Goal: Information Seeking & Learning: Learn about a topic

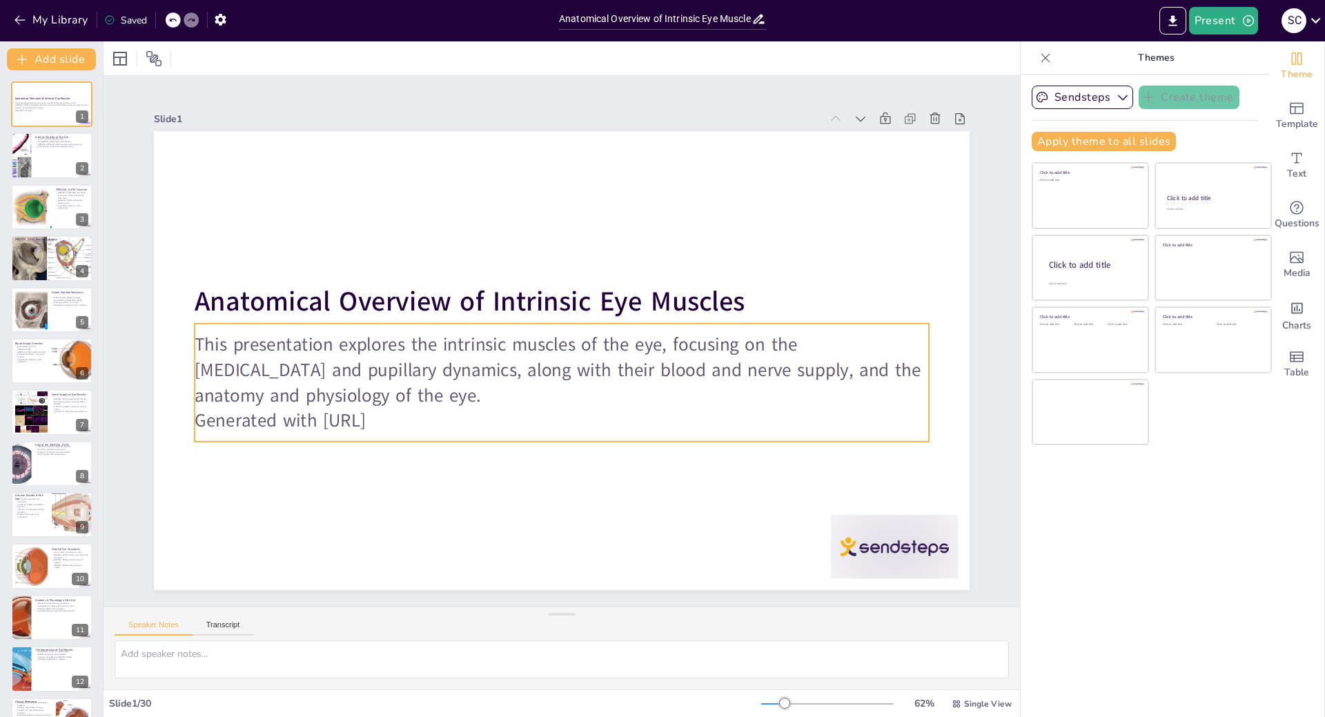
checkbox input "true"
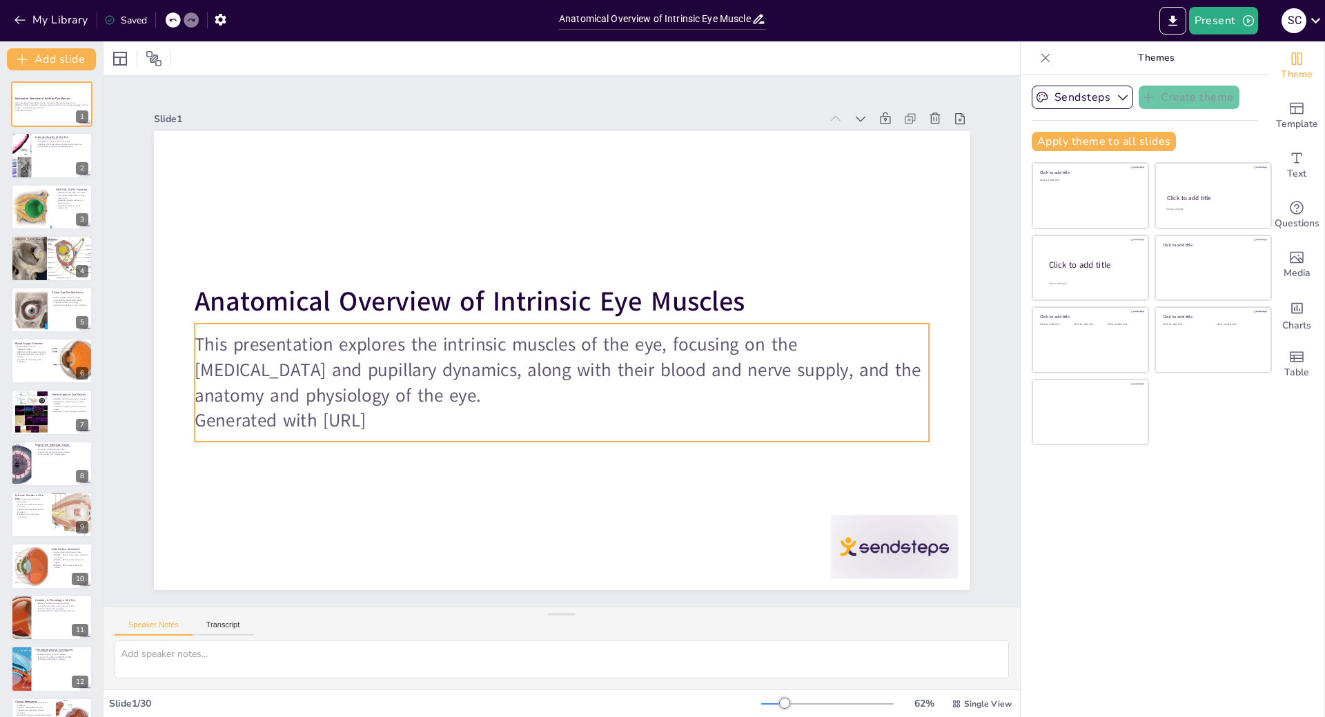
checkbox input "true"
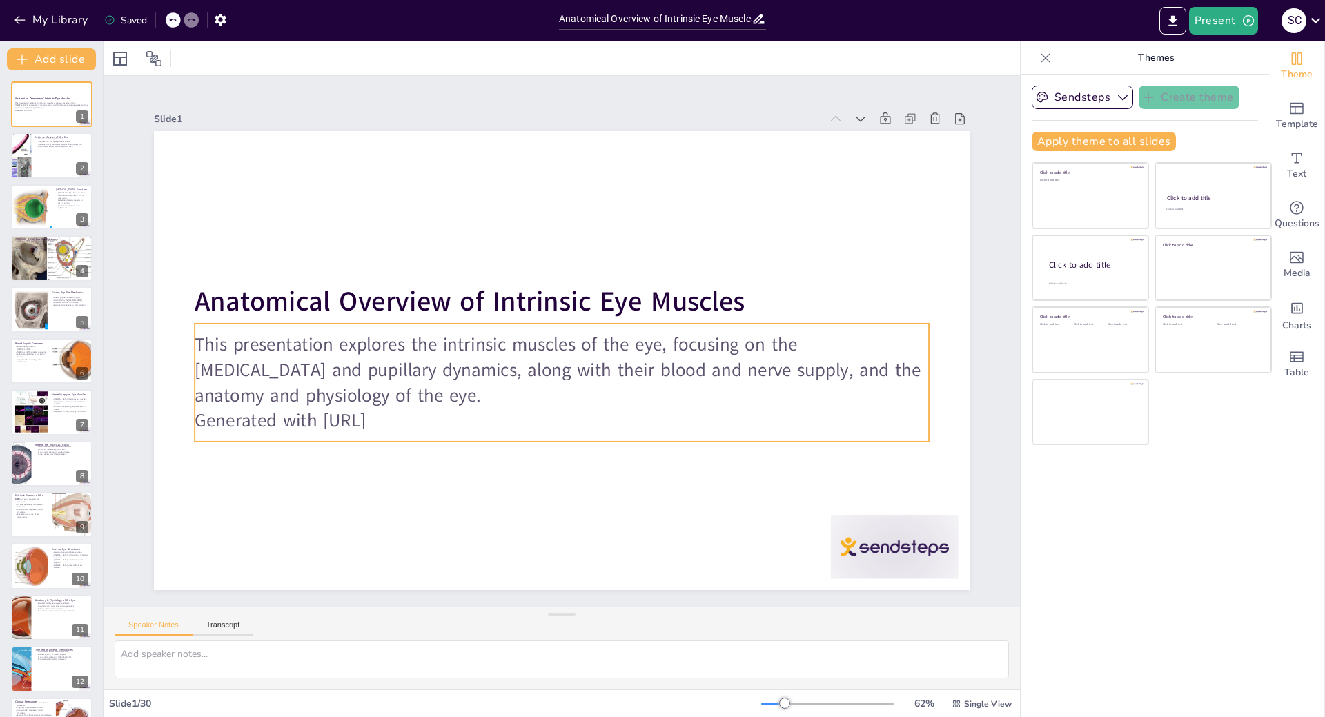
checkbox input "true"
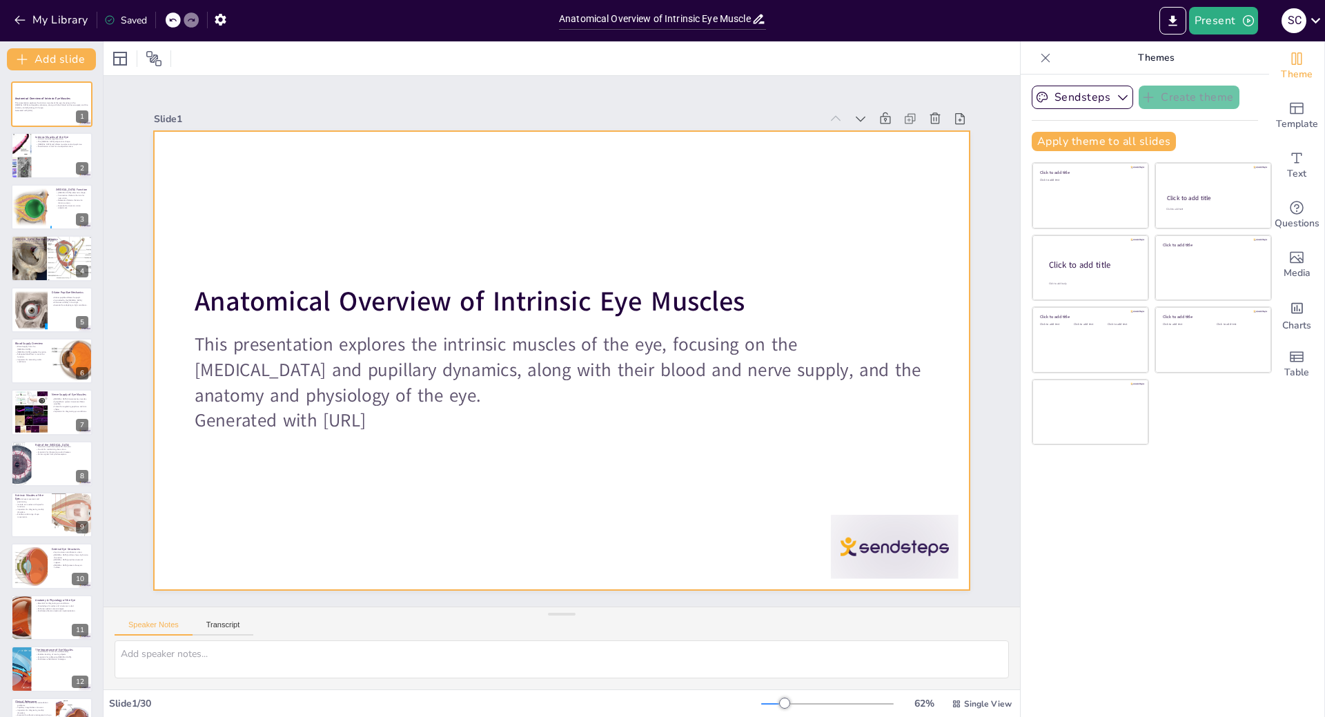
checkbox input "true"
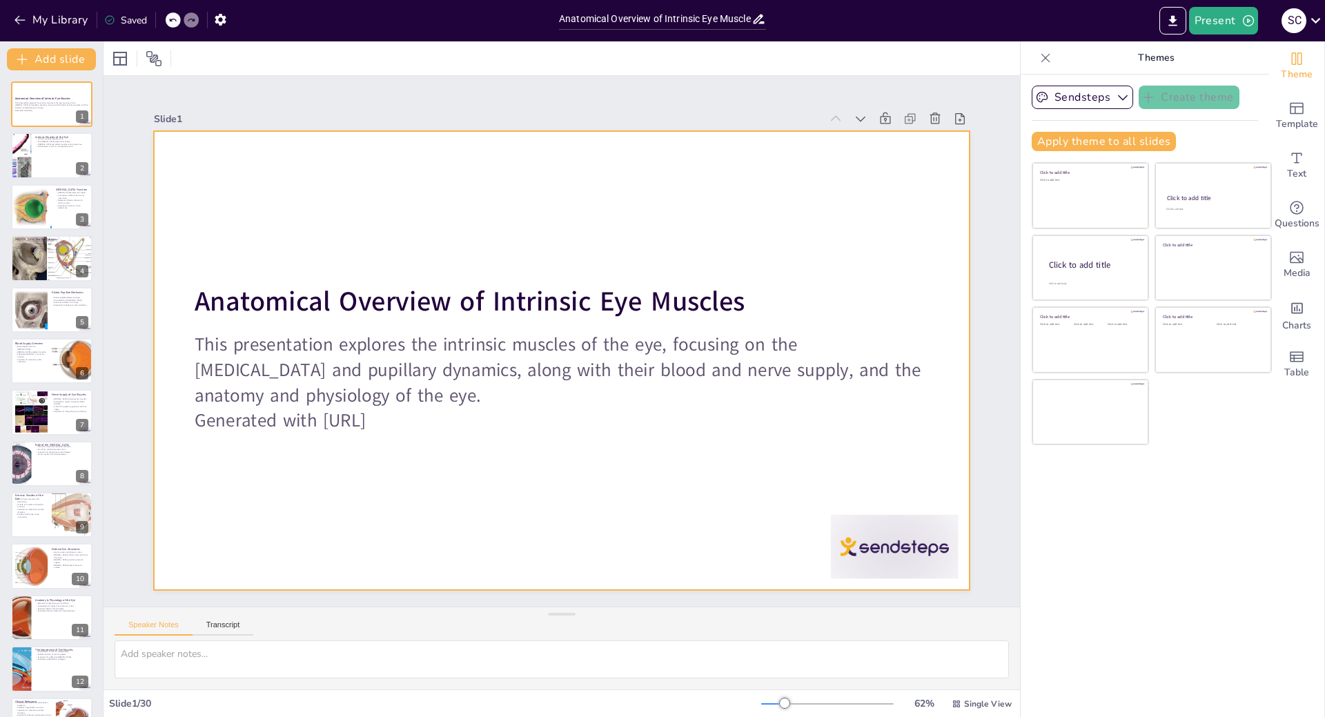
checkbox input "true"
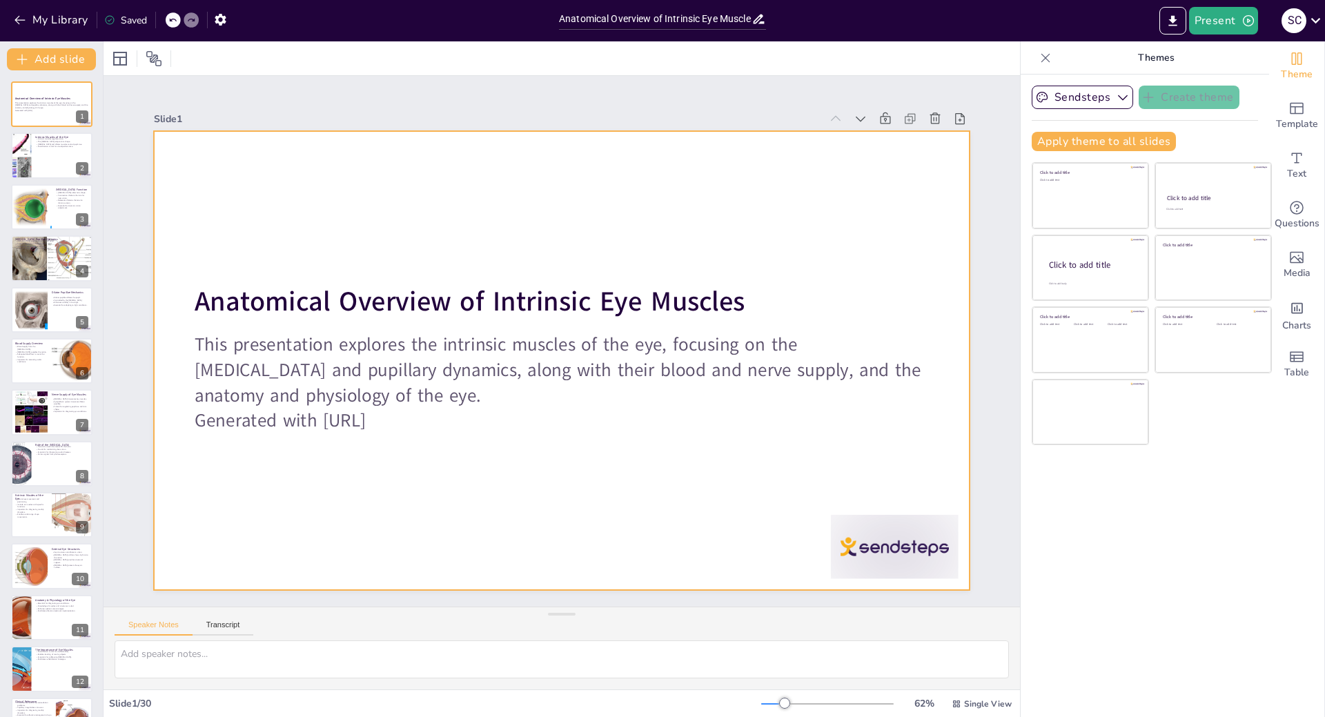
checkbox input "true"
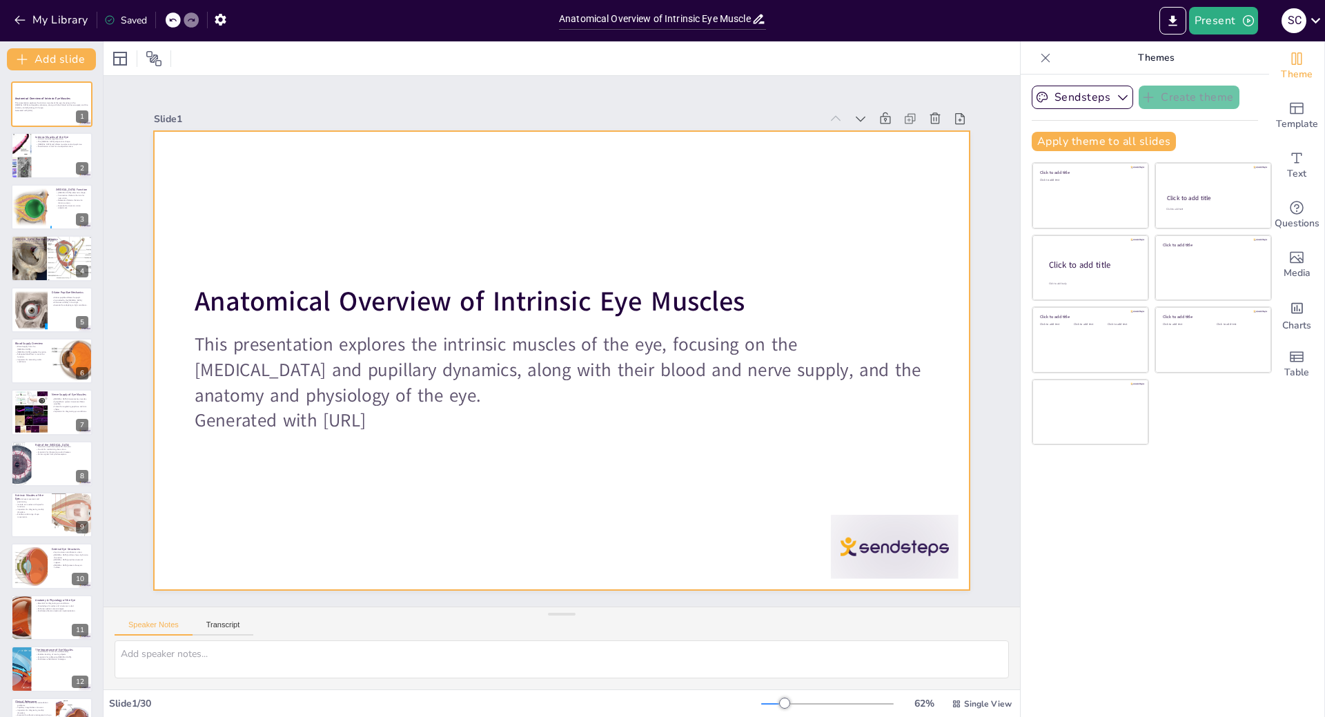
checkbox input "true"
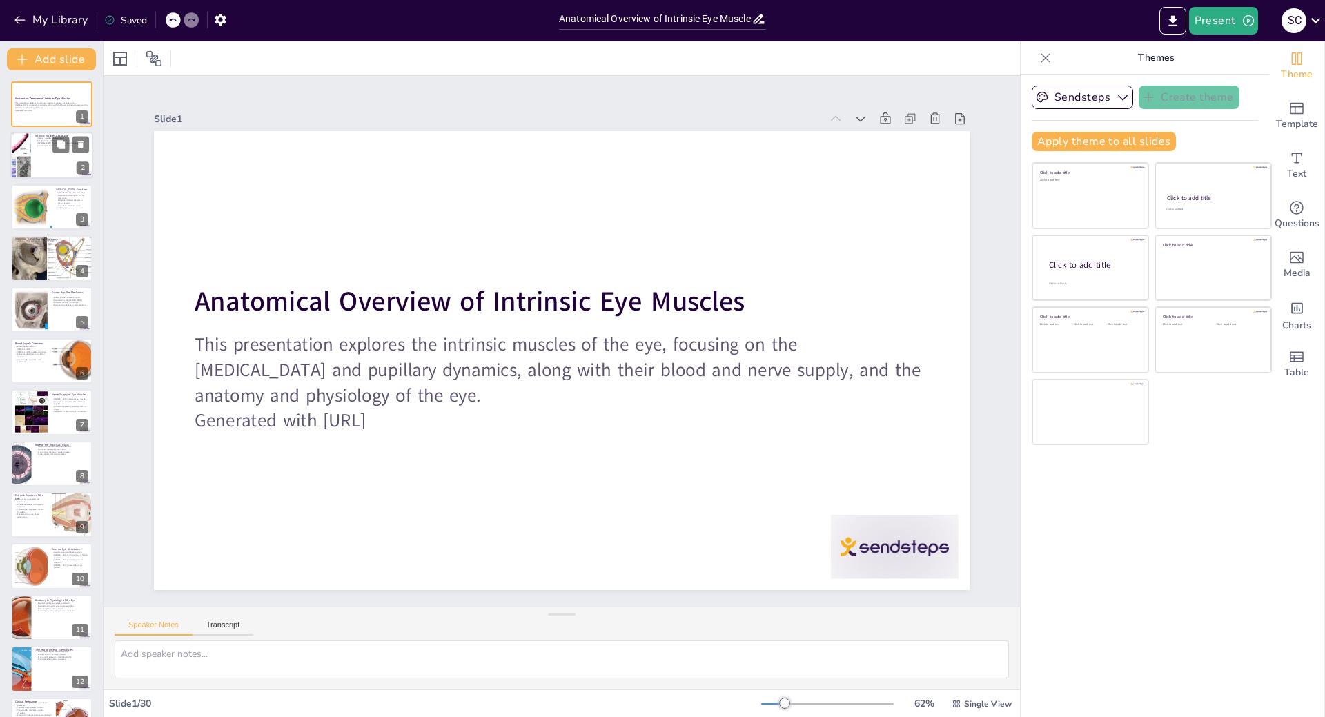
checkbox input "true"
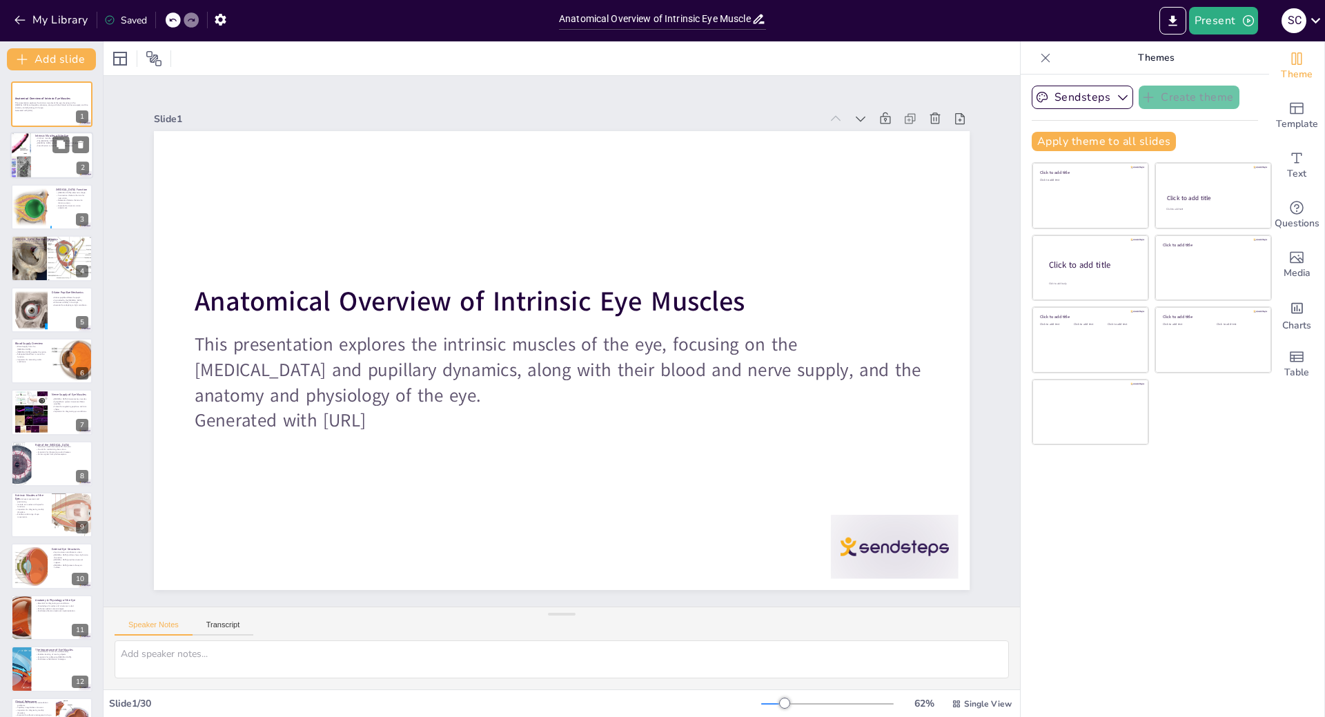
checkbox input "true"
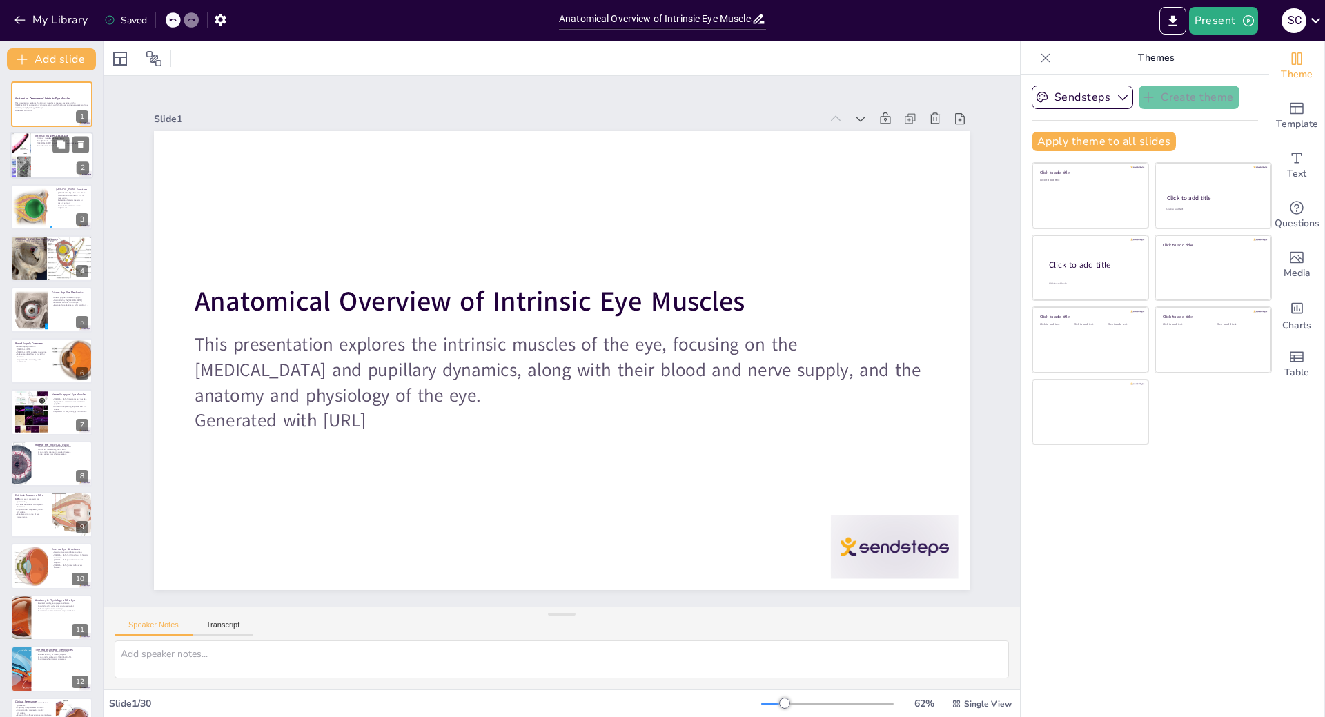
checkbox input "true"
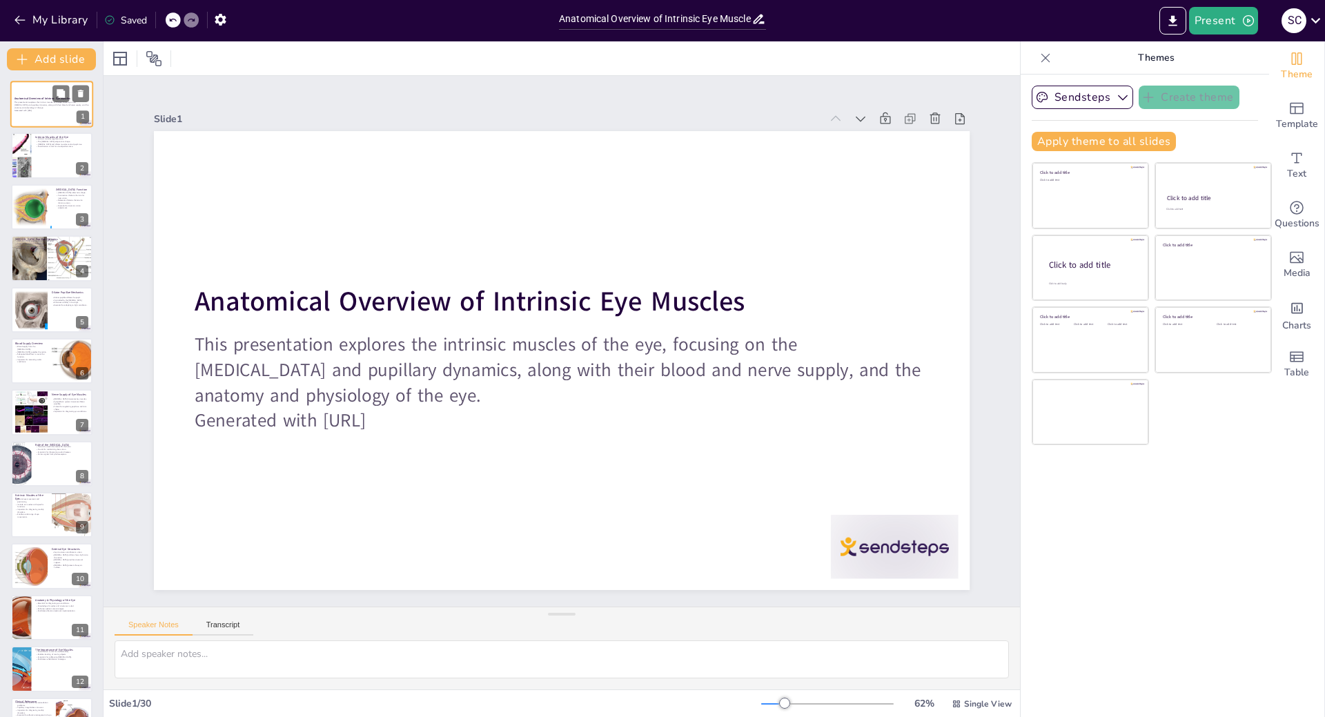
checkbox input "true"
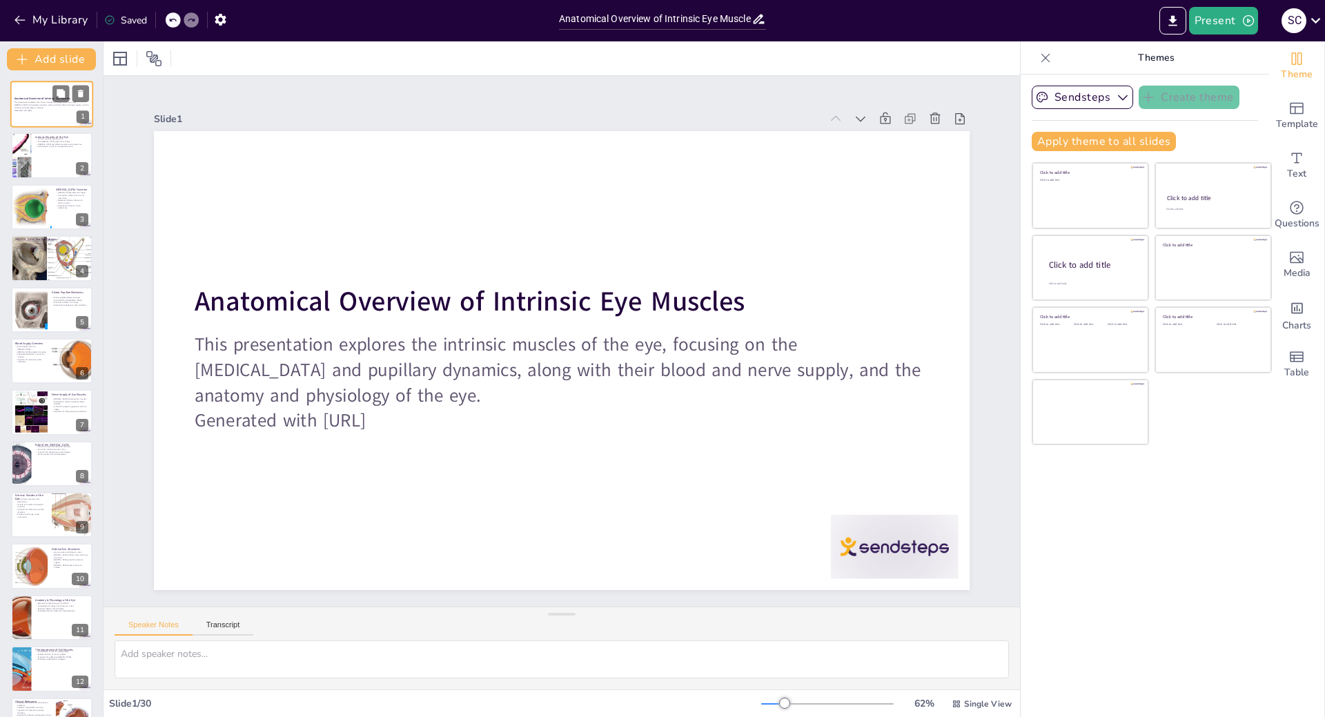
checkbox input "true"
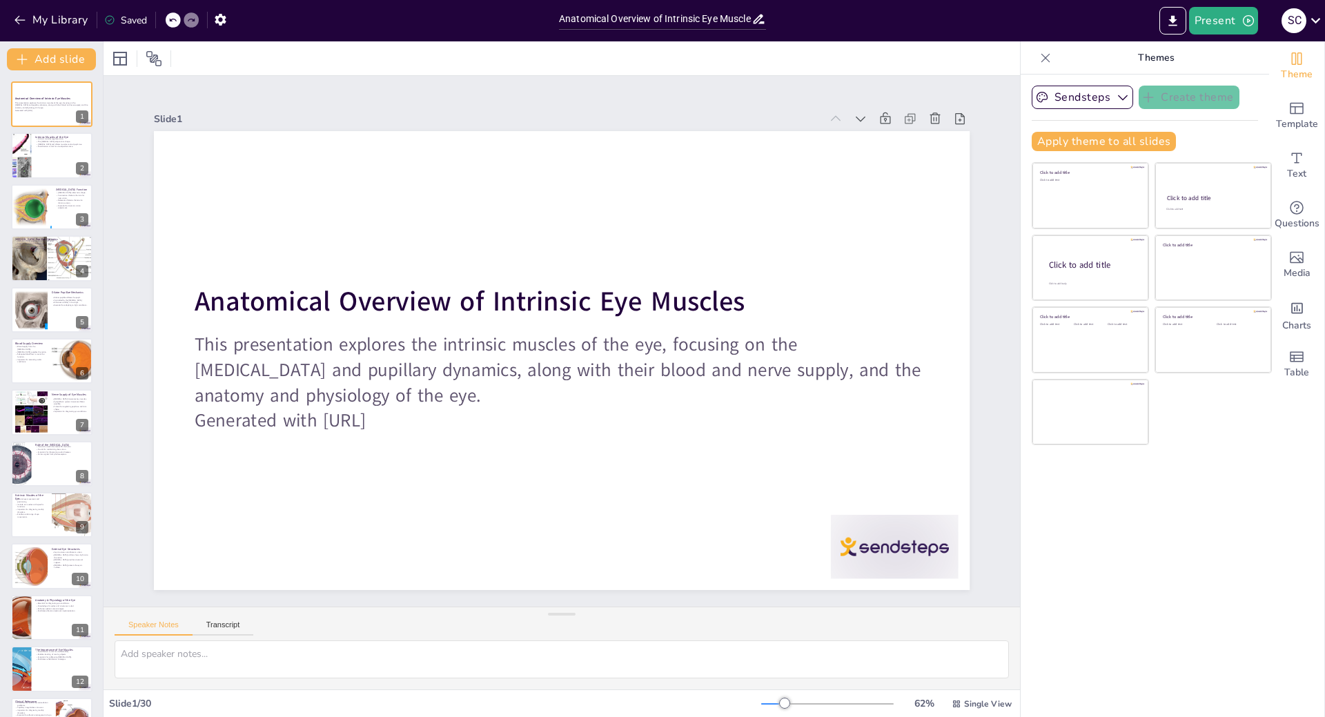
checkbox input "true"
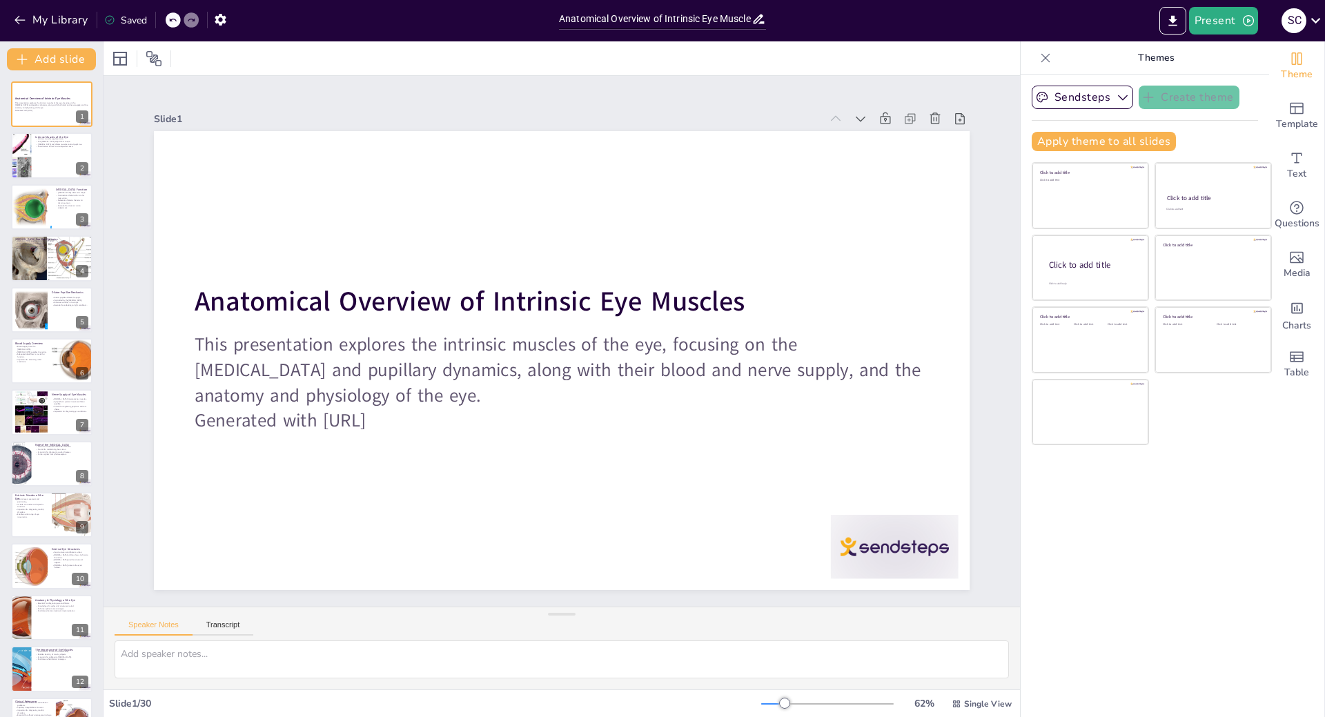
checkbox input "true"
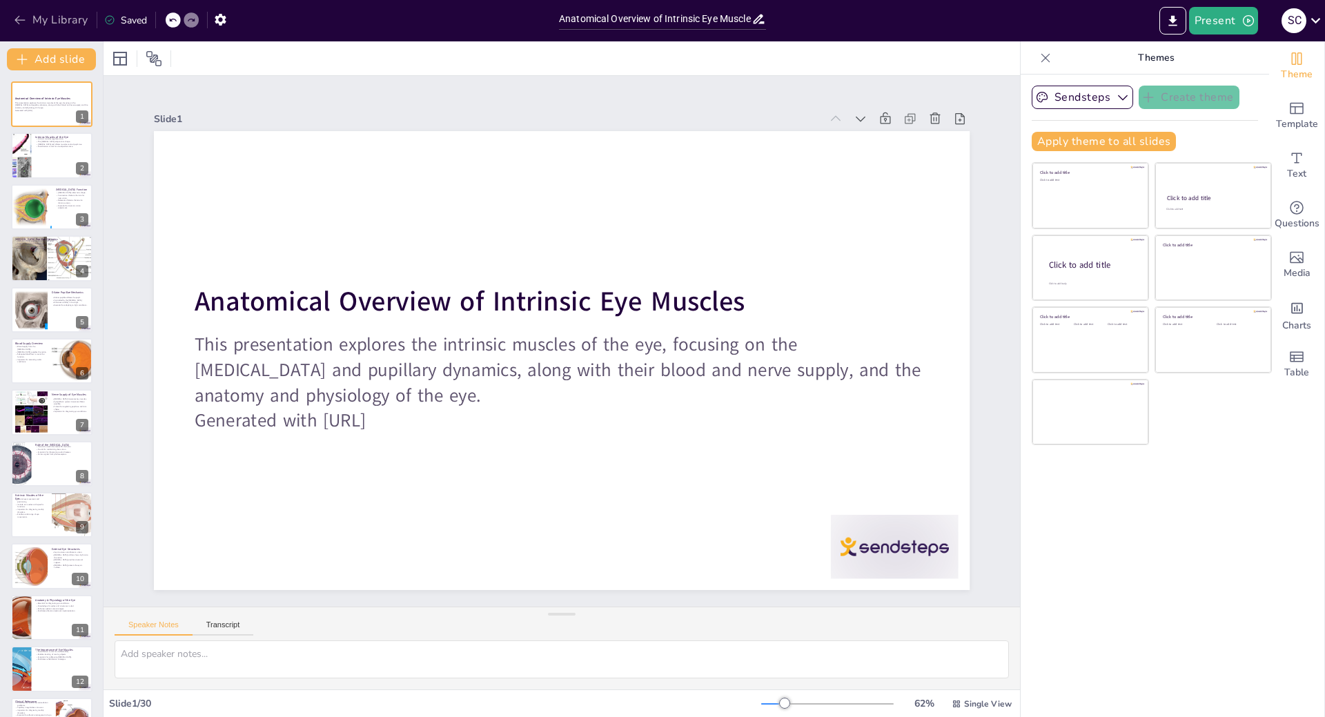
click at [47, 15] on button "My Library" at bounding box center [51, 20] width 83 height 22
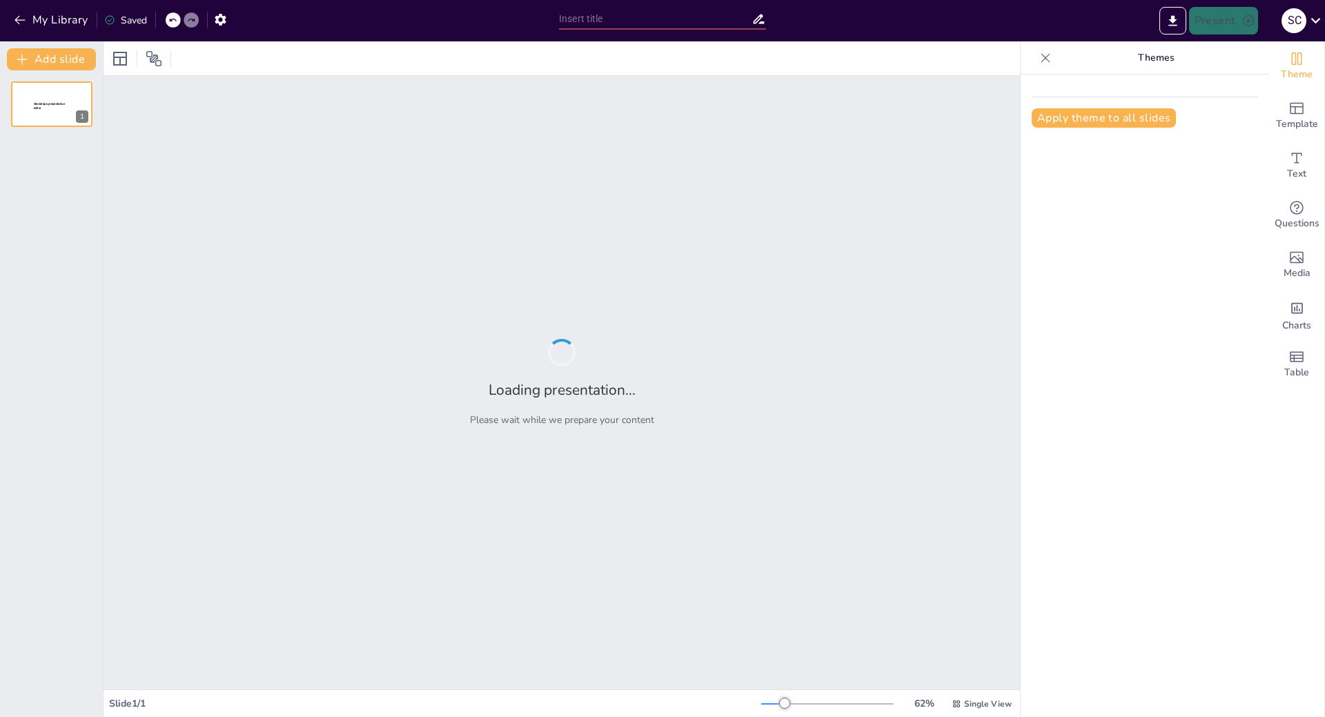
type input "Anatomical Overview of Intrinsic Eye Muscles: Ciliary and Pupillary Dynamics"
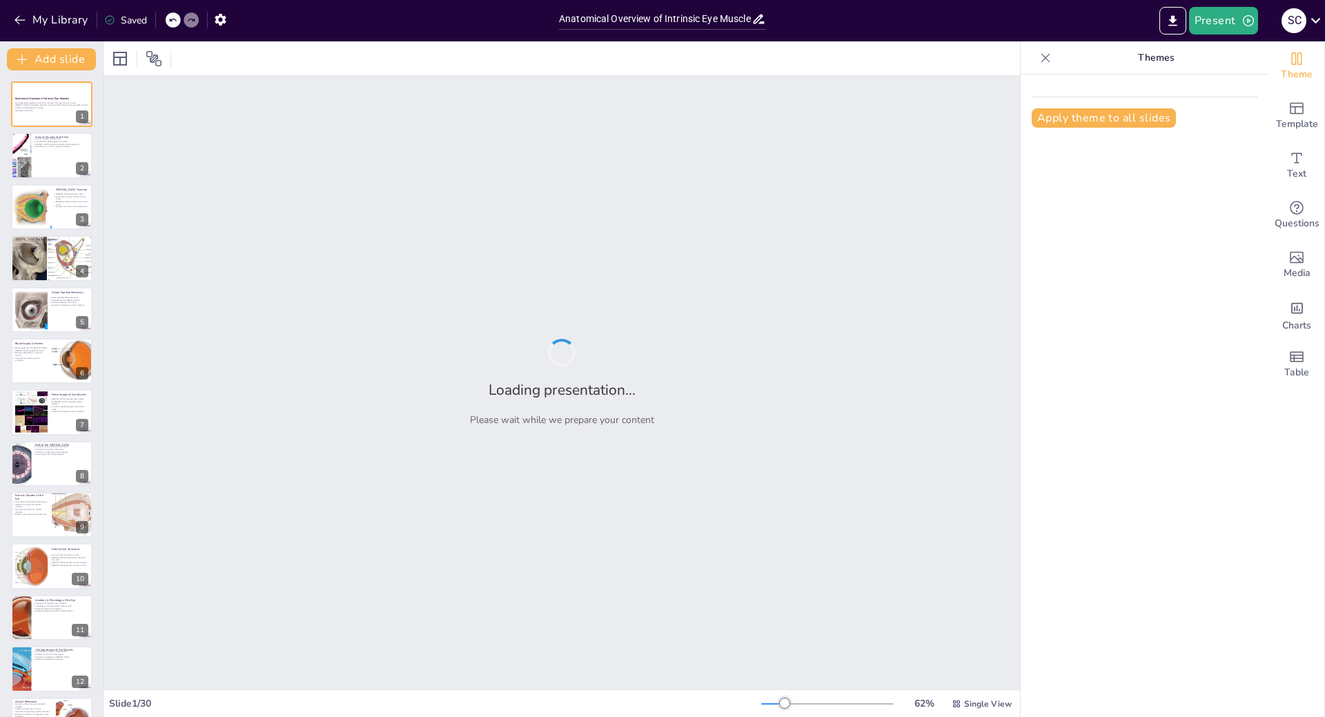
checkbox input "true"
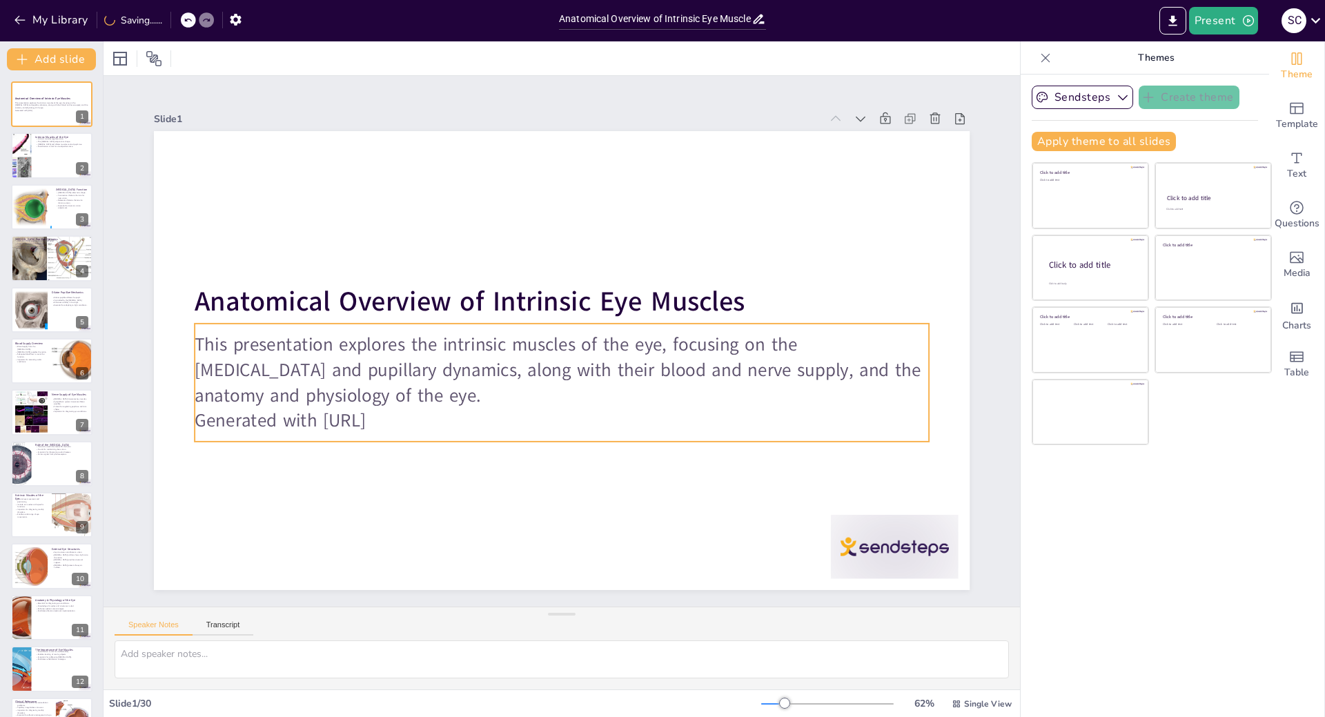
checkbox input "true"
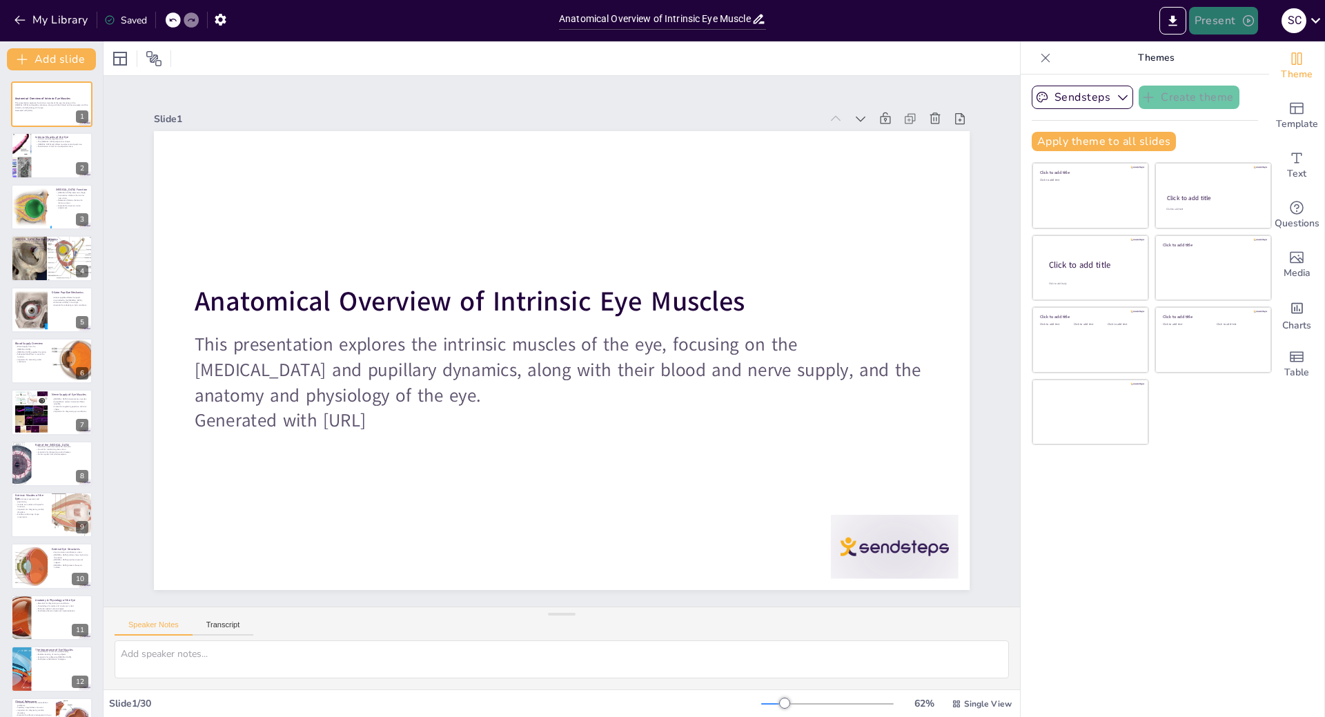
click at [1212, 25] on button "Present" at bounding box center [1223, 21] width 69 height 28
click at [1243, 83] on li "Play presentation" at bounding box center [1244, 85] width 108 height 22
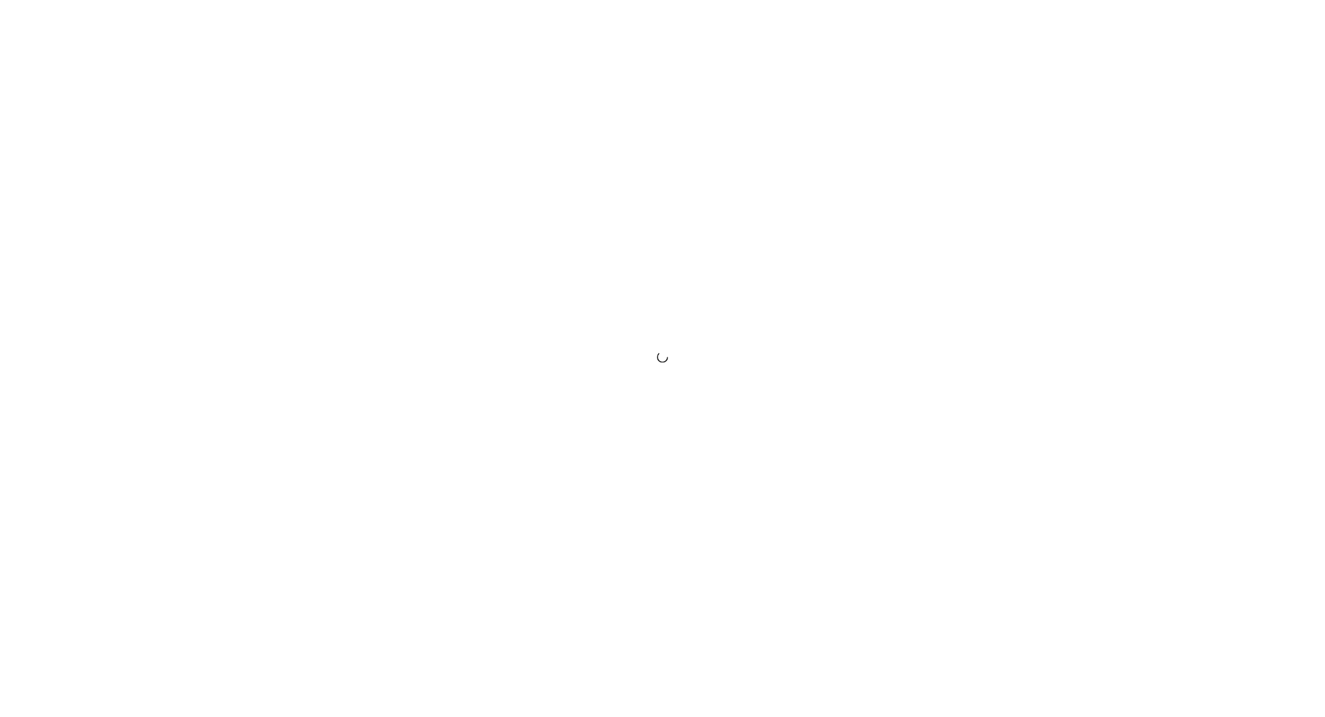
click at [1277, 437] on div at bounding box center [662, 358] width 1325 height 717
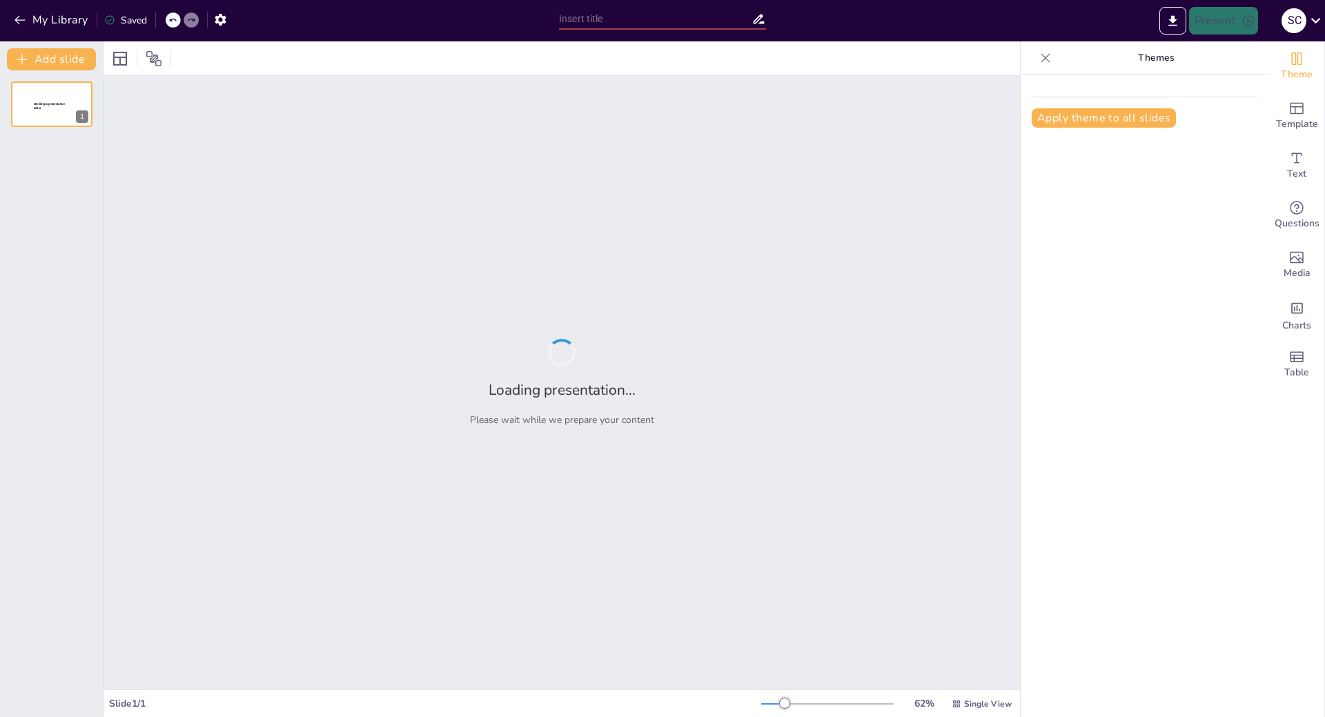
type input "Anatomical Overview of Intrinsic Eye Muscles: Ciliary and Pupillary Dynamics"
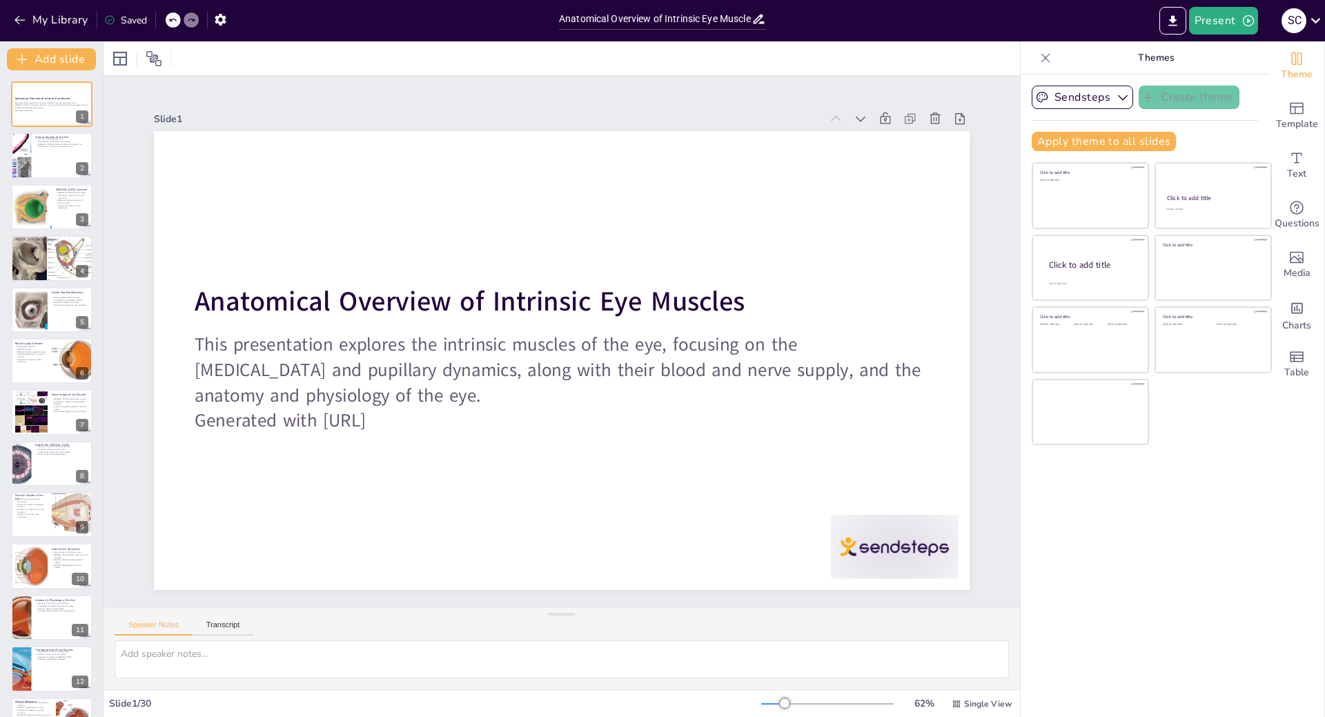
checkbox input "true"
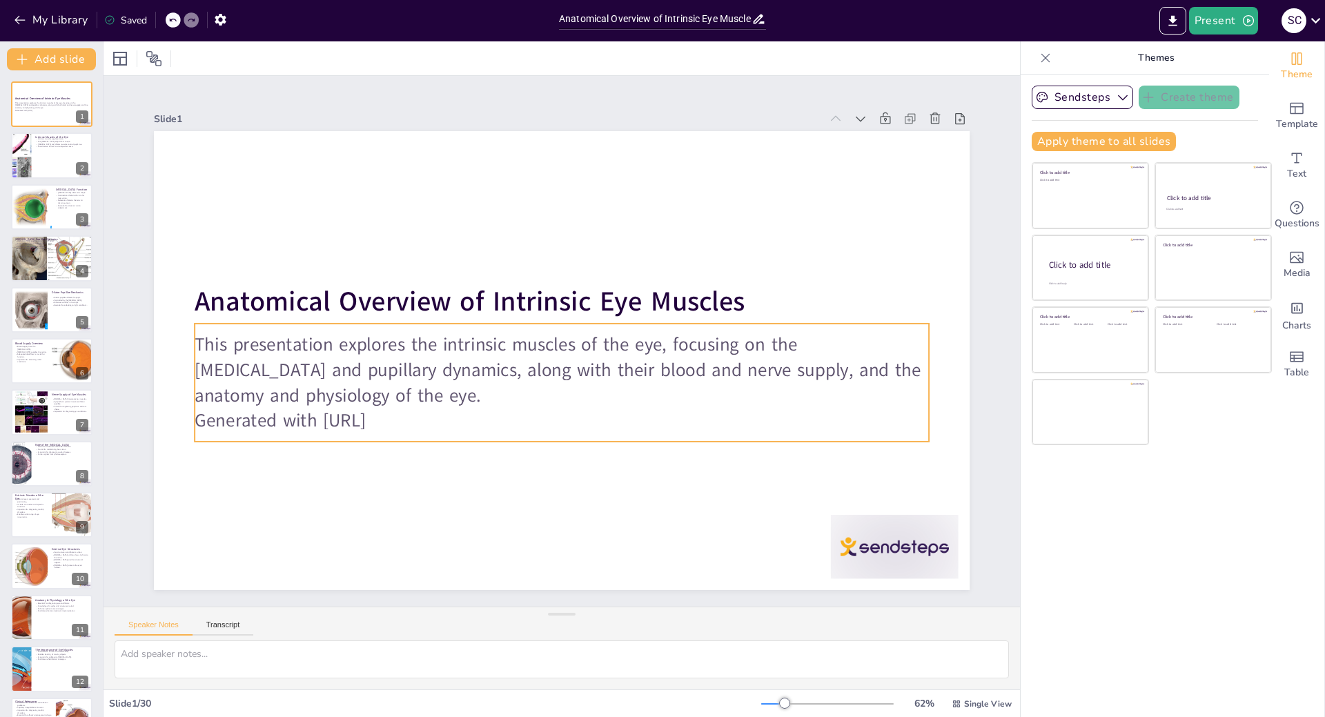
checkbox input "true"
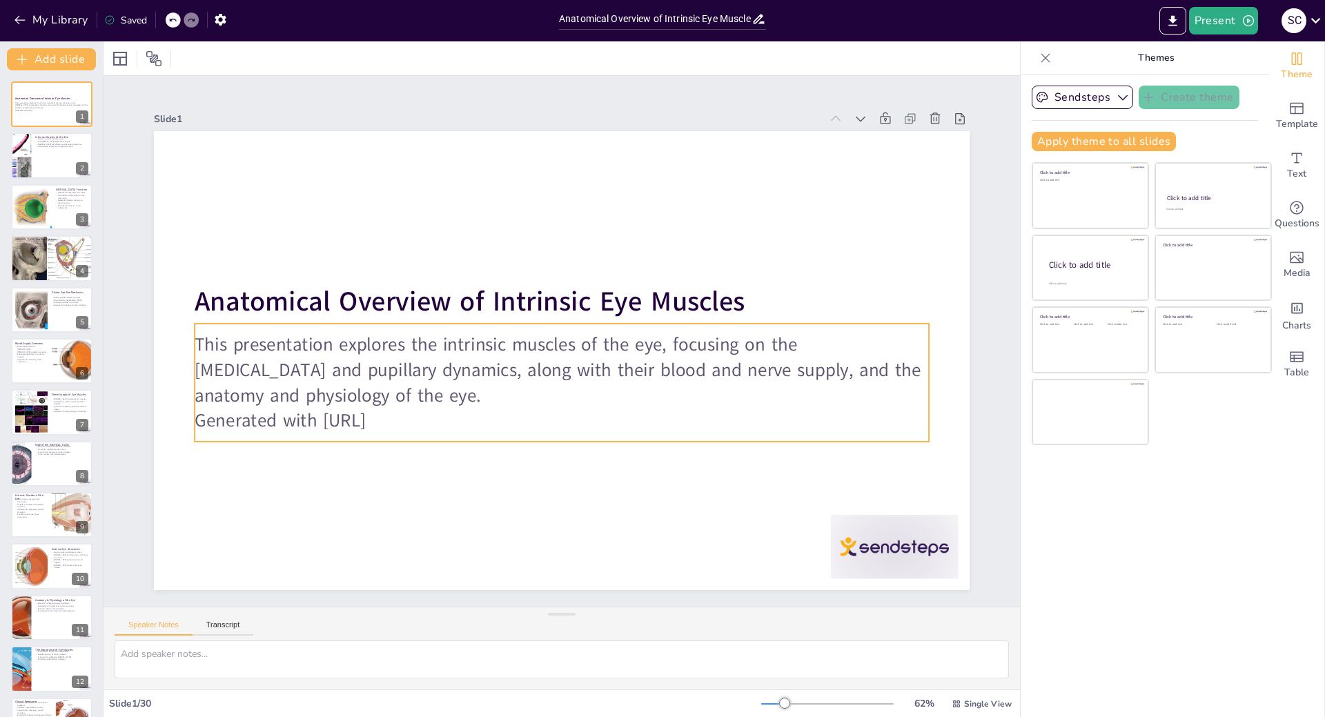
checkbox input "true"
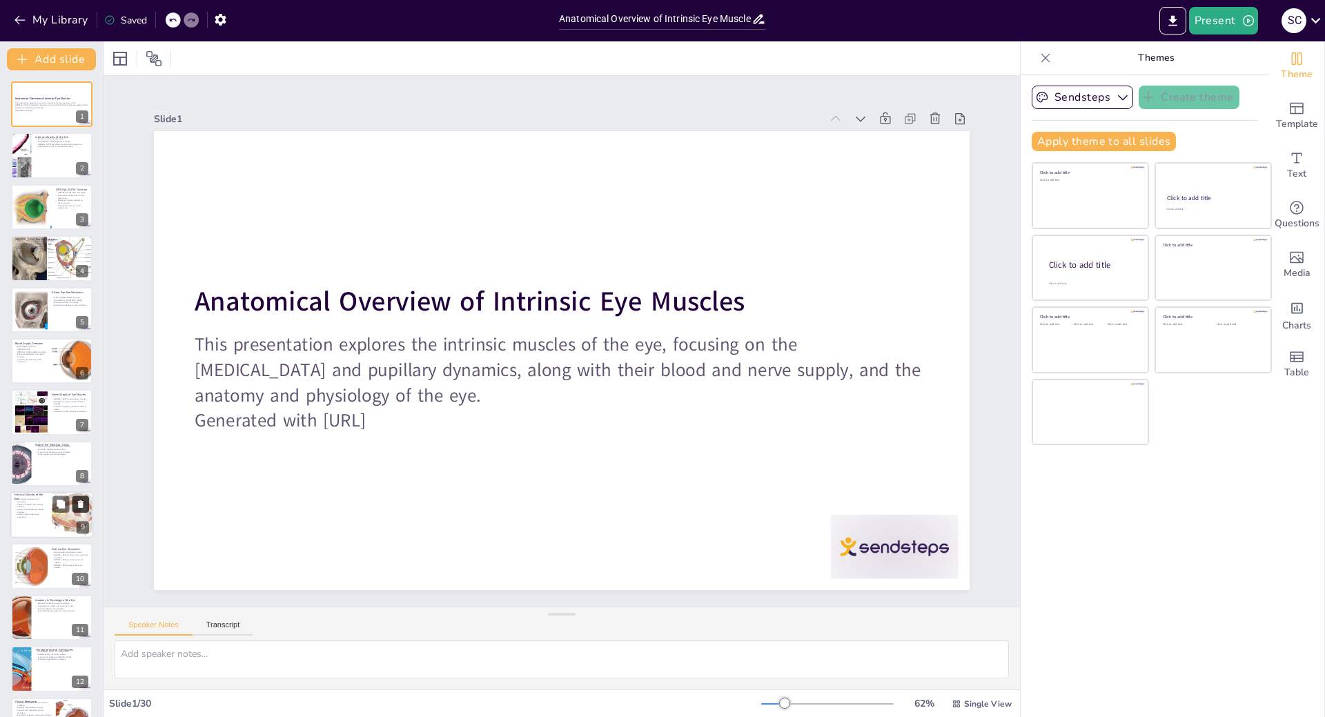
checkbox input "true"
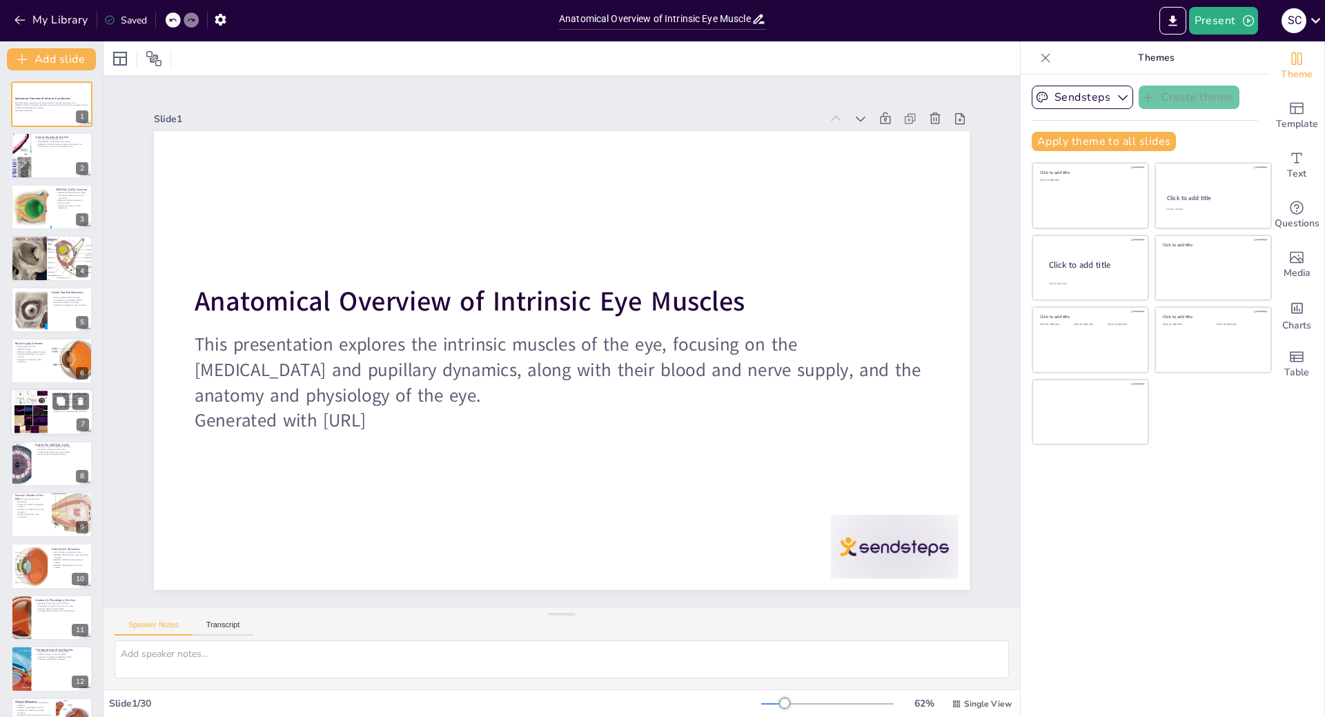
checkbox input "true"
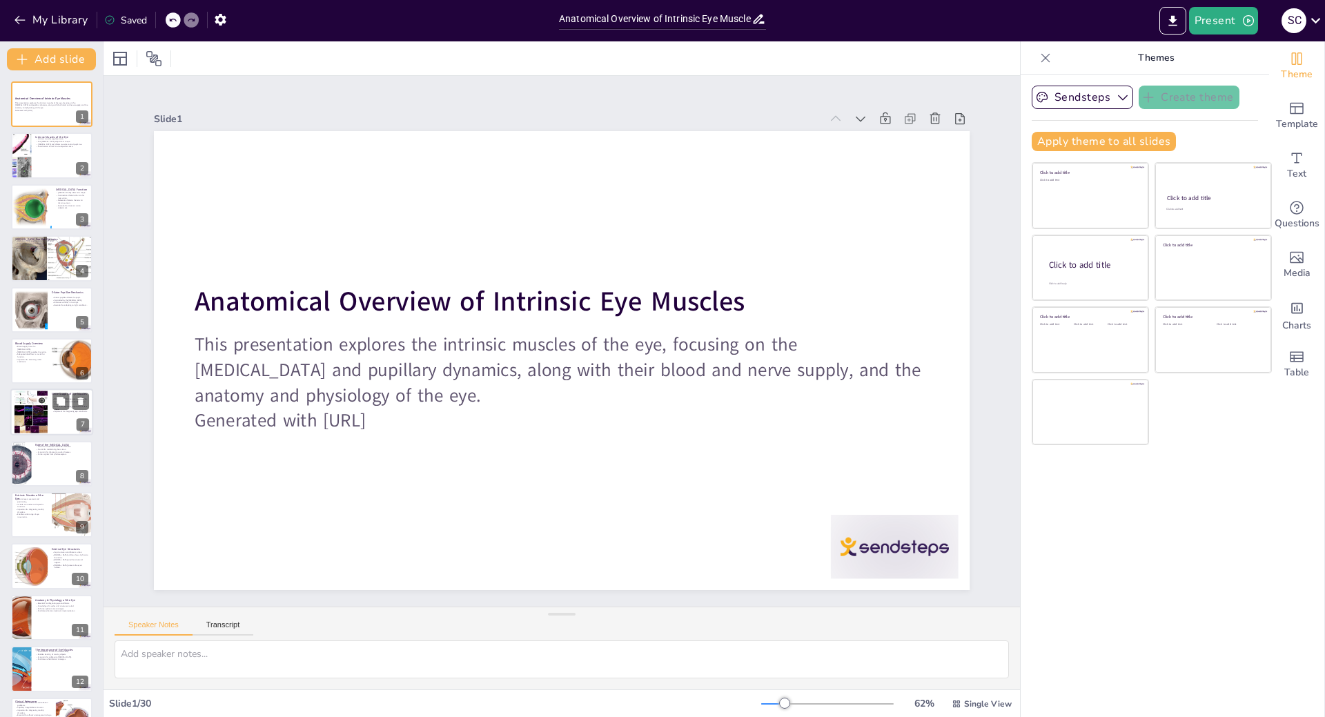
checkbox input "true"
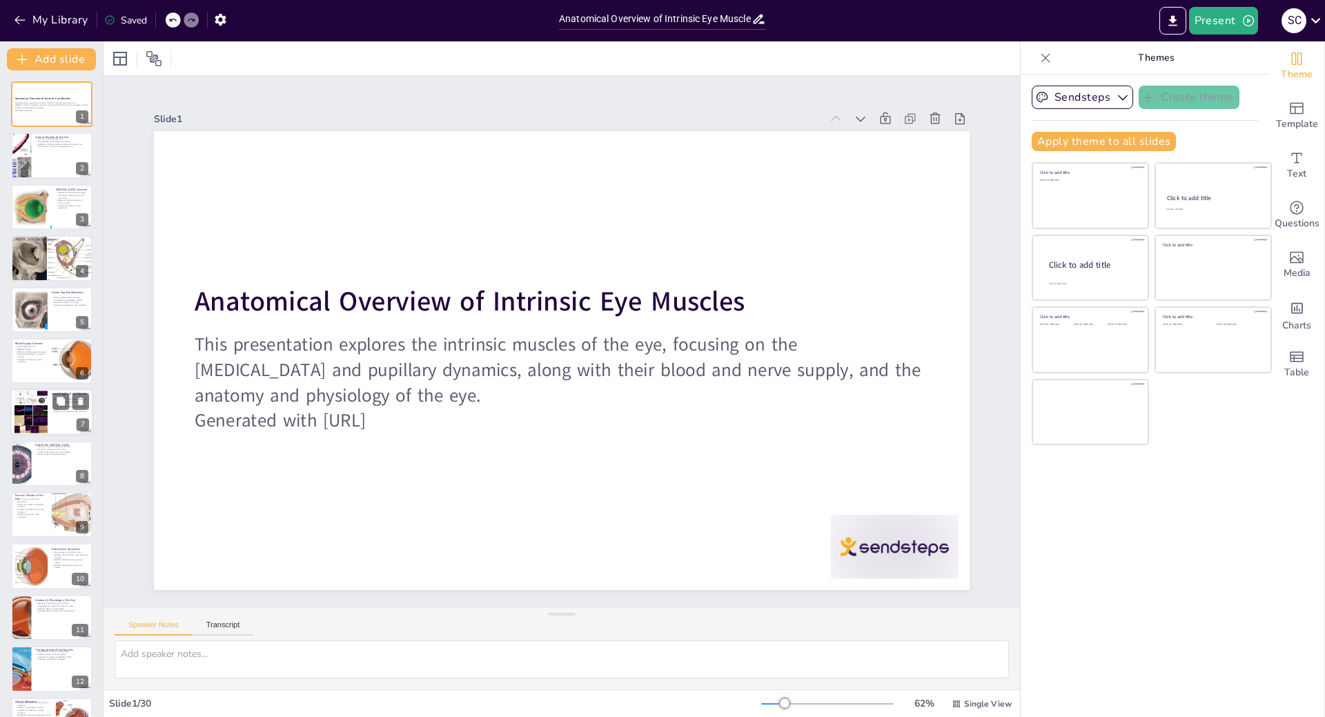
checkbox input "true"
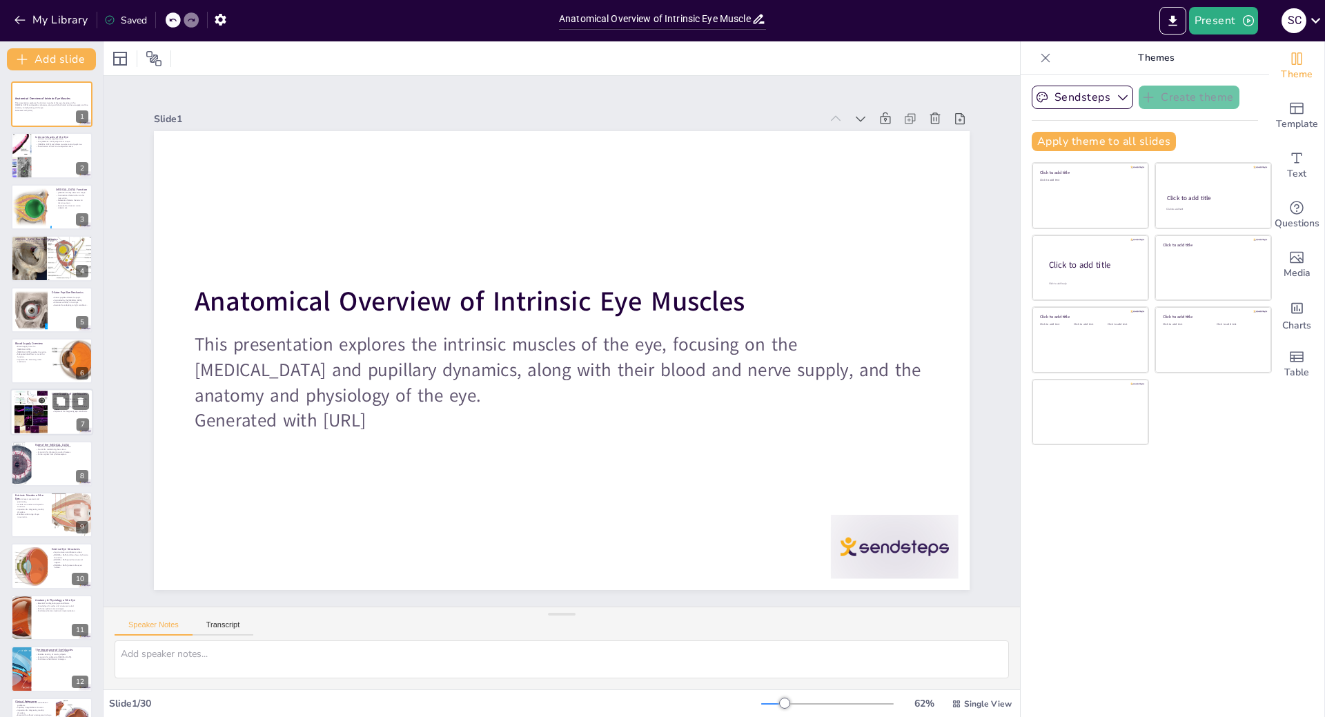
checkbox input "true"
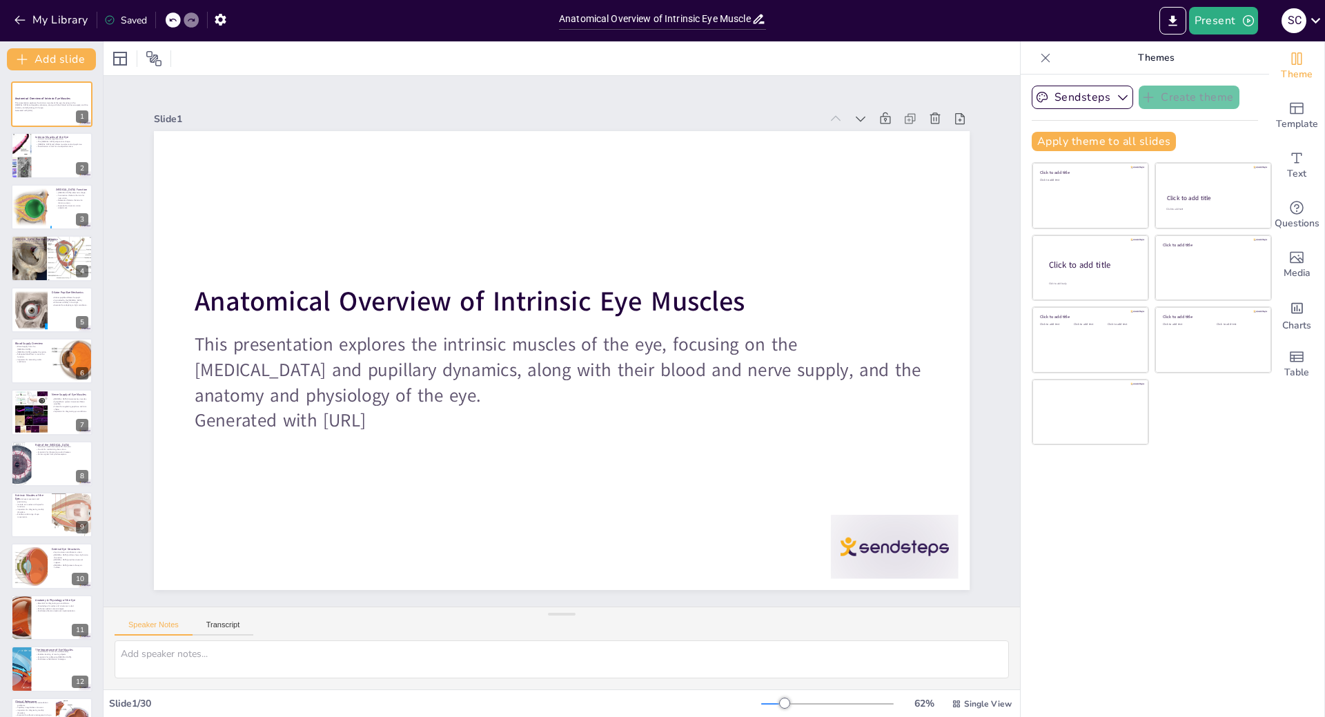
checkbox input "true"
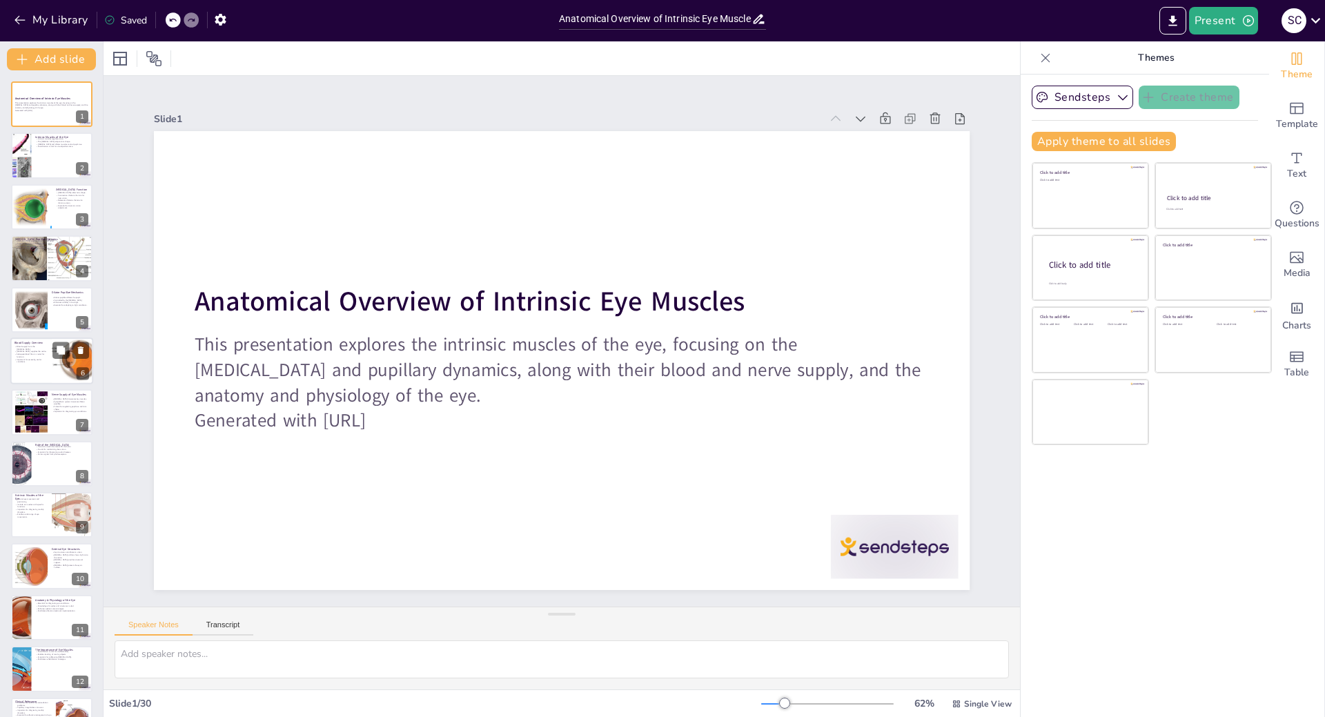
checkbox input "true"
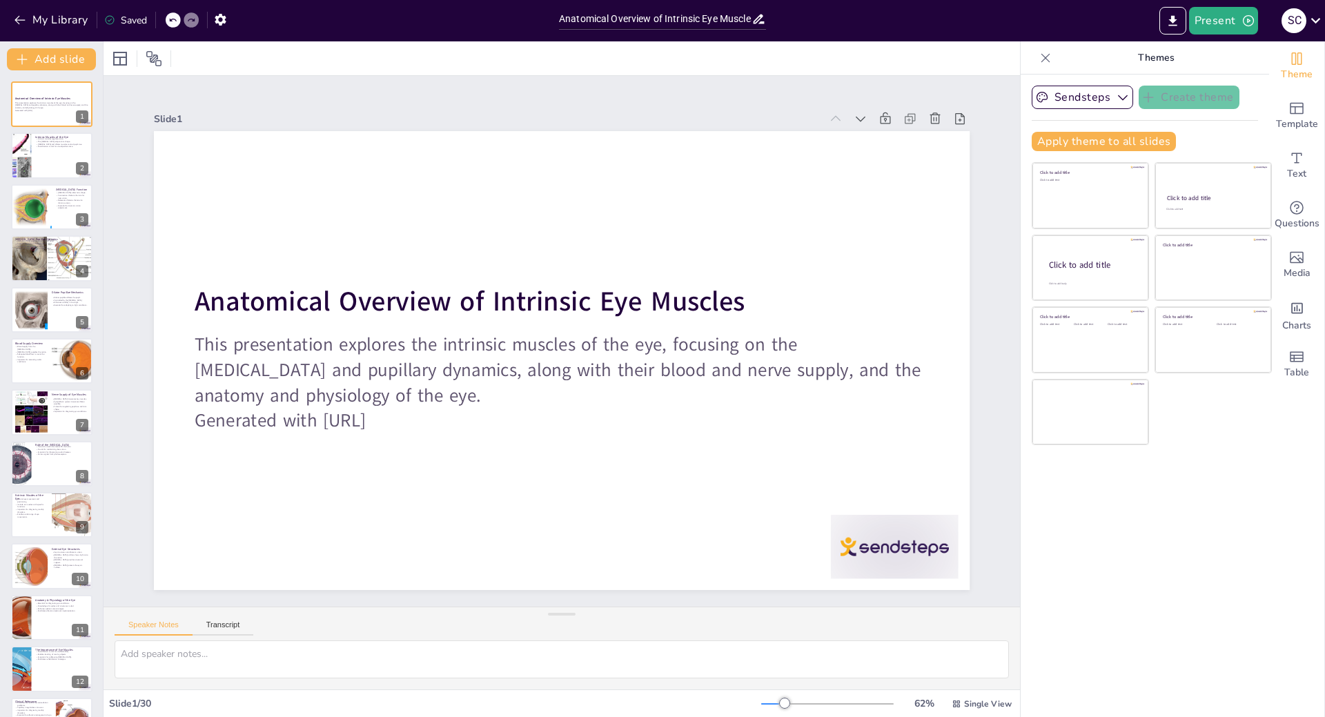
checkbox input "true"
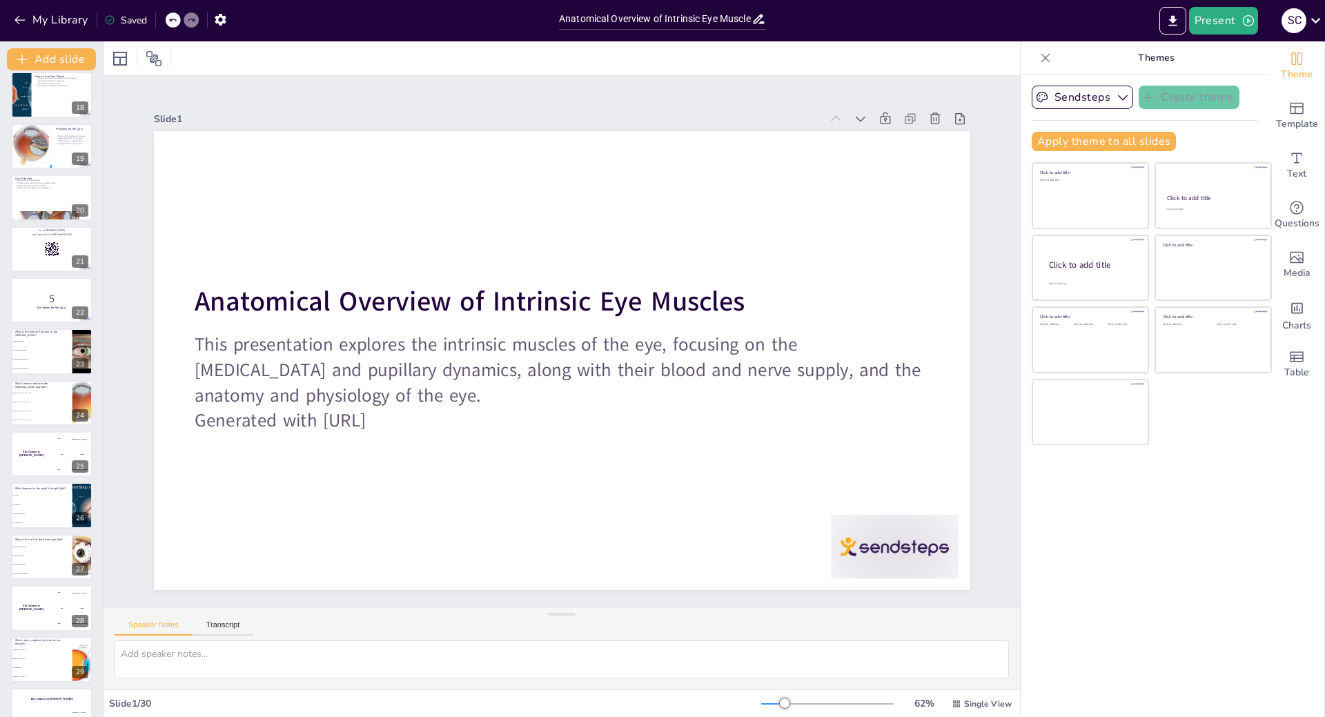
scroll to position [909, 0]
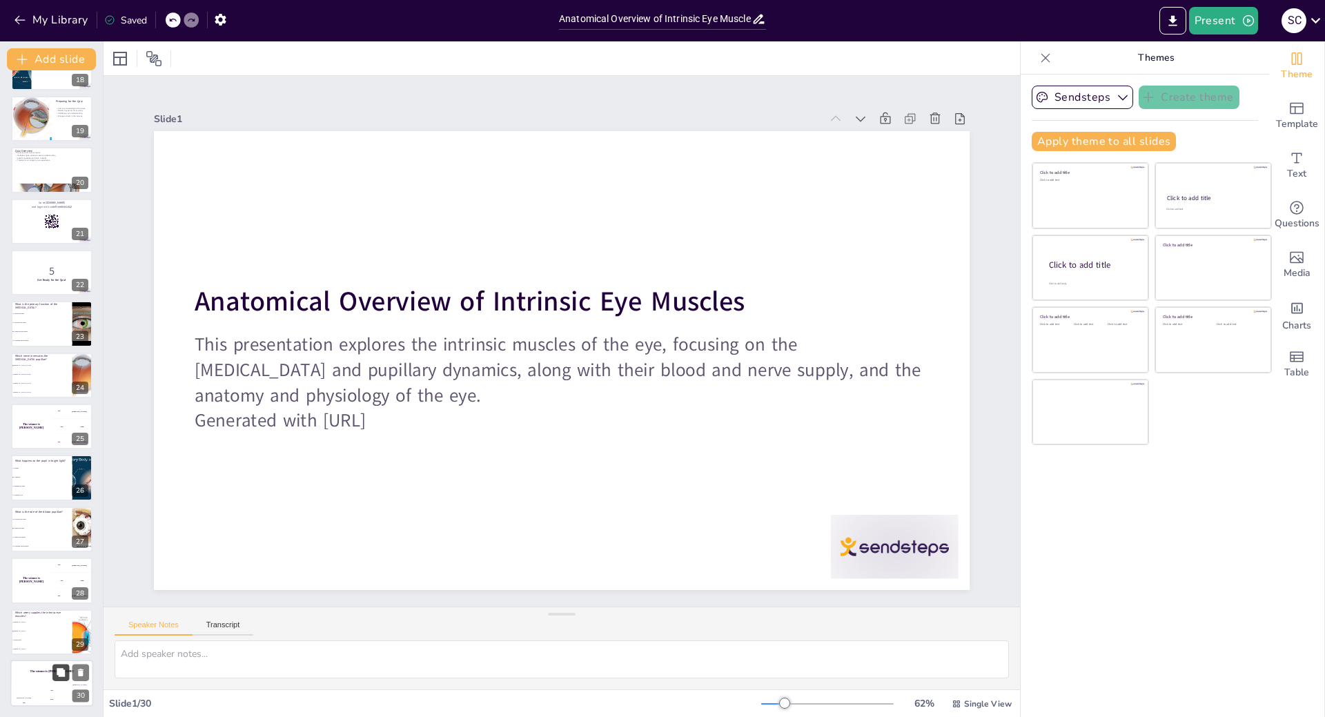
checkbox input "true"
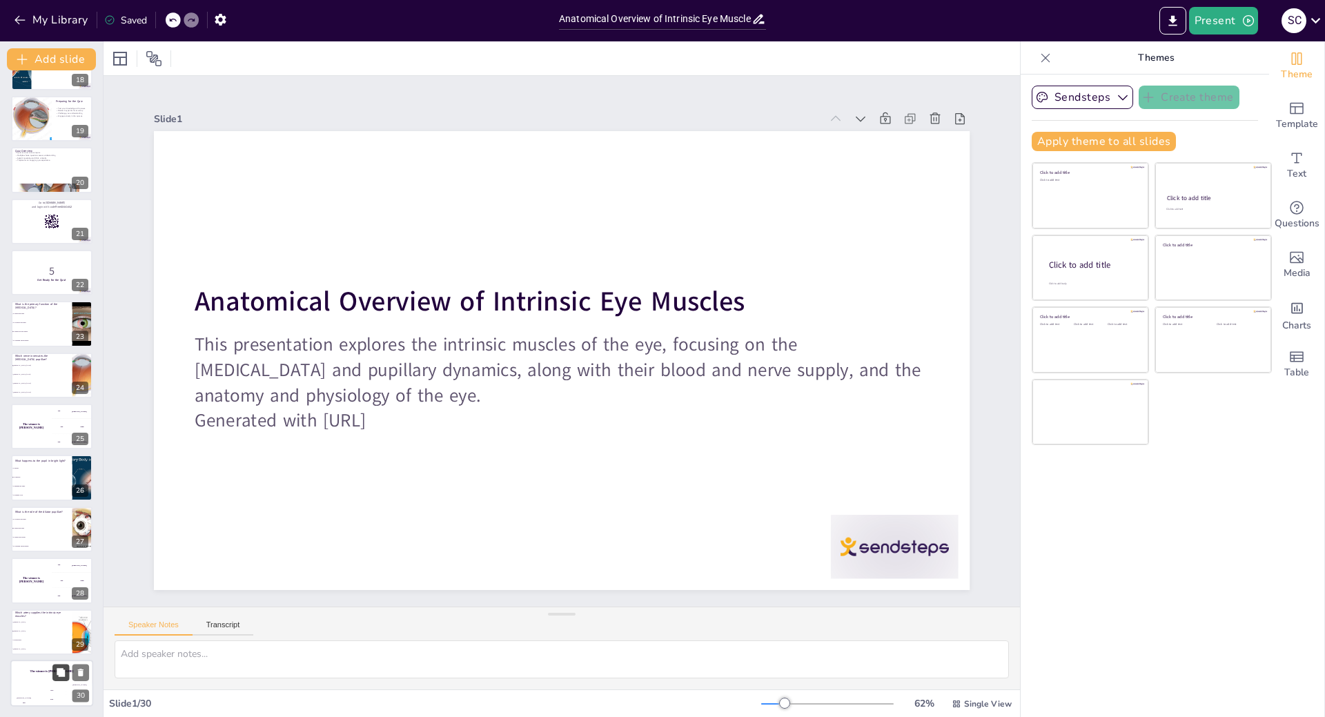
checkbox input "true"
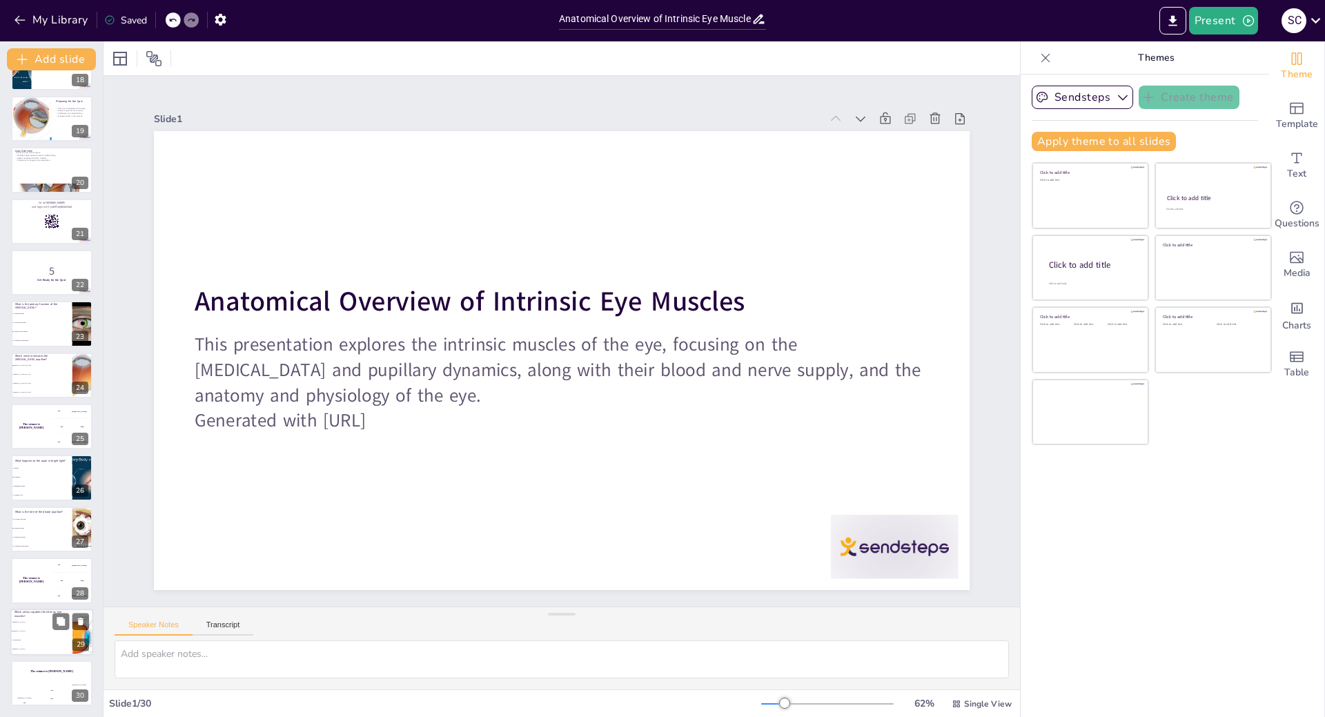
checkbox input "true"
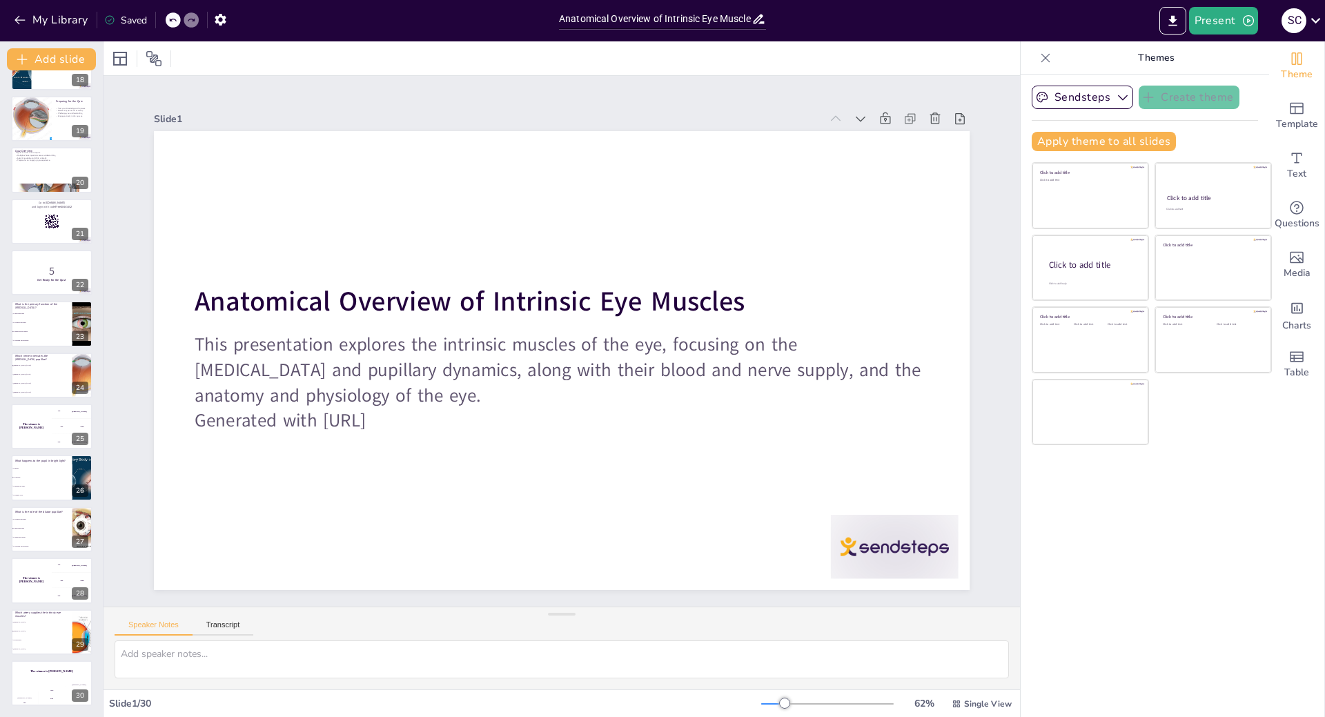
checkbox input "true"
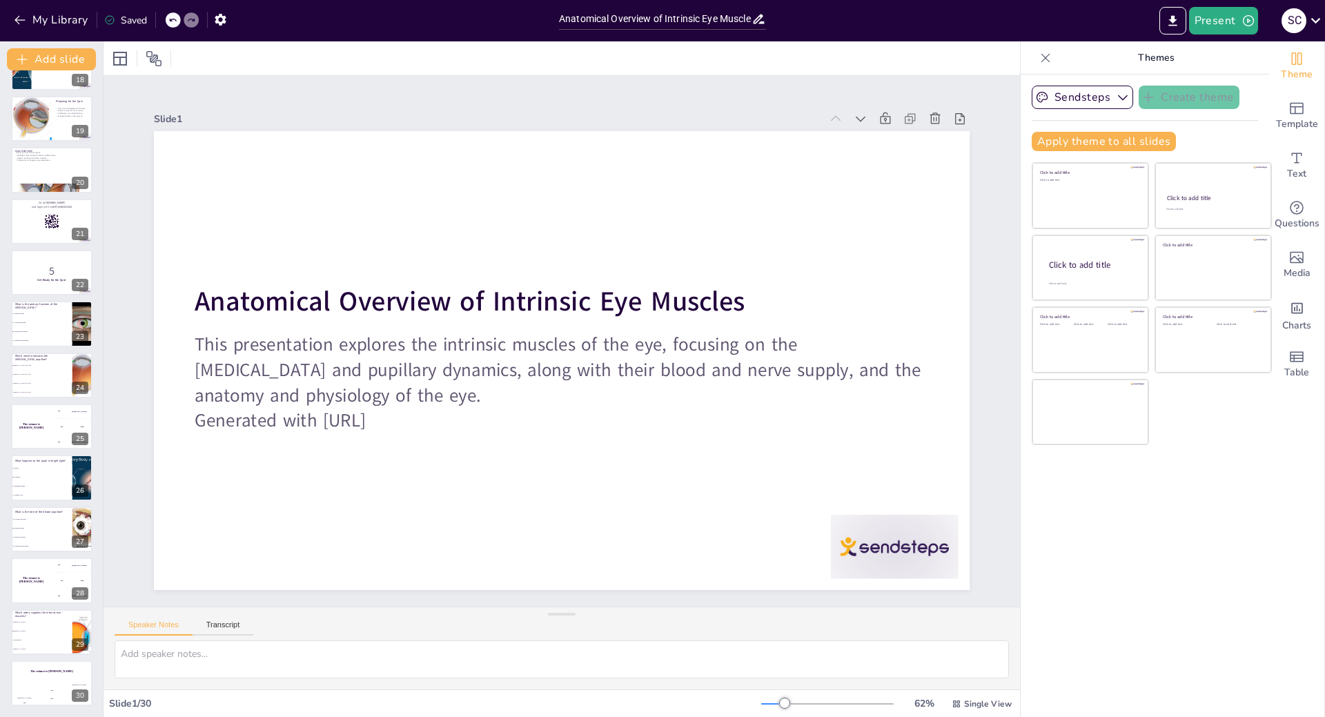
checkbox input "true"
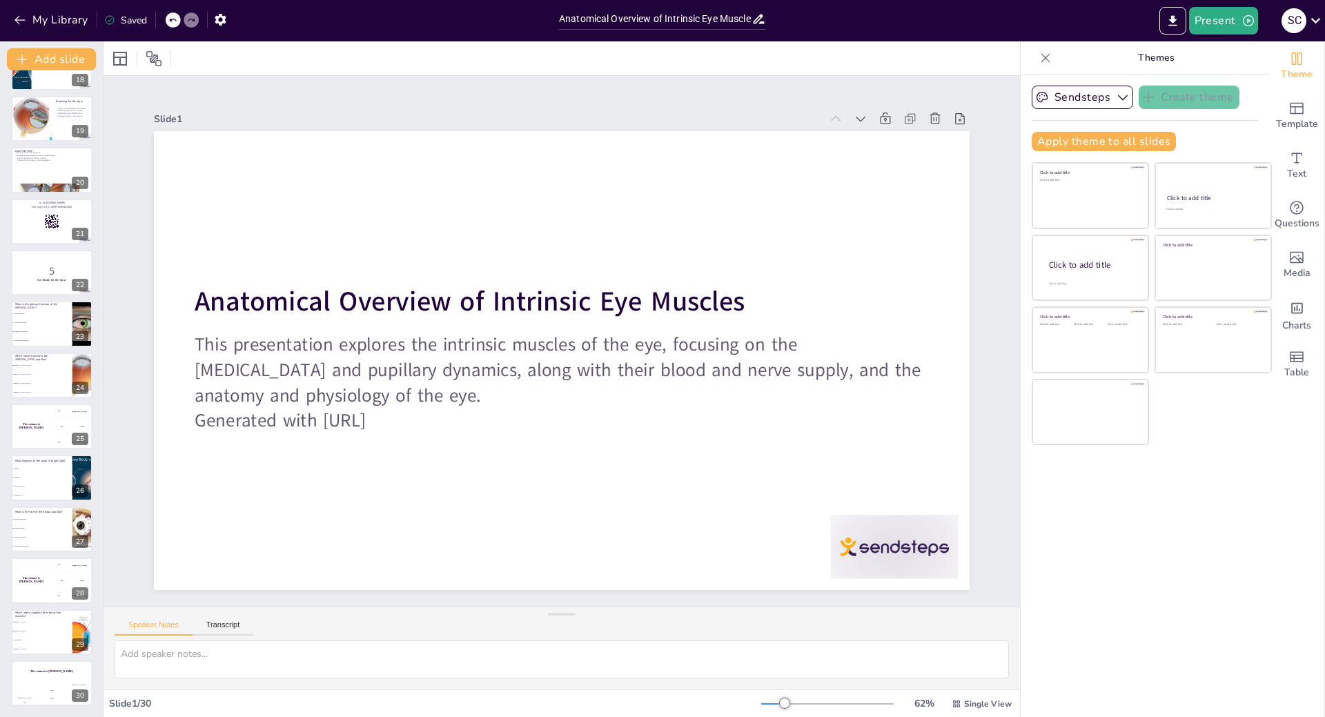
checkbox input "true"
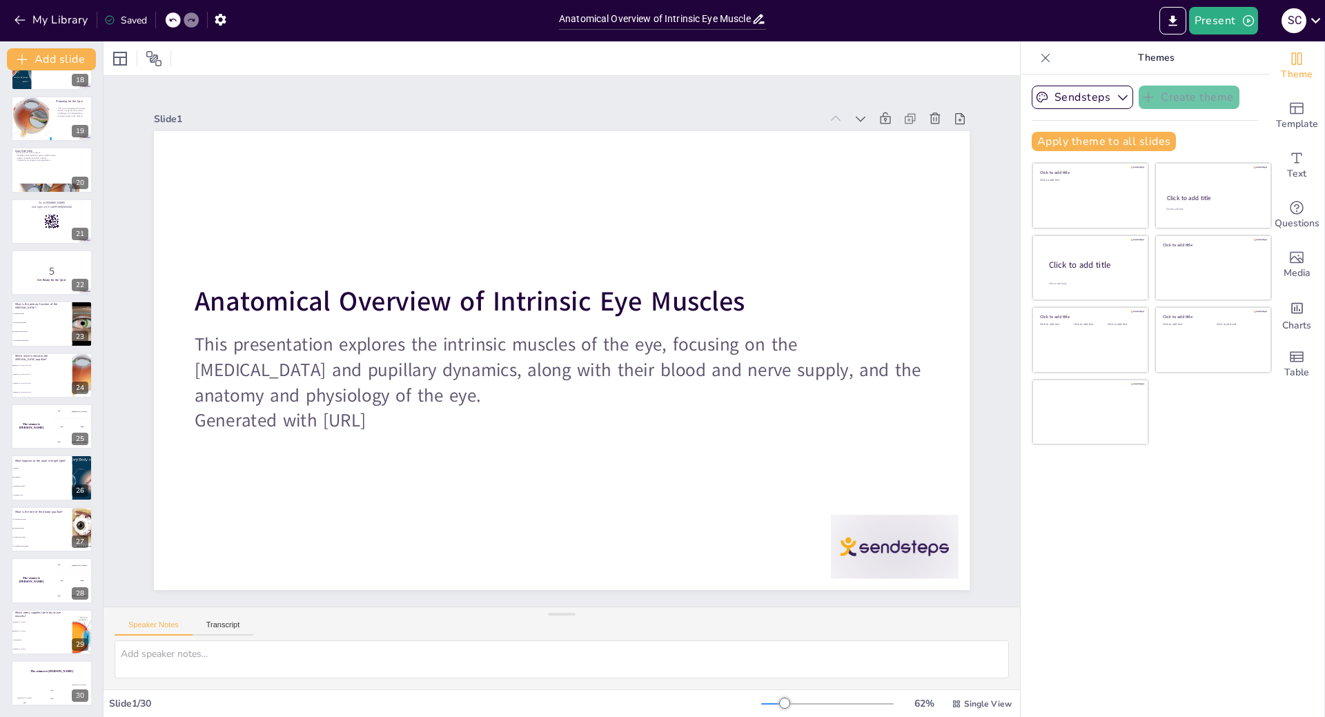
checkbox input "true"
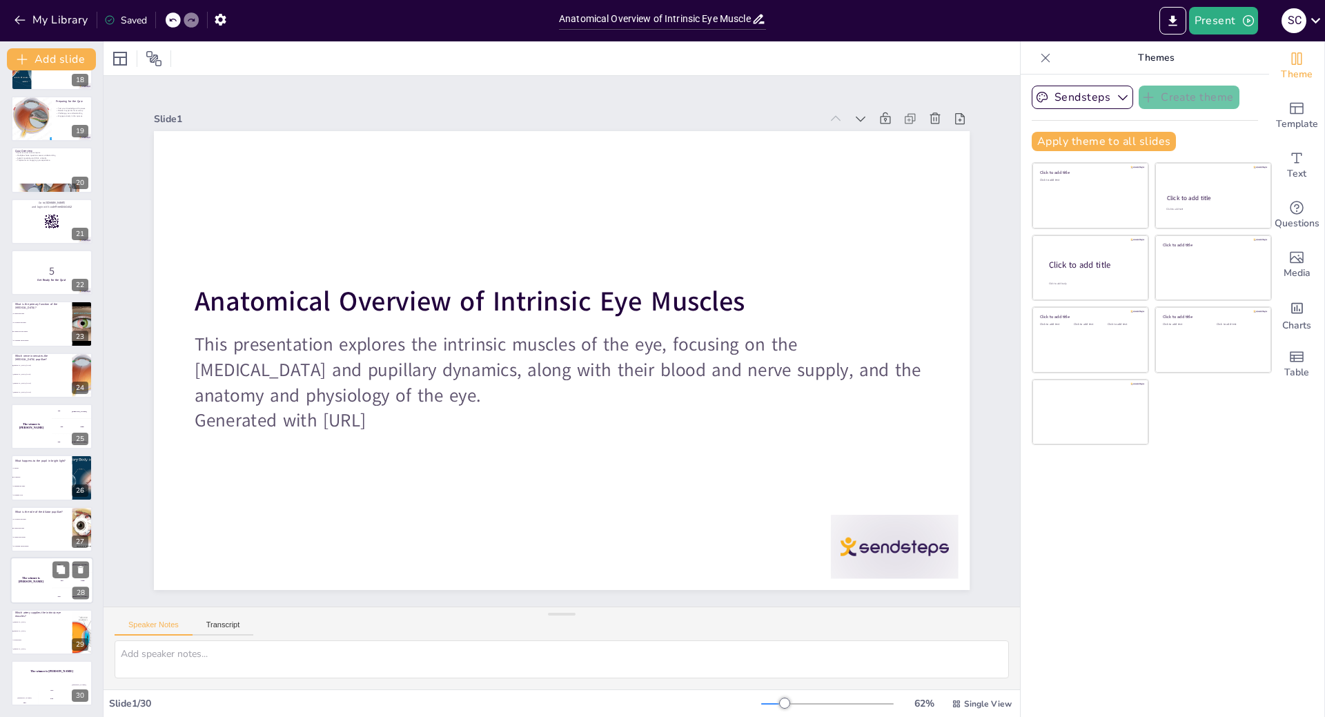
checkbox input "true"
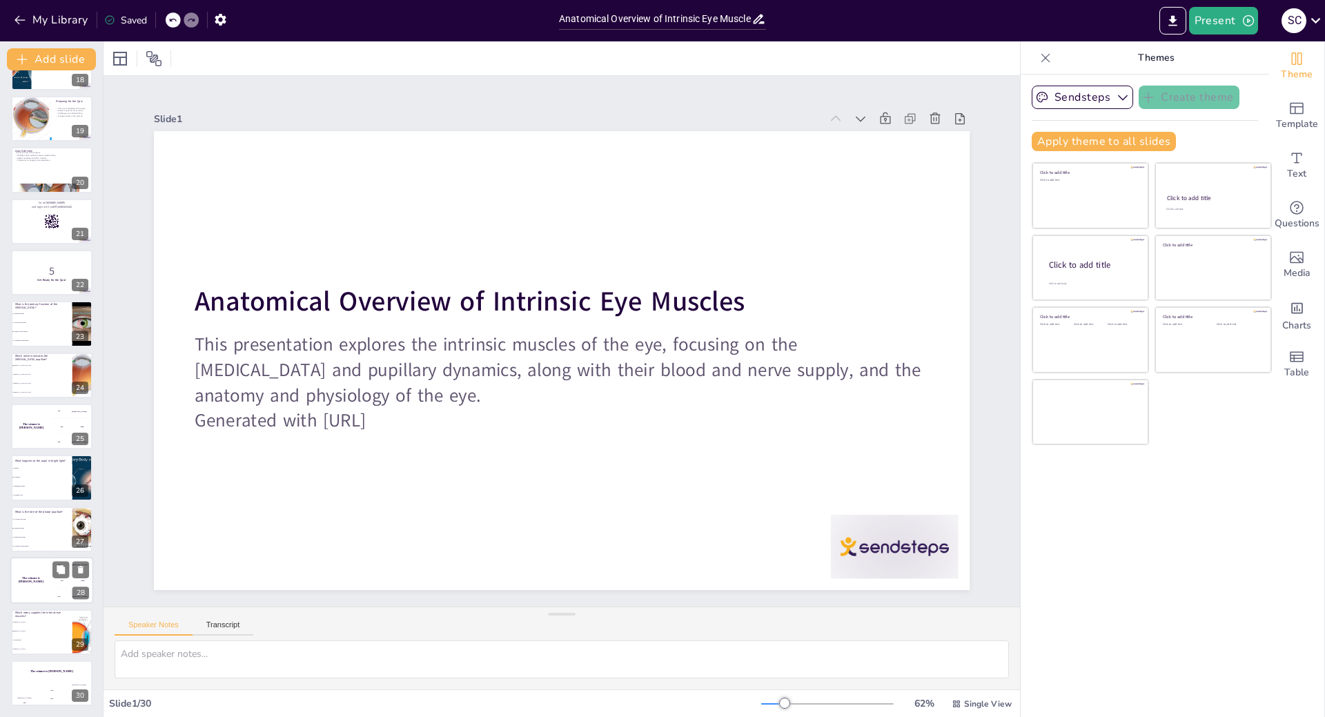
checkbox input "true"
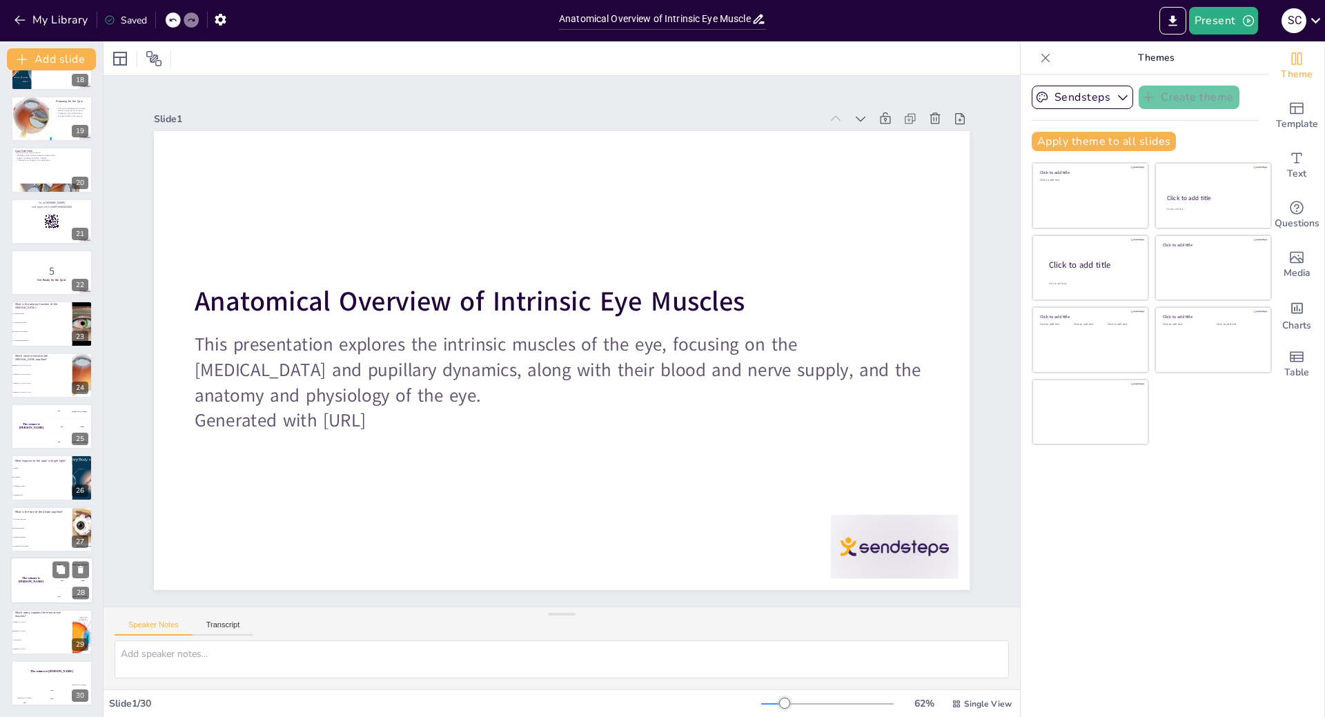
checkbox input "true"
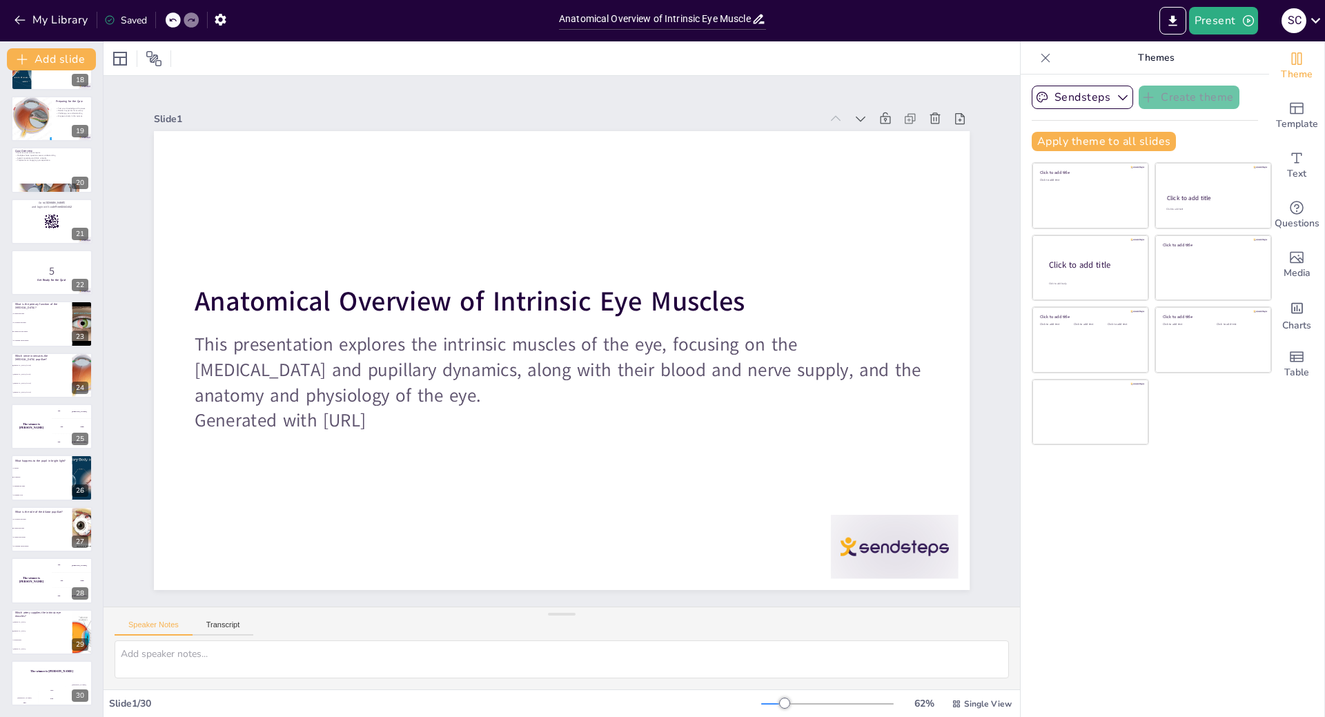
checkbox input "true"
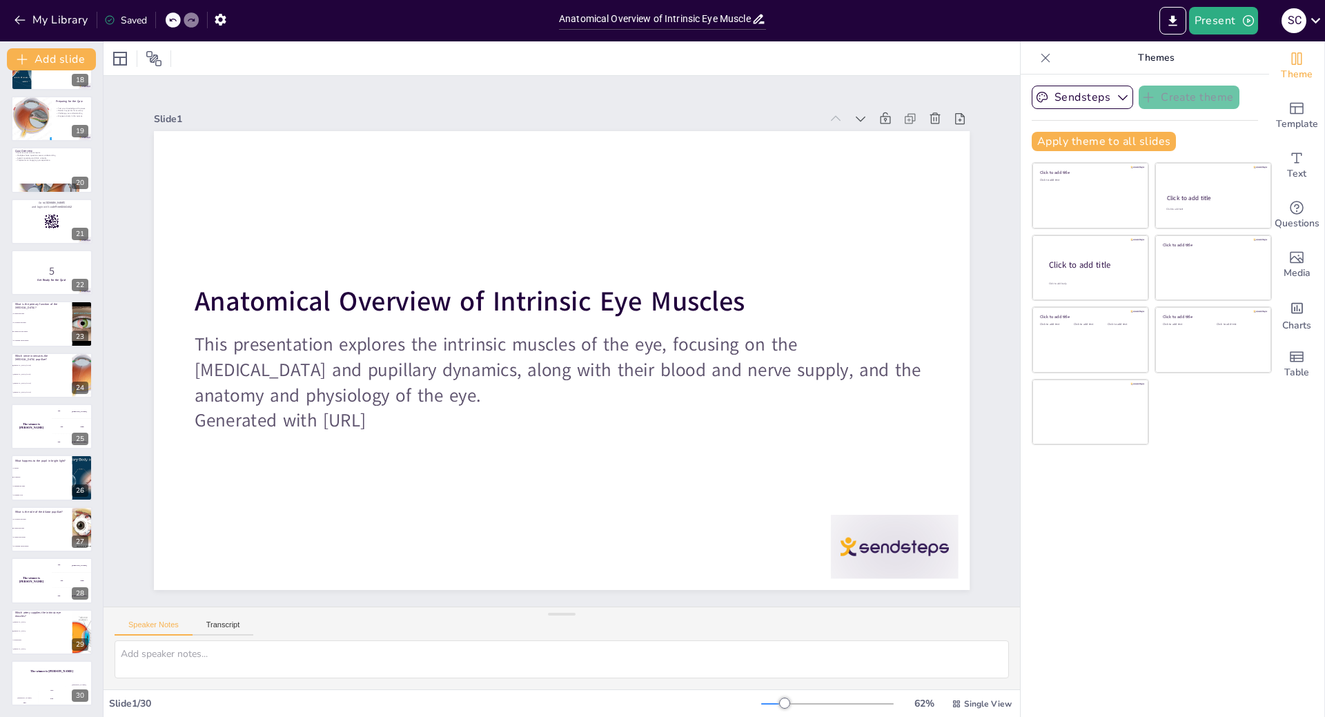
checkbox input "true"
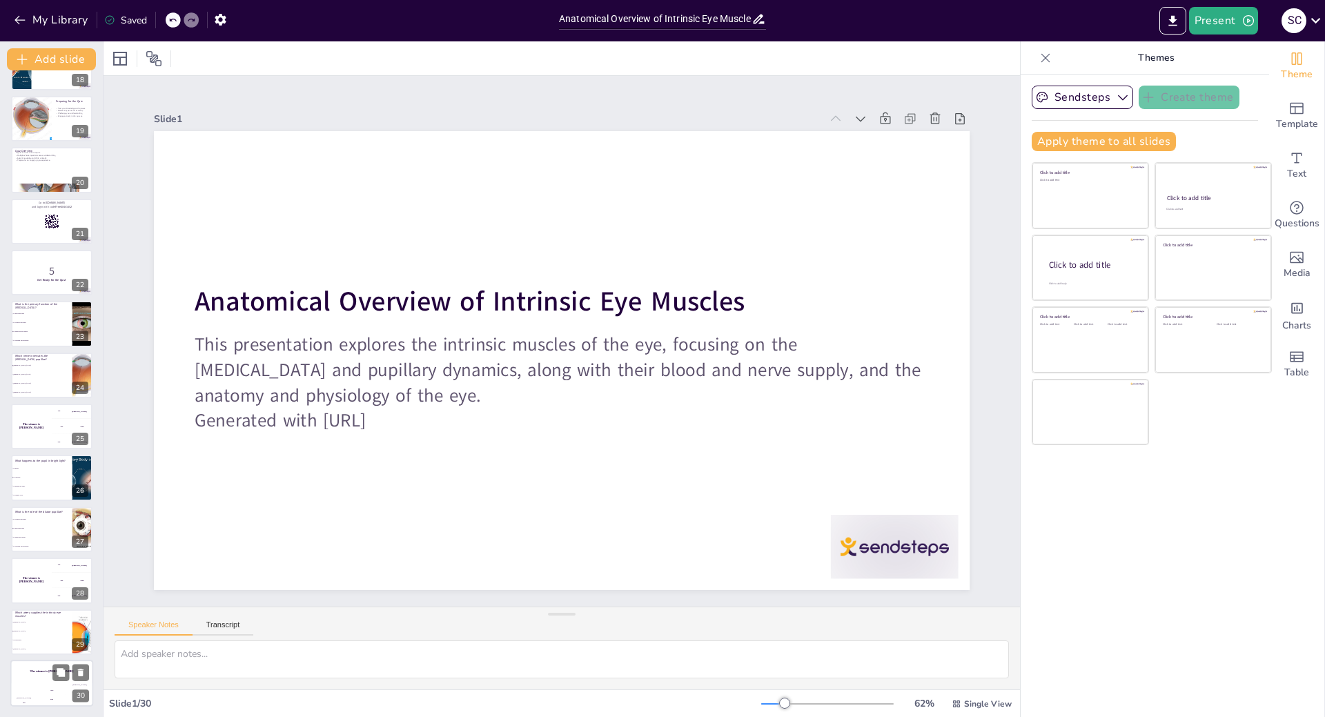
checkbox input "true"
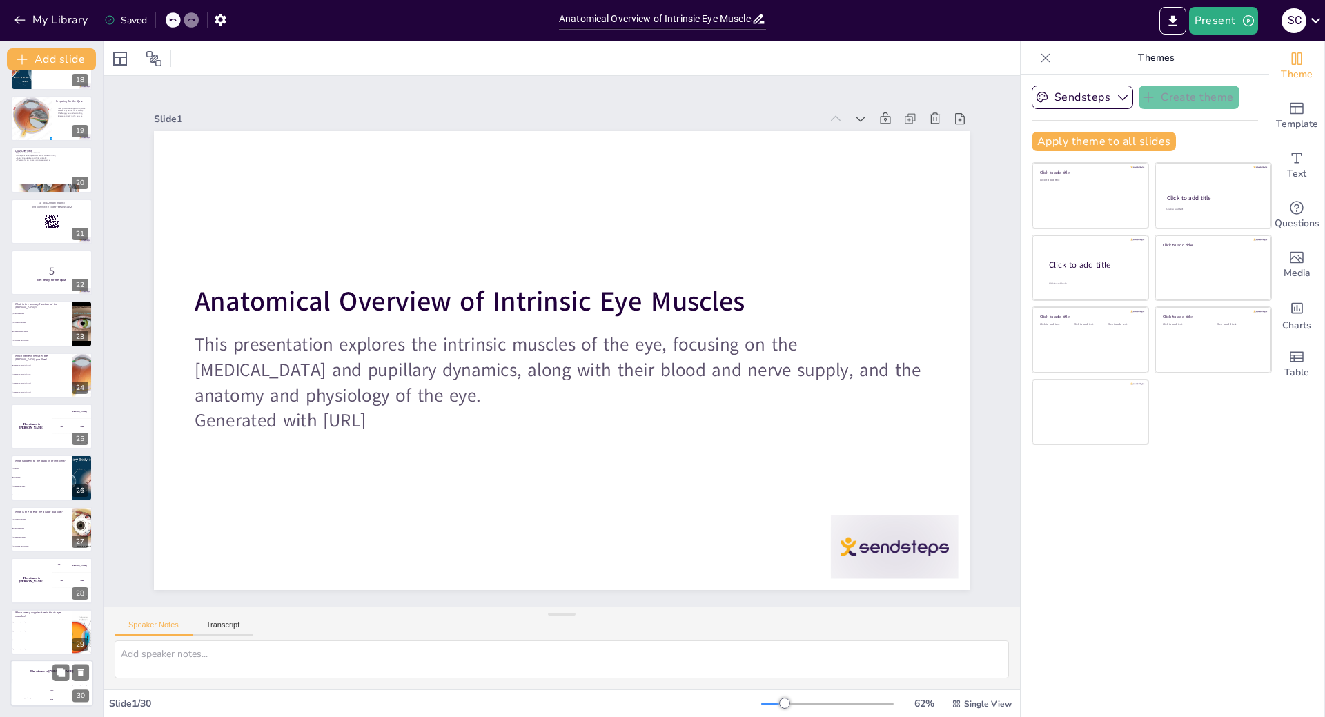
checkbox input "true"
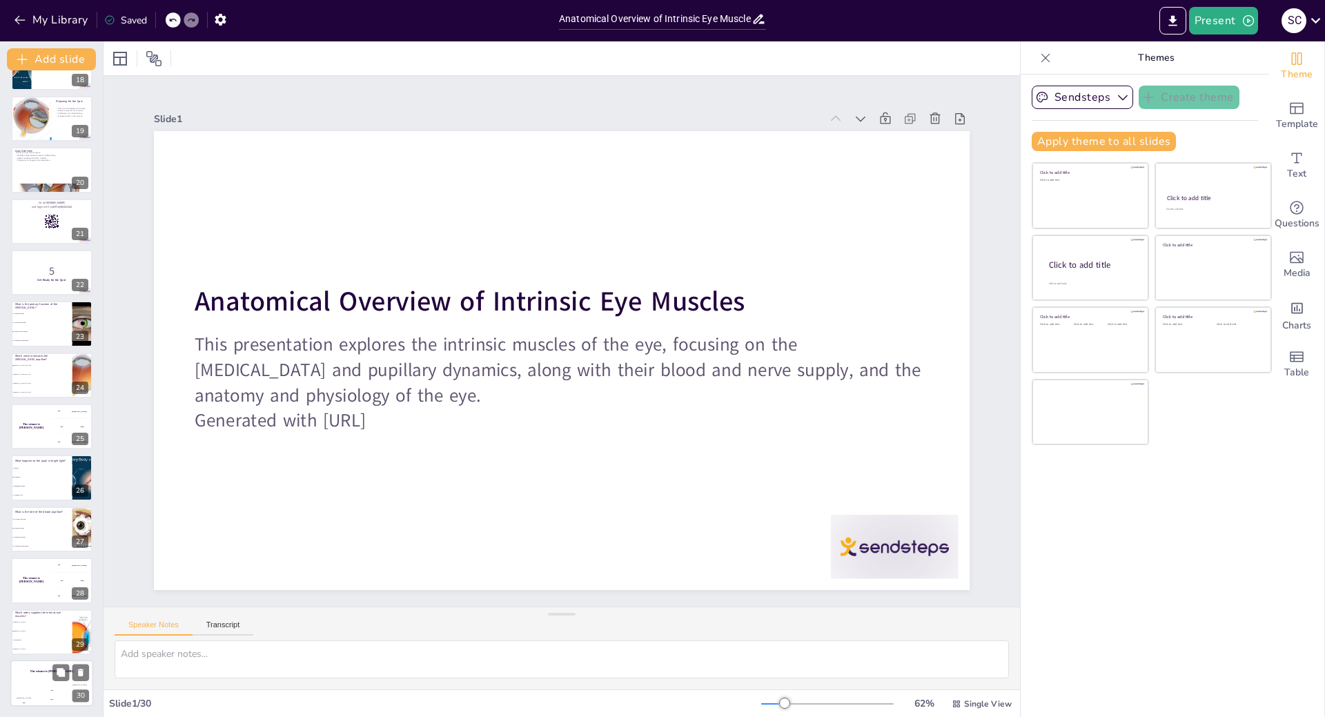
checkbox input "true"
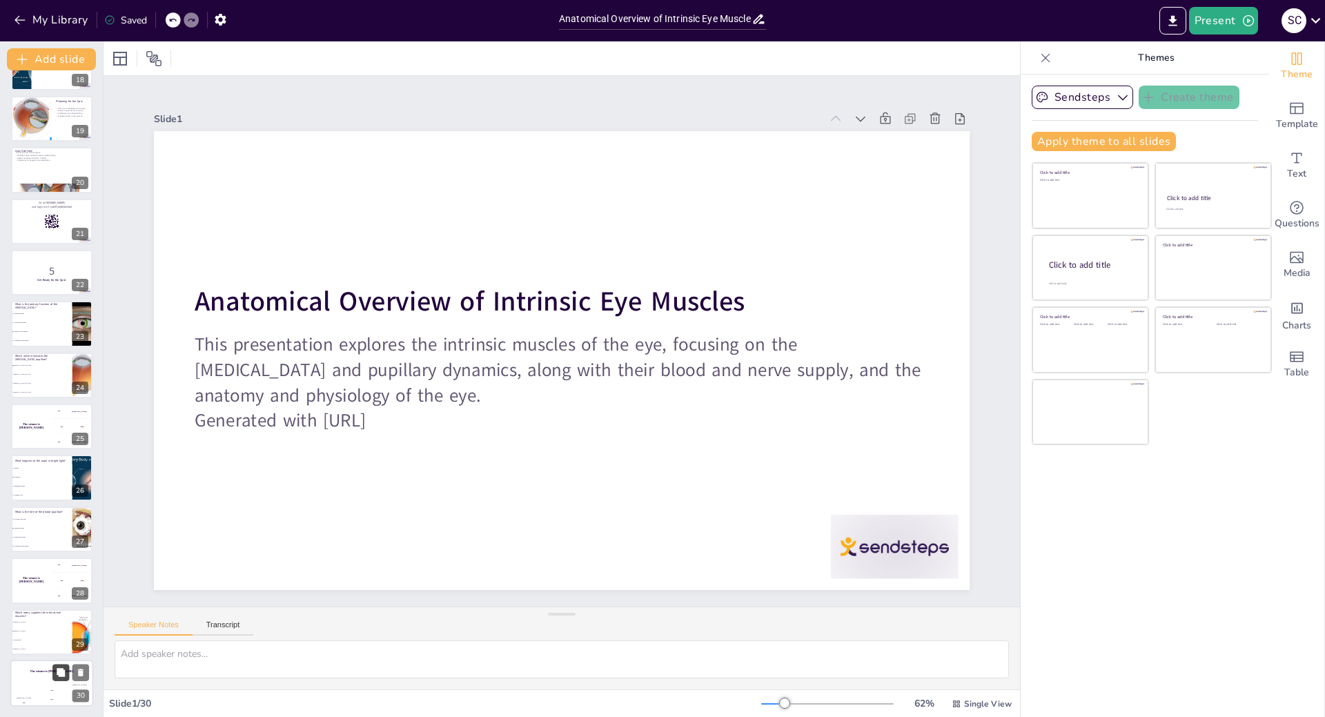
checkbox input "true"
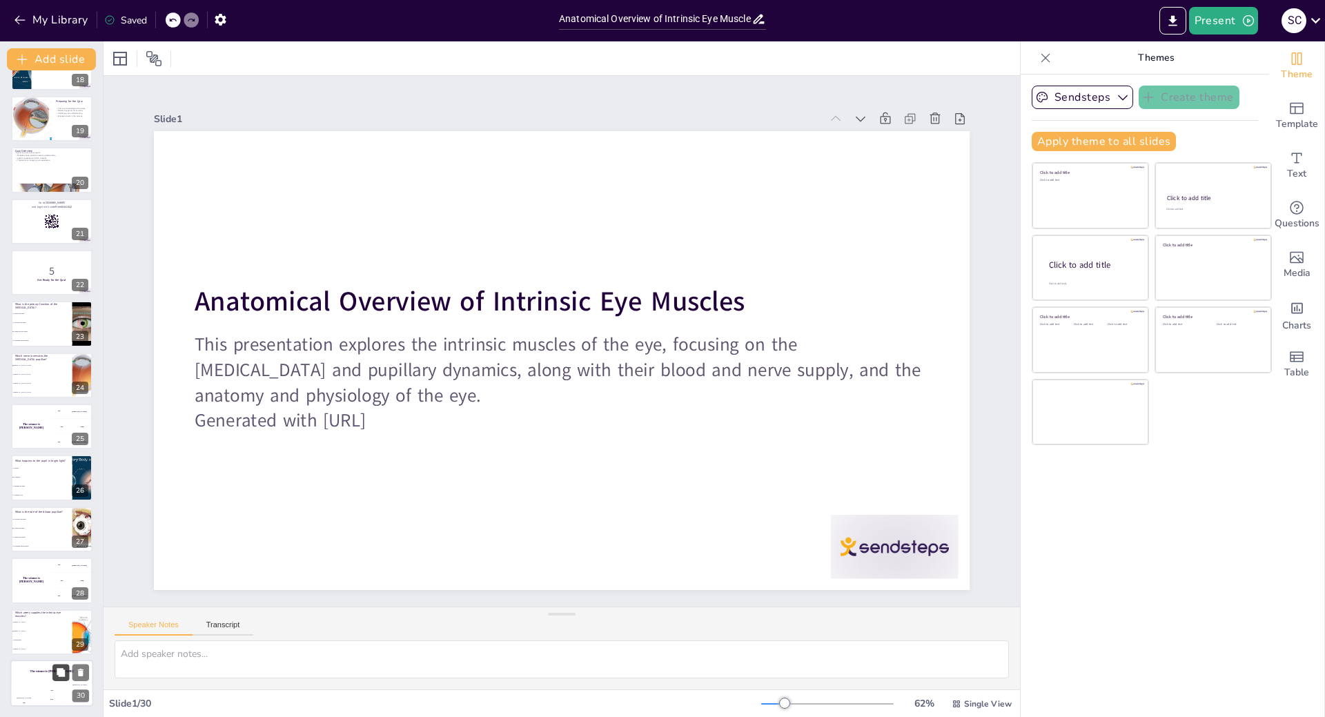
click at [57, 670] on icon at bounding box center [61, 672] width 10 height 10
checkbox input "true"
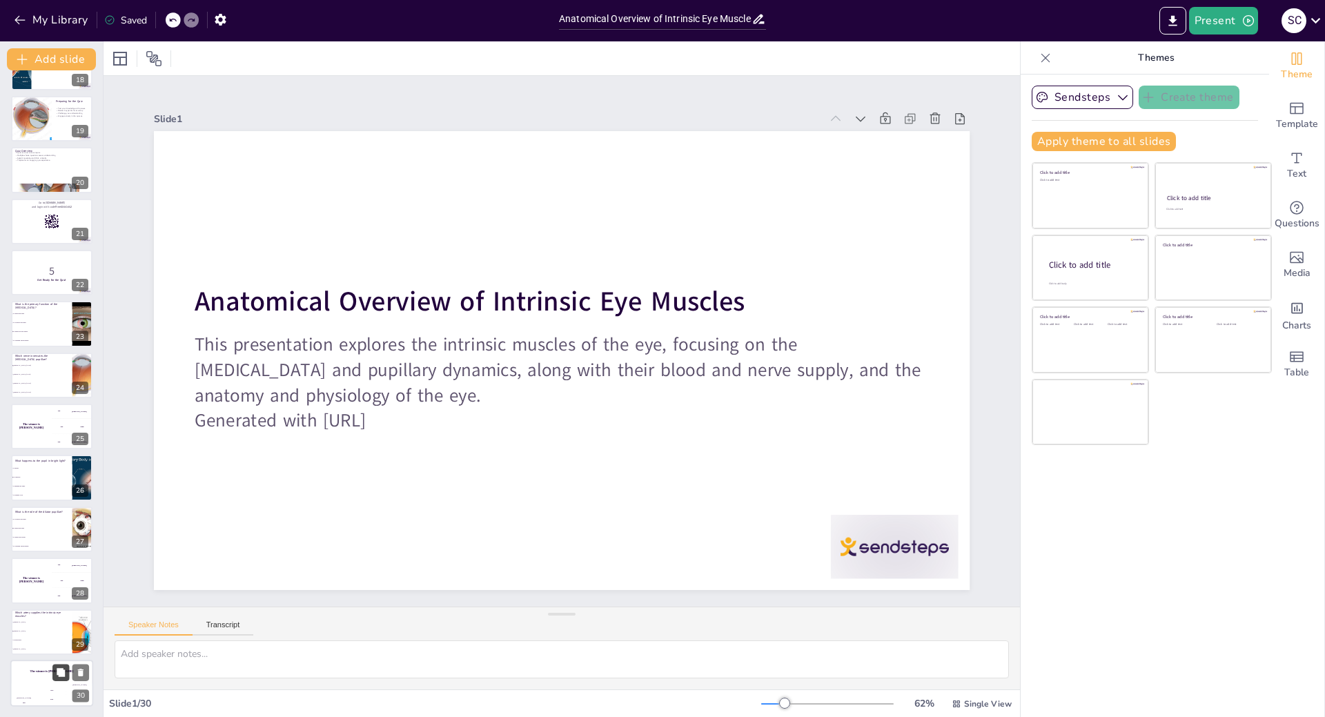
checkbox input "true"
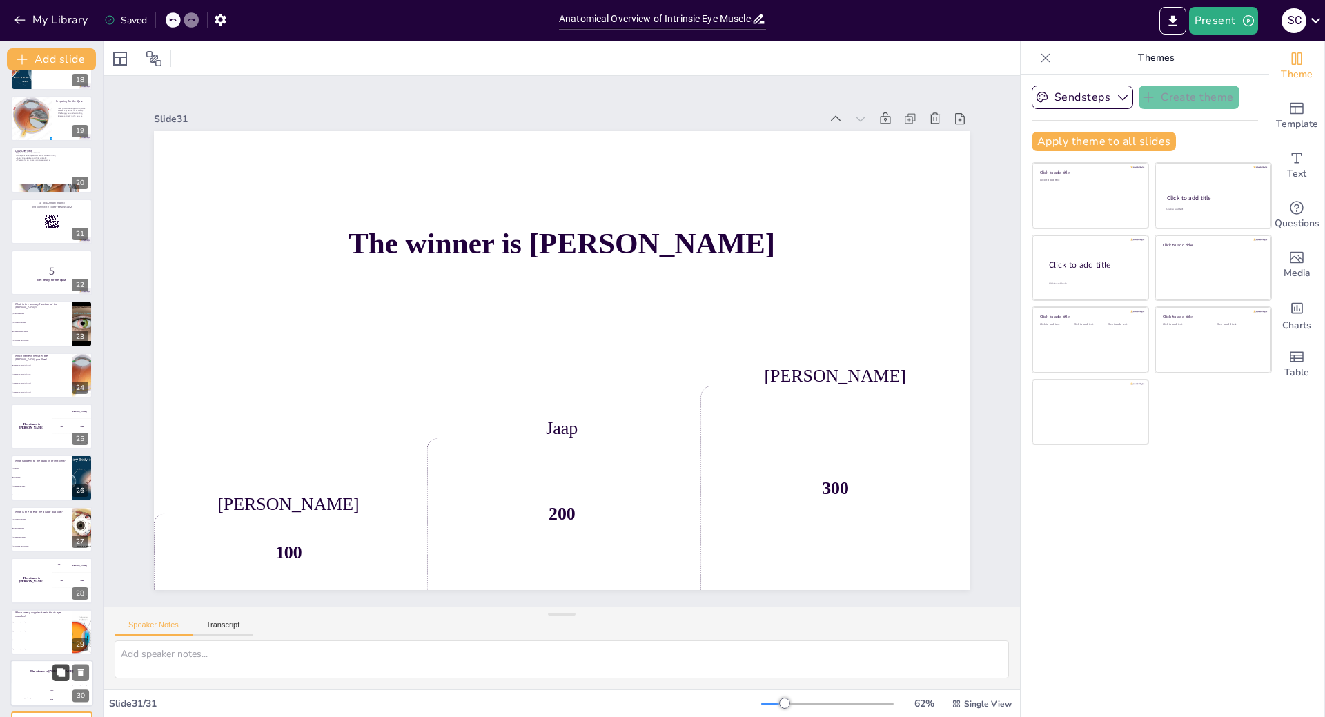
checkbox input "true"
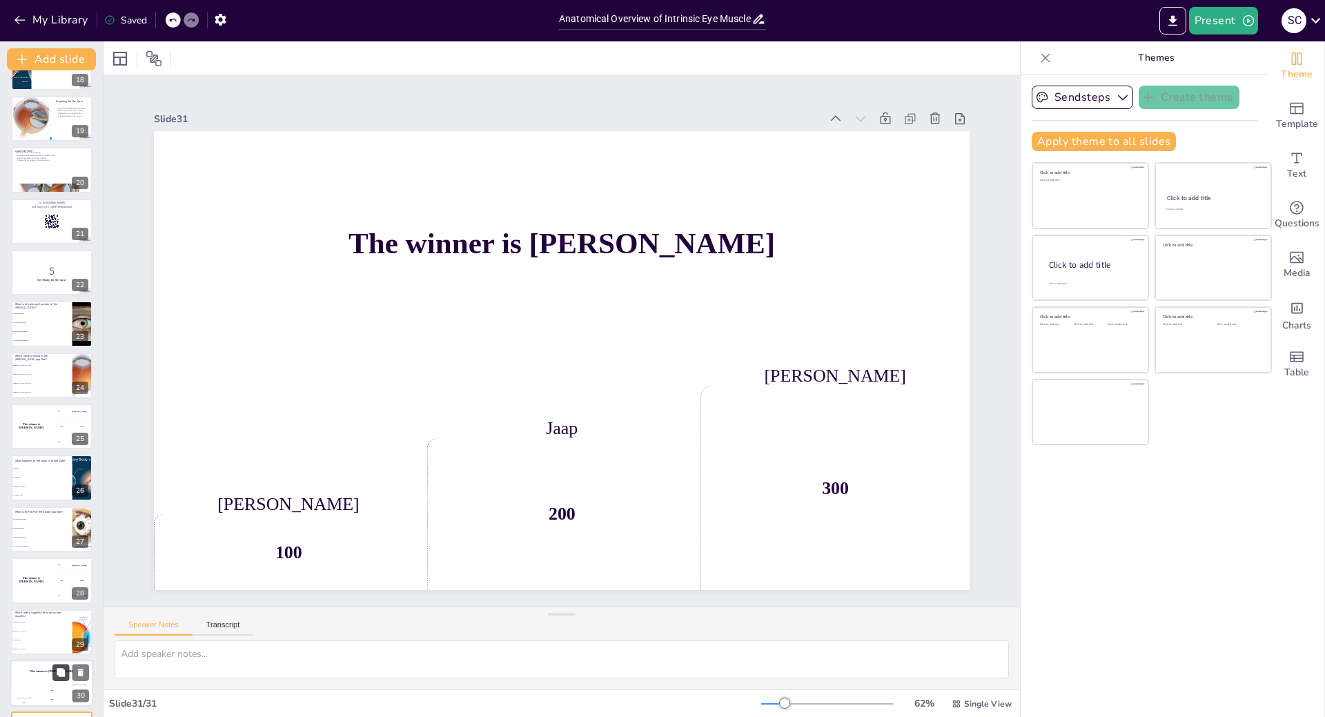
checkbox input "true"
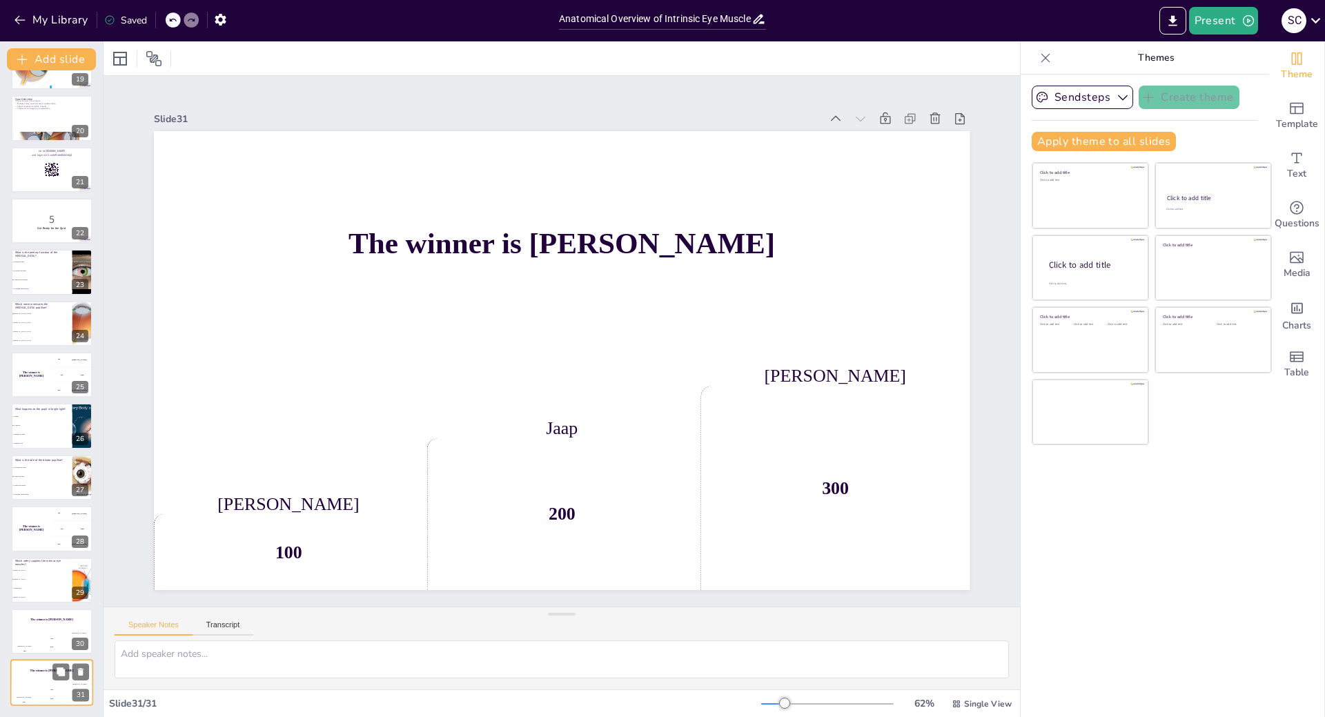
checkbox input "true"
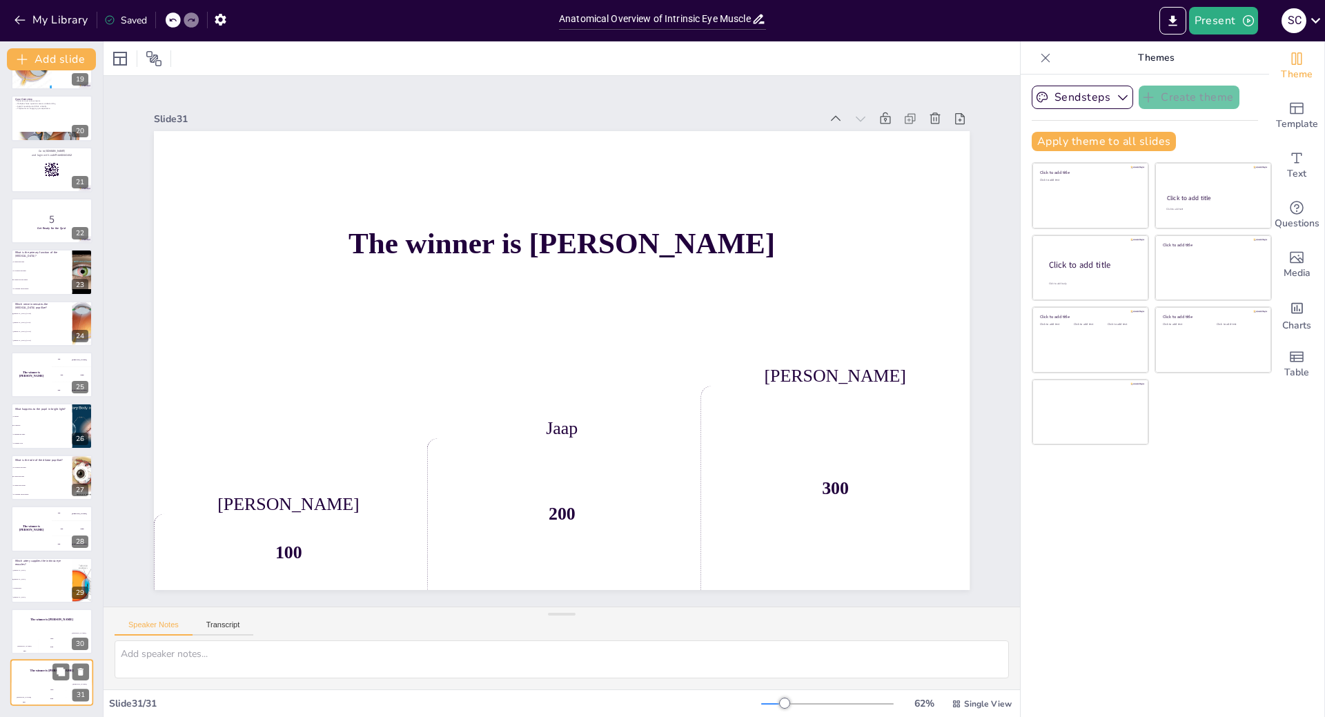
checkbox input "true"
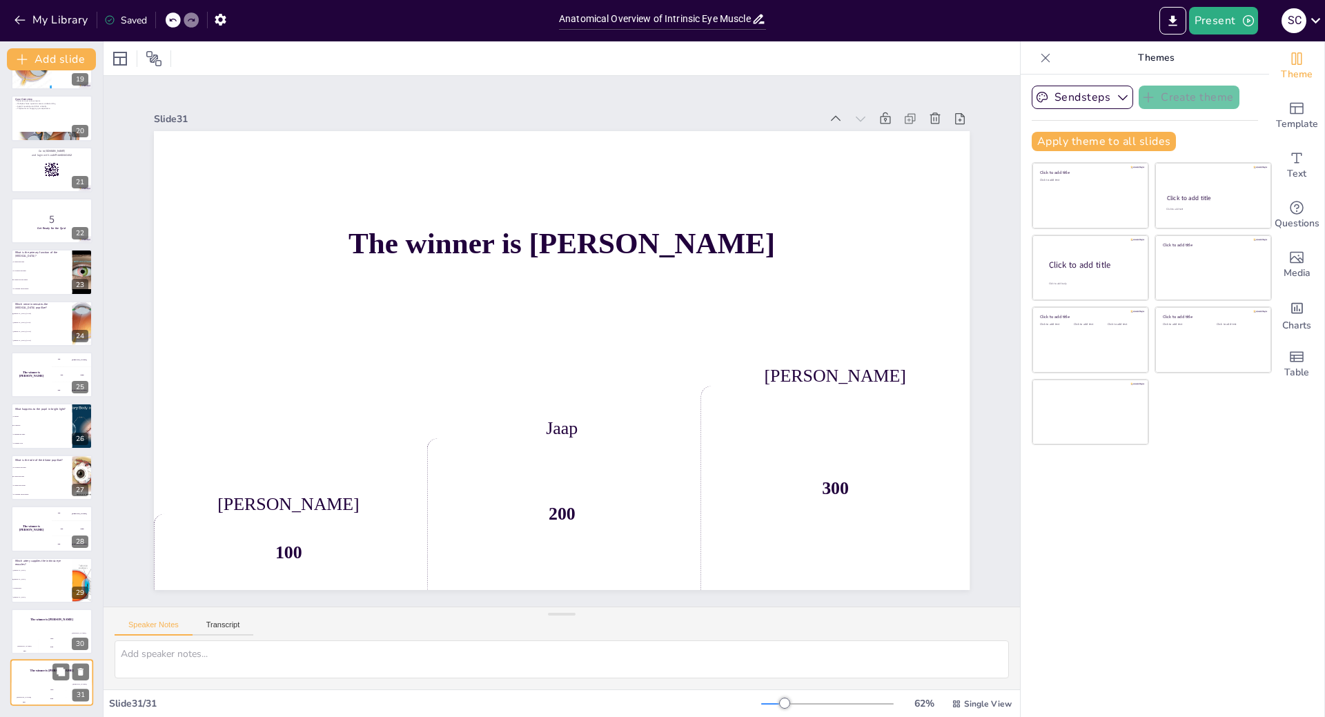
checkbox input "true"
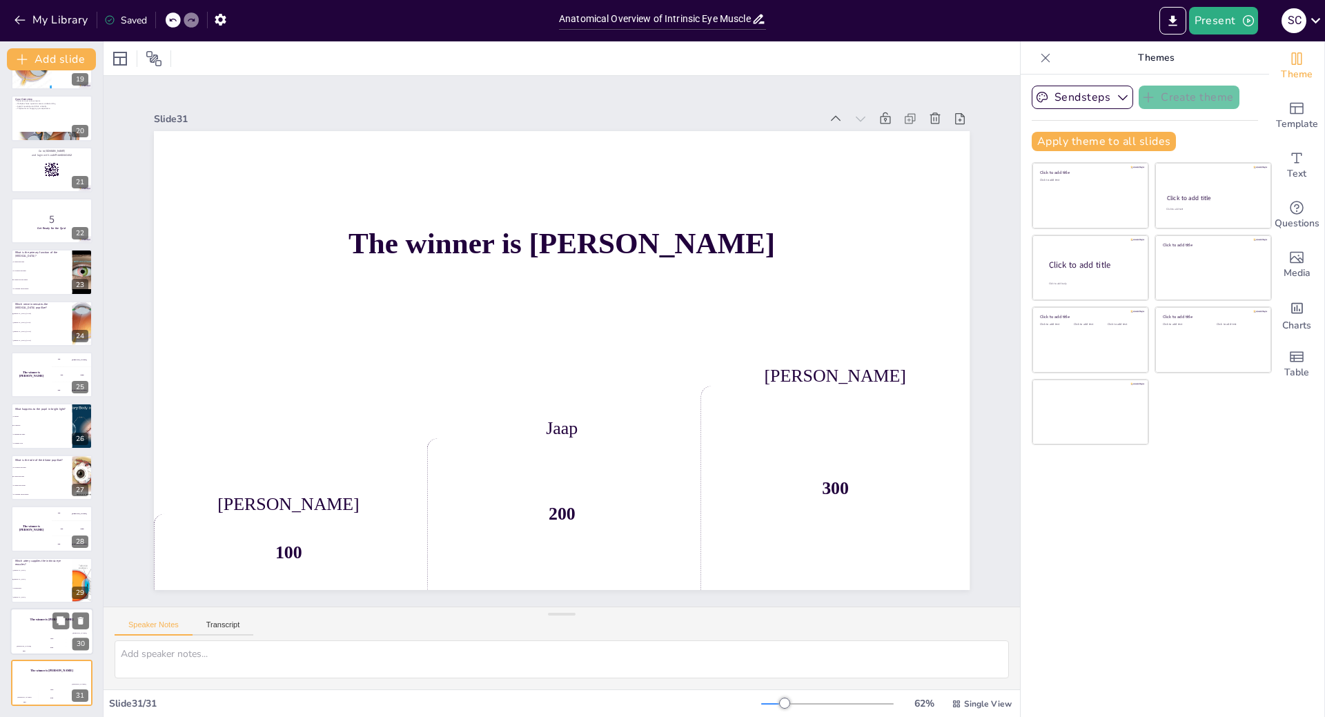
checkbox input "true"
drag, startPoint x: 55, startPoint y: 640, endPoint x: 65, endPoint y: 589, distance: 52.0
click at [58, 635] on div "Jaap 200" at bounding box center [52, 642] width 27 height 23
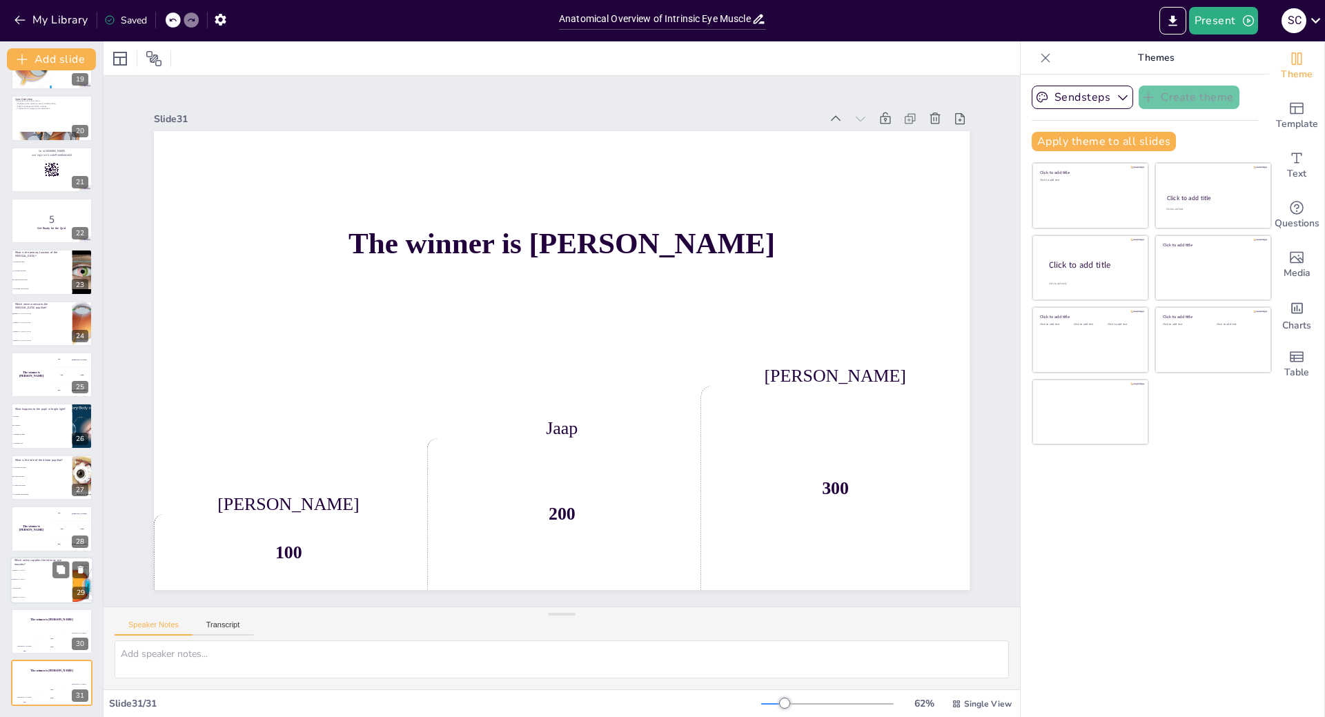
checkbox input "true"
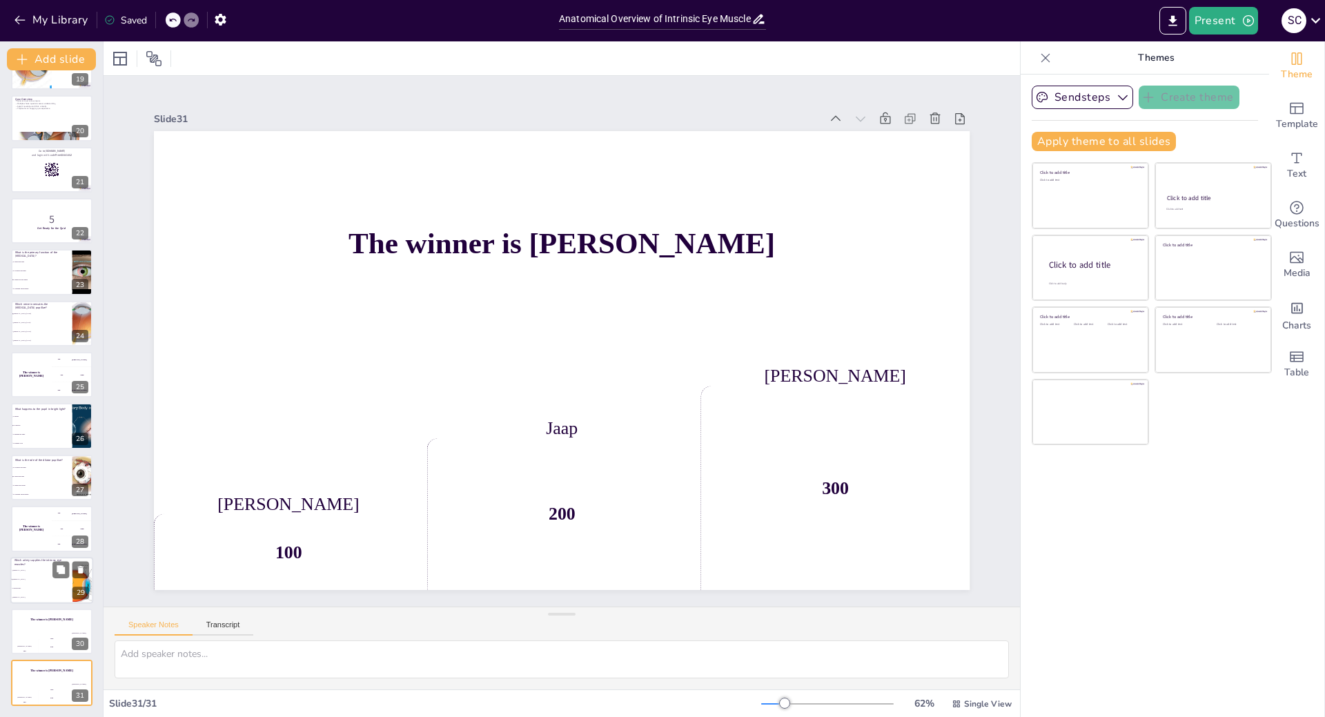
checkbox input "true"
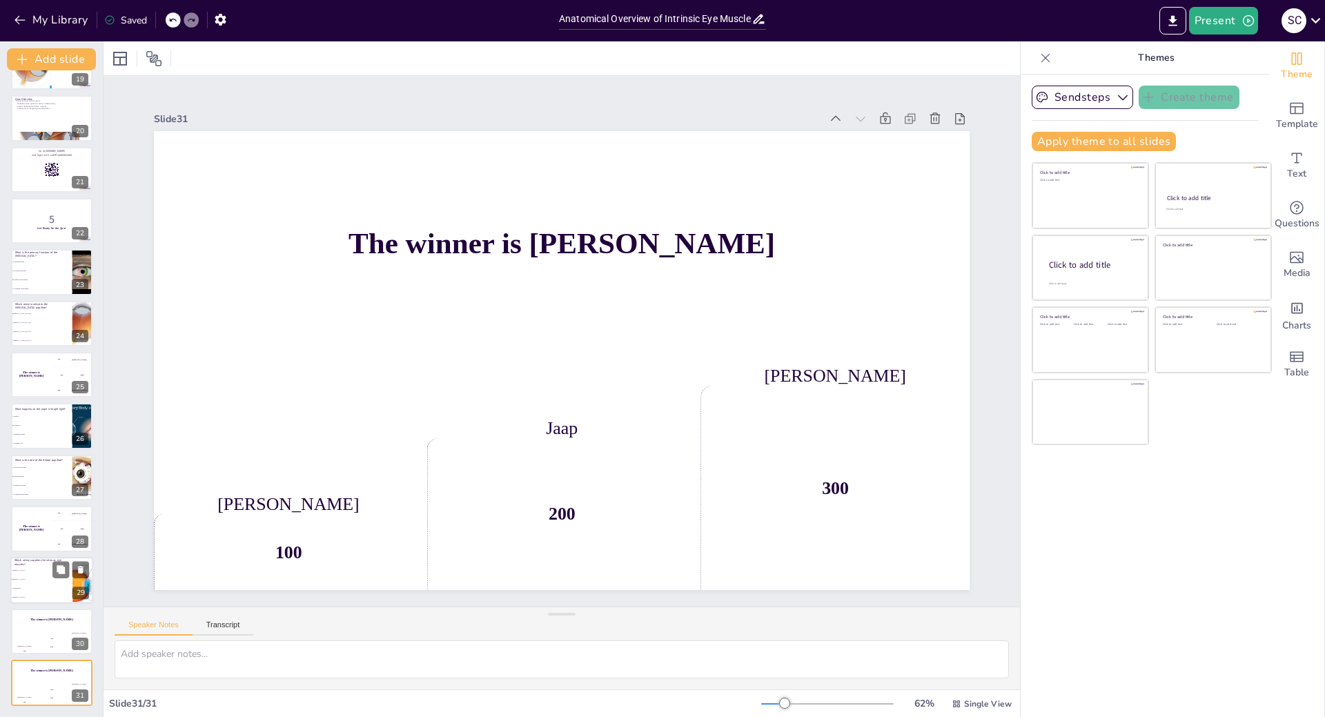
checkbox input "true"
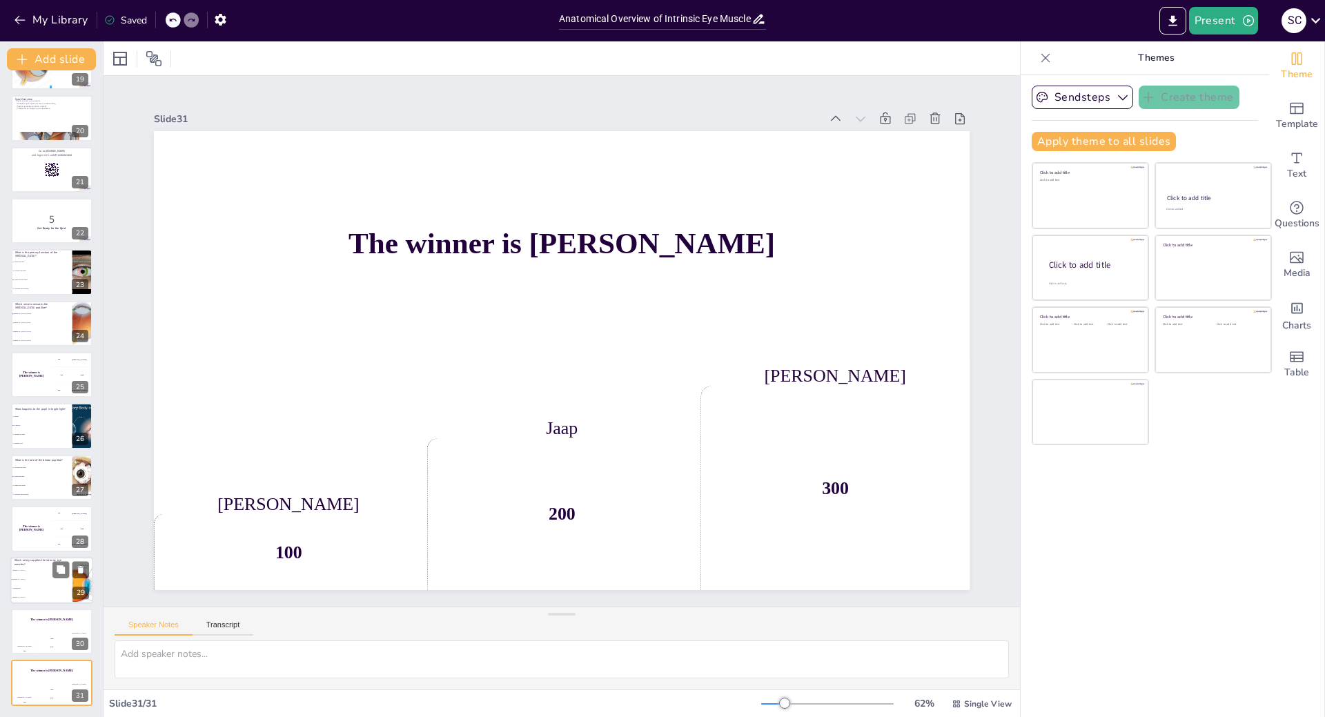
checkbox input "true"
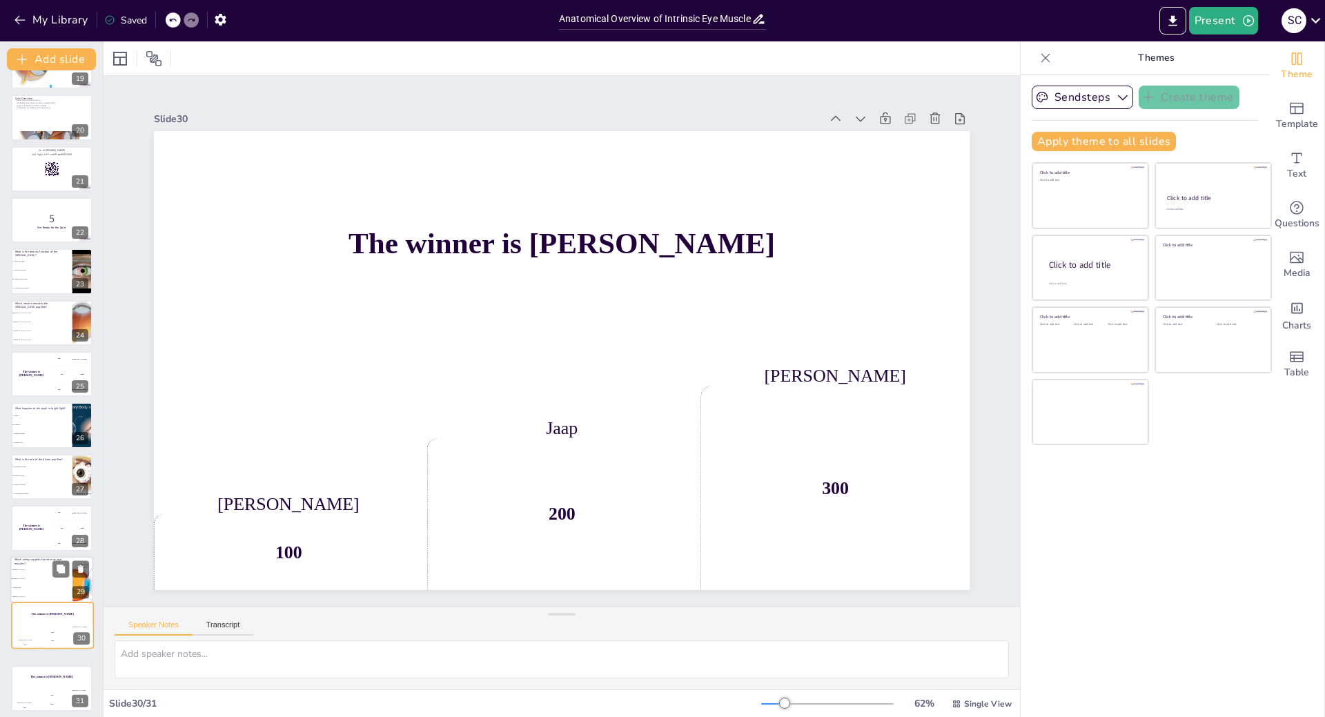
checkbox input "true"
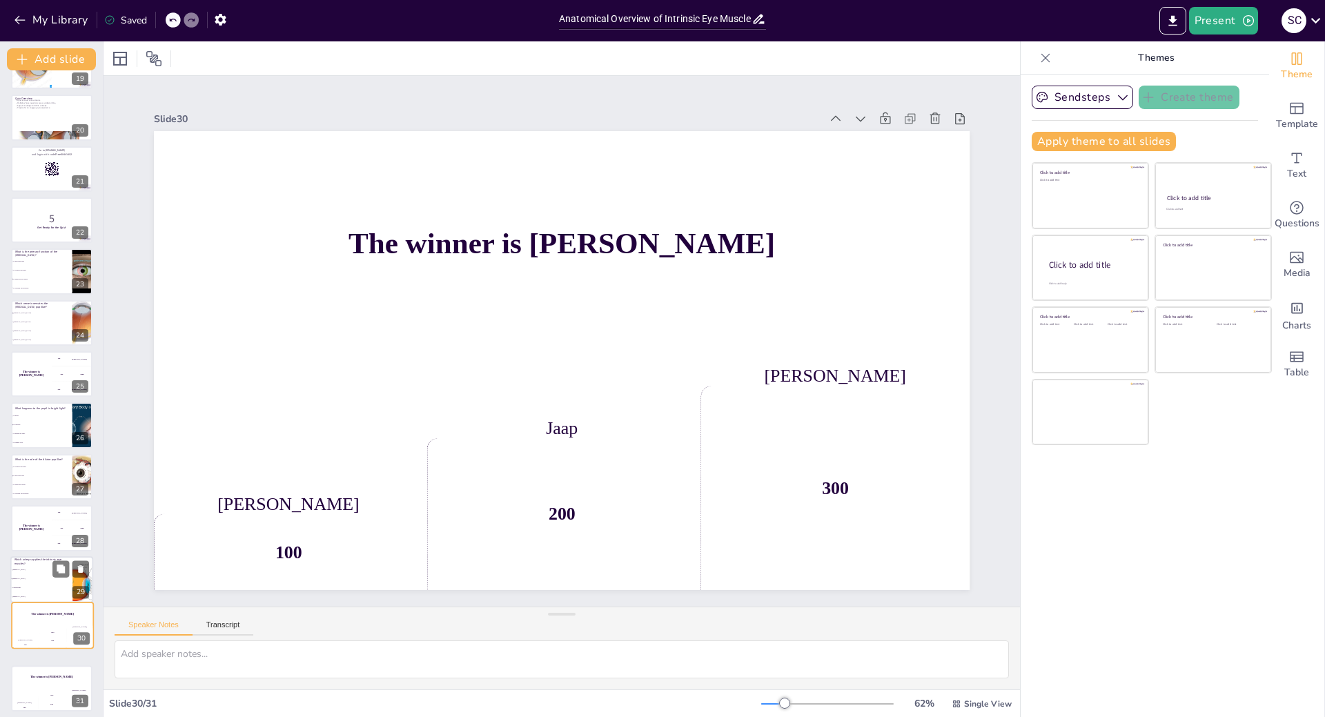
checkbox input "true"
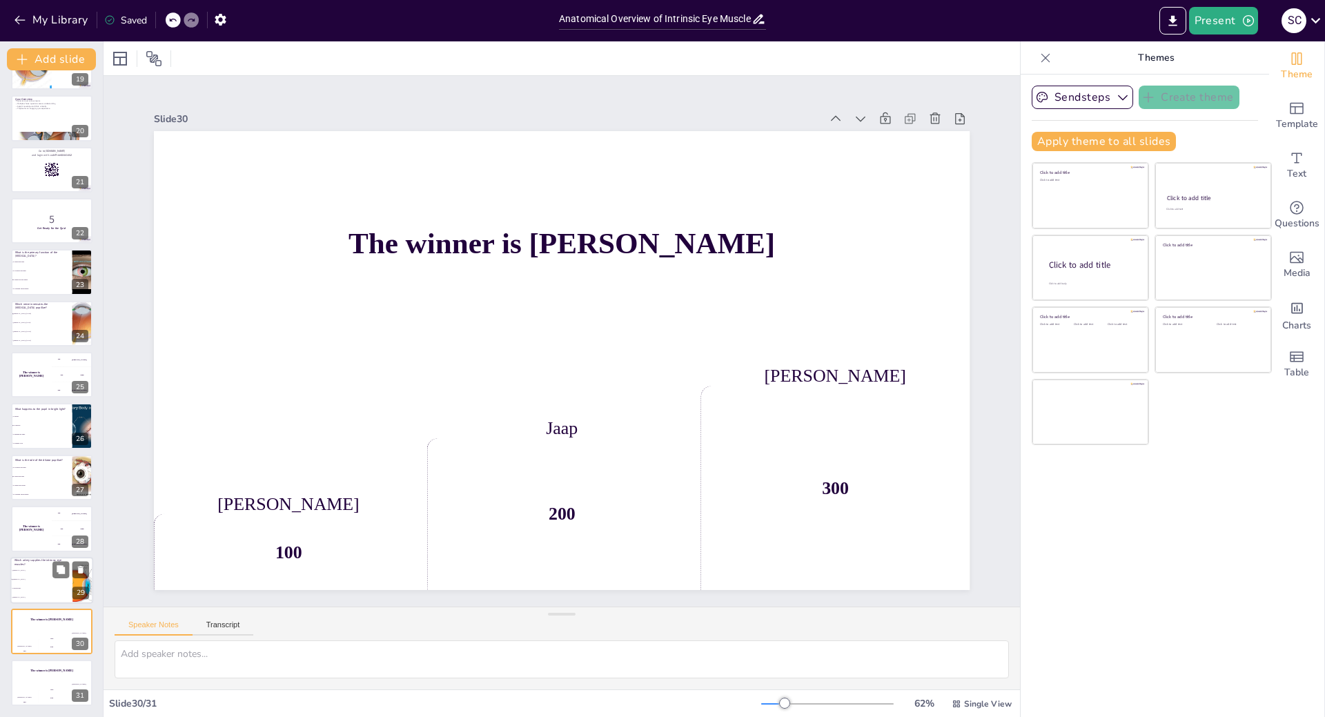
click at [63, 584] on li "Carotid artery" at bounding box center [41, 588] width 62 height 9
type textarea "The correct answer is "Ophthalmic artery," as discussed in the slide titled "Bl…"
checkbox input "true"
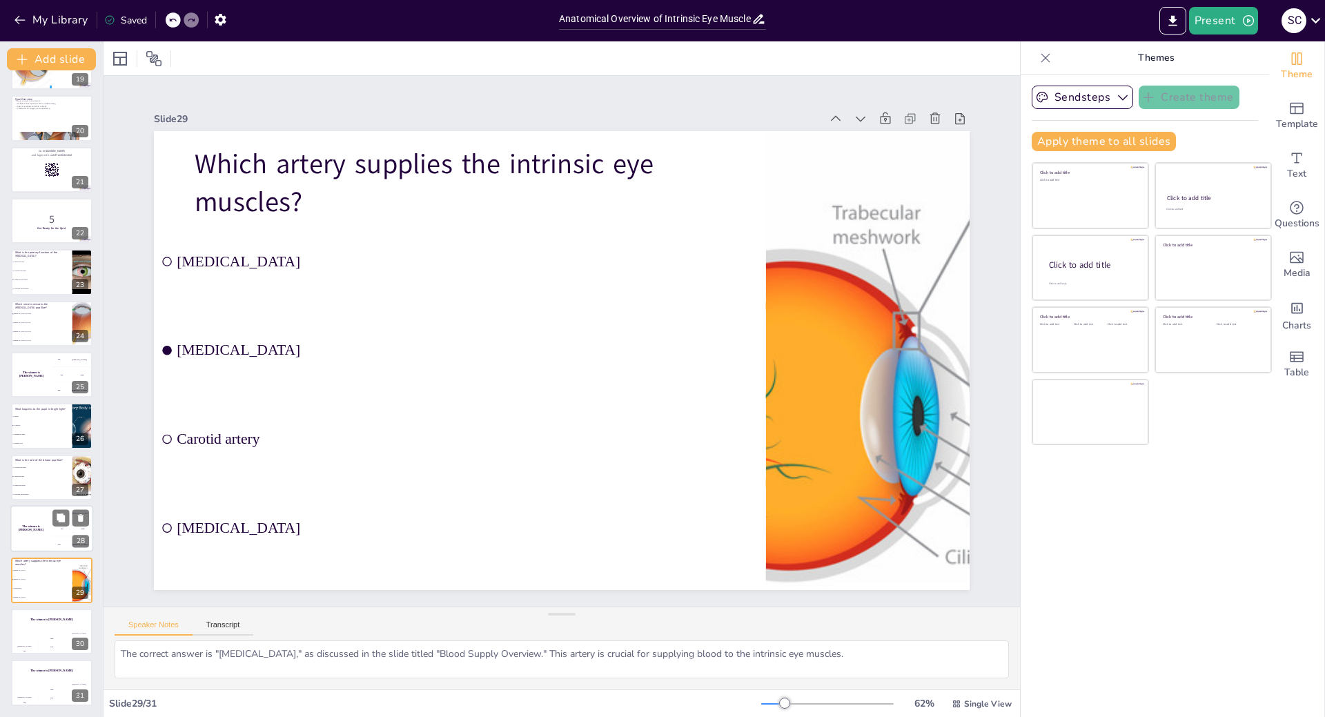
click at [66, 531] on div "200 Jaap" at bounding box center [72, 528] width 41 height 15
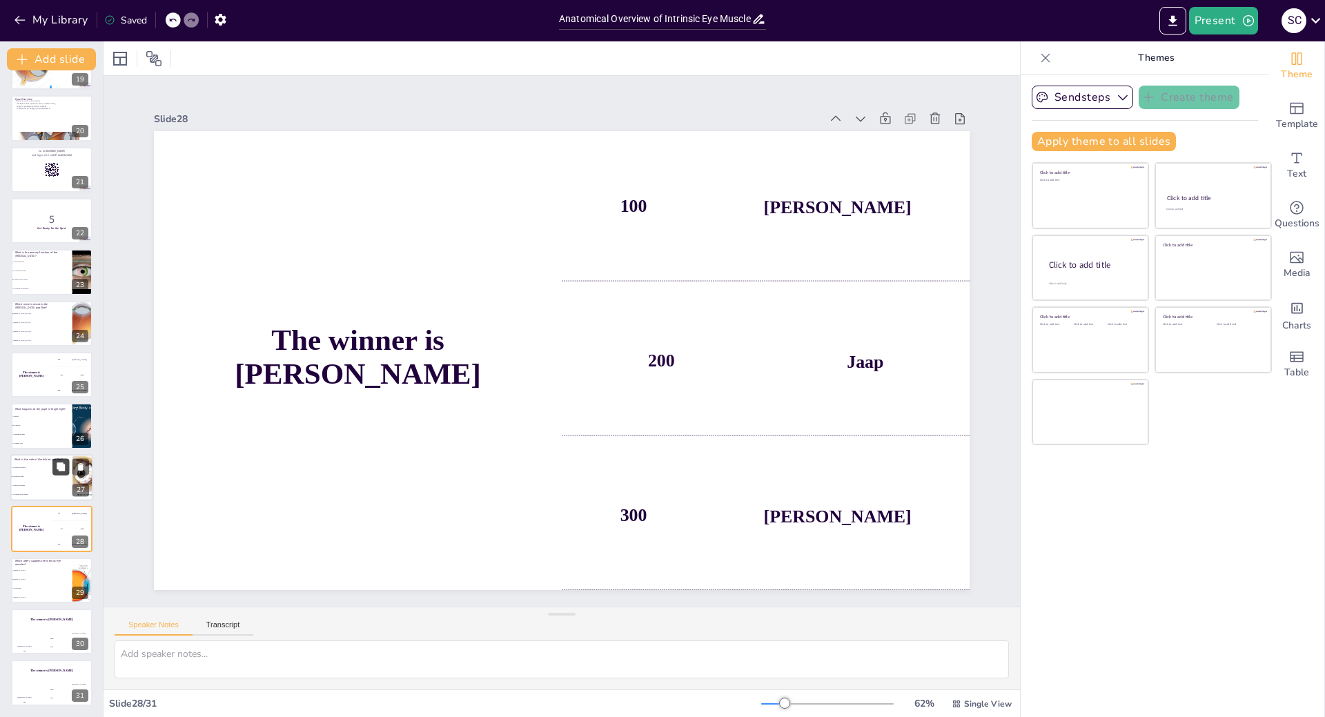
click at [59, 474] on button at bounding box center [60, 466] width 17 height 17
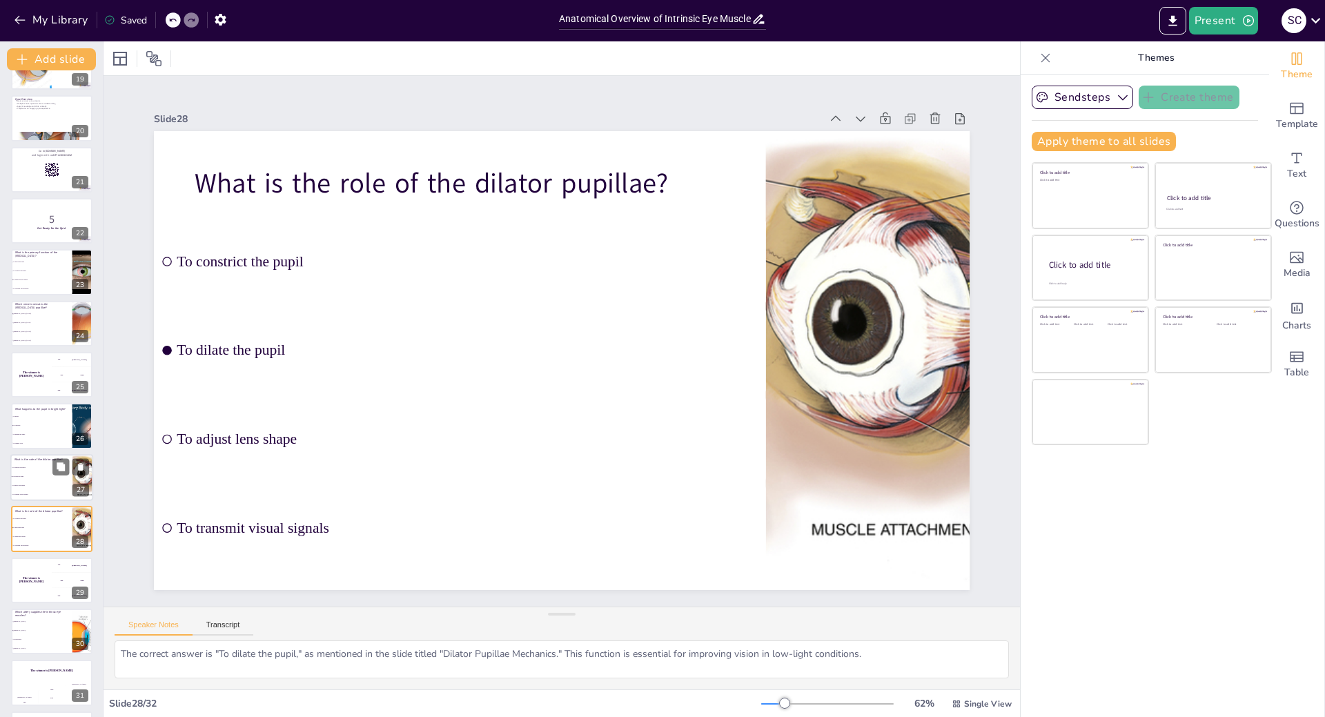
scroll to position [1012, 0]
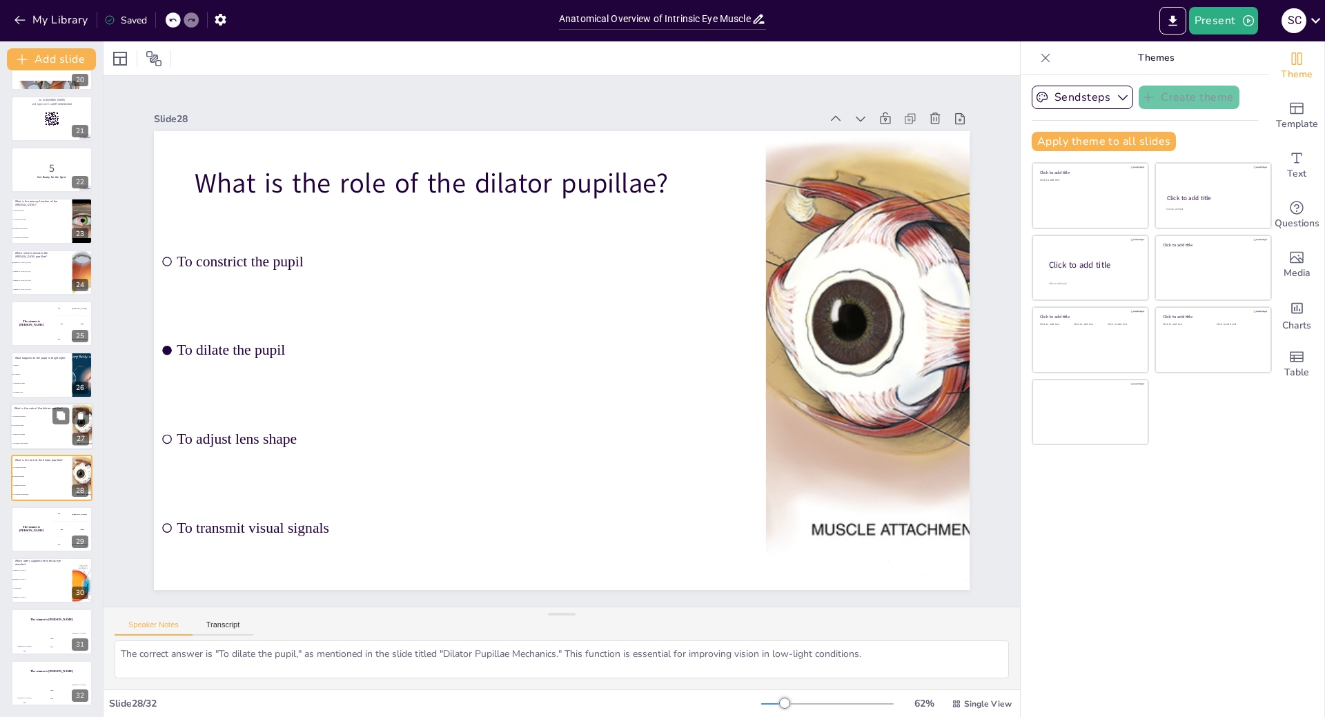
click at [52, 428] on li "To dilate the pupil" at bounding box center [41, 425] width 62 height 9
click at [57, 375] on li "It constricts" at bounding box center [41, 374] width 62 height 9
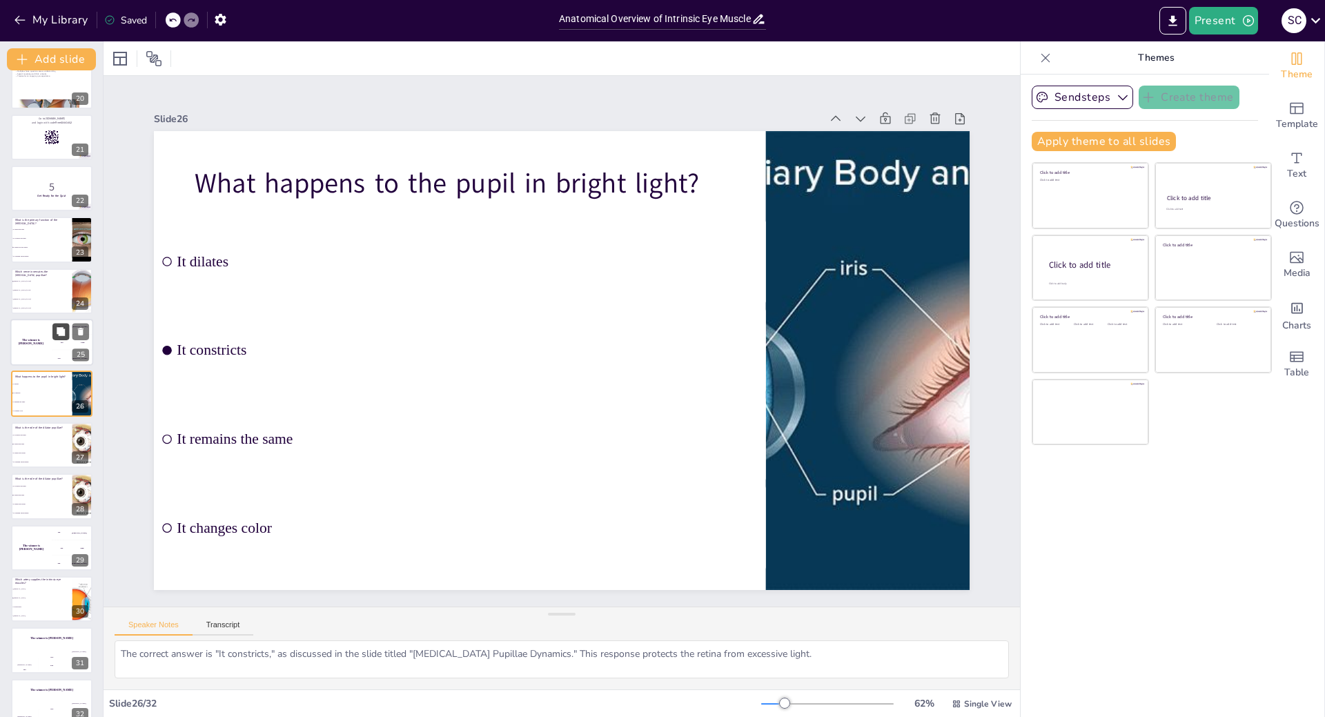
click at [53, 339] on button at bounding box center [60, 331] width 17 height 17
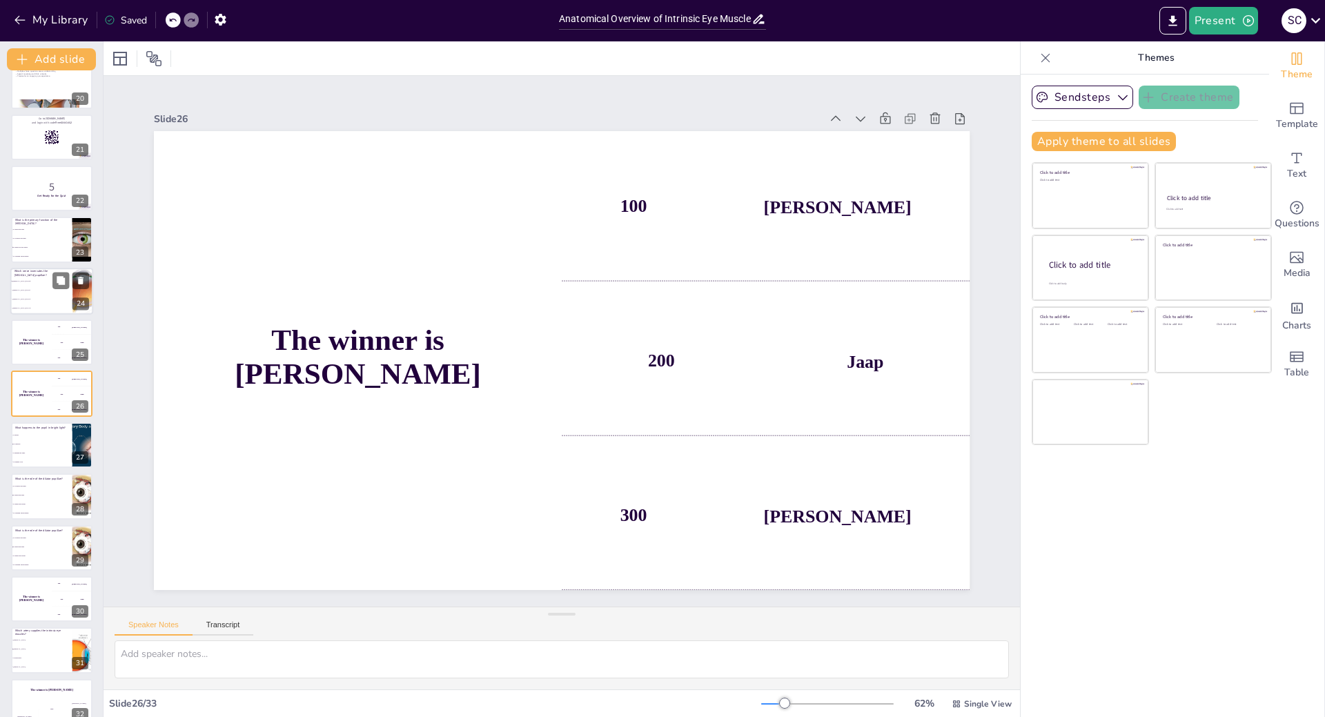
click at [48, 288] on li "Optic nerve (CN II)" at bounding box center [41, 290] width 62 height 9
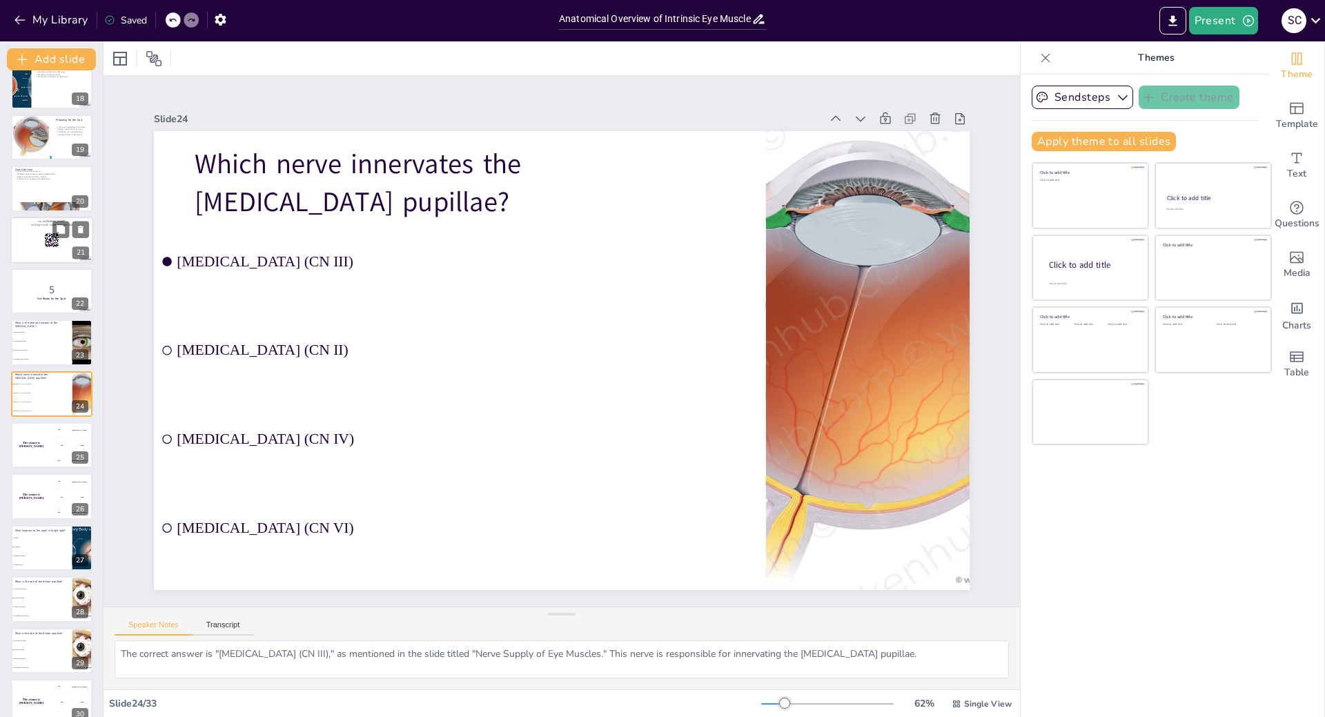
click at [50, 250] on div at bounding box center [51, 240] width 83 height 47
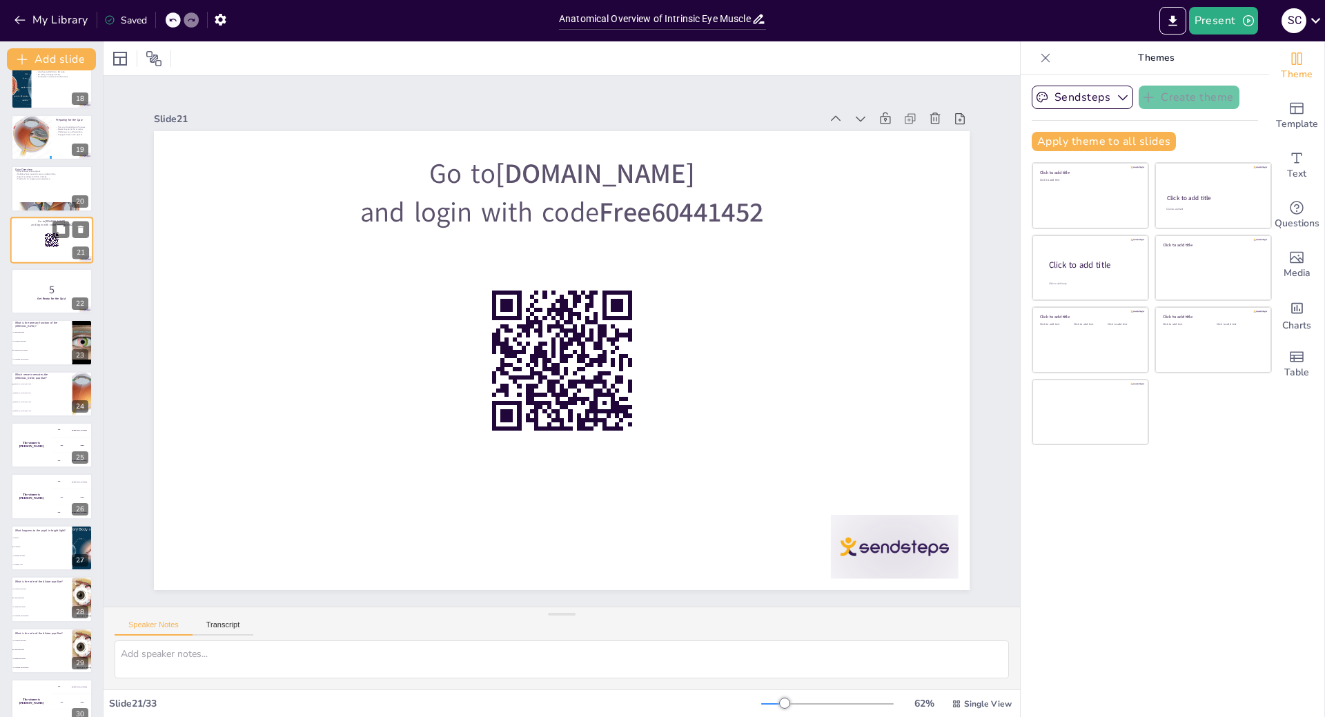
scroll to position [737, 0]
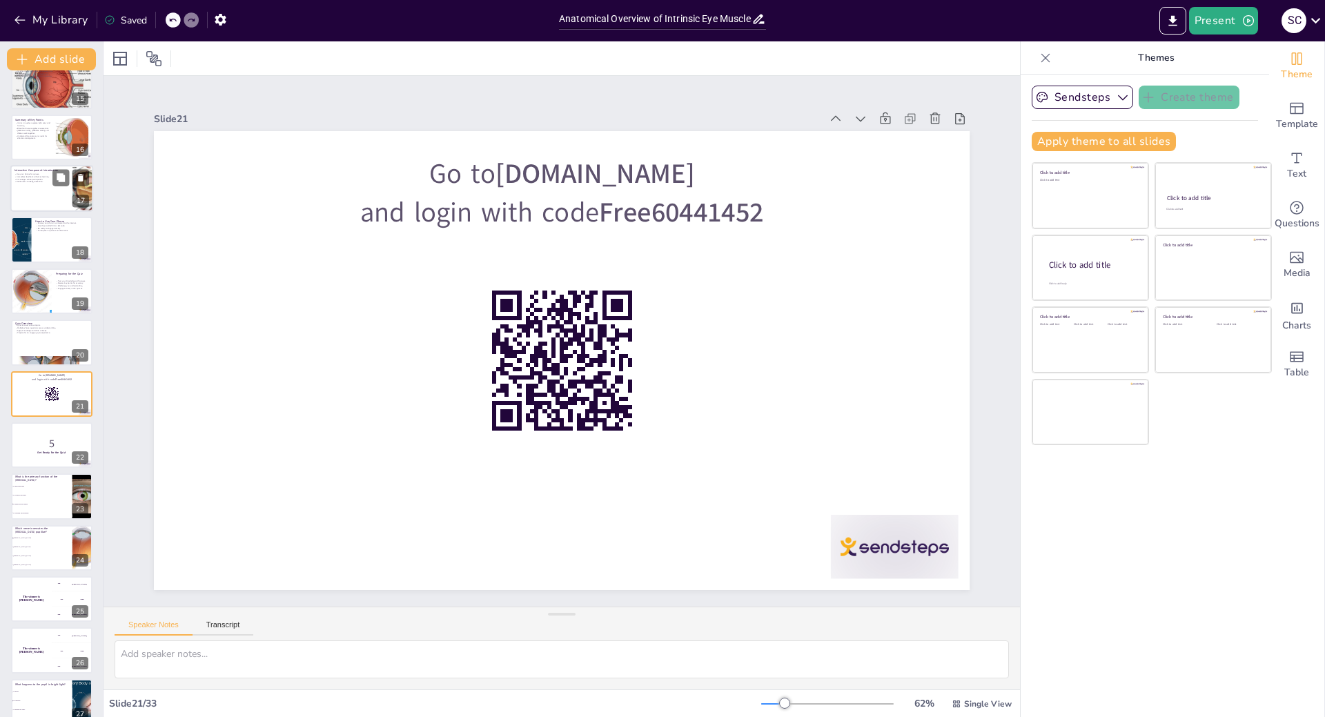
click at [38, 177] on p "Immediate feedback enhances learning." at bounding box center [41, 176] width 54 height 3
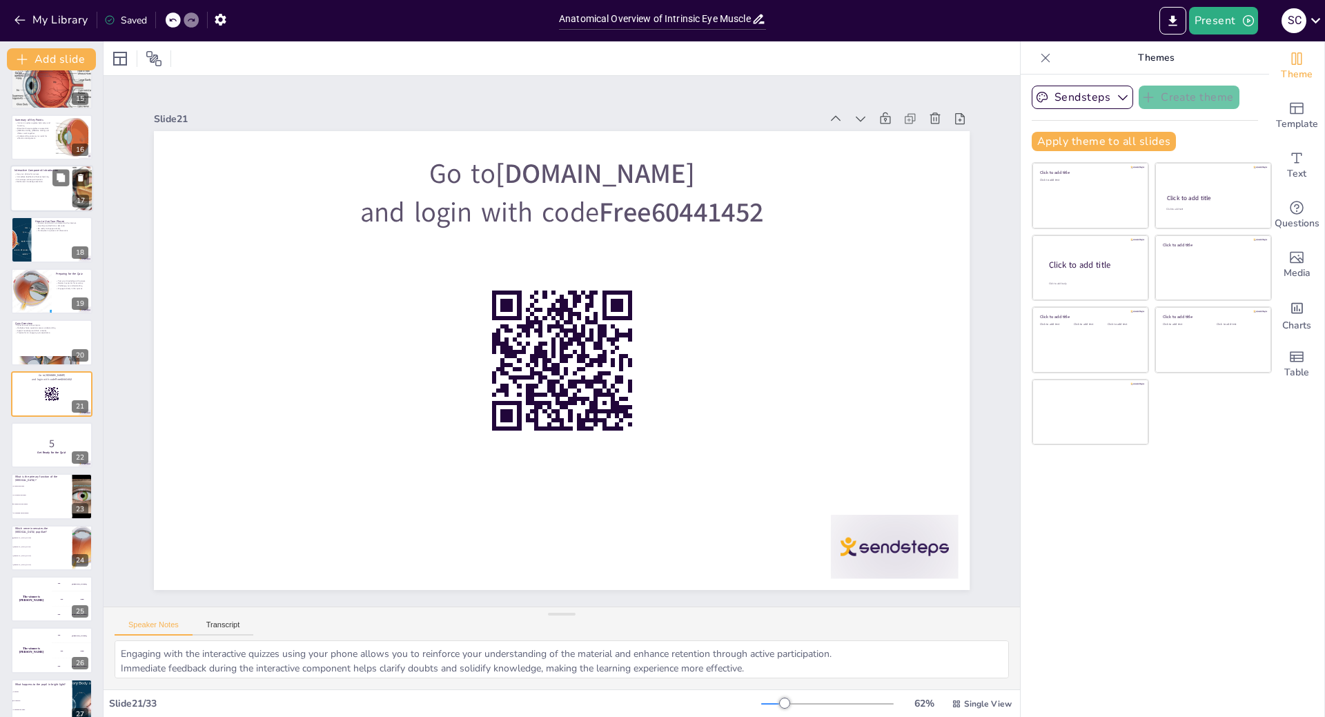
scroll to position [532, 0]
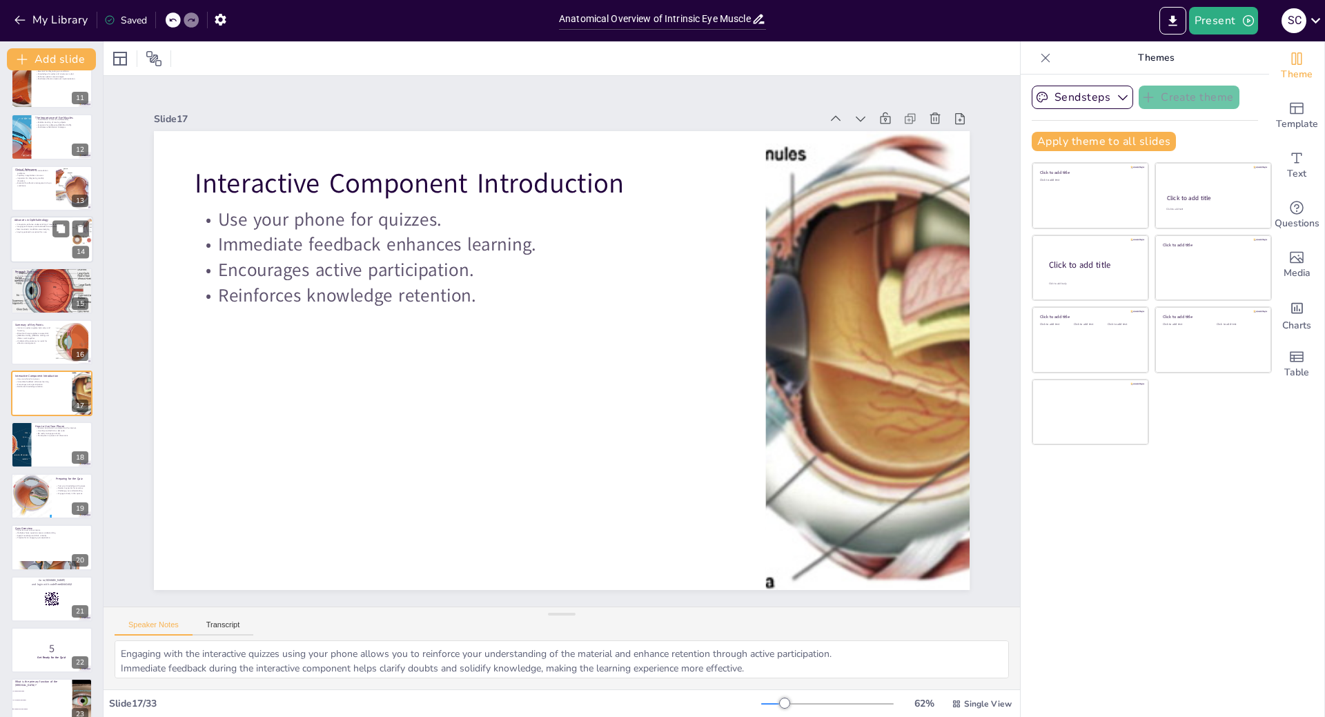
click at [43, 237] on div at bounding box center [51, 239] width 83 height 47
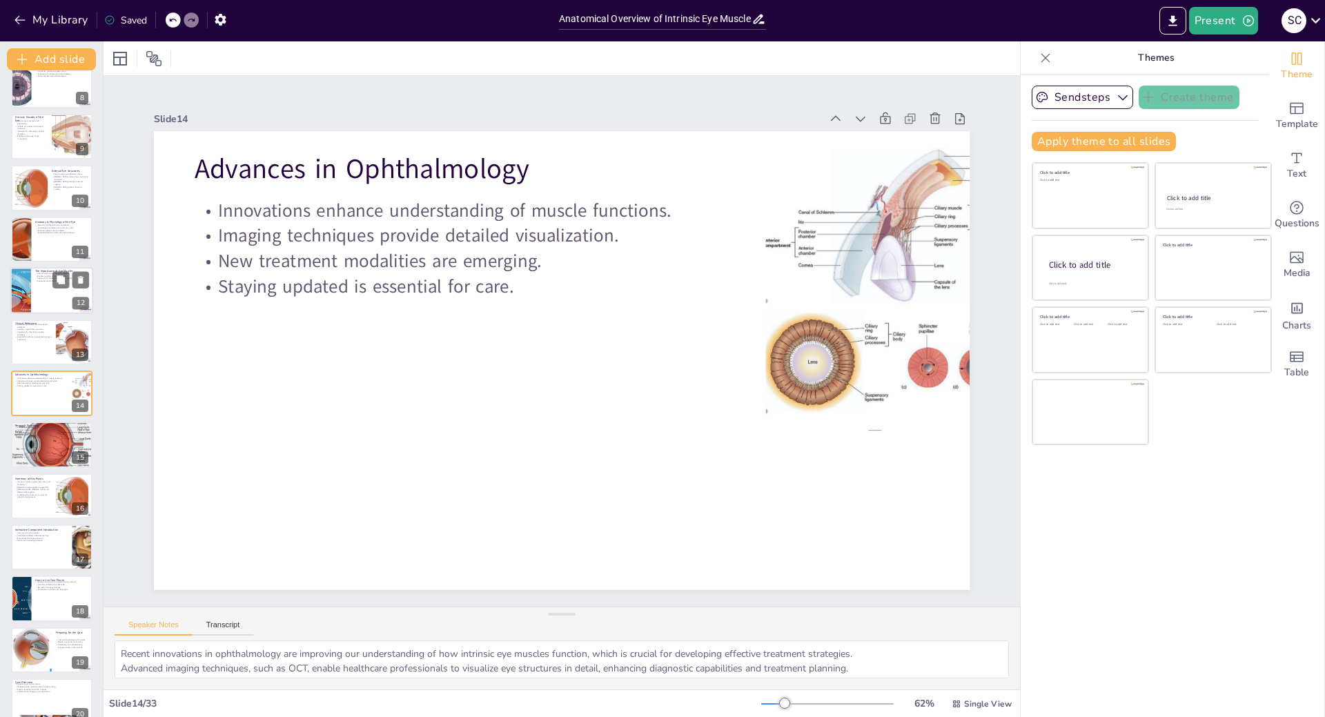
click at [36, 296] on div at bounding box center [51, 290] width 83 height 47
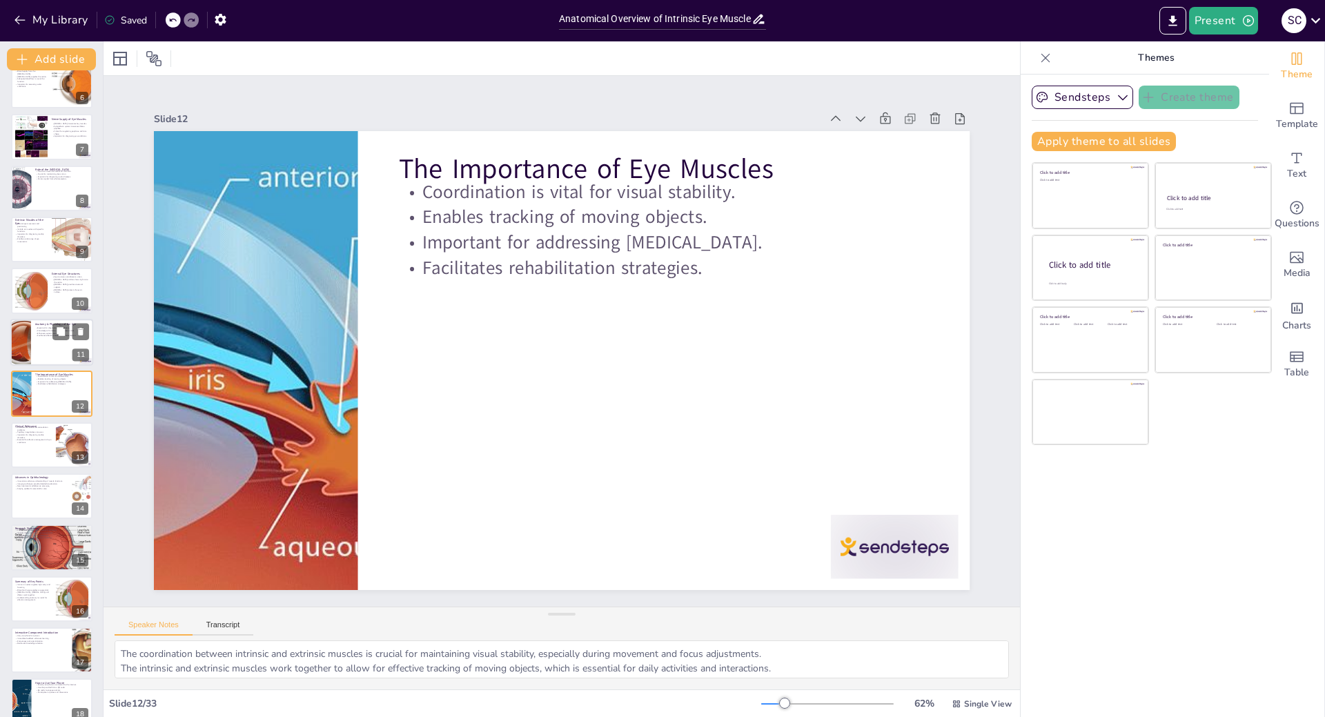
click at [33, 338] on div at bounding box center [51, 342] width 83 height 47
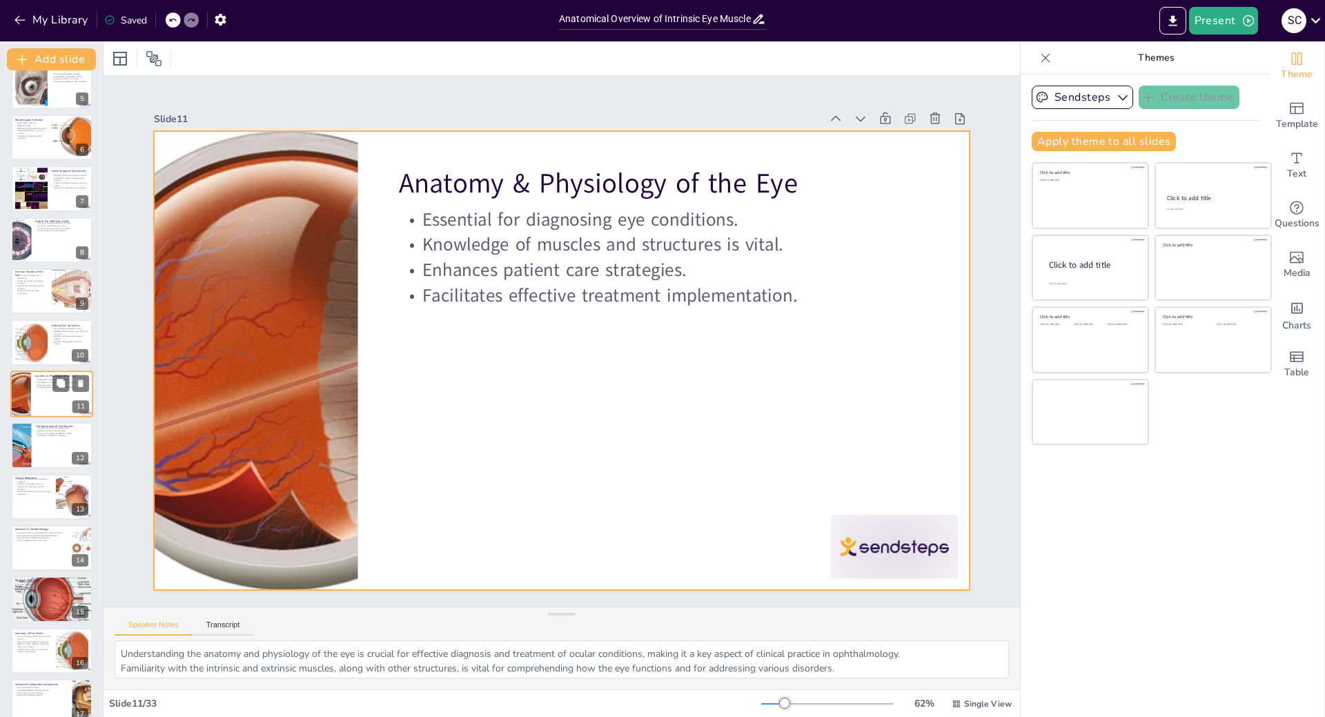
click at [58, 401] on div at bounding box center [51, 394] width 83 height 47
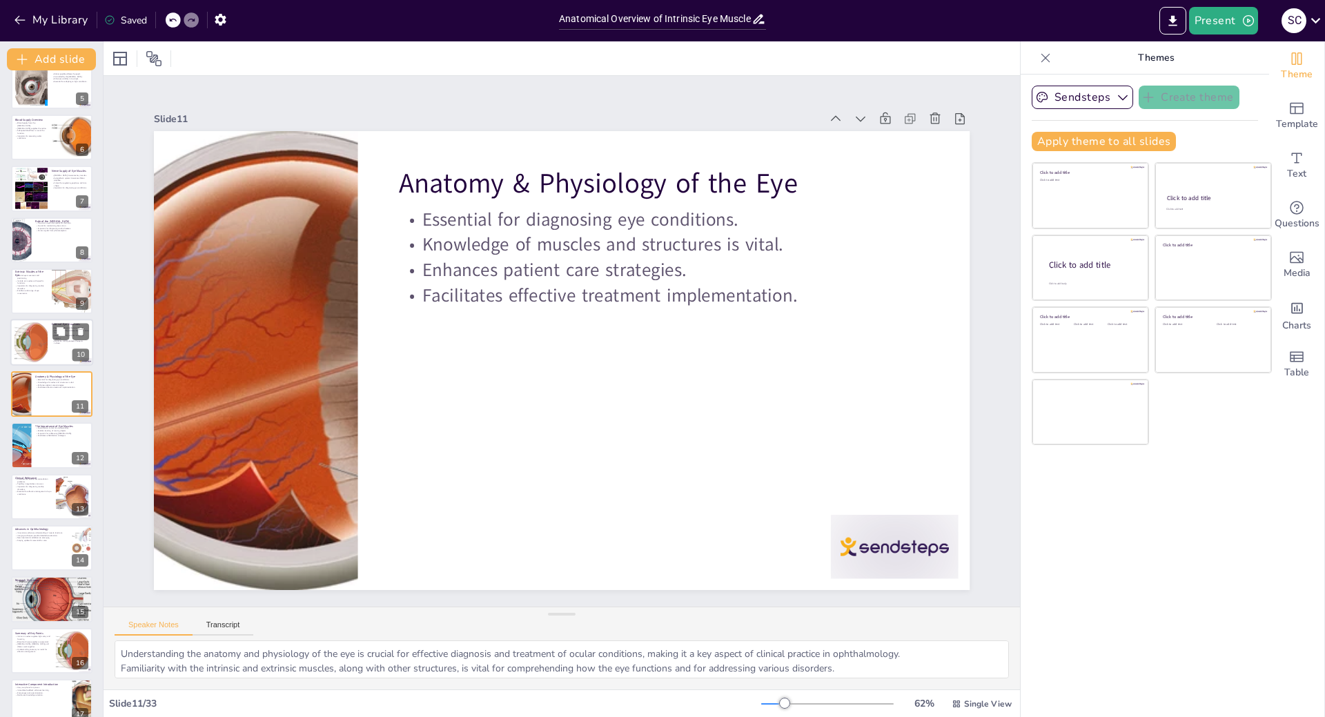
click at [60, 351] on div at bounding box center [51, 342] width 83 height 47
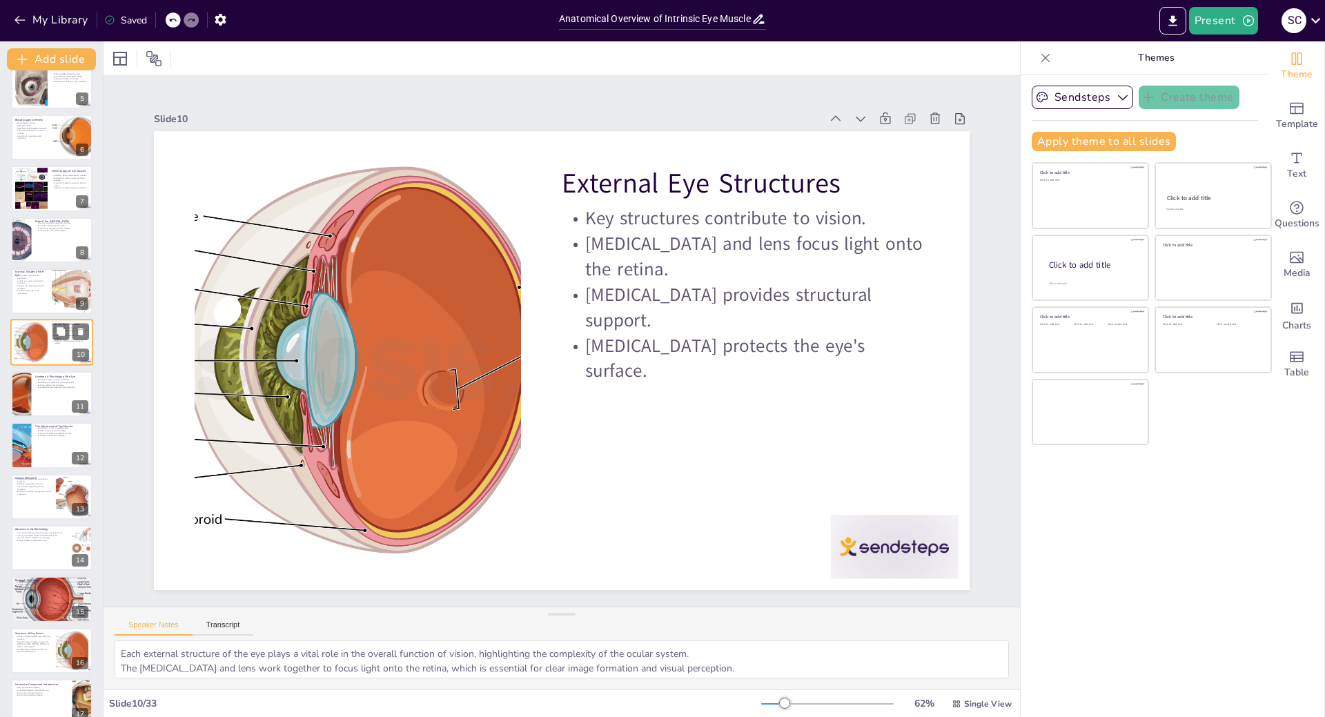
scroll to position [172, 0]
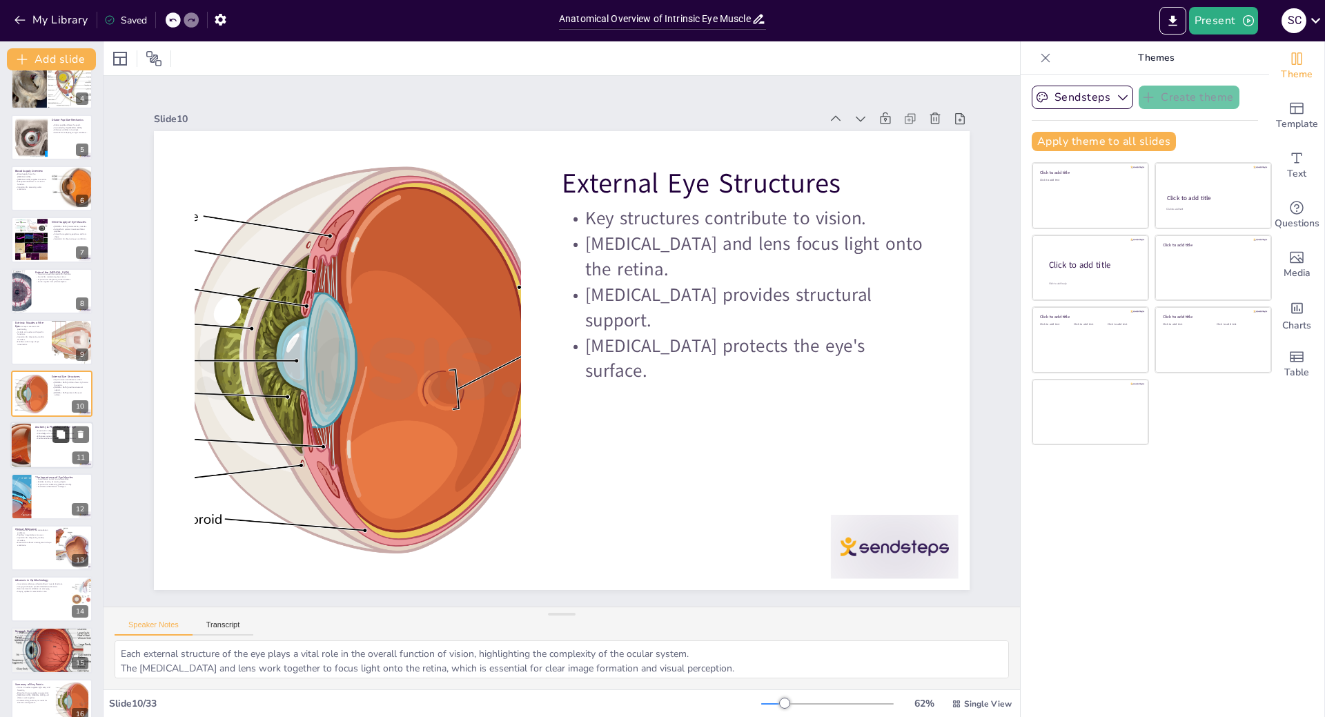
click at [57, 441] on button at bounding box center [60, 434] width 17 height 17
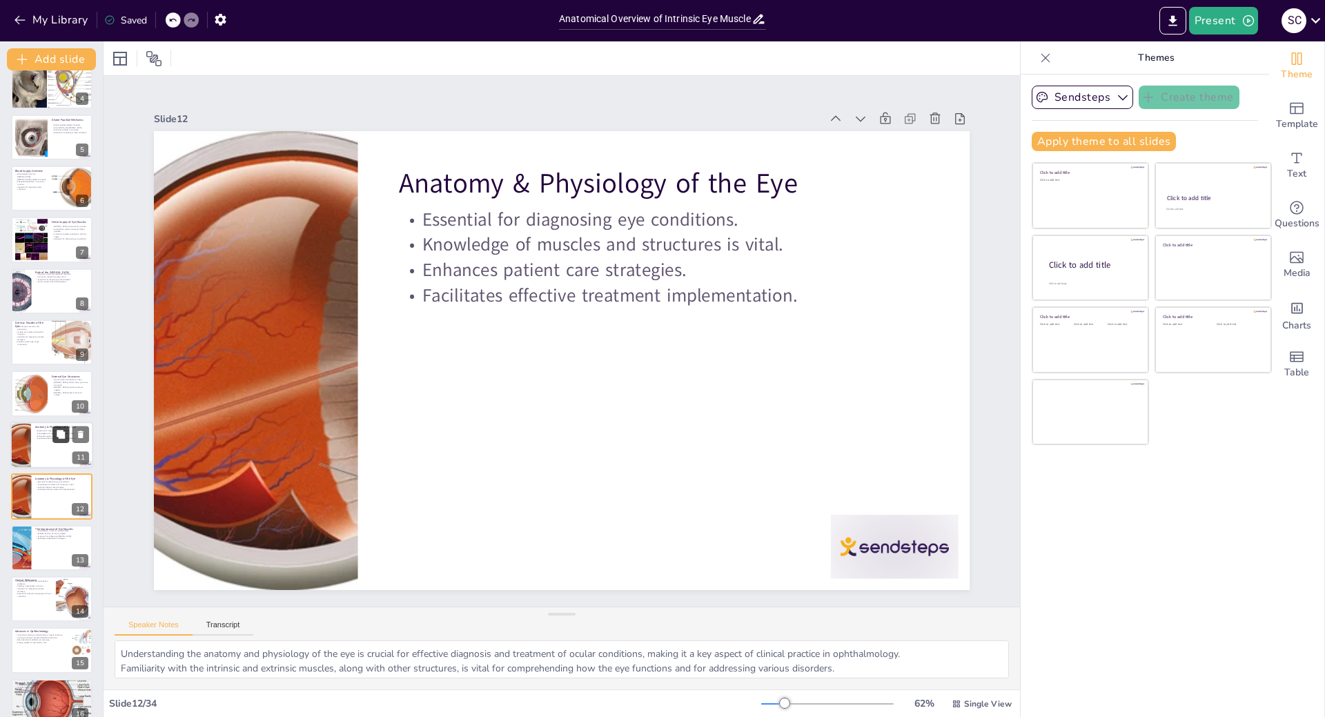
scroll to position [275, 0]
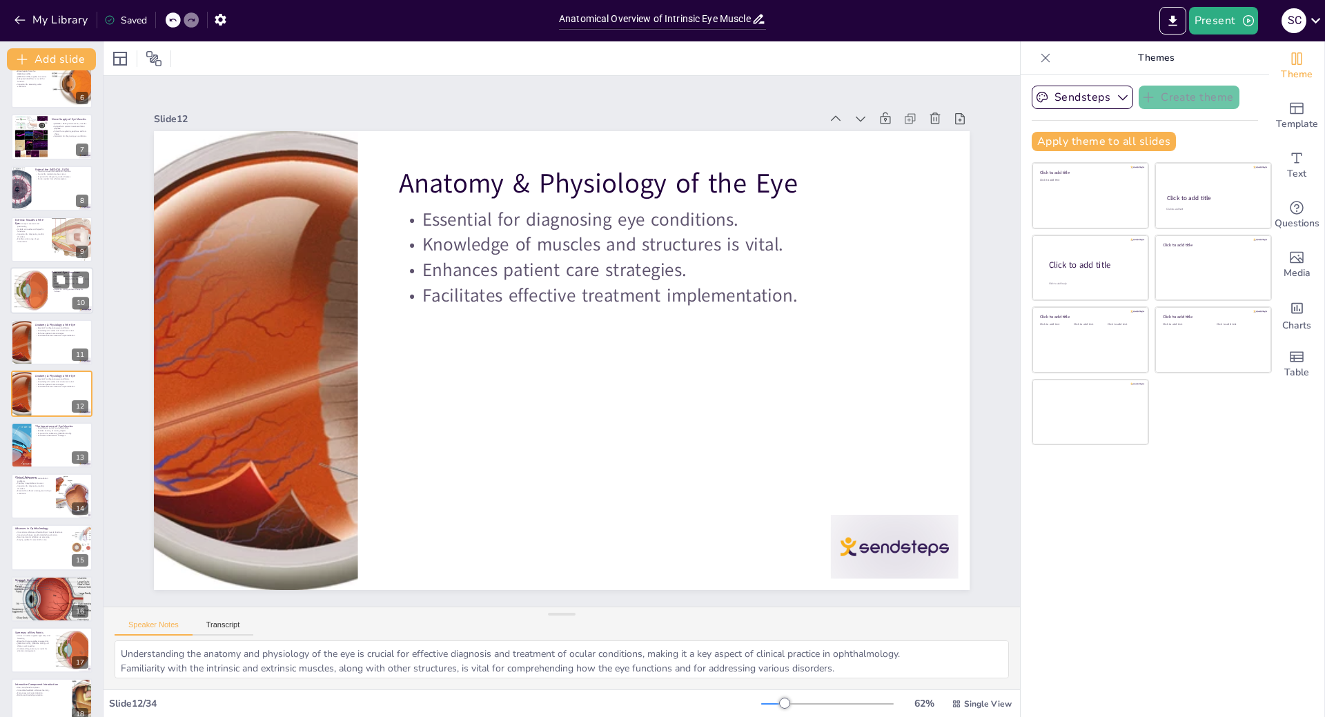
click at [25, 293] on div at bounding box center [31, 291] width 75 height 42
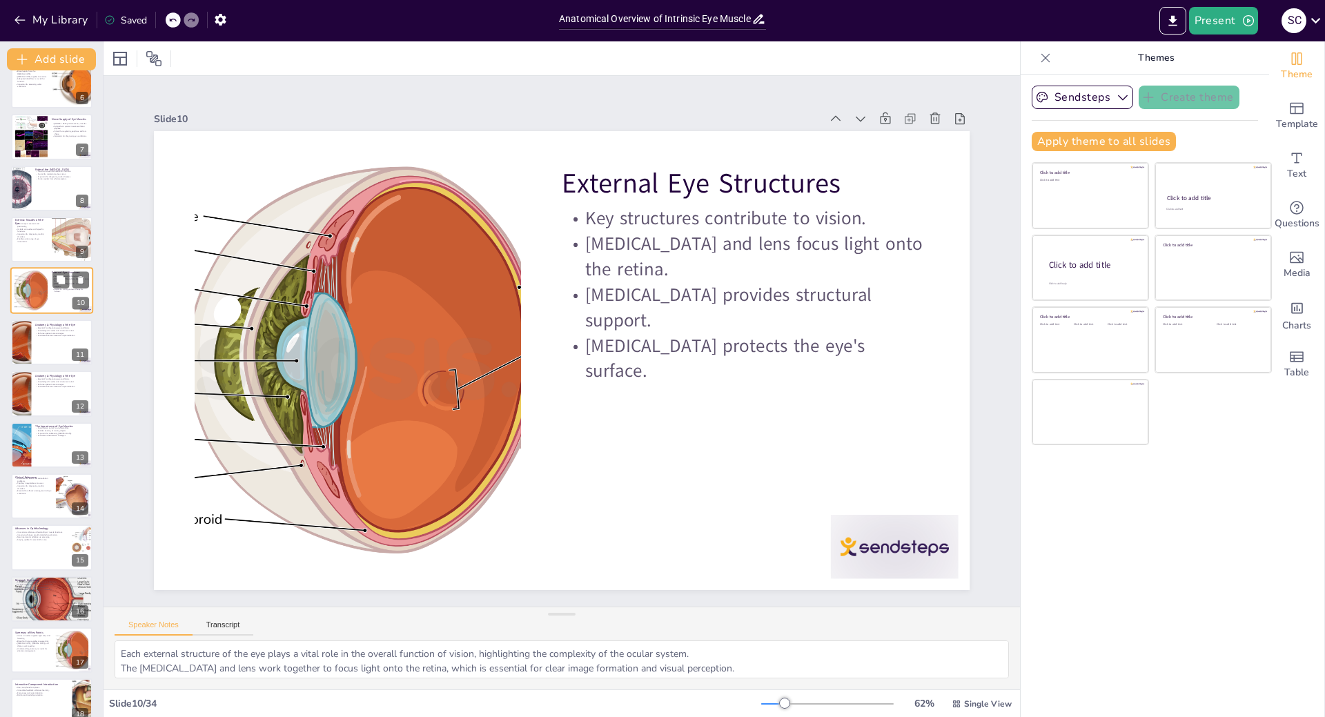
scroll to position [172, 0]
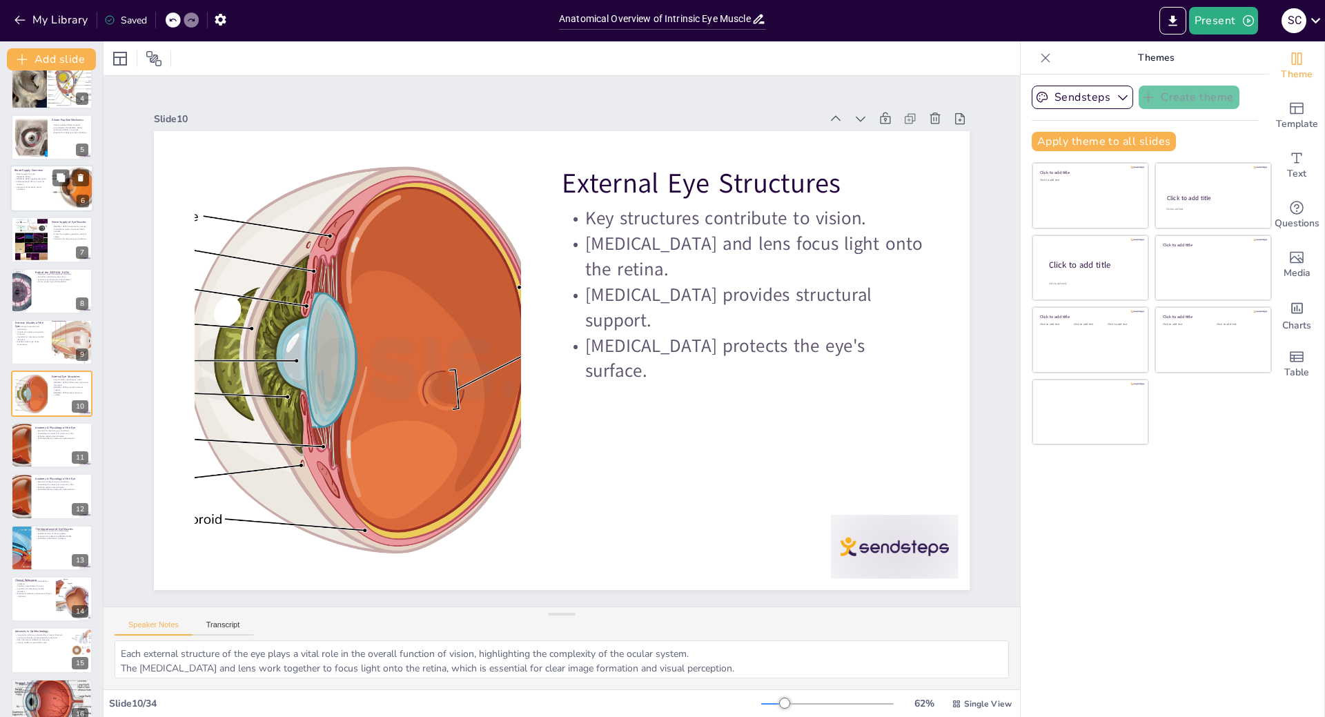
click at [32, 193] on div at bounding box center [51, 188] width 83 height 47
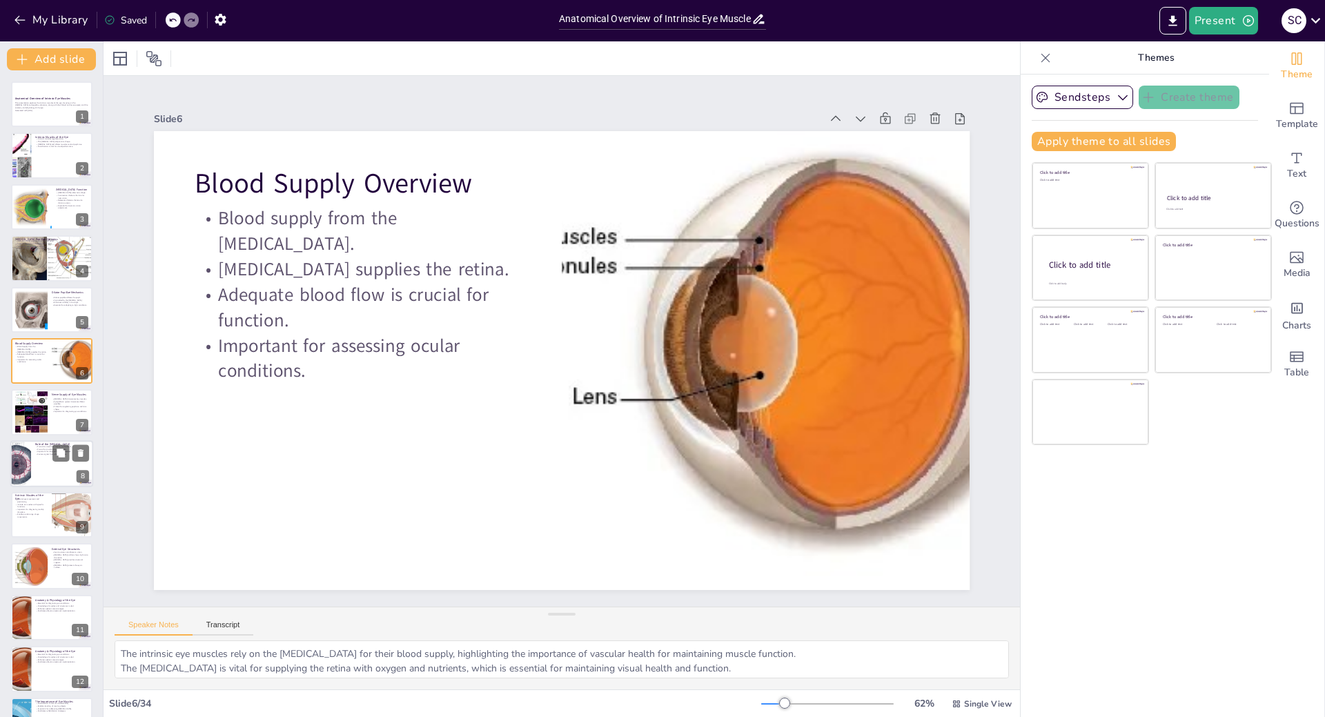
click at [48, 469] on div at bounding box center [51, 463] width 83 height 47
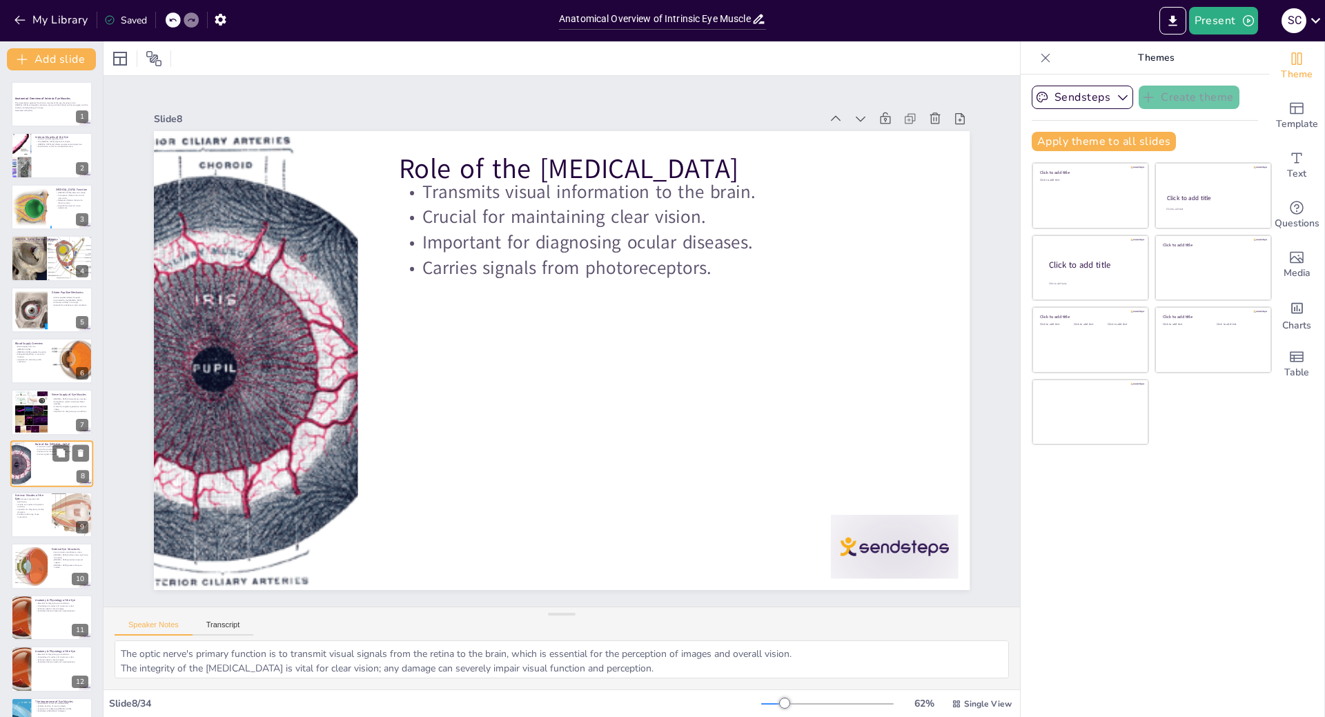
scroll to position [70, 0]
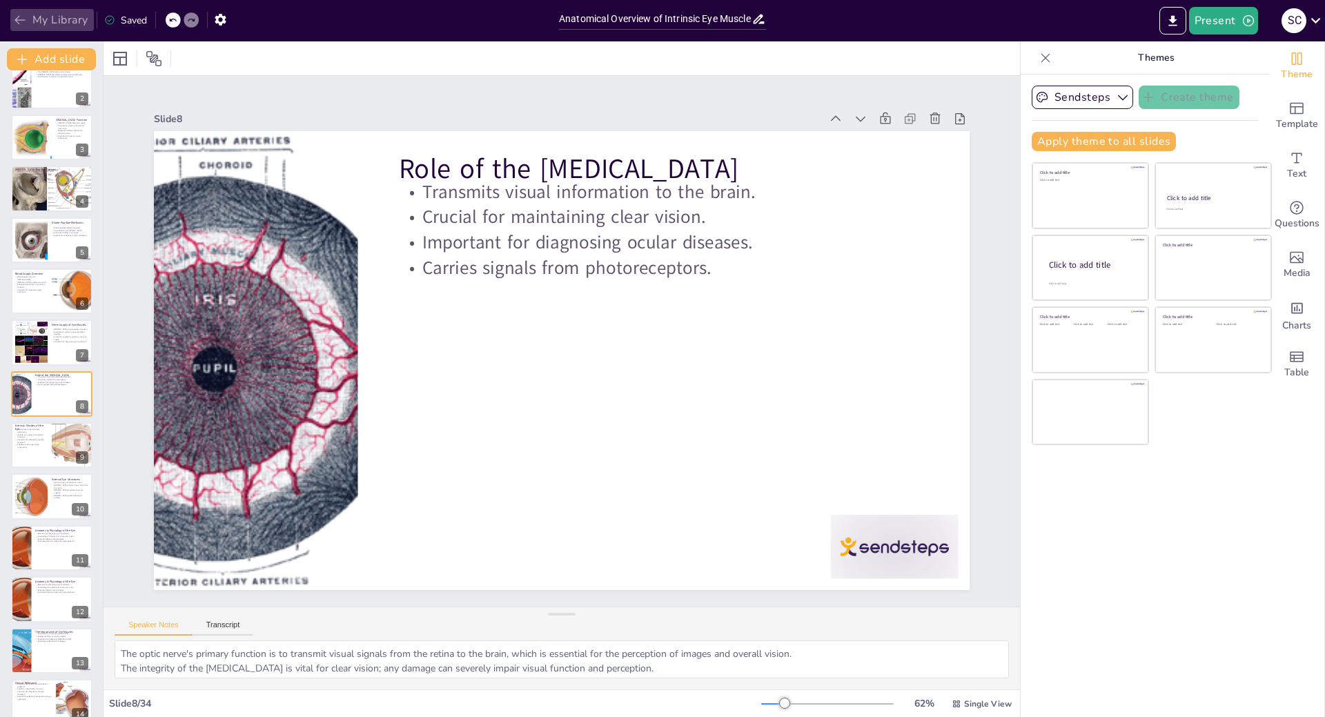
click at [67, 18] on button "My Library" at bounding box center [51, 20] width 83 height 22
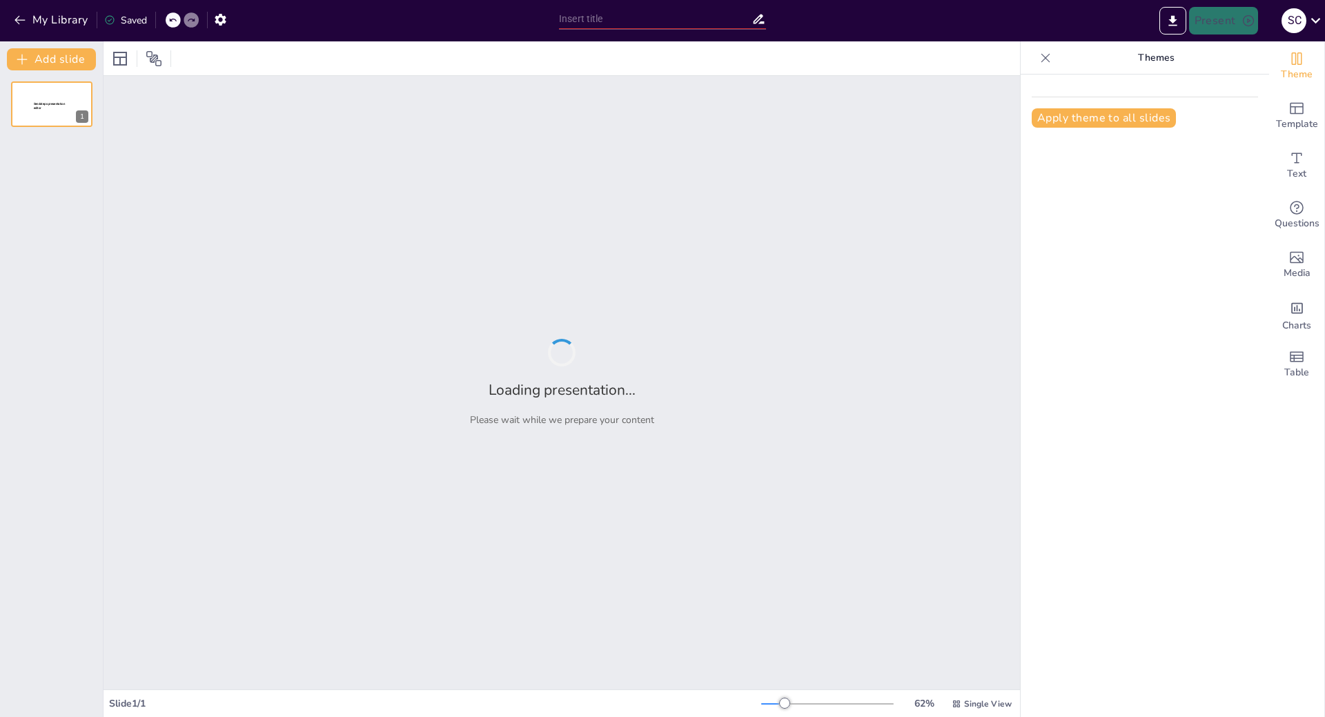
type input "Advanced Techniques in Vitrectomy: Indications, Instruments, and Combined Thera…"
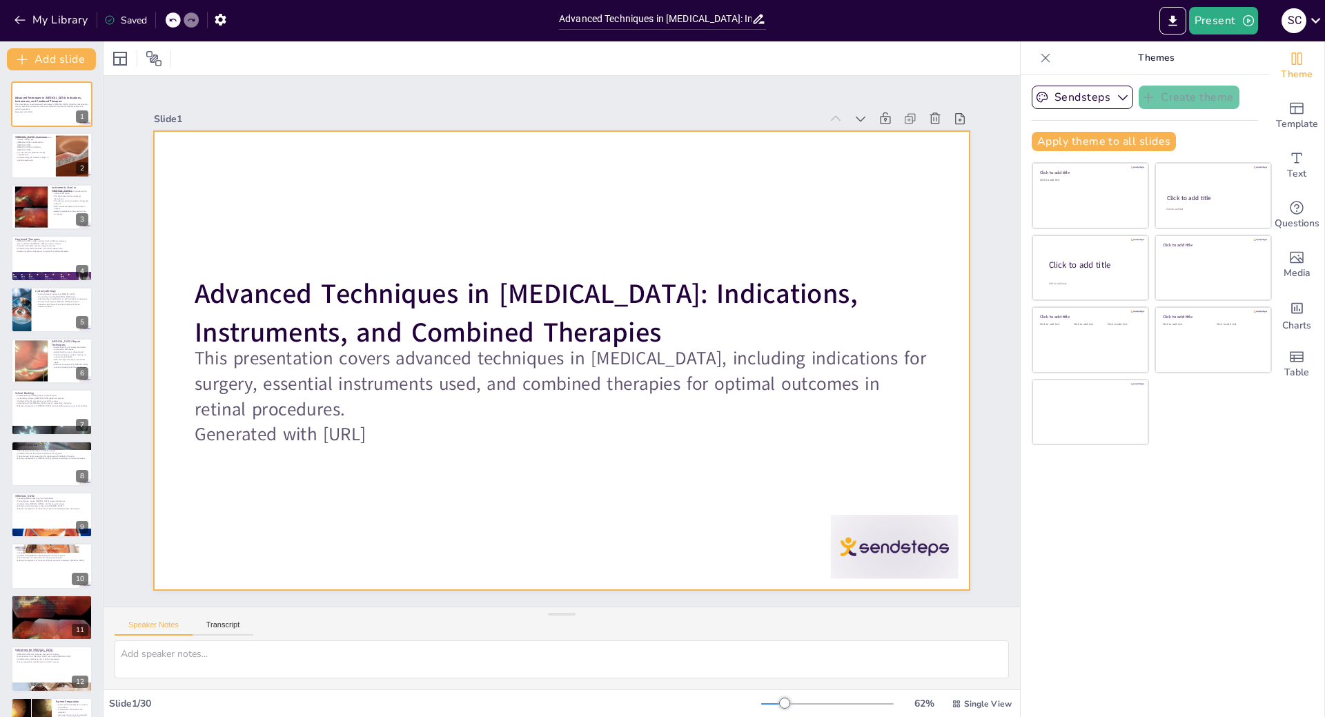
checkbox input "true"
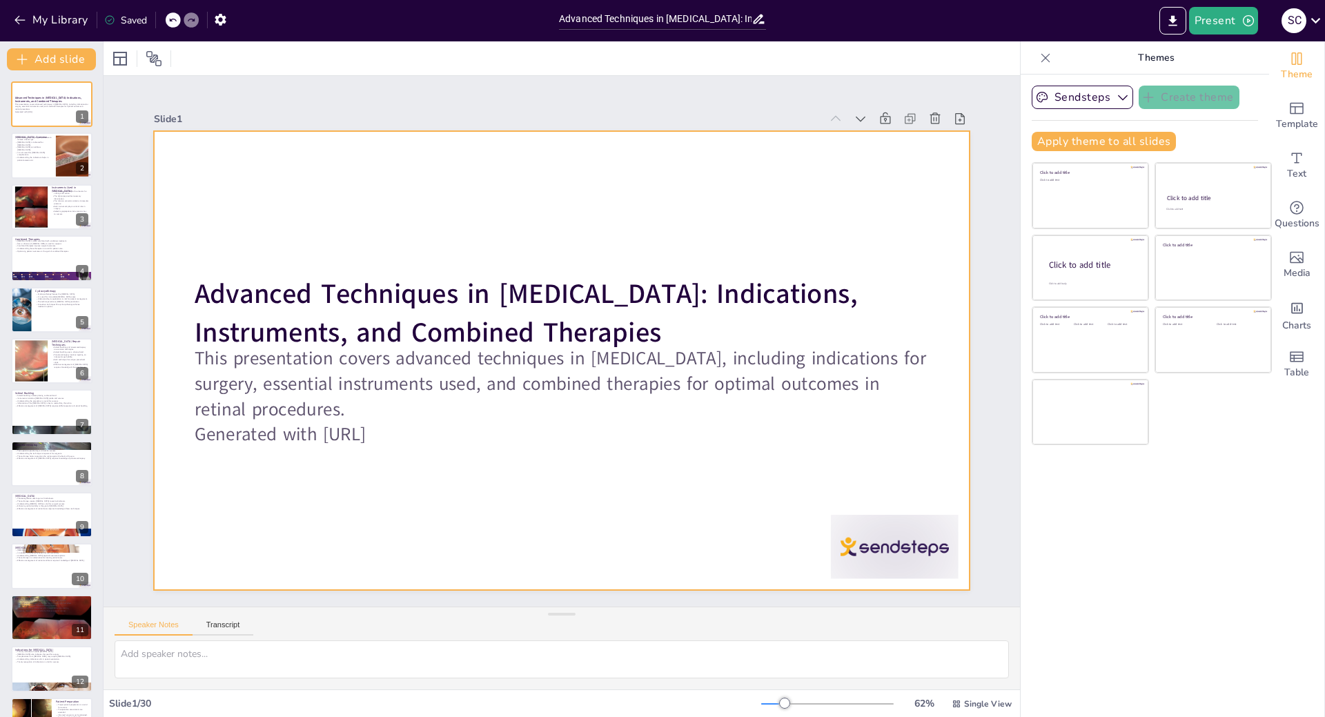
checkbox input "true"
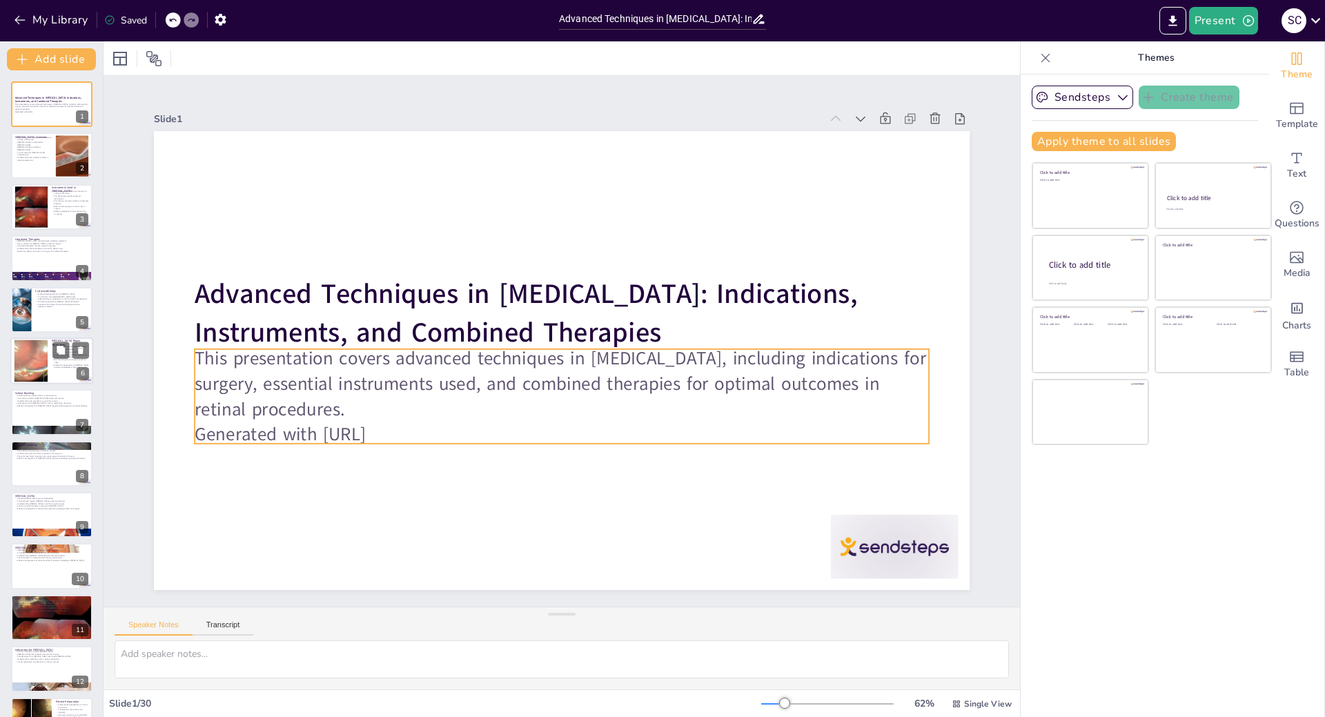
checkbox input "true"
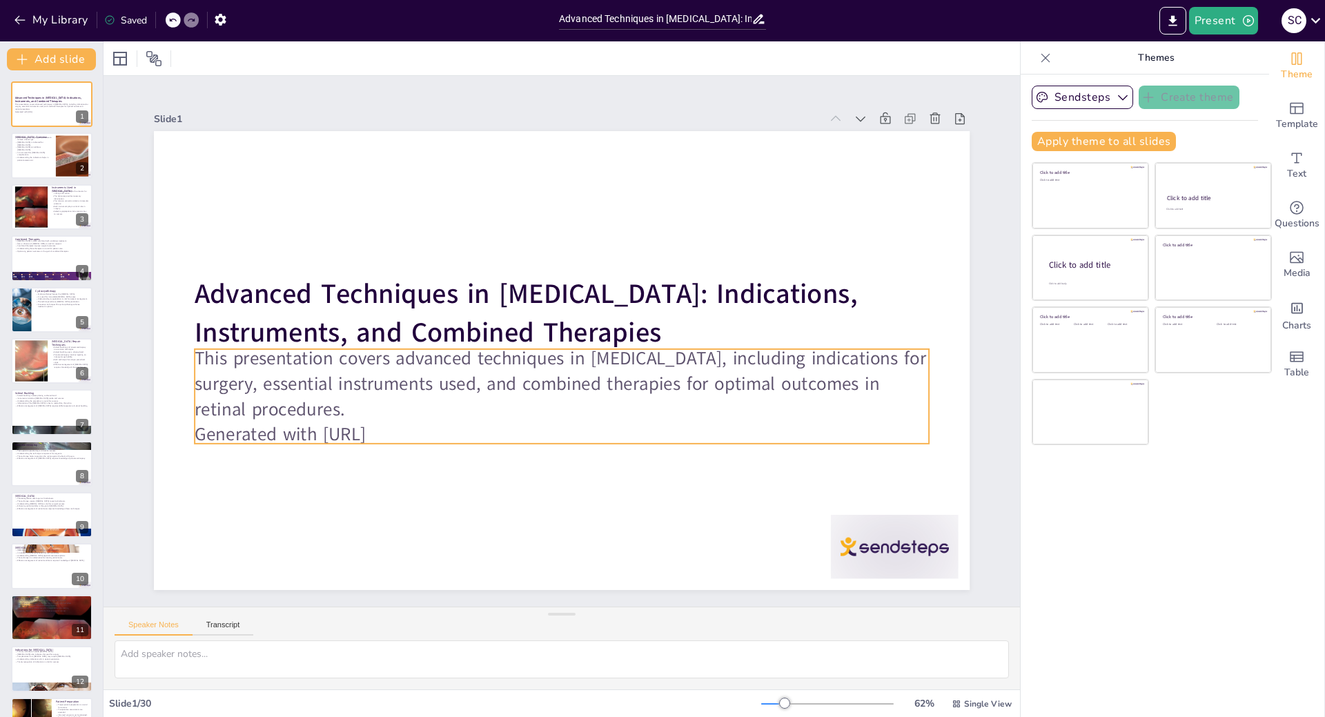
checkbox input "true"
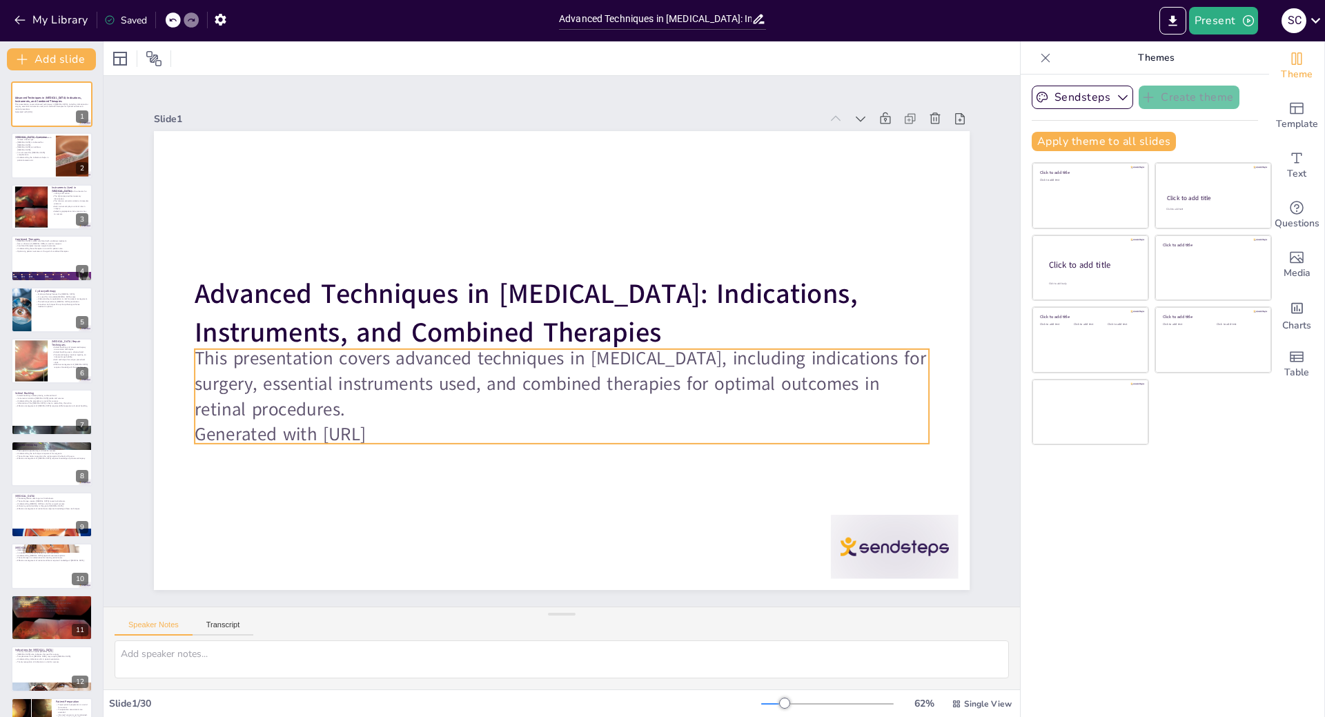
checkbox input "true"
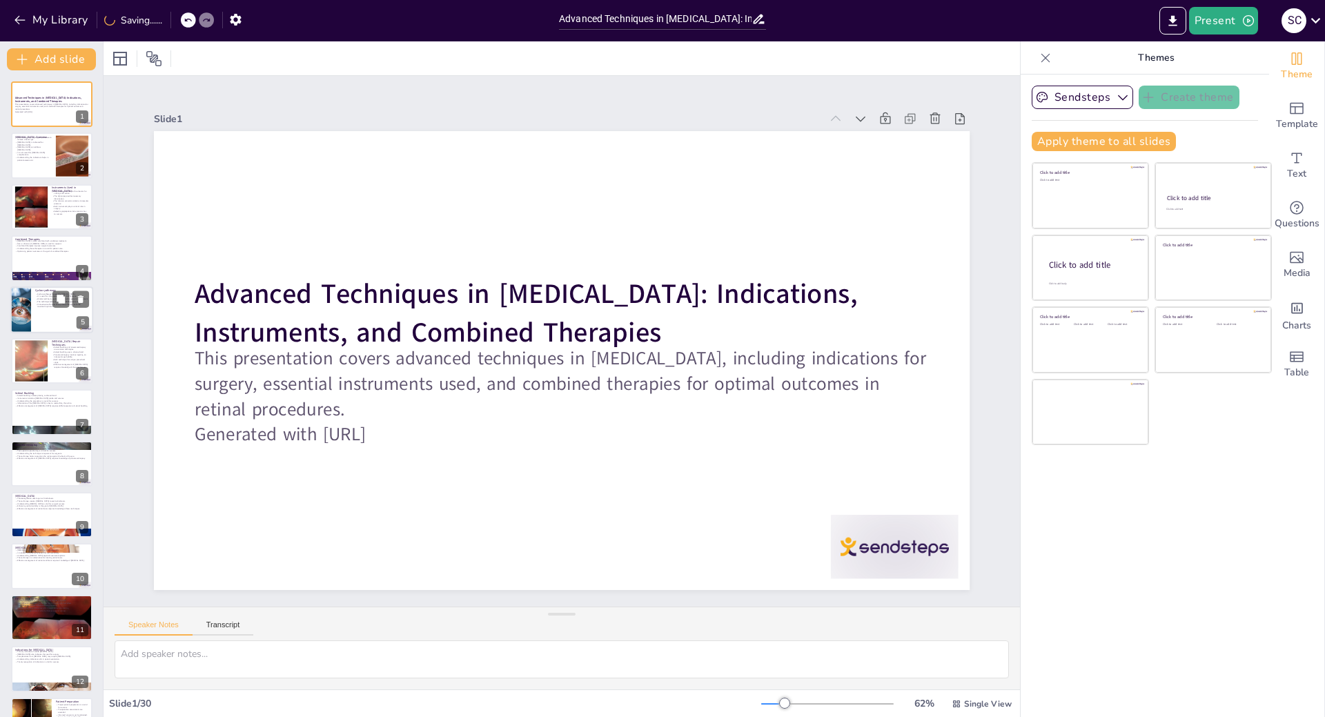
checkbox input "true"
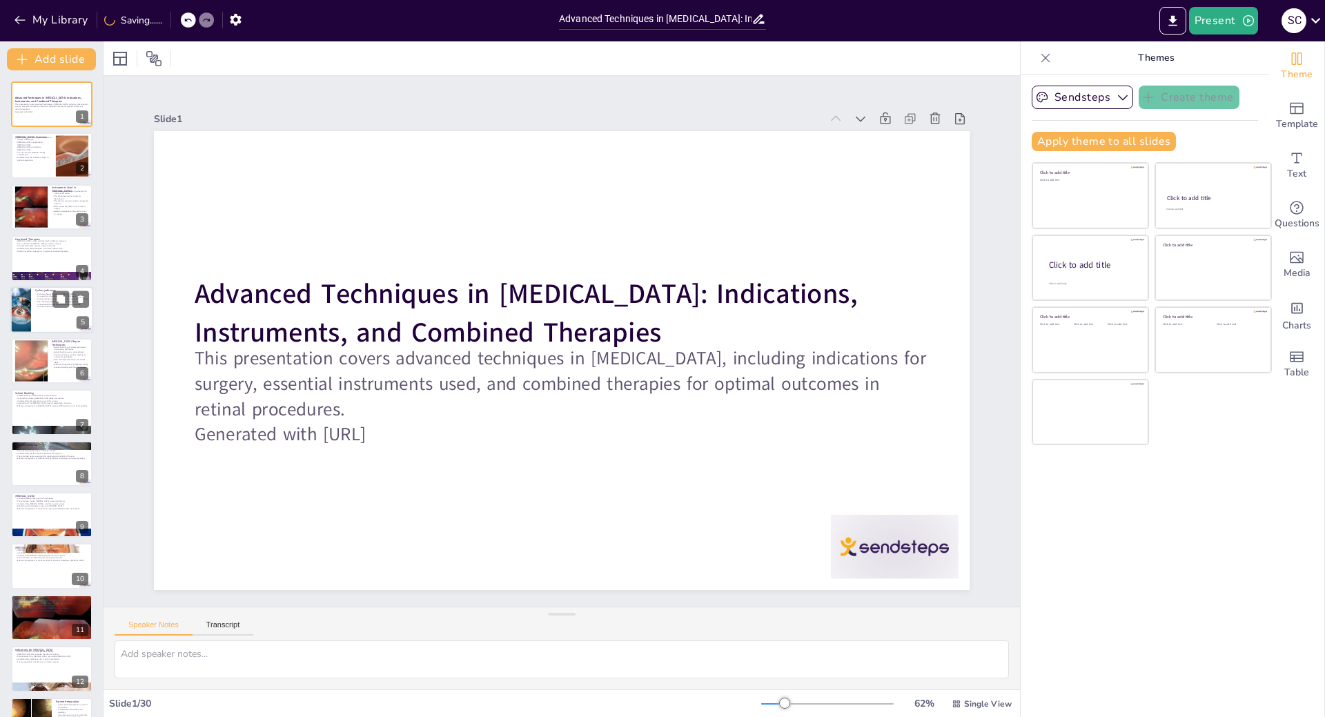
checkbox input "true"
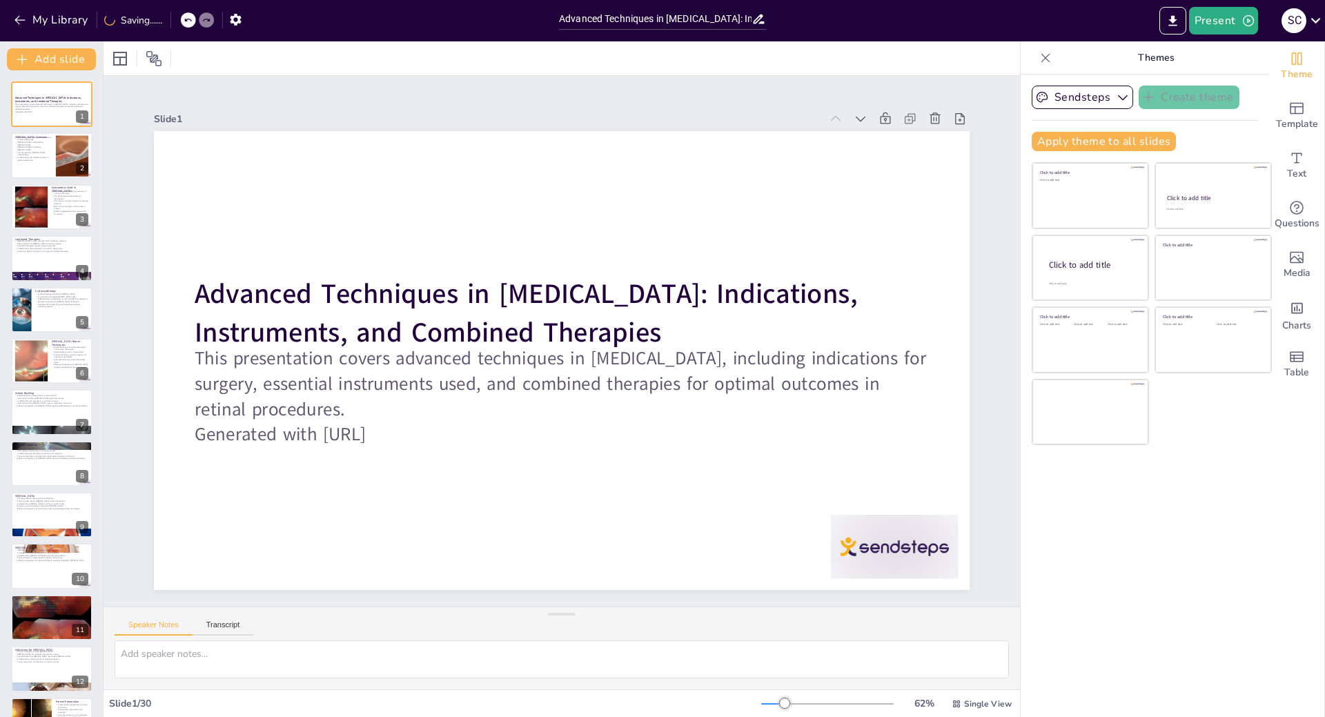
checkbox input "true"
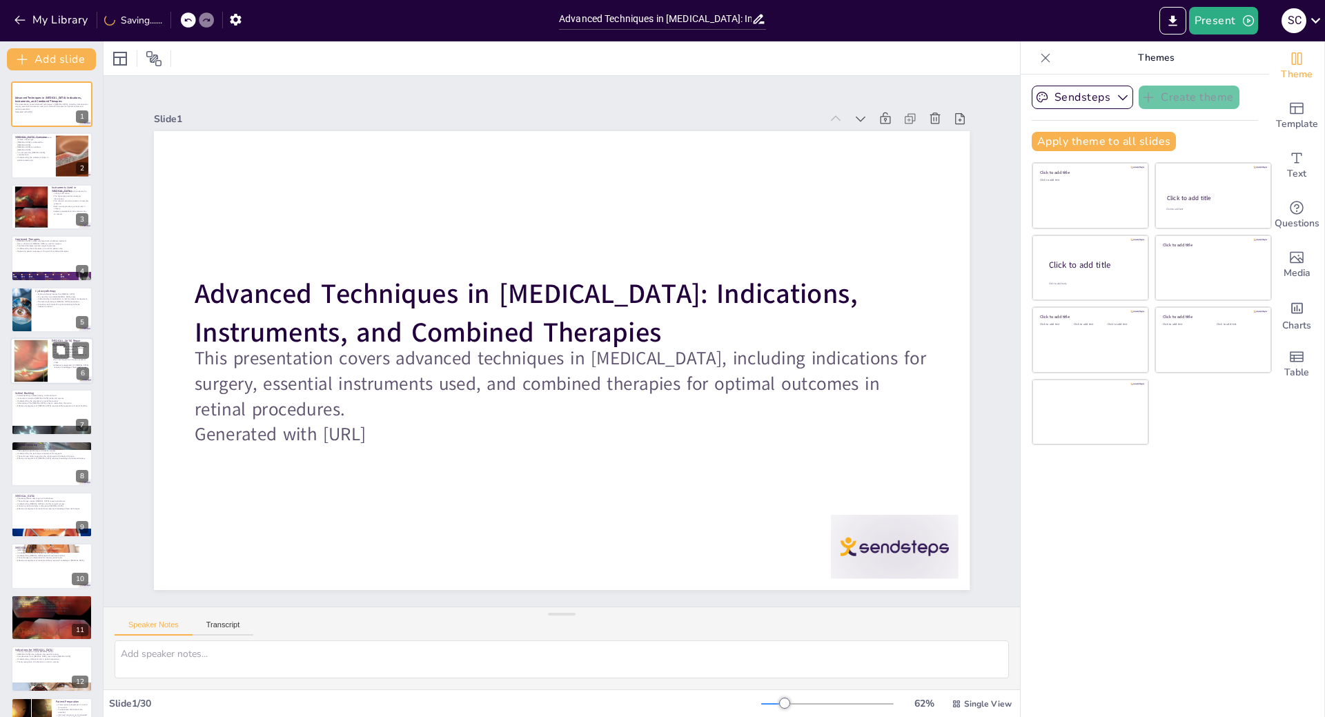
checkbox input "true"
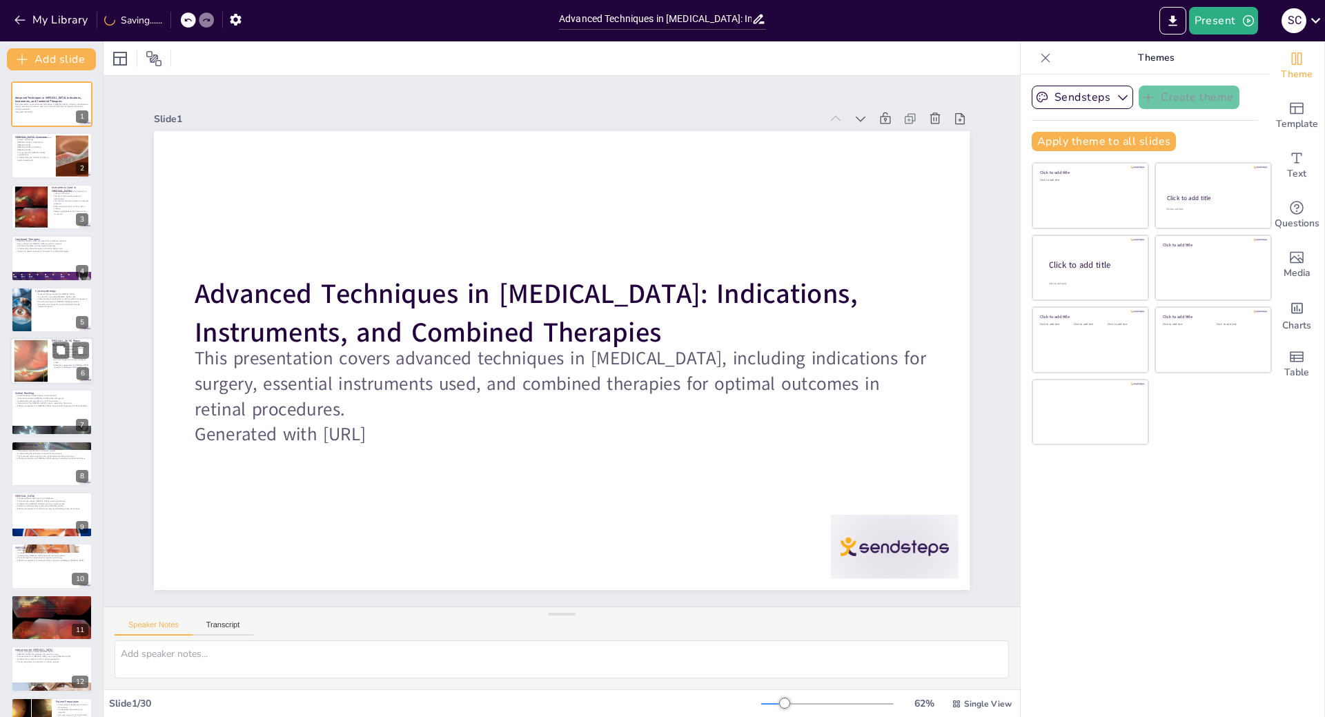
checkbox input "true"
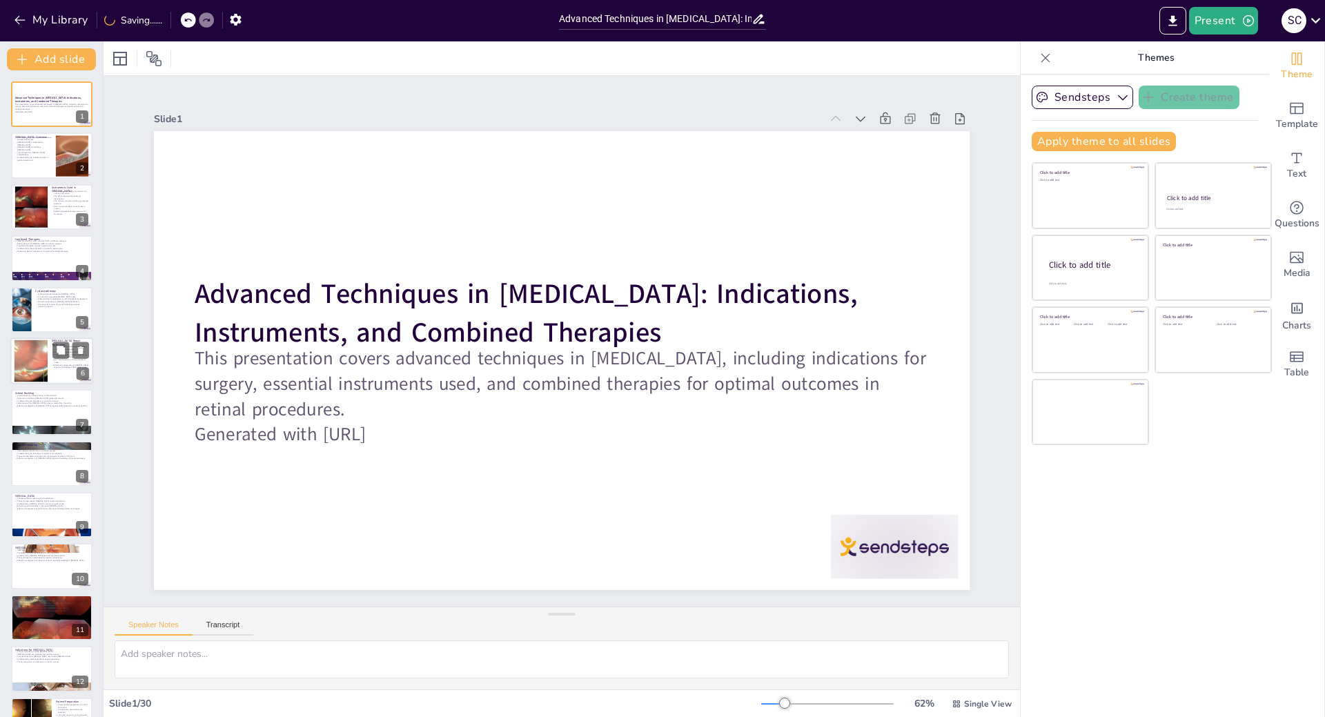
checkbox input "true"
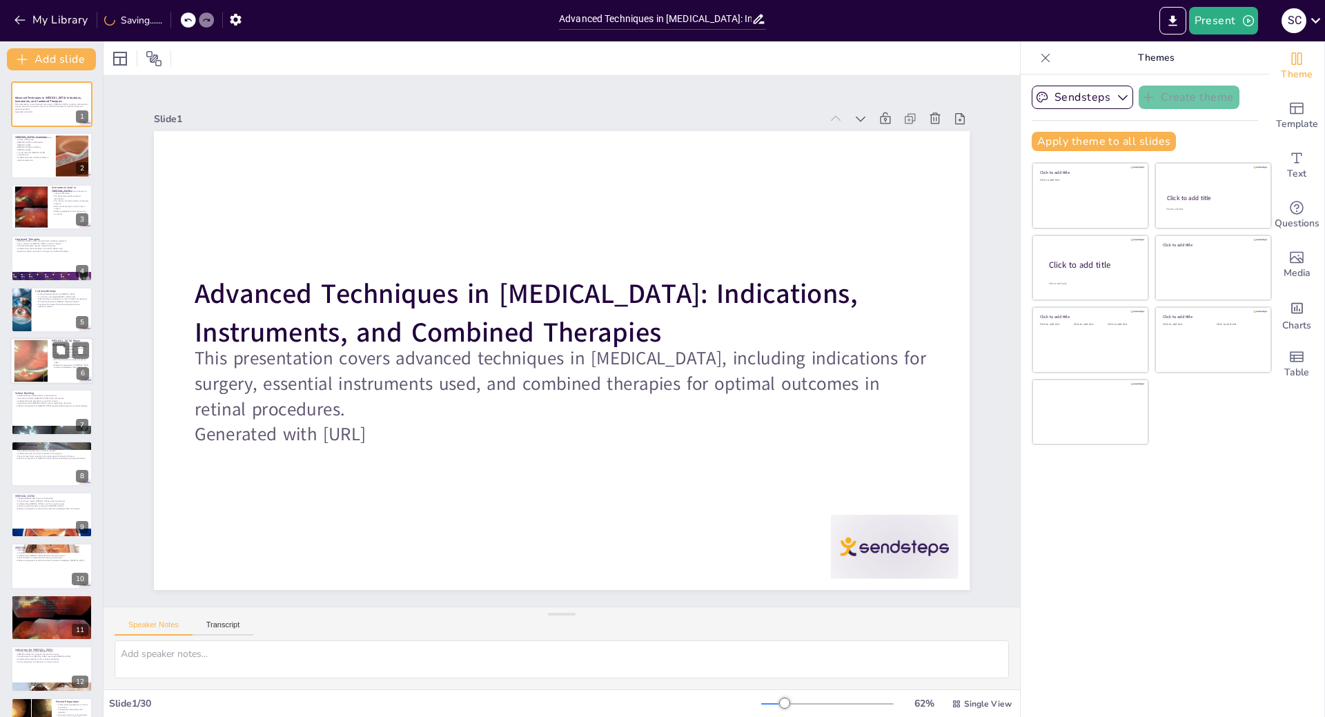
checkbox input "true"
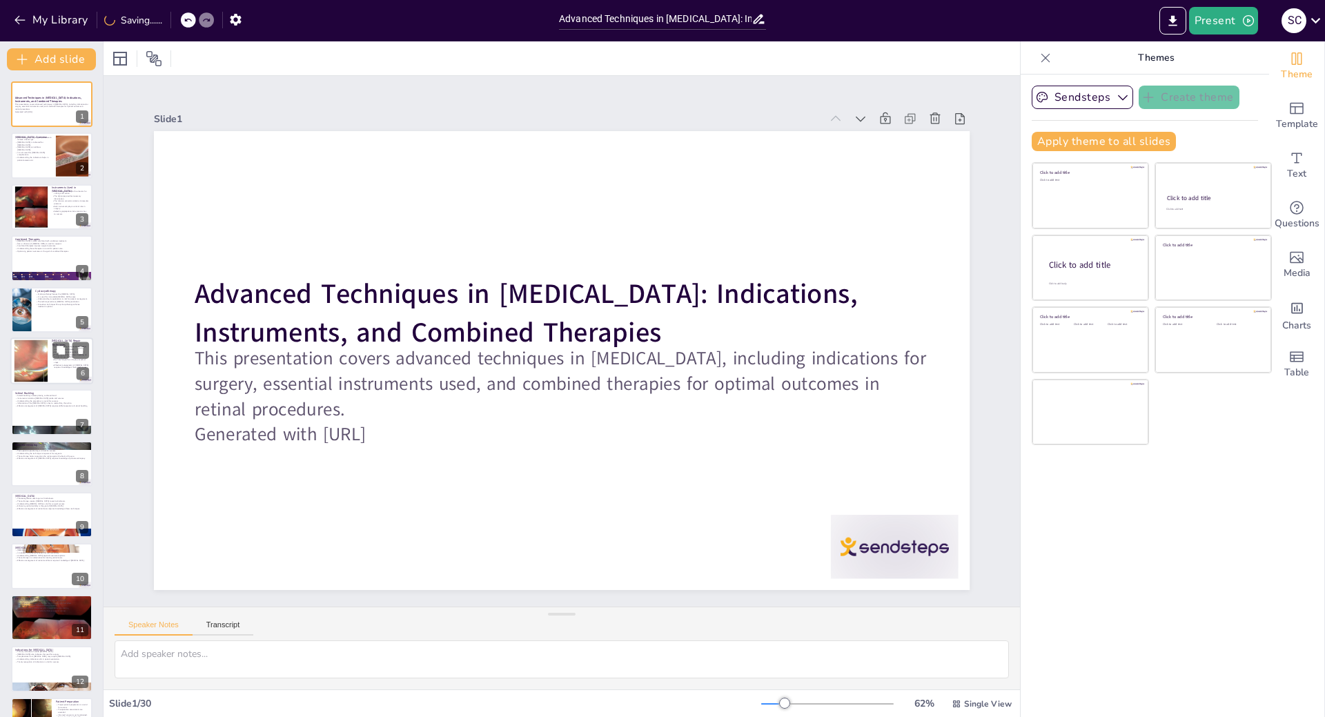
checkbox input "true"
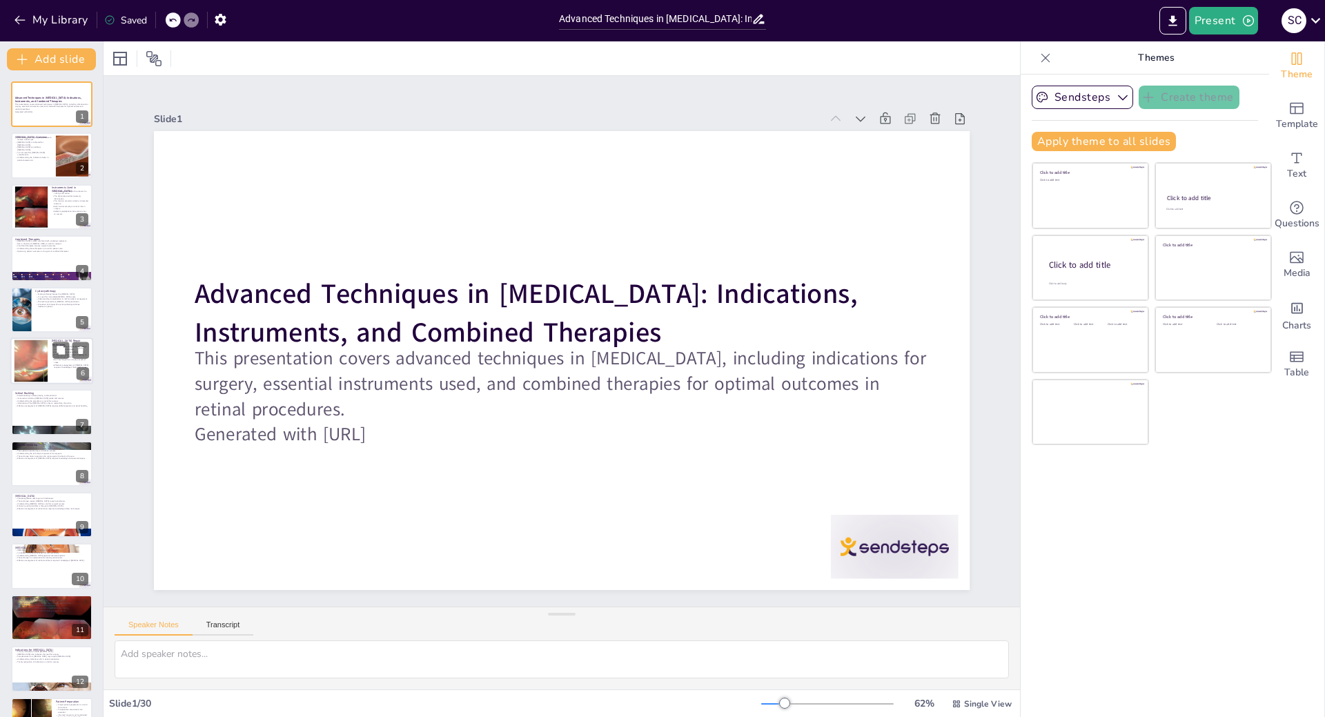
click at [42, 351] on div at bounding box center [31, 361] width 43 height 42
type textarea "Both scleral buckling and pneumoretinopexy are standard procedures for repairin…"
checkbox input "true"
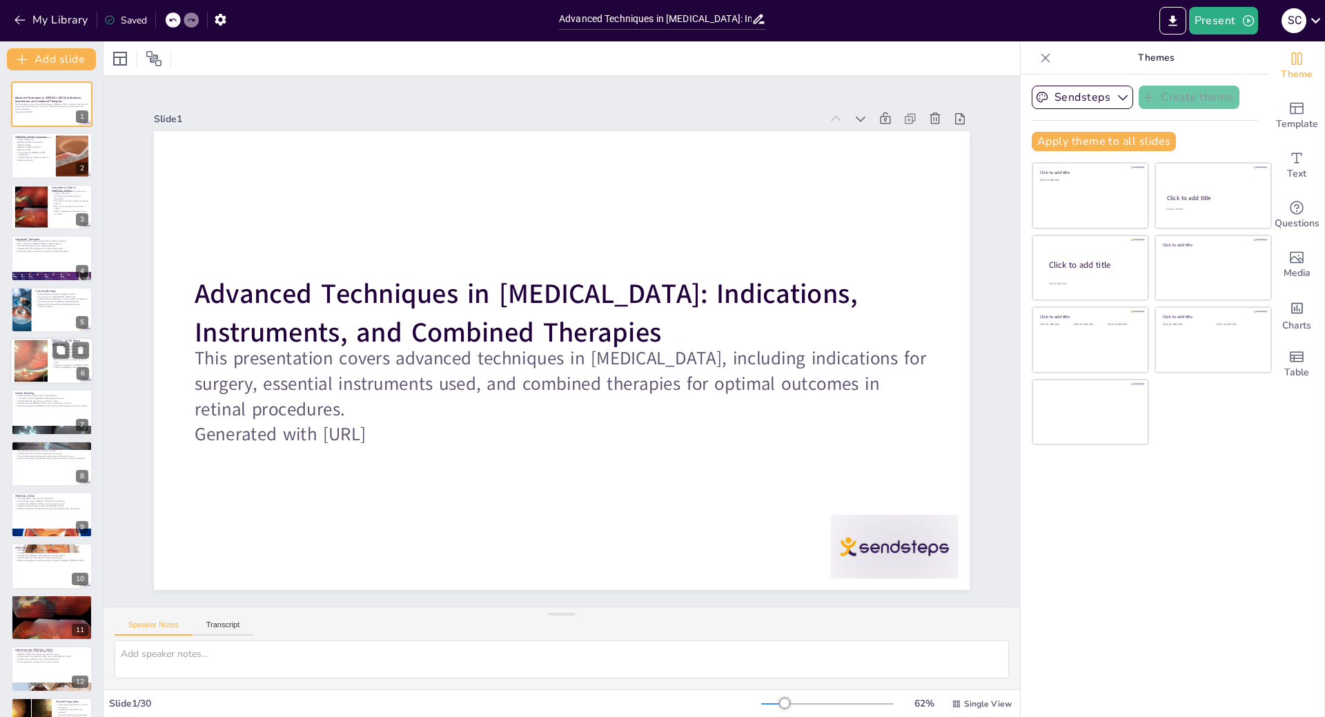
checkbox input "true"
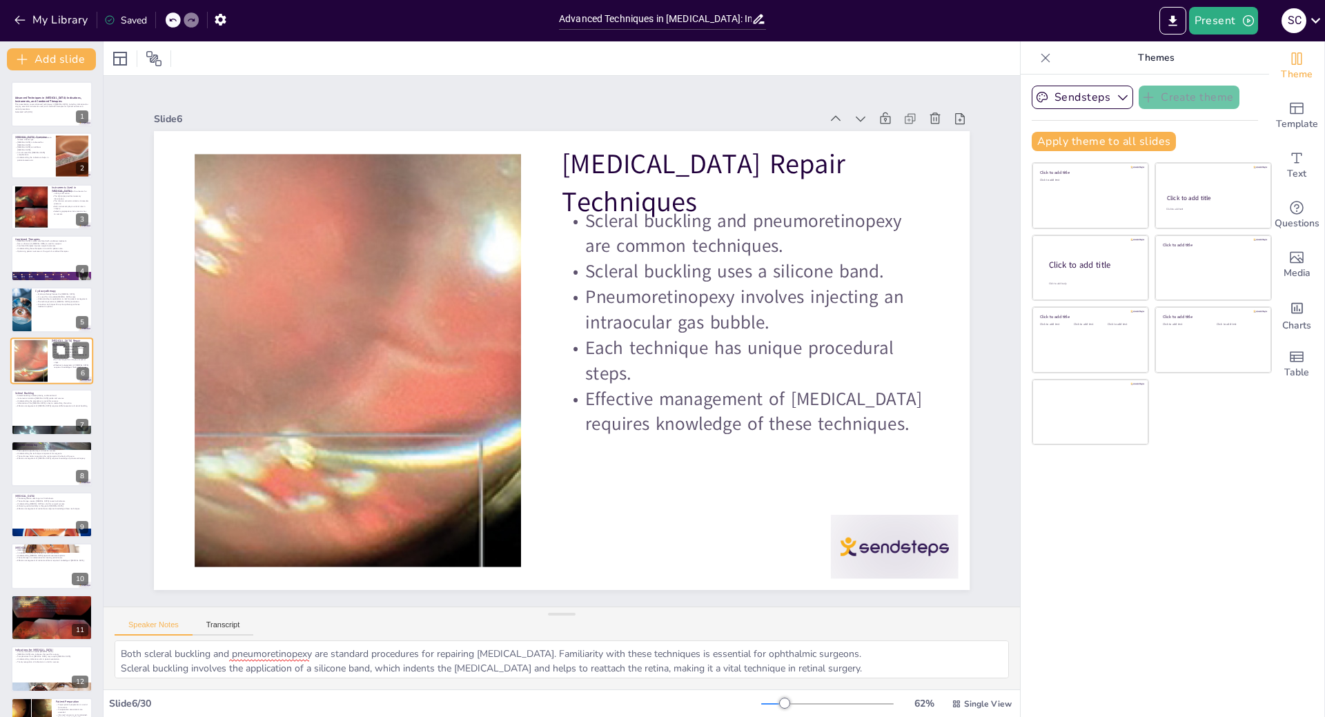
checkbox input "true"
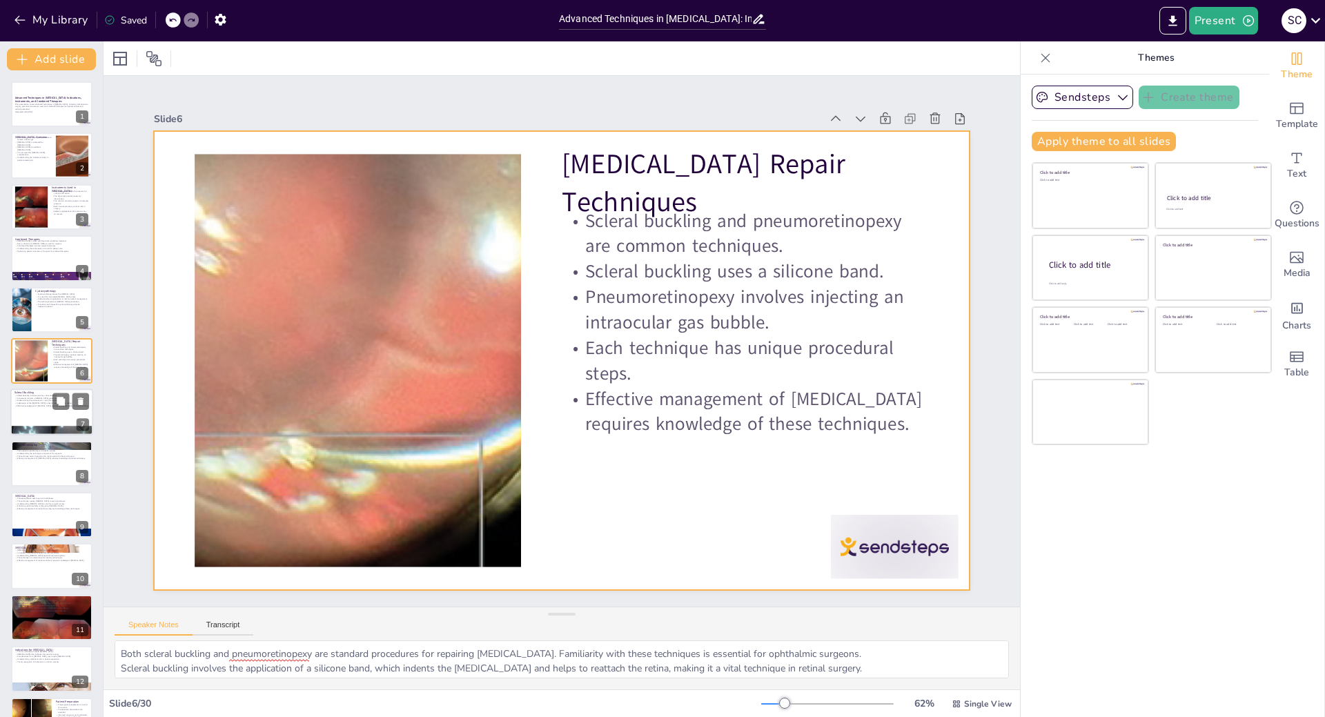
checkbox input "true"
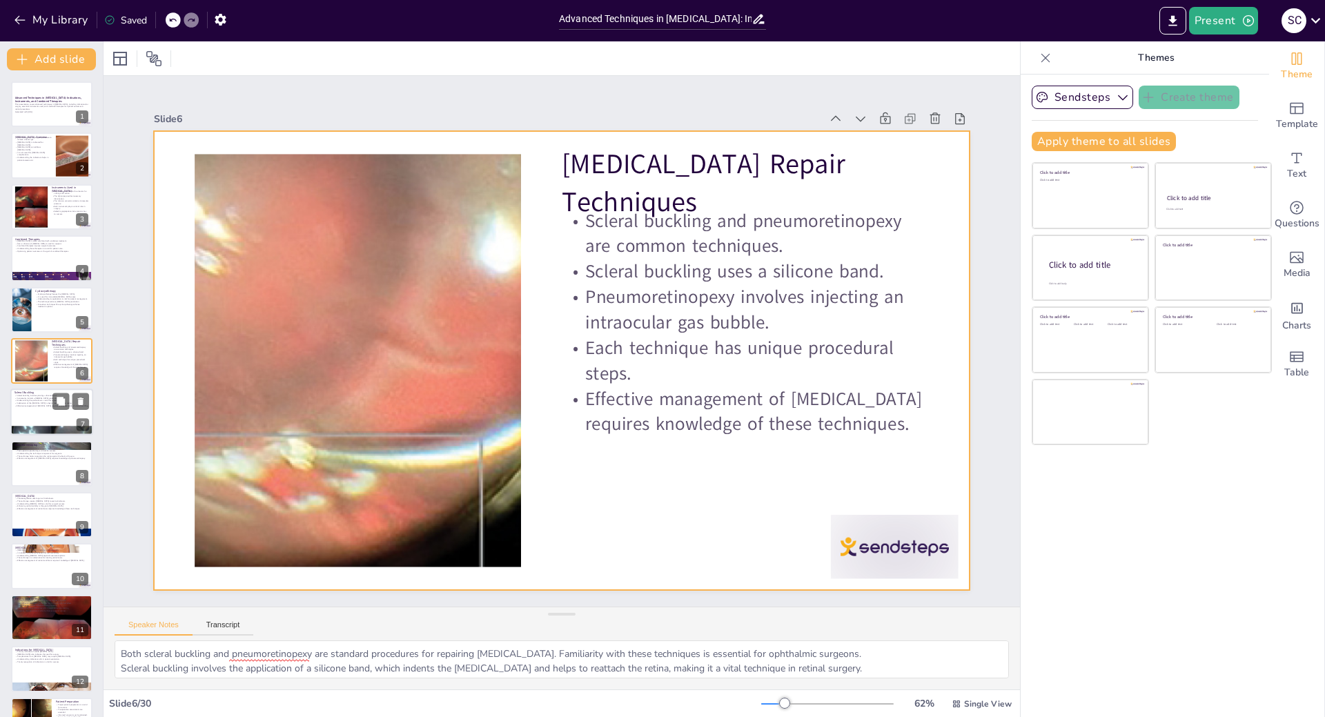
checkbox input "true"
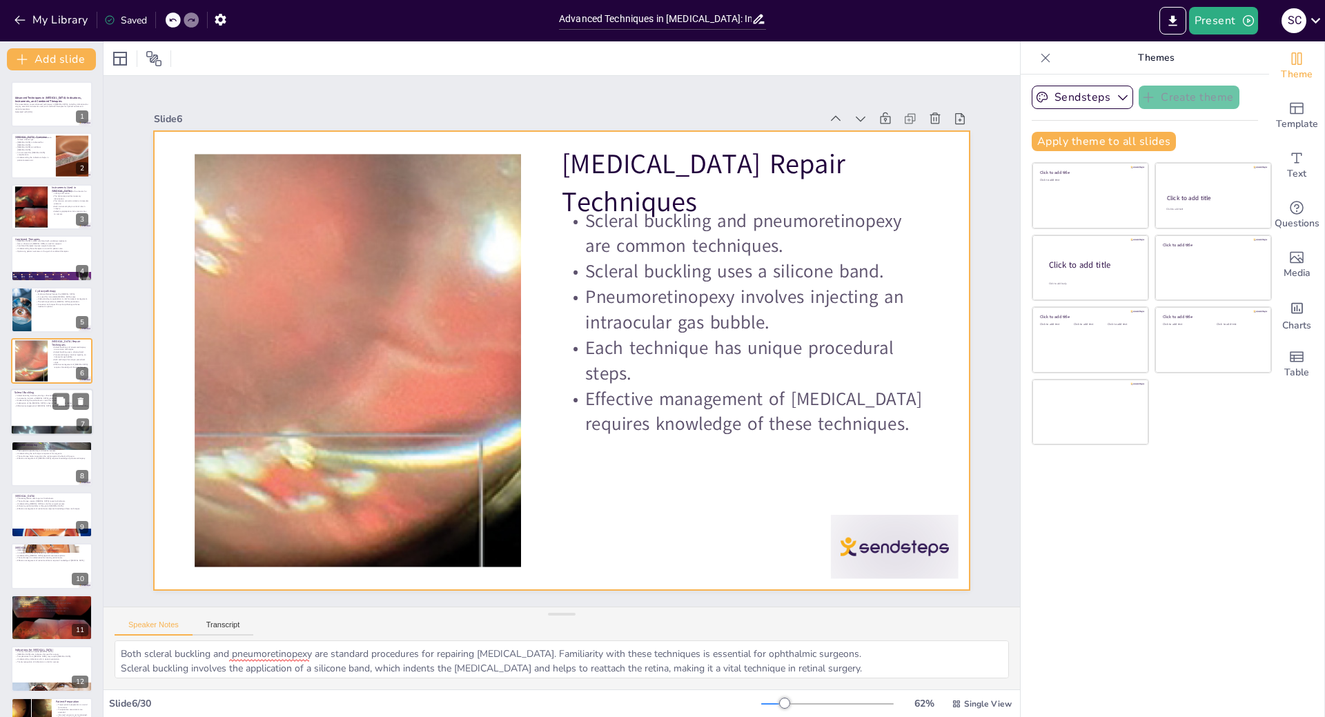
checkbox input "true"
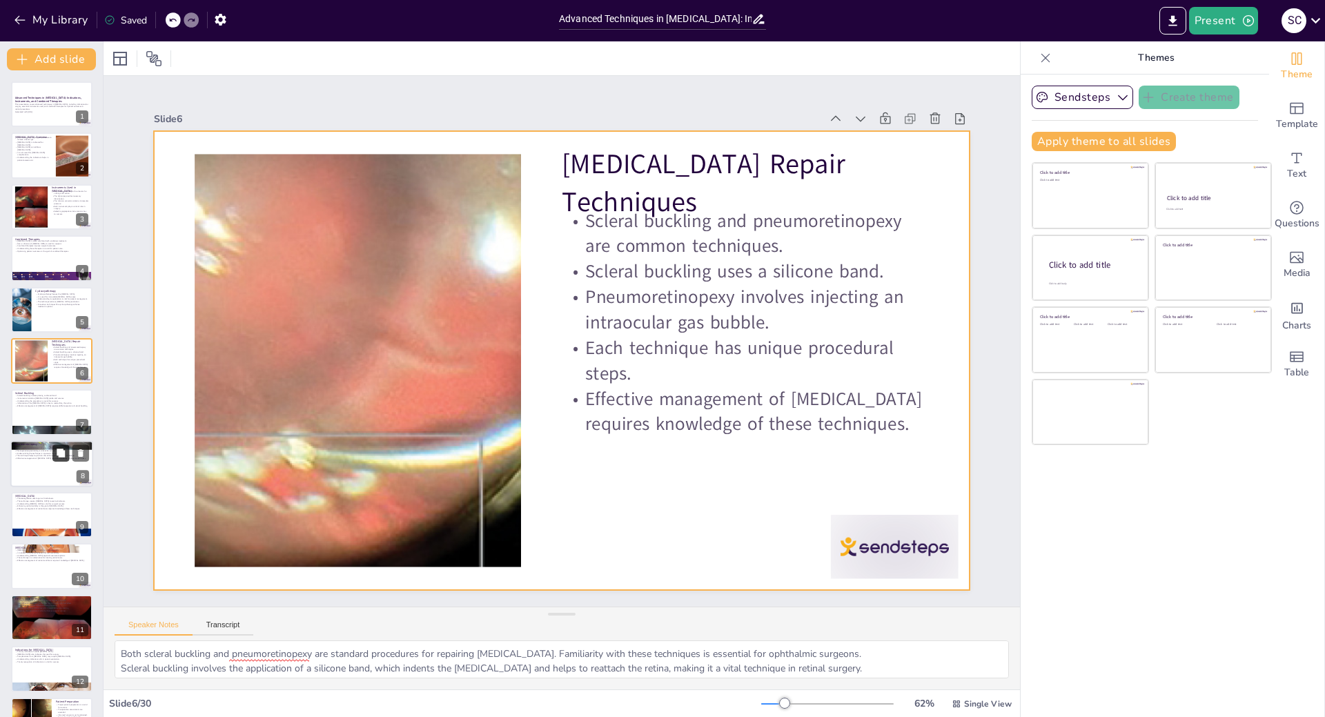
checkbox input "true"
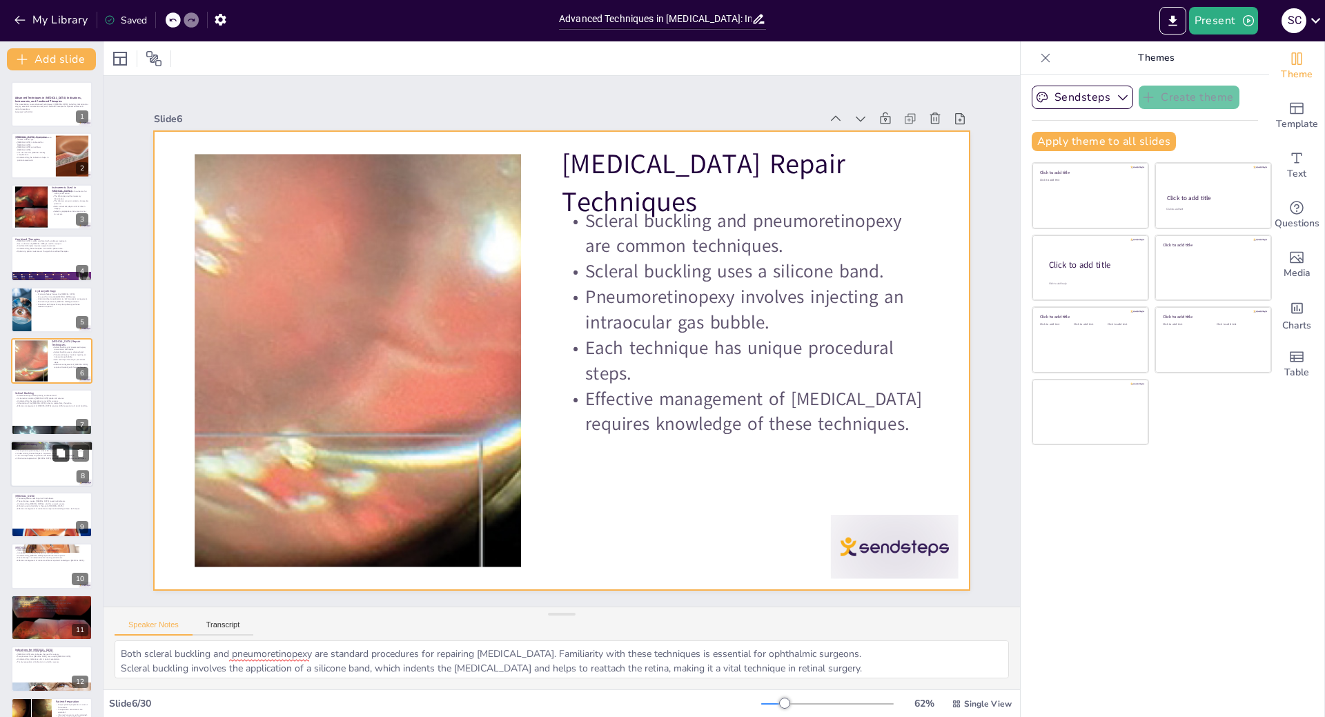
checkbox input "true"
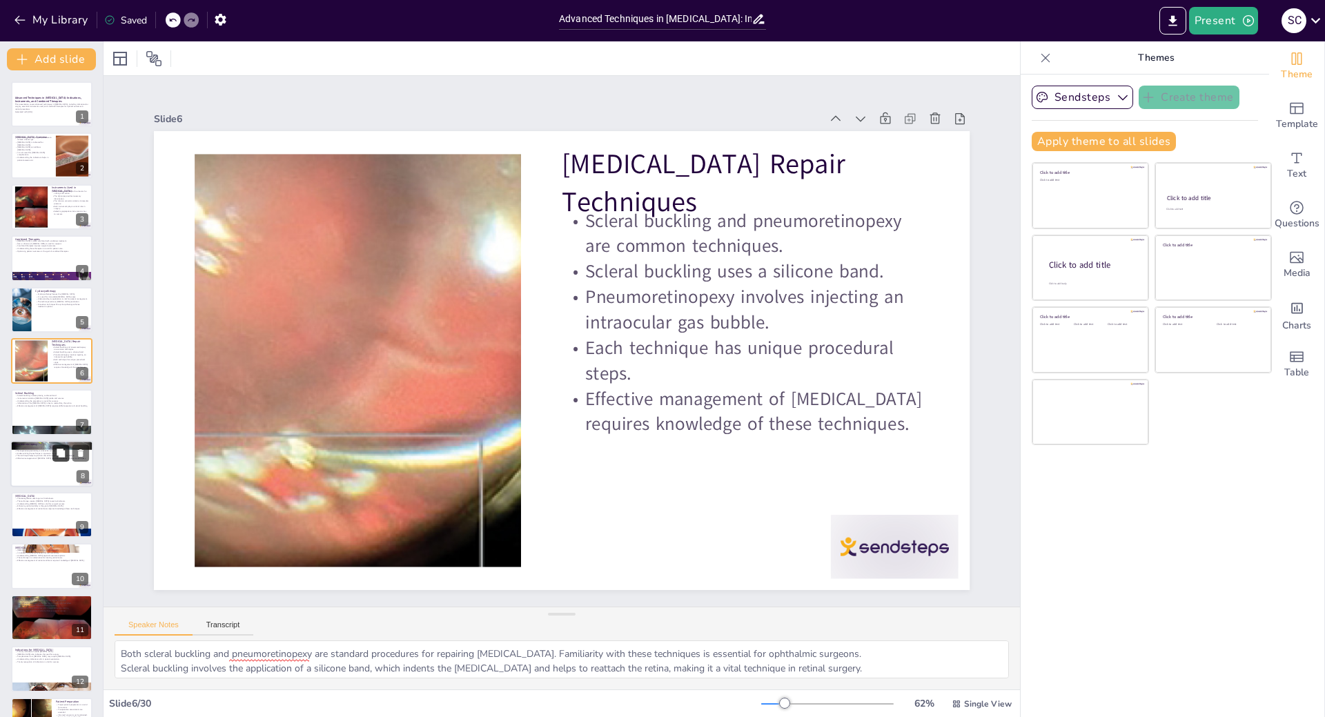
checkbox input "true"
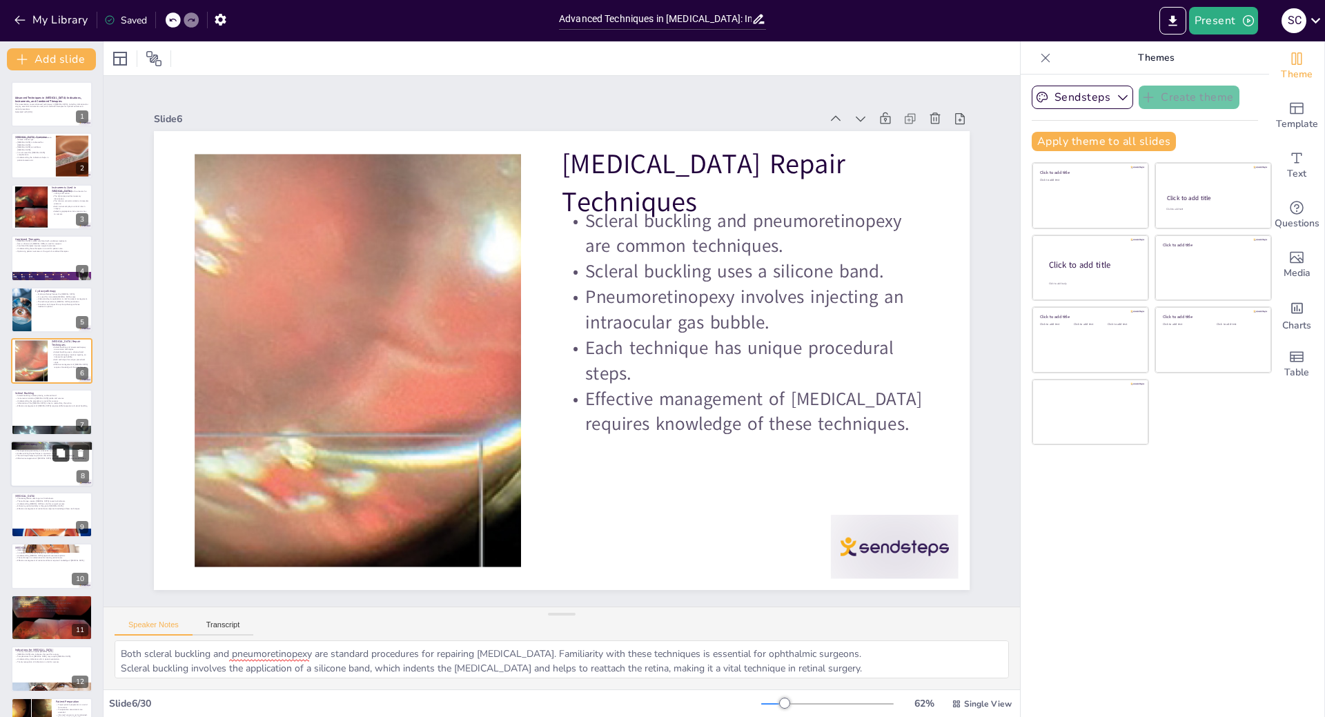
click at [57, 455] on icon at bounding box center [61, 453] width 10 height 10
type textarea "The injection of an intraocular gas bubble is a key component of pneumoretinope…"
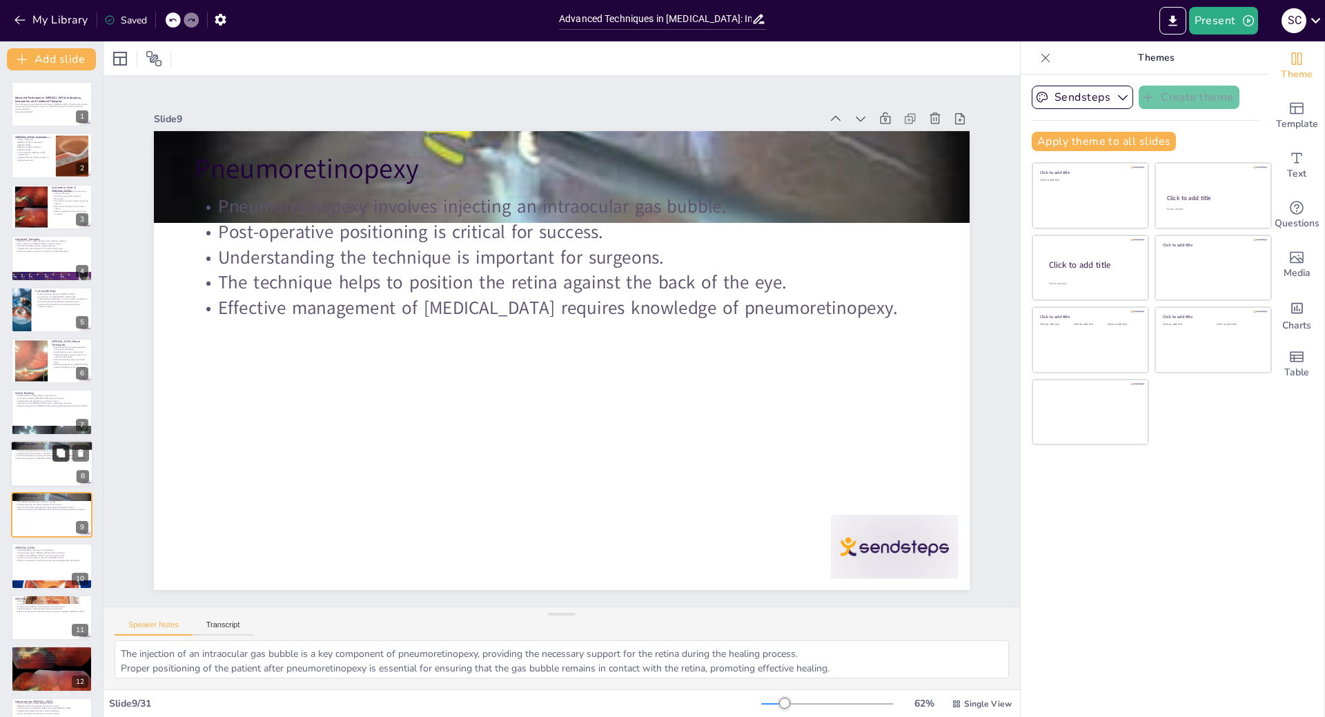
scroll to position [121, 0]
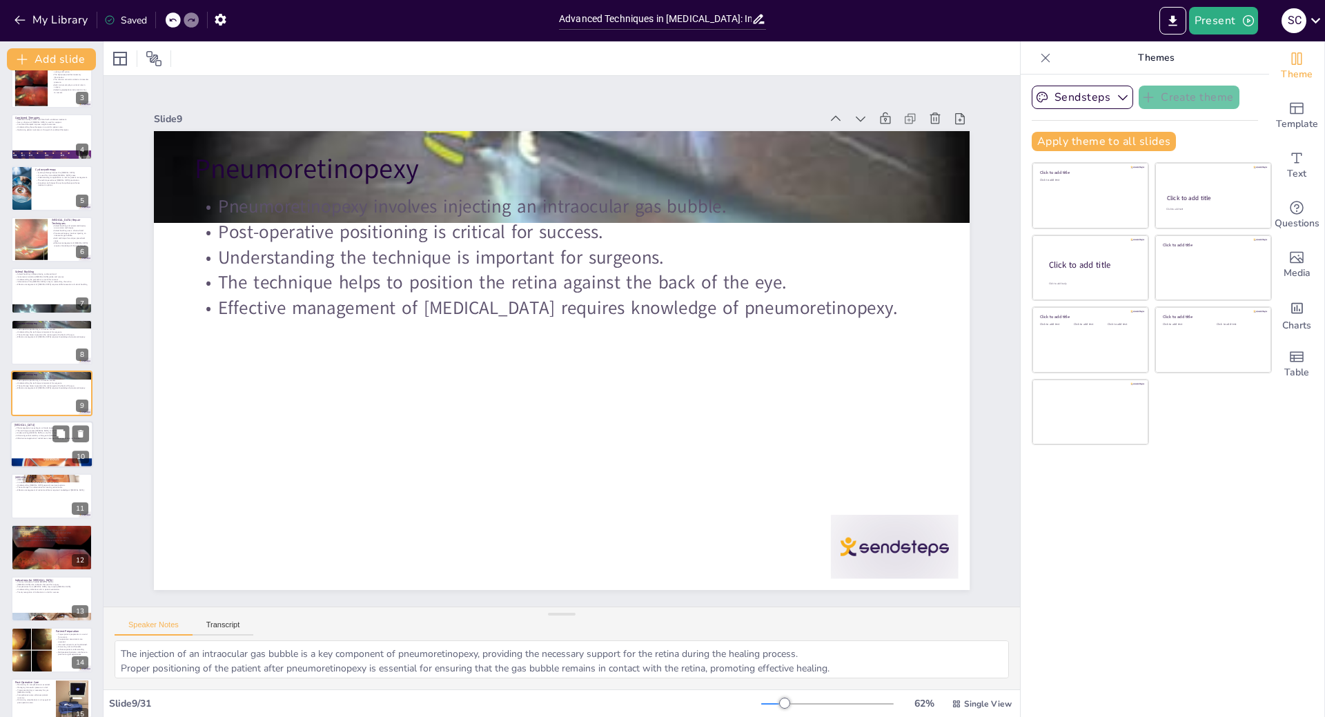
checkbox input "true"
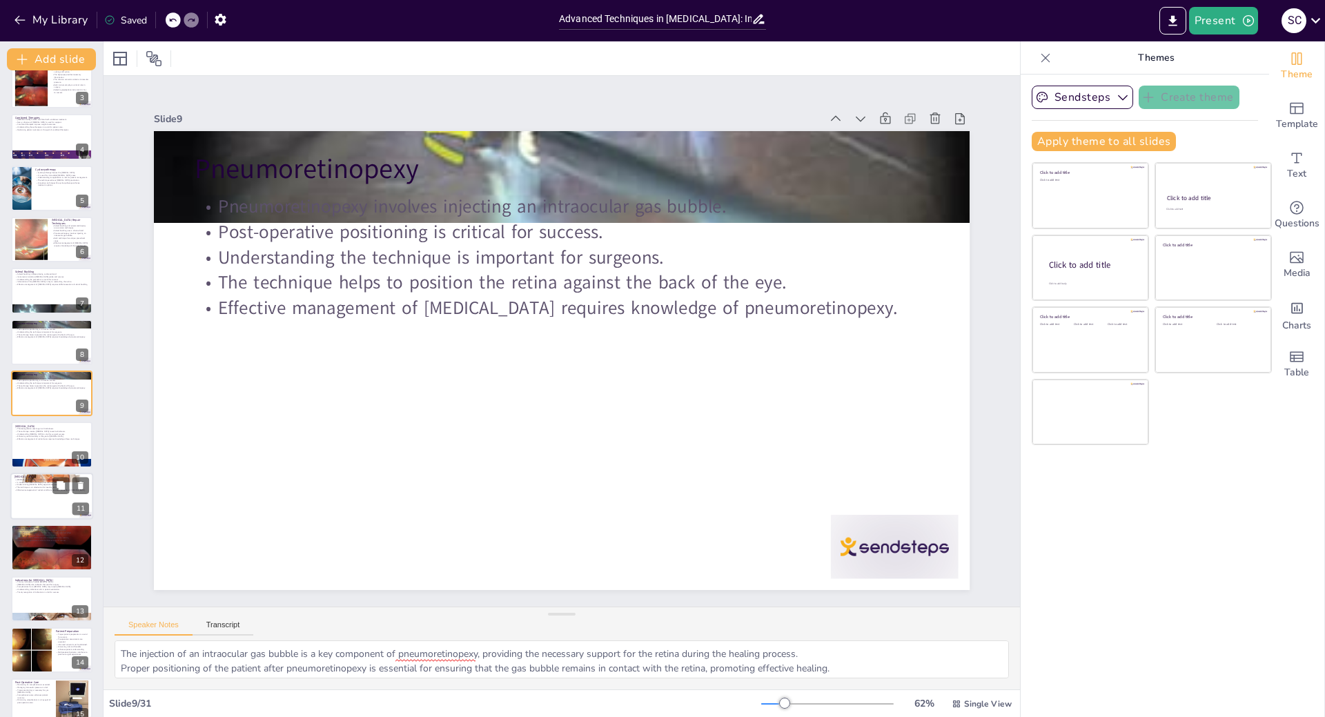
checkbox input "true"
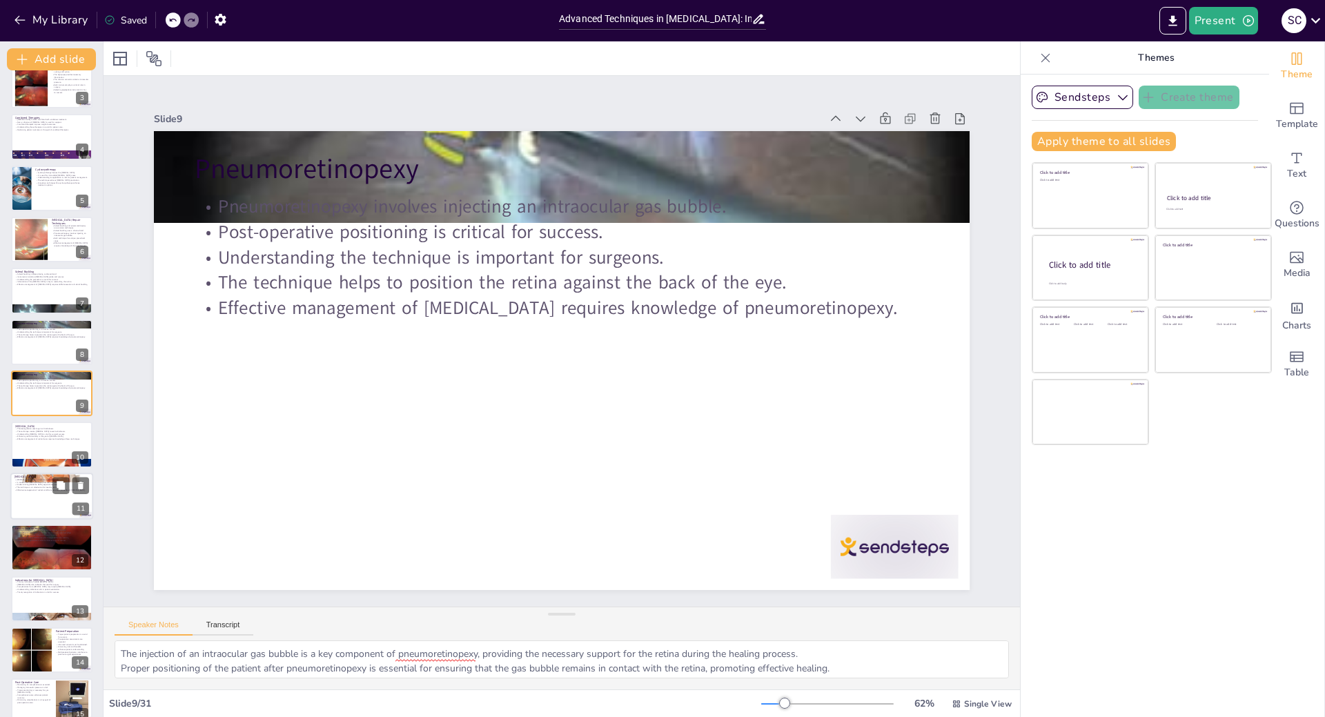
checkbox input "true"
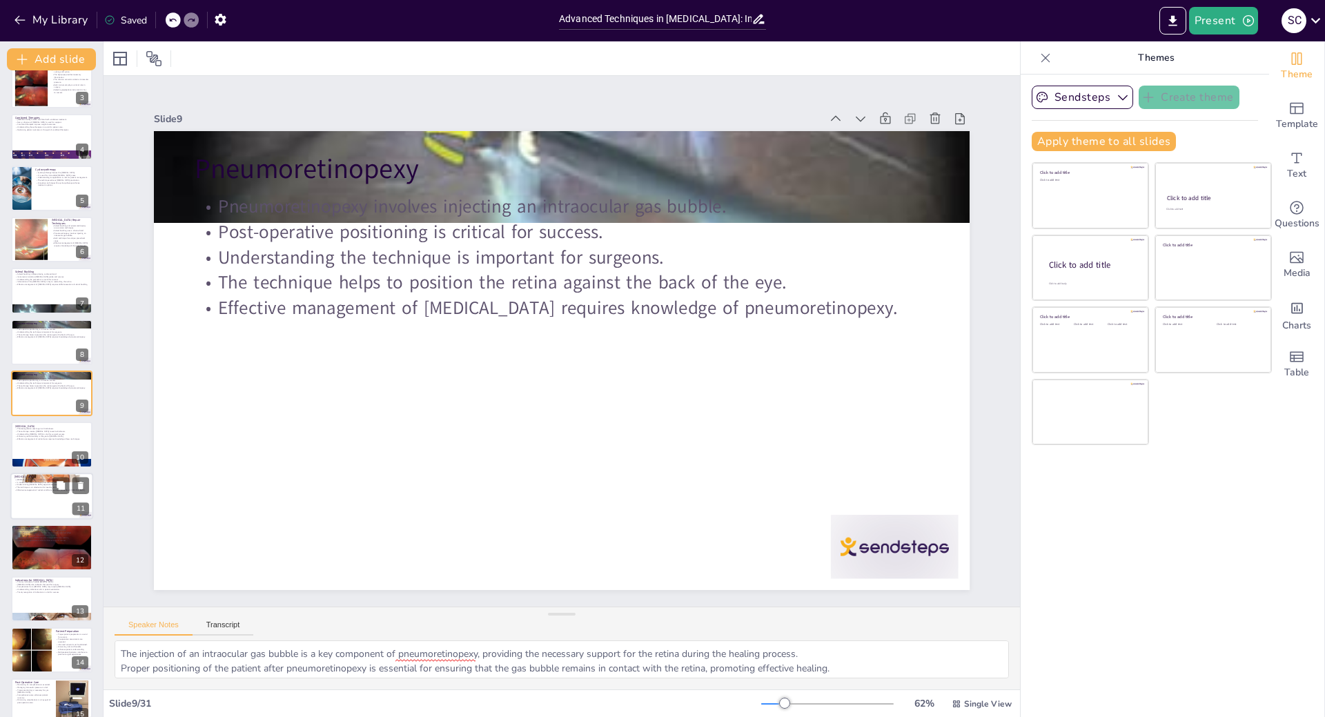
checkbox input "true"
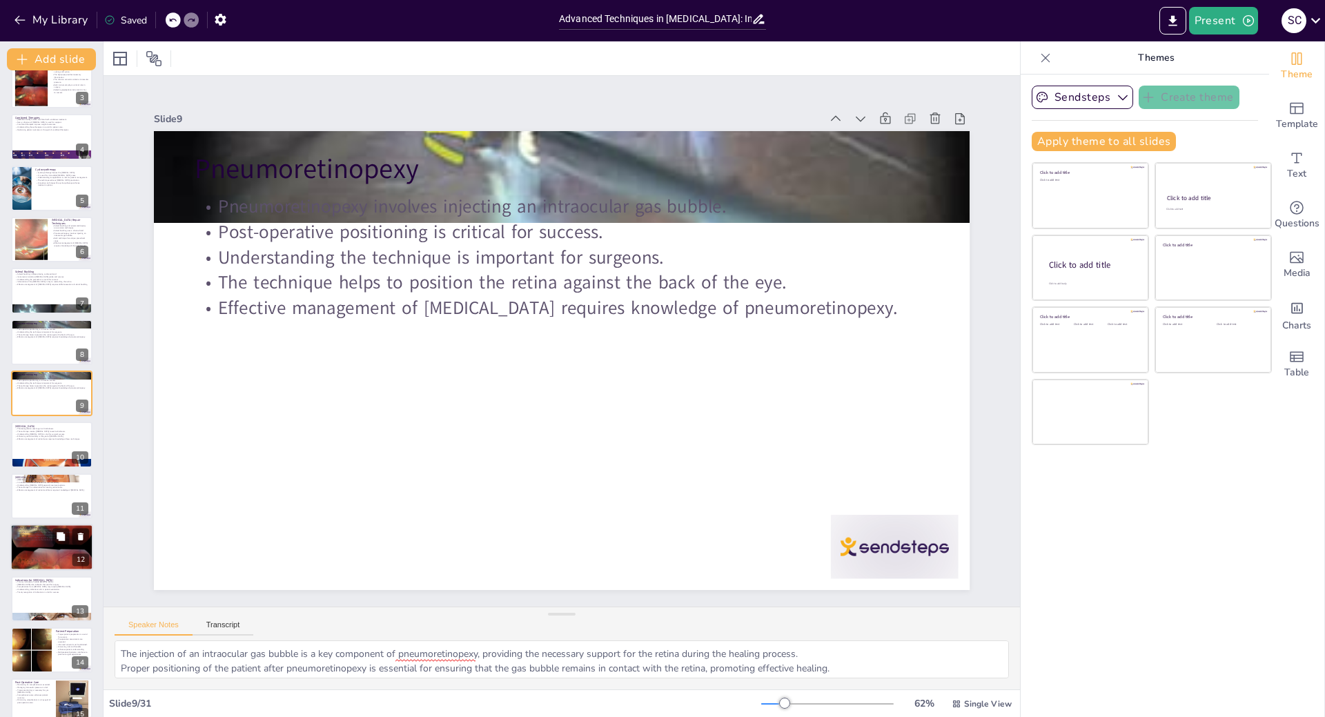
checkbox input "true"
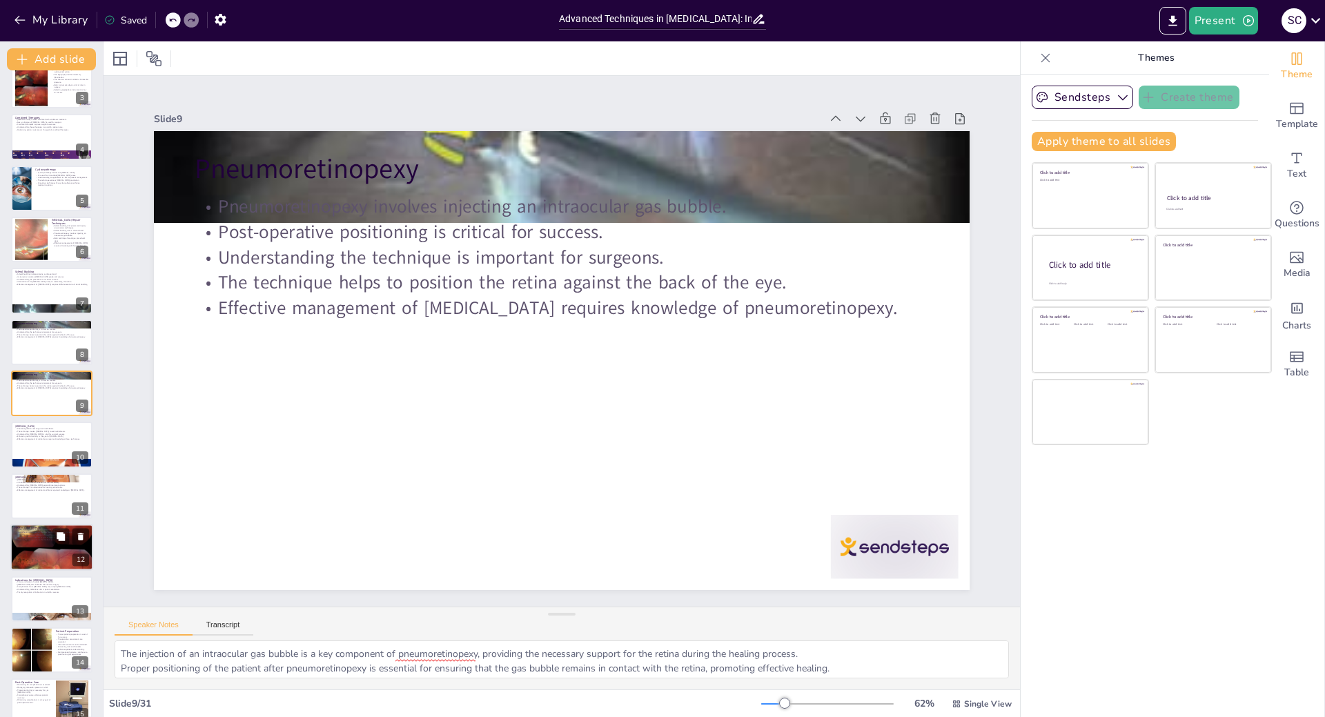
checkbox input "true"
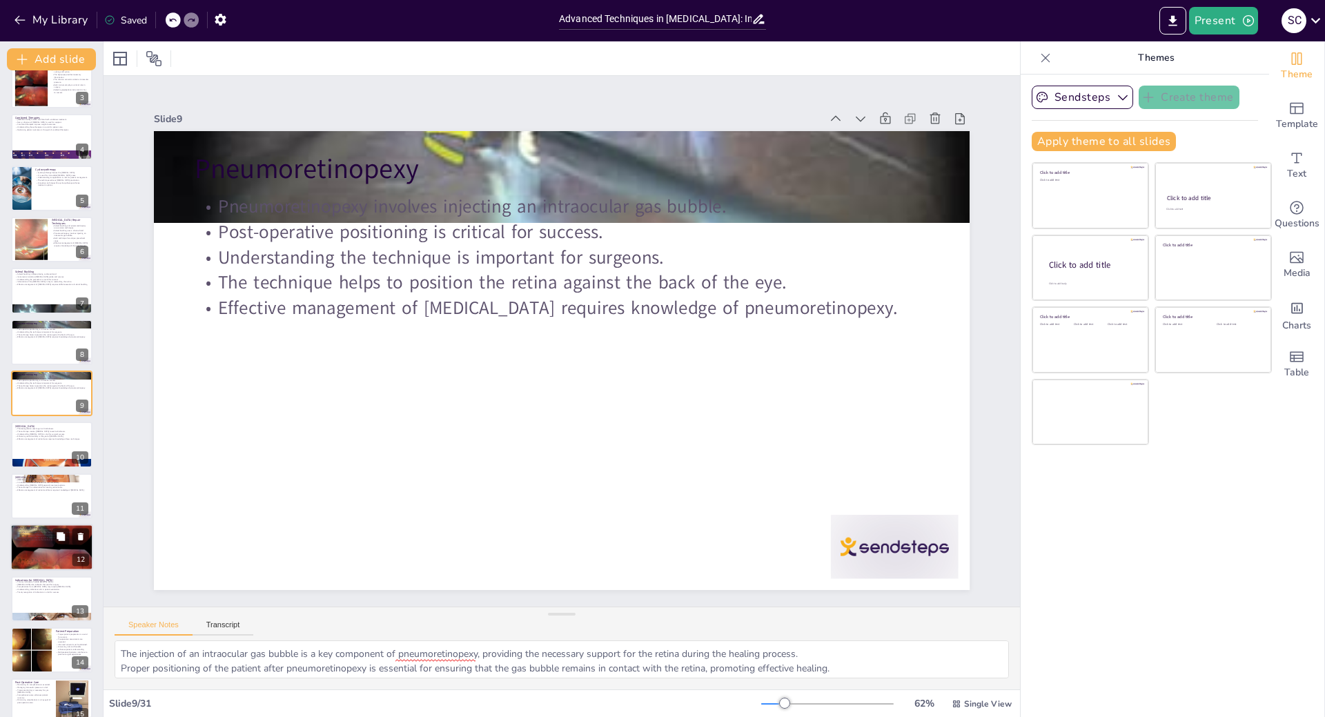
checkbox input "true"
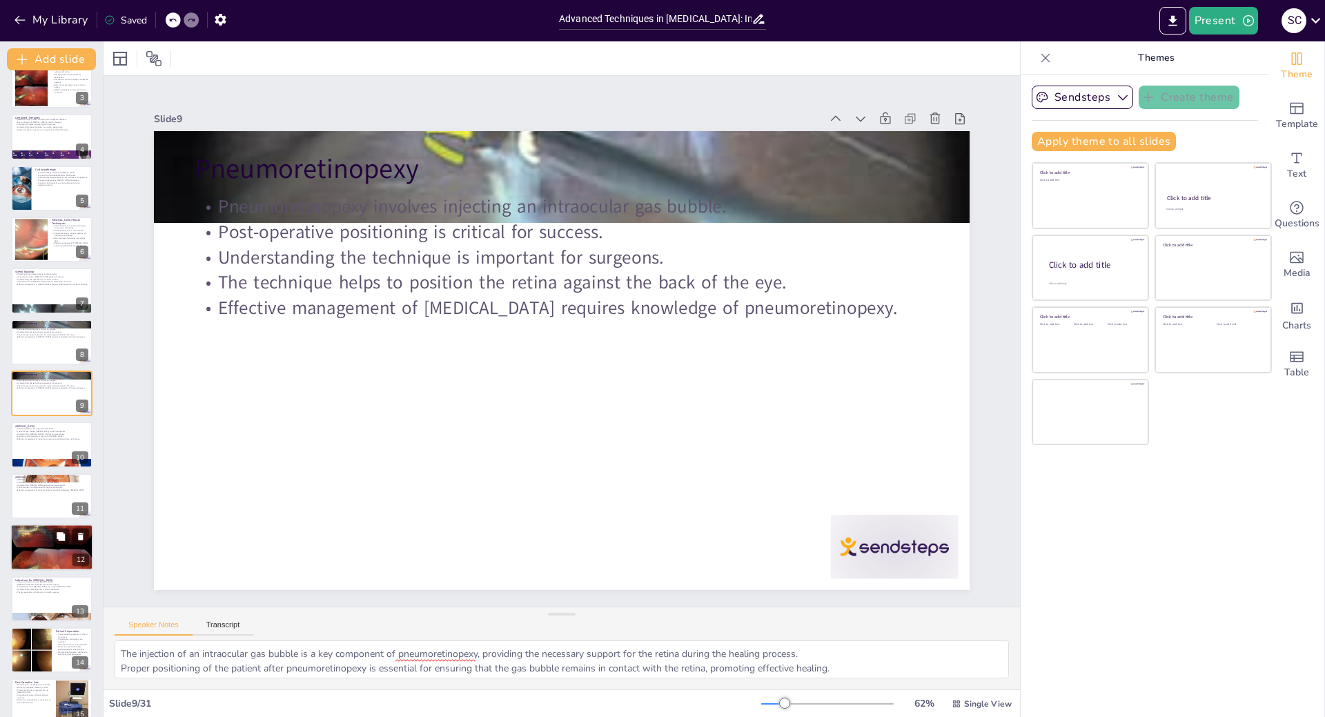
checkbox input "true"
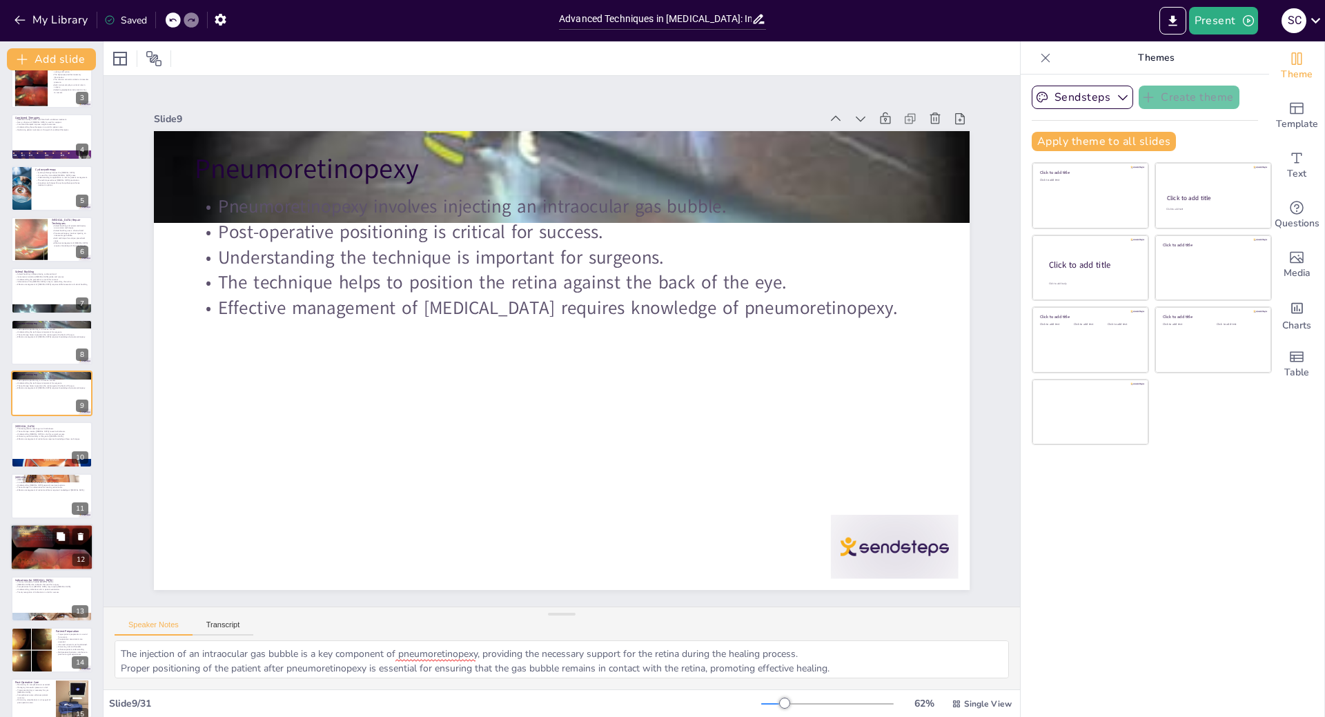
checkbox input "true"
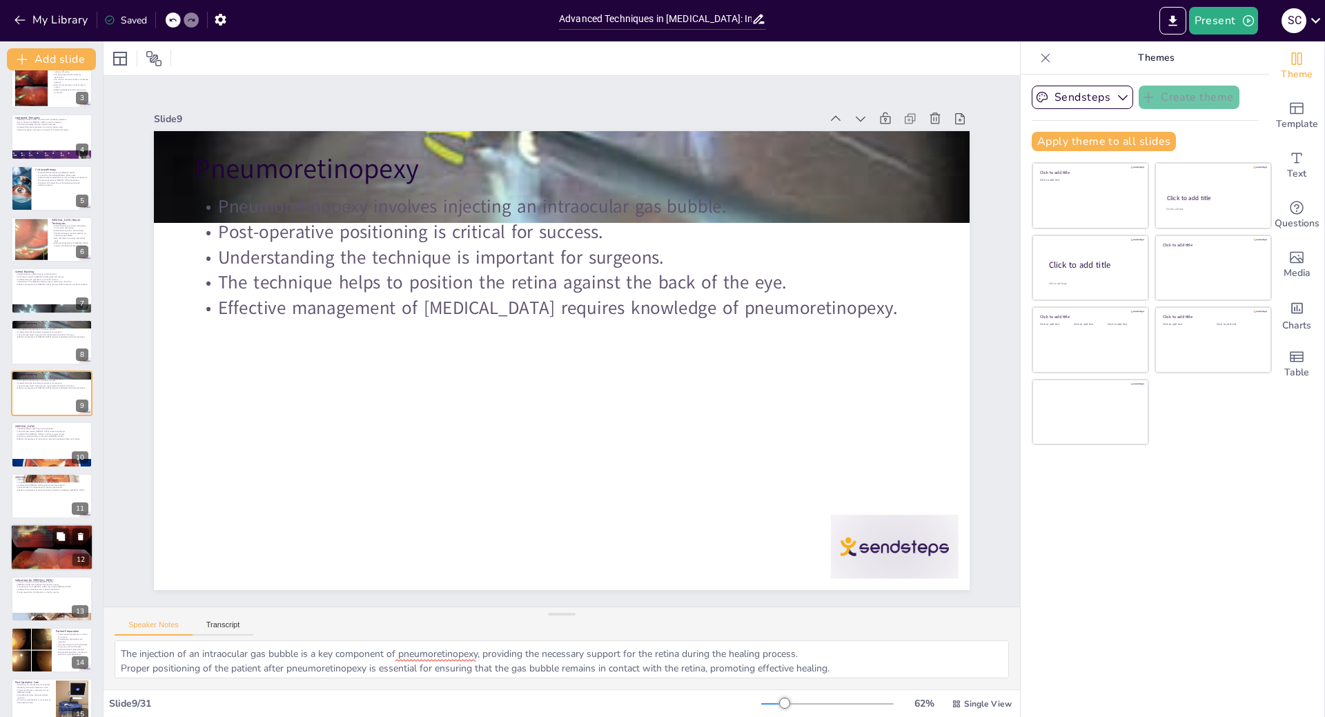
checkbox input "true"
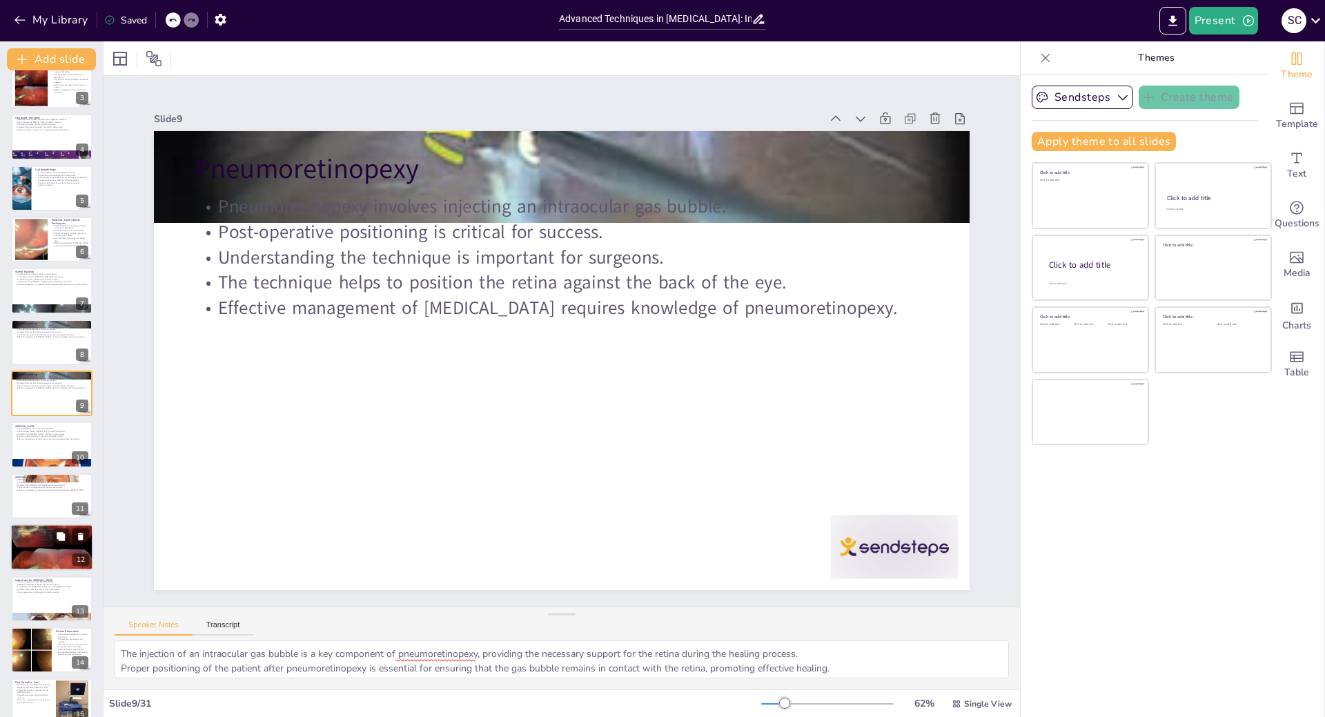
checkbox input "true"
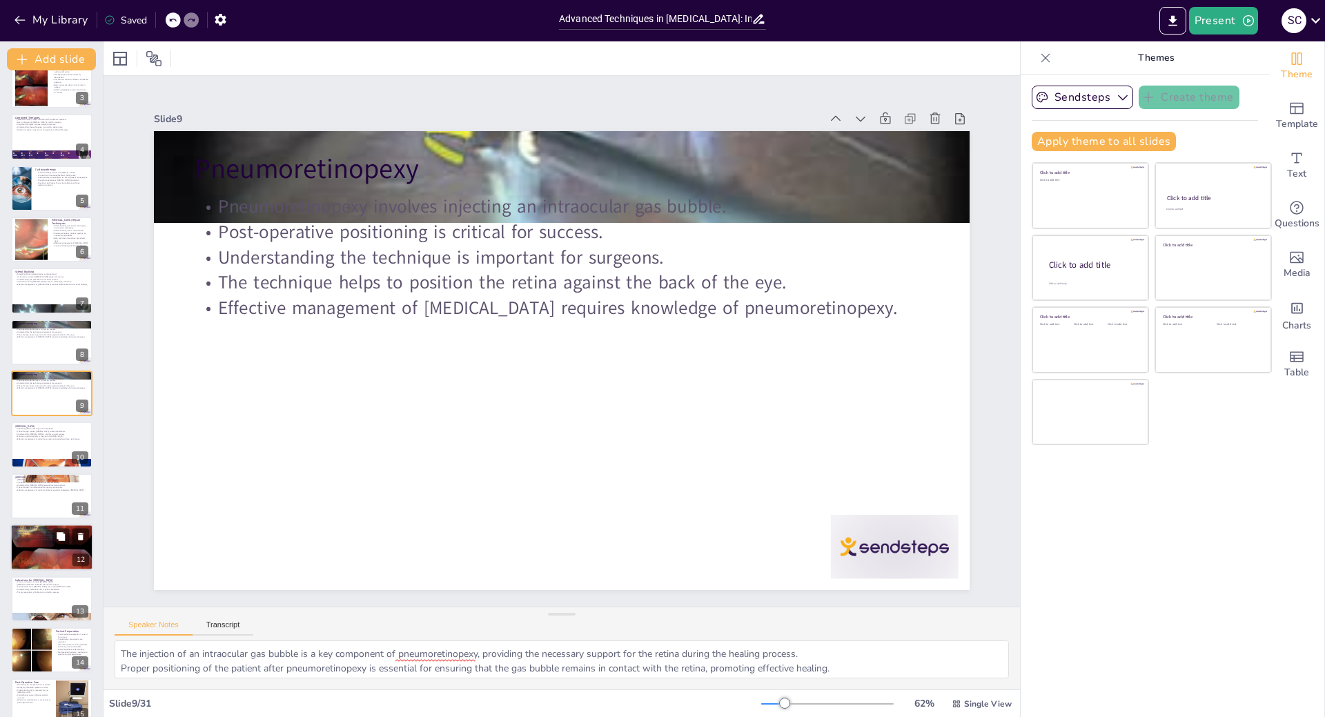
checkbox input "true"
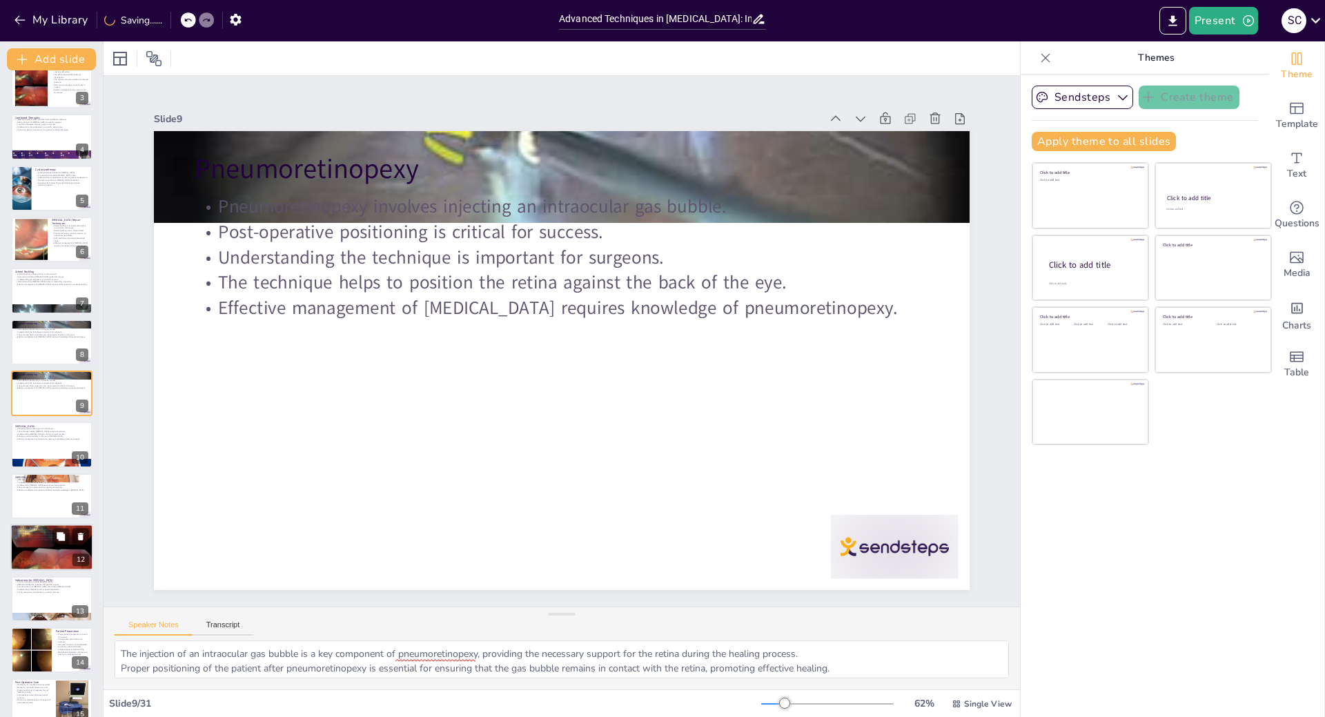
click at [48, 547] on div at bounding box center [51, 548] width 83 height 88
type textarea "A comprehensive understanding of both heat and cold adhesion techniques is vita…"
checkbox input "true"
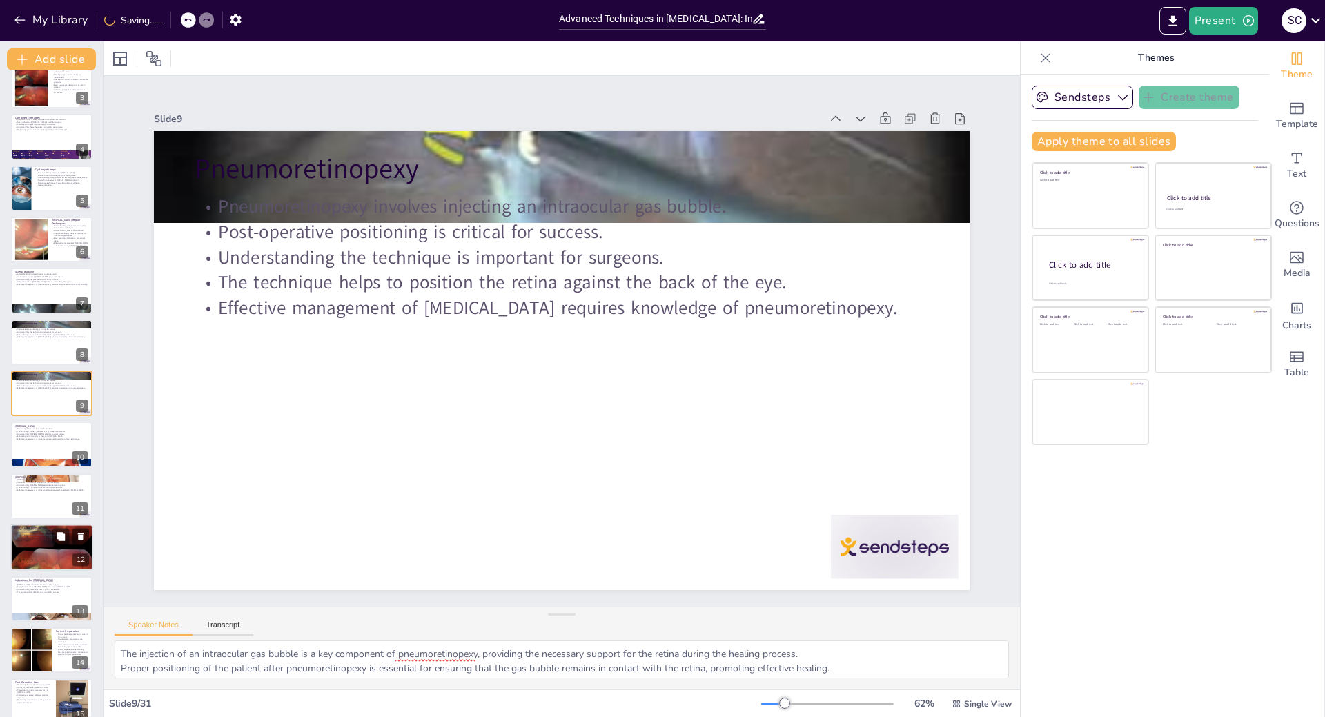
checkbox input "true"
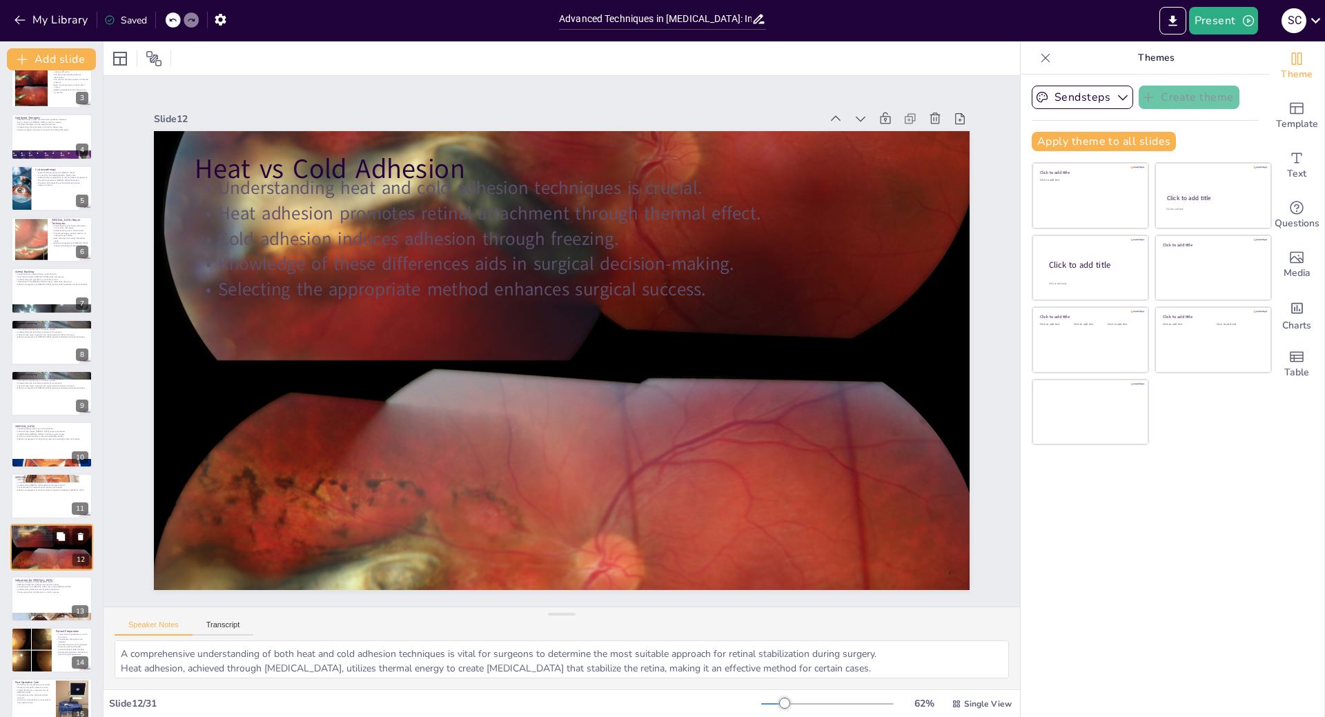
scroll to position [275, 0]
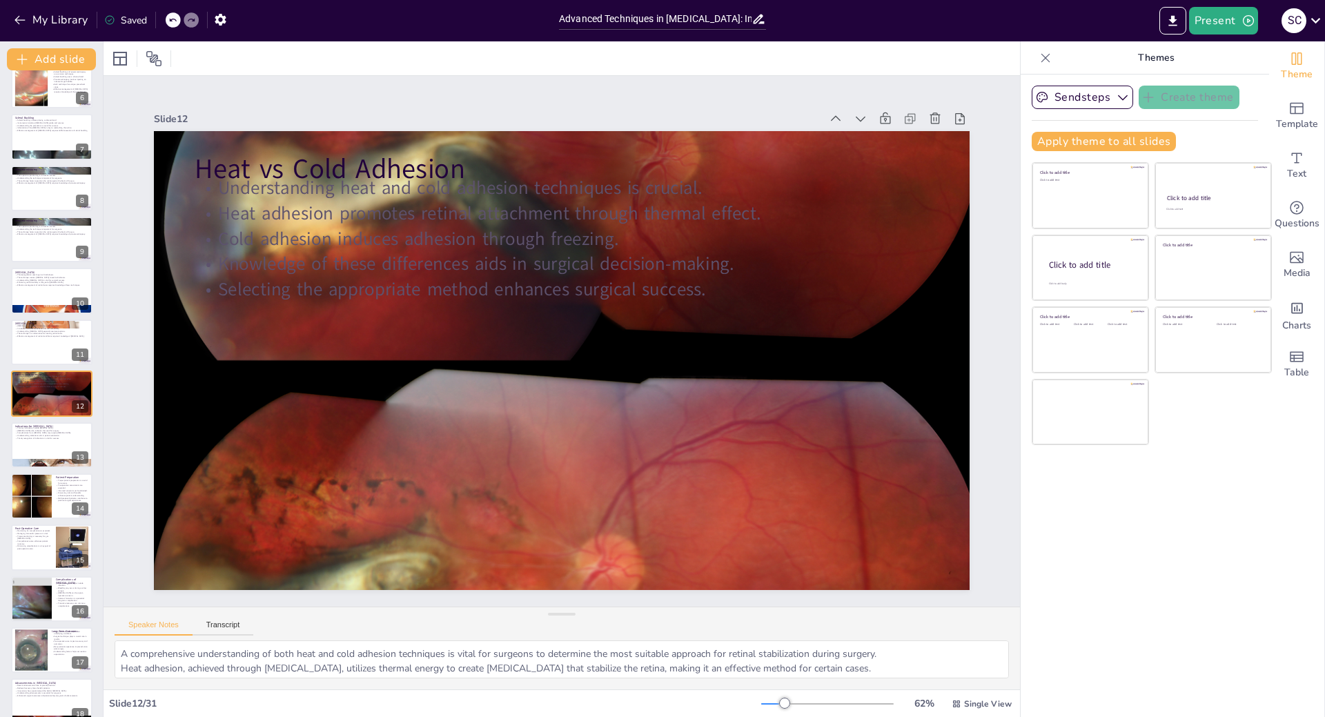
checkbox input "true"
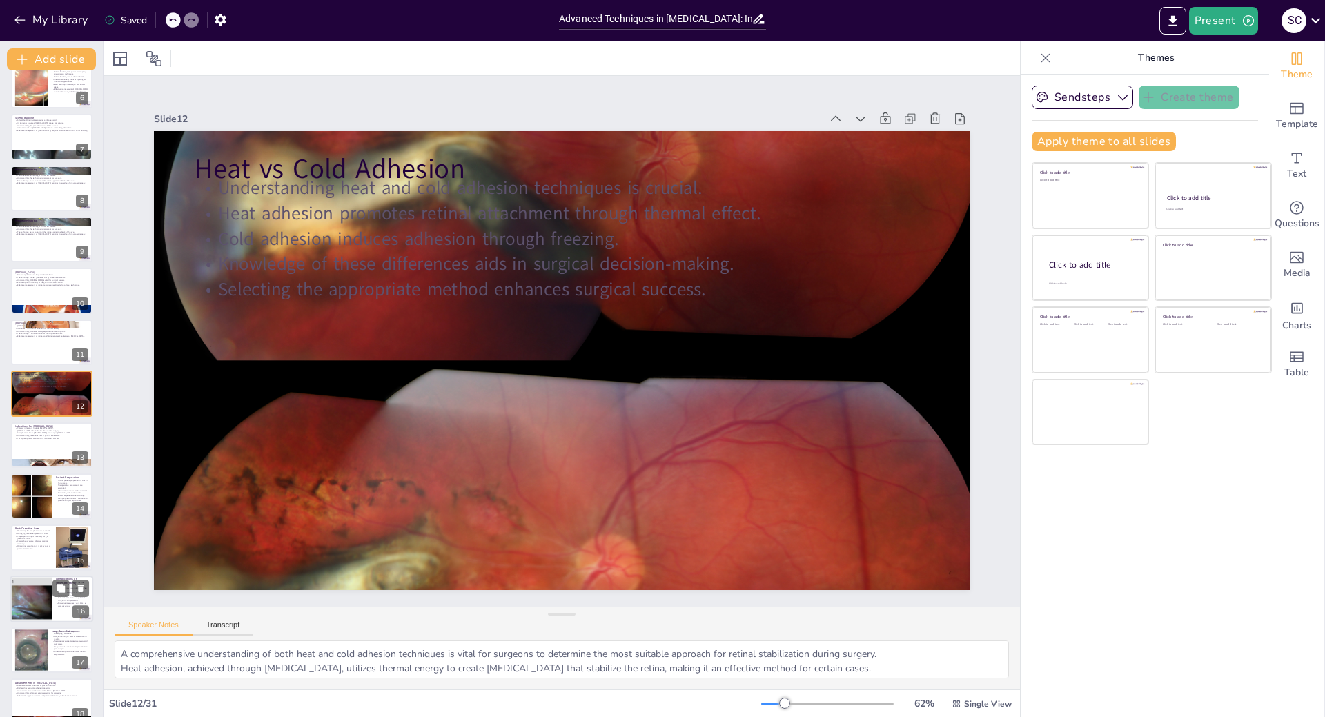
checkbox input "true"
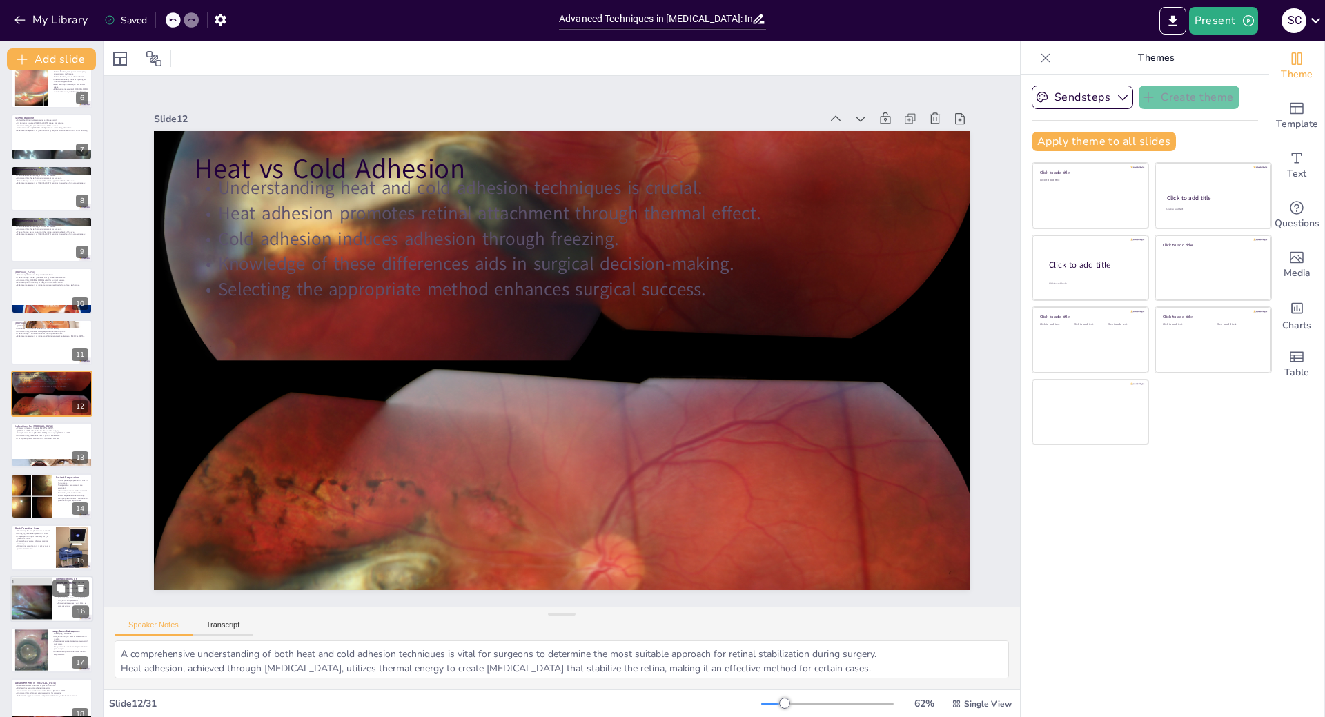
checkbox input "true"
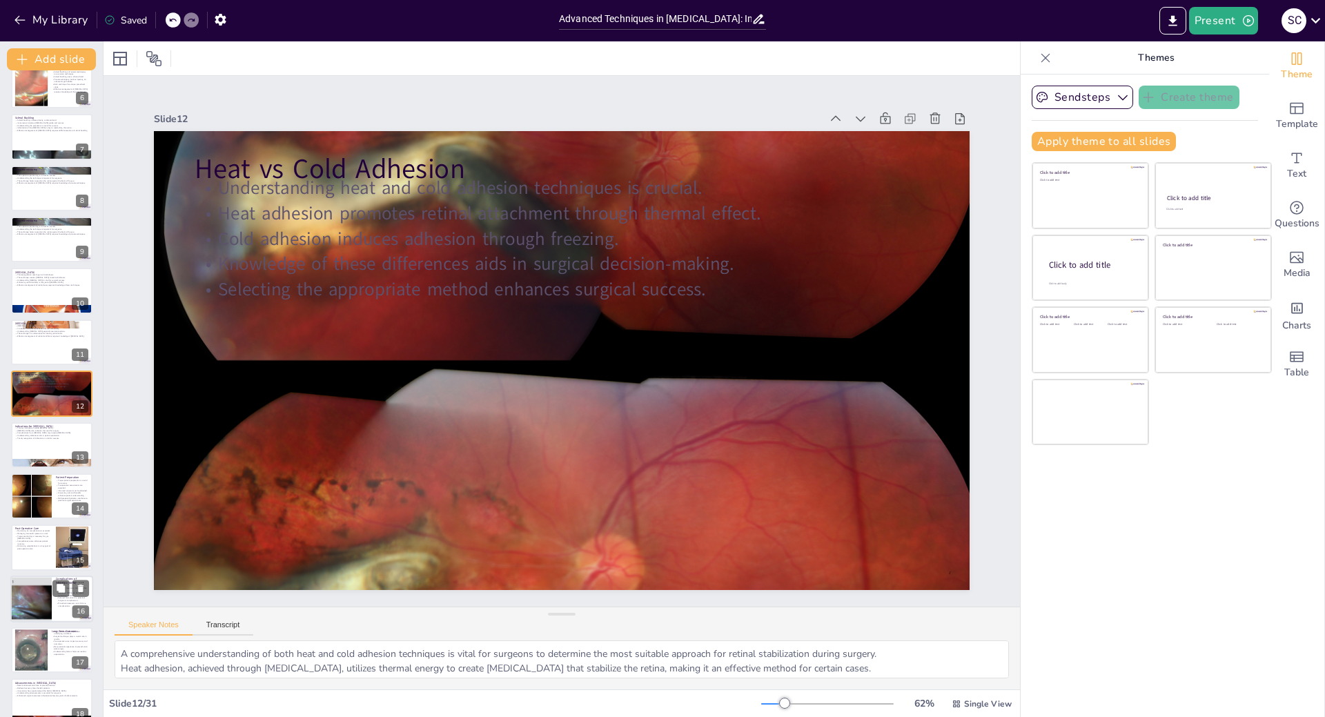
click at [41, 609] on div at bounding box center [32, 598] width 66 height 47
type textarea "Infection is a serious complication that can arise after vitrectomy. Awareness …"
checkbox input "true"
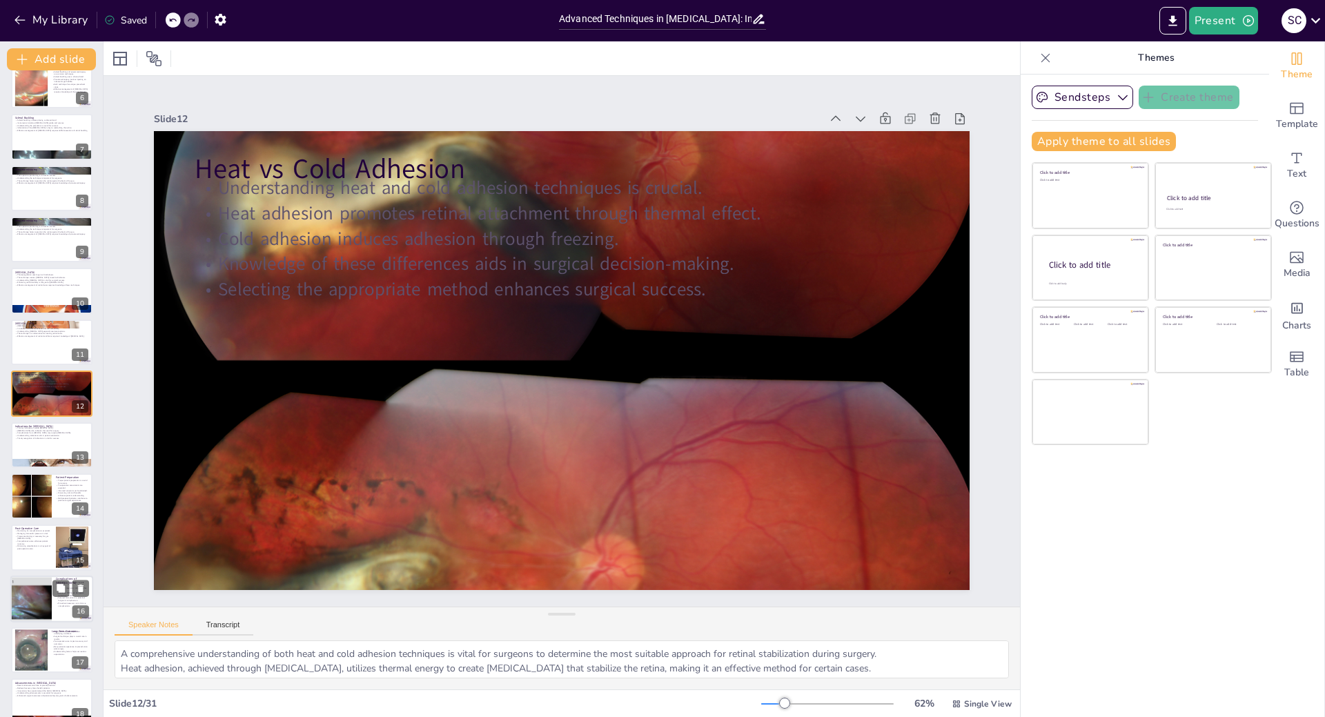
checkbox input "true"
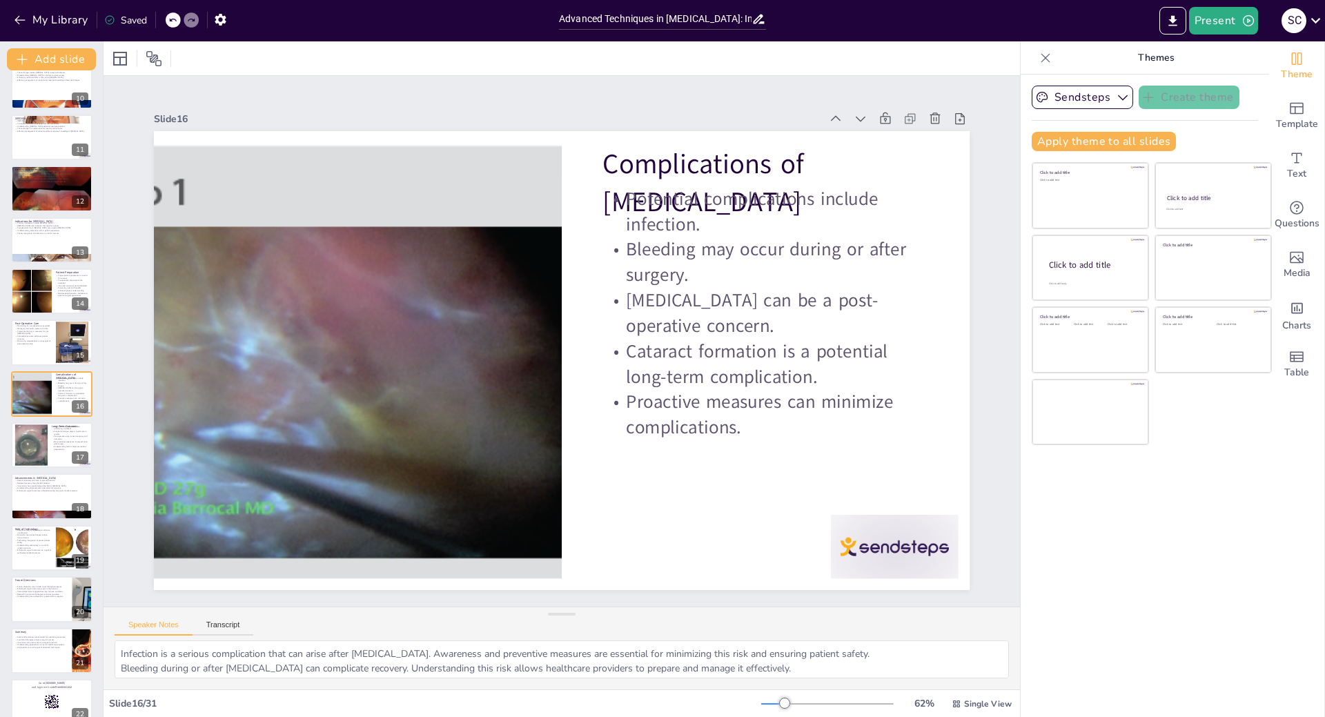
checkbox input "true"
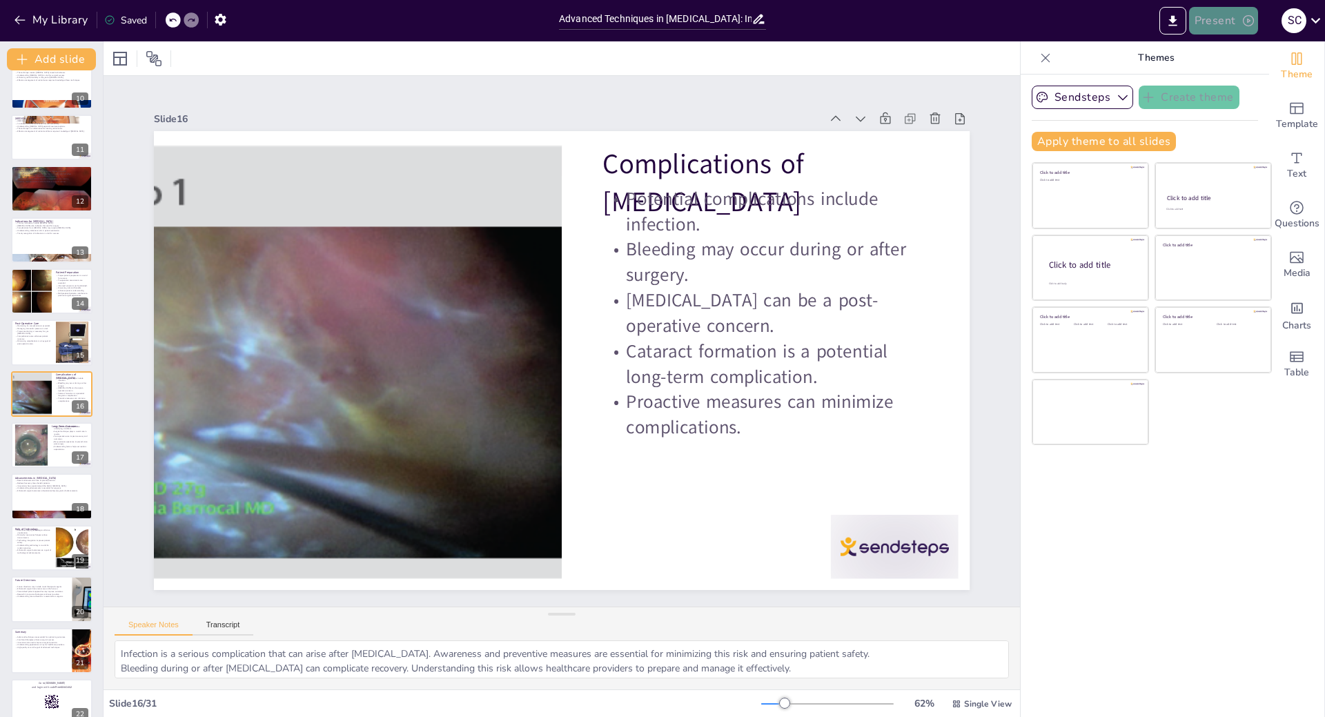
click at [1212, 19] on button "Present" at bounding box center [1223, 21] width 69 height 28
click at [37, 17] on div at bounding box center [662, 358] width 1325 height 717
click at [30, 18] on button "My Library" at bounding box center [51, 20] width 83 height 22
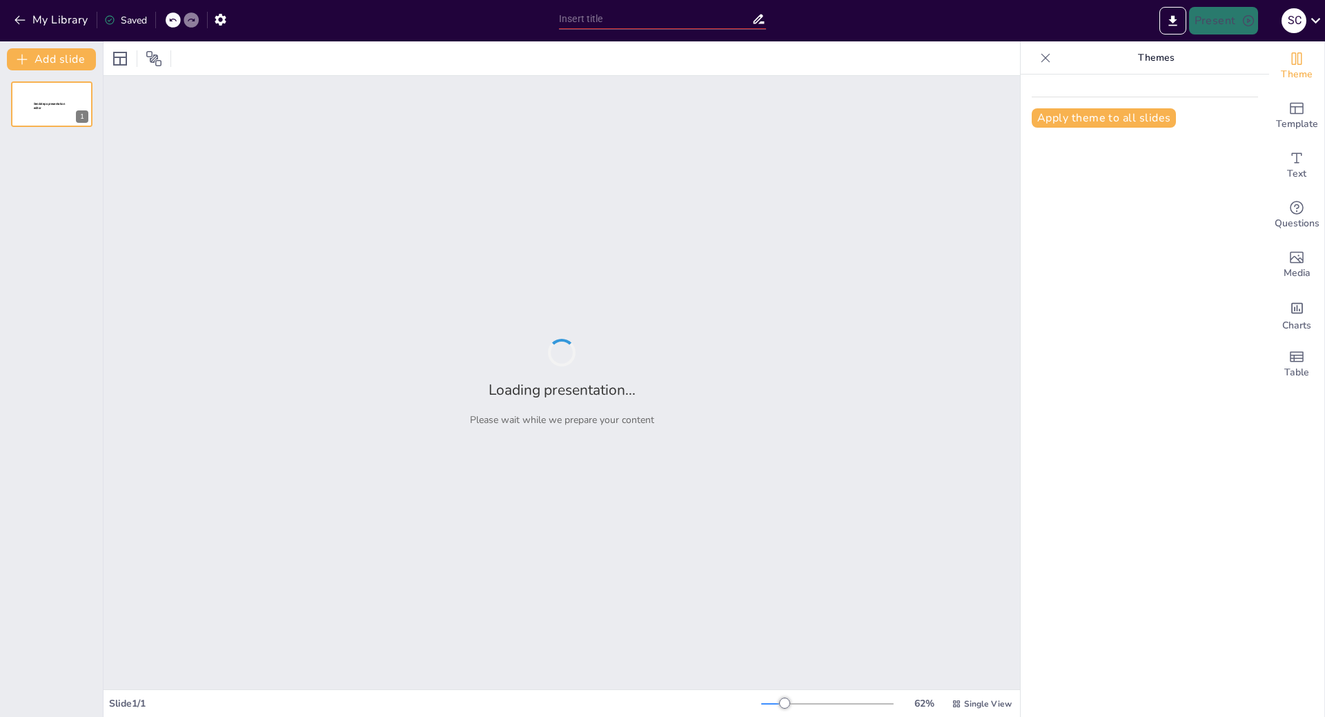
type input "Innovative Techniques in [MEDICAL_DATA]: Utilizing Specialized Instruments and …"
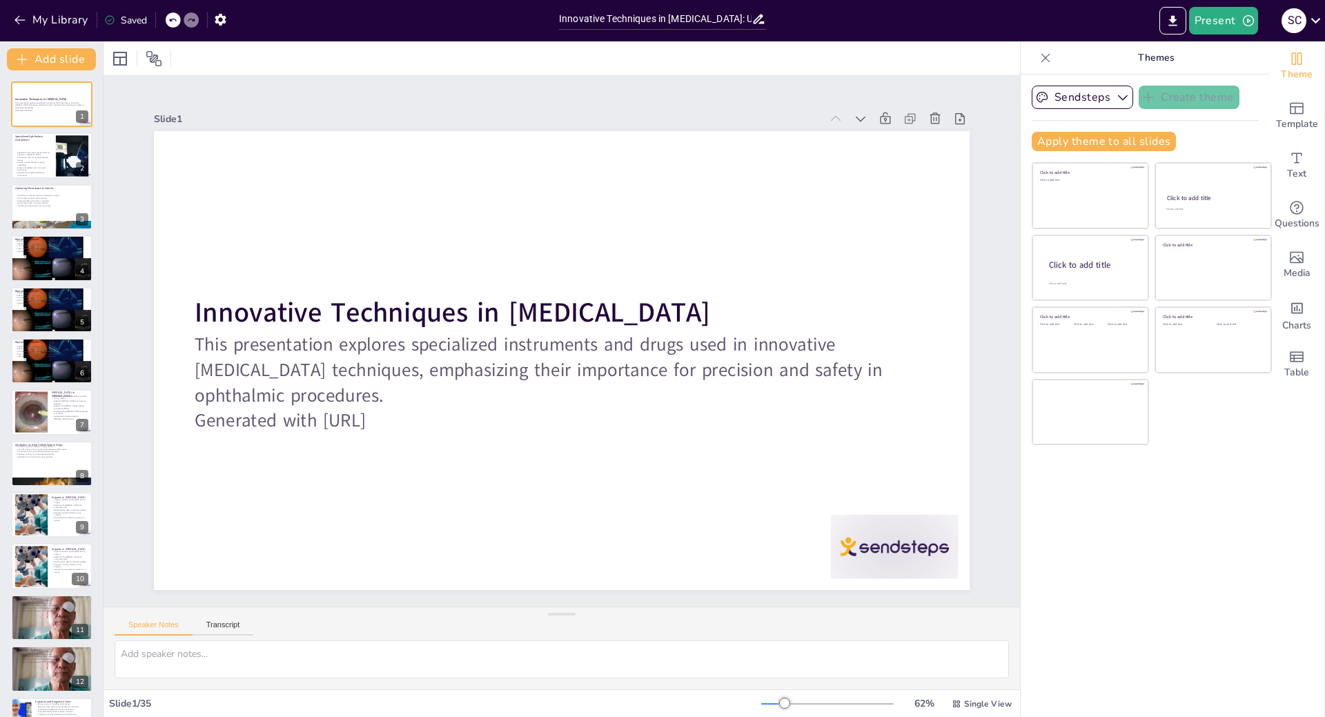
checkbox input "true"
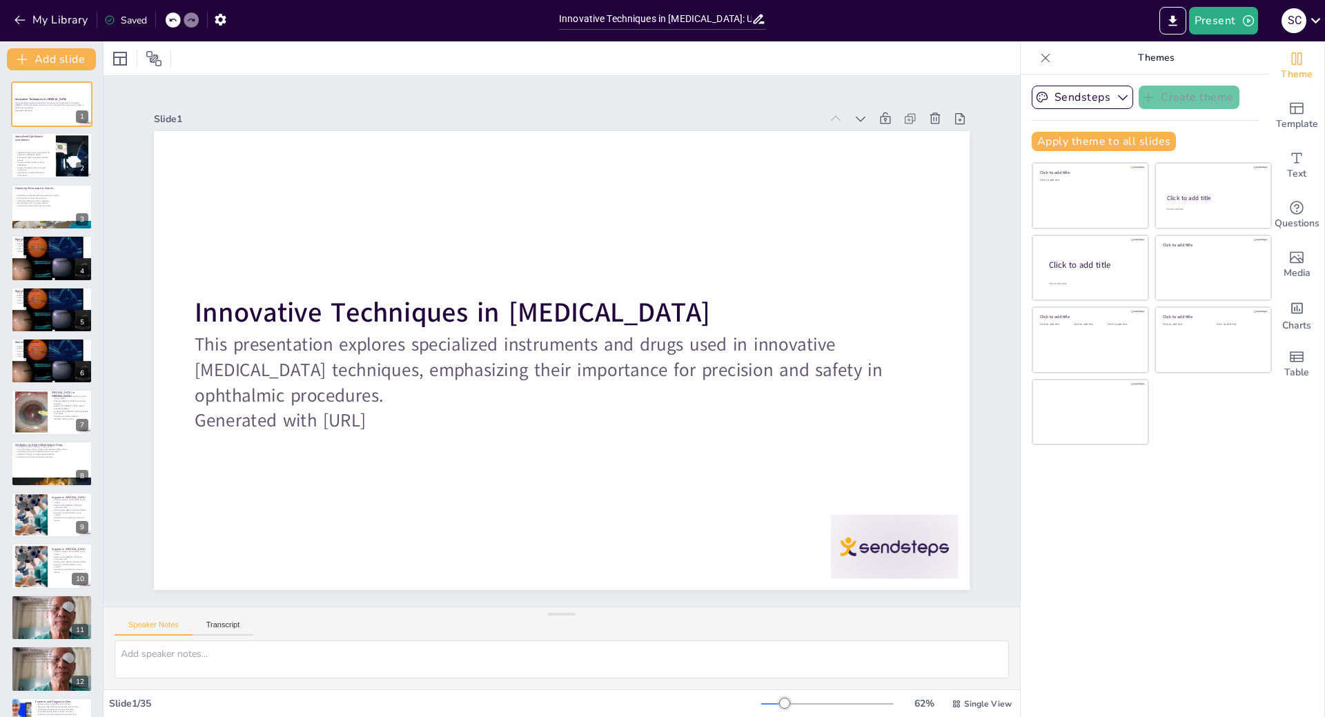
checkbox input "true"
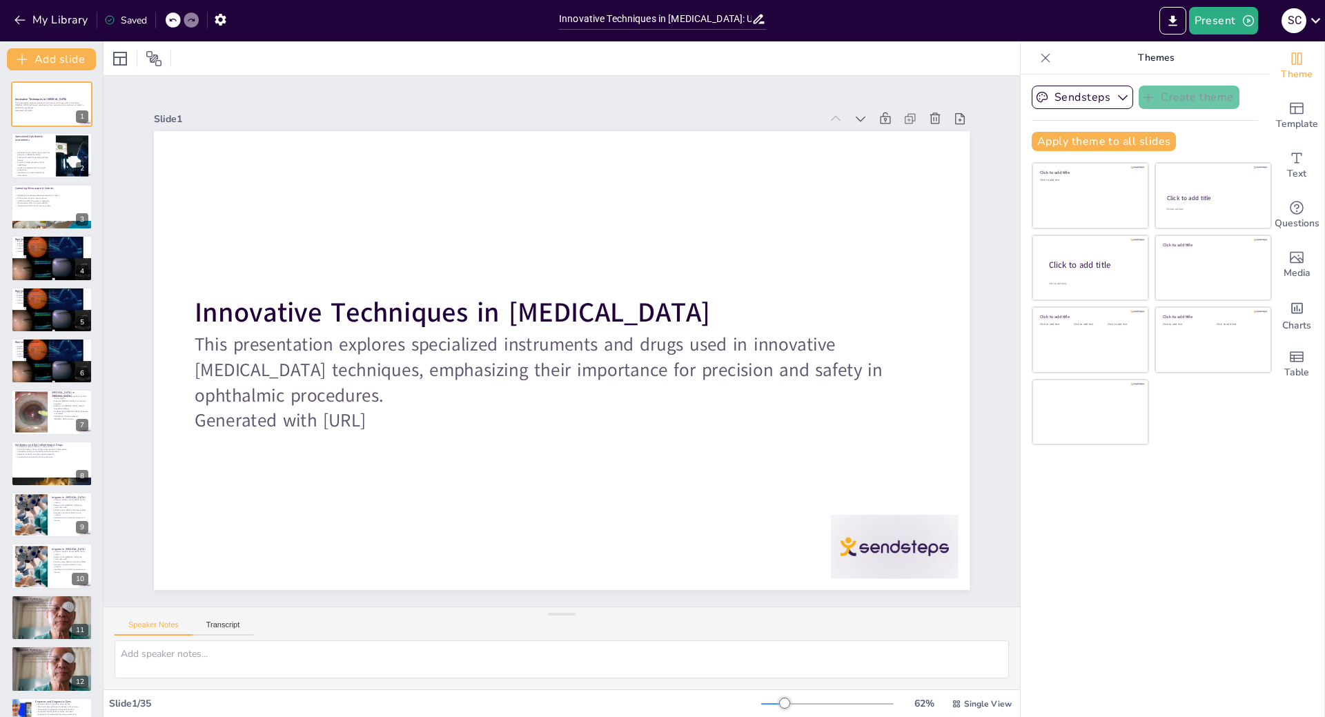
checkbox input "true"
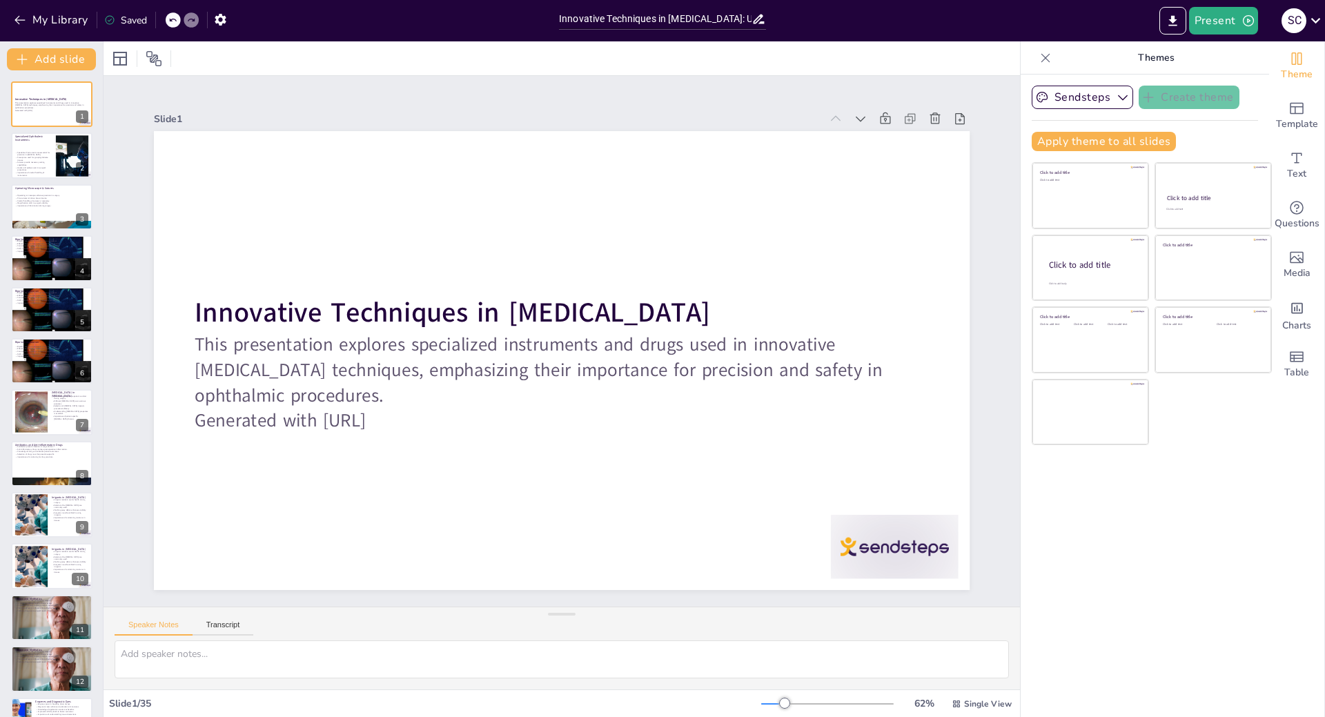
checkbox input "true"
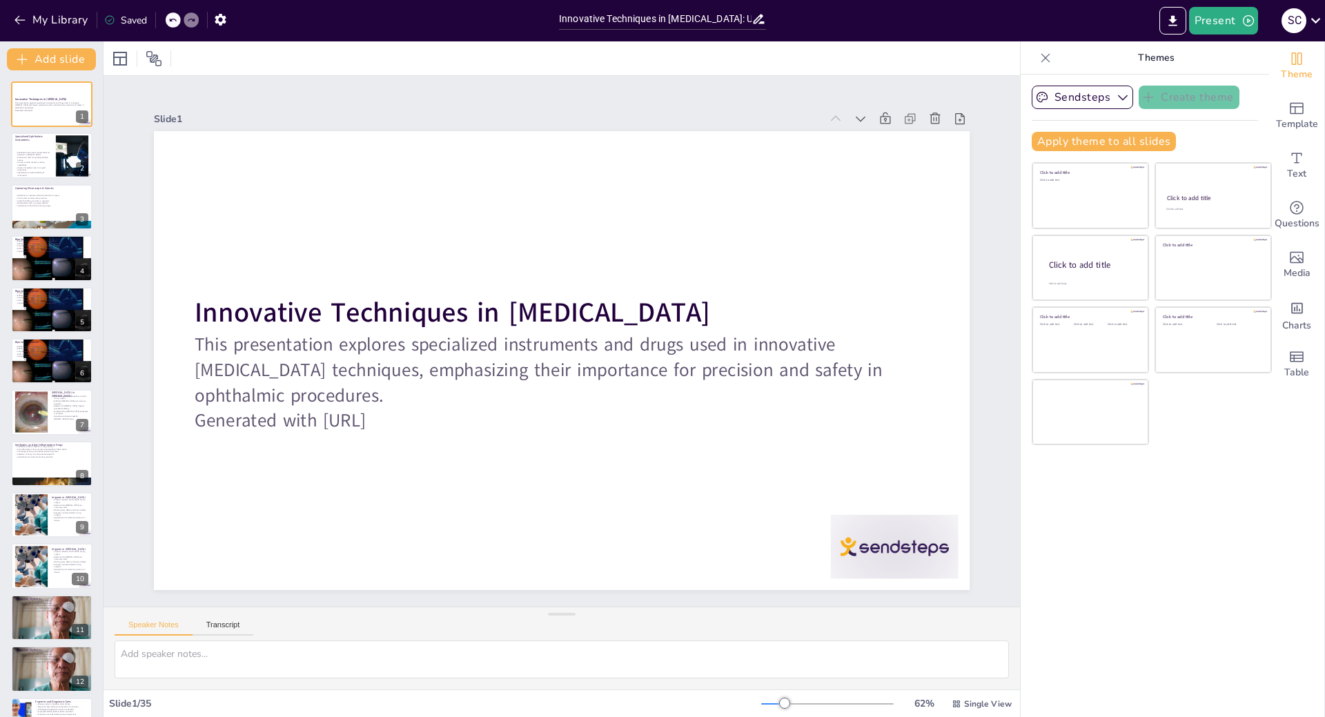
checkbox input "true"
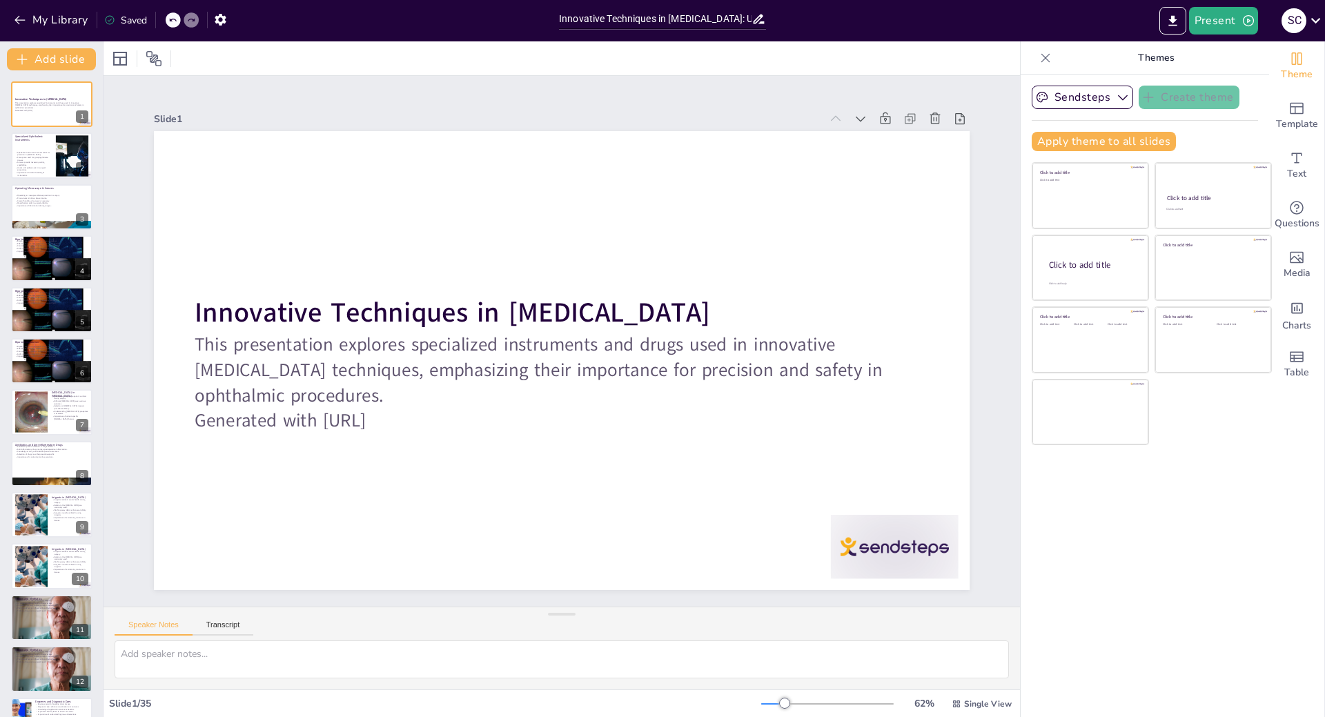
checkbox input "true"
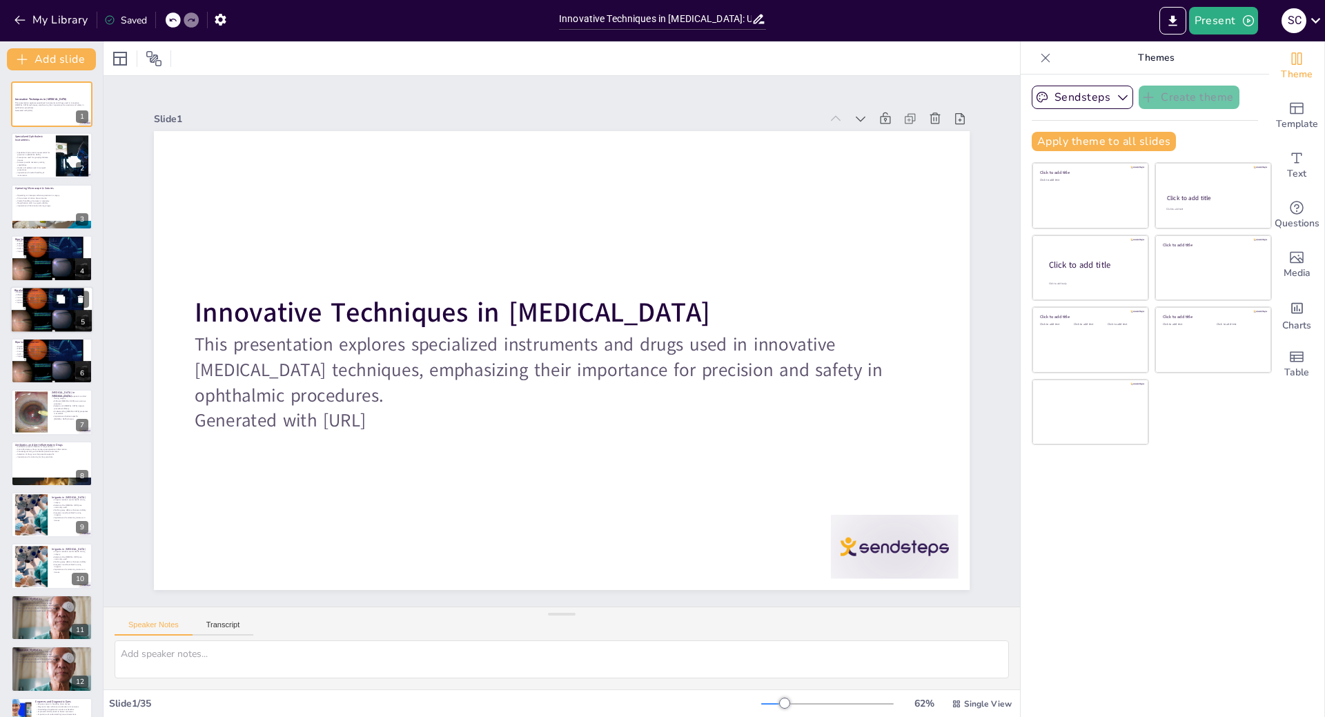
checkbox input "true"
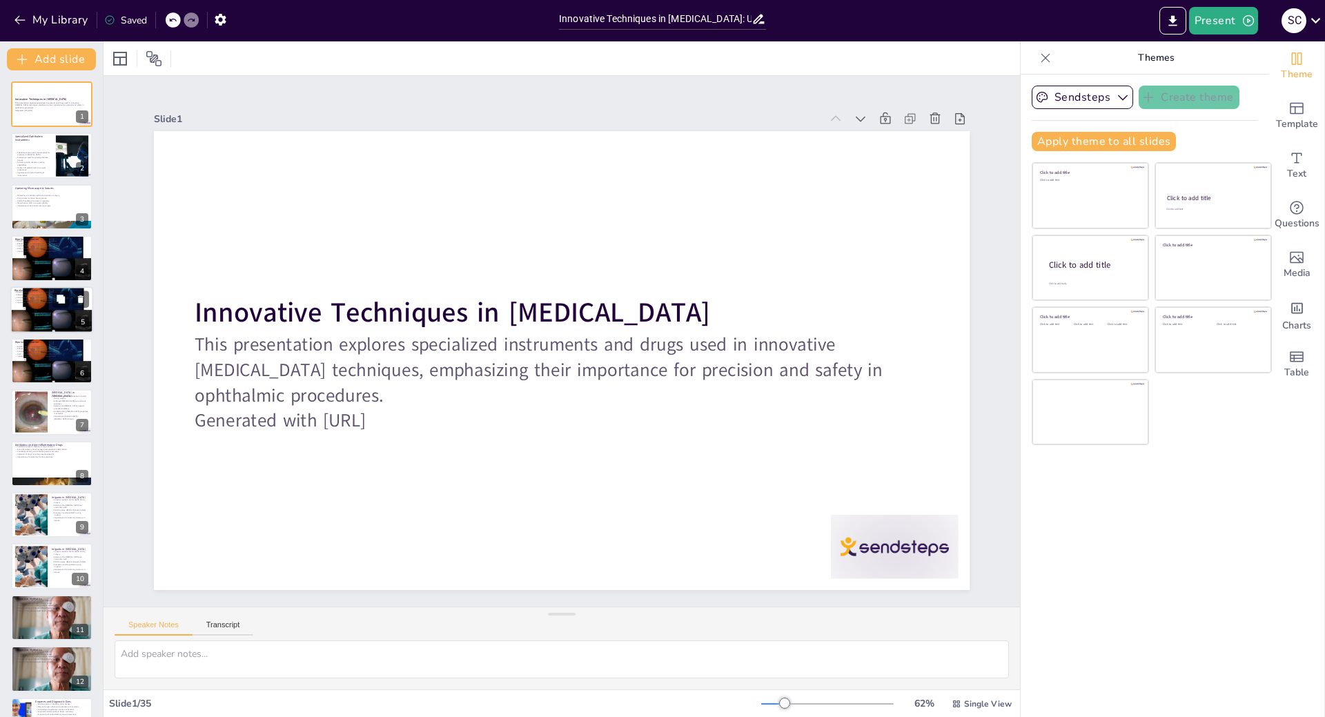
checkbox input "true"
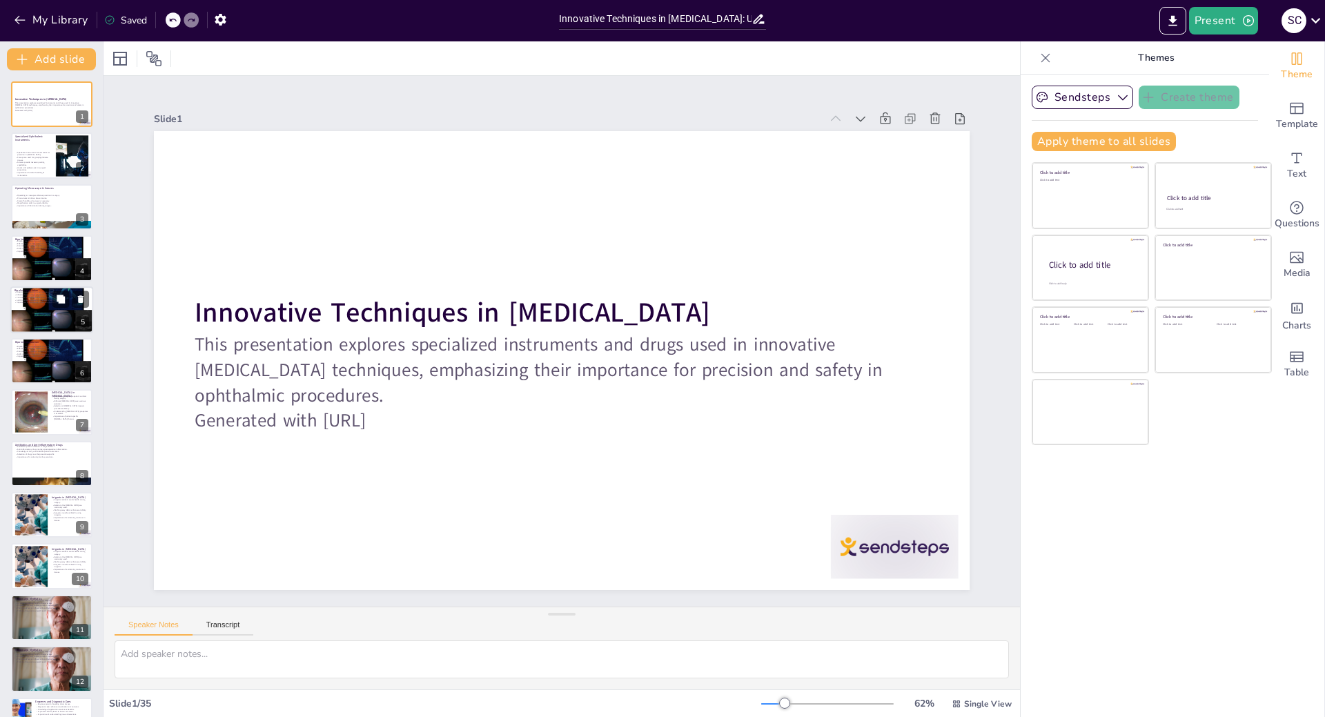
checkbox input "true"
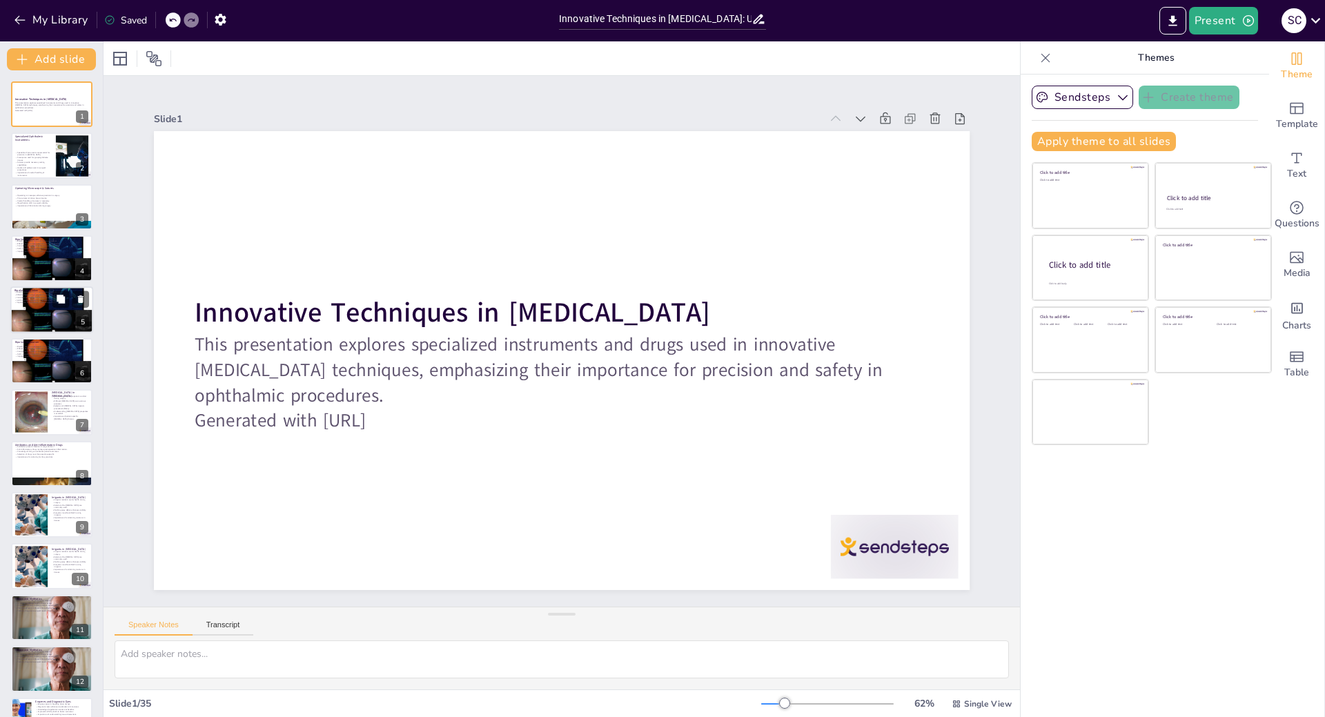
checkbox input "true"
click at [20, 321] on div at bounding box center [52, 309] width 89 height 47
type textarea "Bipolar coagulation minimizes damage to surrounding tissues, which is crucial i…"
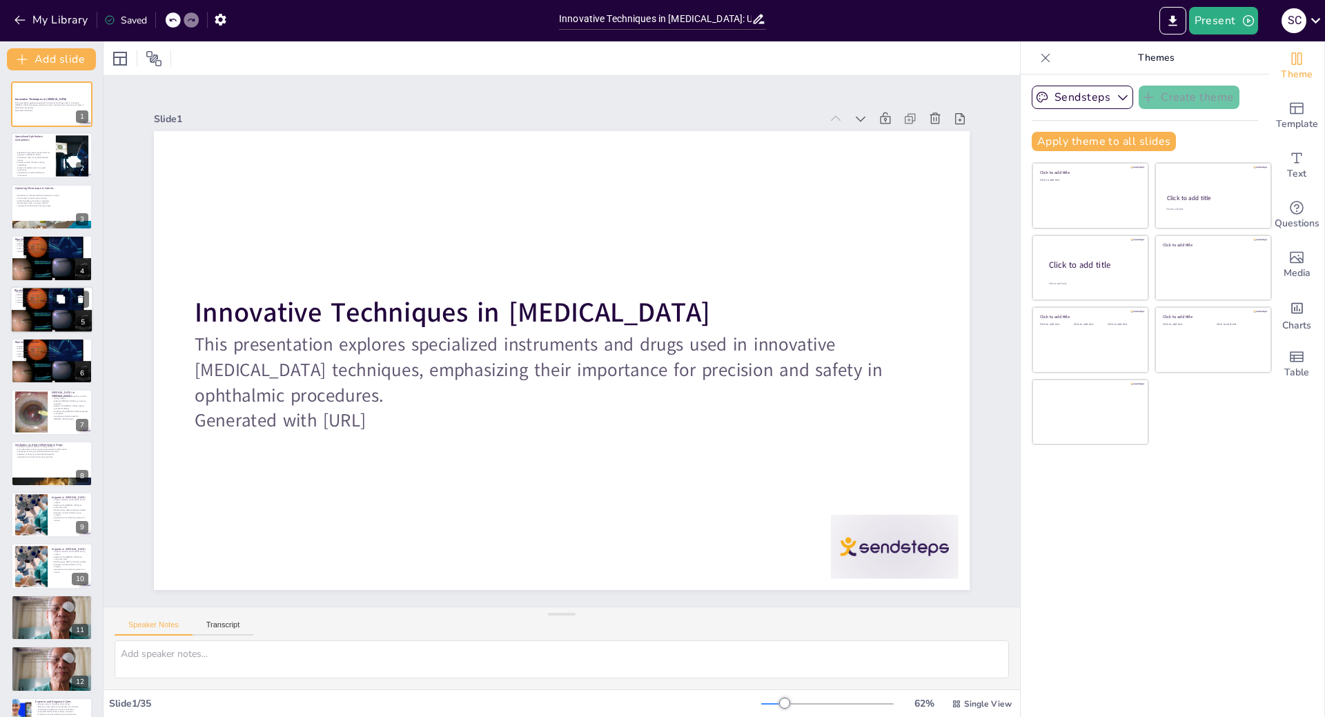
checkbox input "true"
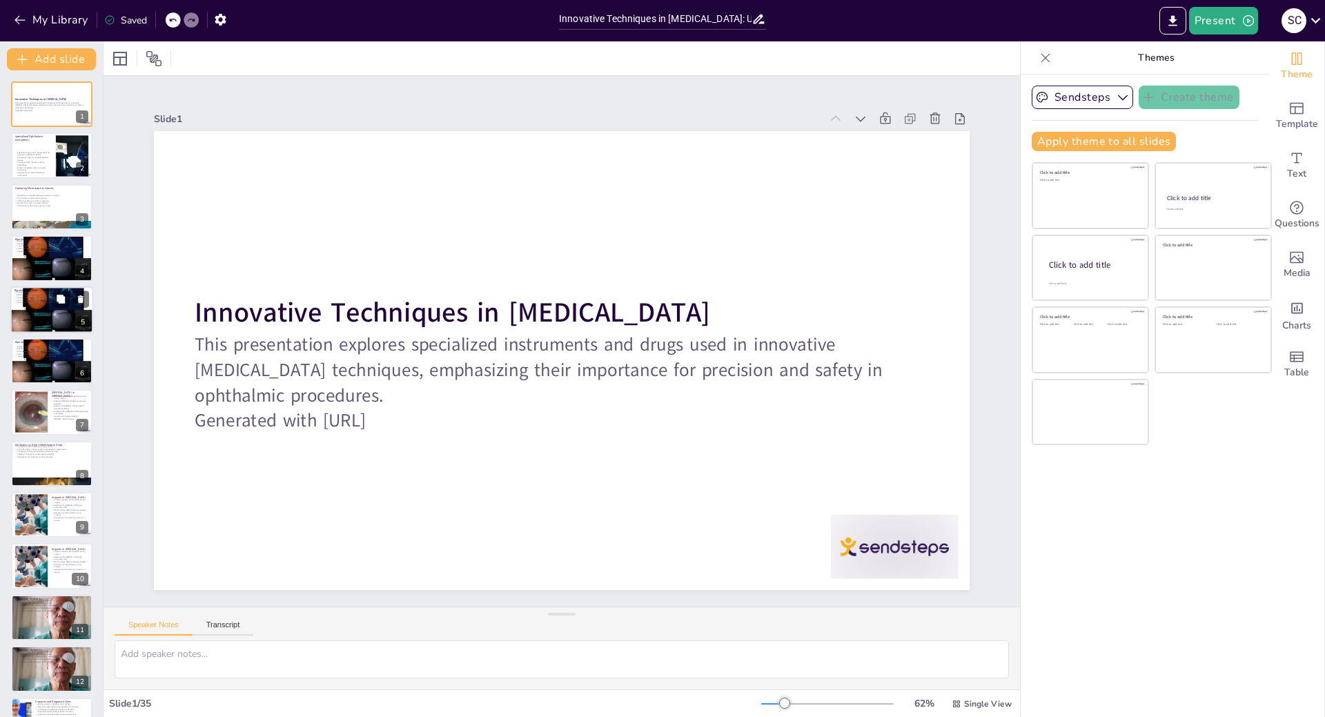
checkbox input "true"
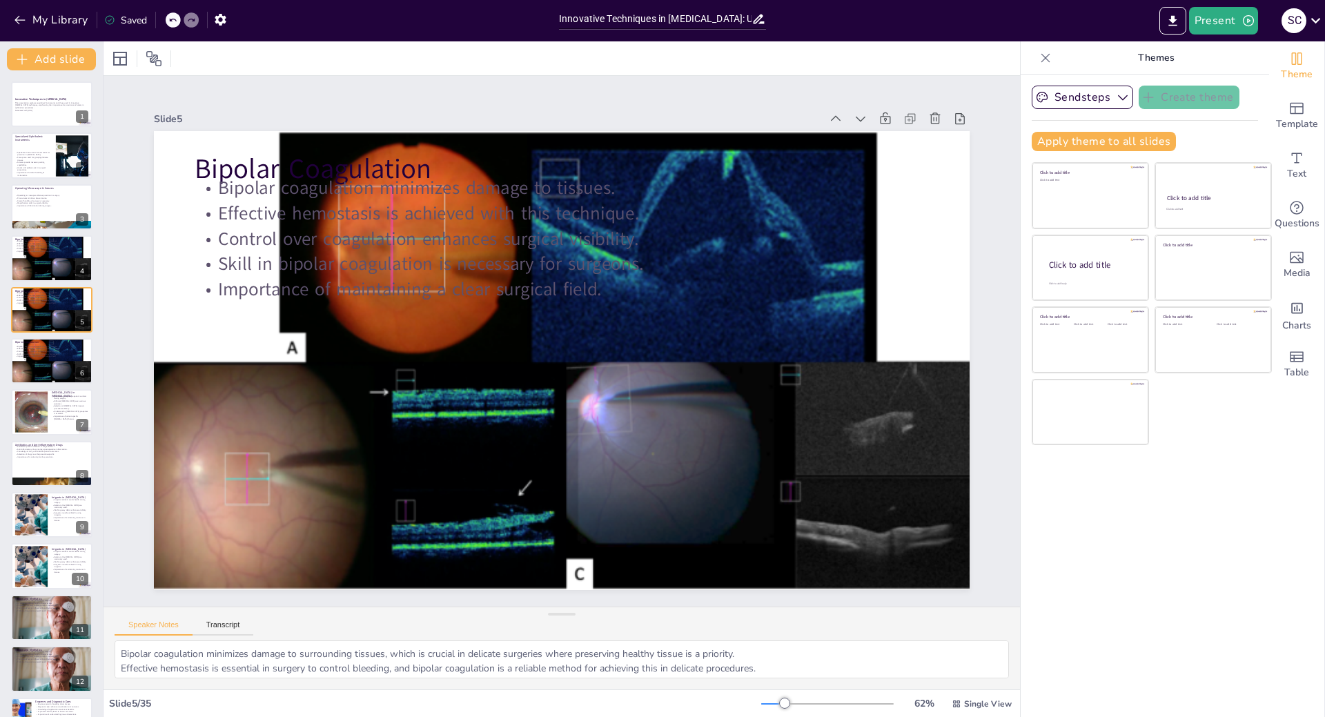
checkbox input "true"
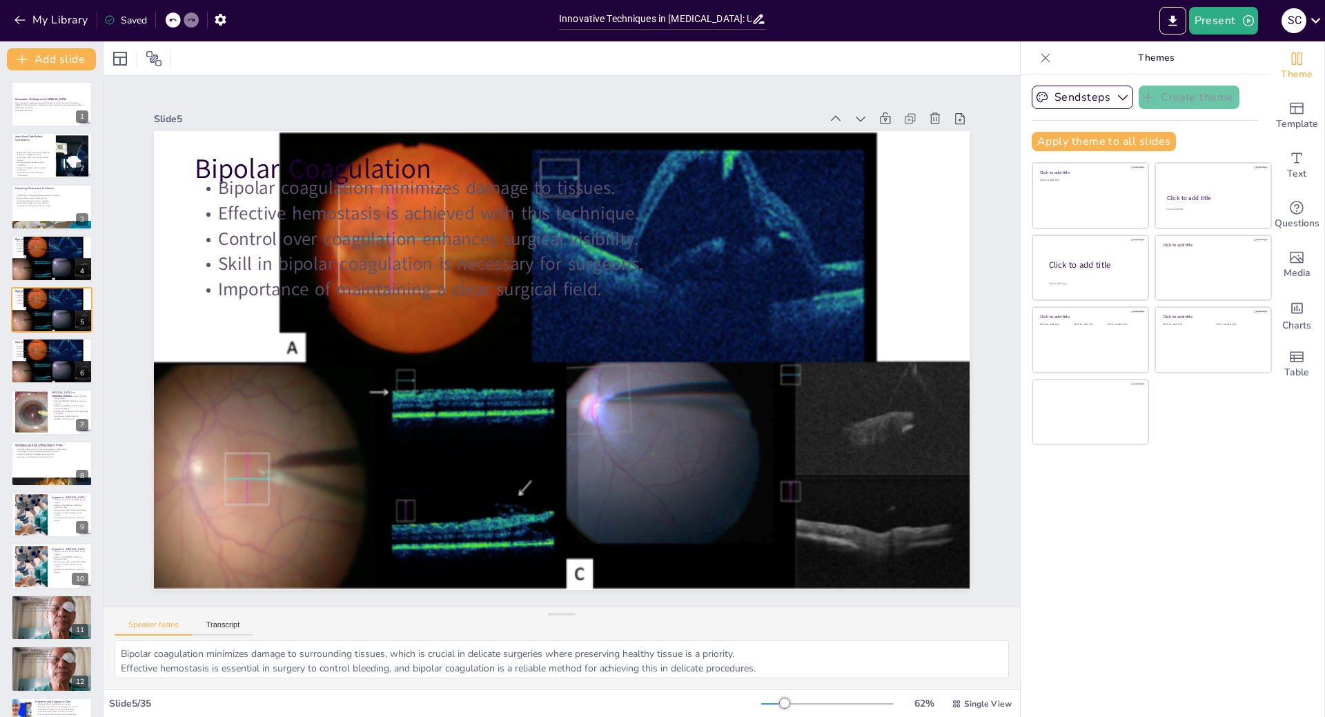
checkbox input "true"
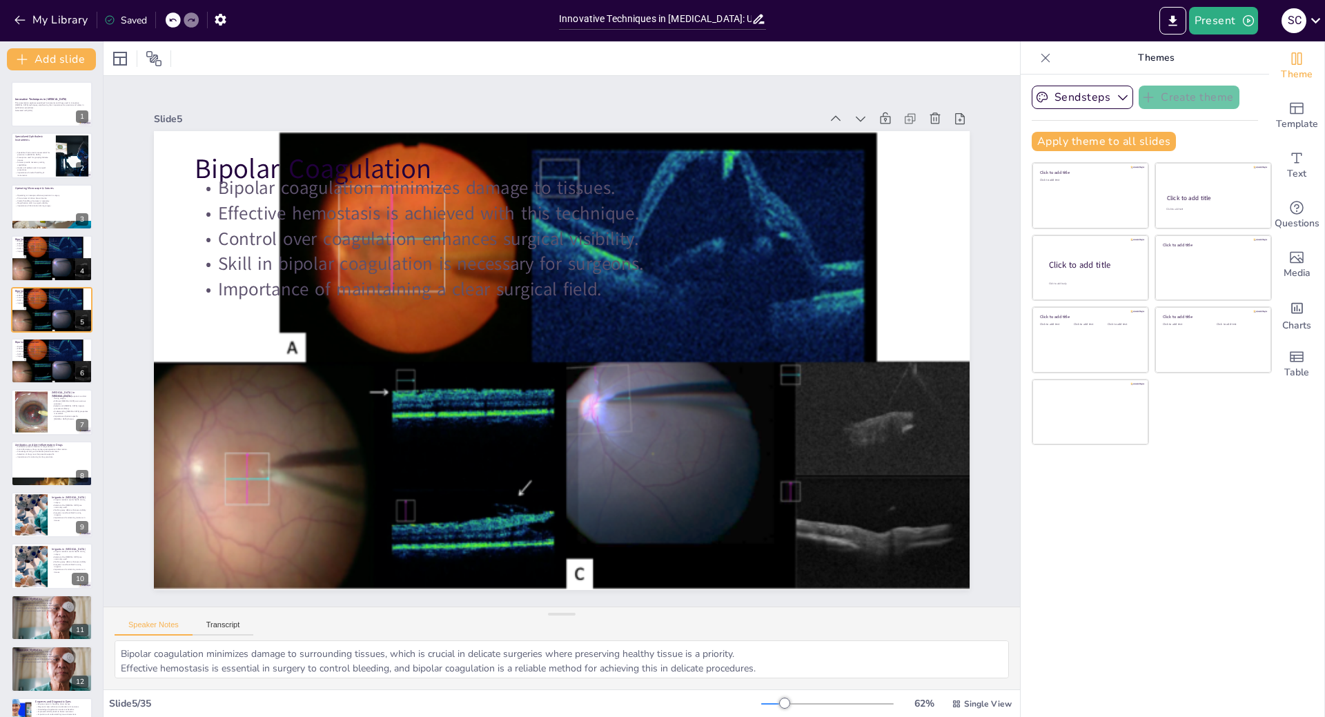
checkbox input "true"
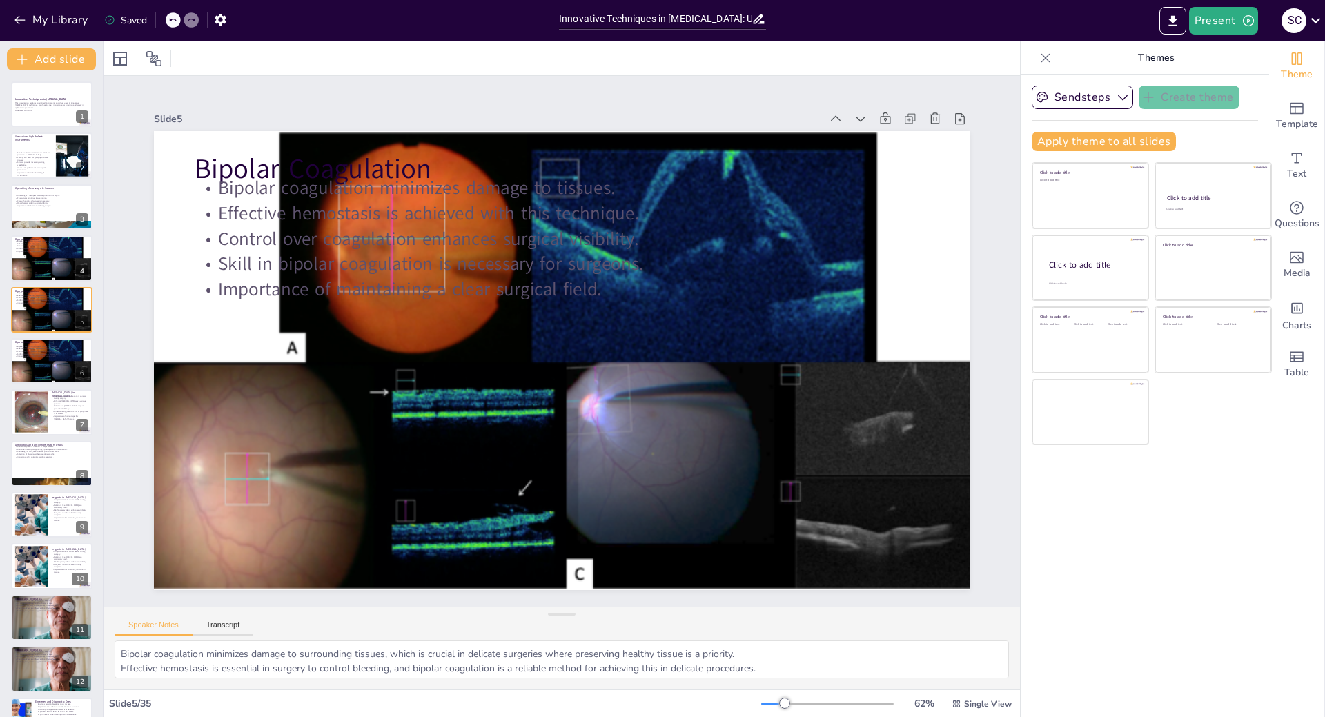
checkbox input "true"
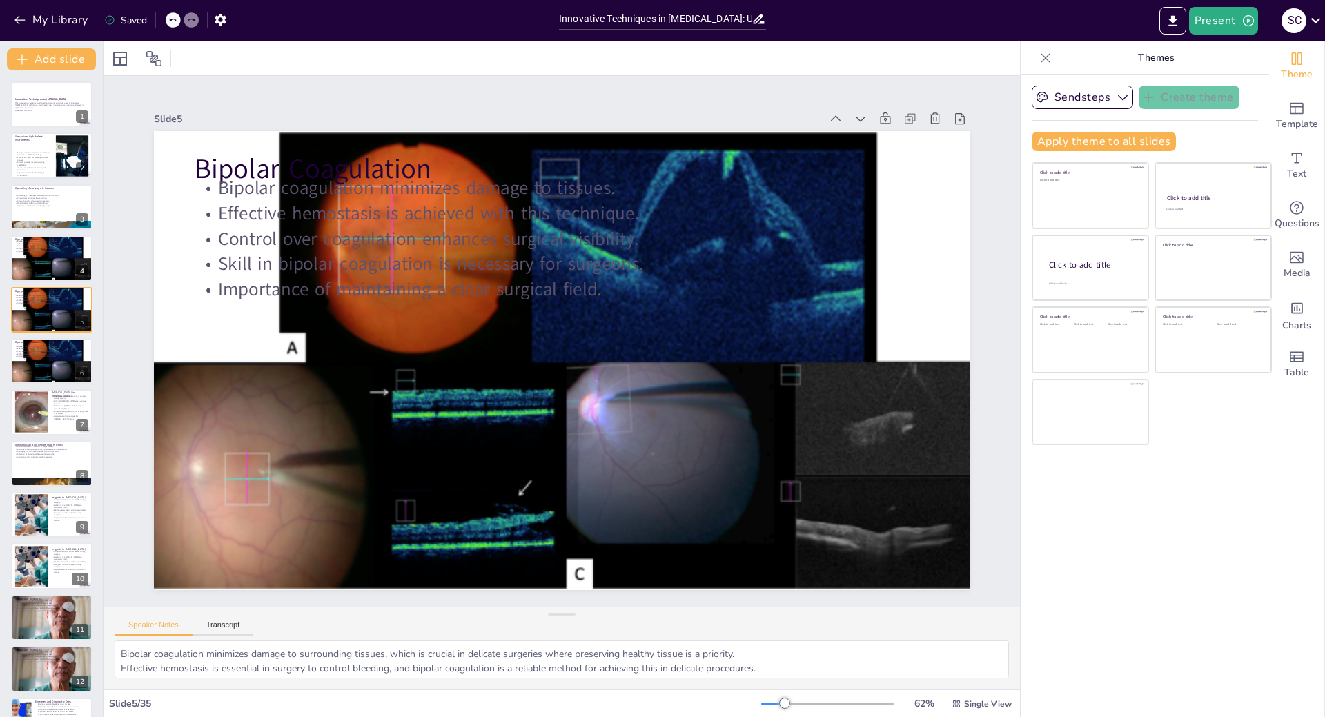
checkbox input "true"
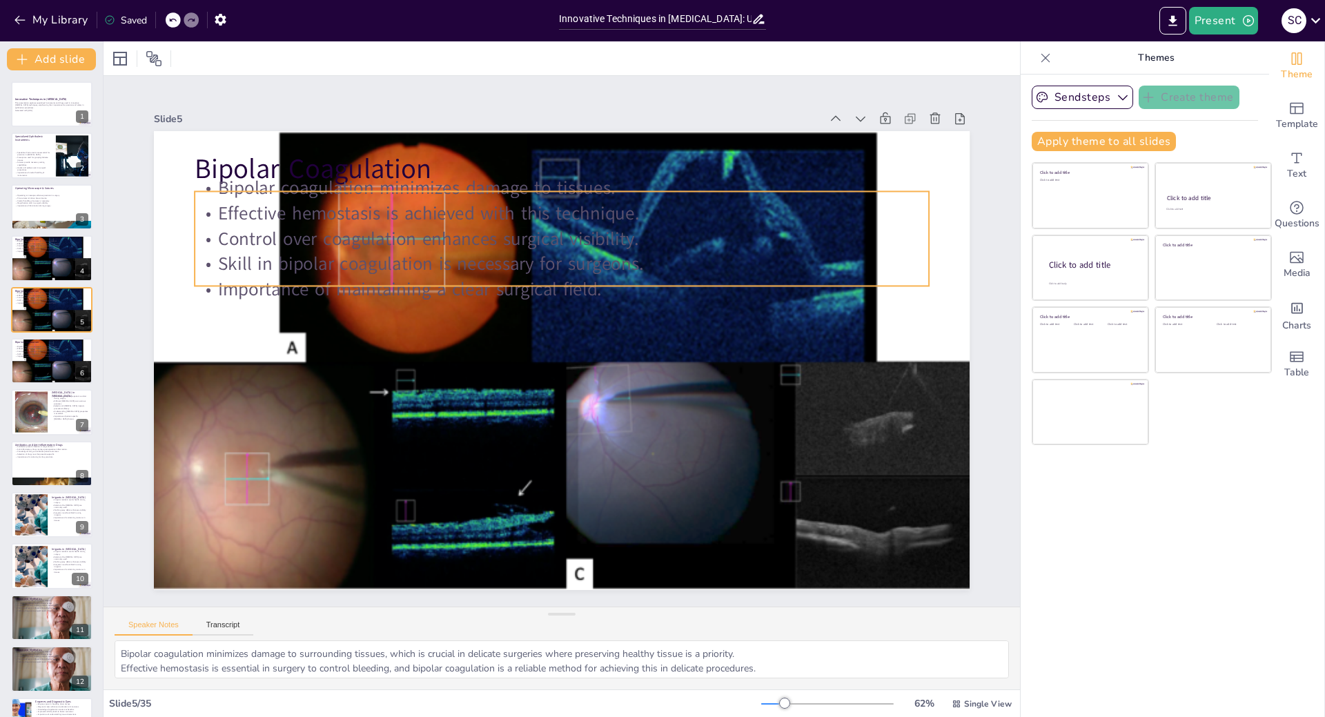
checkbox input "true"
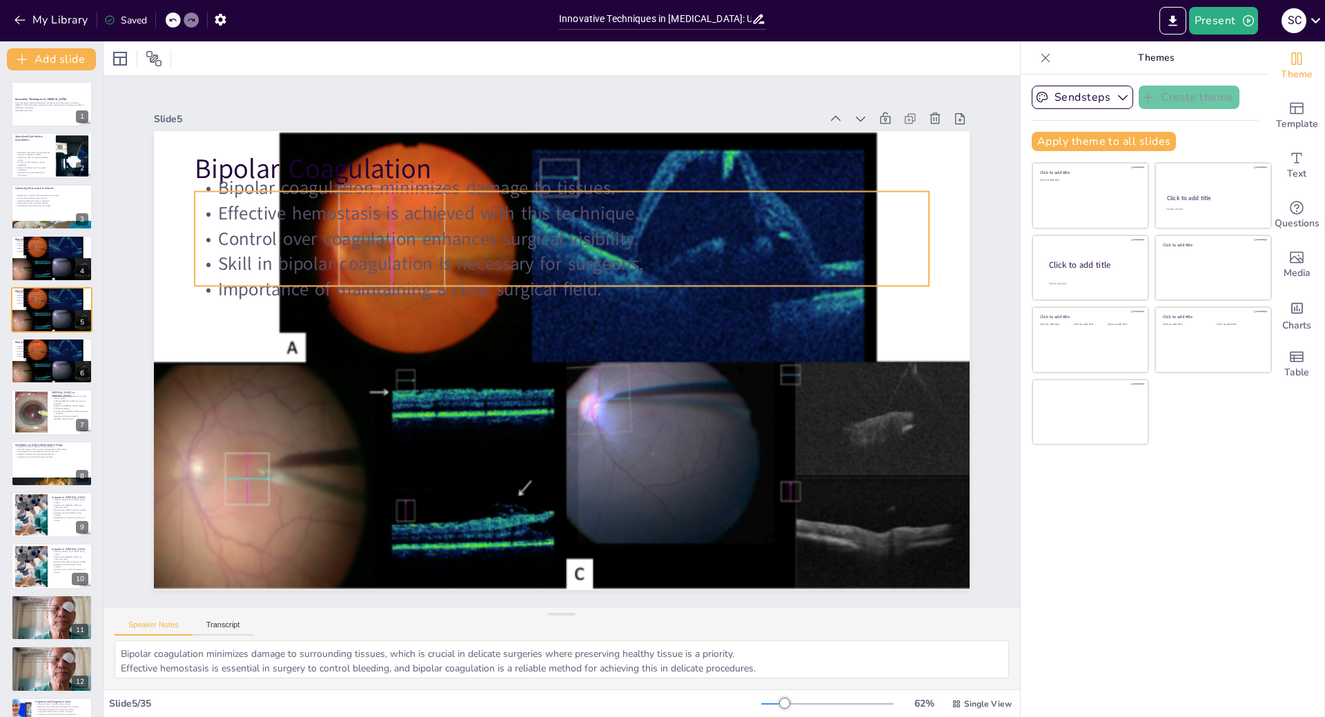
checkbox input "true"
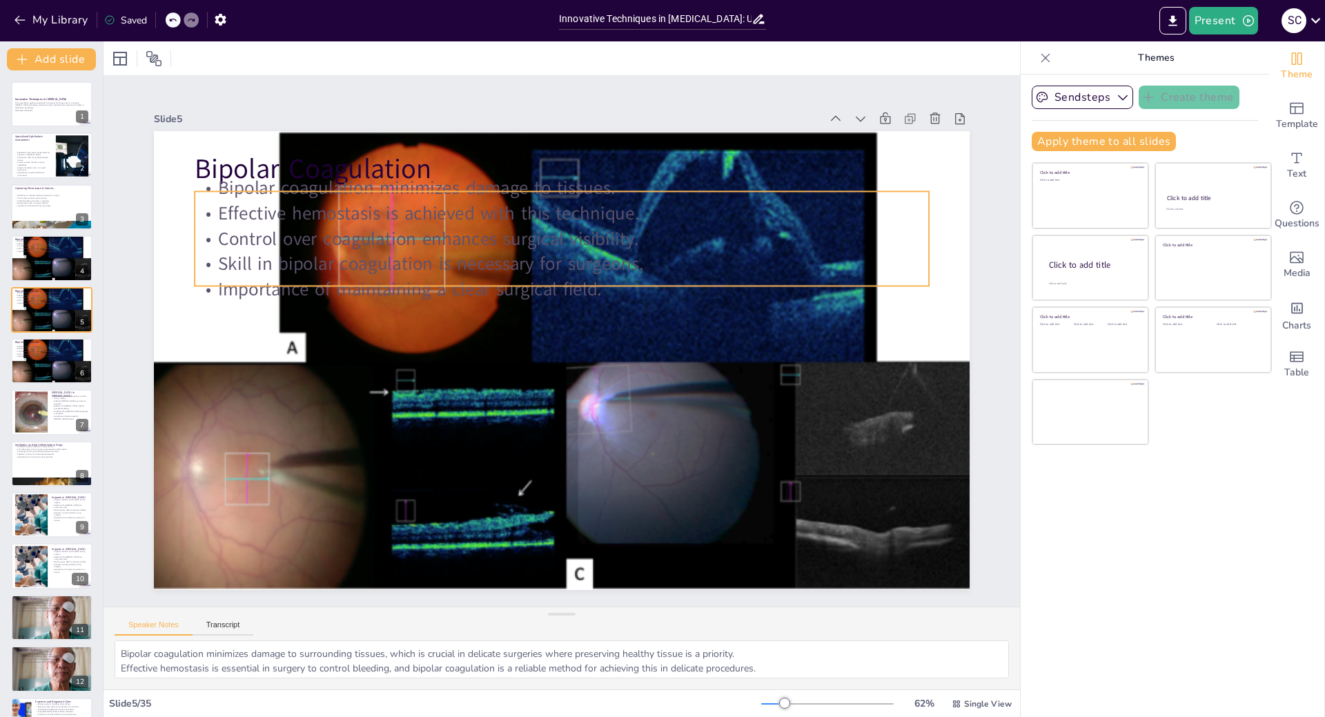
checkbox input "true"
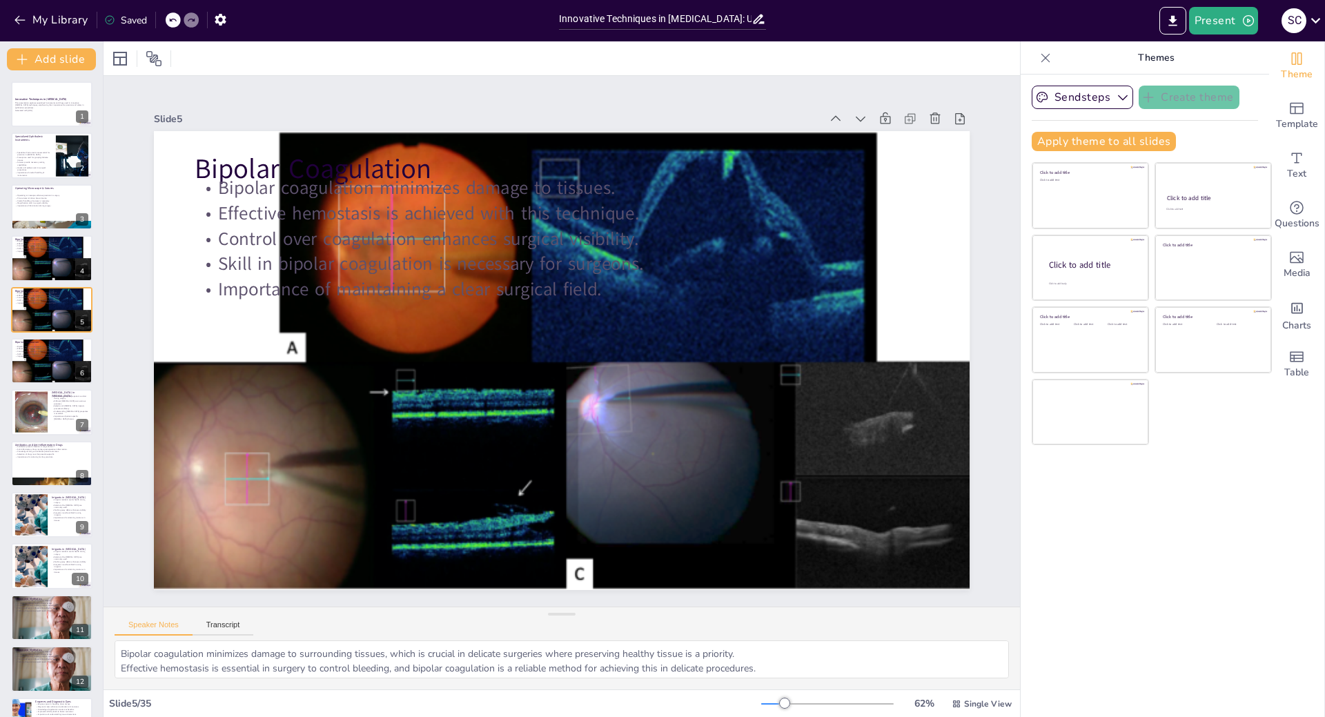
checkbox input "true"
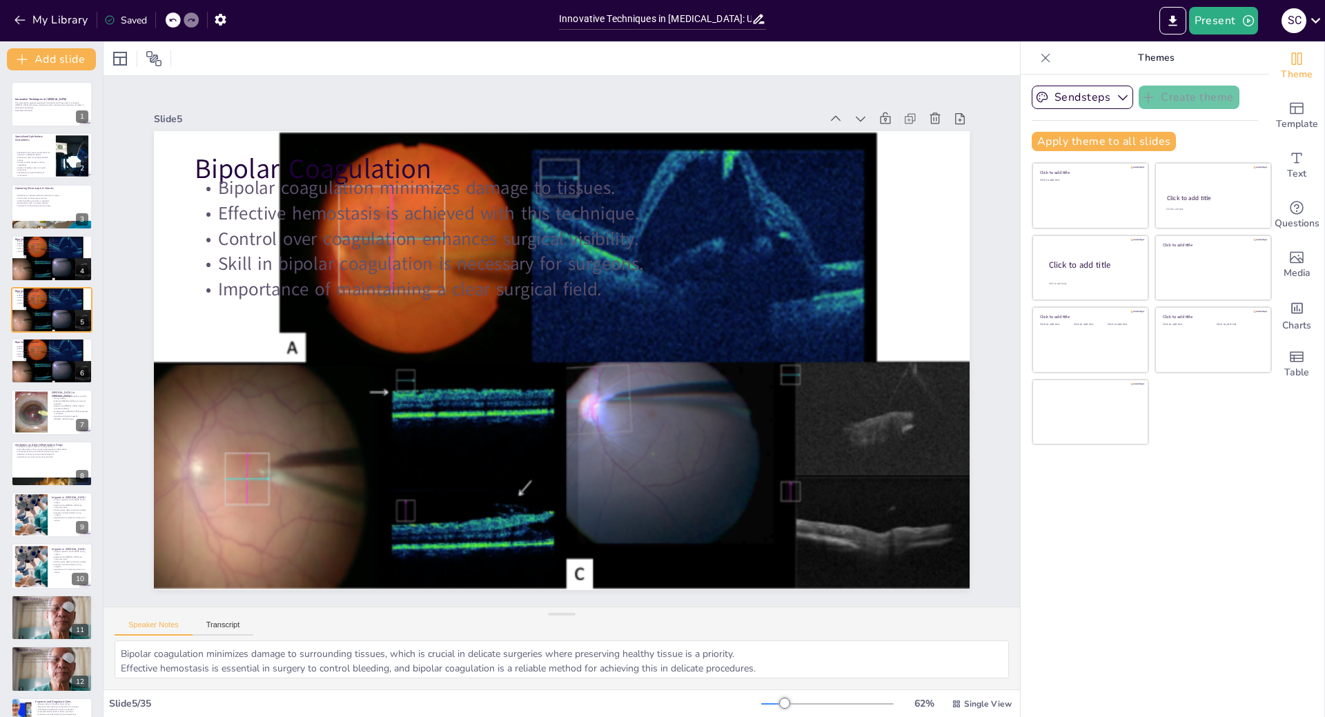
checkbox input "true"
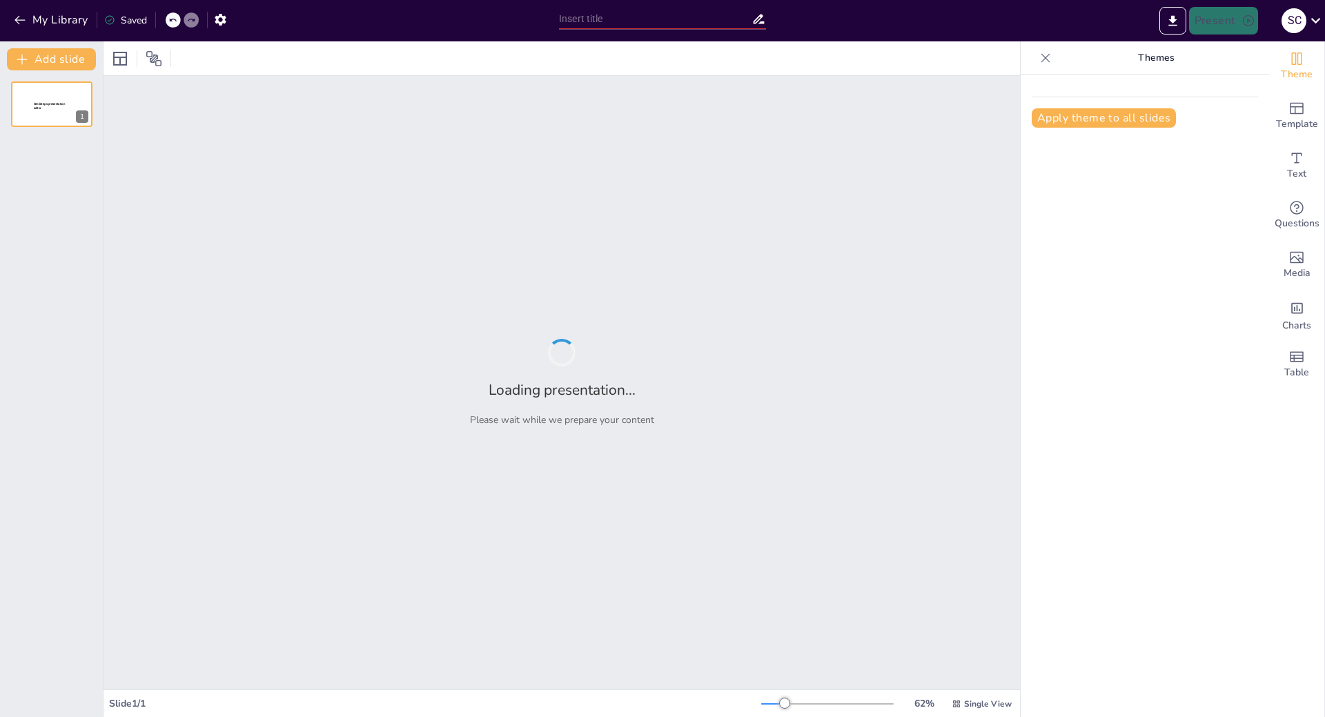
type input "Anatomical Overview of Intrinsic Eye Muscles: Ciliary and Pupillary Dynamics"
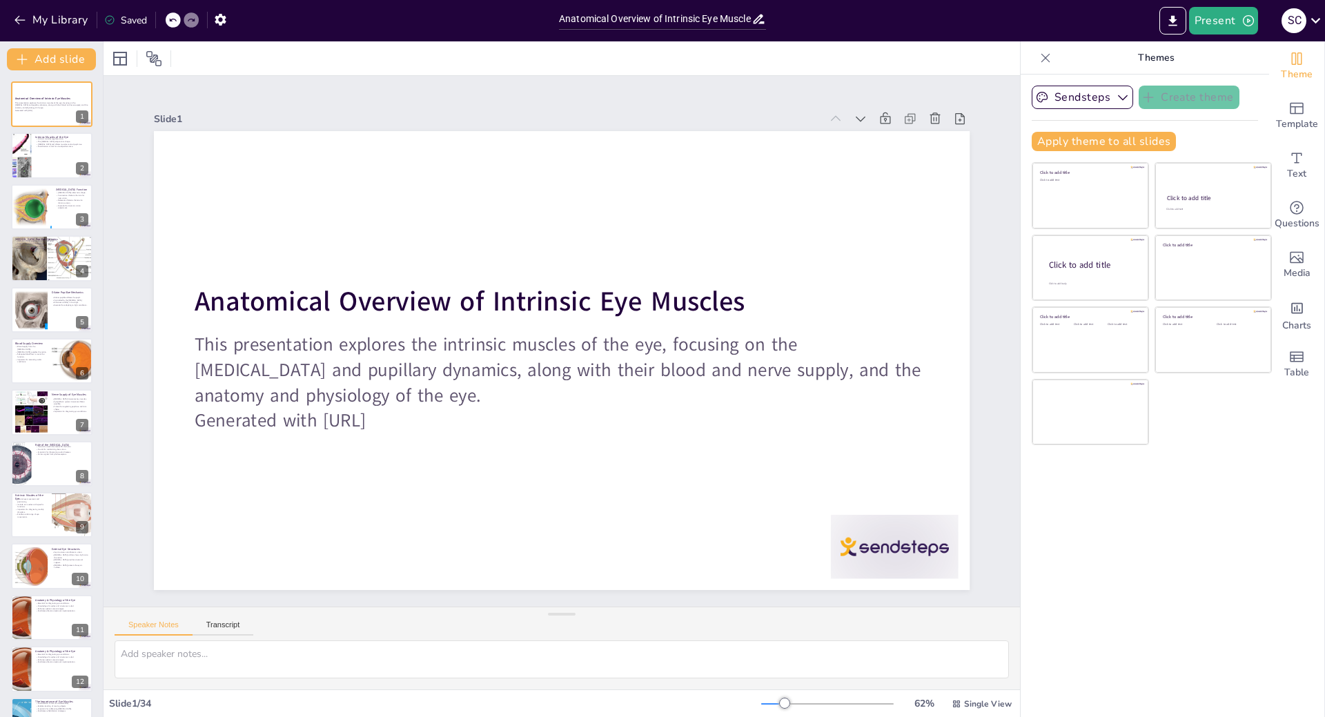
checkbox input "true"
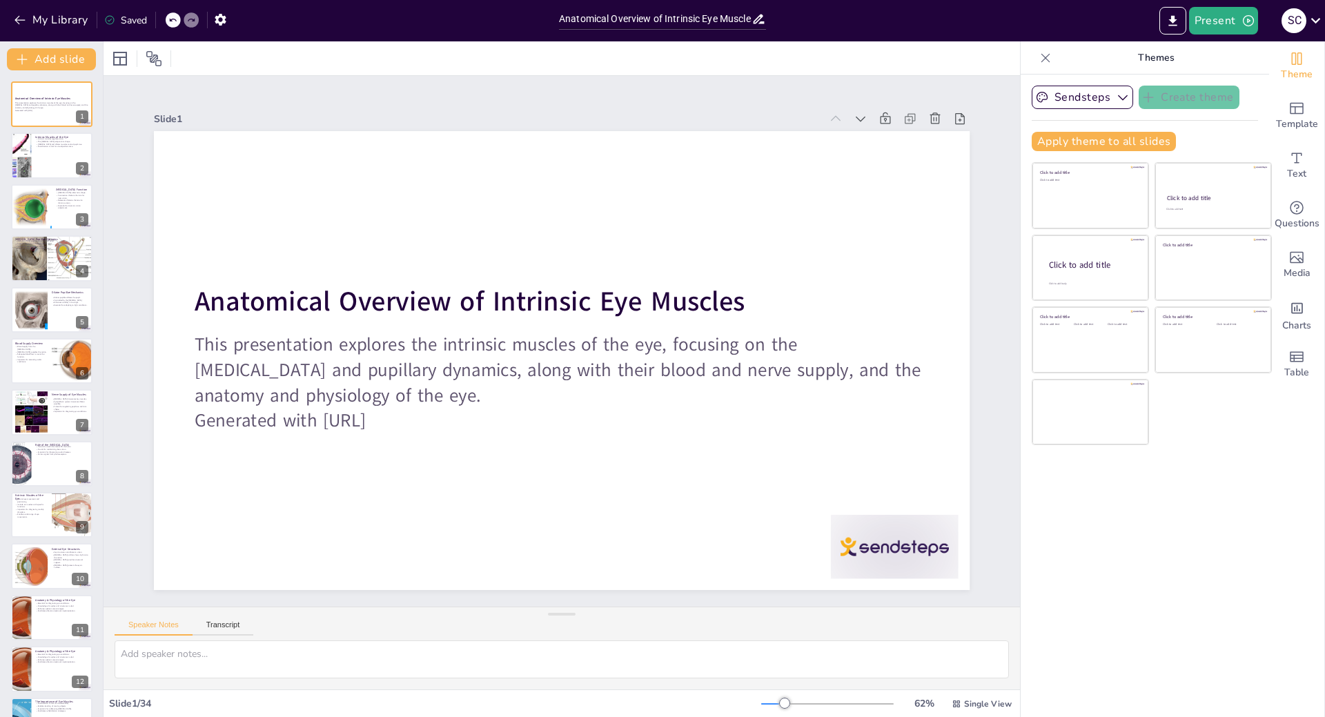
checkbox input "true"
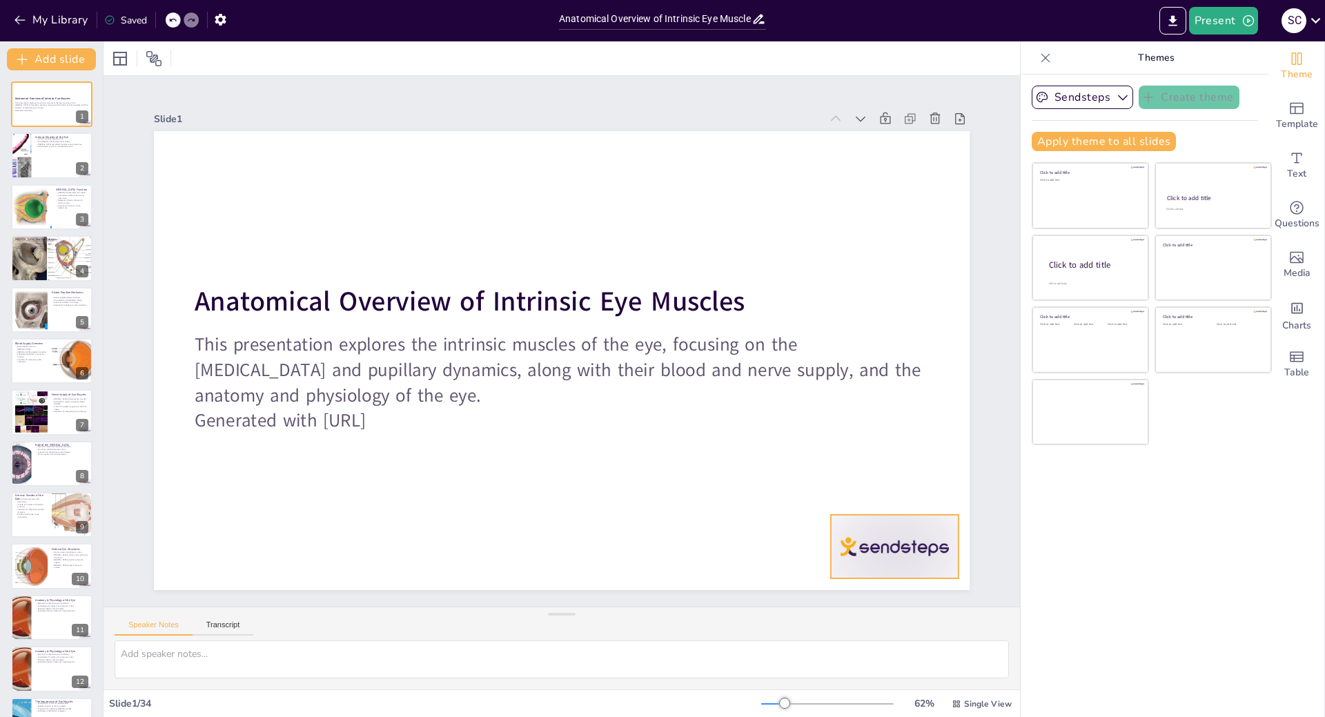
checkbox input "true"
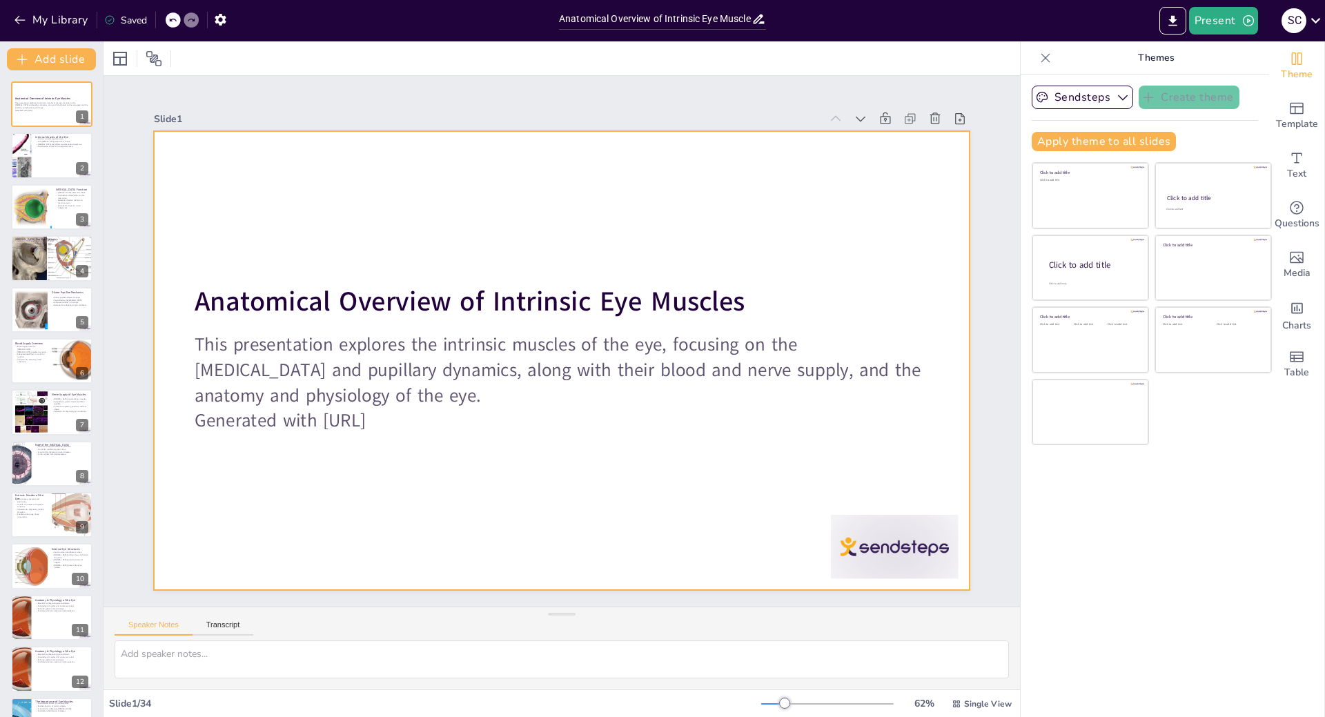
checkbox input "true"
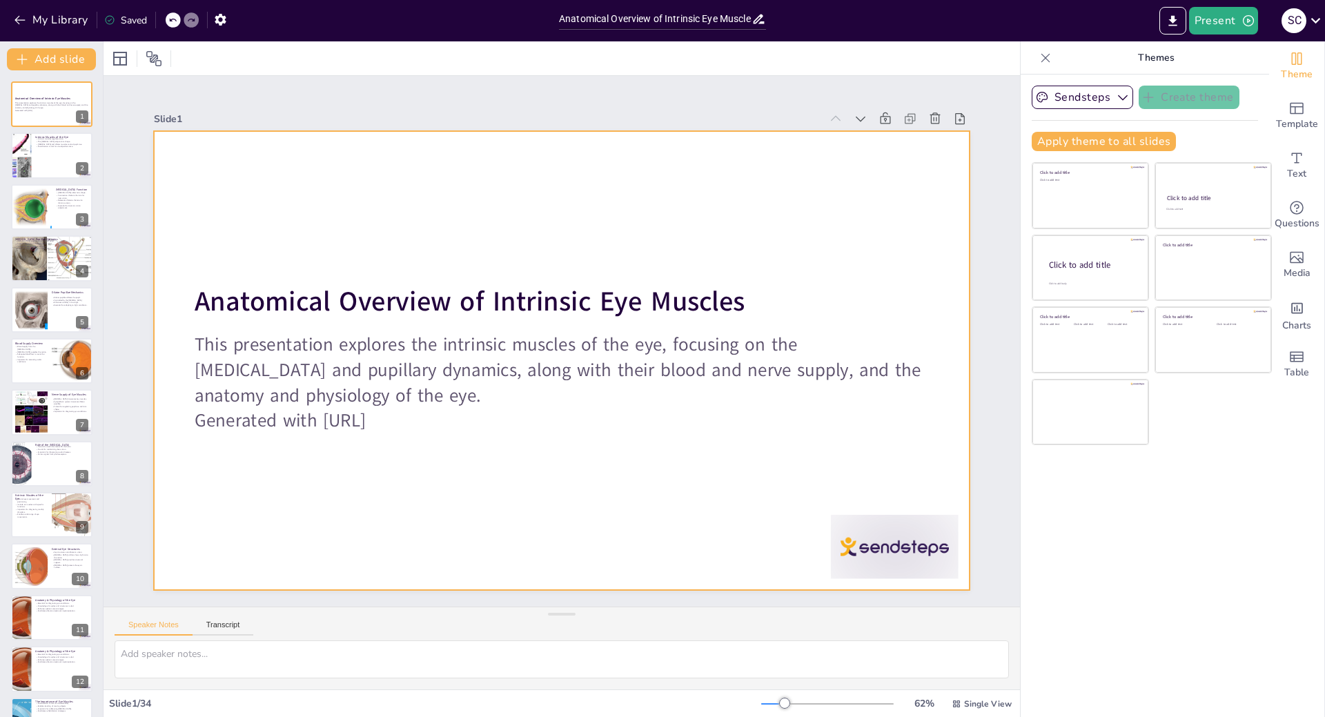
checkbox input "true"
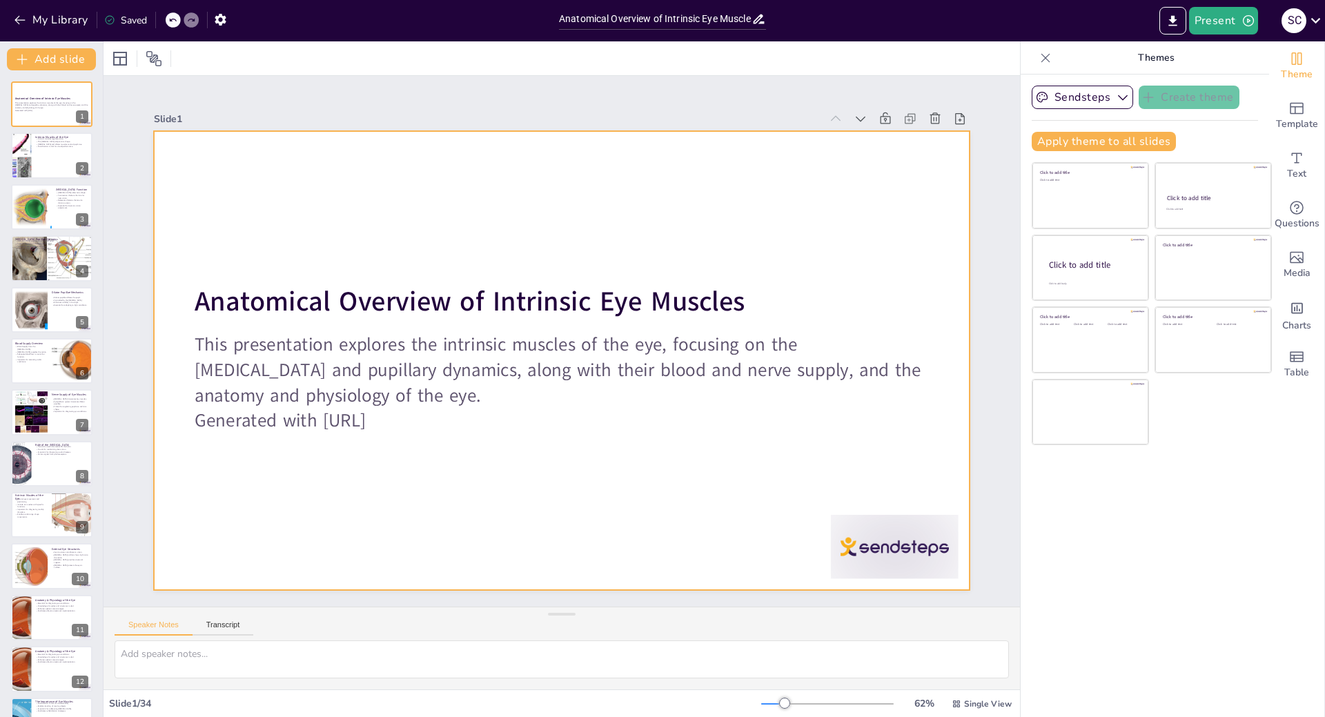
checkbox input "true"
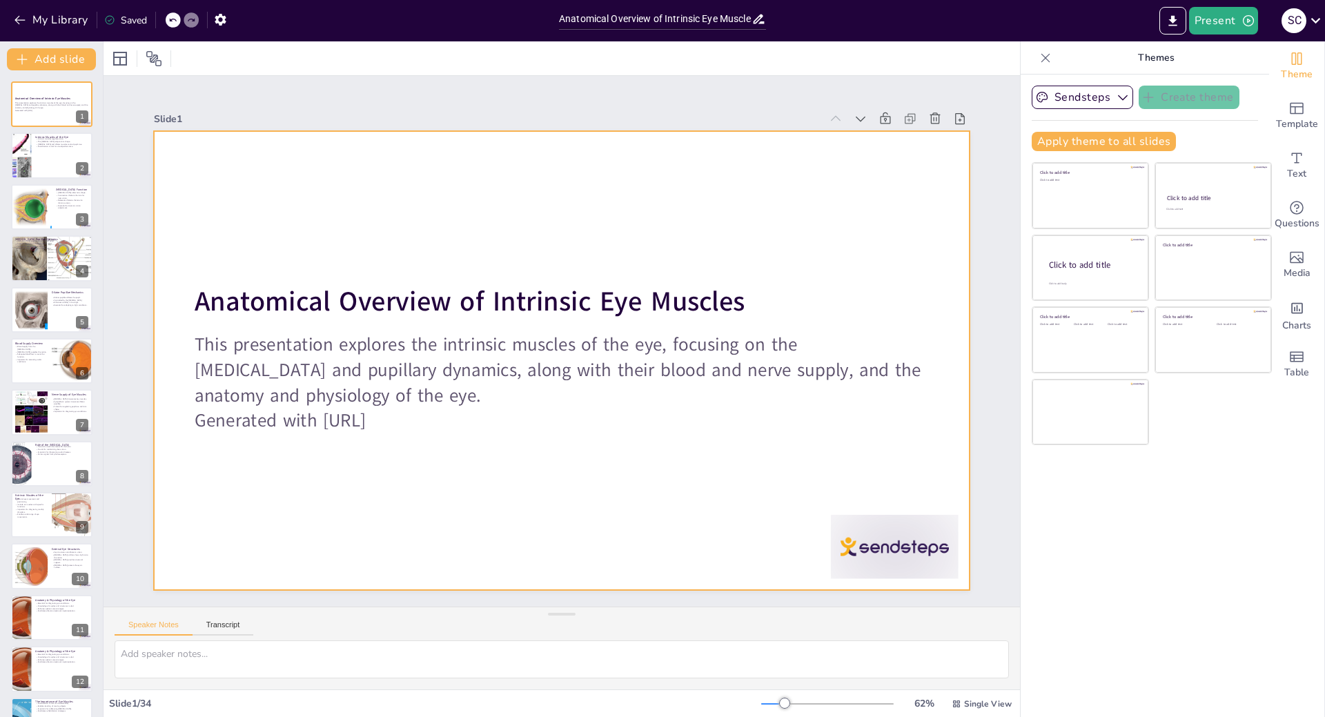
checkbox input "true"
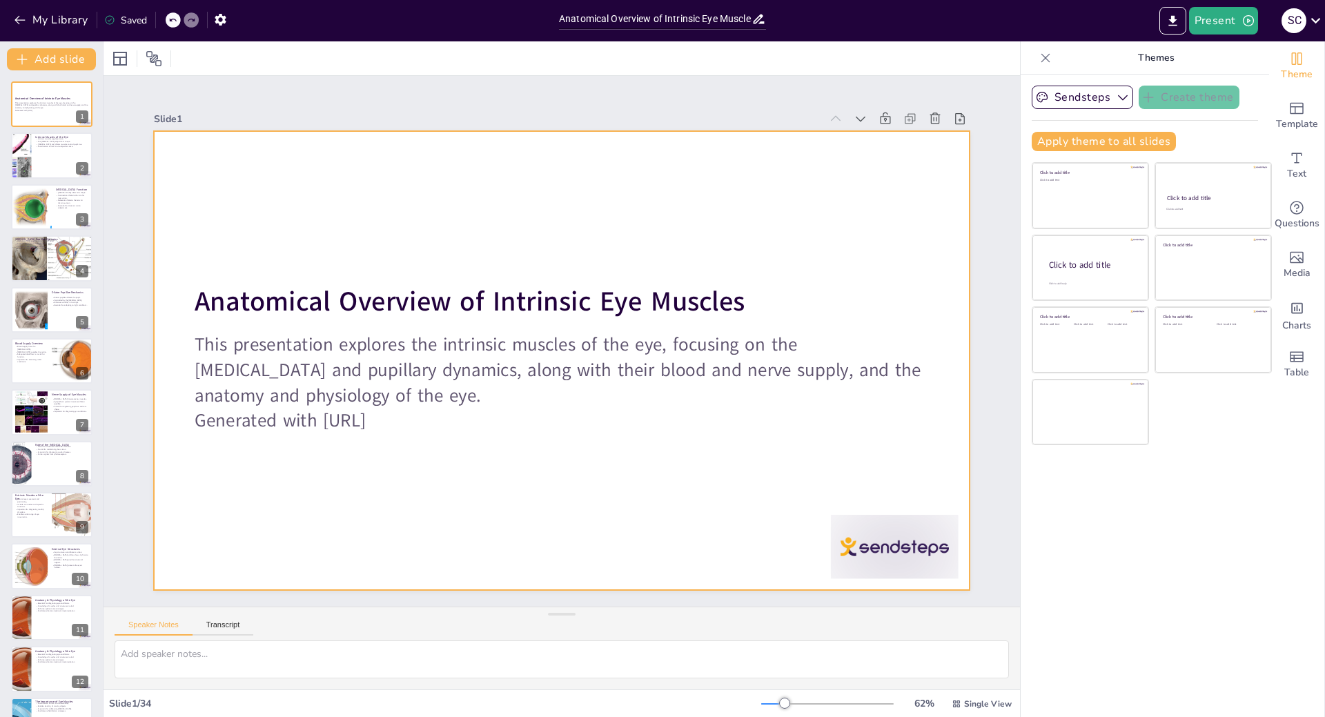
checkbox input "true"
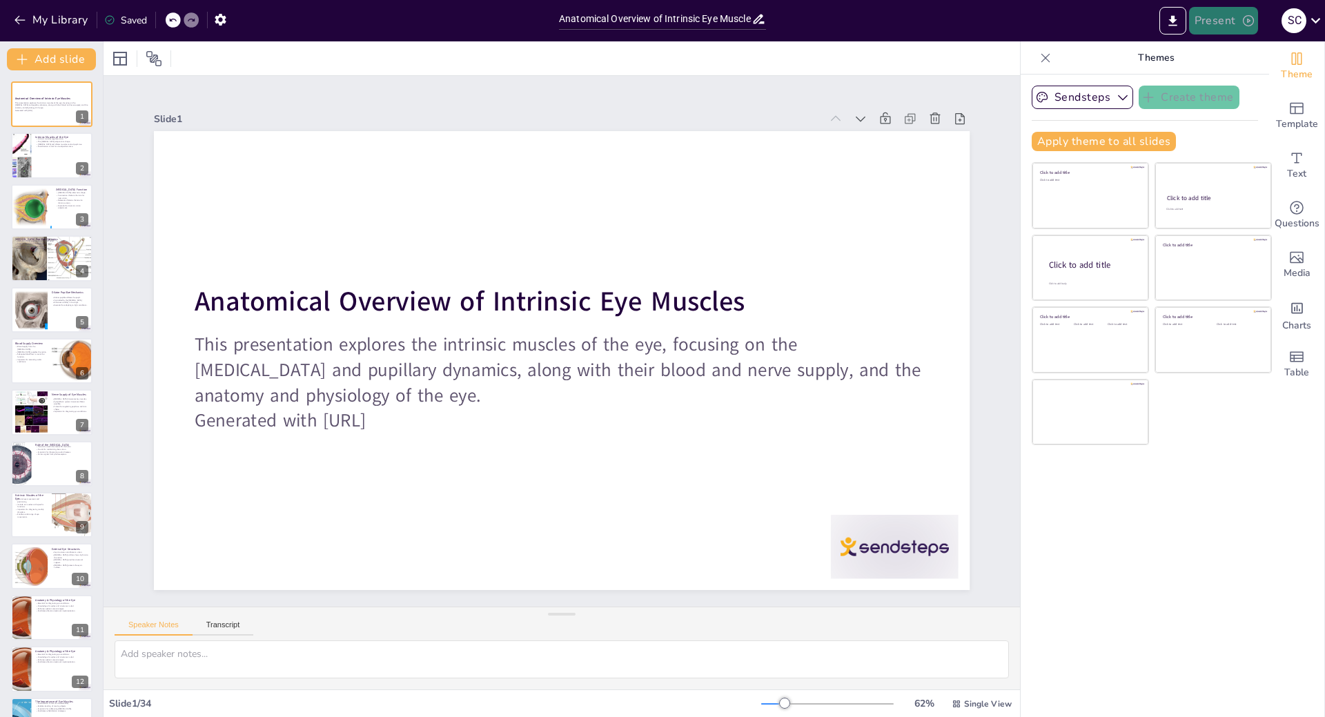
click at [1228, 21] on button "Present" at bounding box center [1223, 21] width 69 height 28
click at [1228, 84] on li "Play presentation" at bounding box center [1244, 85] width 108 height 22
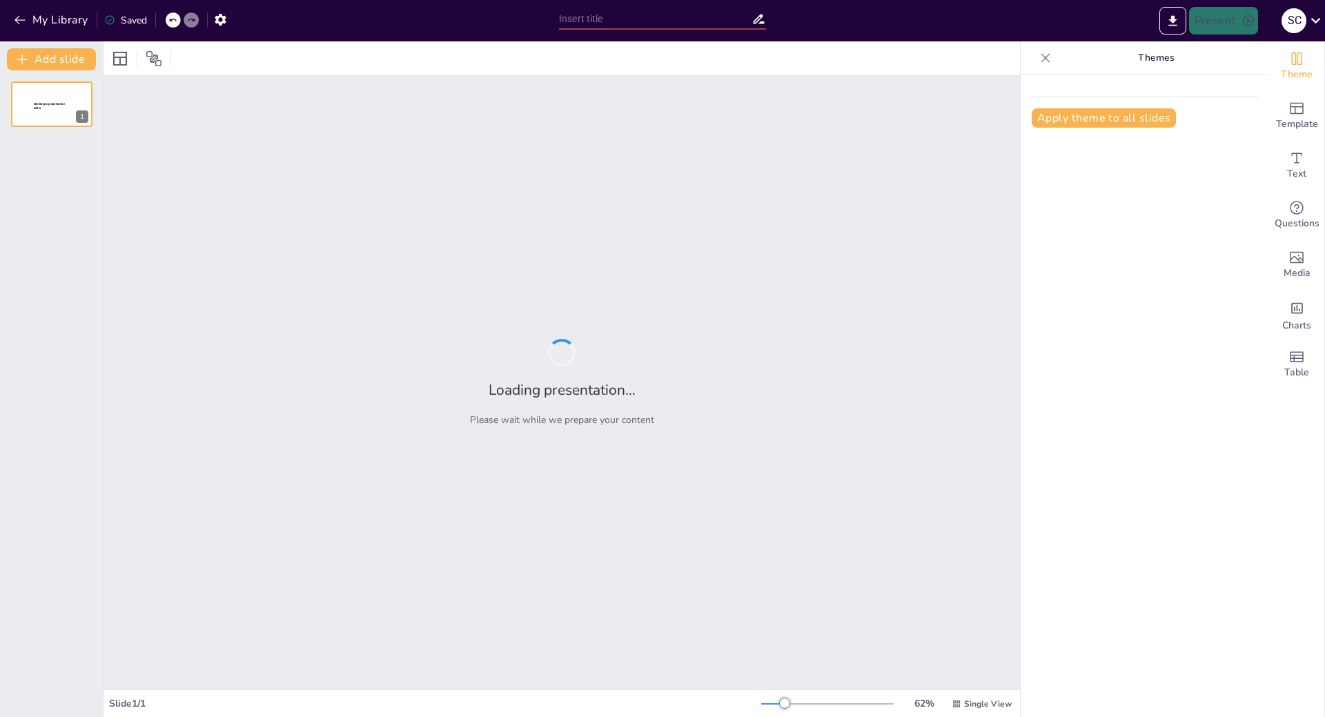
type input "Anatomical Overview of Intrinsic Eye Muscles: Ciliary and Pupillary Dynamics"
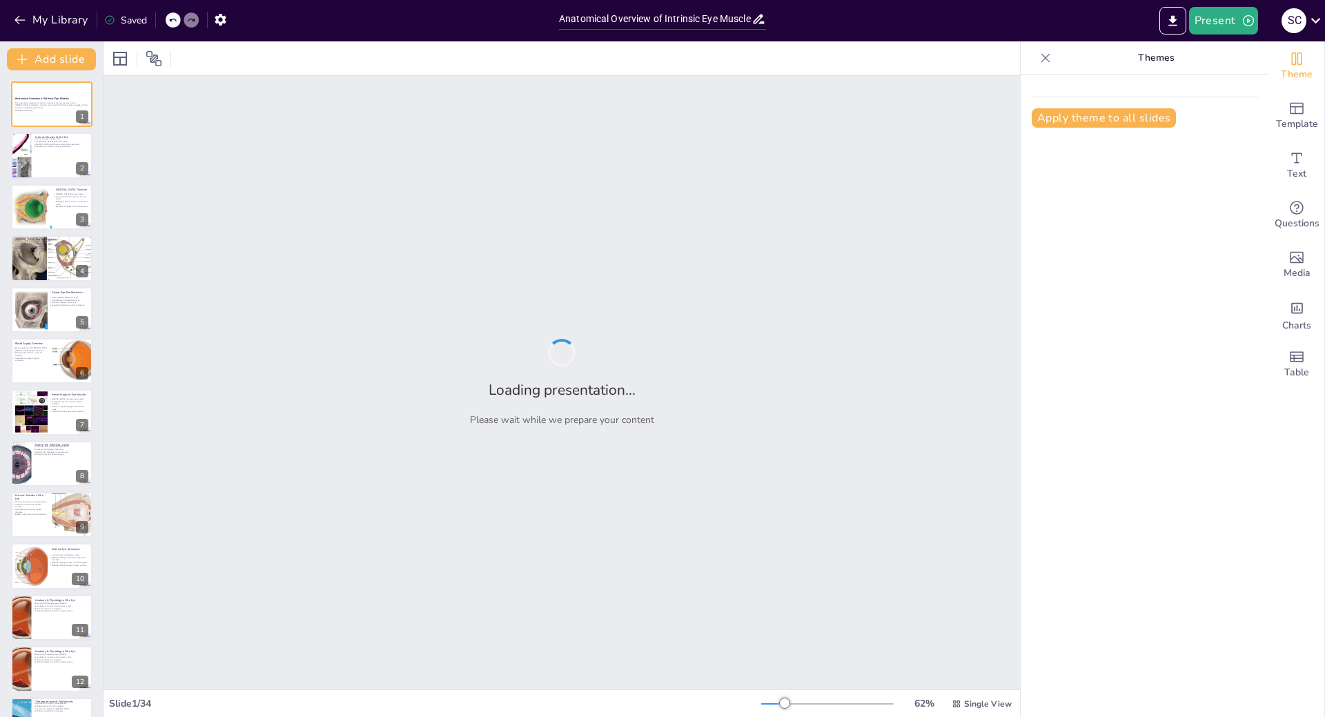
checkbox input "true"
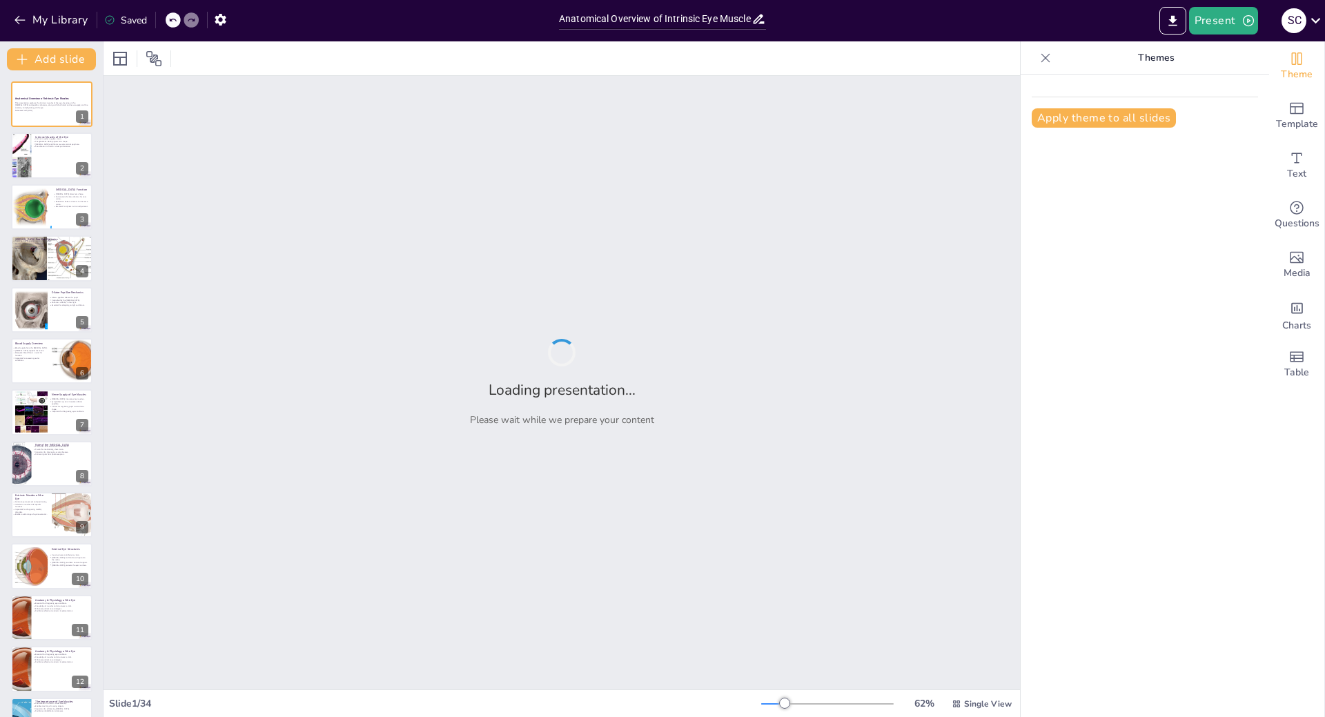
checkbox input "true"
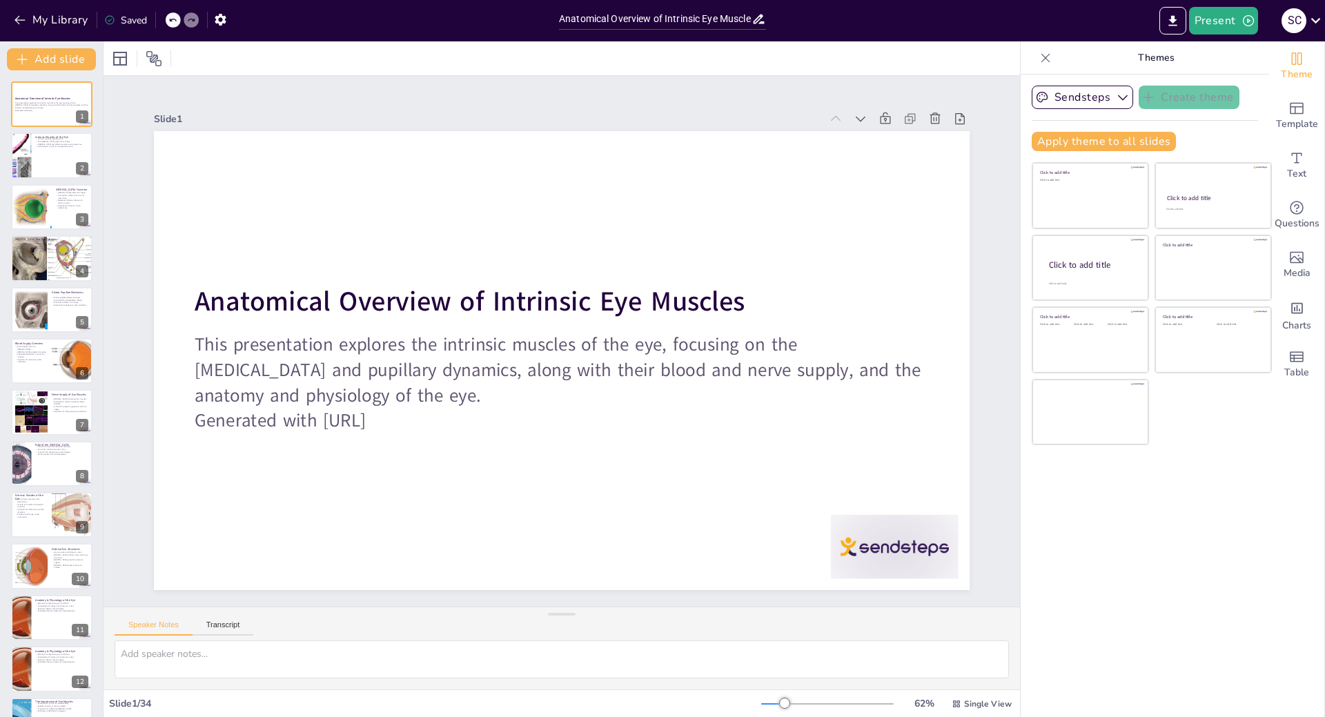
checkbox input "true"
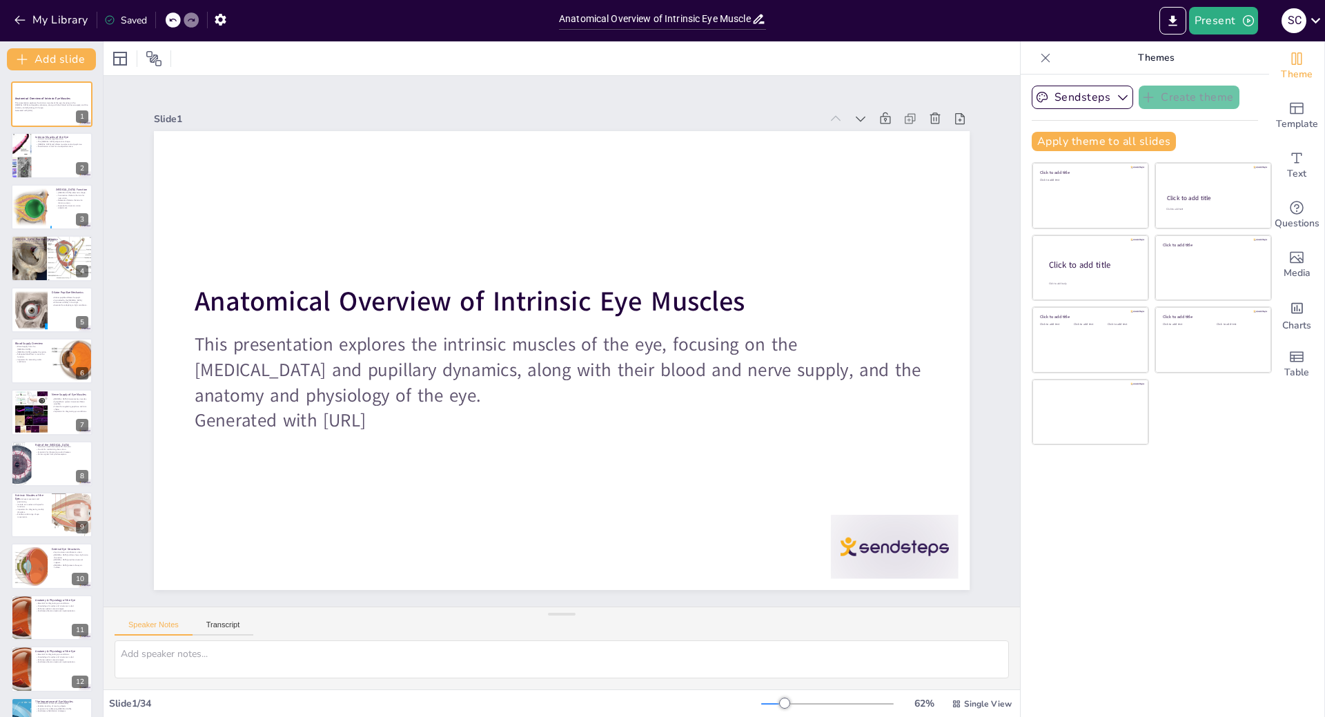
checkbox input "true"
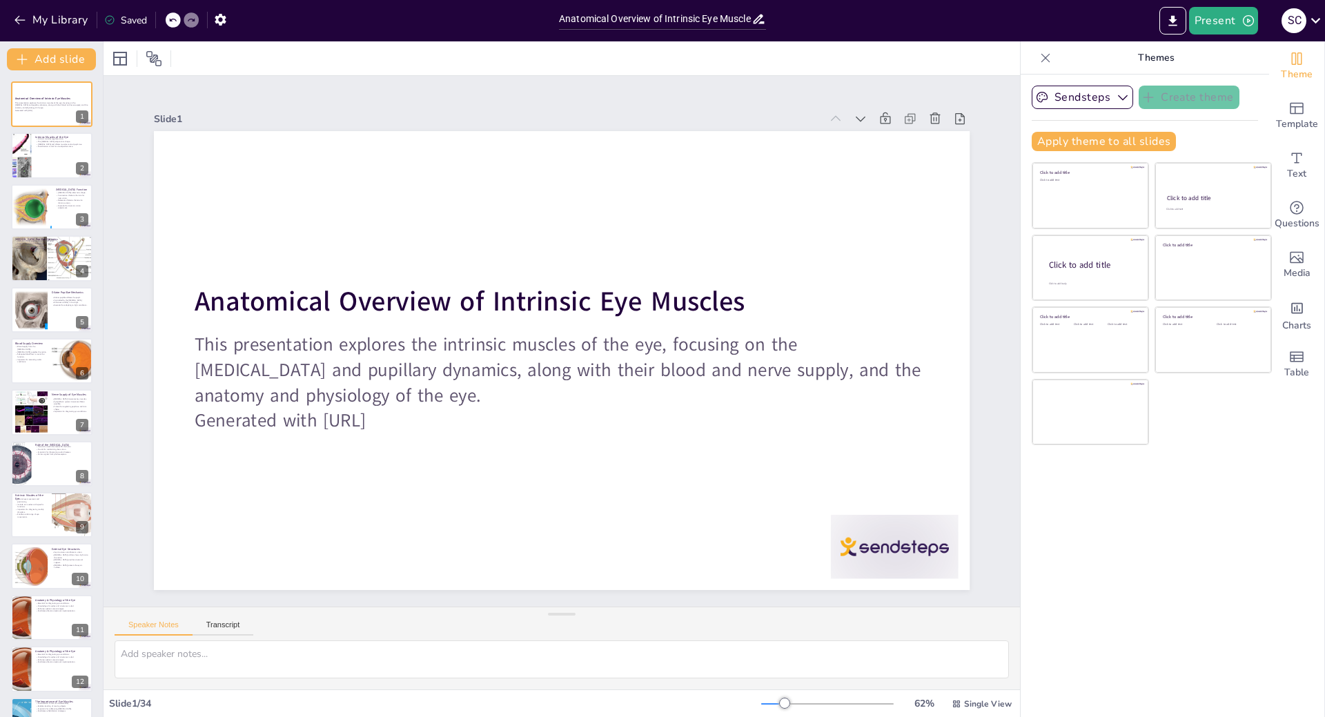
checkbox input "true"
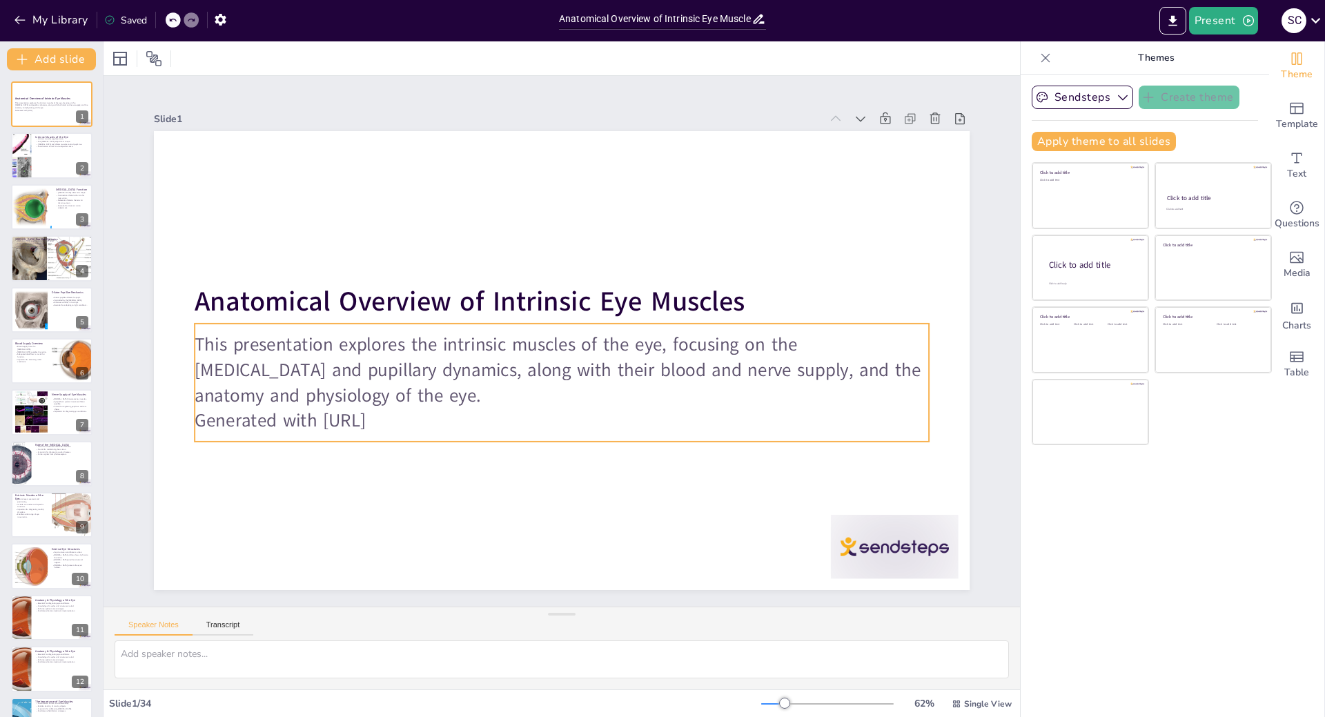
checkbox input "true"
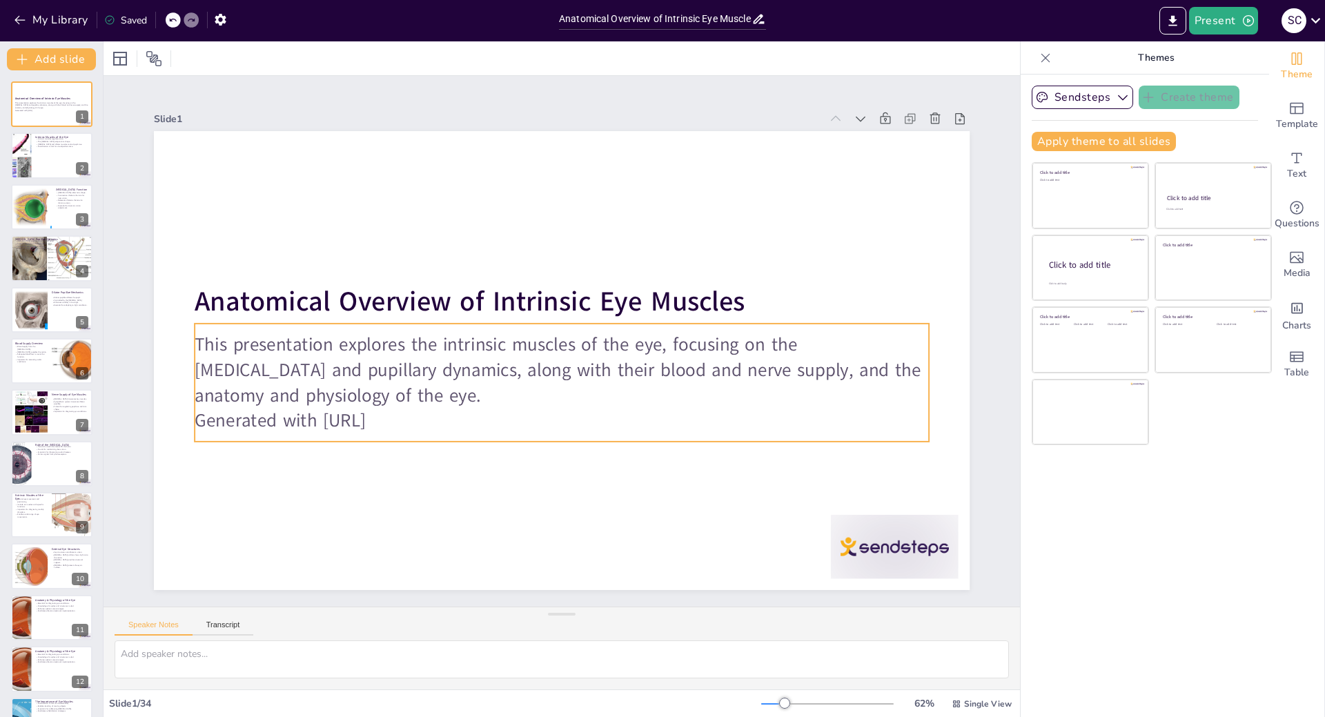
checkbox input "true"
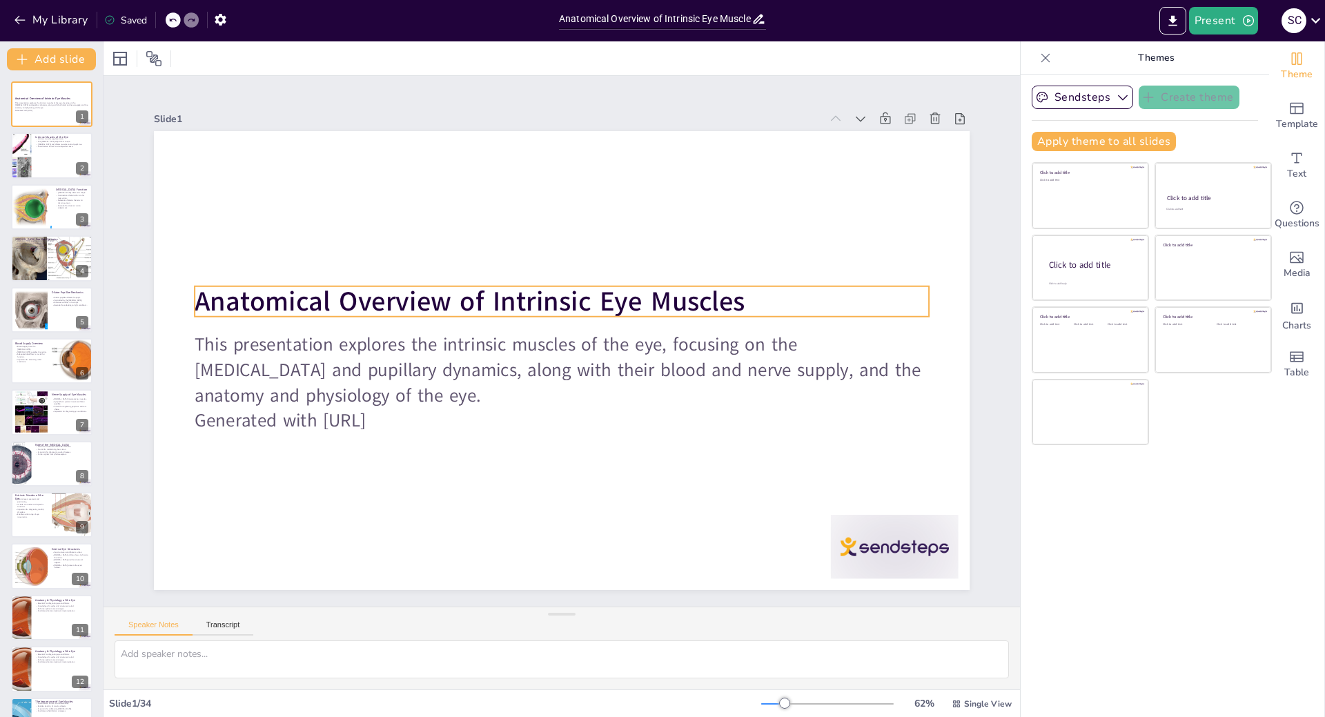
checkbox input "true"
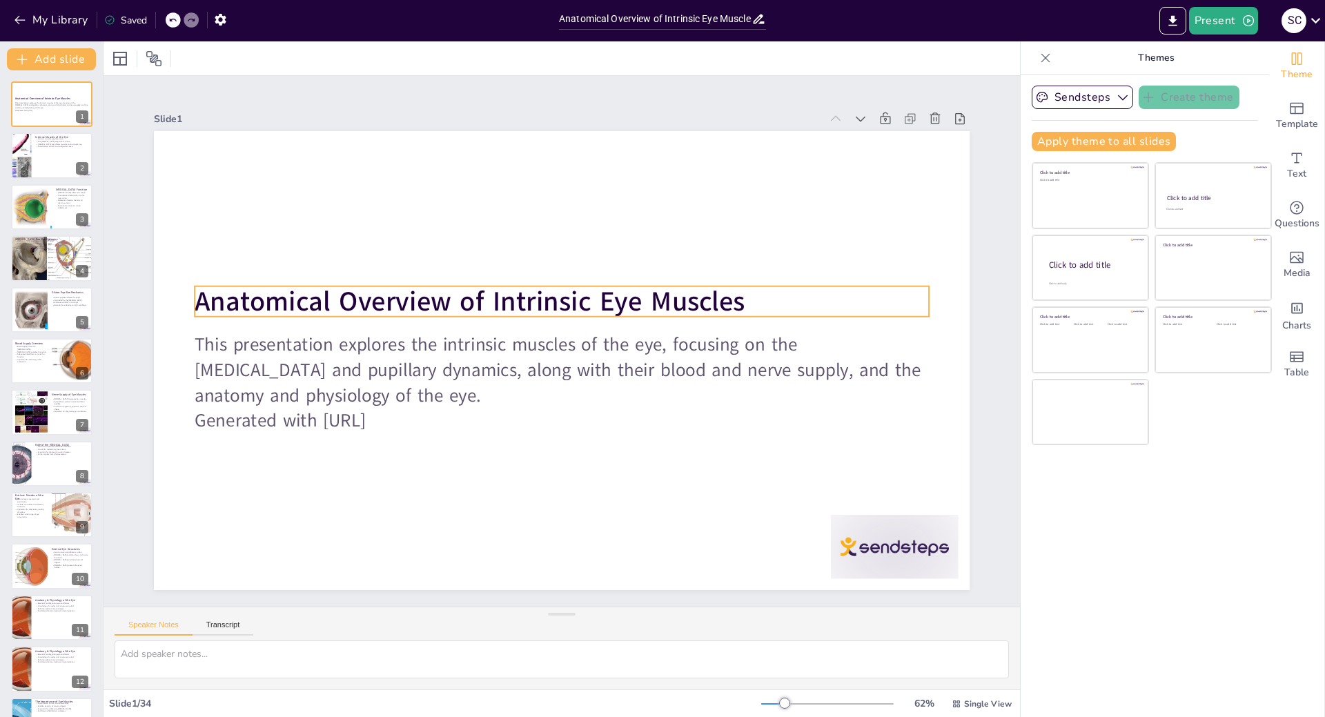
checkbox input "true"
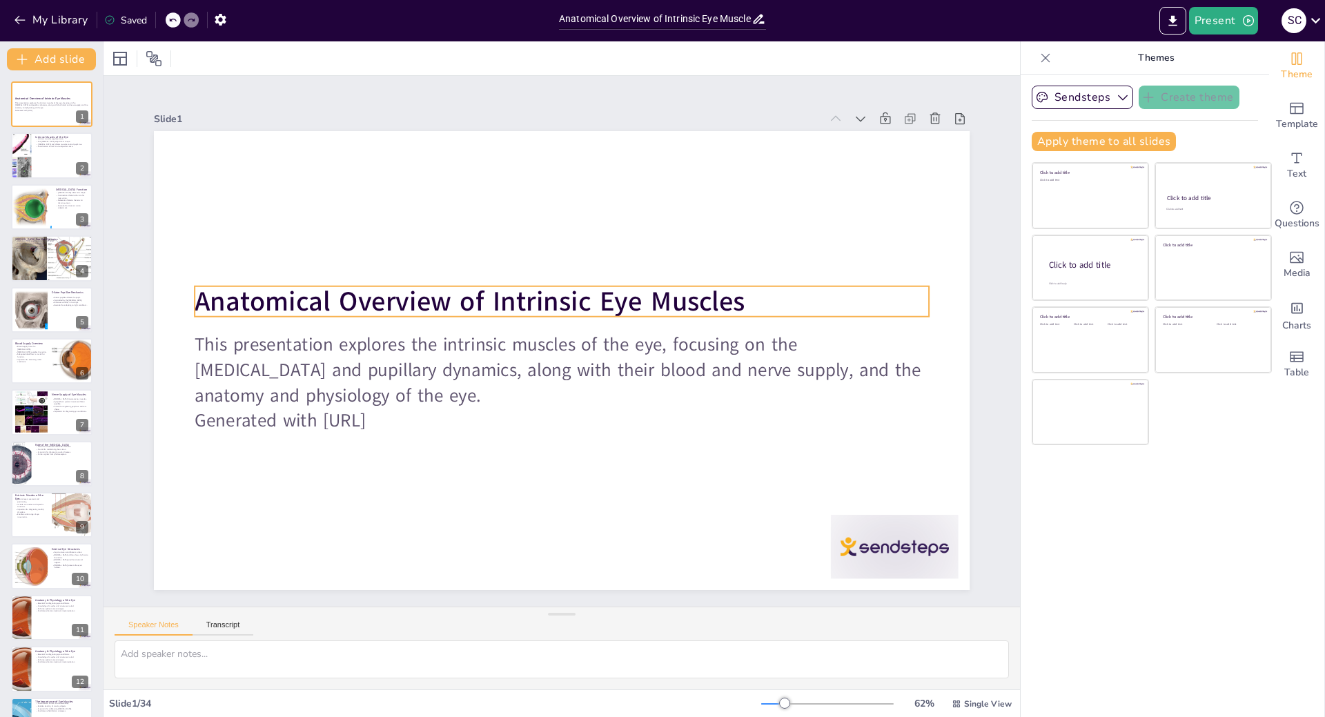
checkbox input "true"
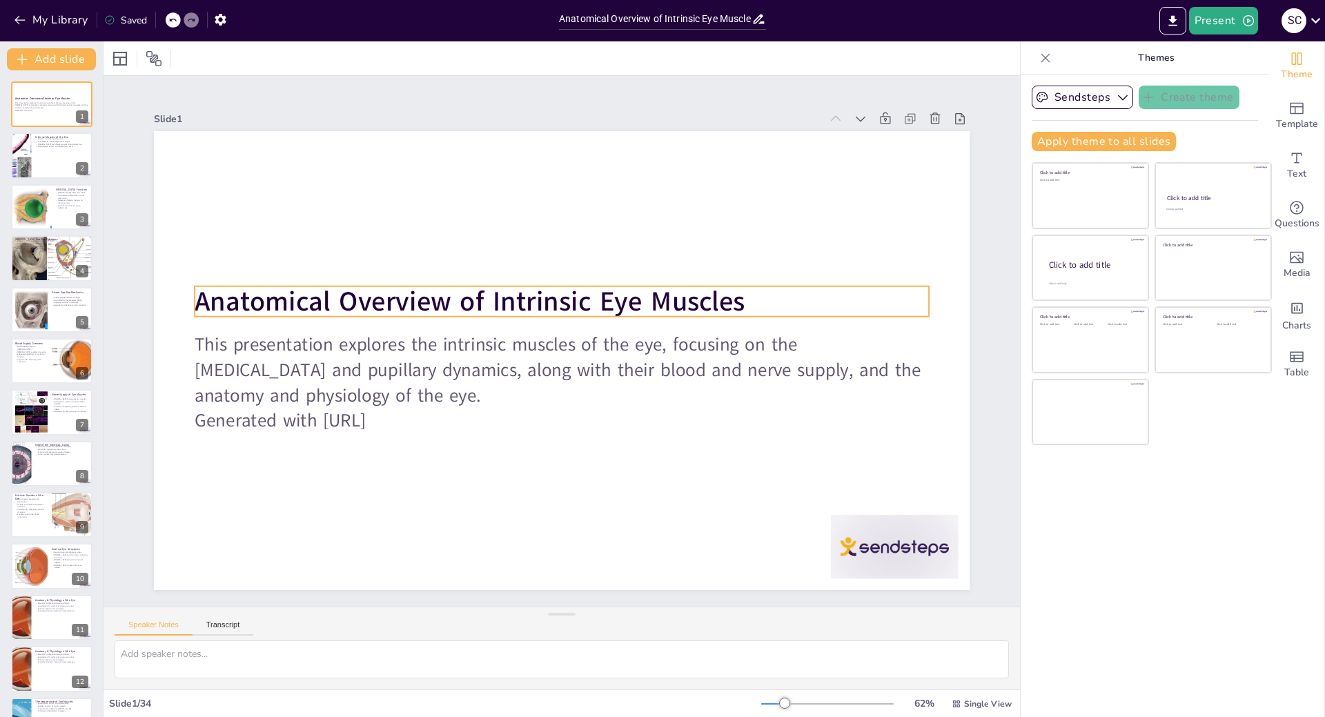
checkbox input "true"
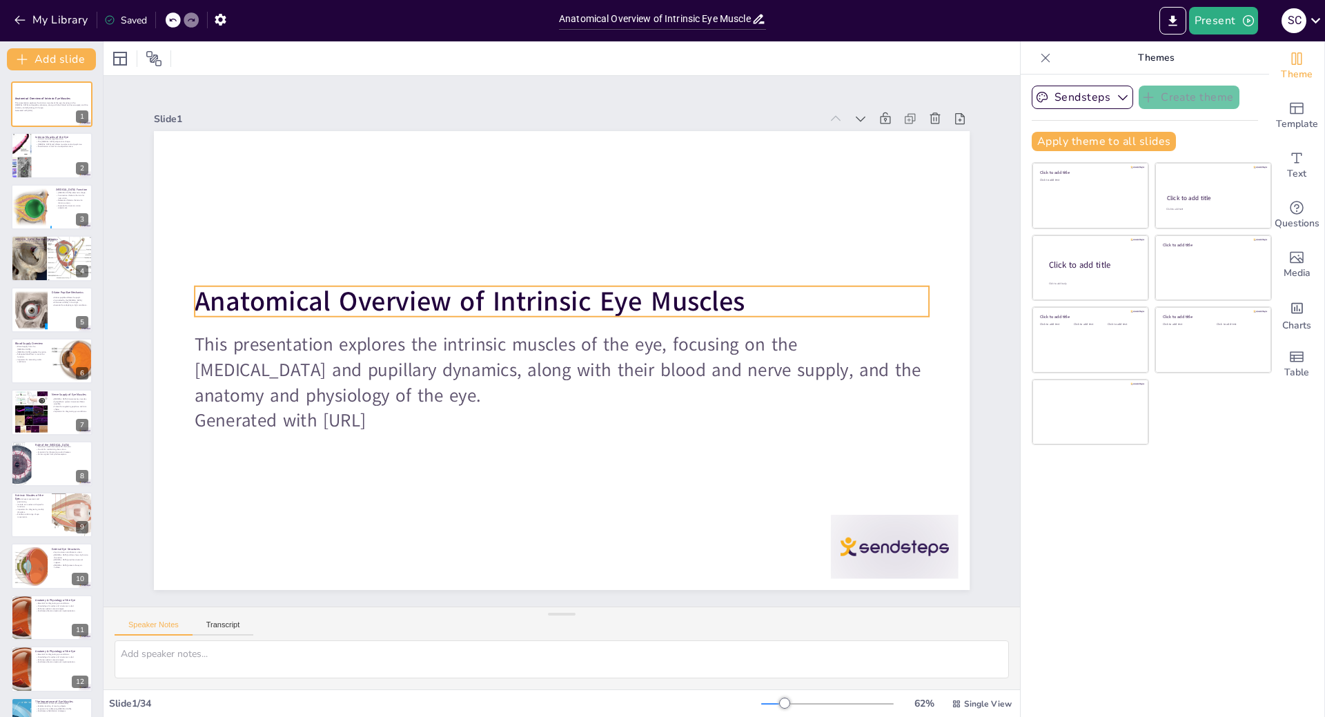
checkbox input "true"
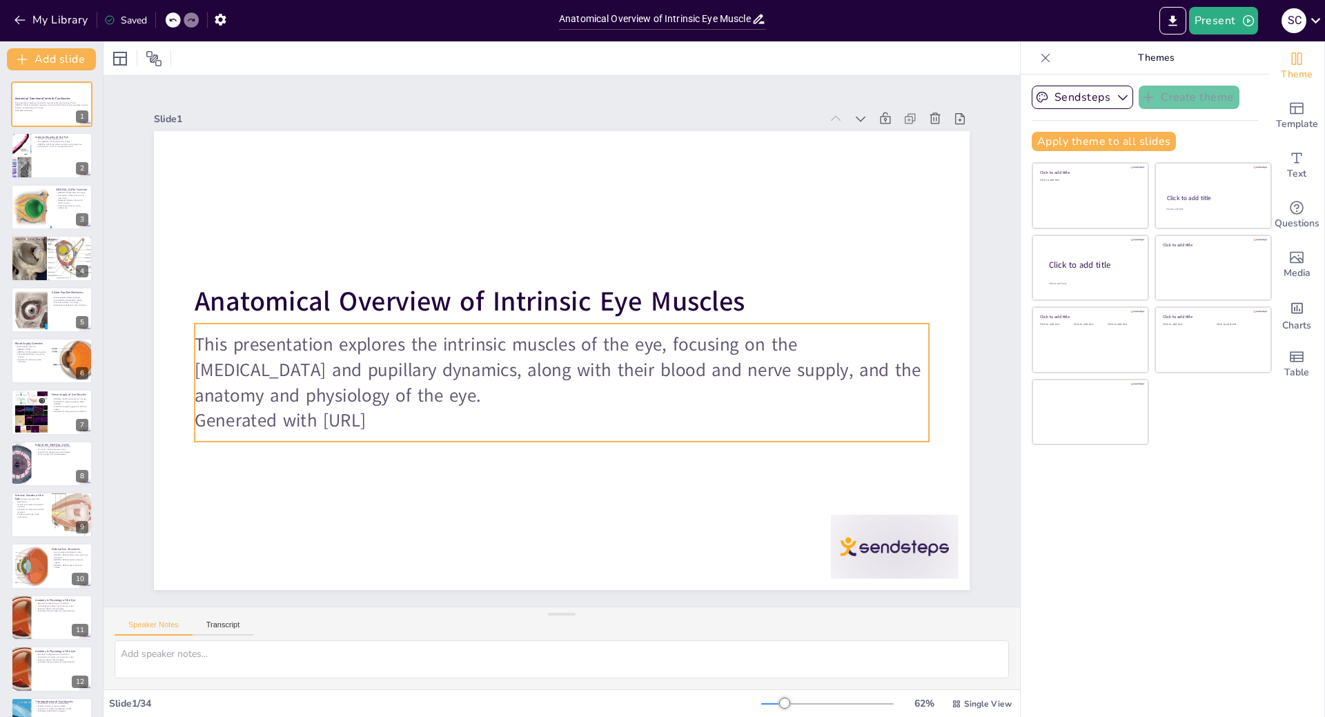
checkbox input "true"
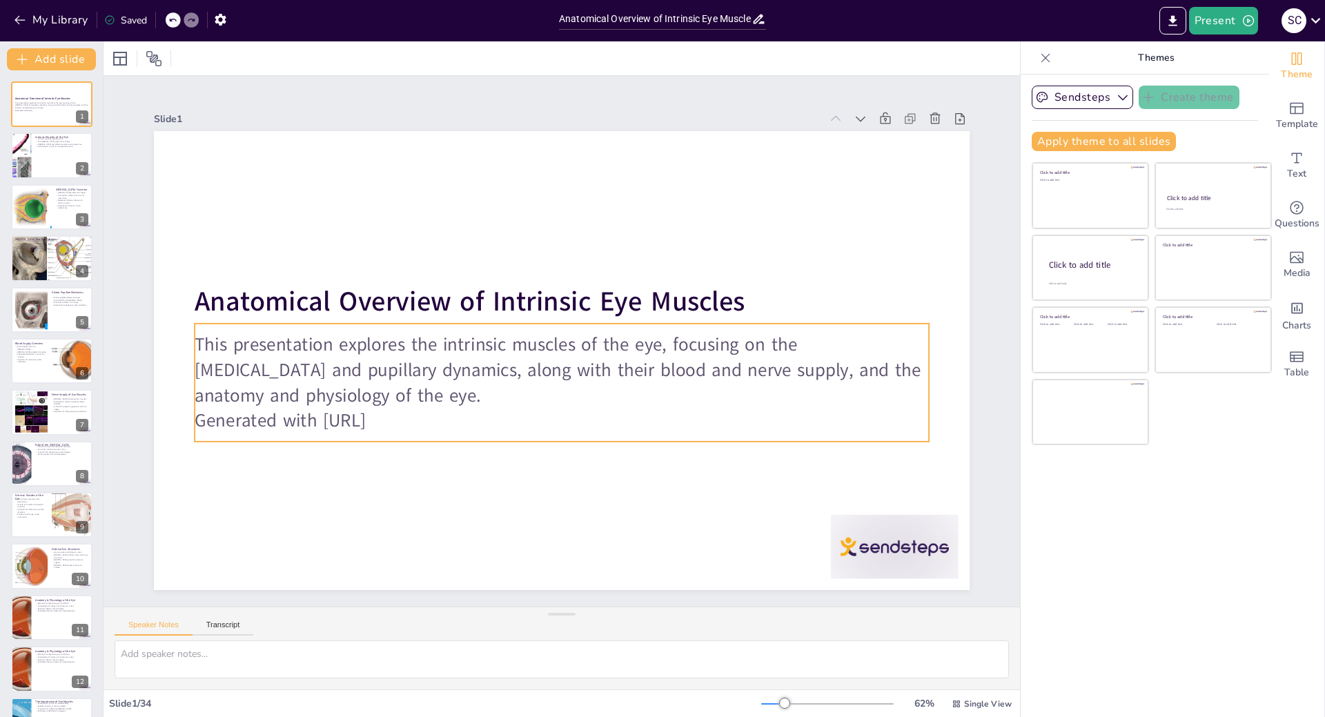
checkbox input "true"
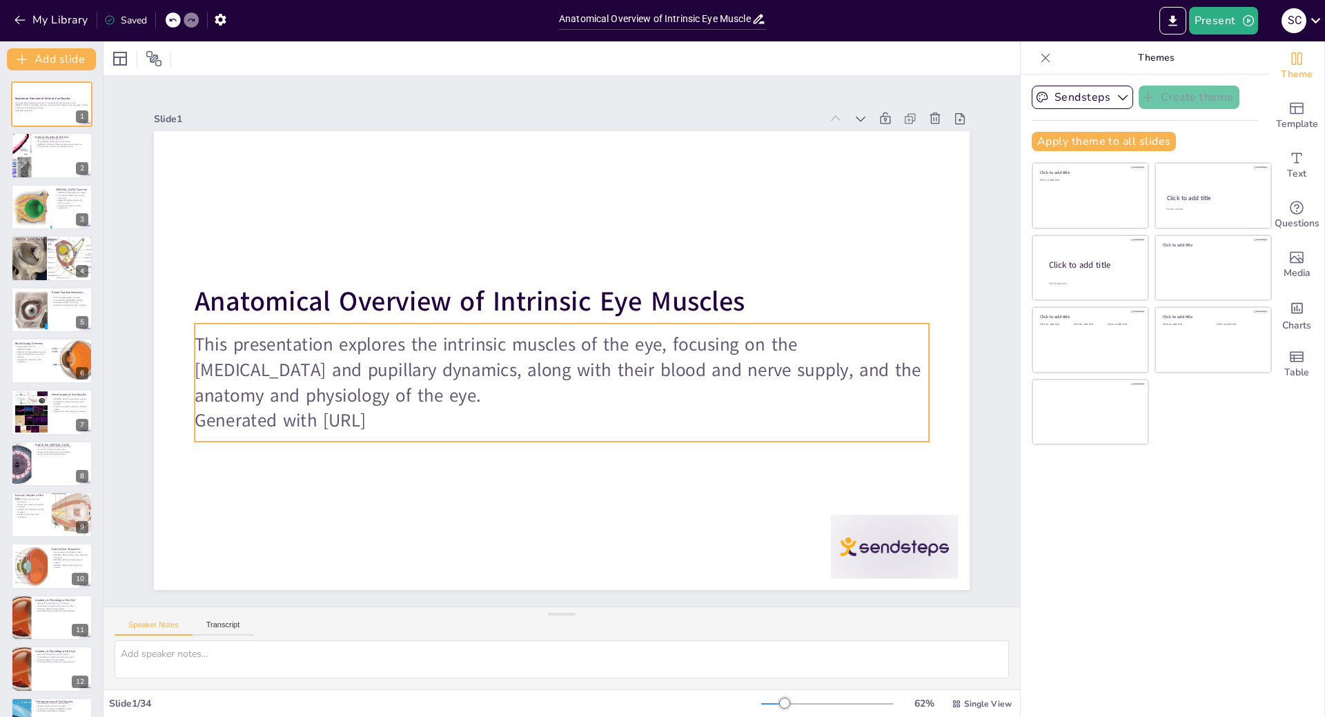
checkbox input "true"
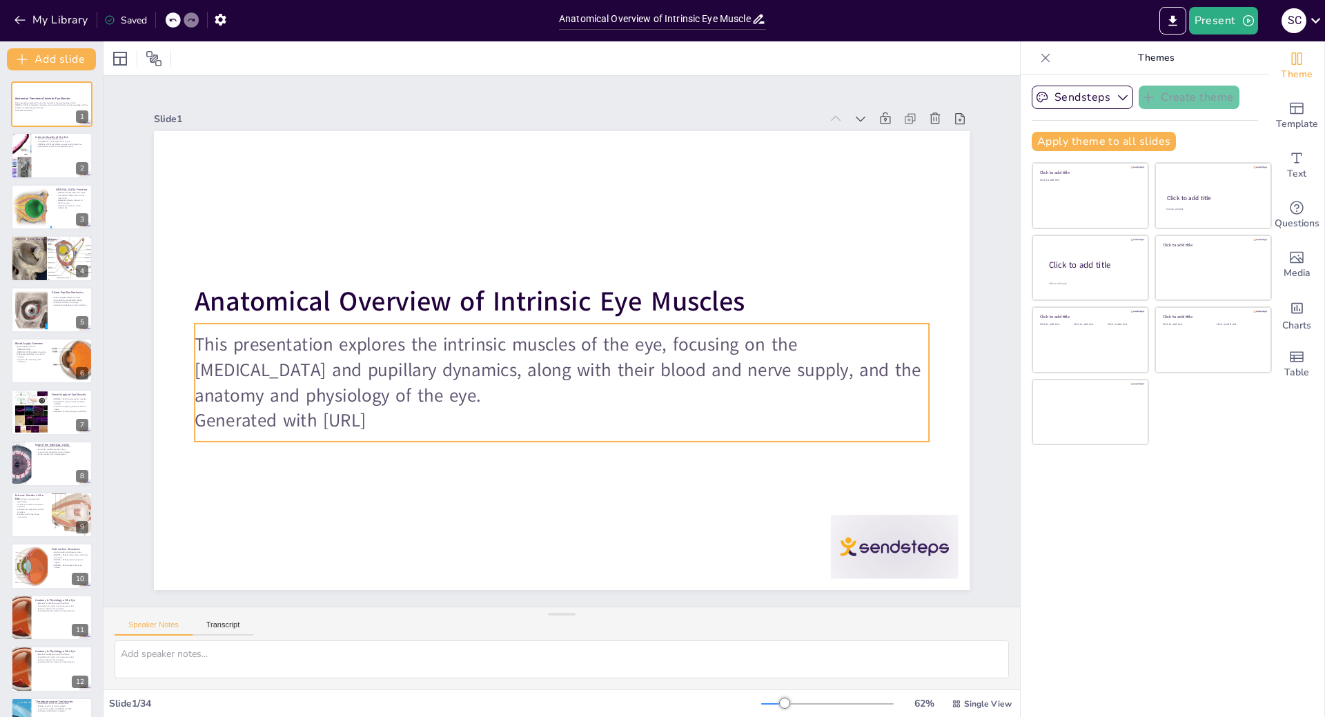
checkbox input "true"
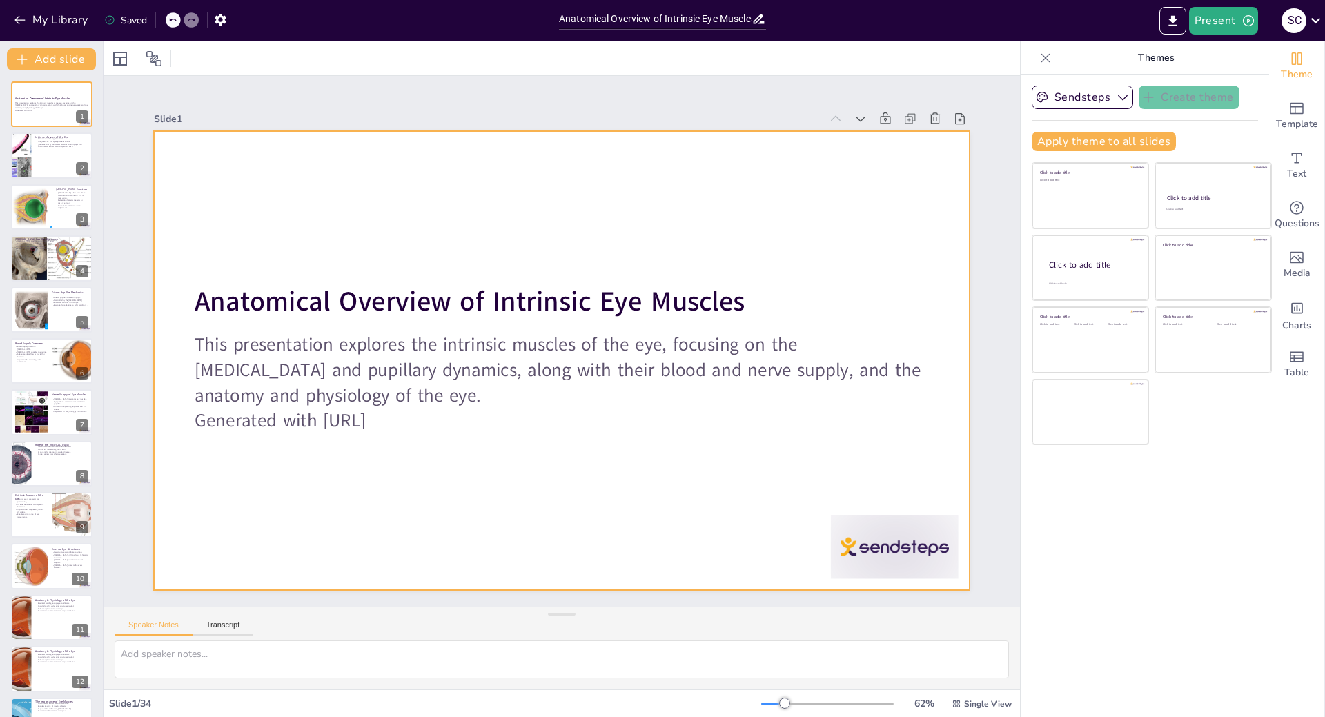
checkbox input "true"
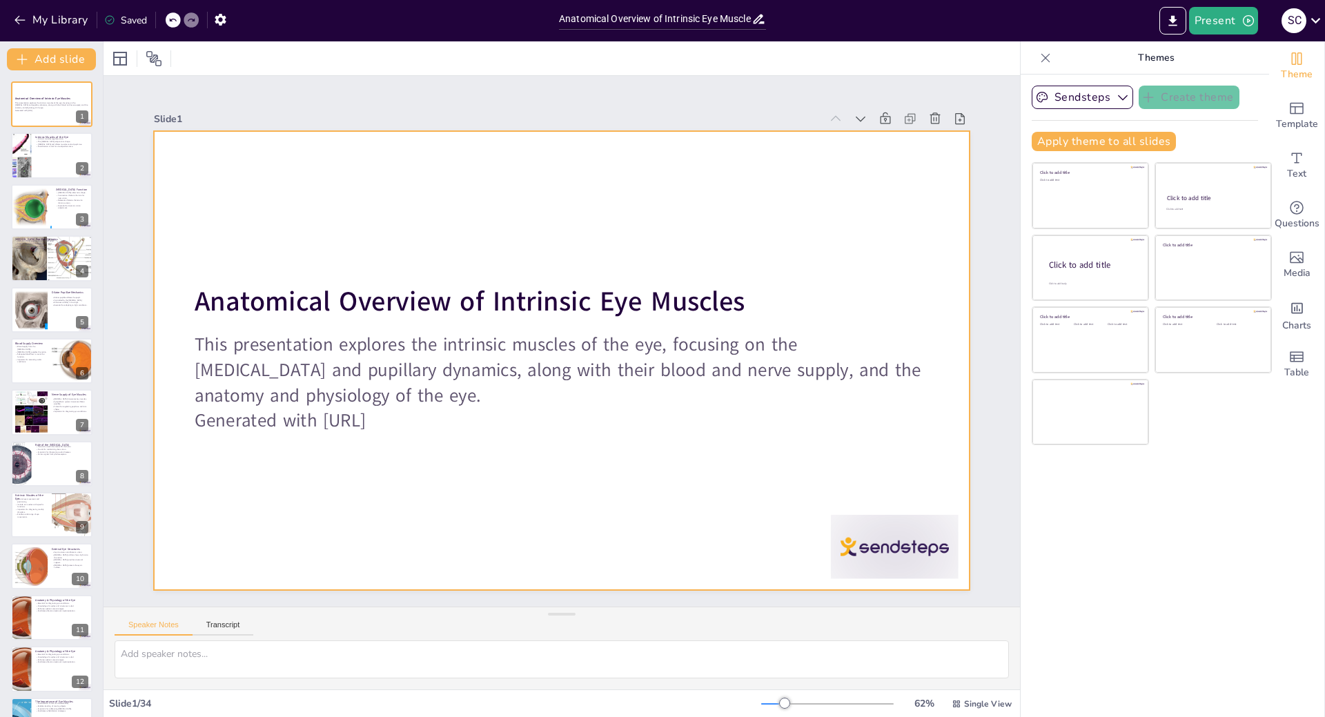
checkbox input "true"
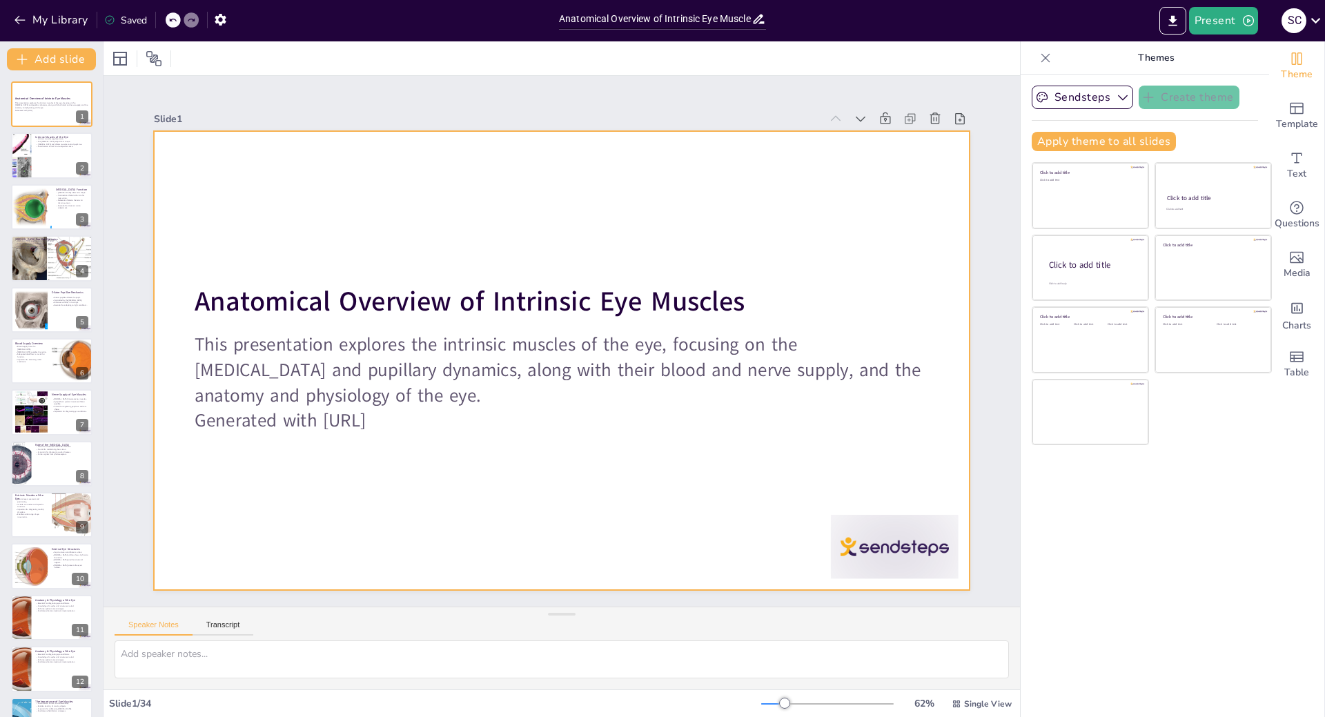
checkbox input "true"
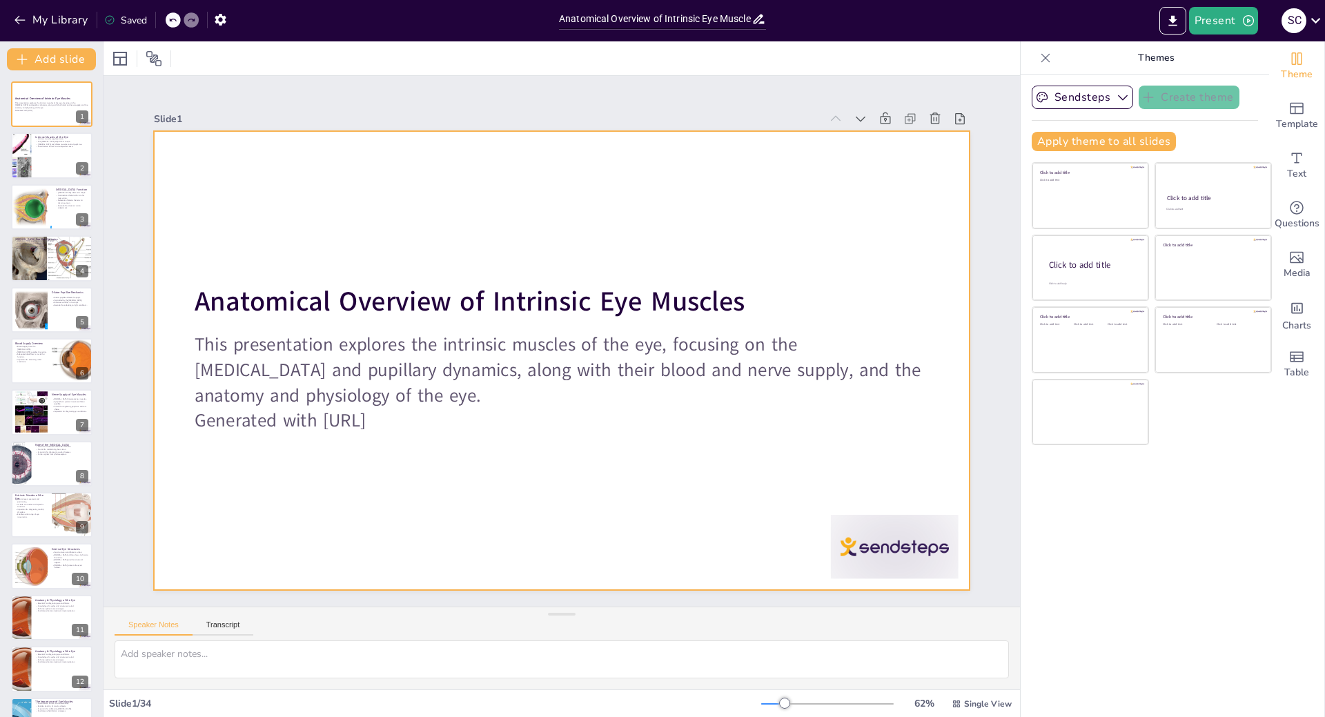
checkbox input "true"
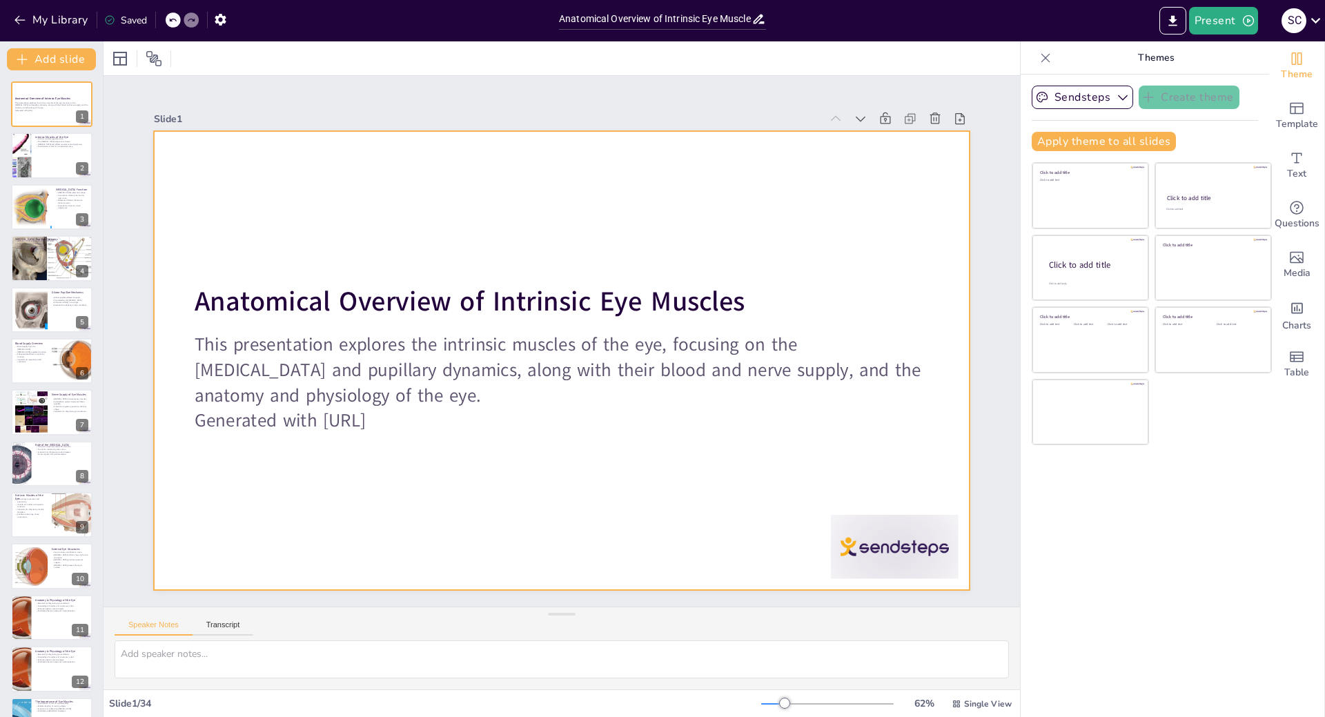
checkbox input "true"
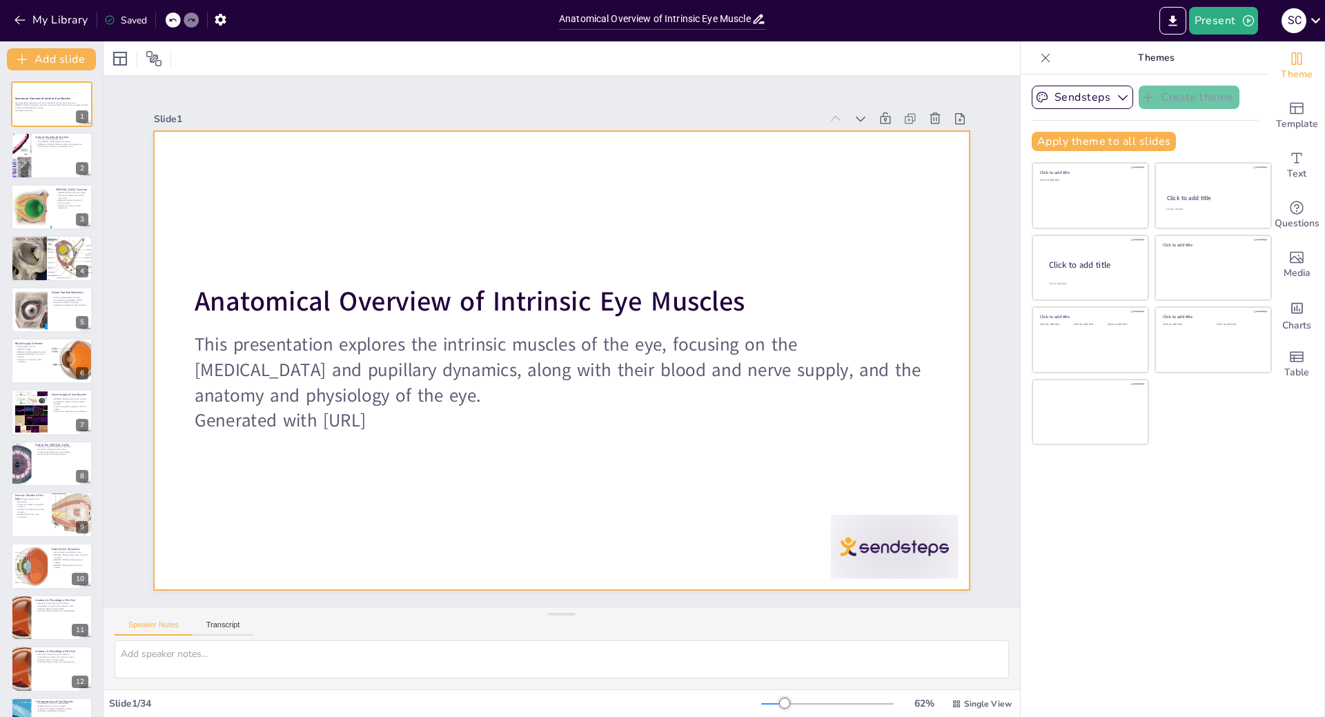
checkbox input "true"
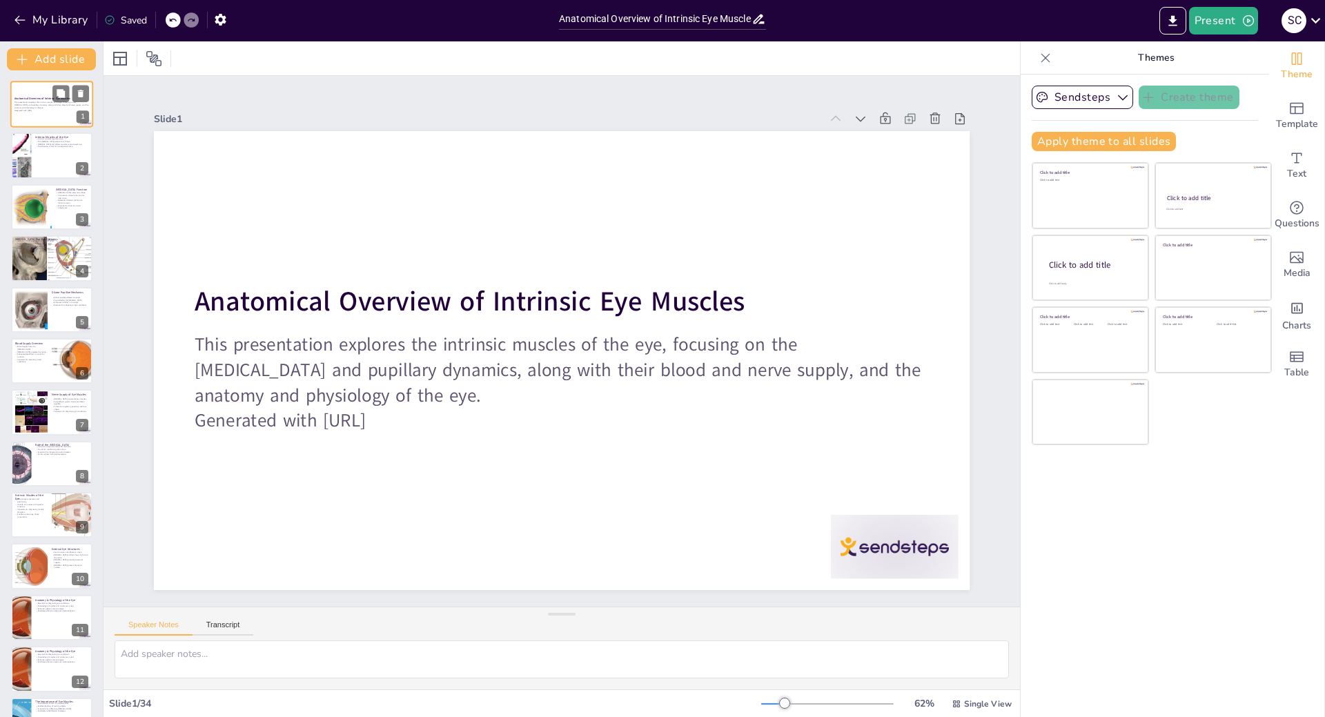
checkbox input "true"
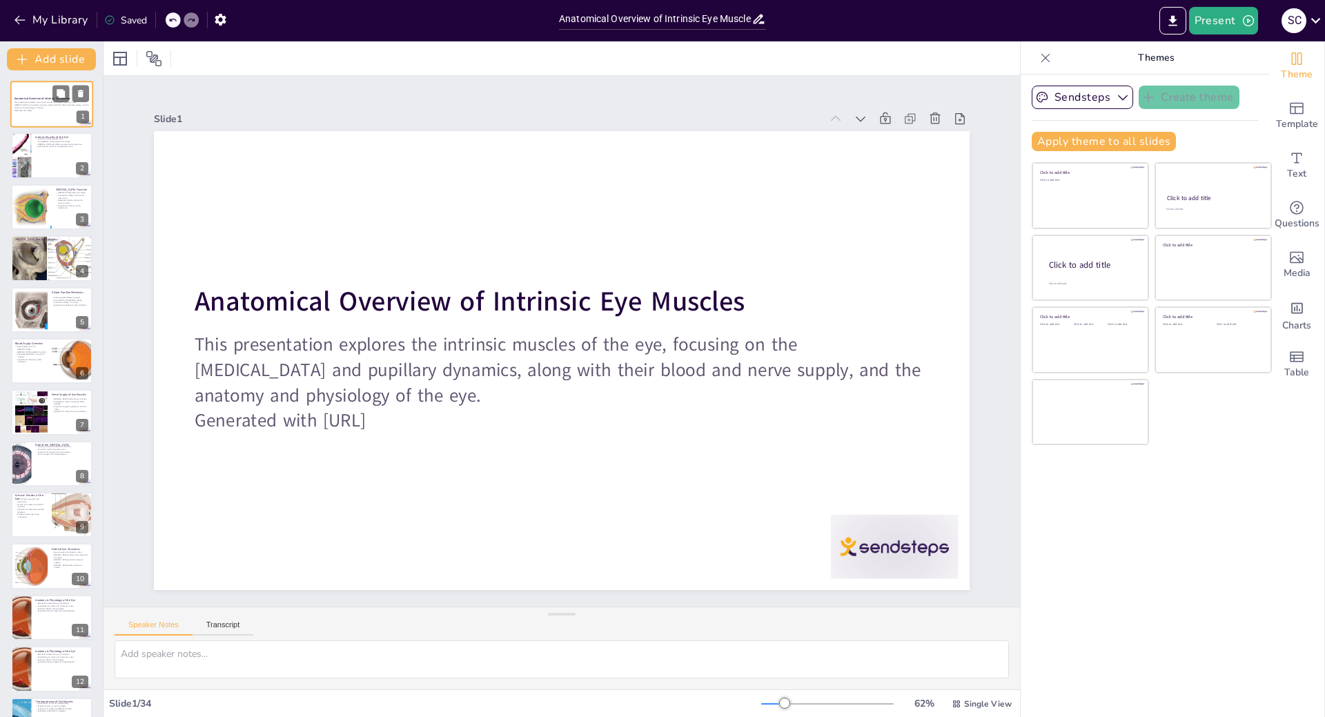
checkbox input "true"
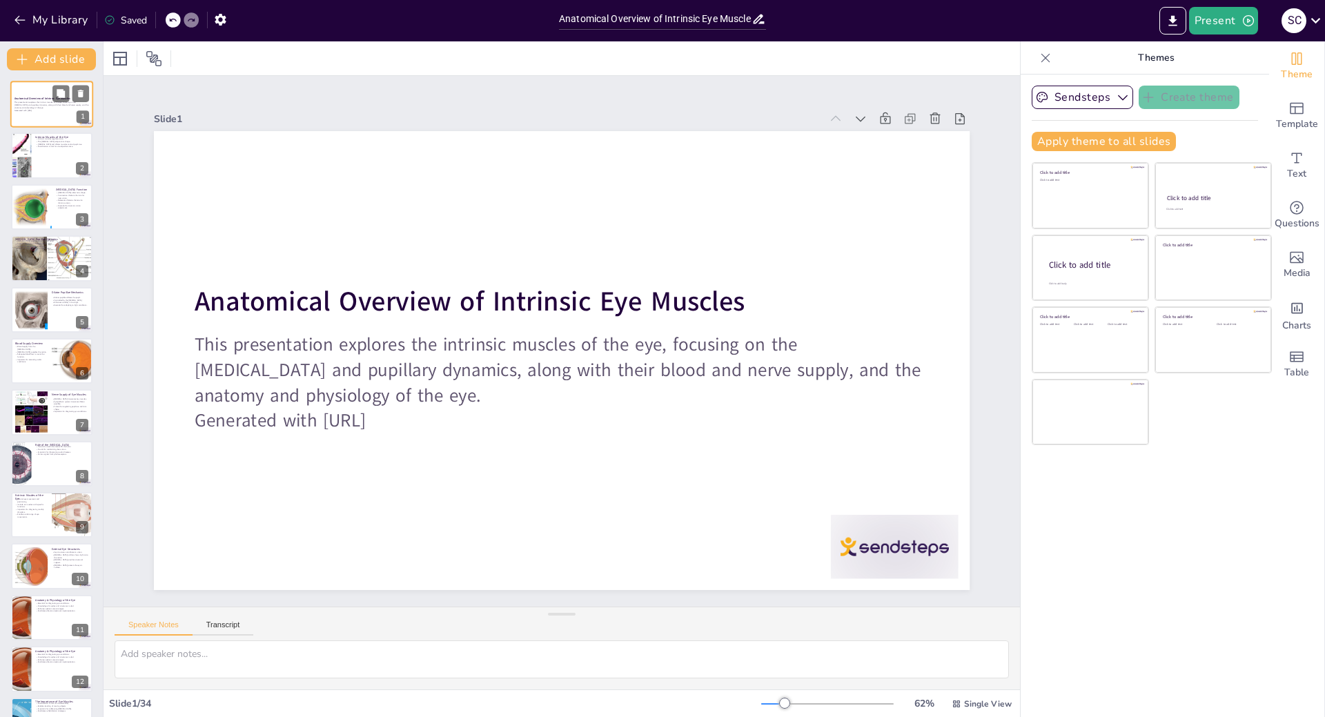
checkbox input "true"
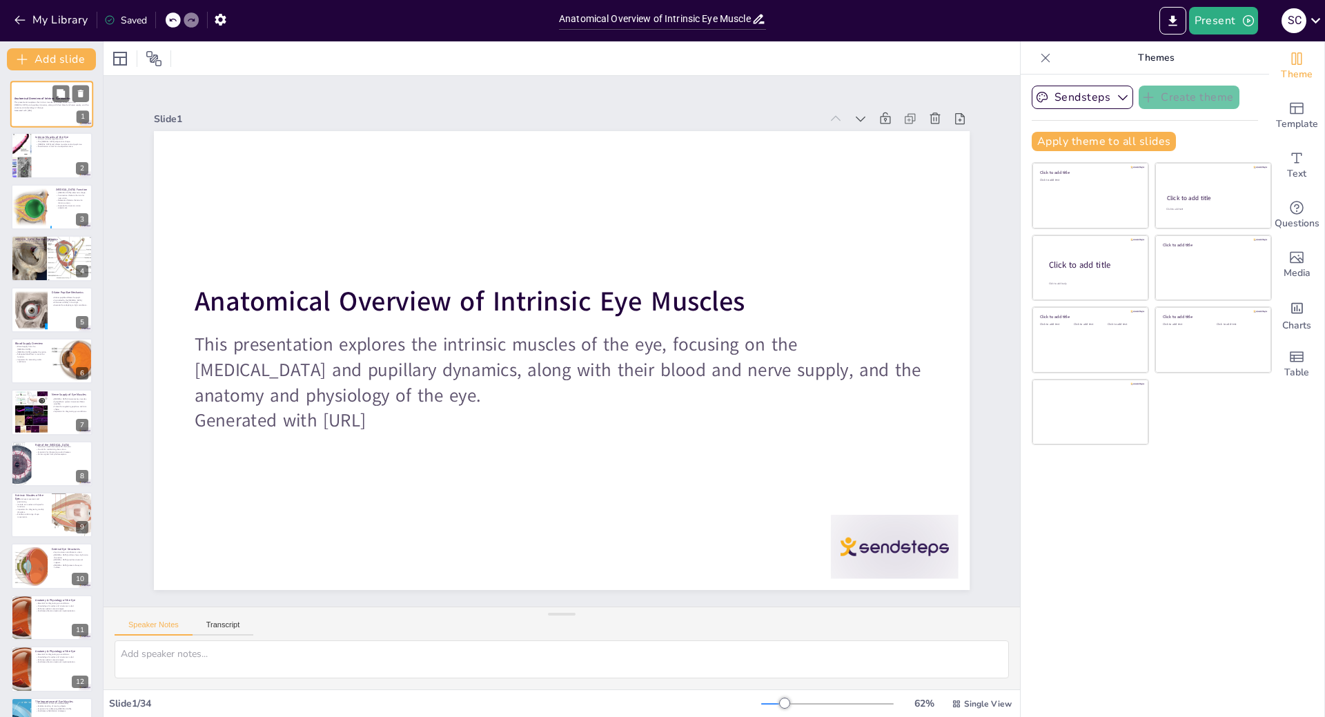
checkbox input "true"
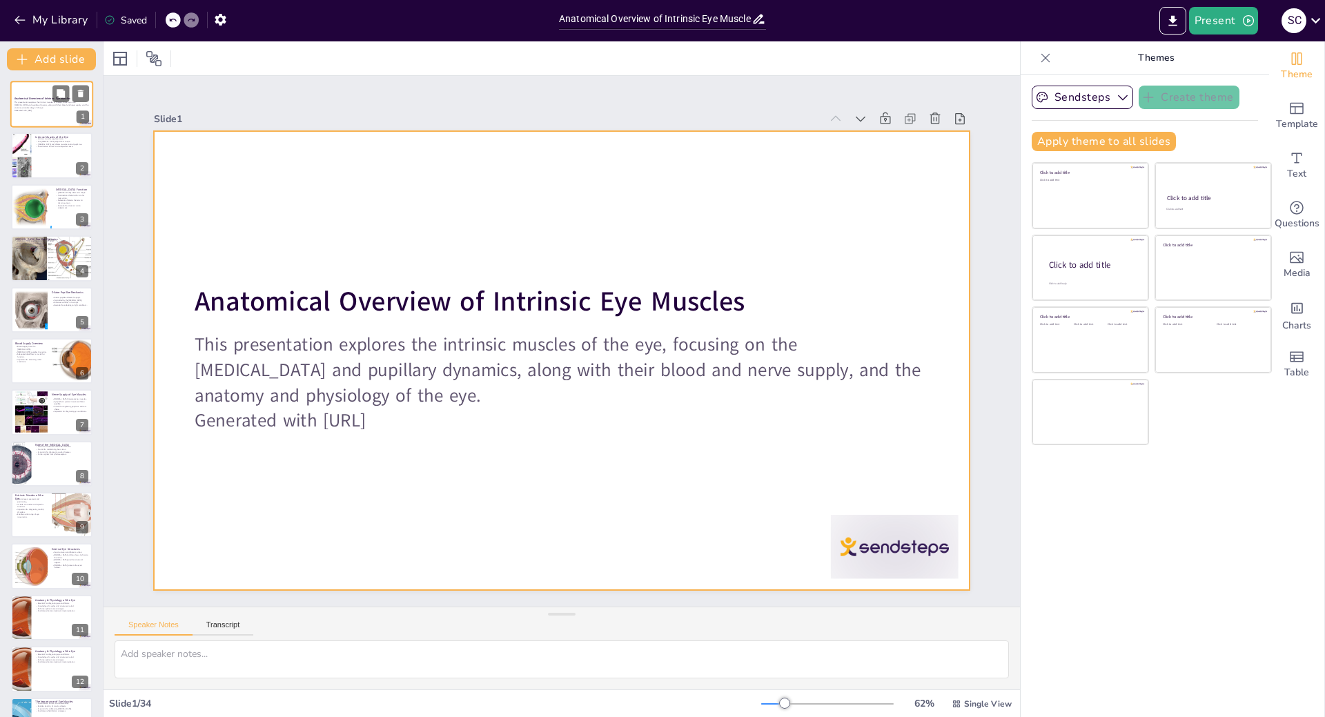
checkbox input "true"
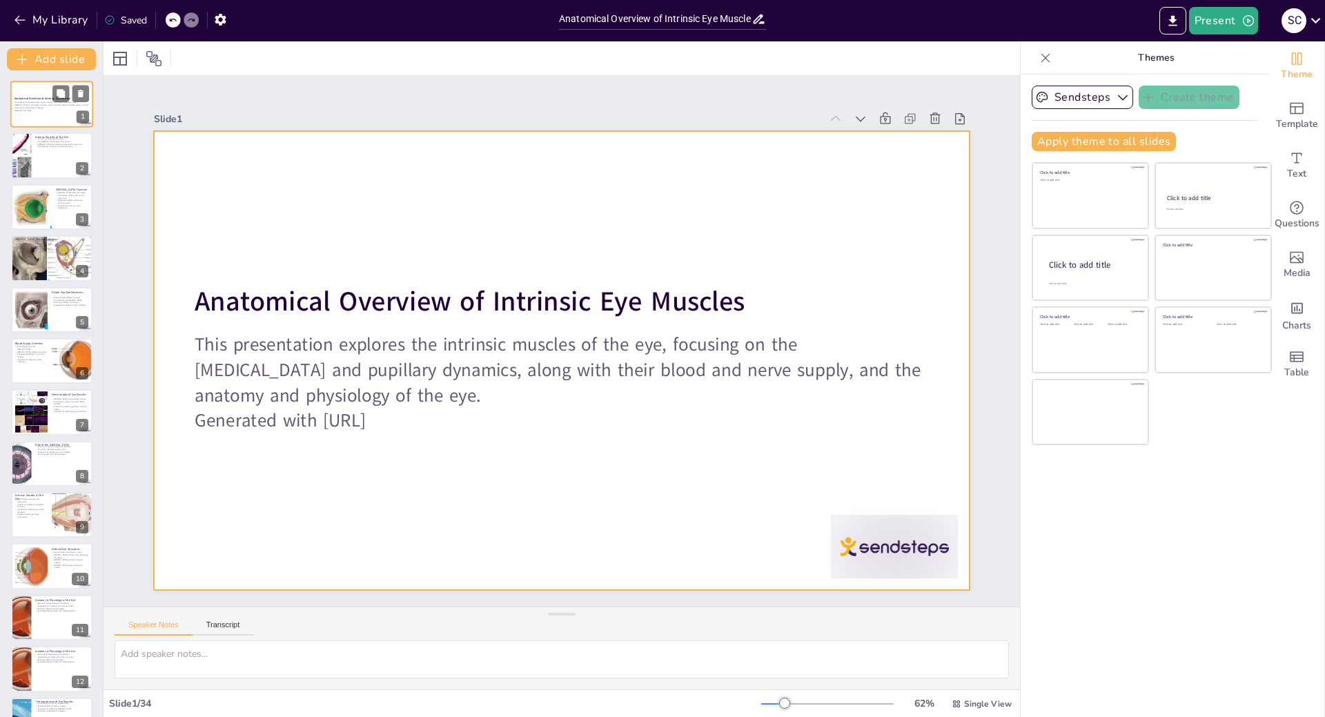
checkbox input "true"
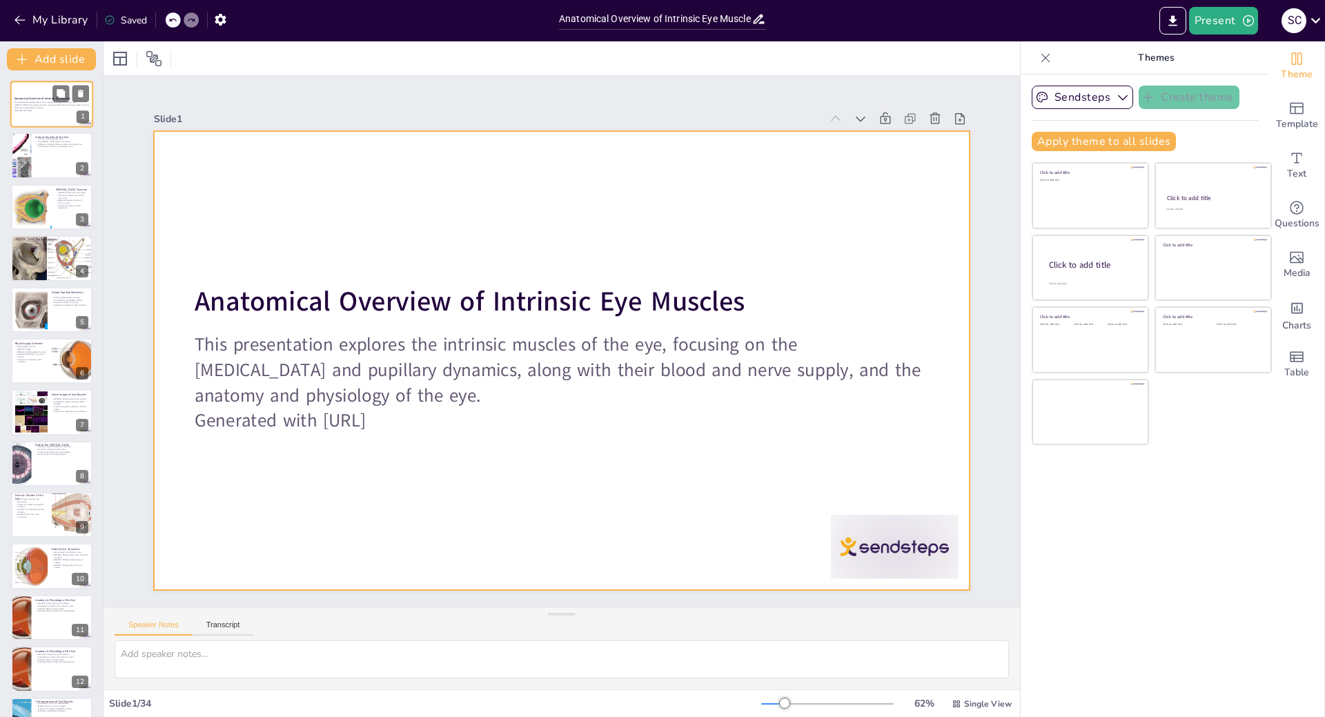
checkbox input "true"
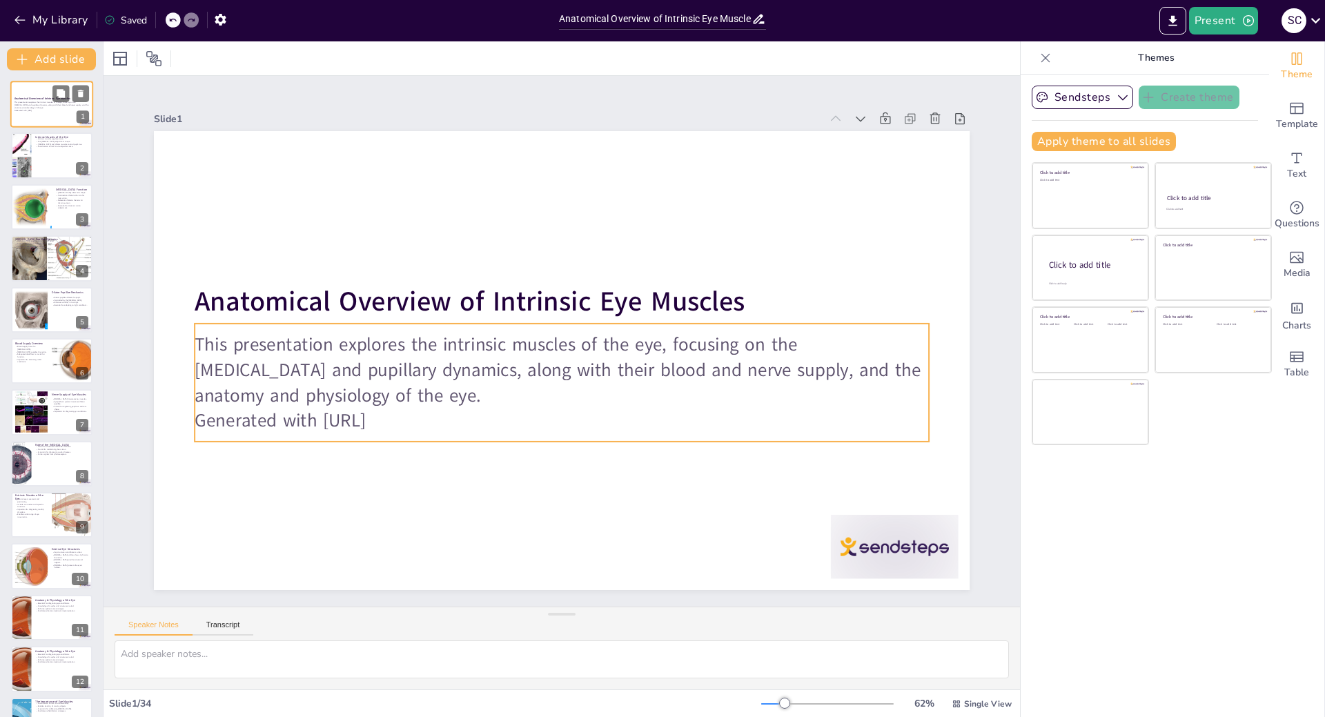
click at [44, 106] on p "This presentation explores the intrinsic muscles of the eye, focusing on the ci…" at bounding box center [51, 105] width 75 height 8
checkbox input "true"
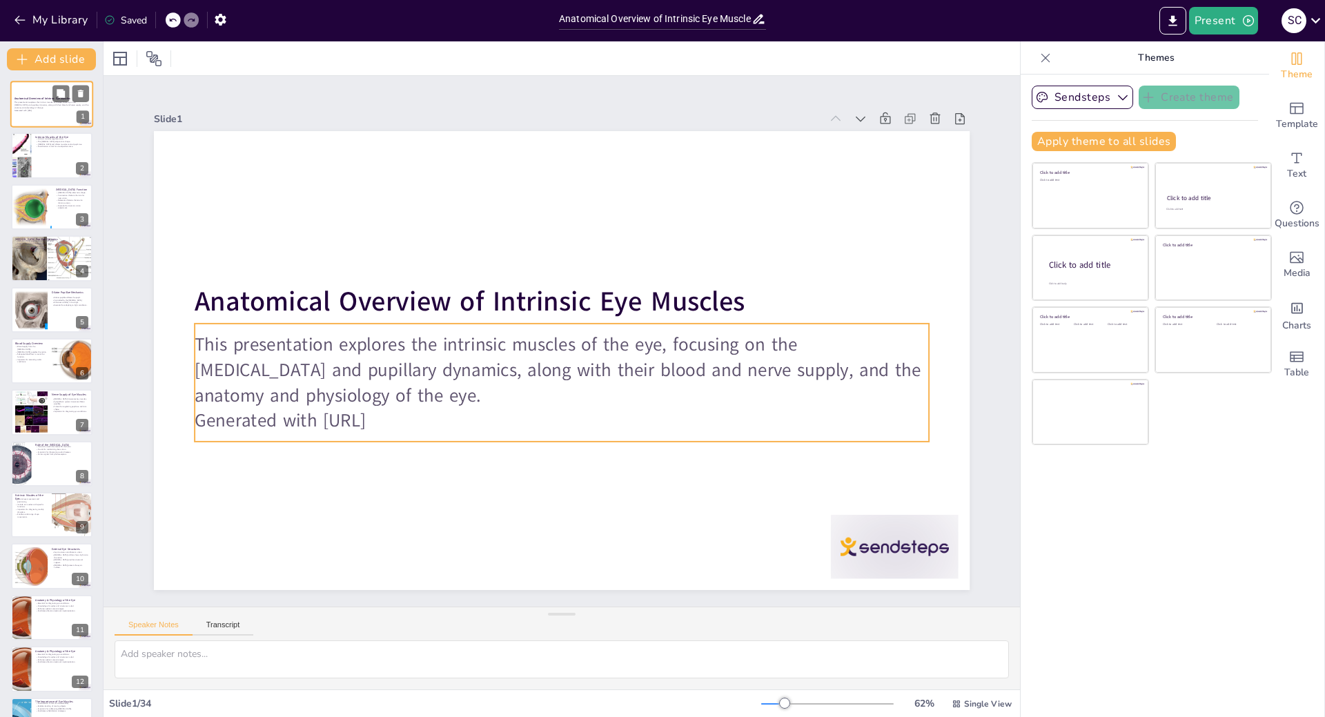
checkbox input "true"
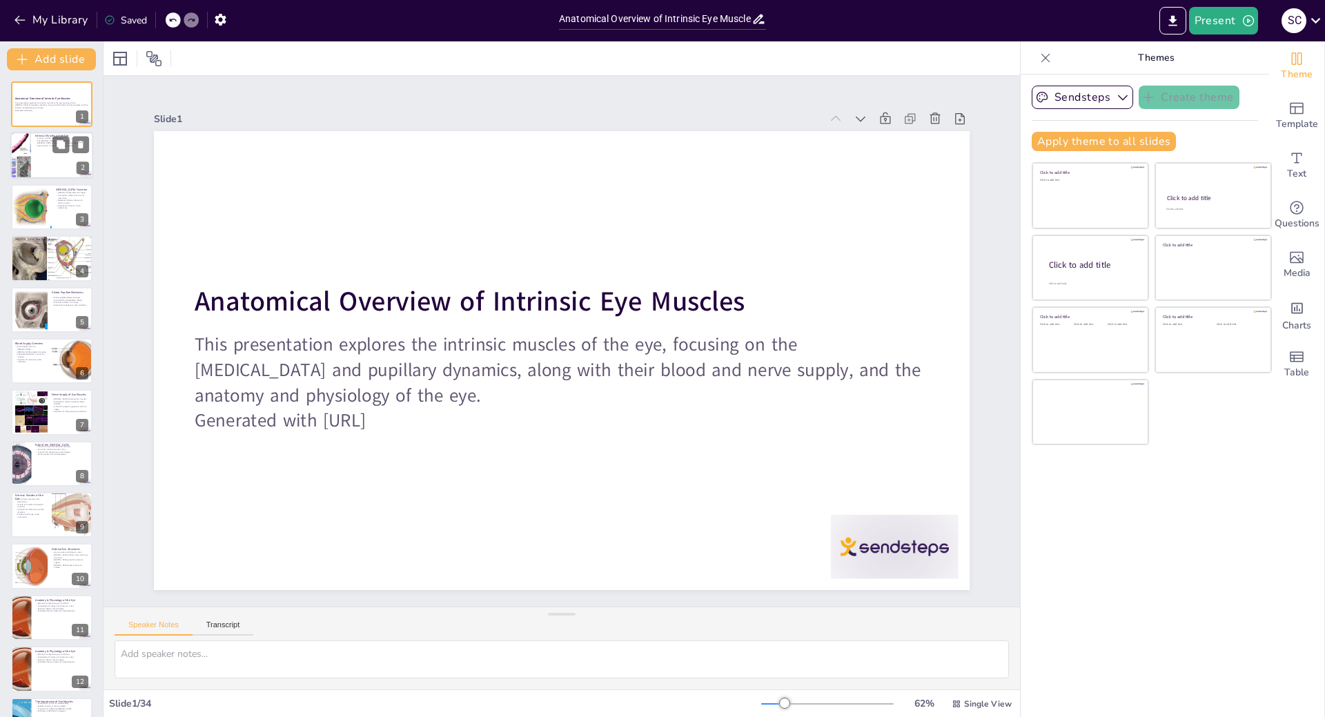
checkbox input "true"
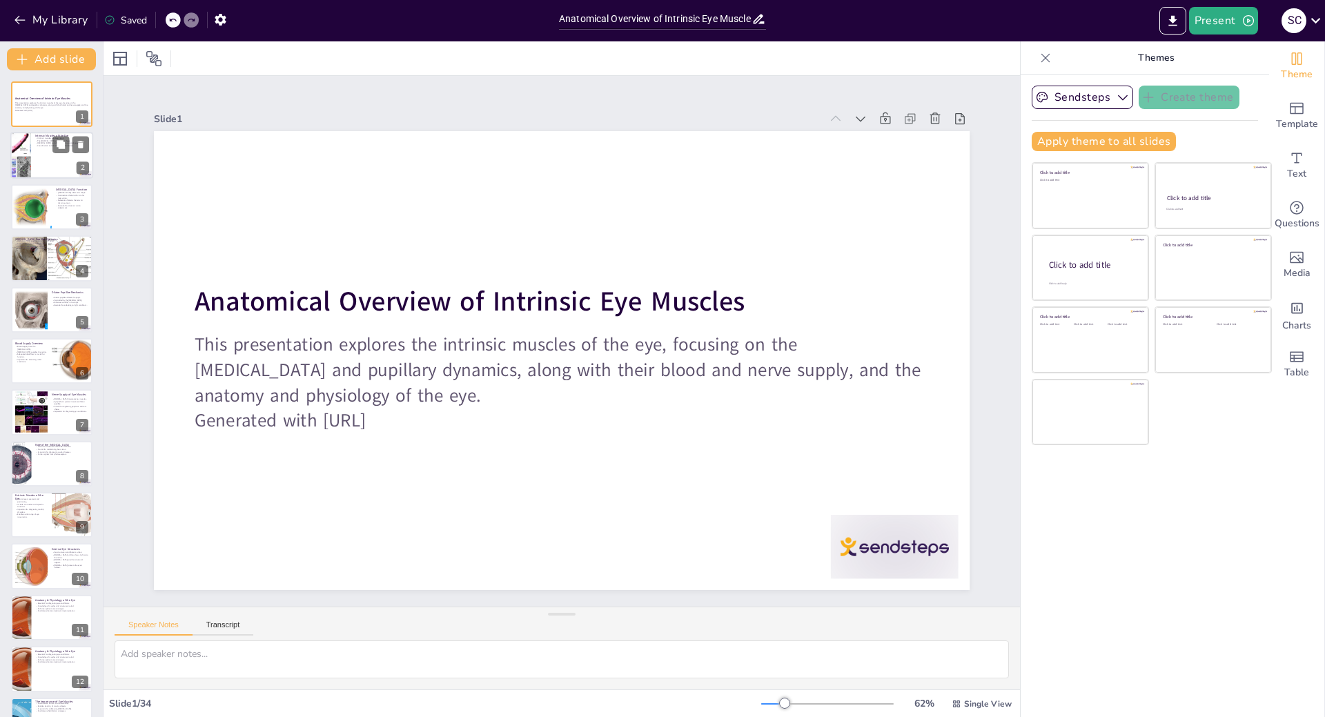
checkbox input "true"
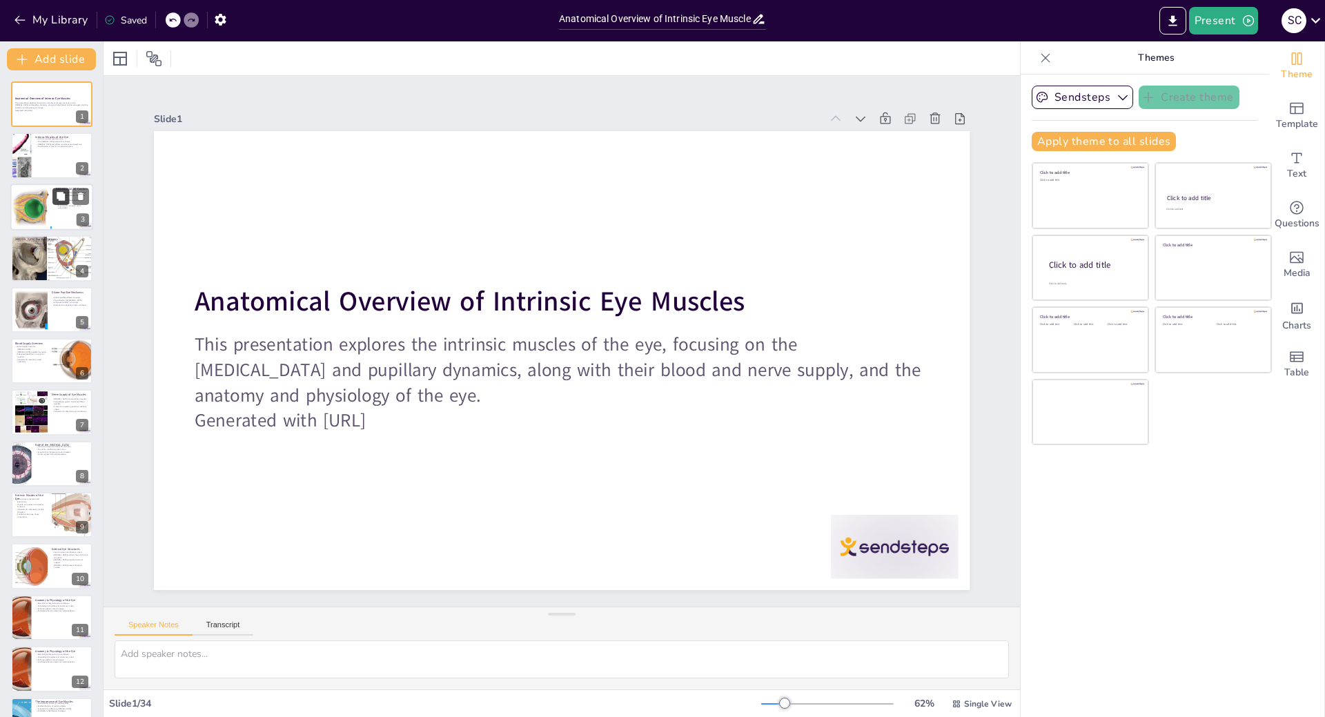
checkbox input "true"
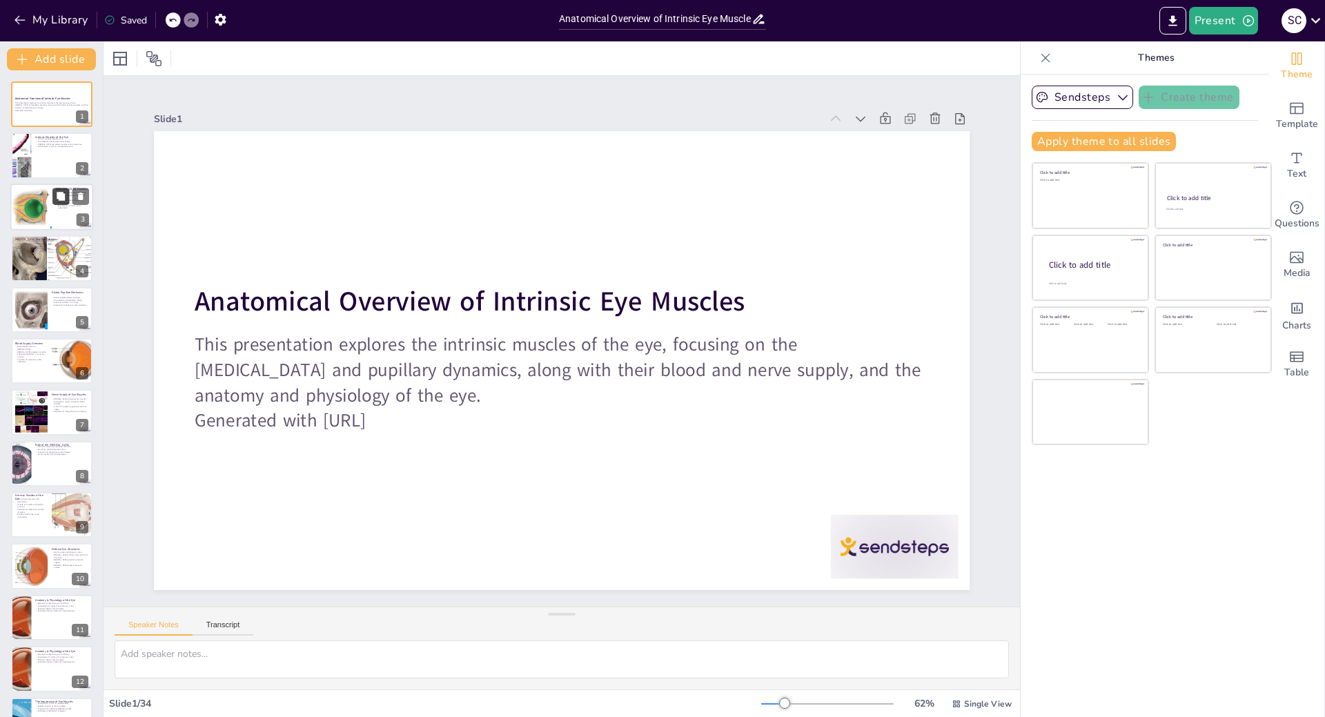
checkbox input "true"
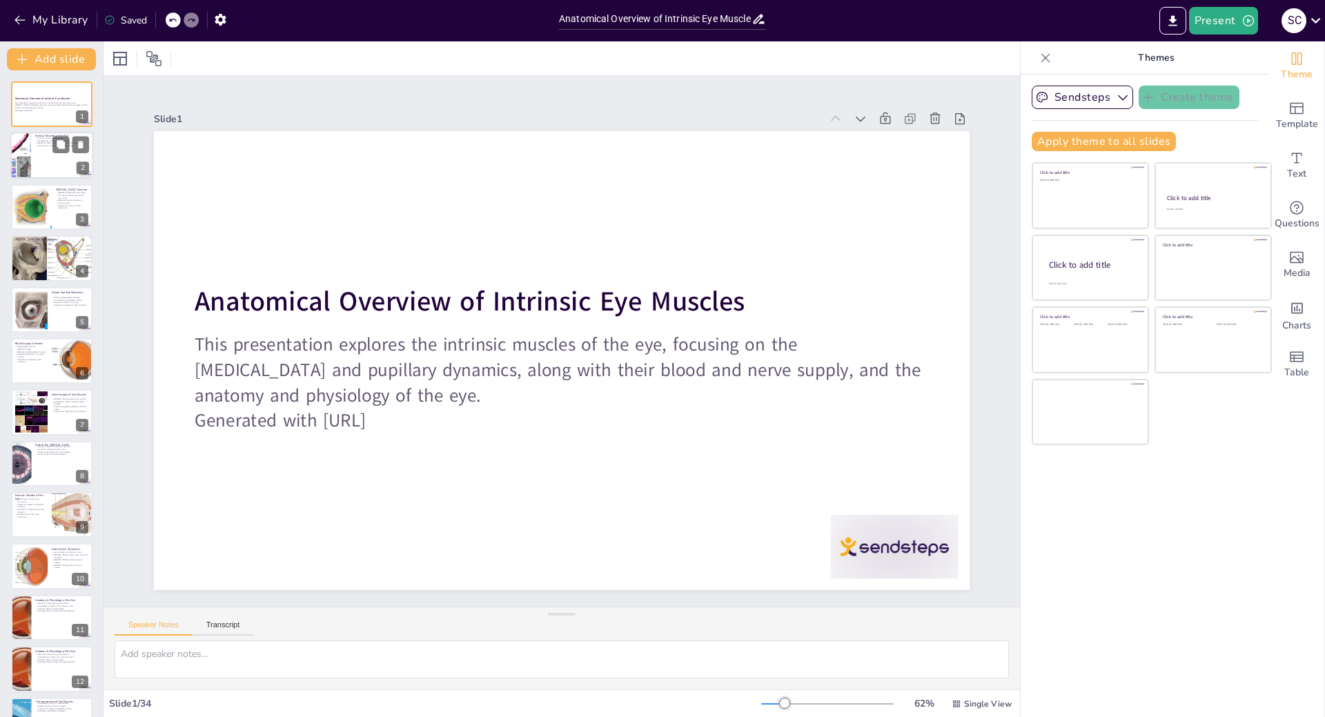
checkbox input "true"
click at [66, 161] on div at bounding box center [51, 155] width 83 height 47
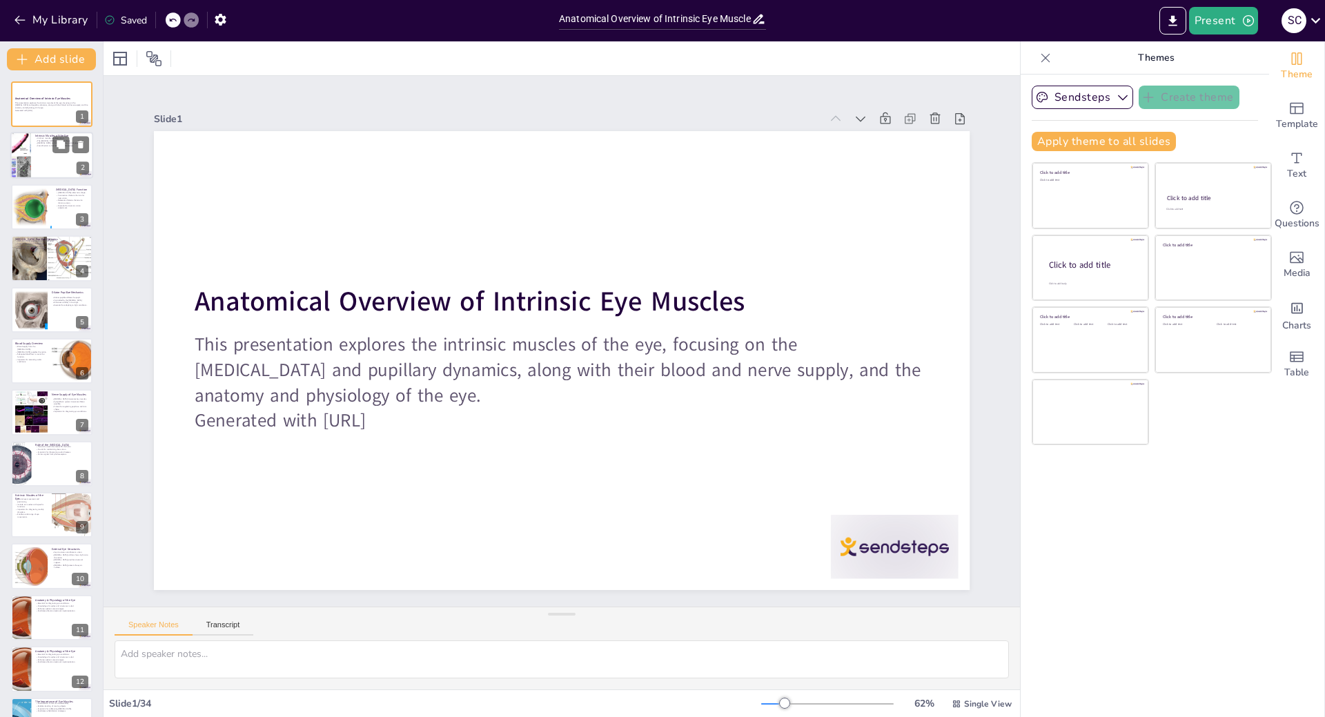
type textarea "The intrinsic muscles, namely the ciliary muscle and the pupillary muscles, pla…"
checkbox input "true"
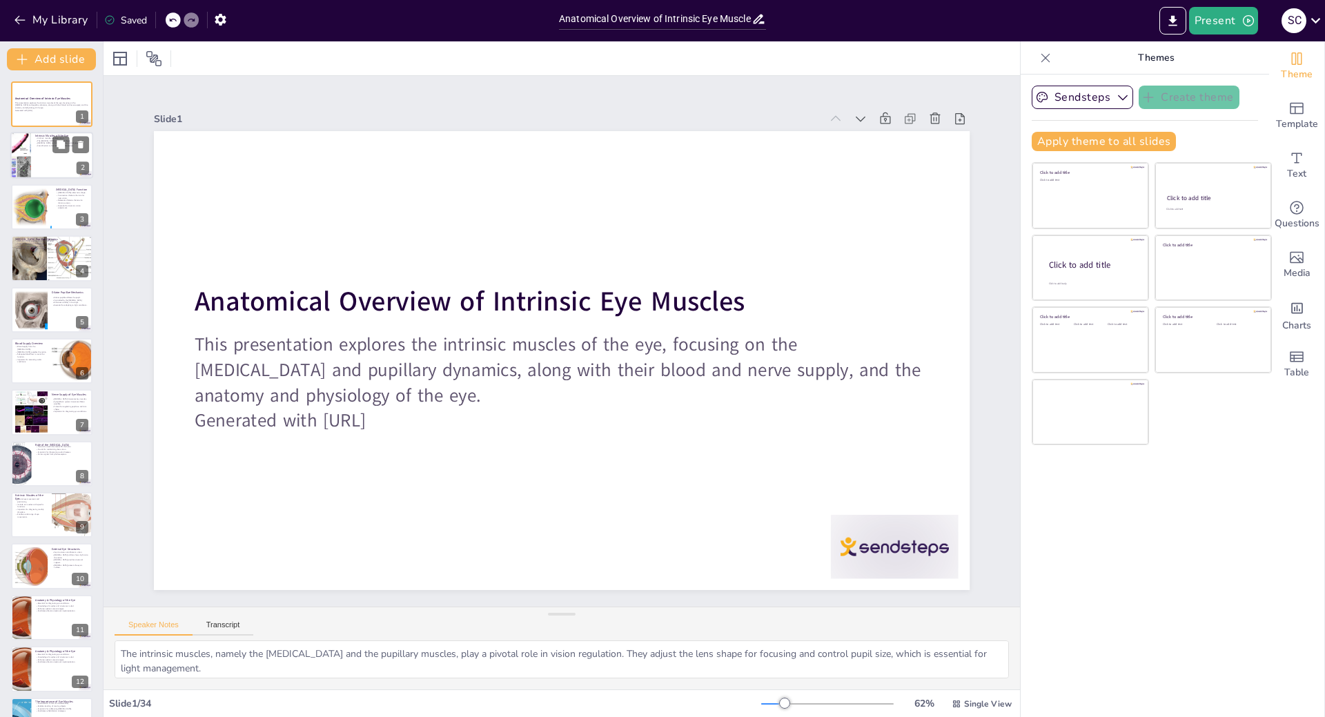
checkbox input "true"
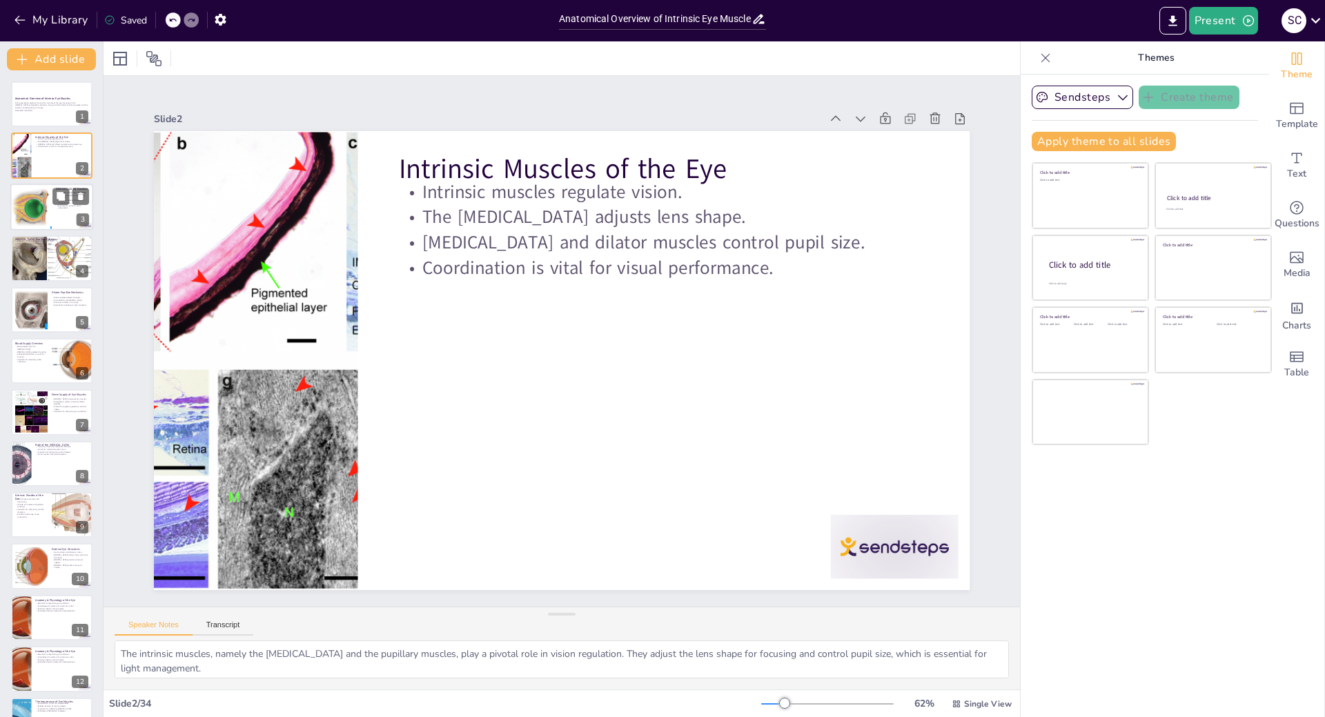
checkbox input "true"
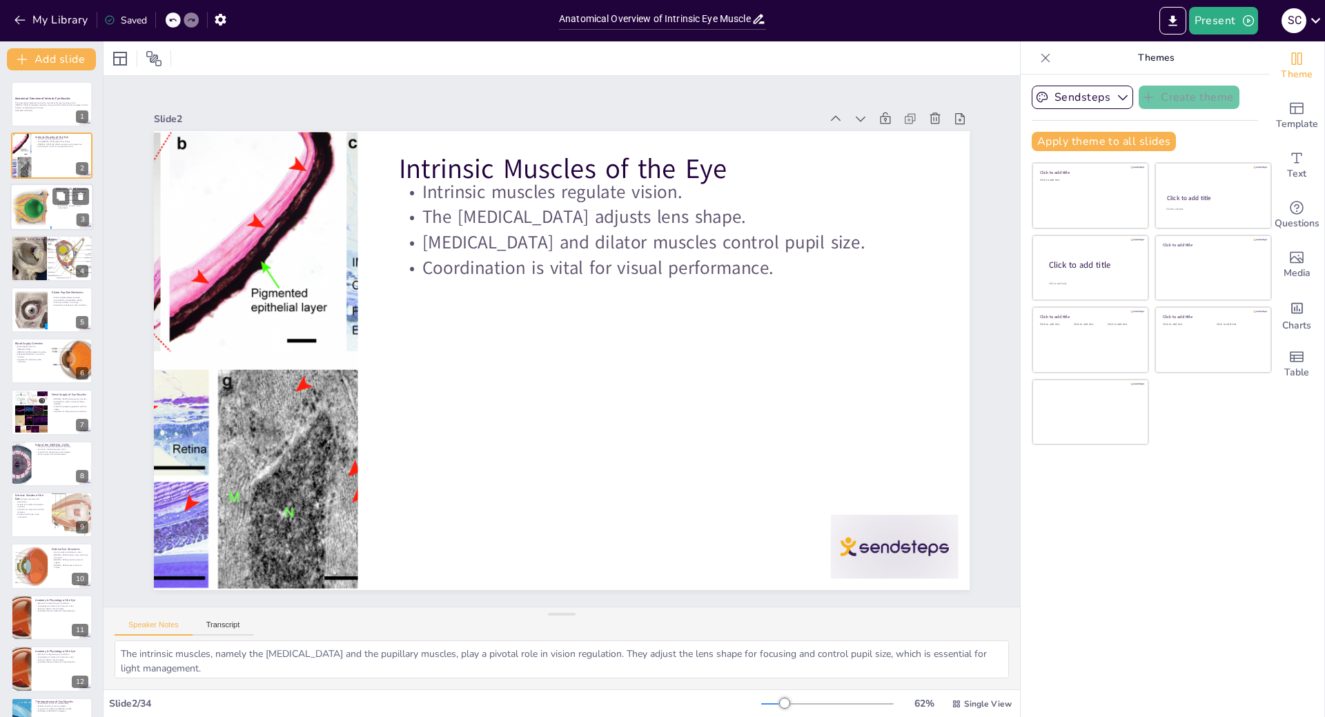
checkbox input "true"
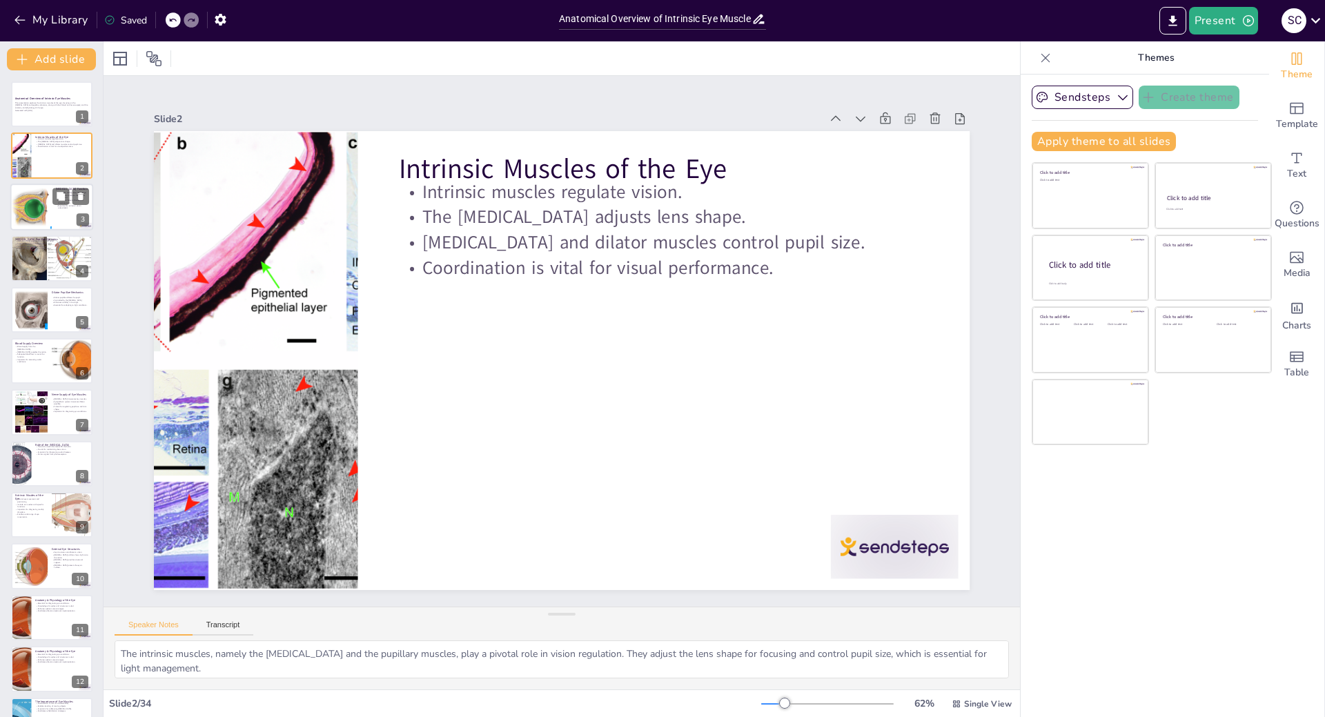
checkbox input "true"
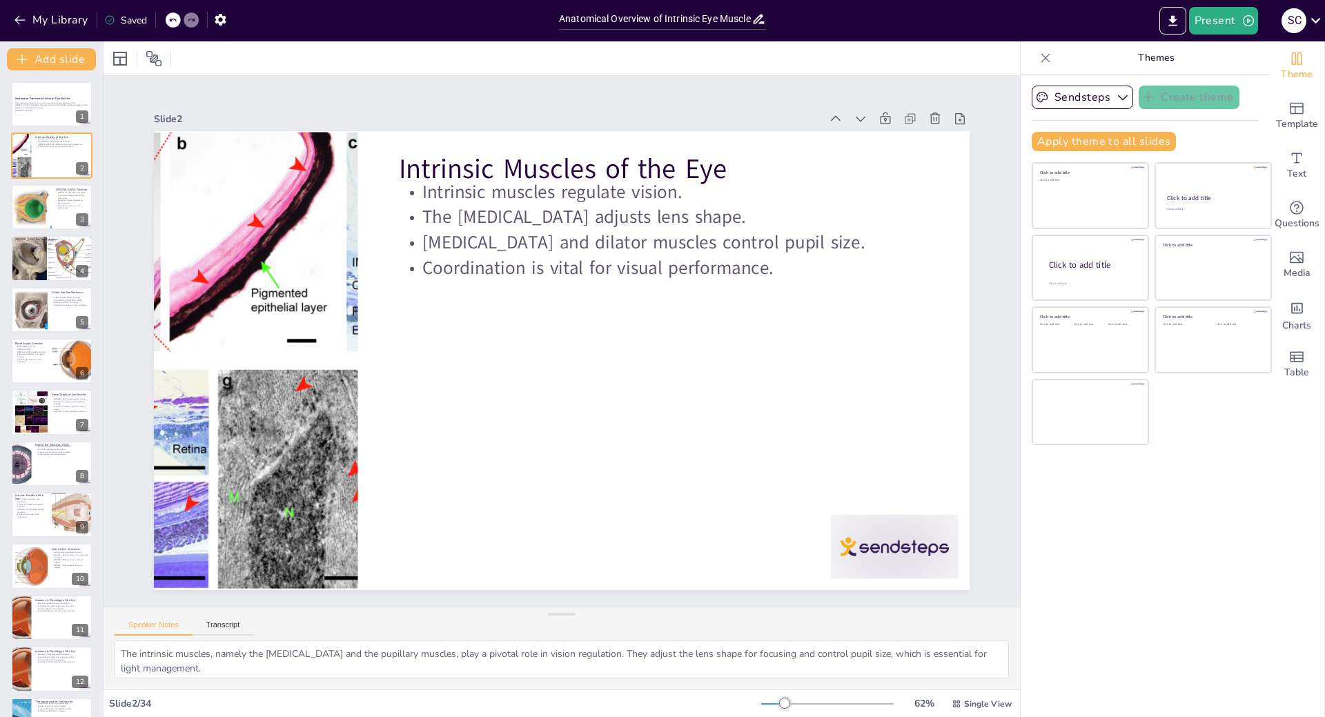
checkbox input "true"
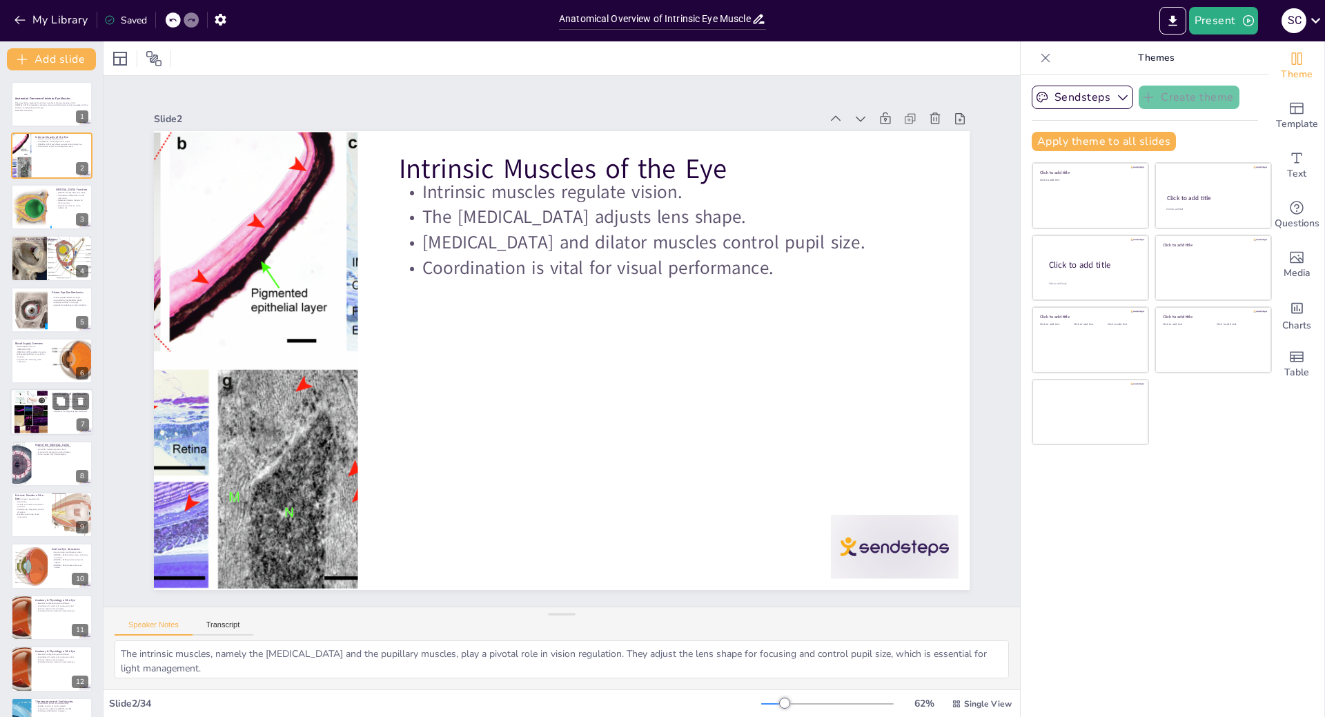
checkbox input "true"
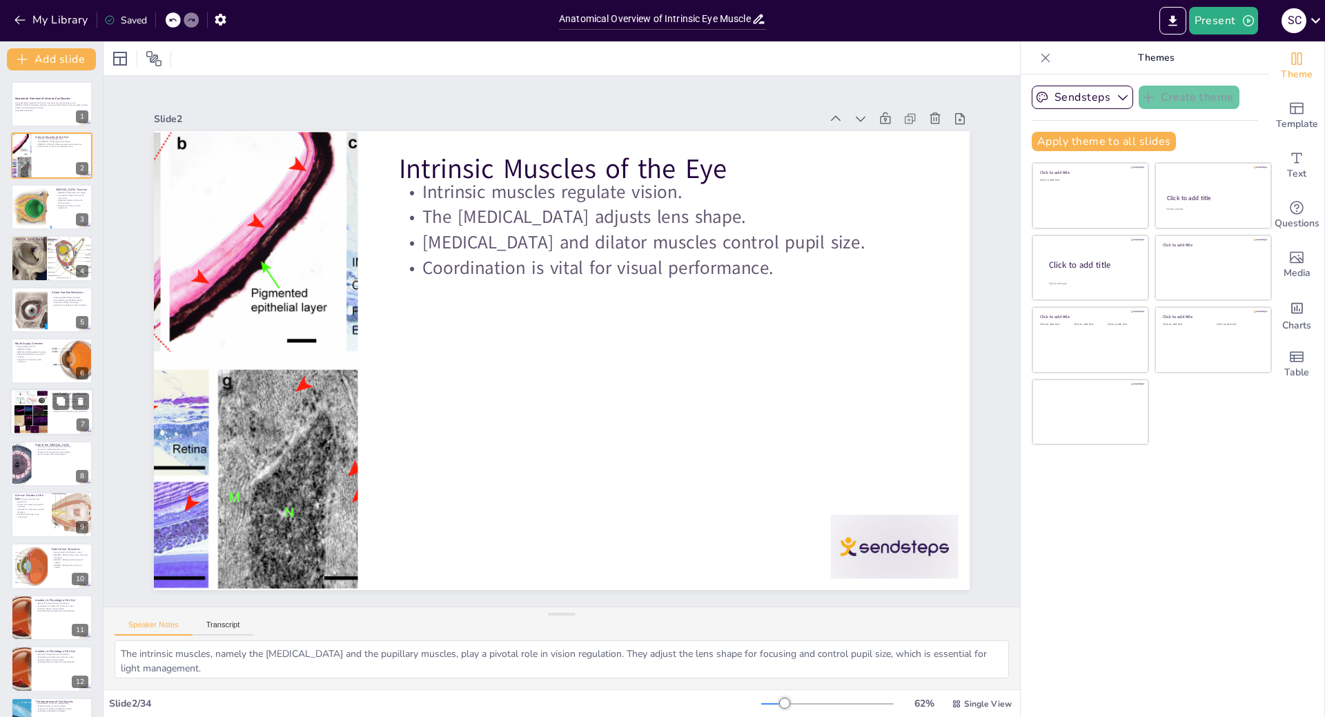
checkbox input "true"
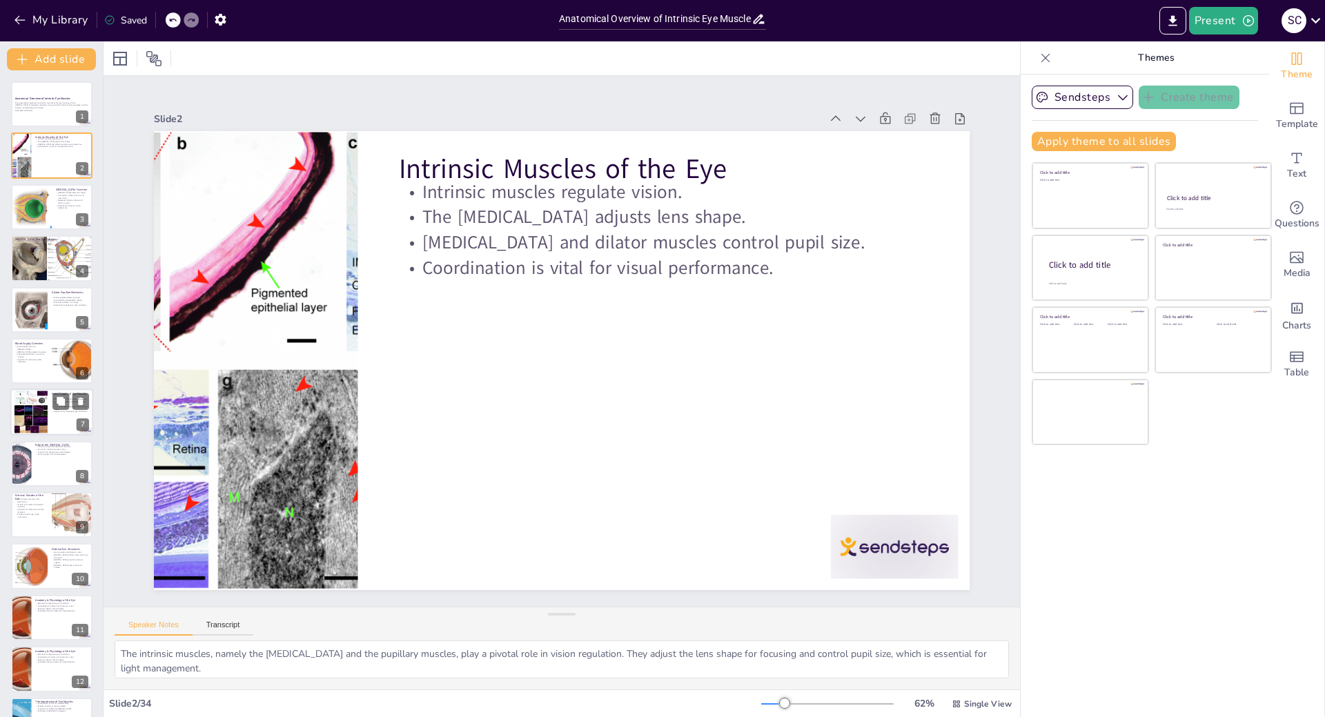
checkbox input "true"
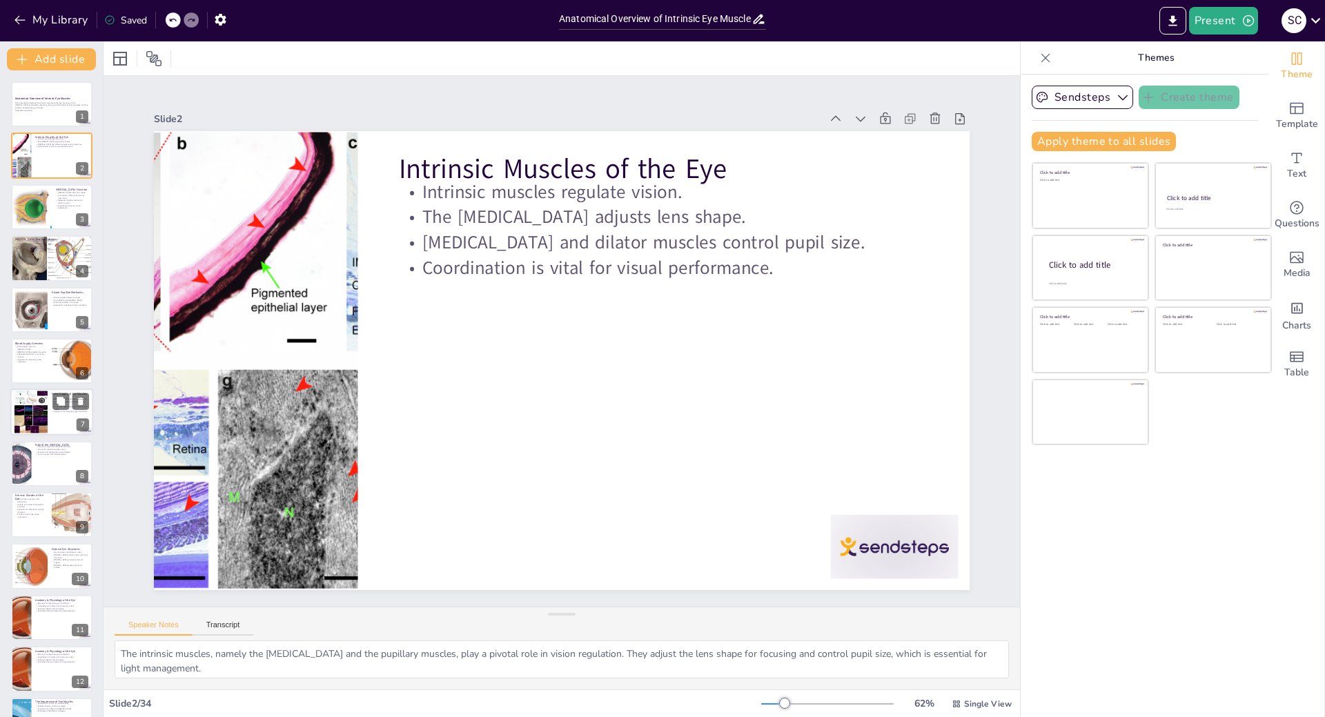
checkbox input "true"
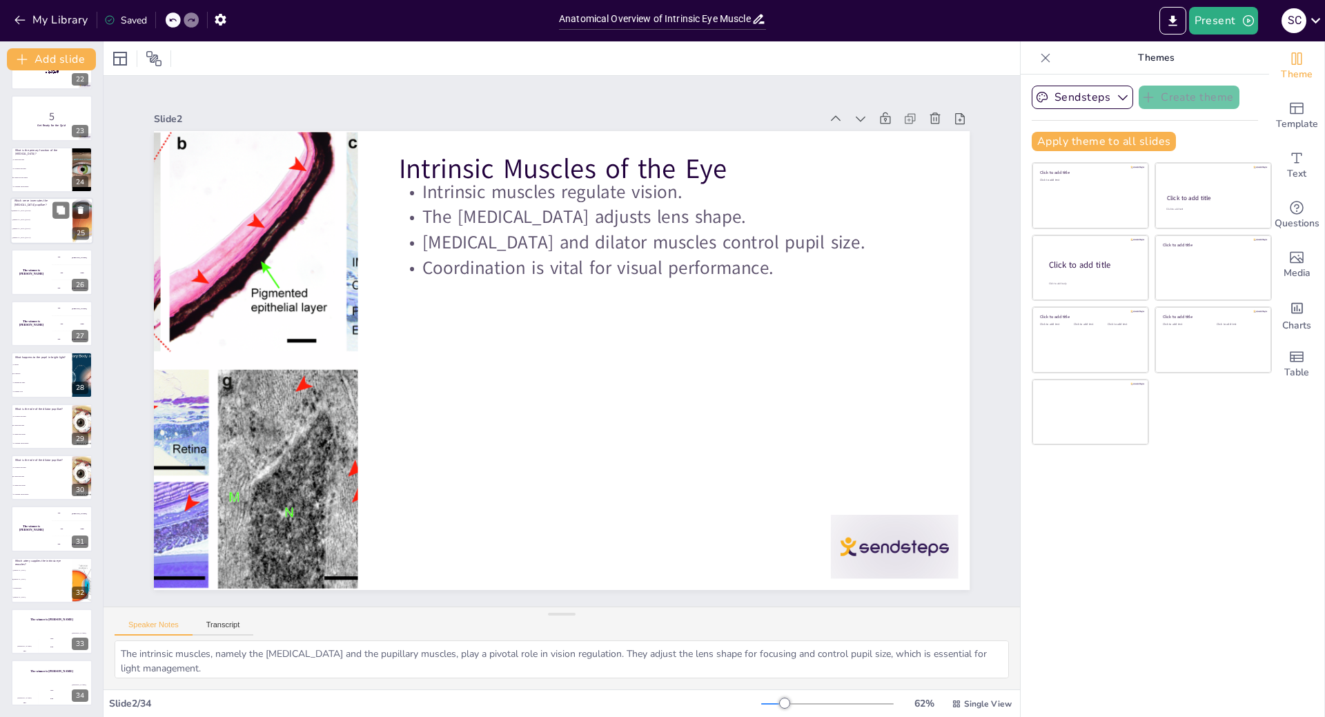
scroll to position [908, 0]
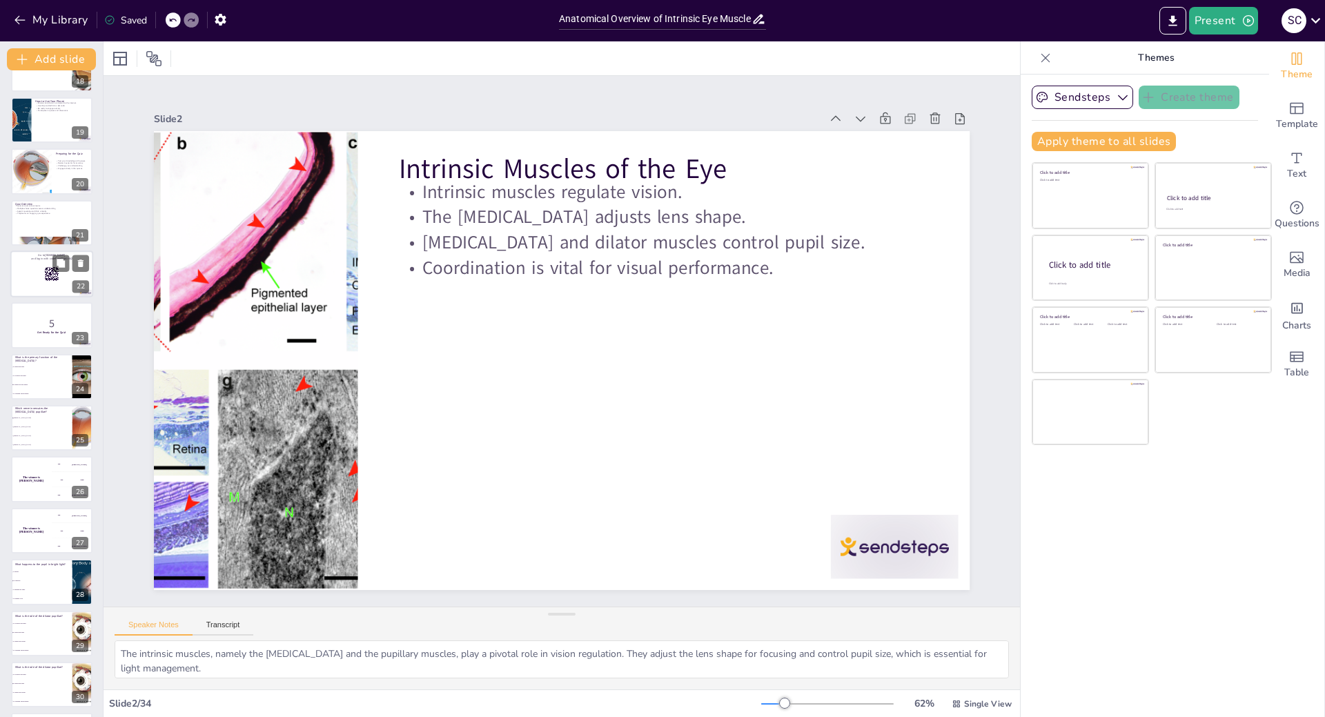
click at [45, 274] on rect at bounding box center [51, 273] width 15 height 15
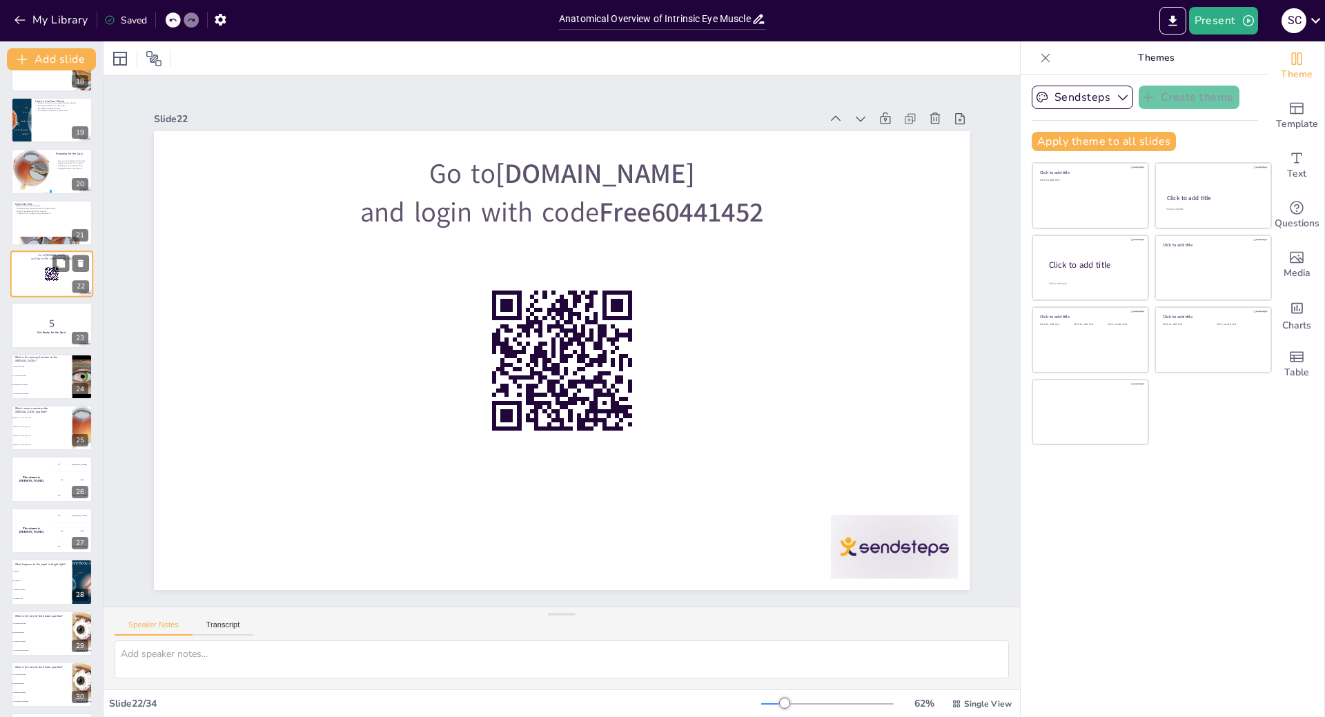
scroll to position [789, 0]
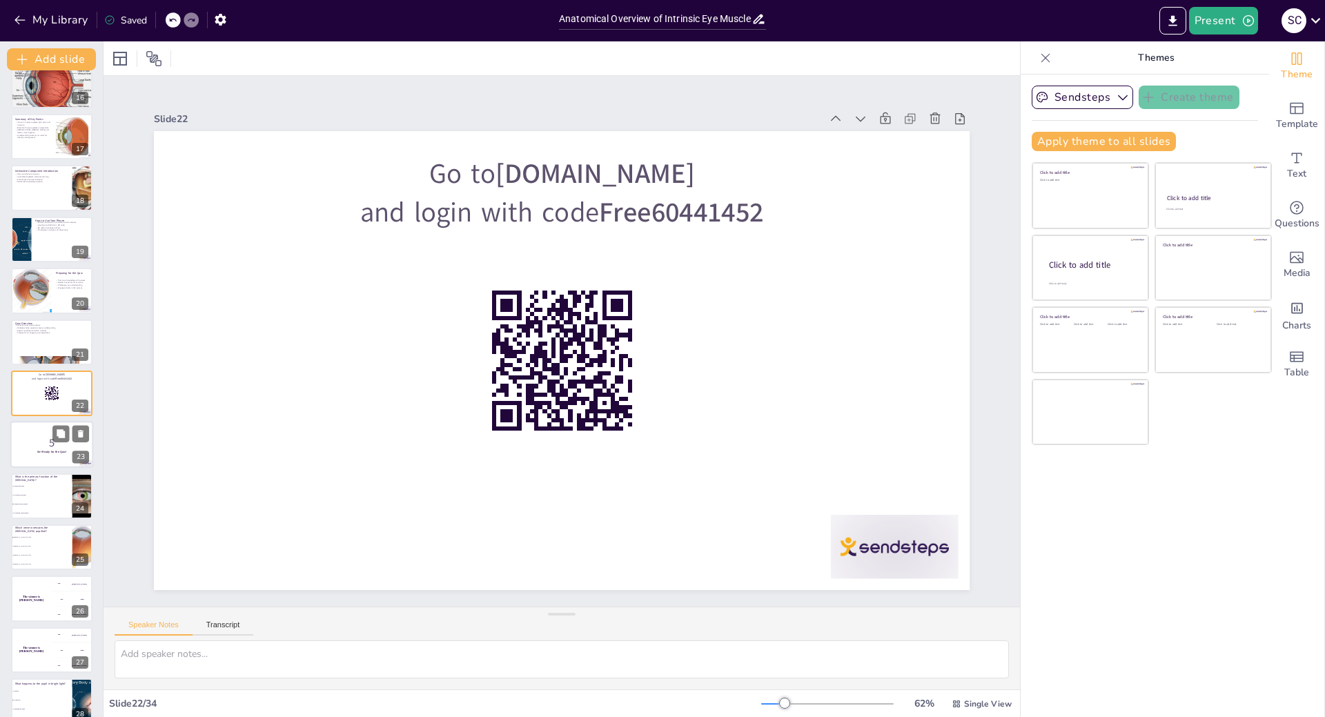
click at [50, 439] on p "5" at bounding box center [51, 442] width 75 height 15
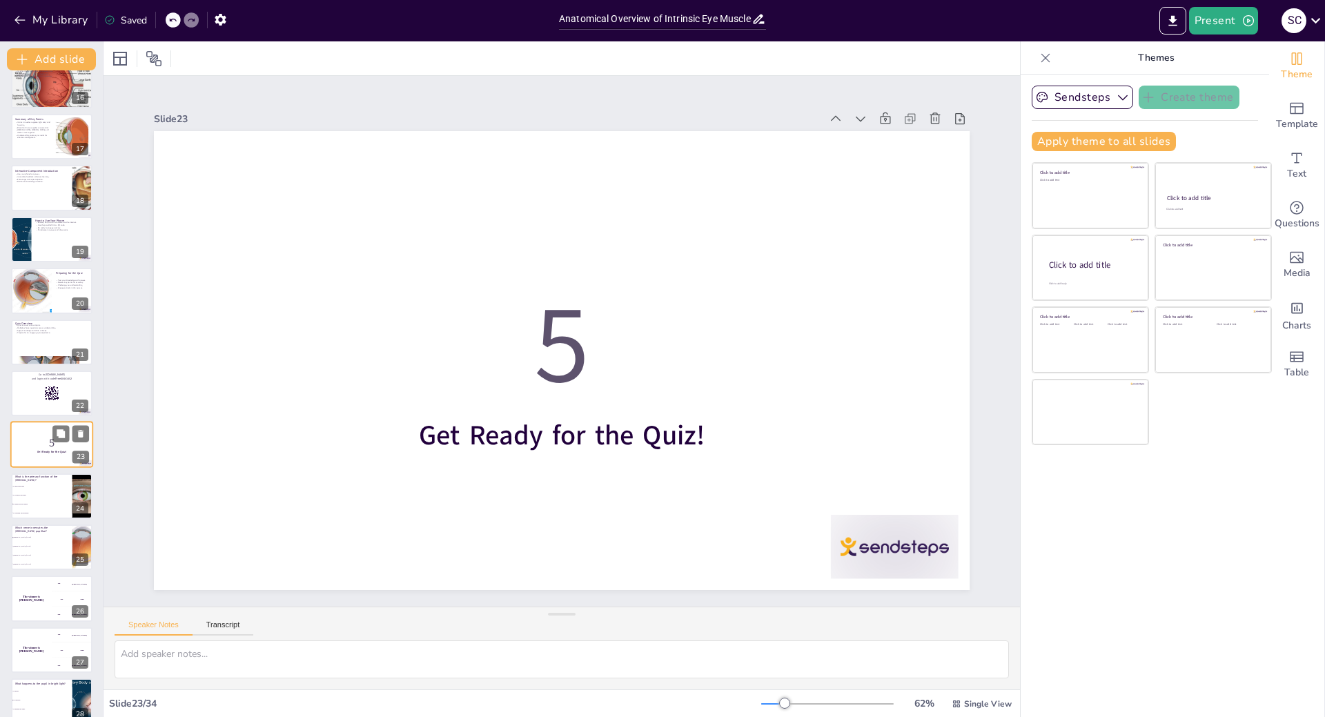
scroll to position [840, 0]
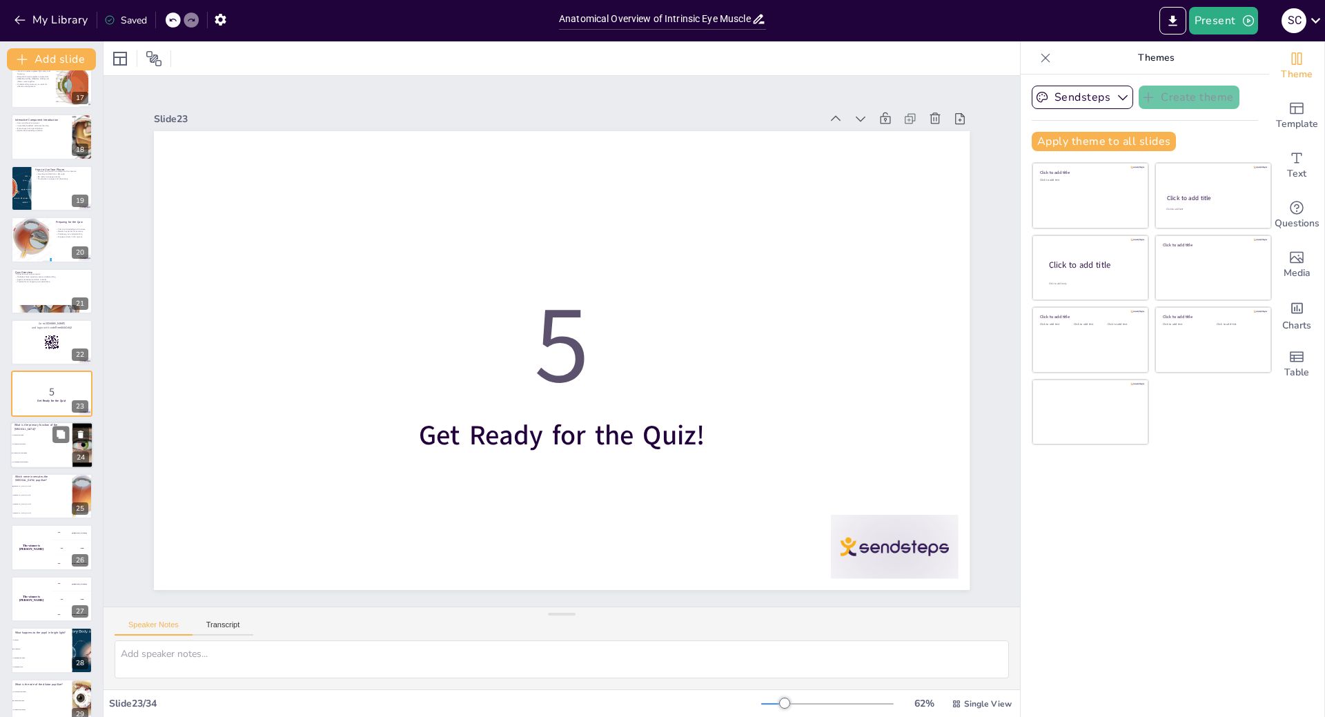
click at [46, 449] on li "To adjust the lens shape" at bounding box center [41, 452] width 62 height 9
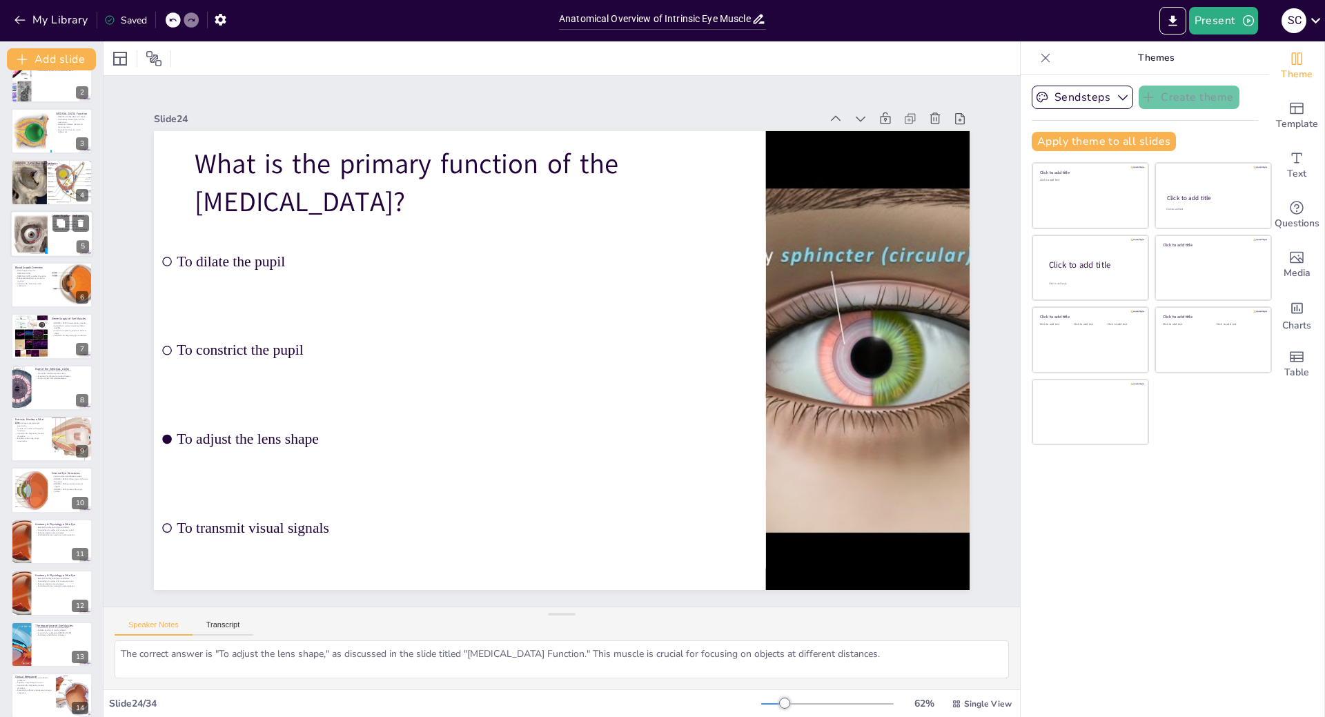
scroll to position [0, 0]
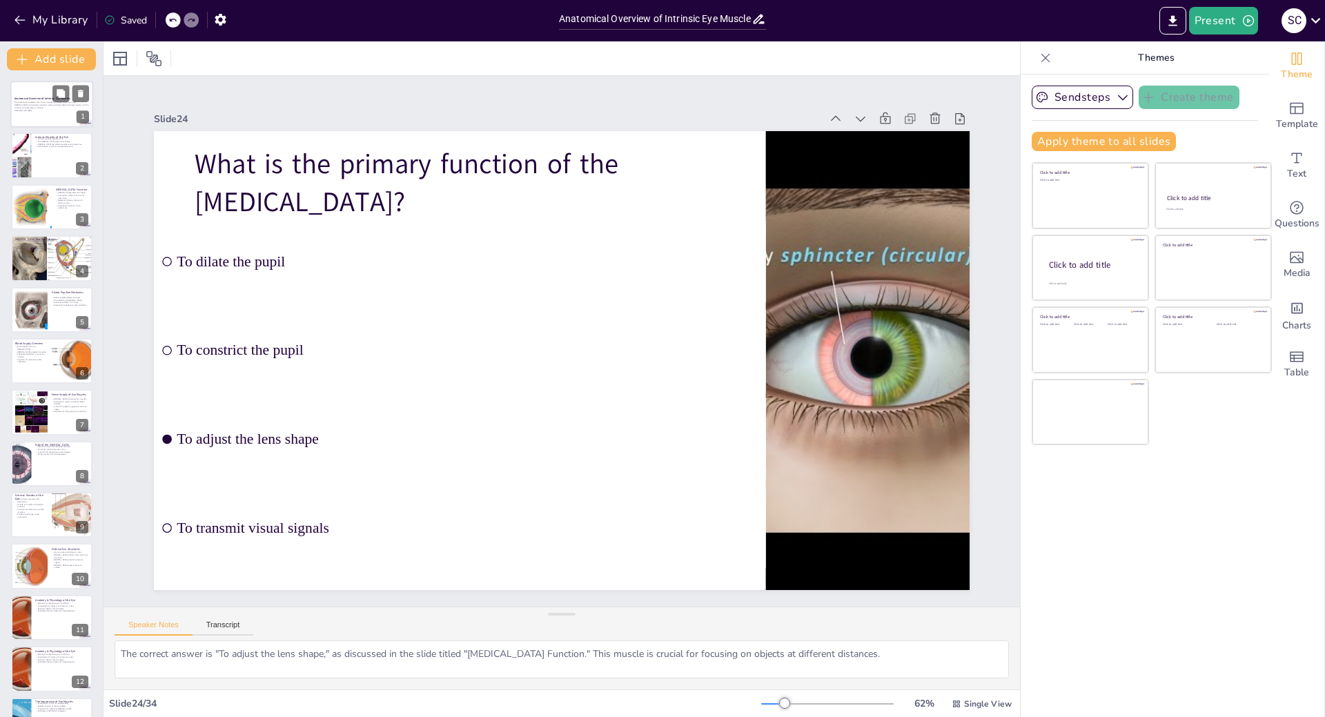
click at [48, 117] on div at bounding box center [51, 104] width 83 height 47
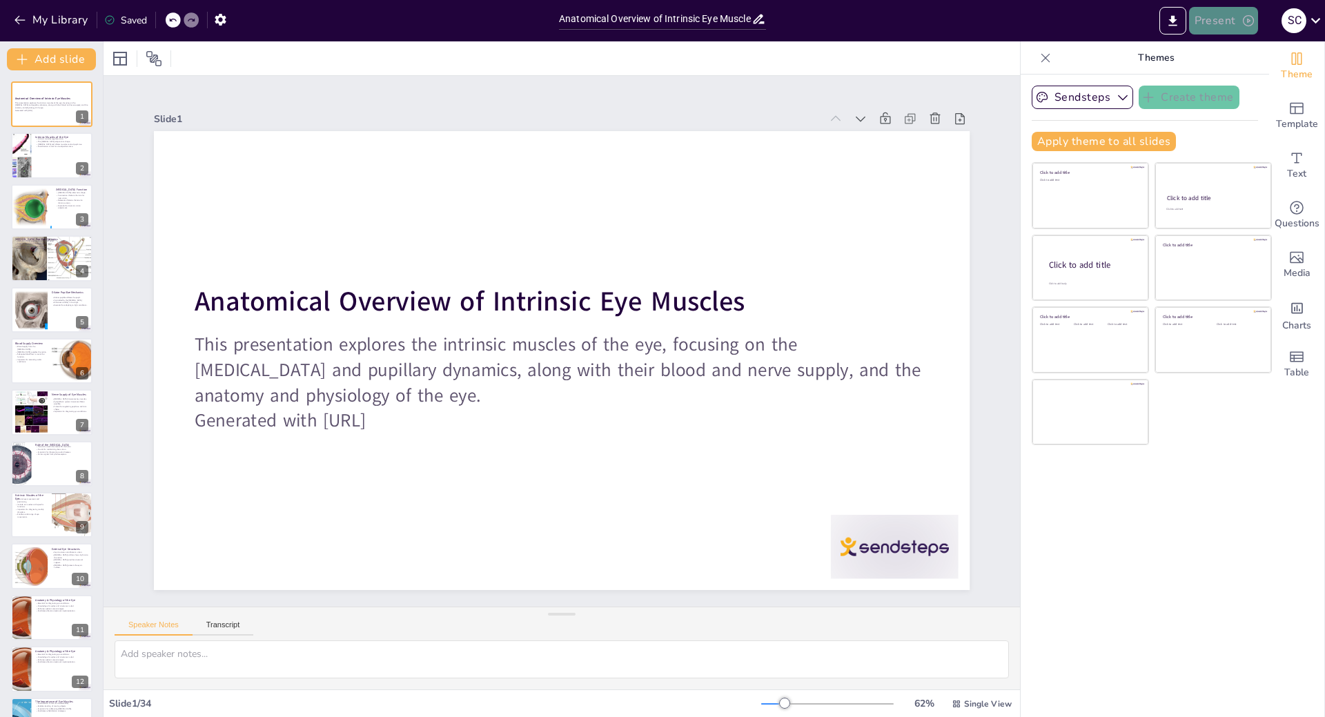
click at [1243, 12] on button "Present" at bounding box center [1223, 21] width 69 height 28
click at [1225, 88] on li "Play presentation" at bounding box center [1244, 85] width 108 height 22
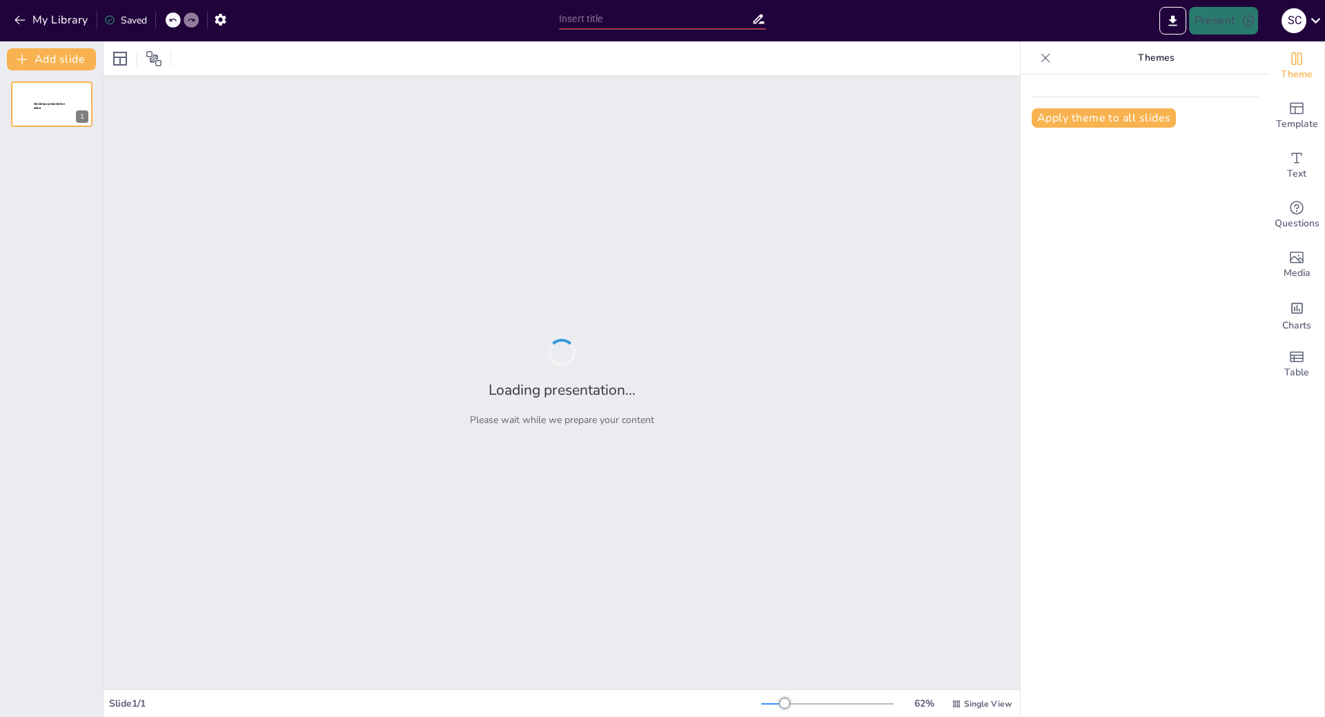
type input "Anatomical Overview of Intrinsic Eye Muscles: Ciliary and Pupillary Dynamics"
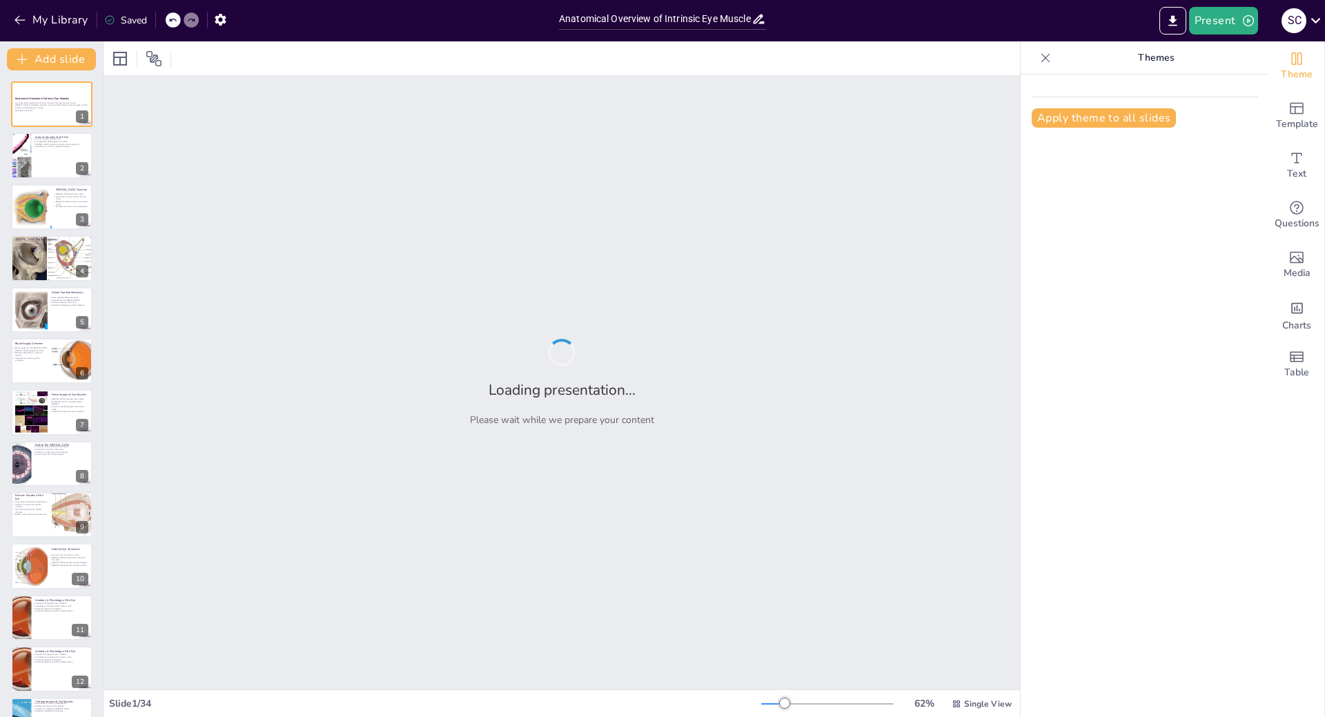
checkbox input "true"
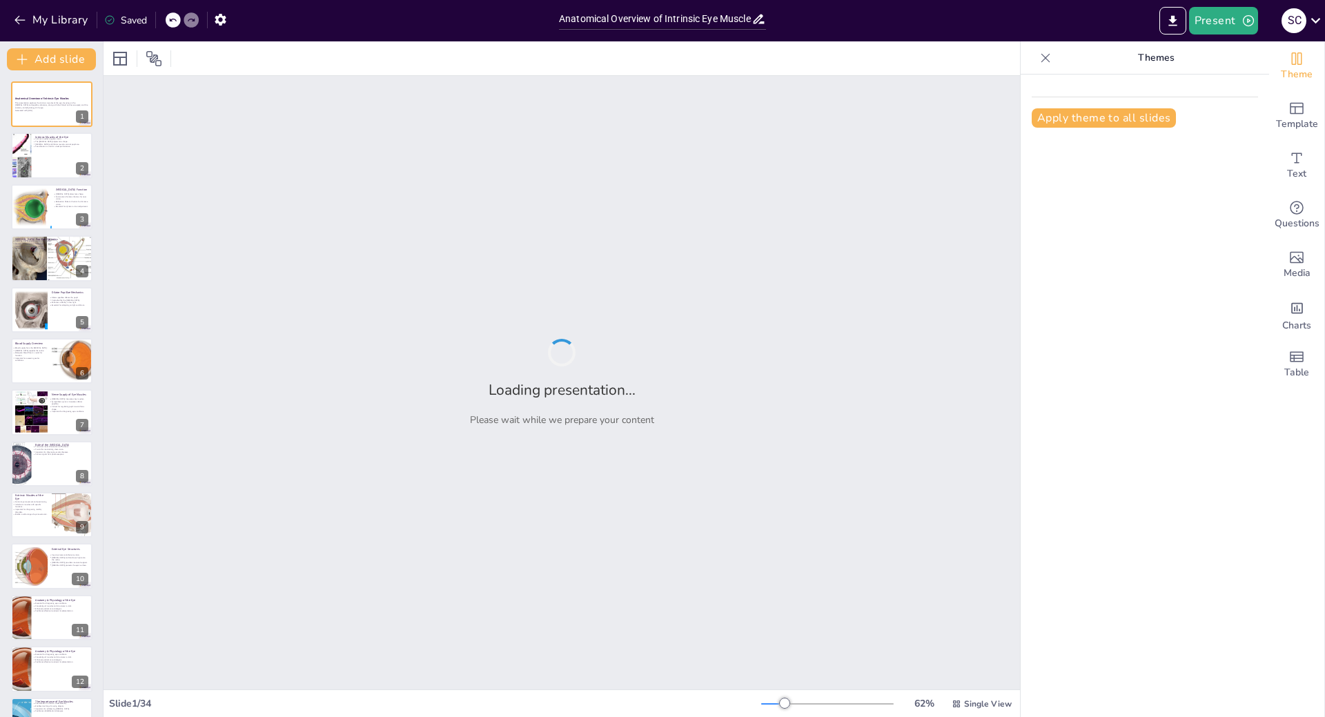
checkbox input "true"
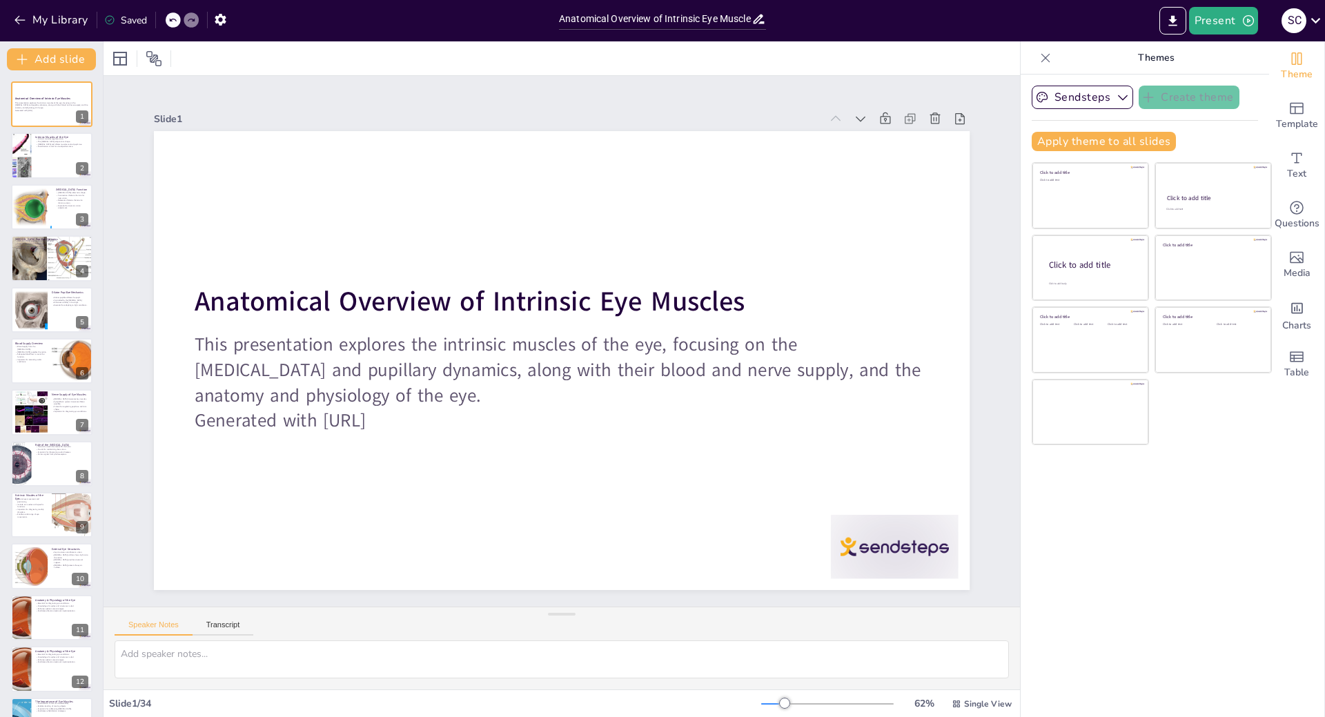
checkbox input "true"
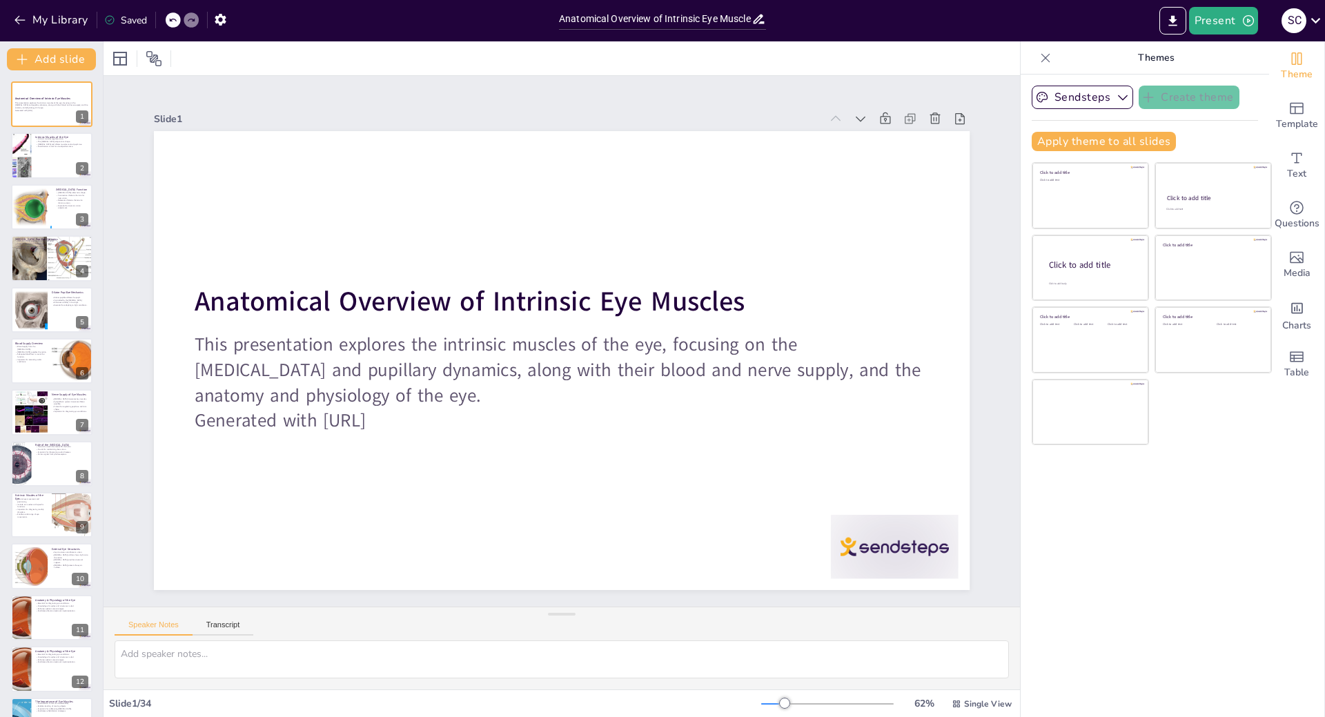
checkbox input "true"
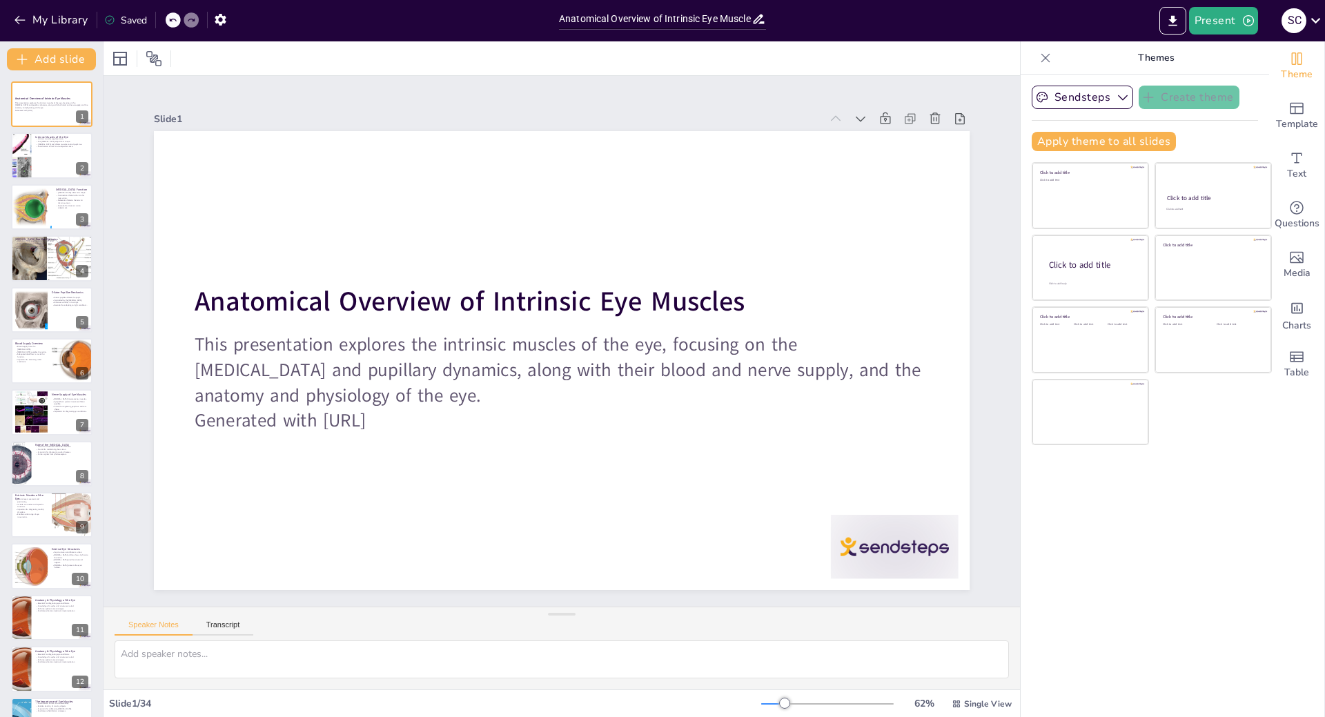
checkbox input "true"
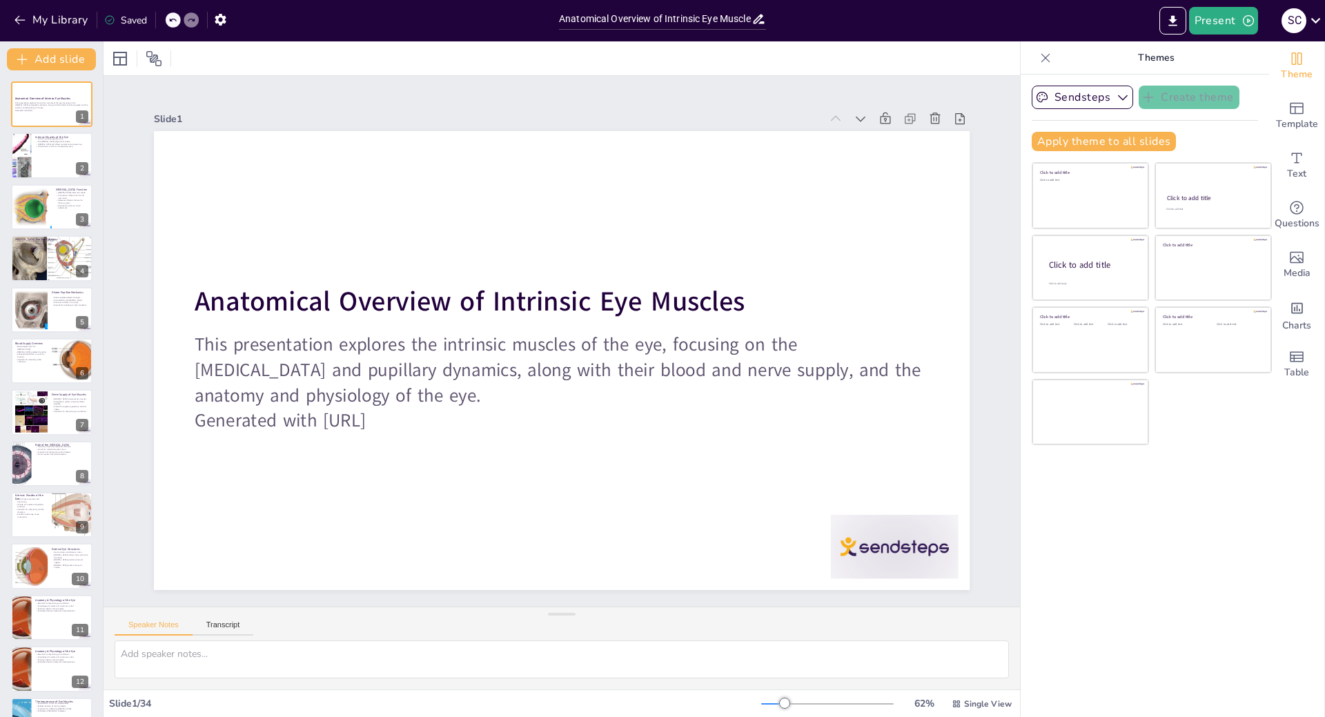
checkbox input "true"
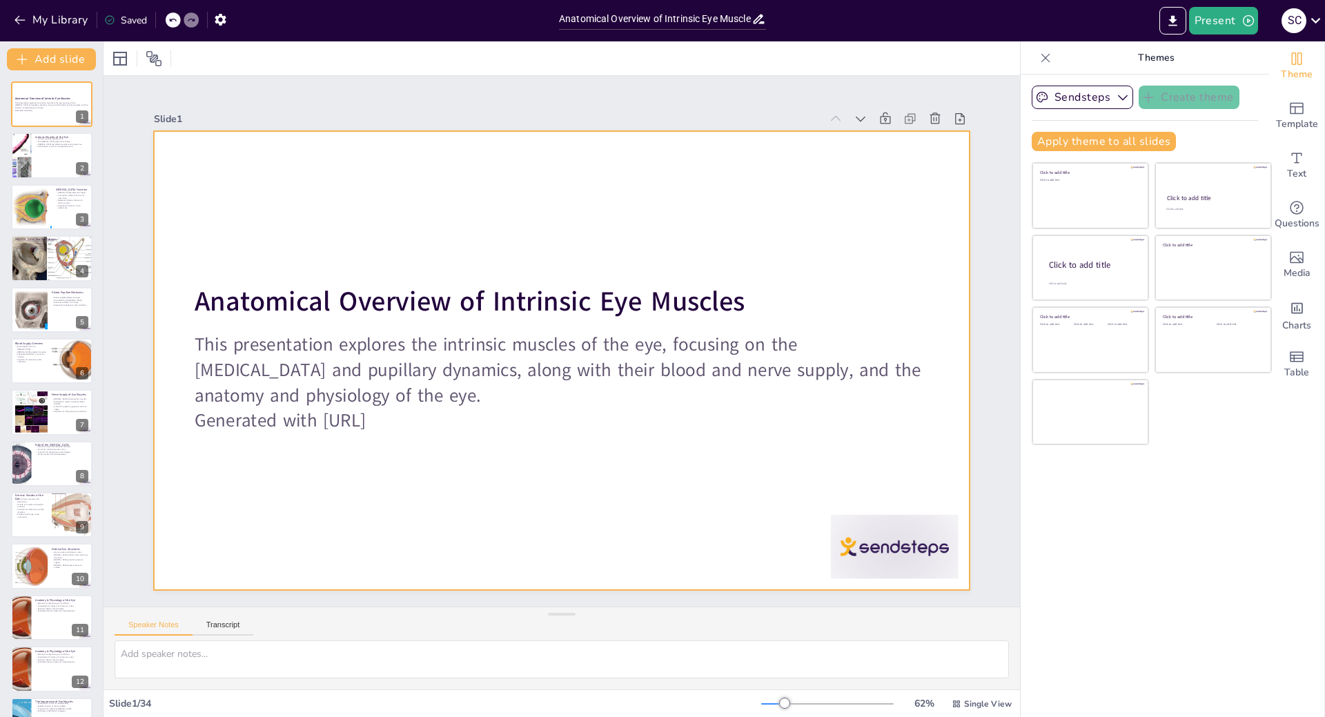
checkbox input "true"
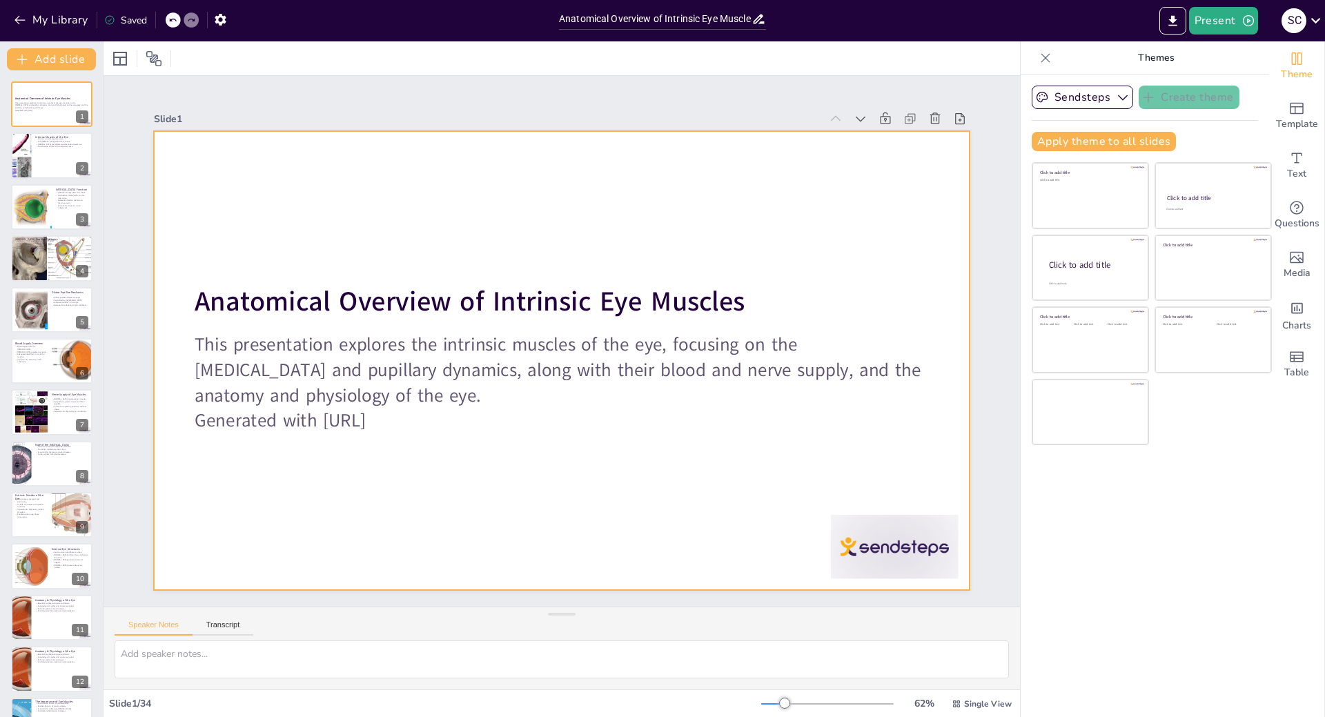
checkbox input "true"
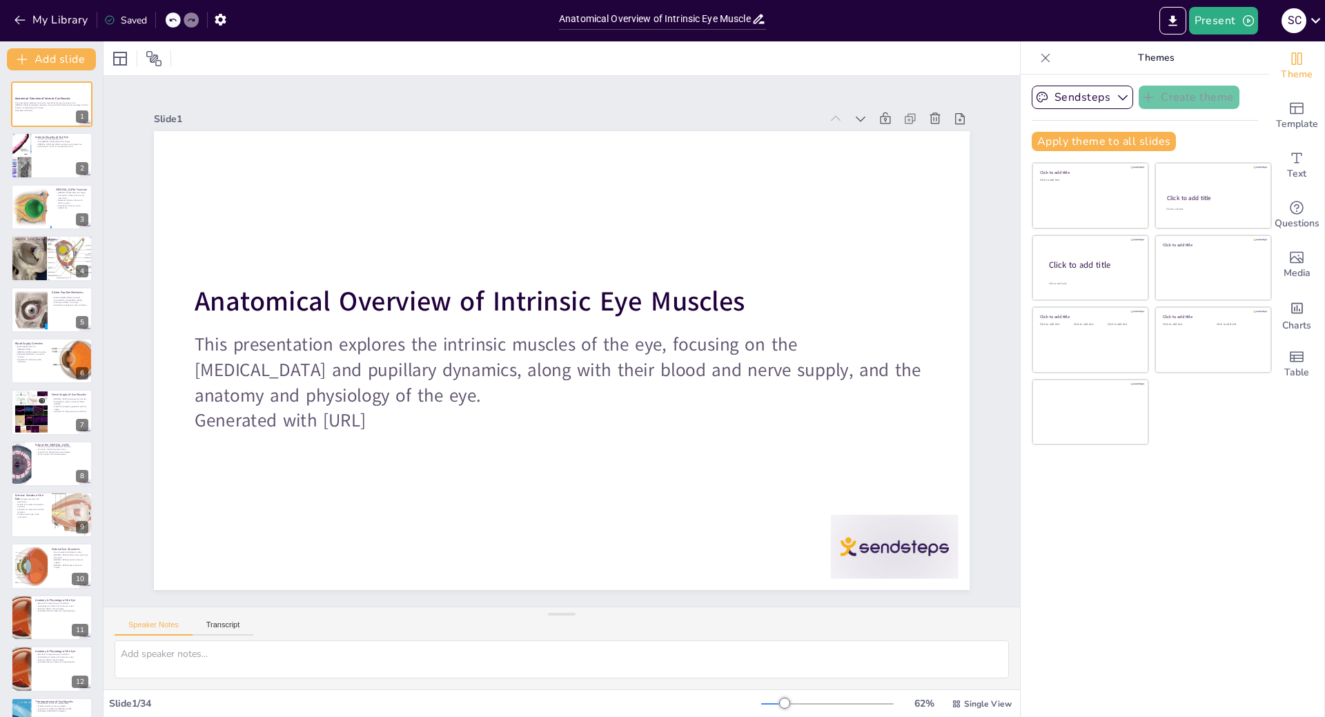
checkbox input "true"
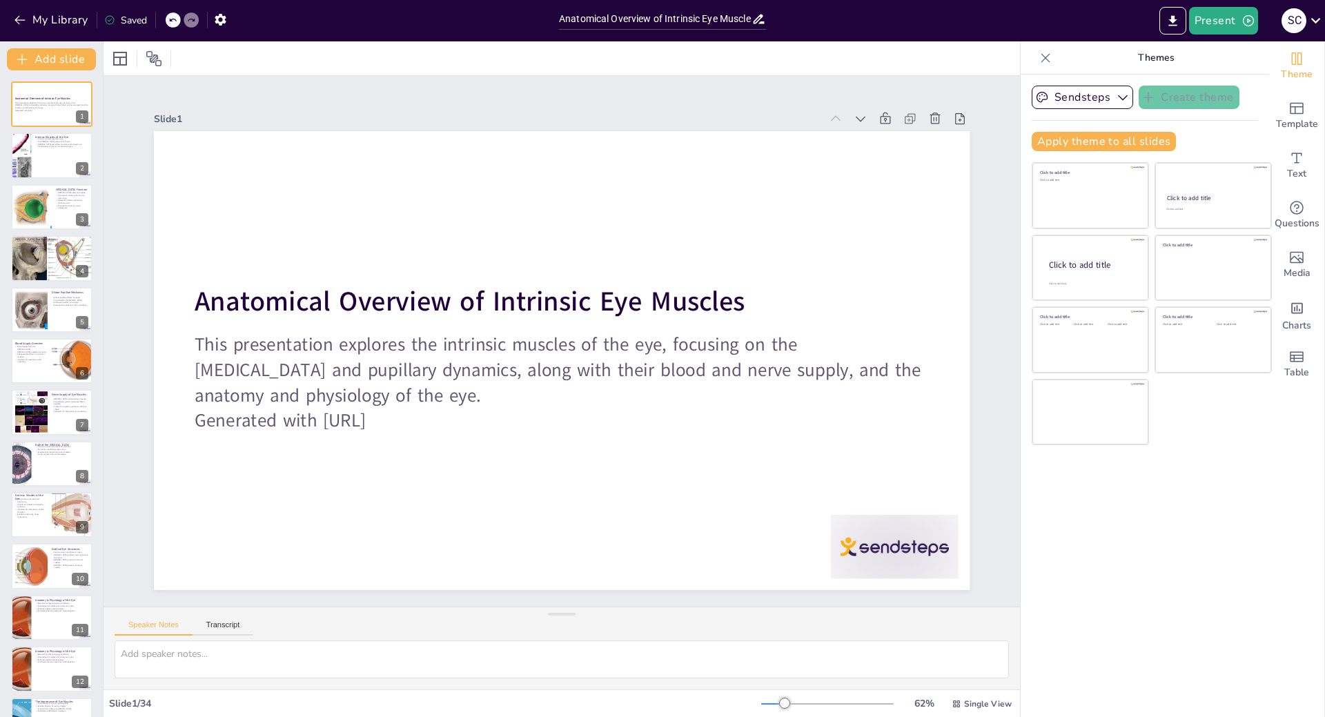
checkbox input "true"
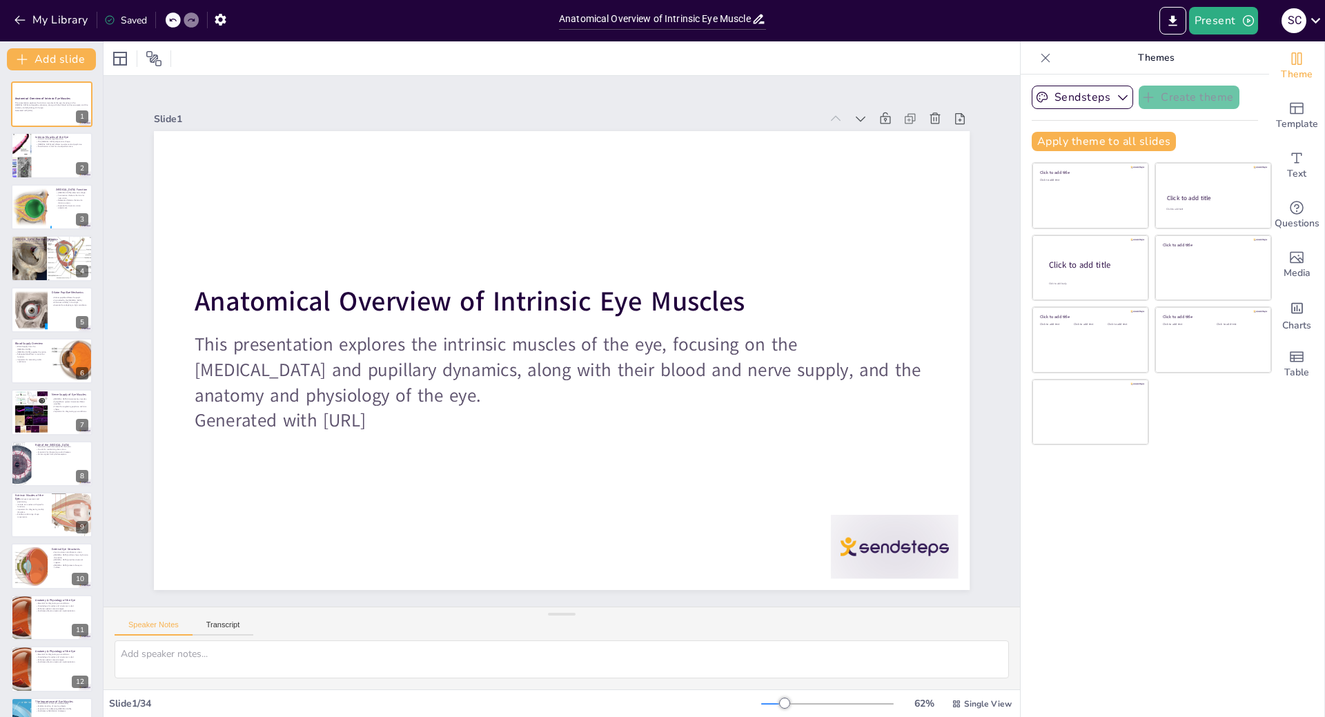
checkbox input "true"
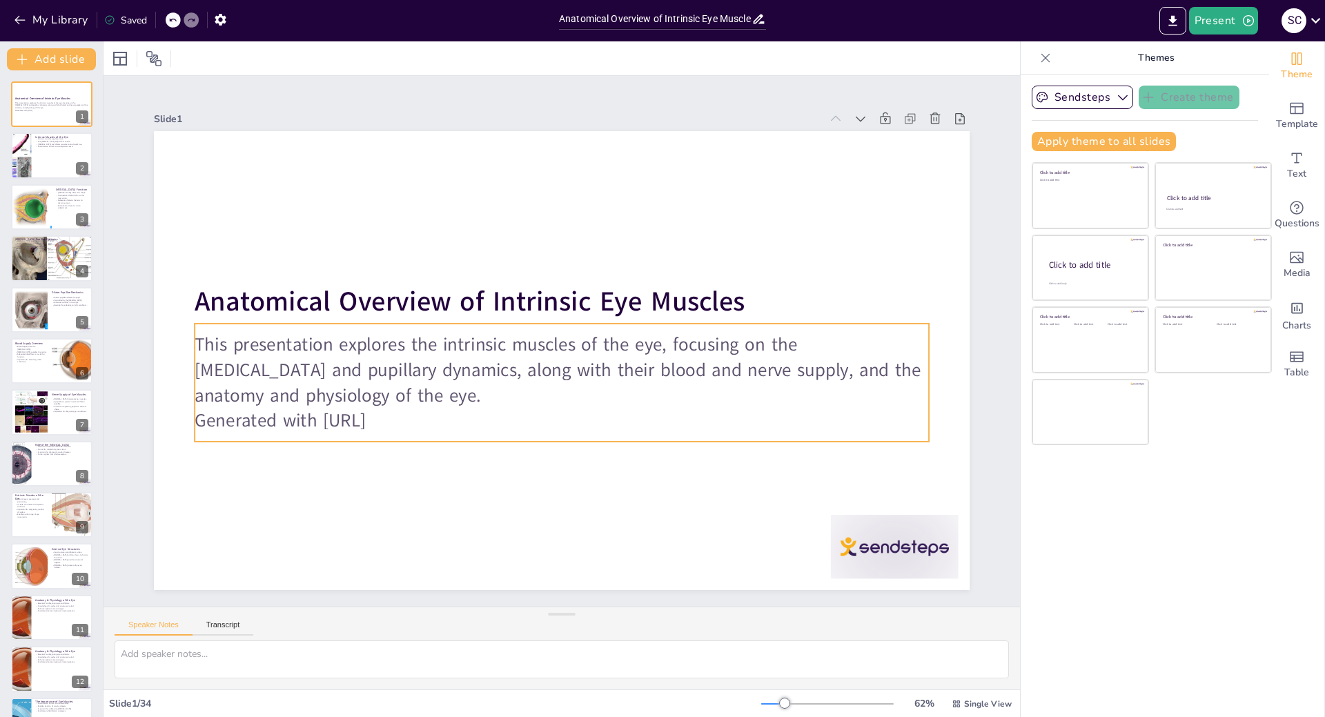
checkbox input "true"
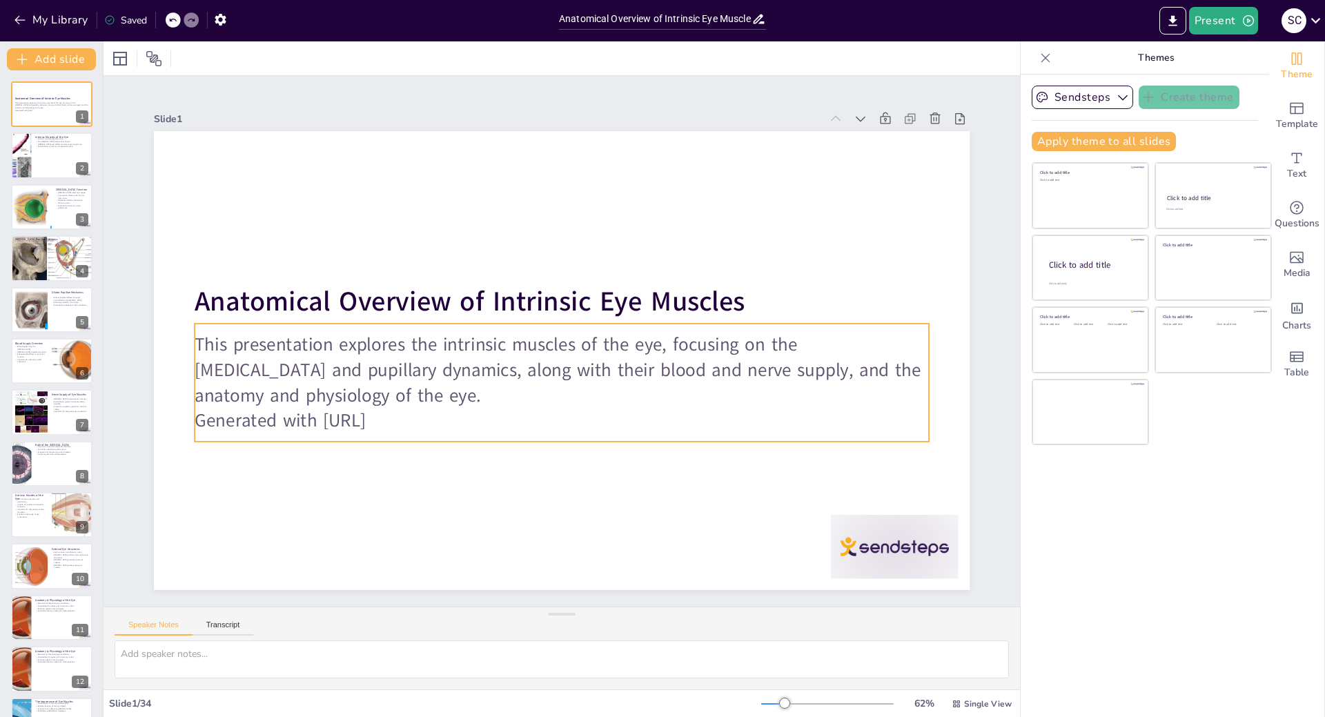
checkbox input "true"
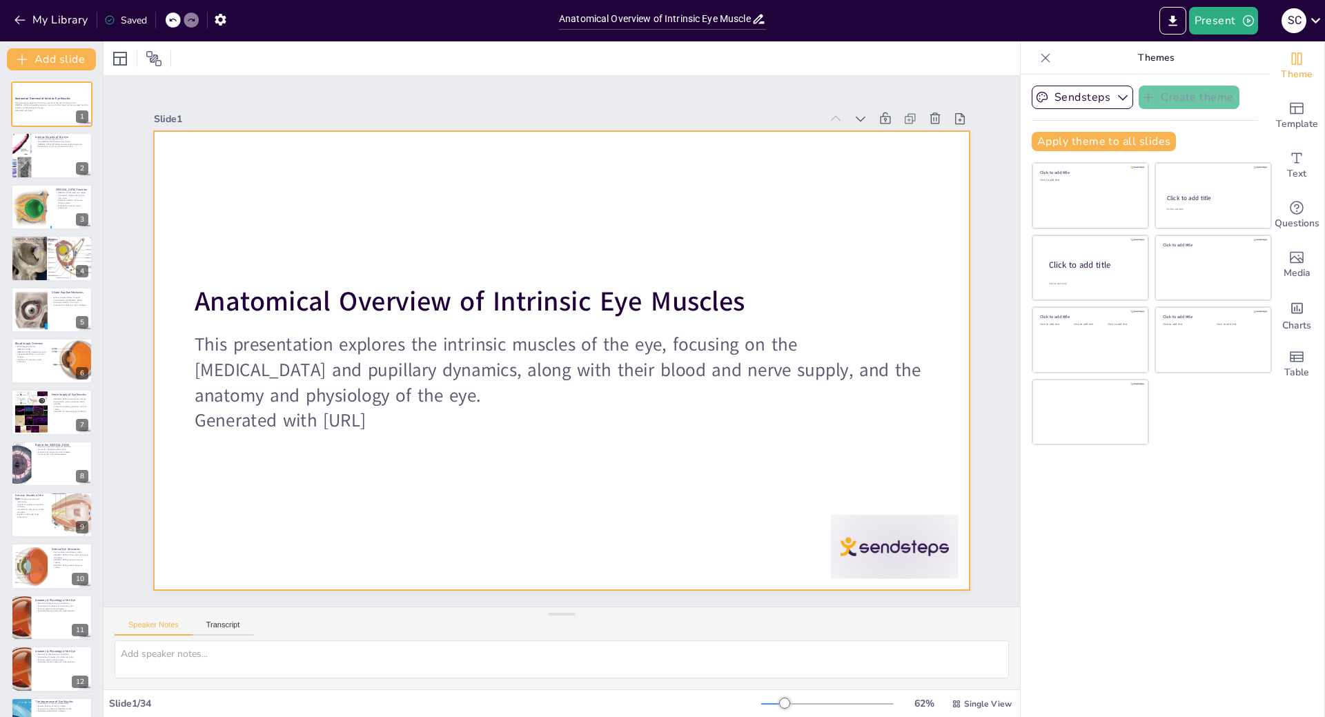
checkbox input "true"
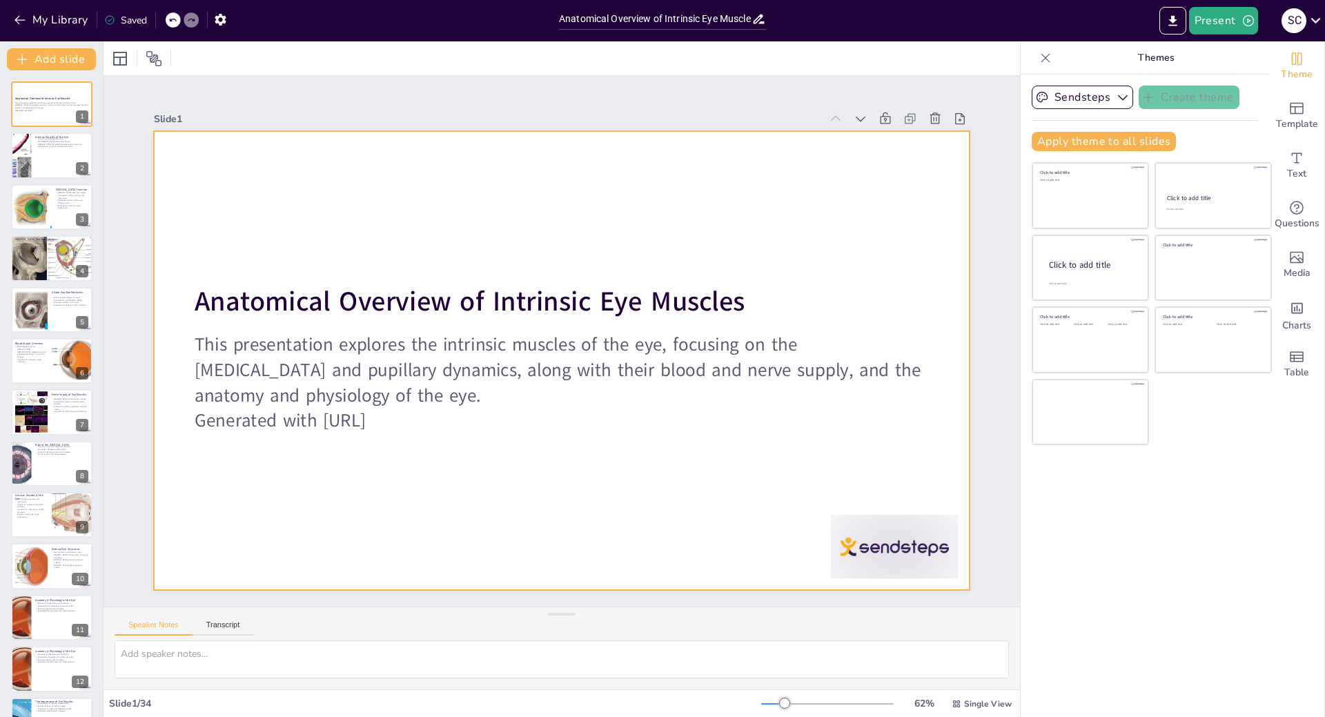
checkbox input "true"
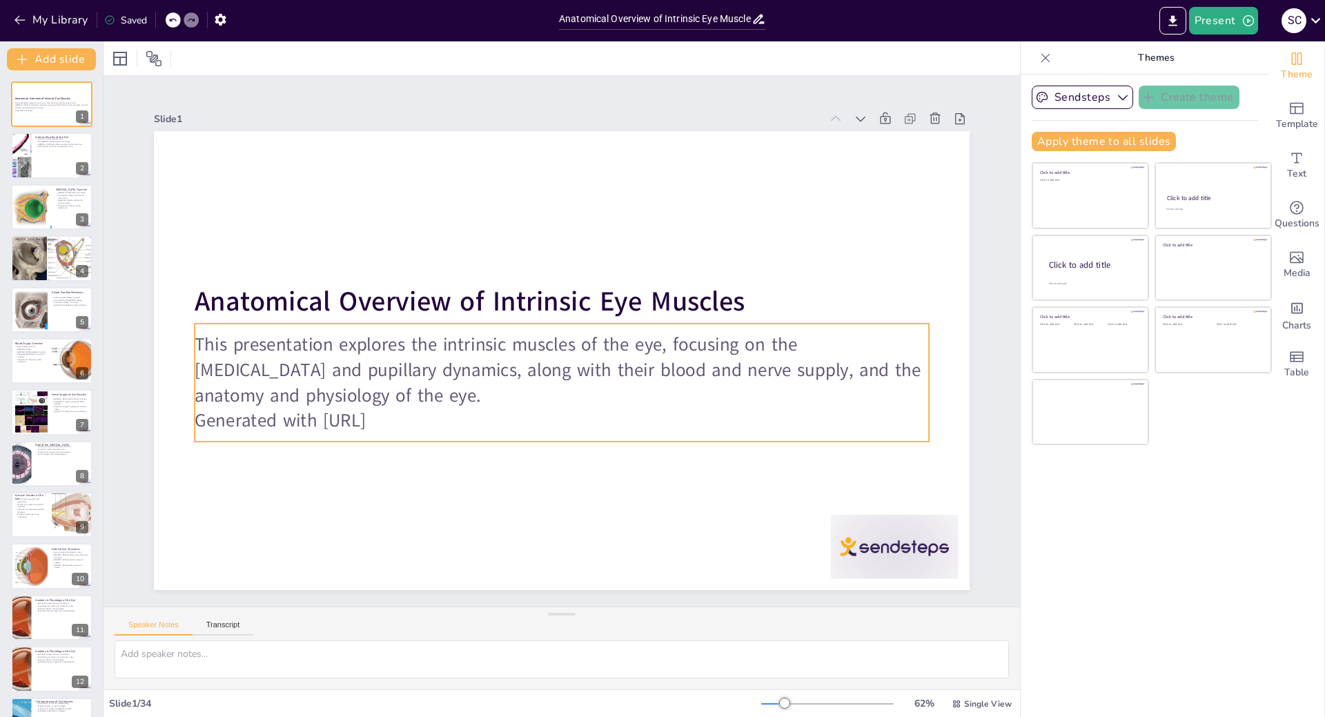
checkbox input "true"
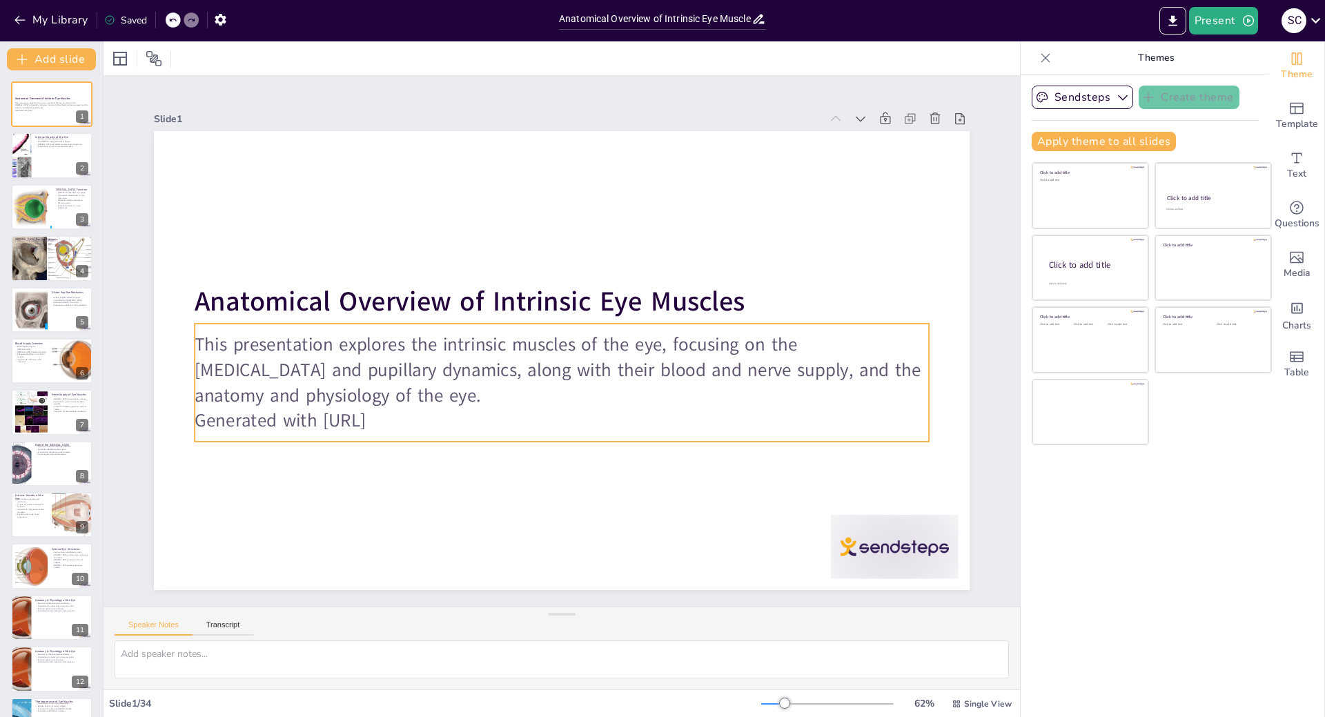
checkbox input "true"
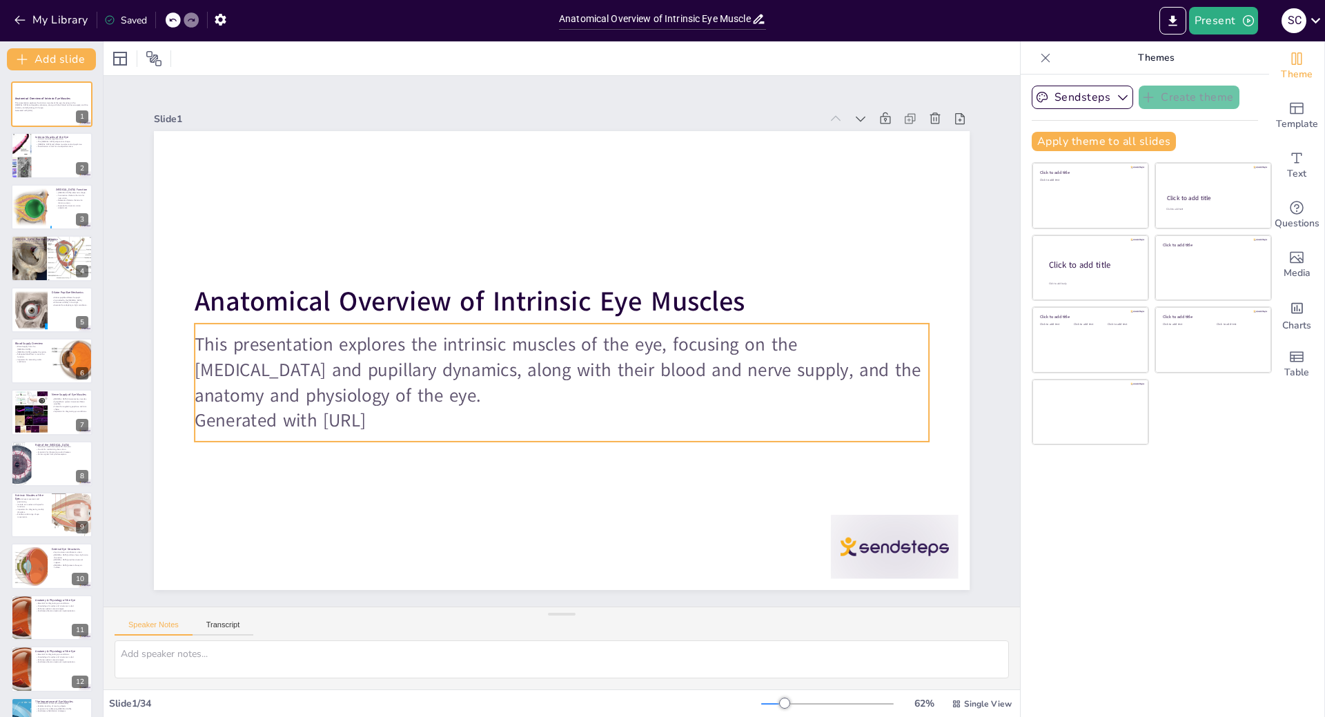
checkbox input "true"
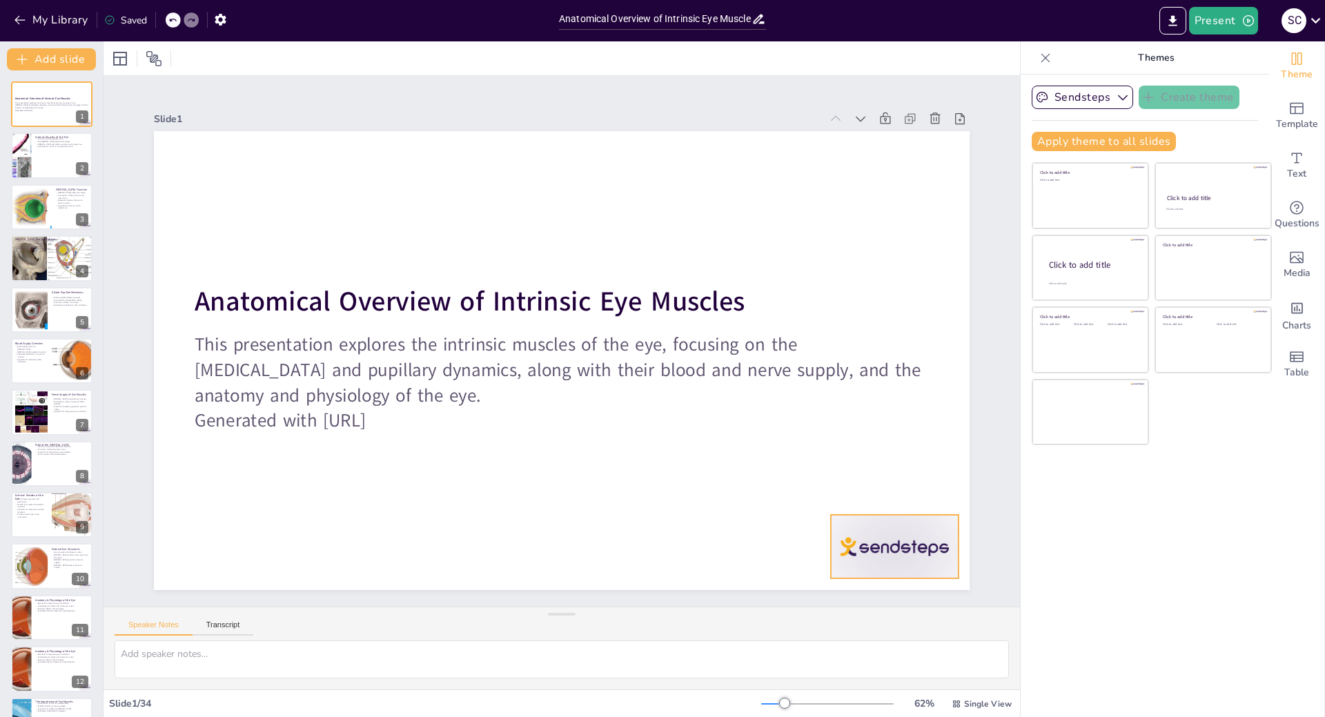
checkbox input "true"
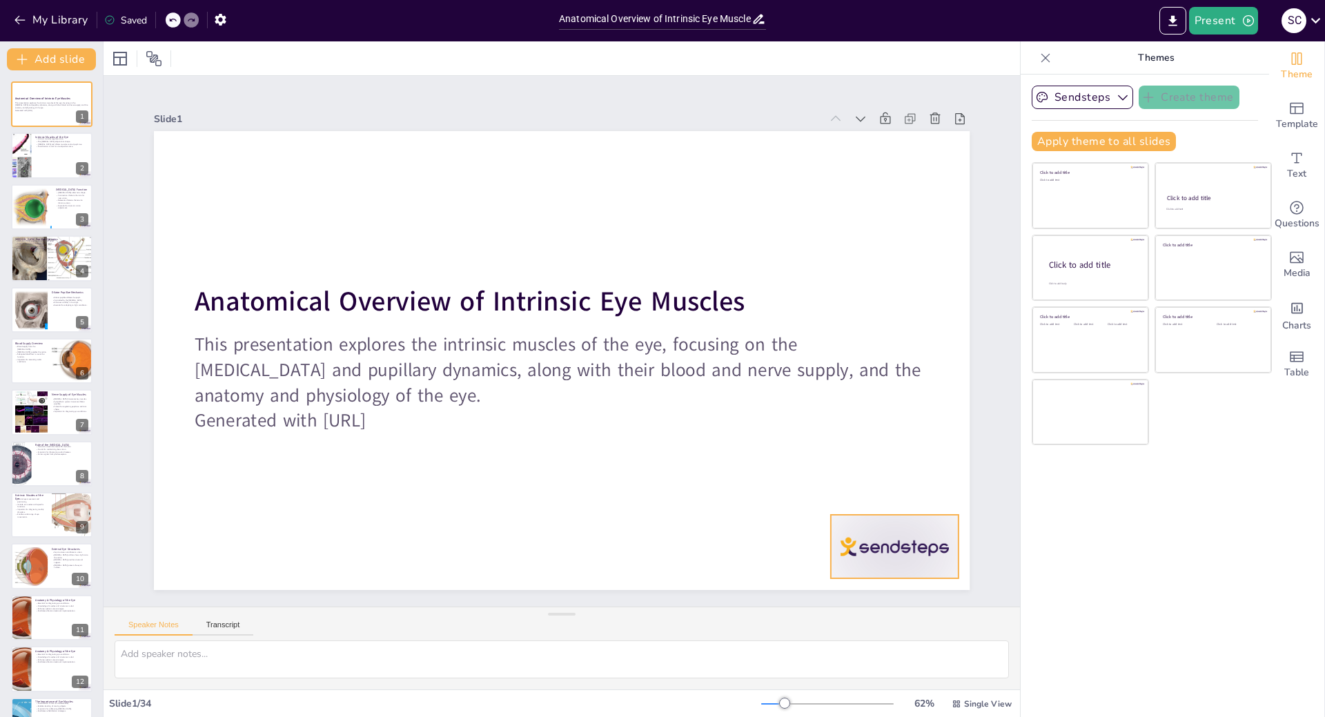
checkbox input "true"
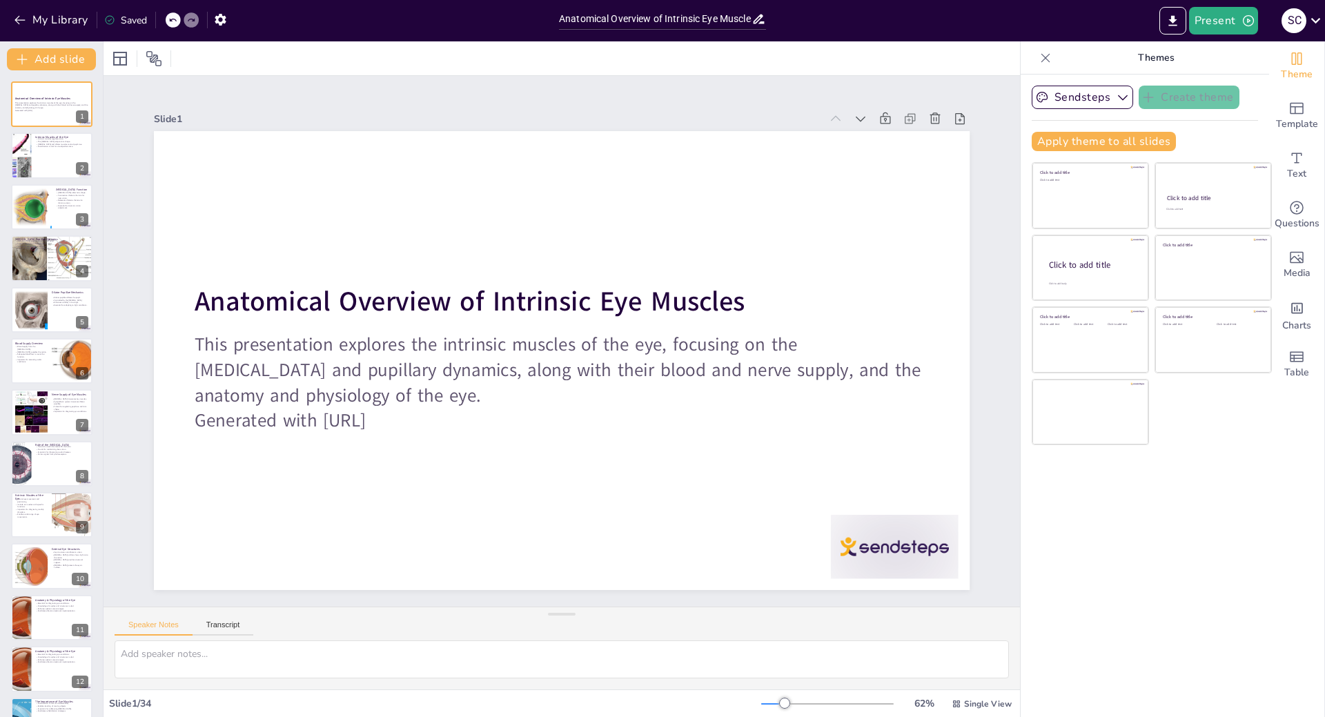
checkbox input "true"
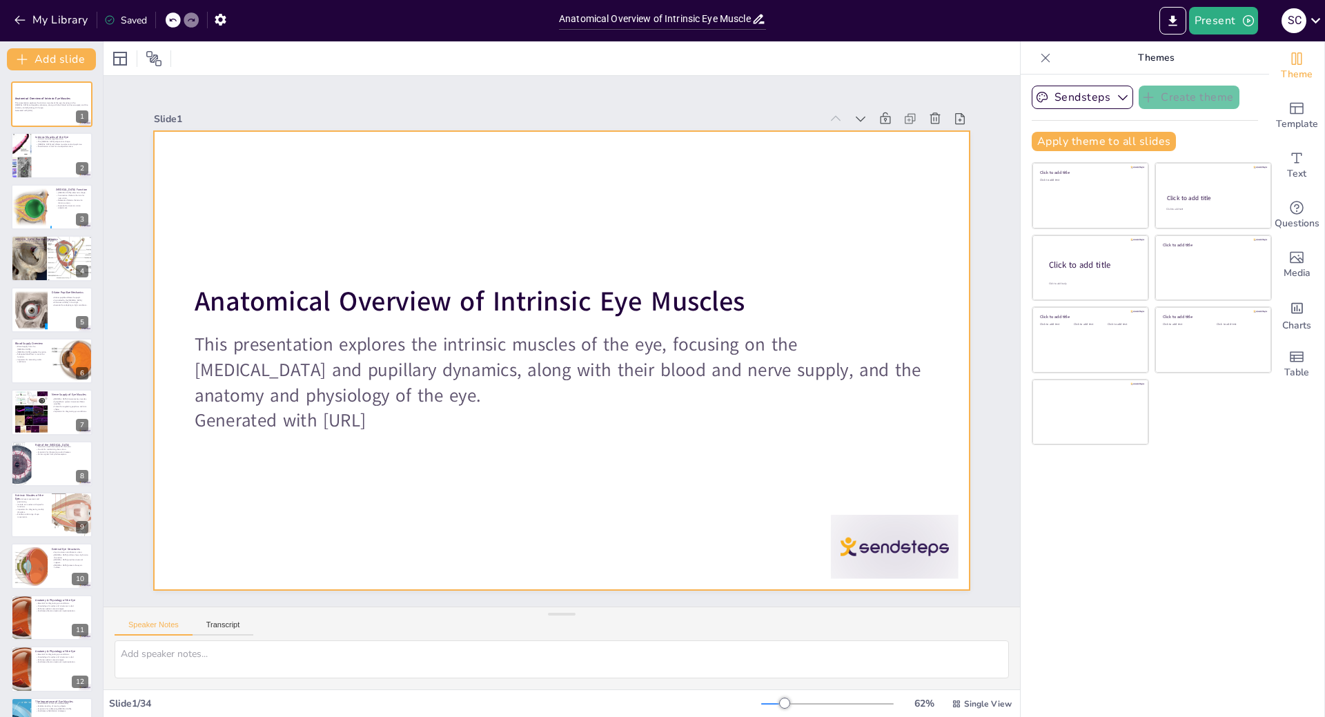
checkbox input "true"
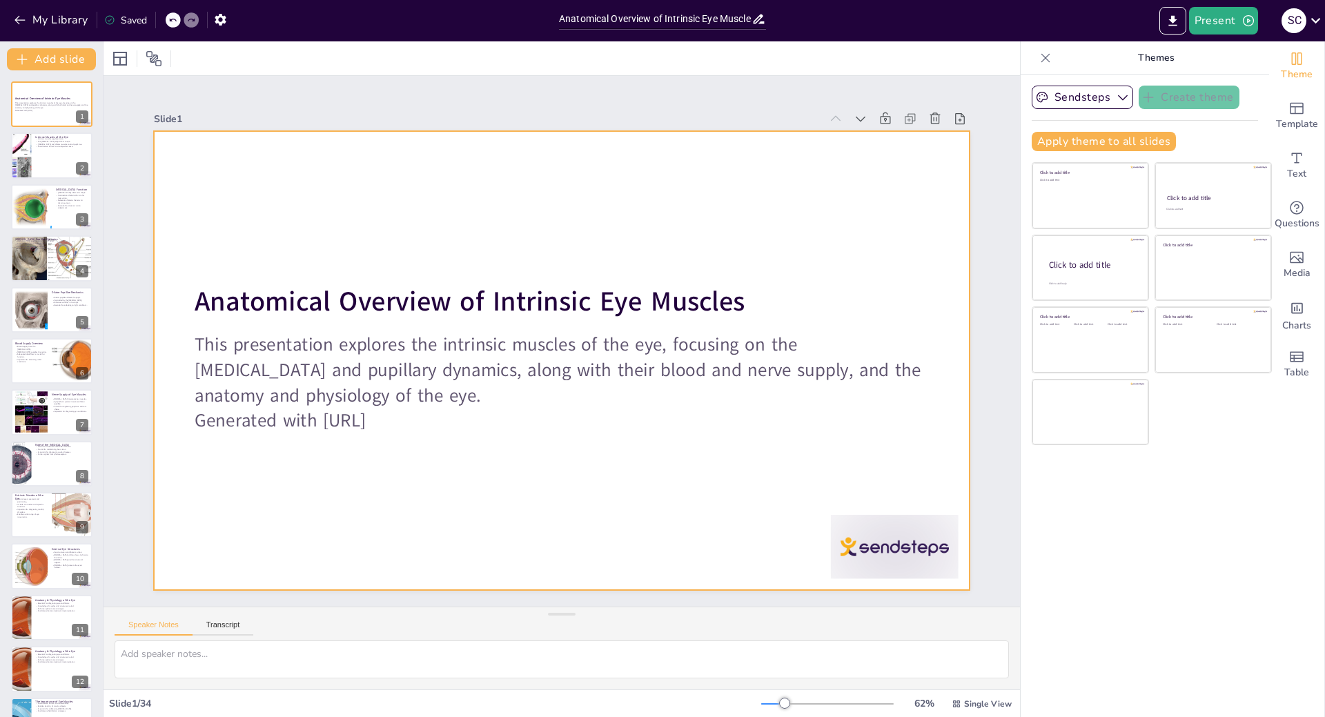
checkbox input "true"
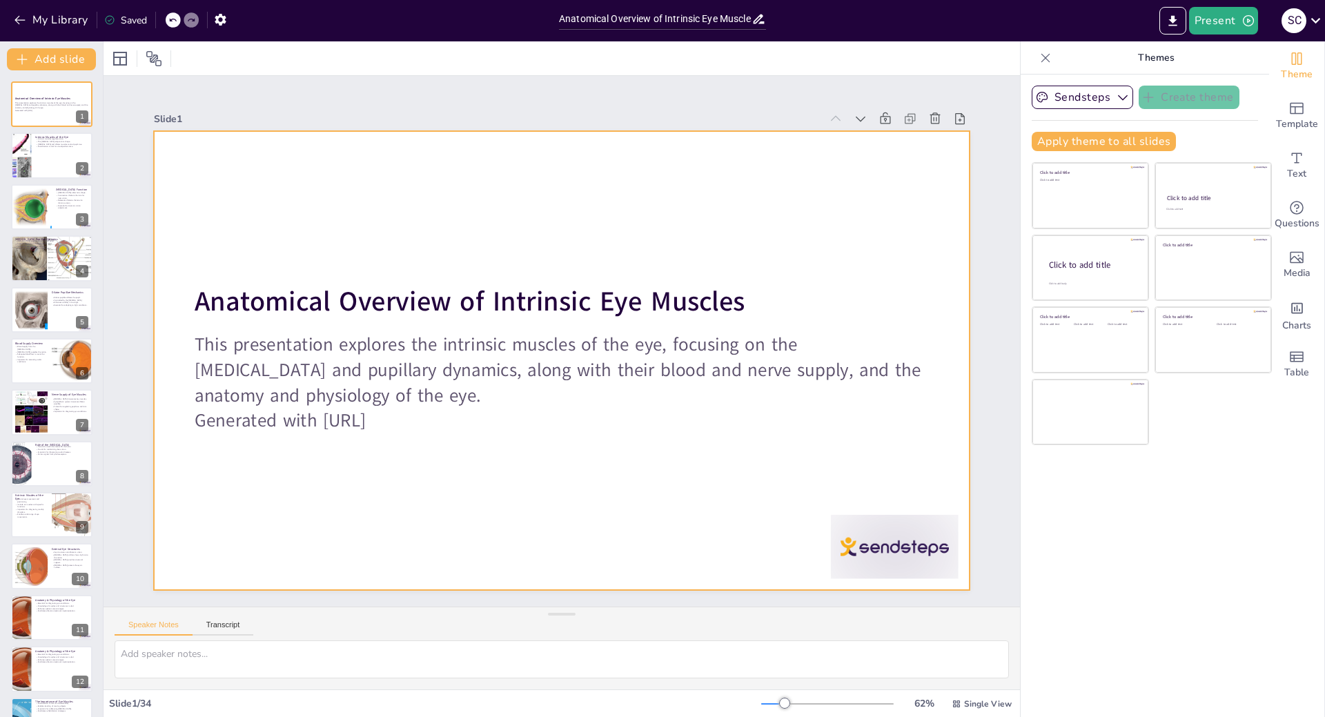
checkbox input "true"
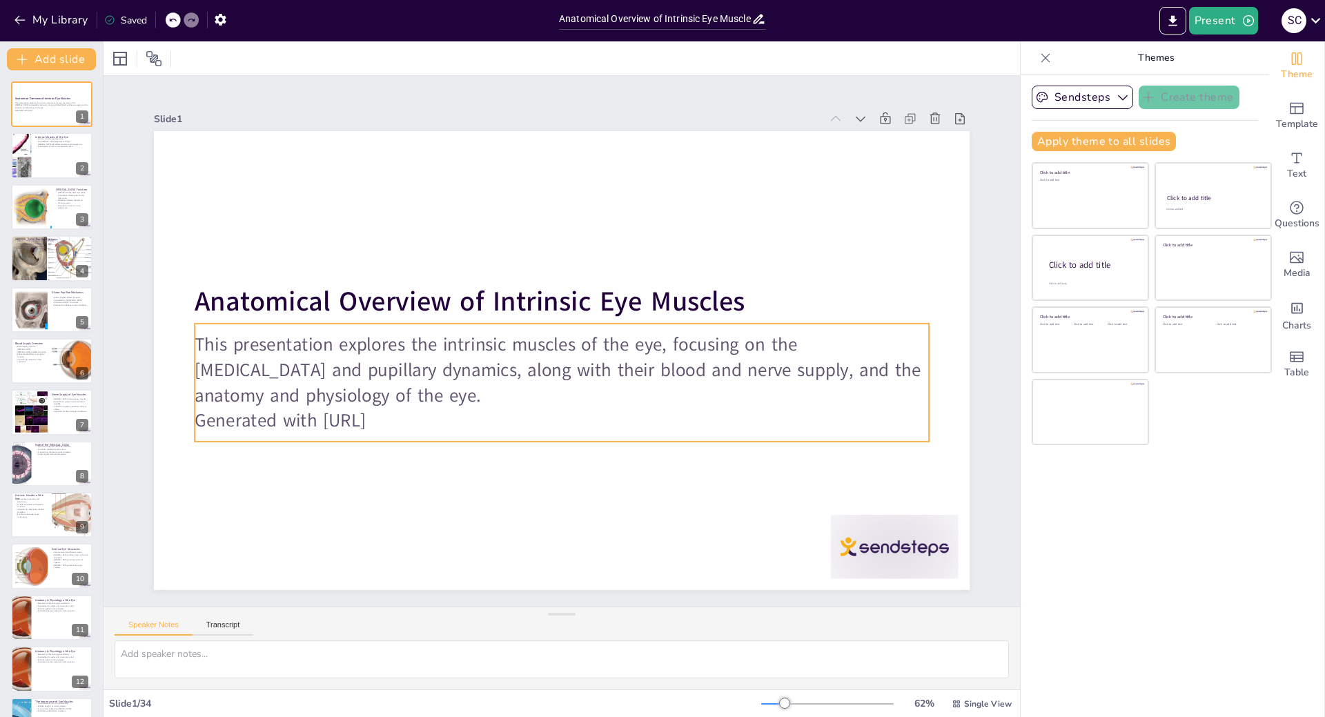
checkbox input "true"
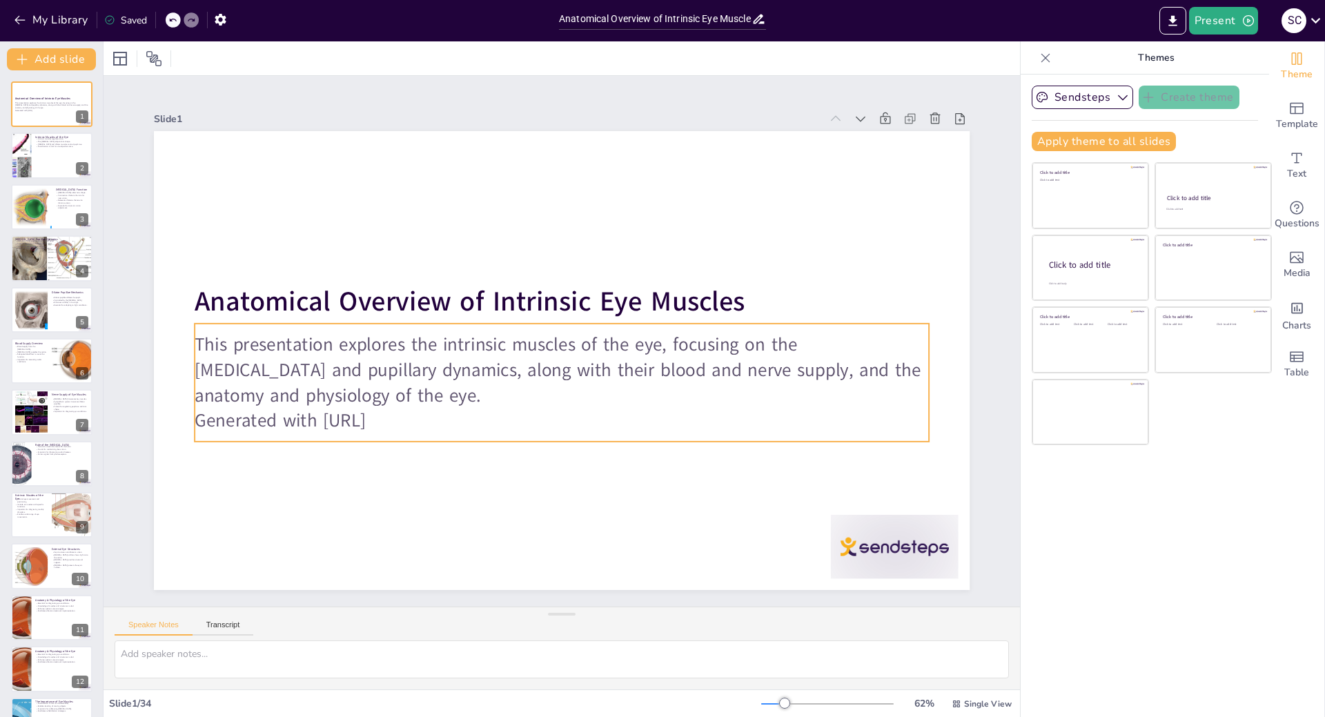
checkbox input "true"
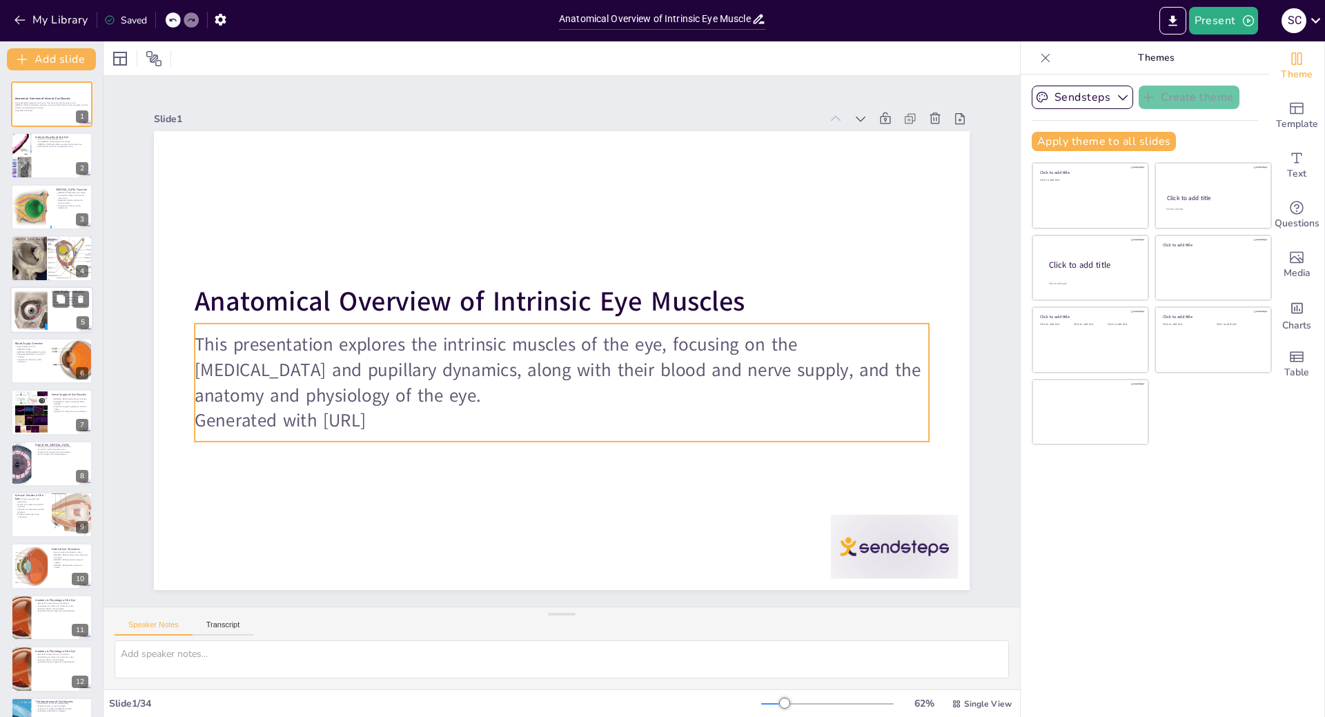
checkbox input "true"
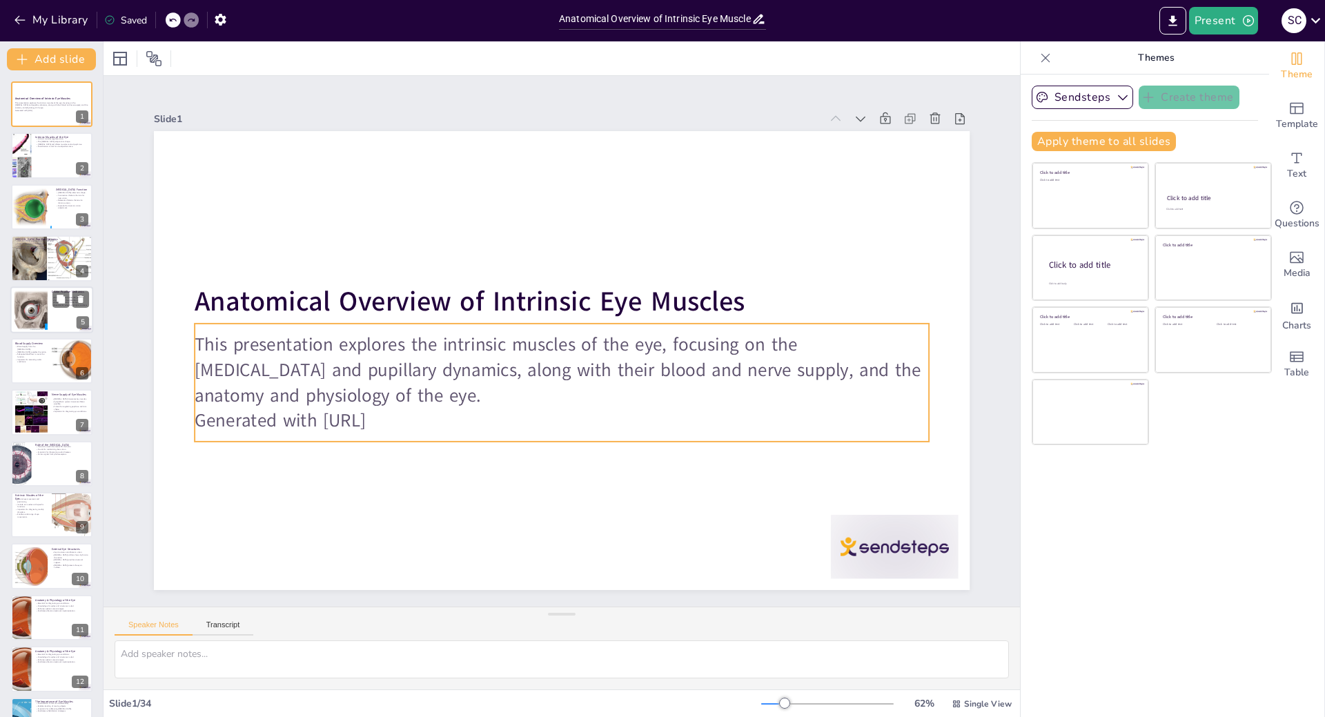
checkbox input "true"
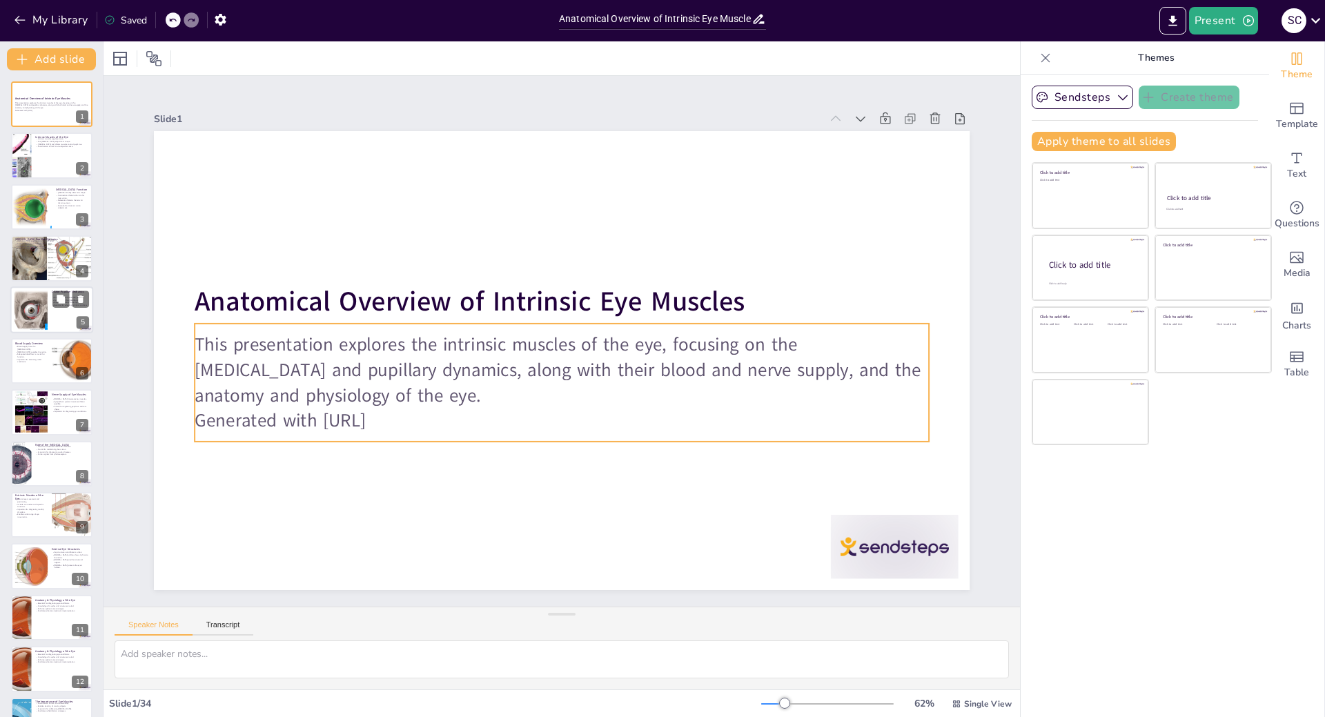
checkbox input "true"
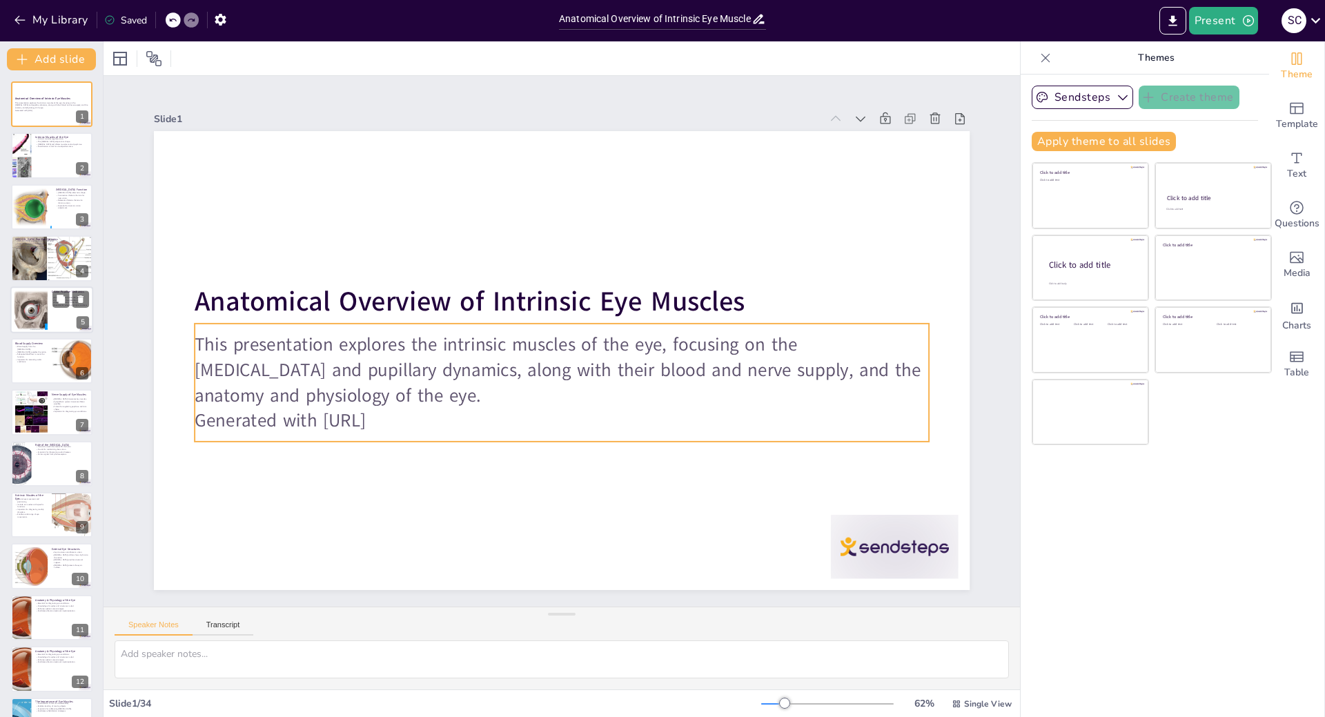
checkbox input "true"
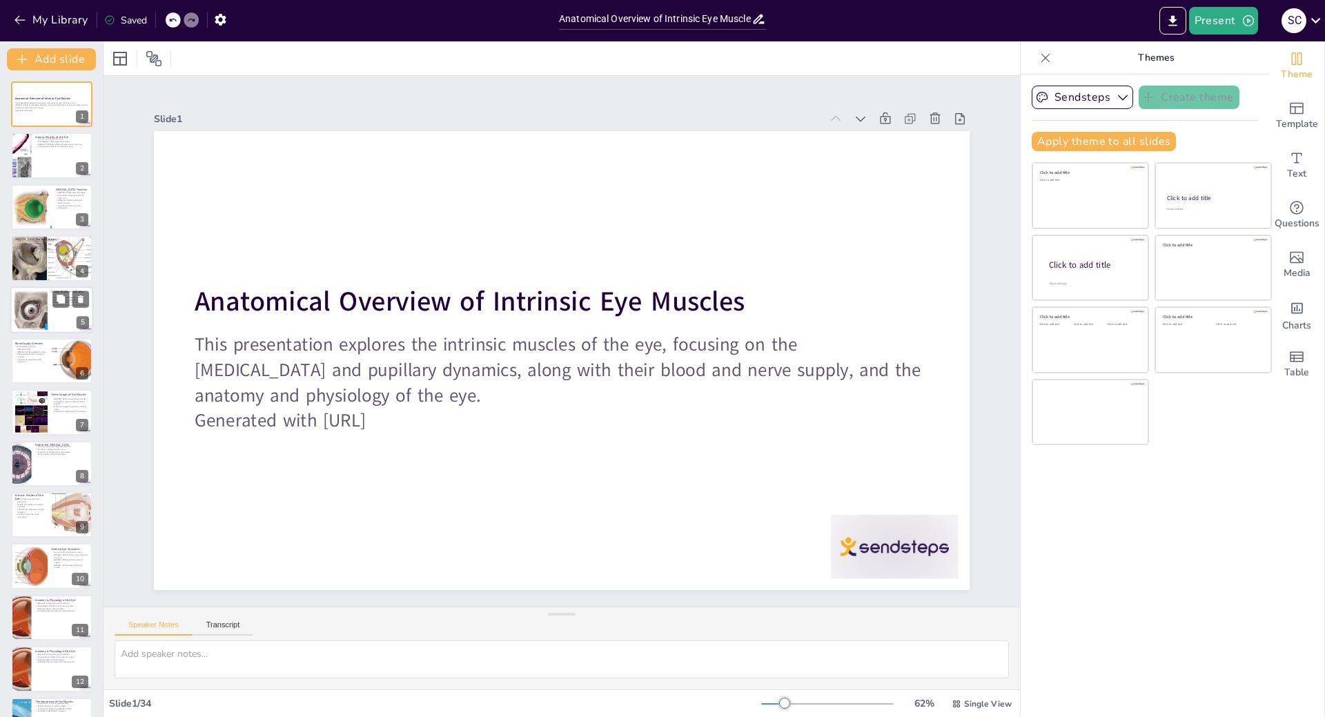
checkbox input "true"
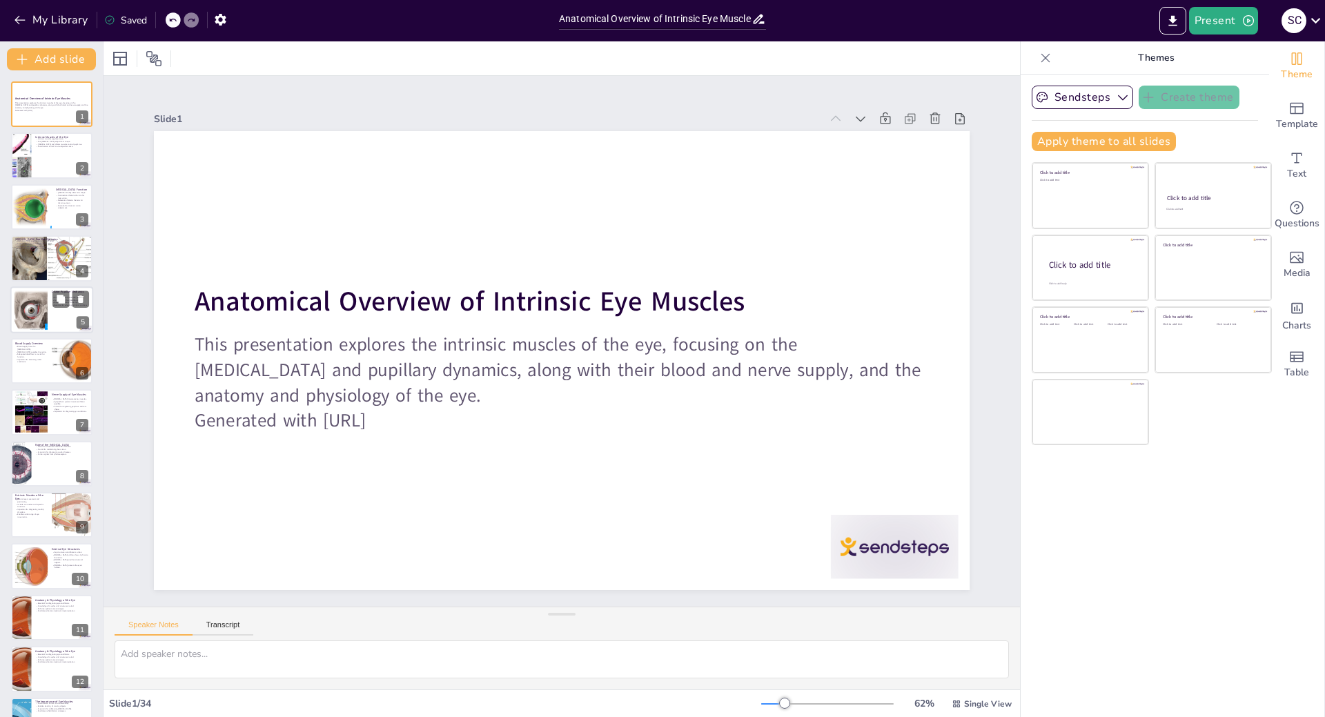
checkbox input "true"
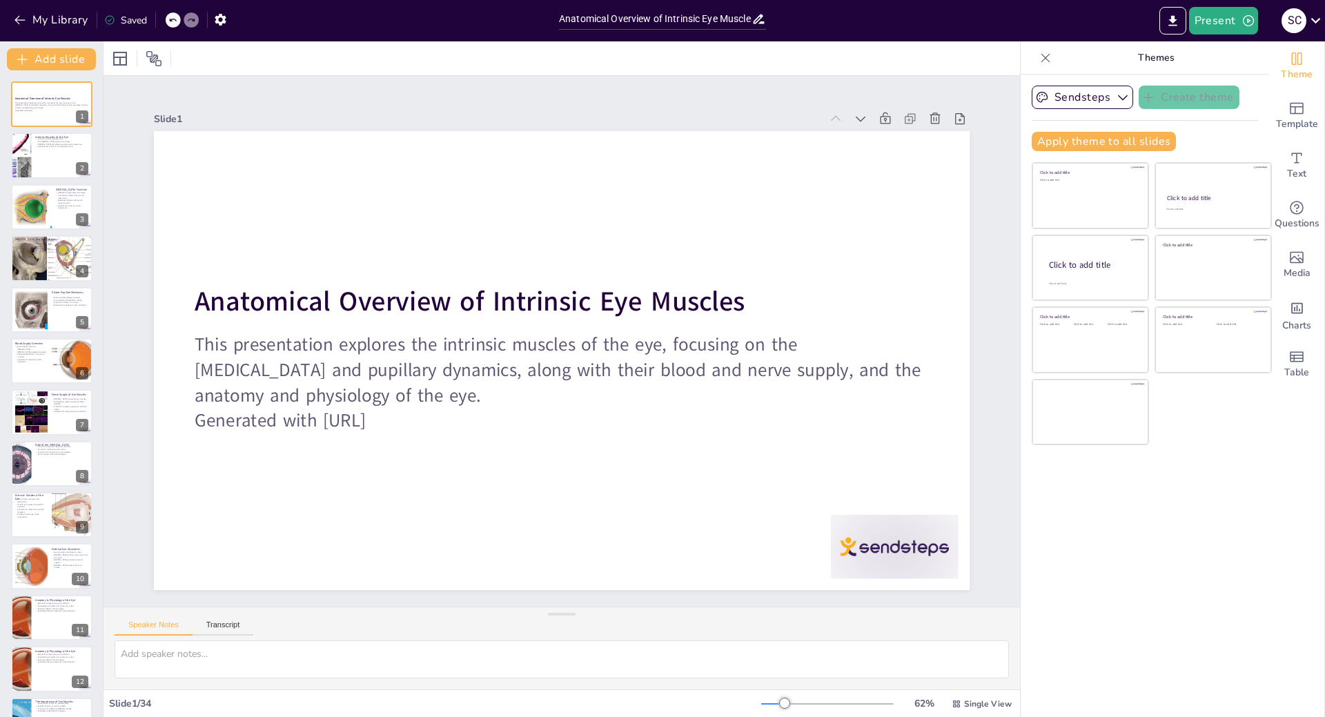
checkbox input "true"
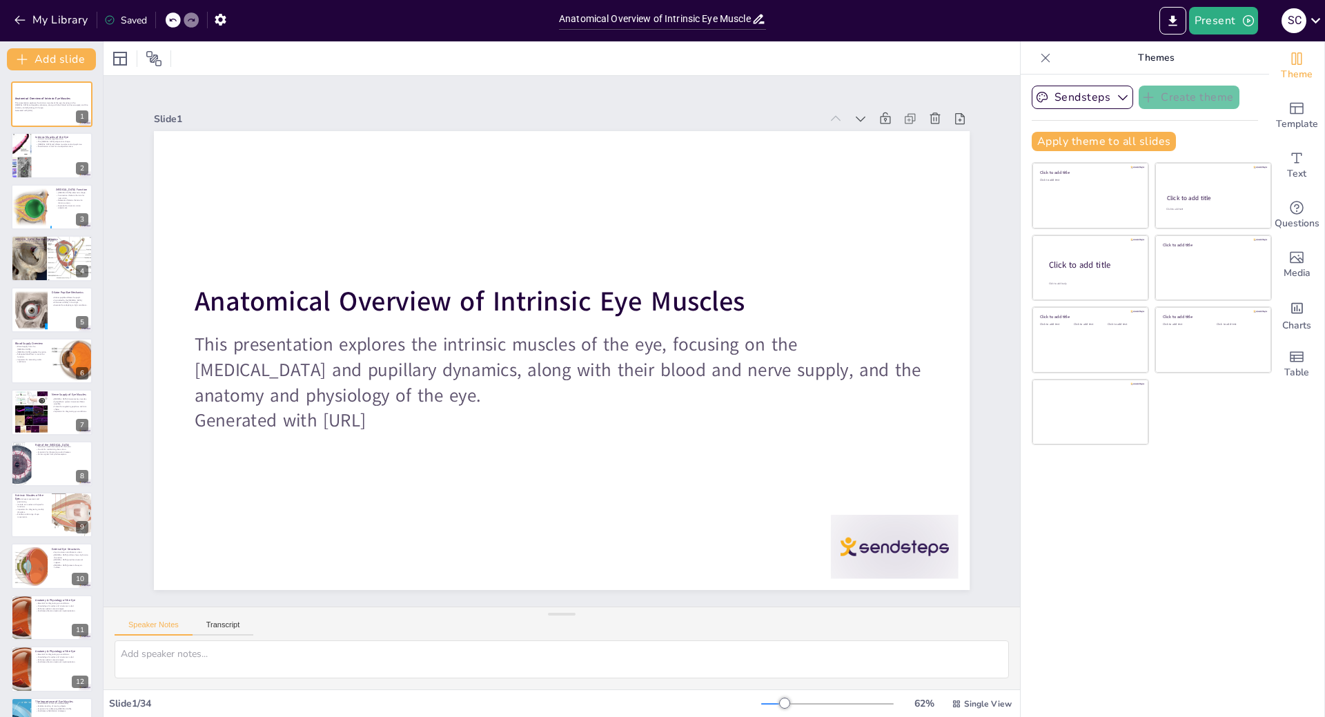
checkbox input "true"
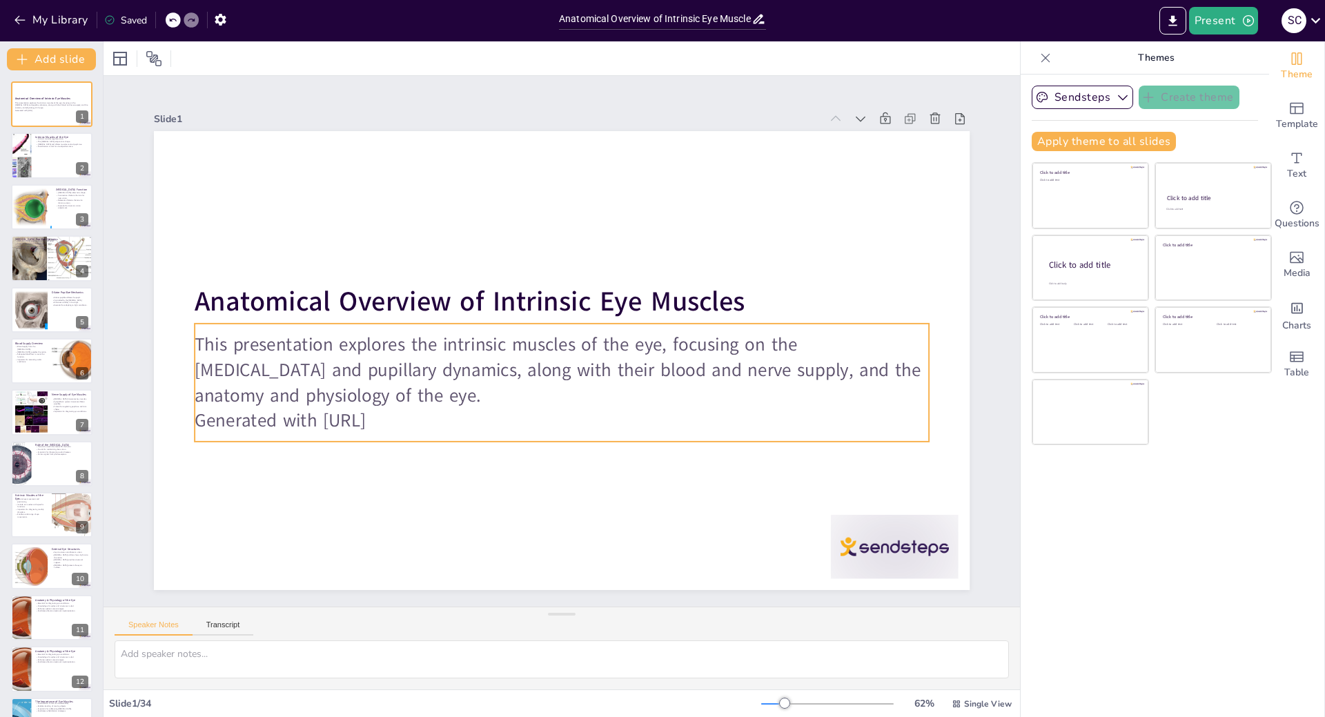
checkbox input "true"
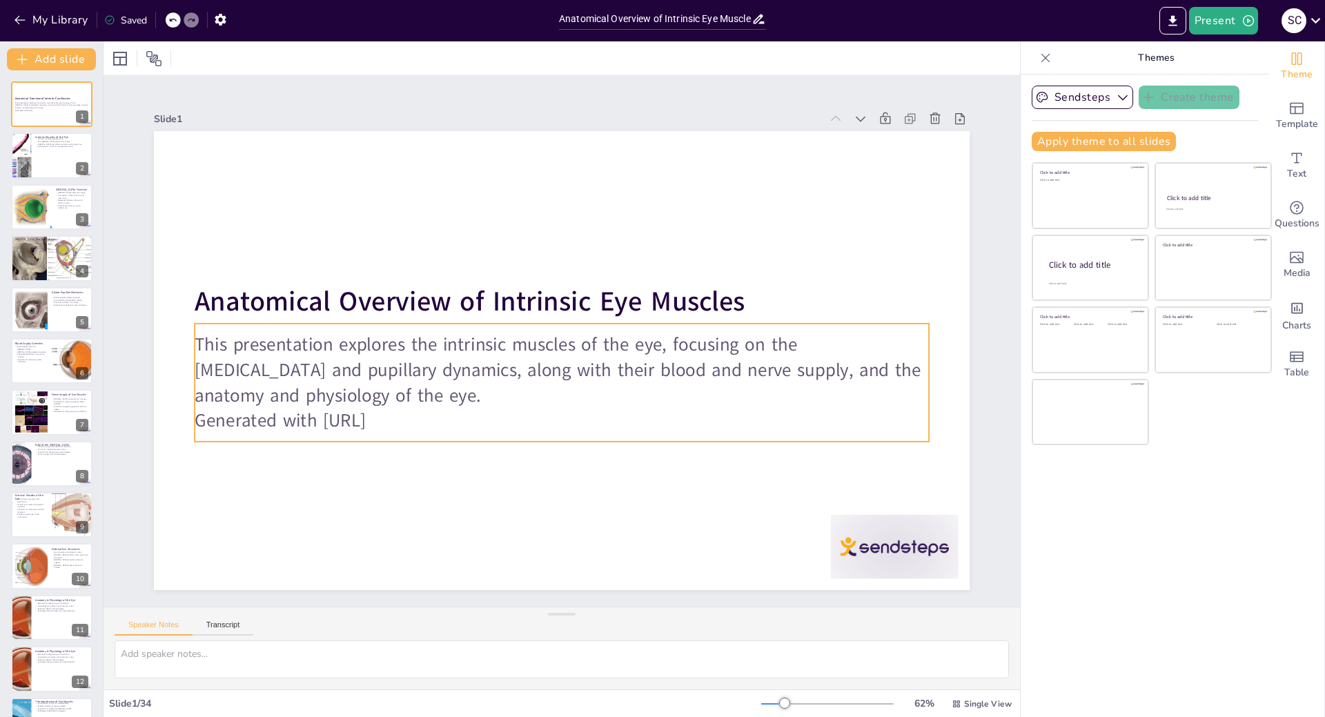
checkbox input "true"
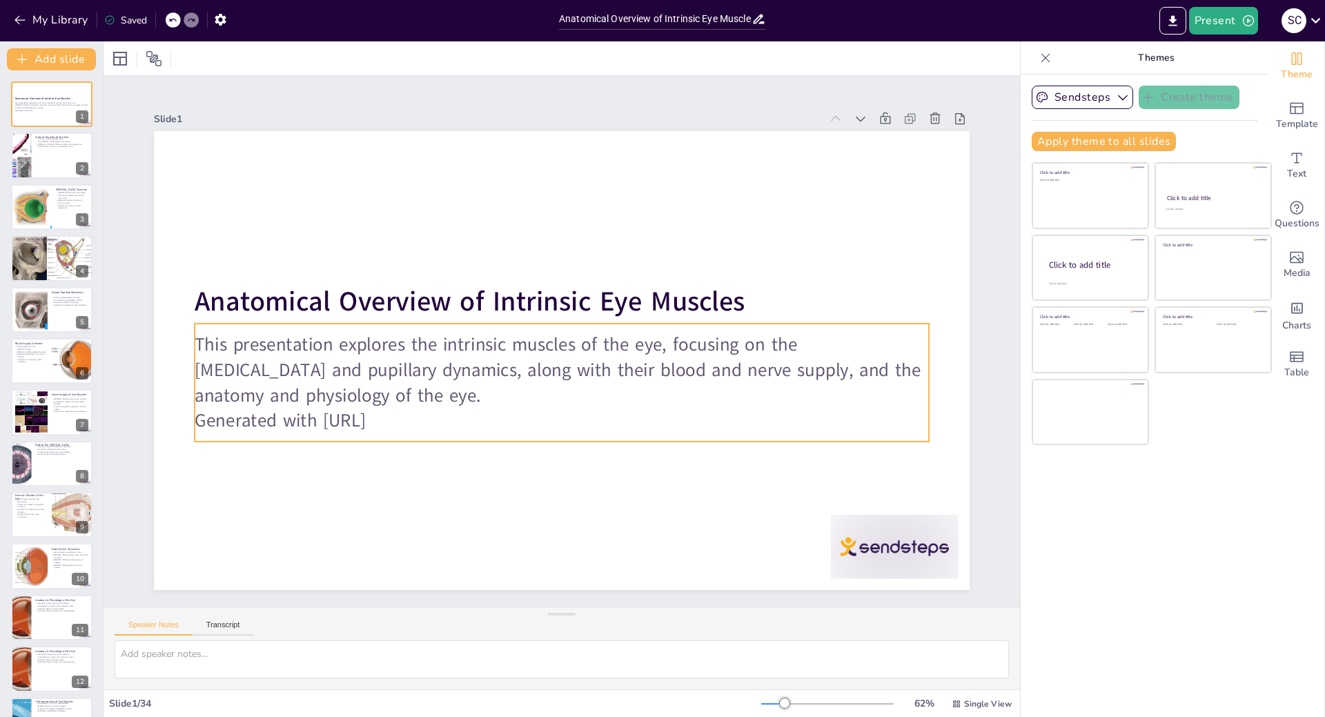
checkbox input "true"
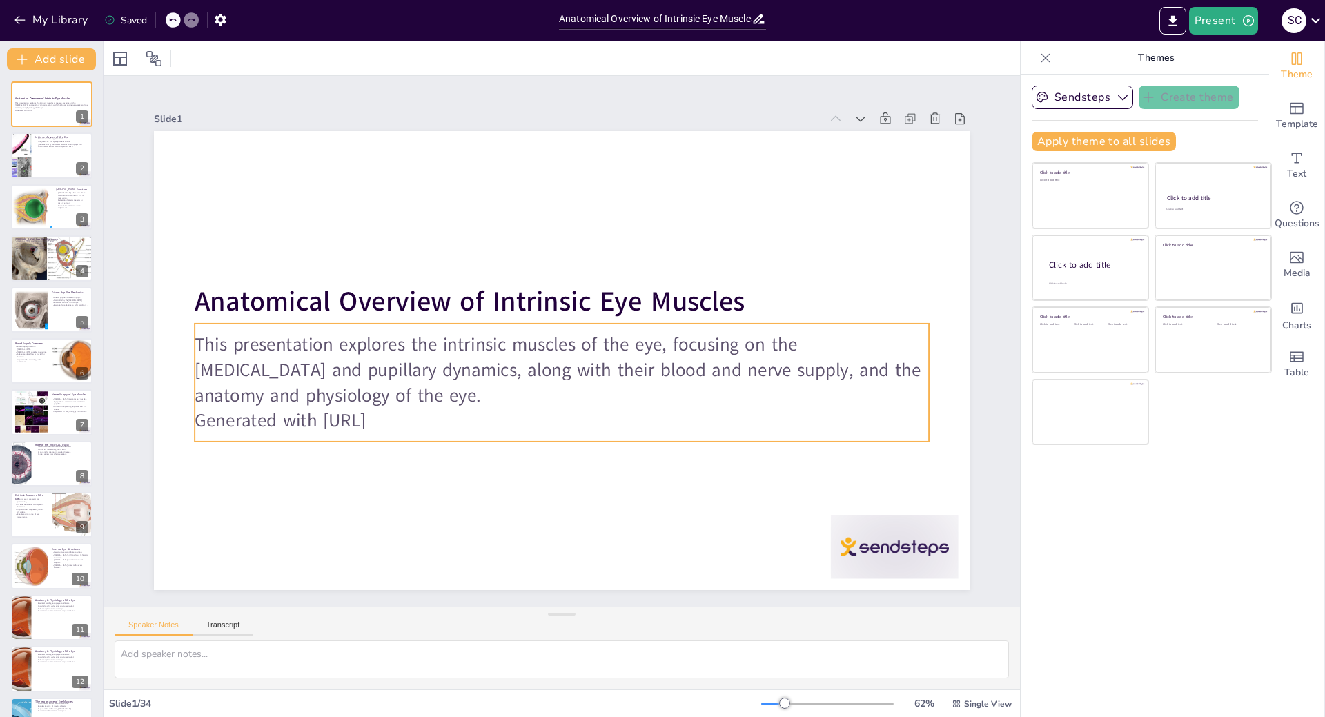
checkbox input "true"
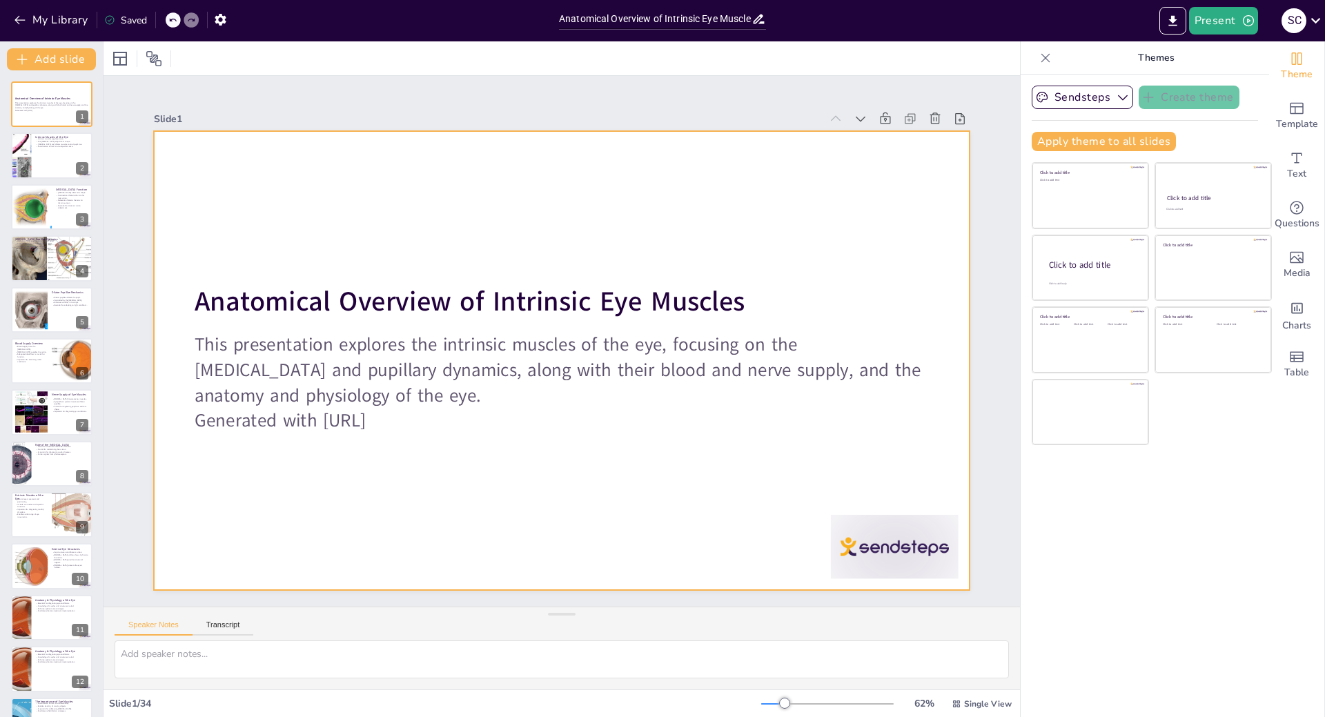
checkbox input "true"
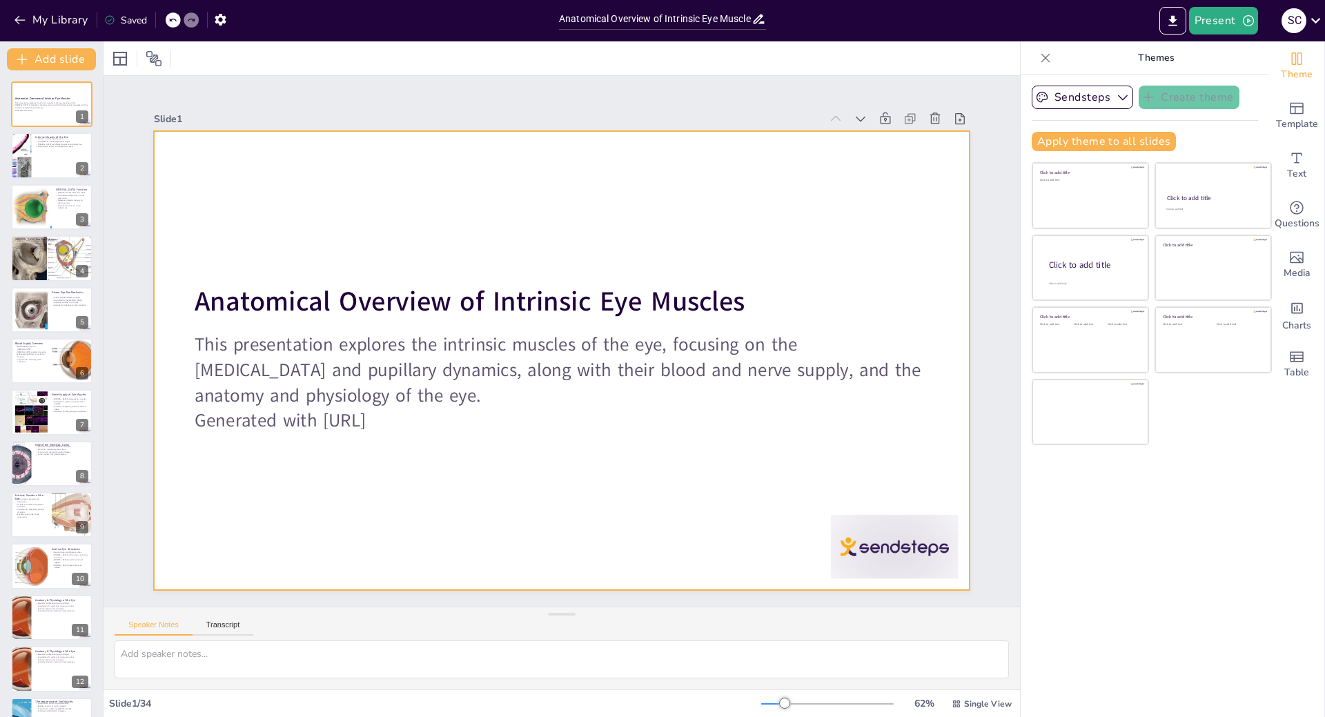
checkbox input "true"
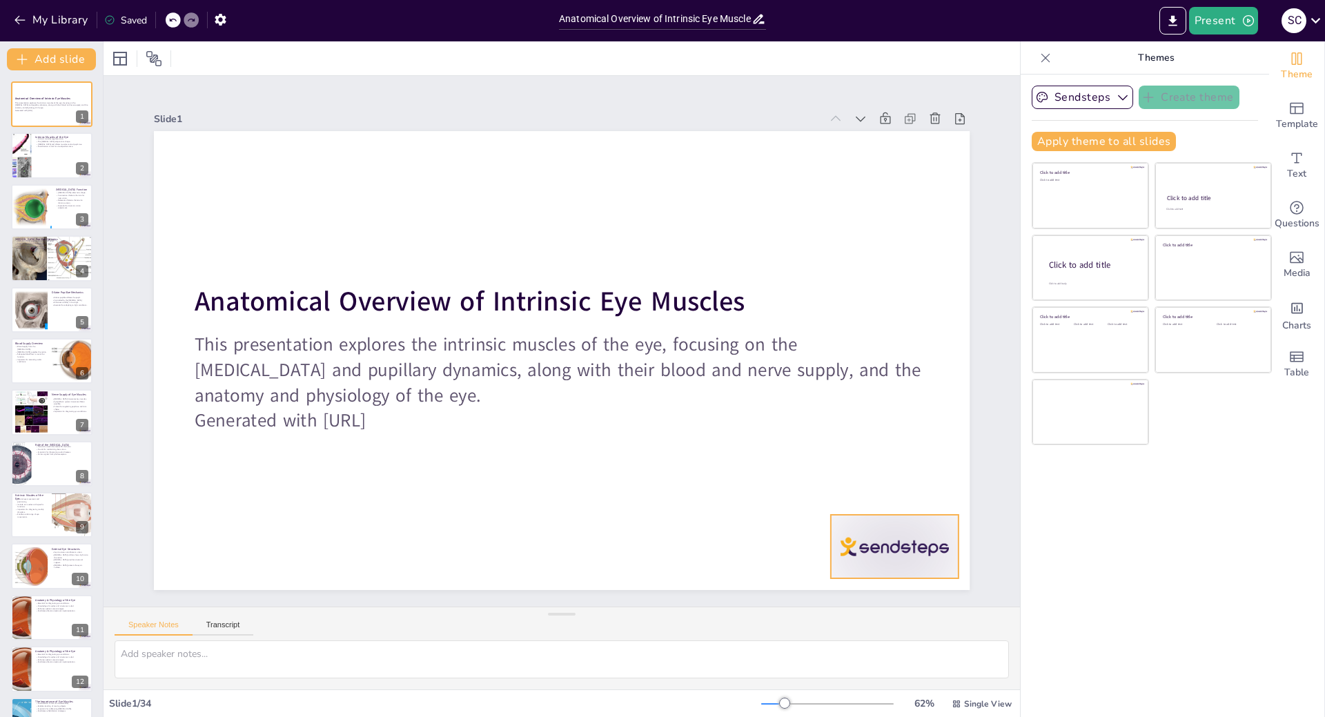
checkbox input "true"
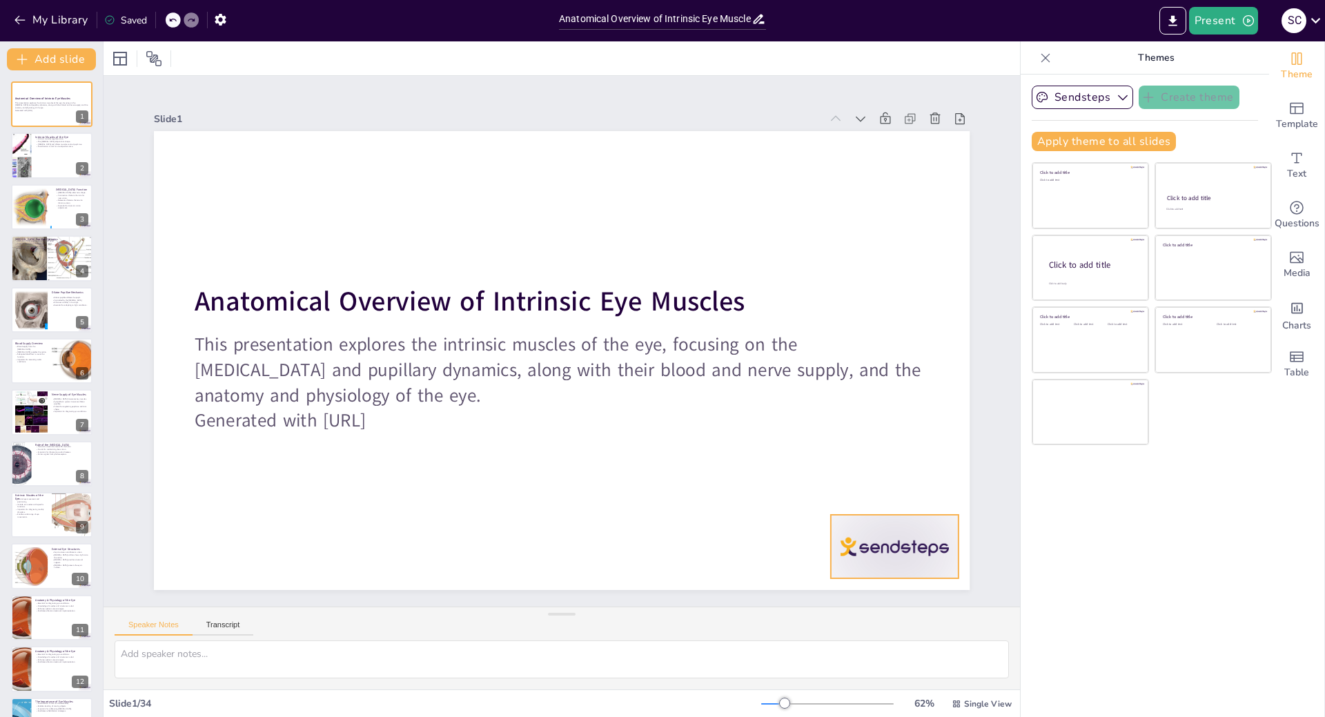
checkbox input "true"
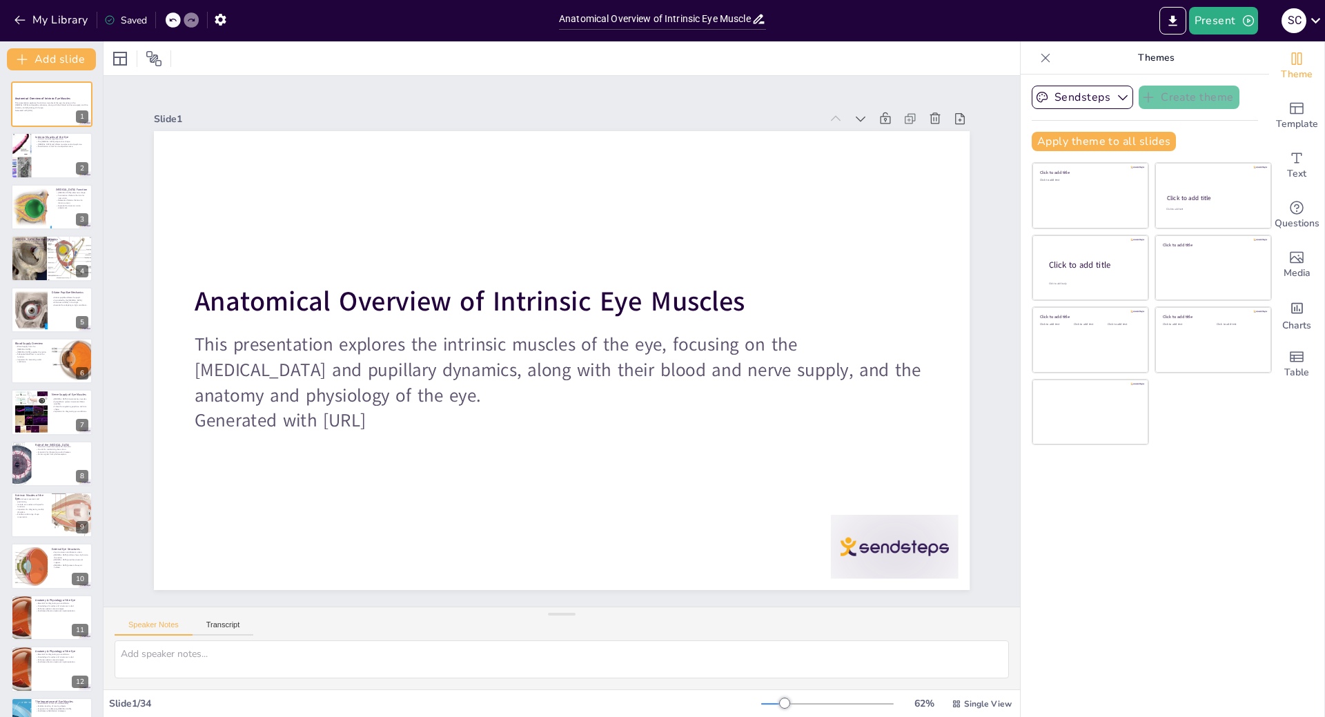
checkbox input "true"
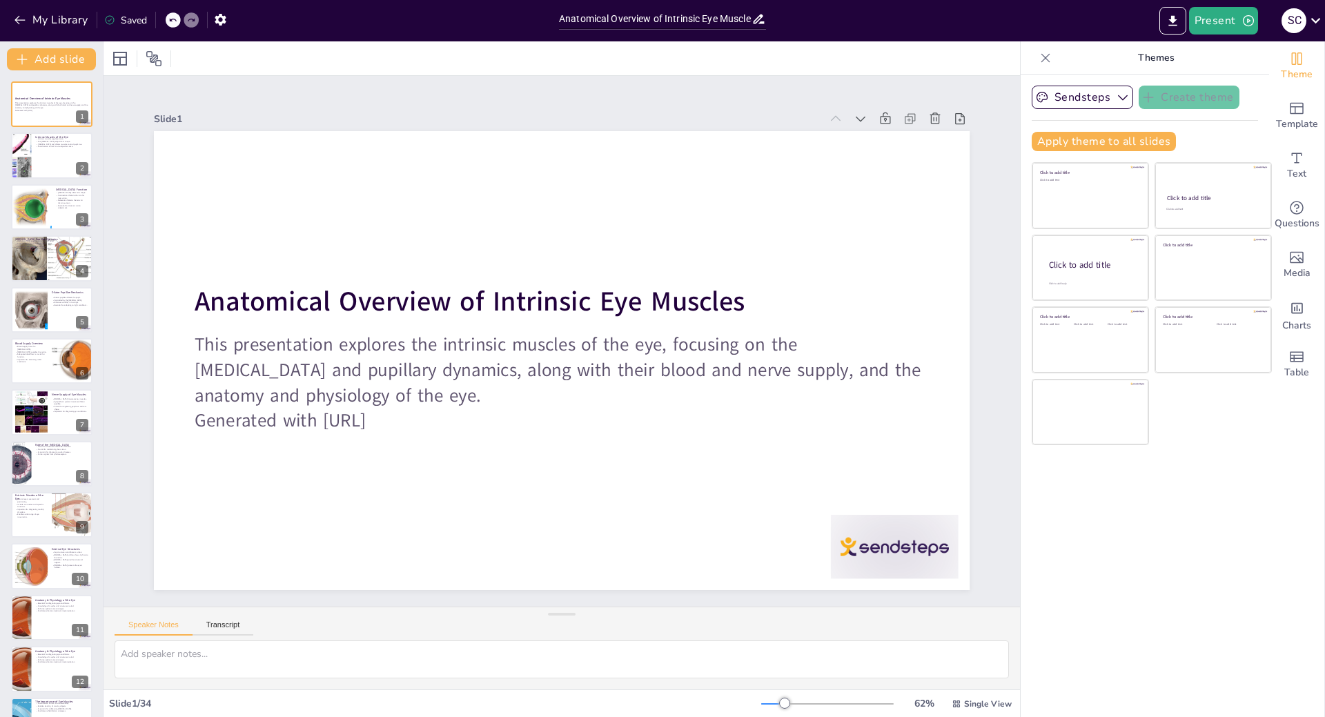
checkbox input "true"
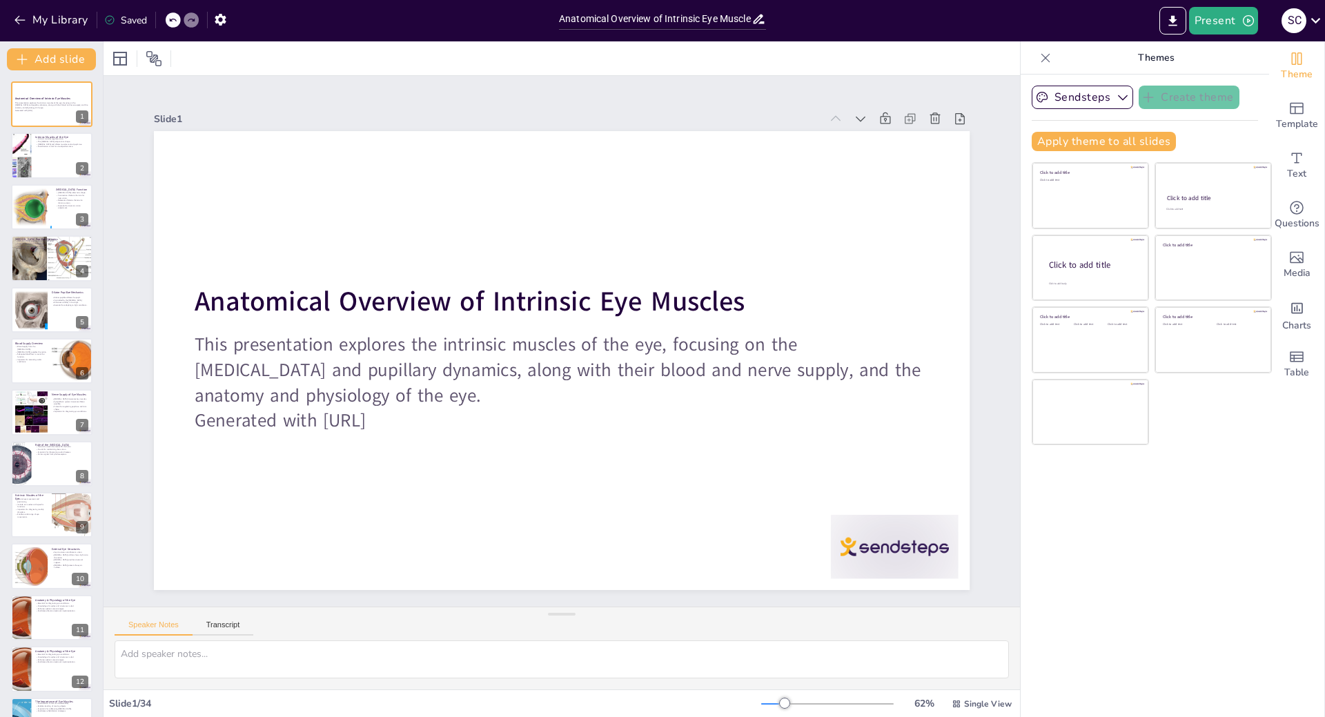
checkbox input "true"
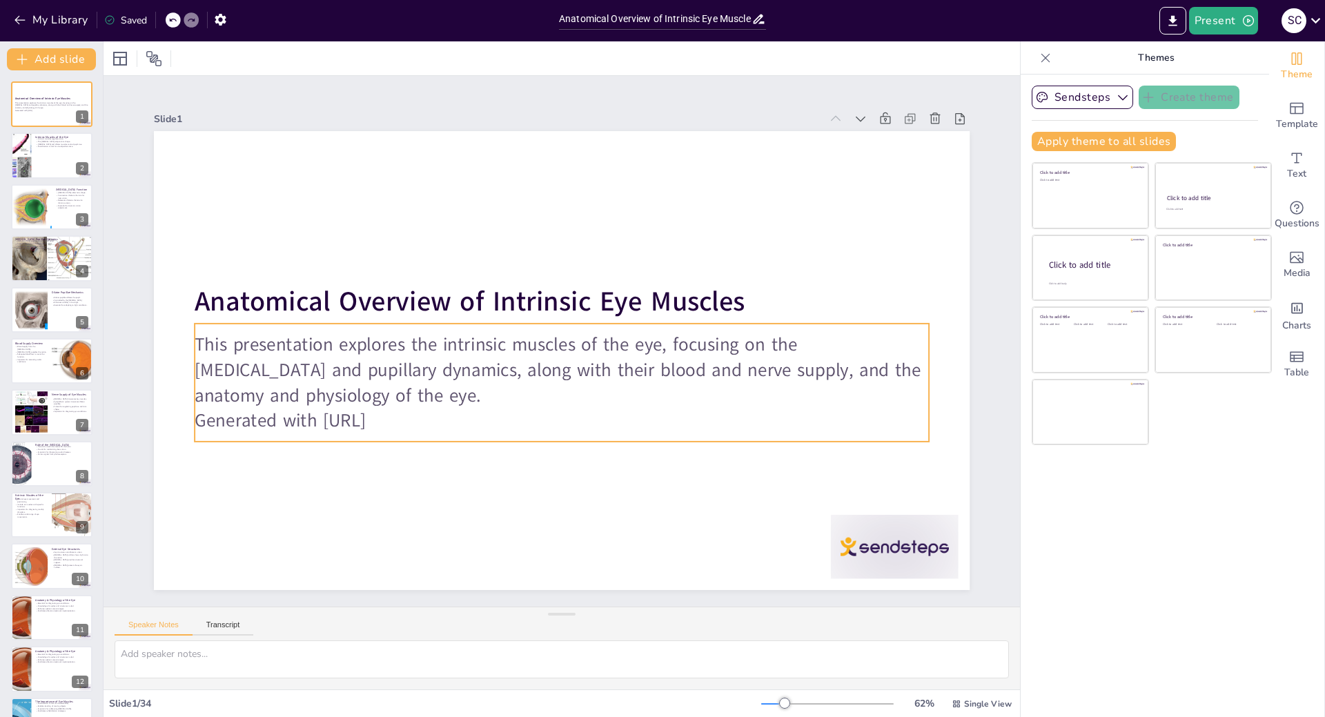
checkbox input "true"
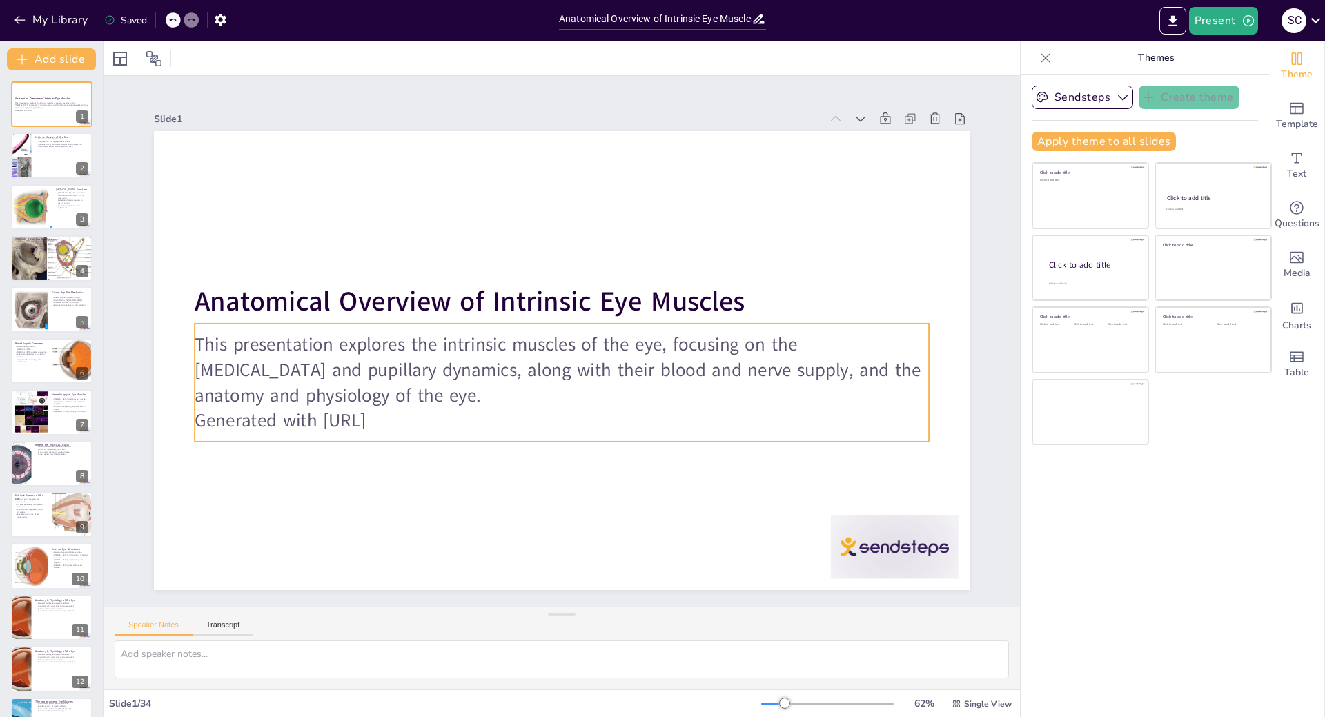
checkbox input "true"
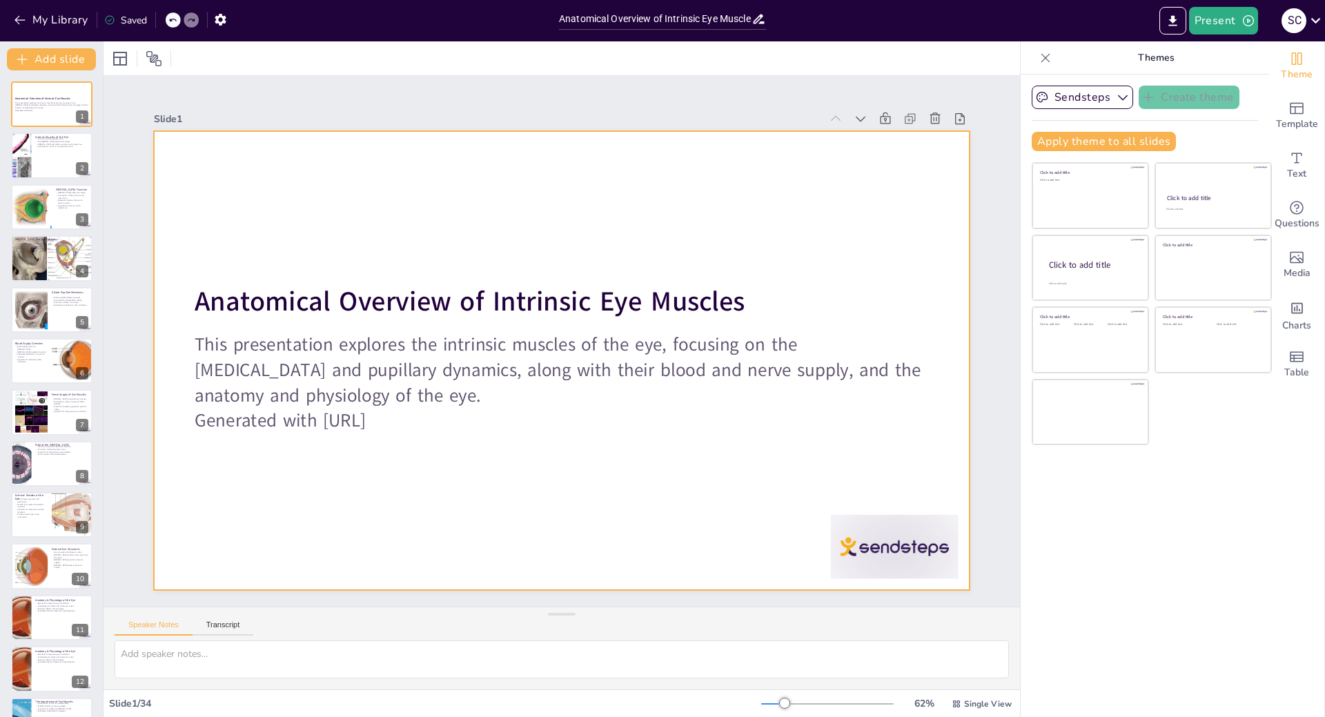
checkbox input "true"
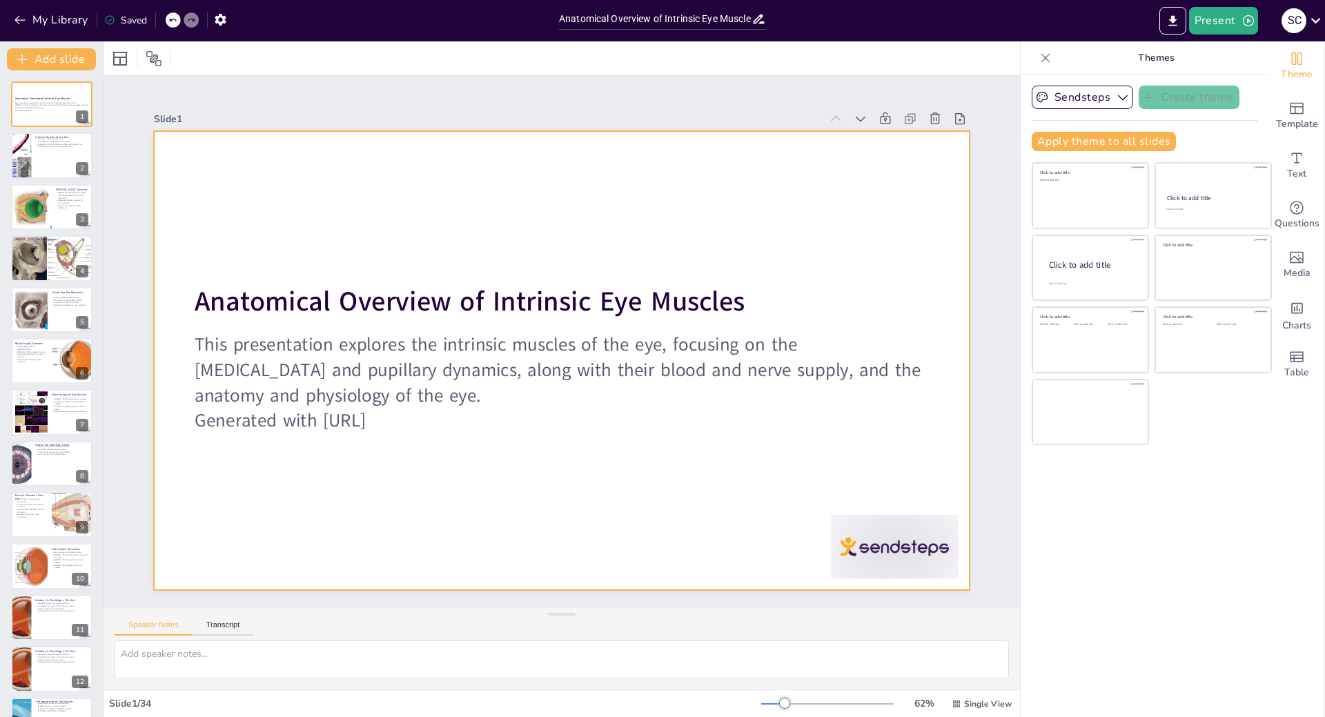
checkbox input "true"
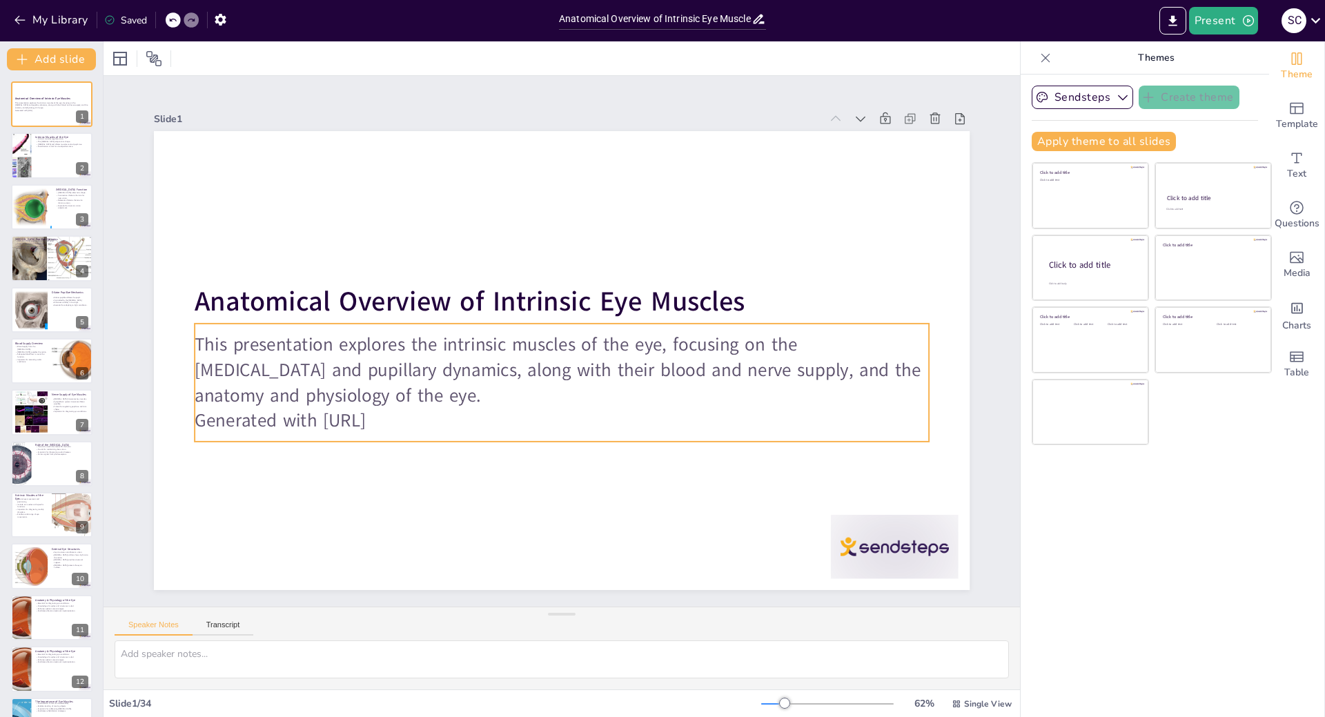
checkbox input "true"
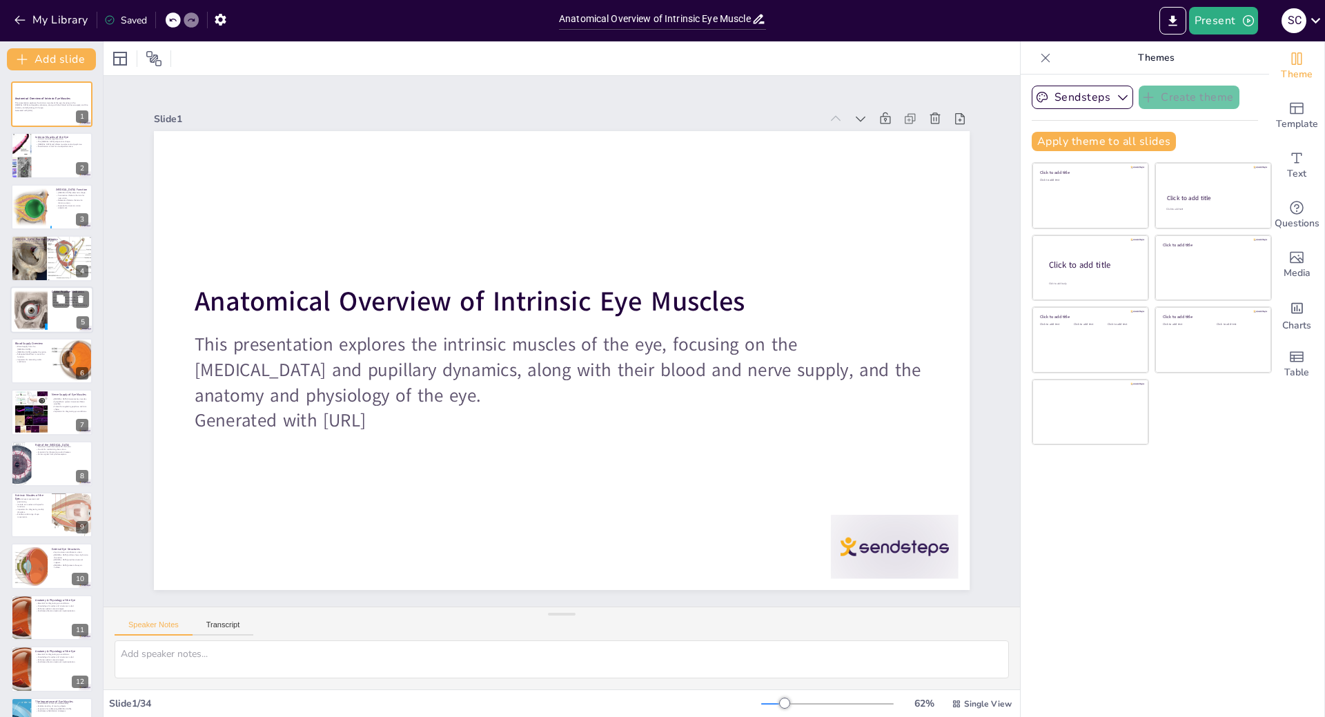
click at [71, 320] on div at bounding box center [51, 309] width 83 height 47
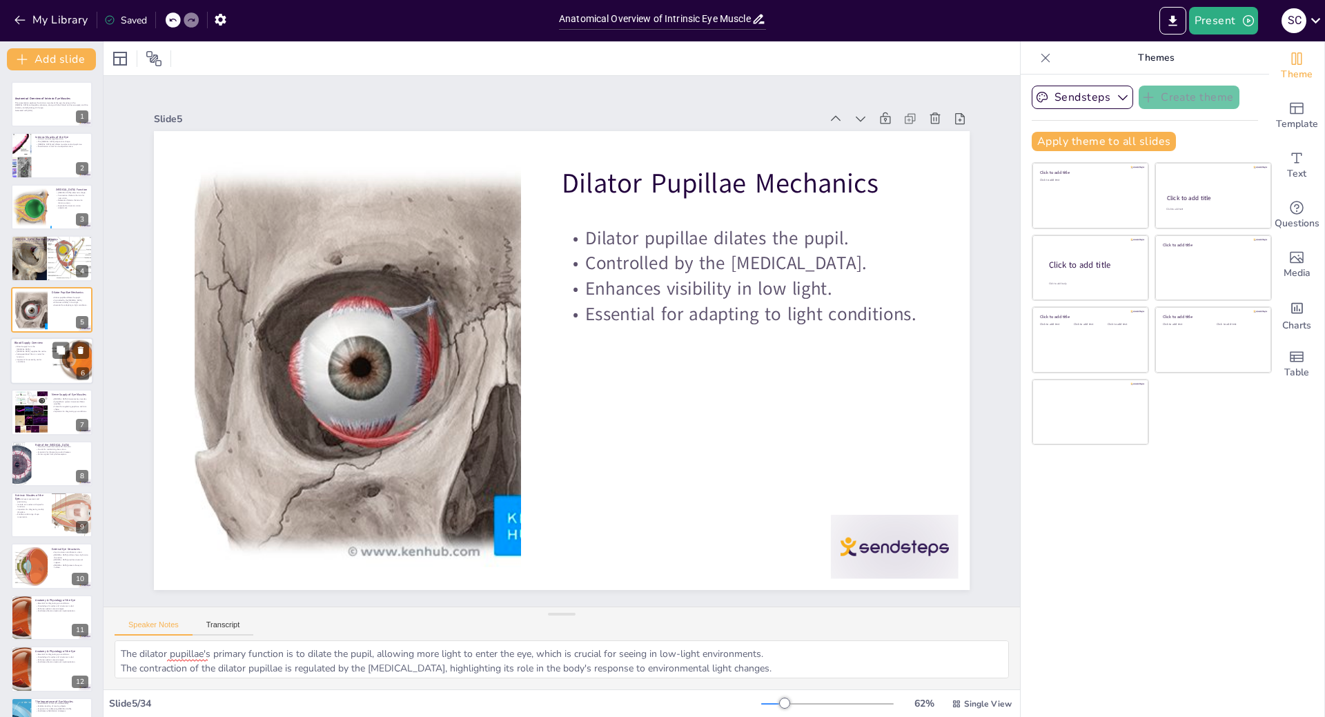
click at [61, 360] on div at bounding box center [72, 360] width 67 height 47
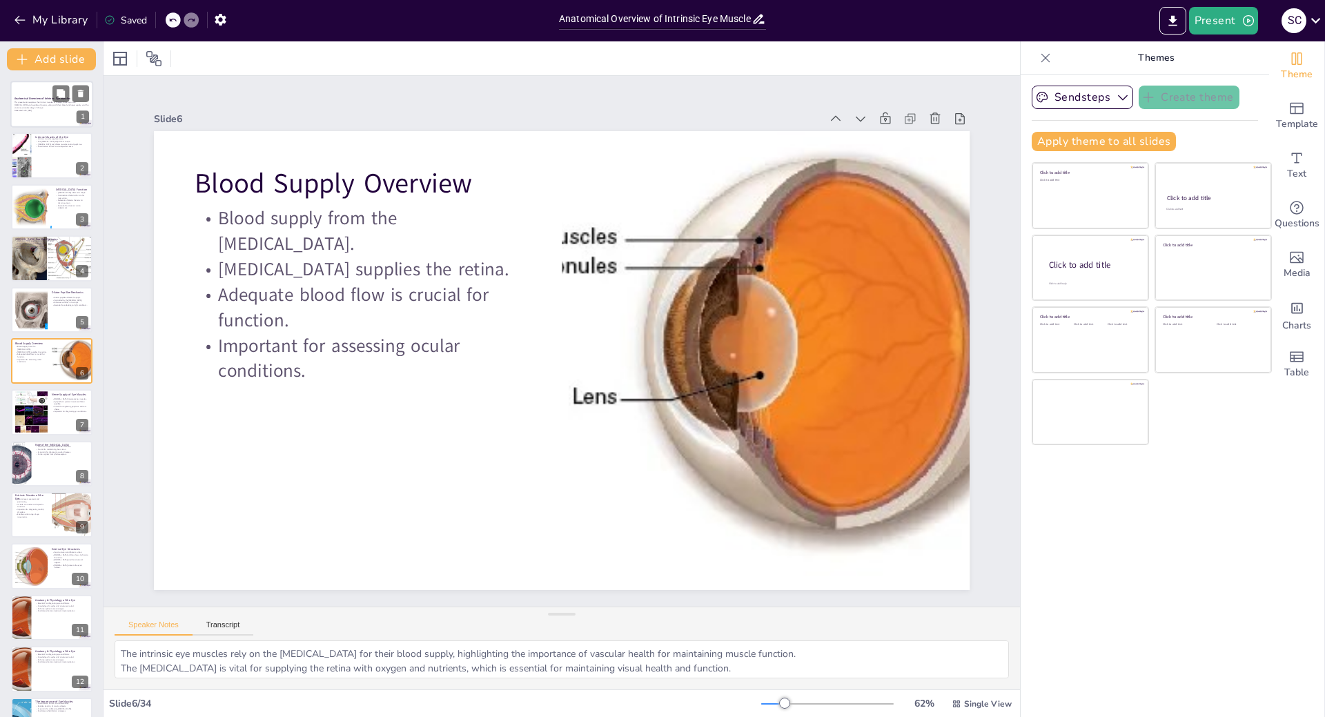
click at [61, 103] on p "This presentation explores the intrinsic muscles of the eye, focusing on the ci…" at bounding box center [51, 105] width 75 height 8
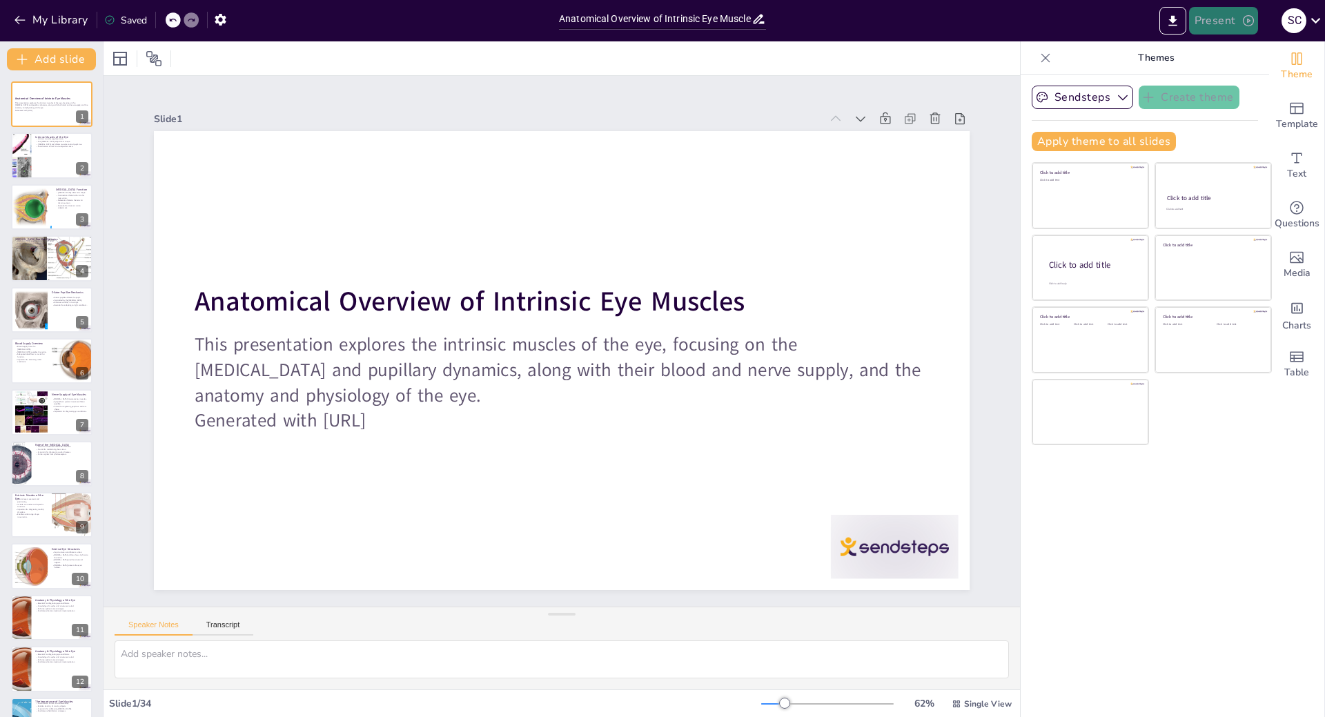
click at [1225, 21] on button "Present" at bounding box center [1223, 21] width 69 height 28
click at [1231, 88] on li "Play presentation" at bounding box center [1244, 85] width 108 height 22
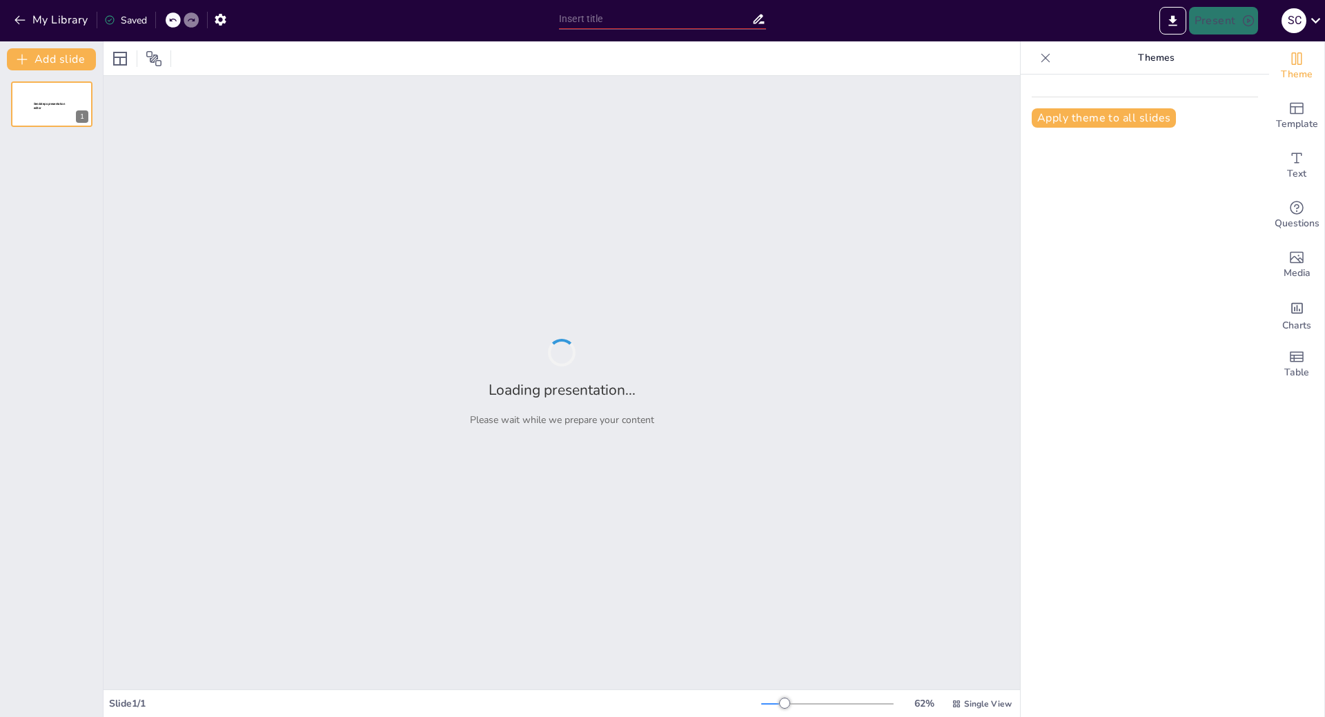
type input "Advanced Techniques in [MEDICAL_DATA]: Indications, Instruments, and Combined T…"
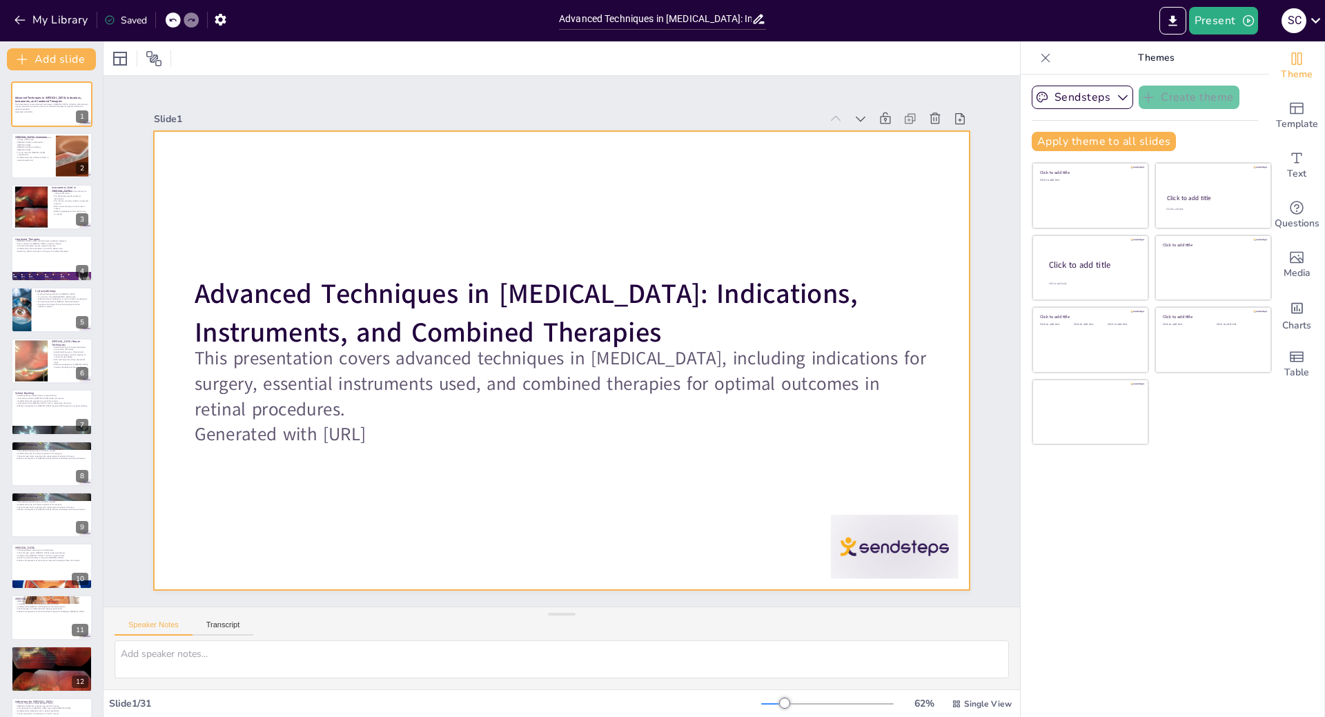
checkbox input "true"
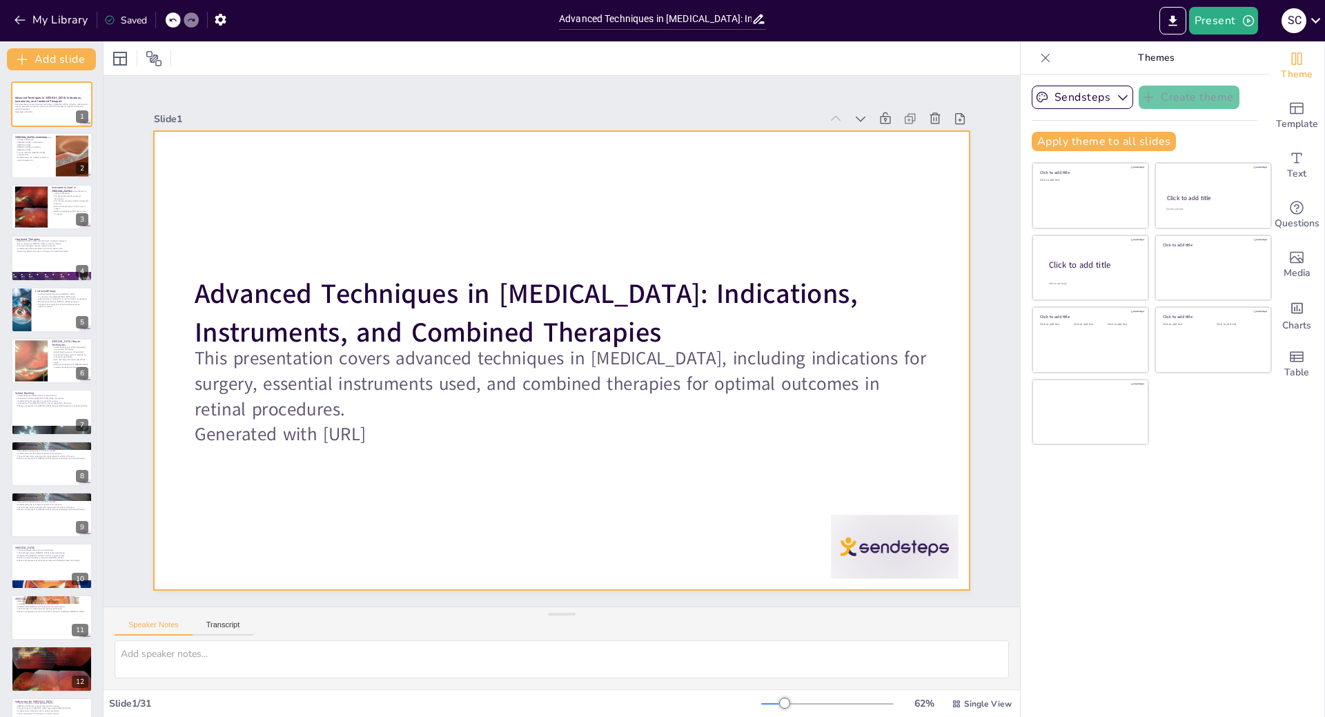
checkbox input "true"
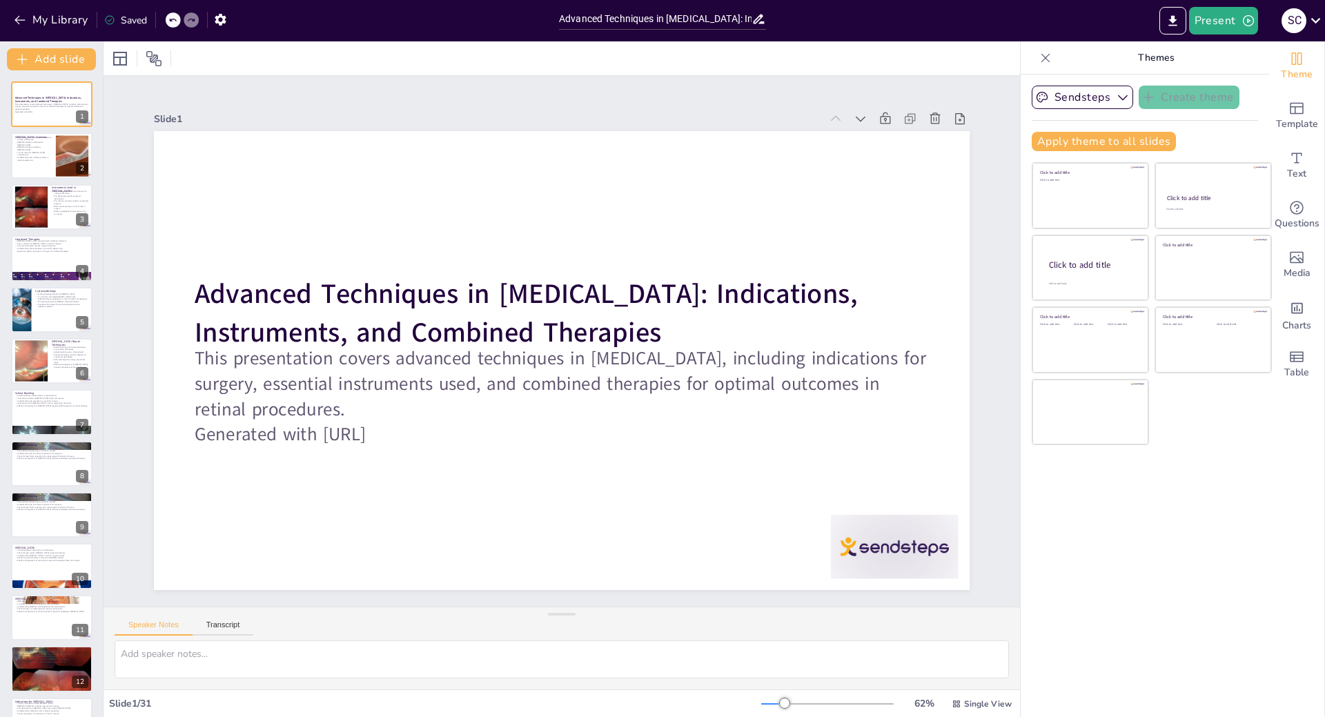
checkbox input "true"
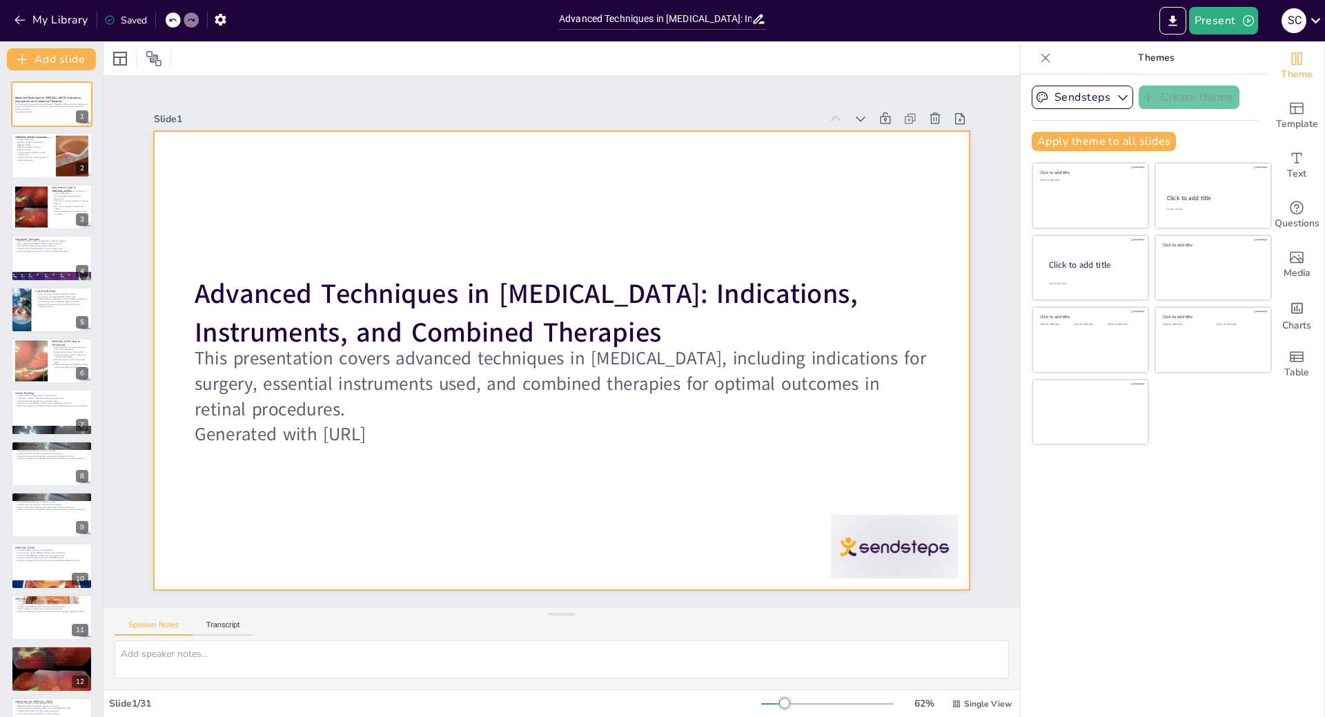
checkbox input "true"
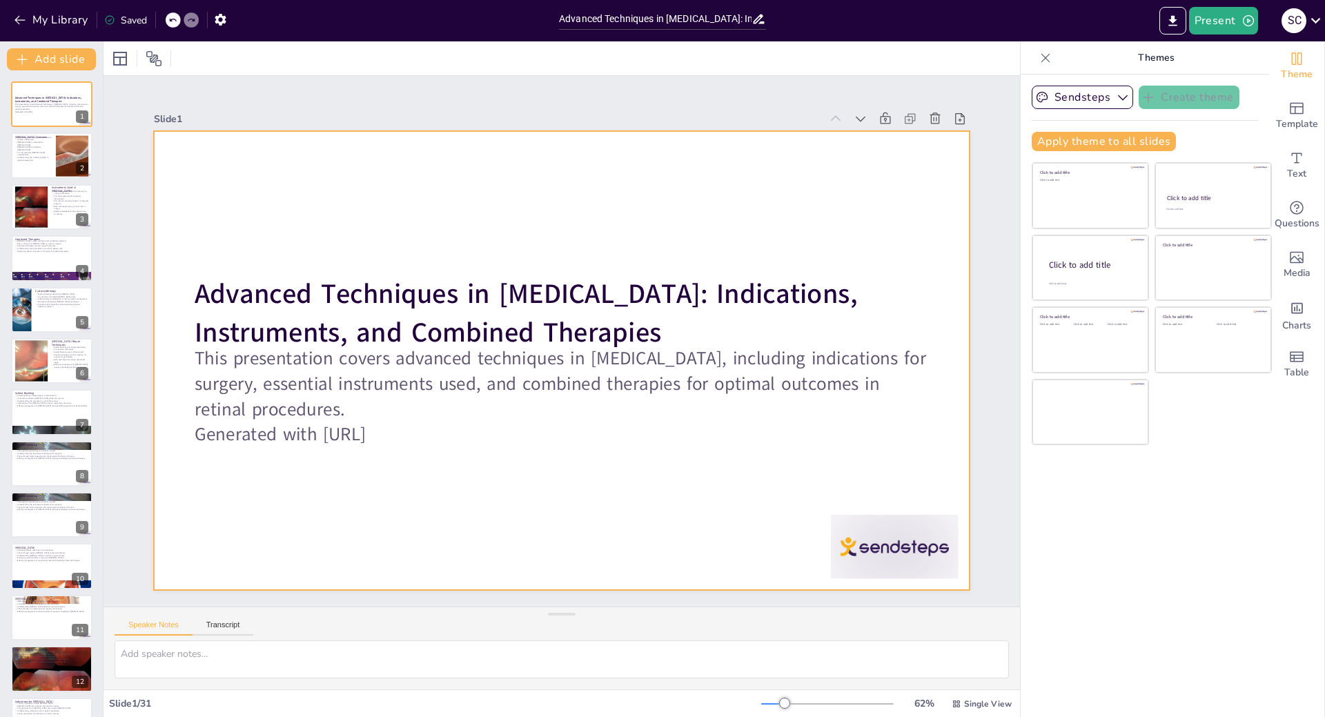
checkbox input "true"
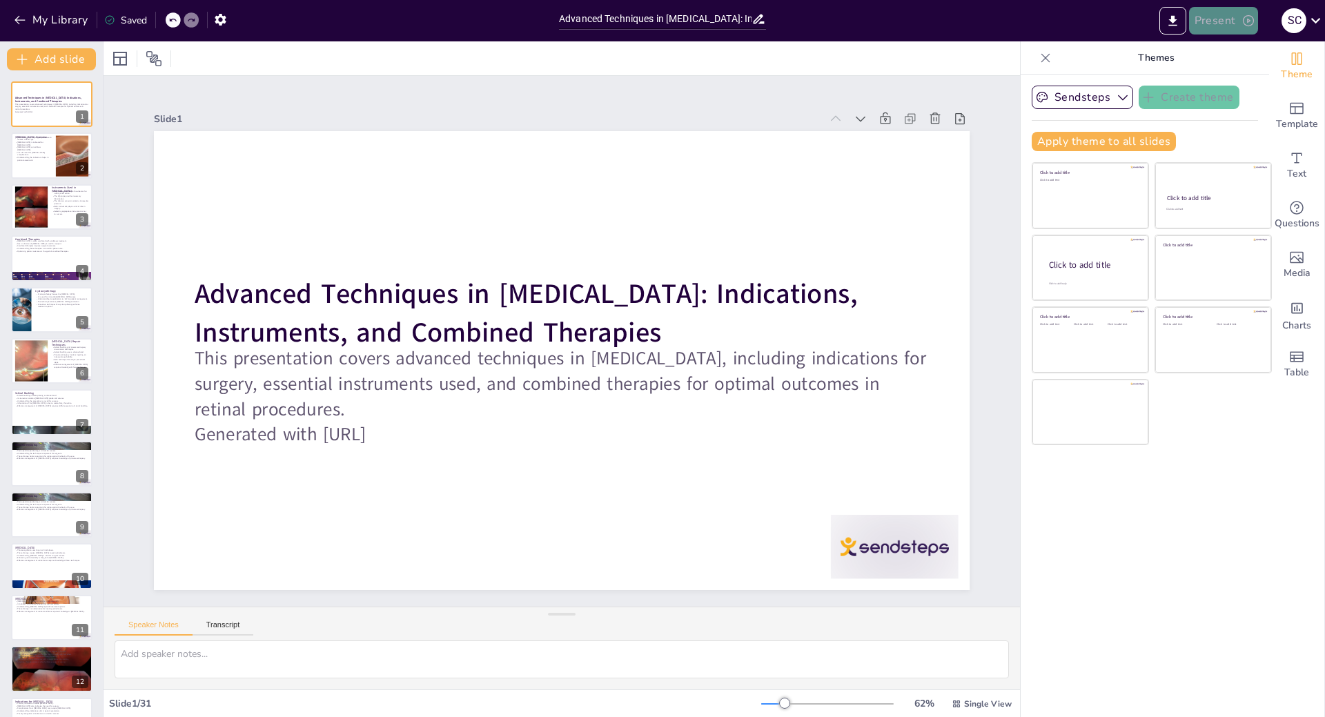
click at [1246, 22] on icon "button" at bounding box center [1248, 21] width 14 height 14
click at [1238, 90] on li "Play presentation" at bounding box center [1244, 85] width 108 height 22
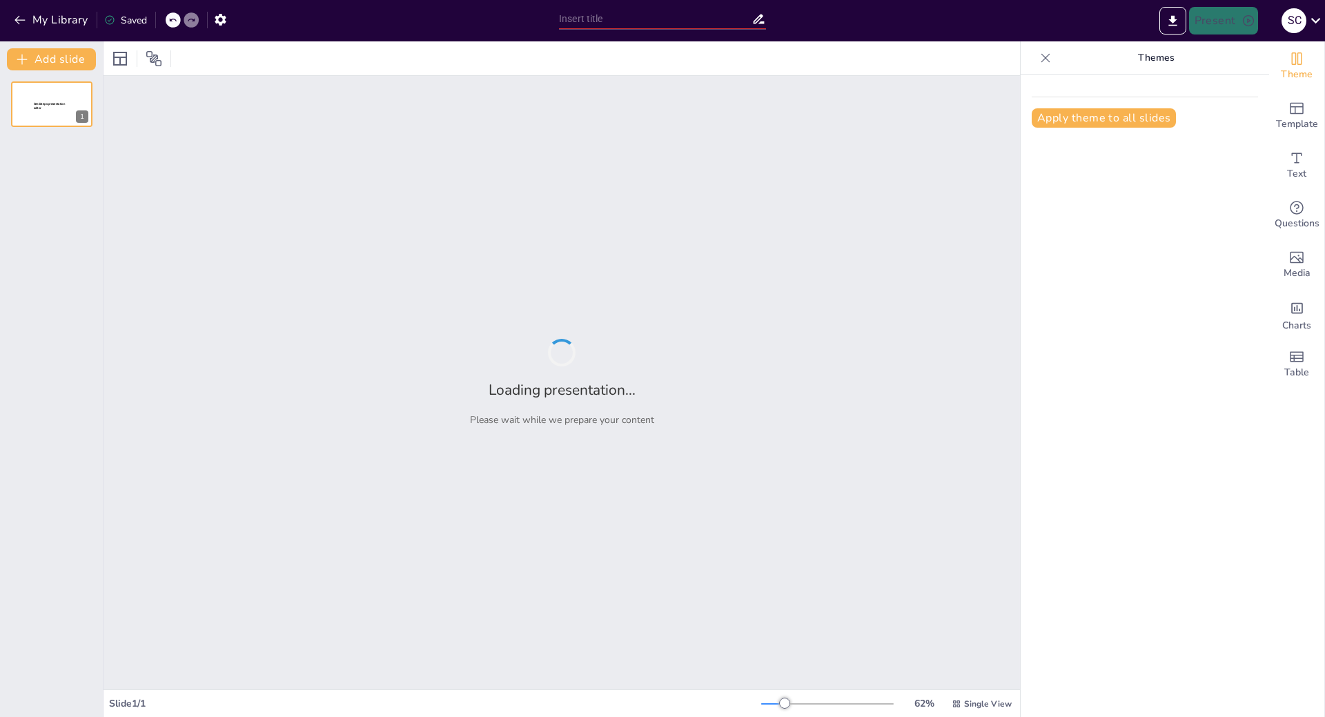
type input "Advanced Techniques in [MEDICAL_DATA]: Indications, Instruments, and Combined T…"
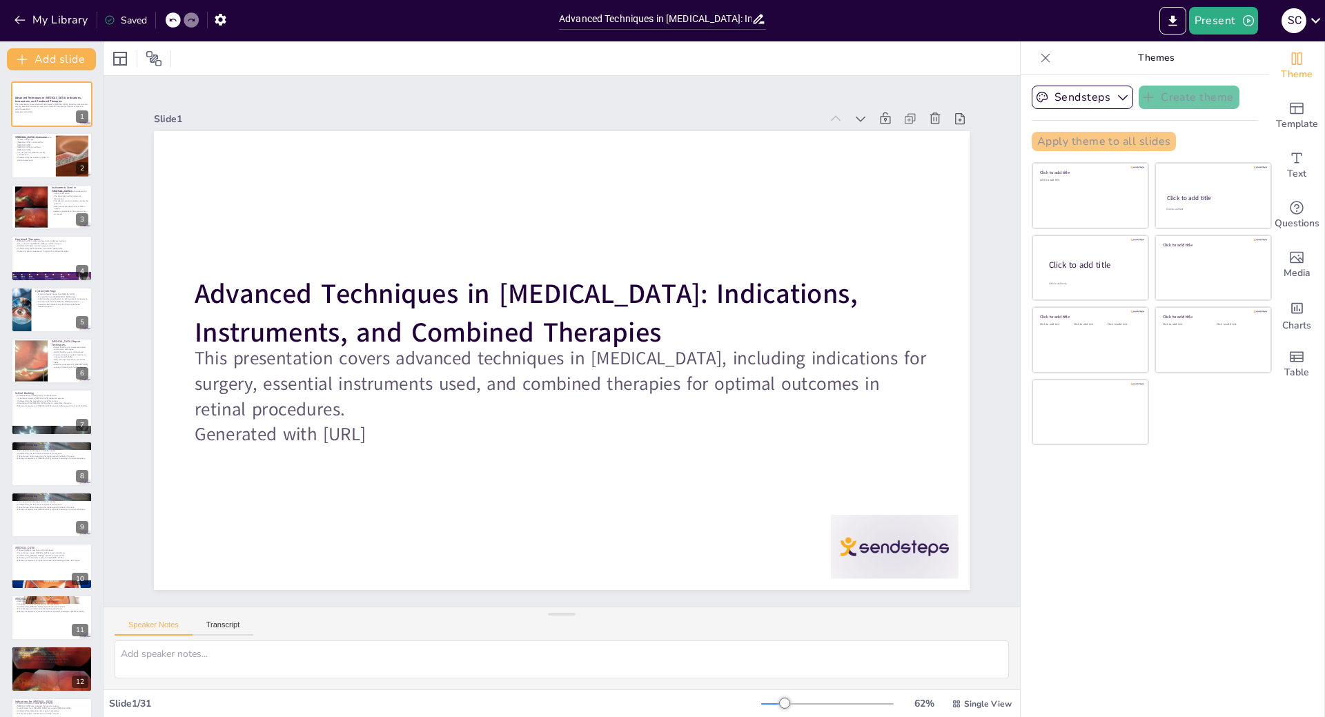
checkbox input "true"
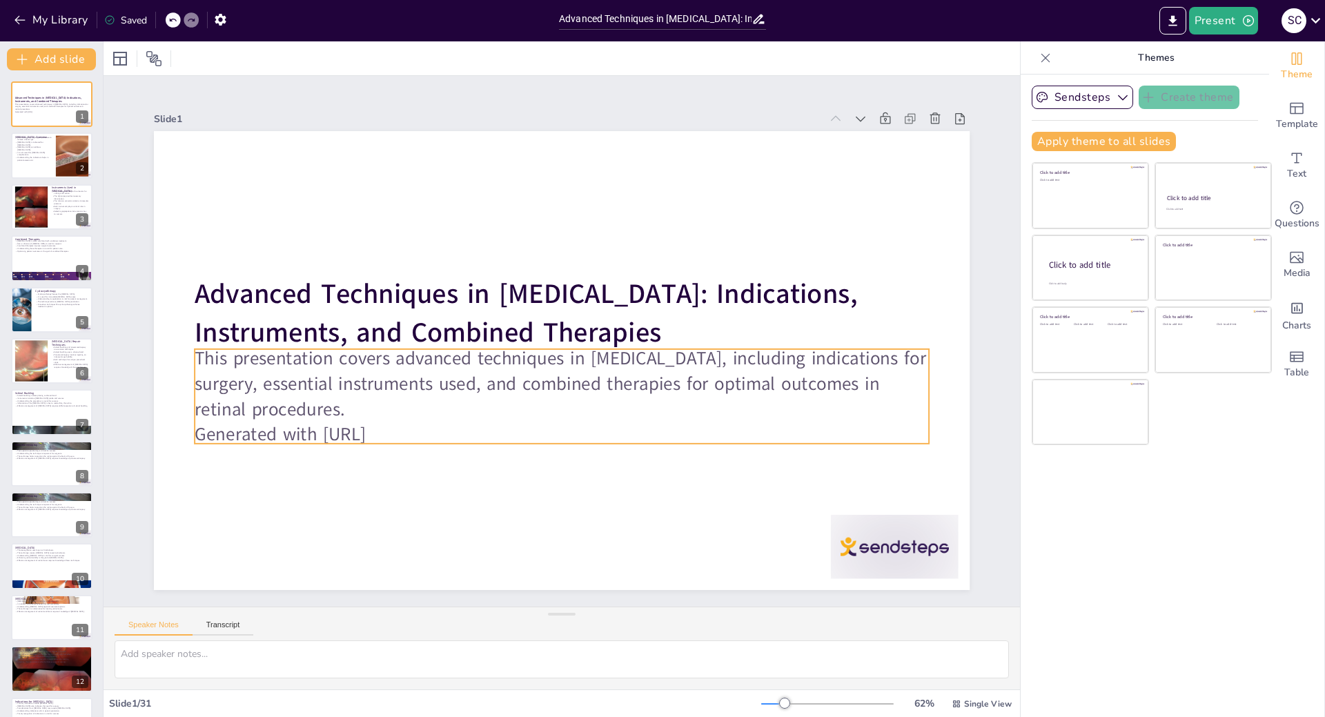
checkbox input "true"
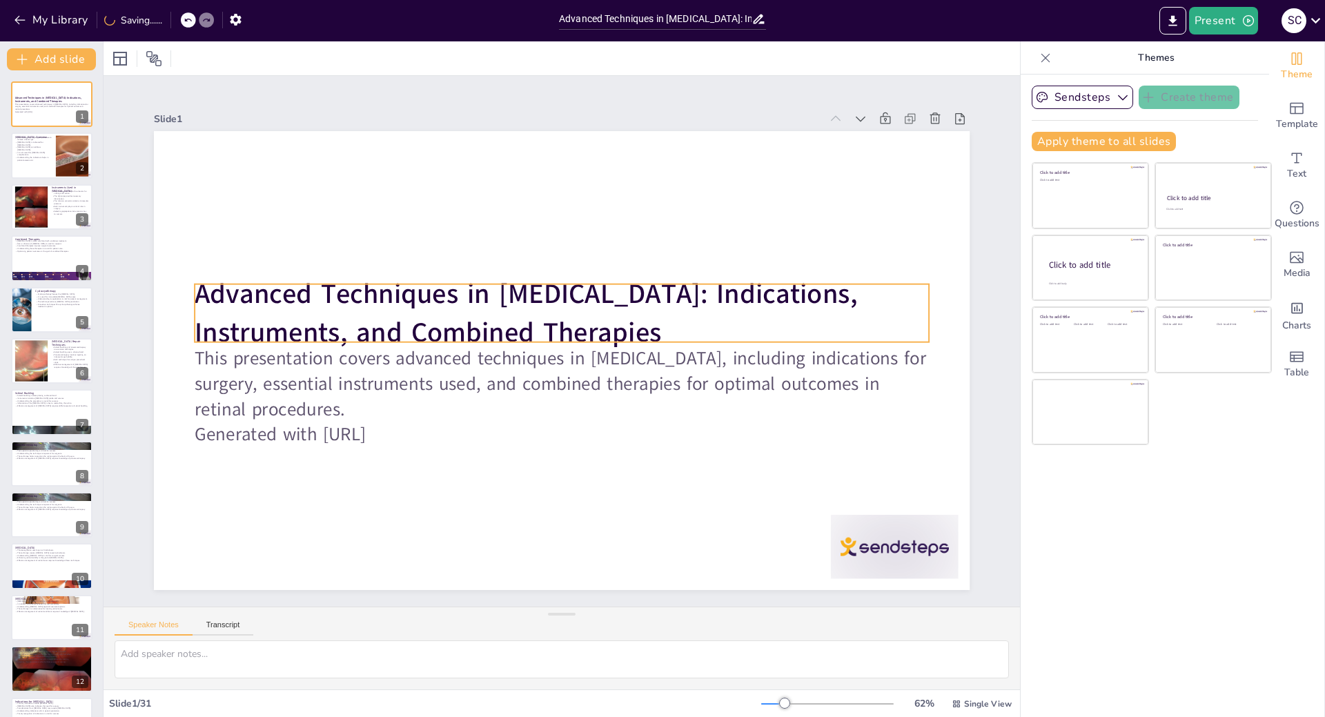
checkbox input "true"
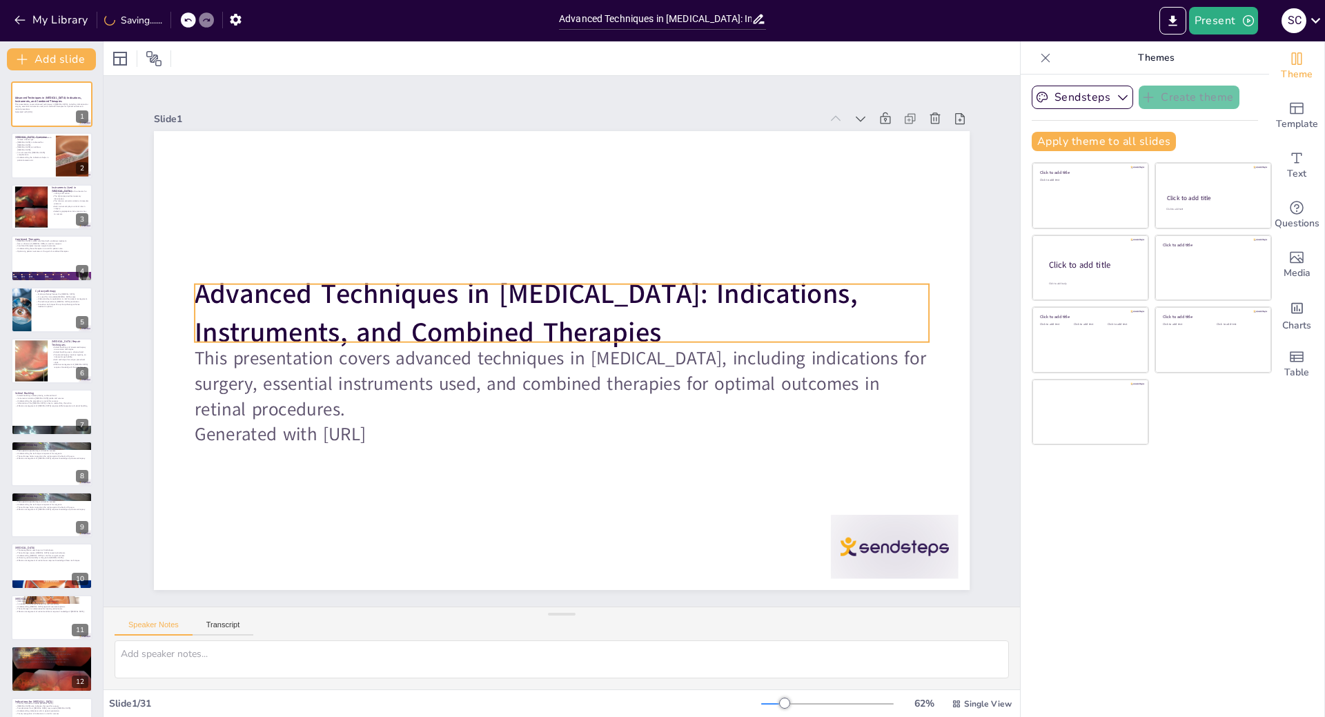
checkbox input "true"
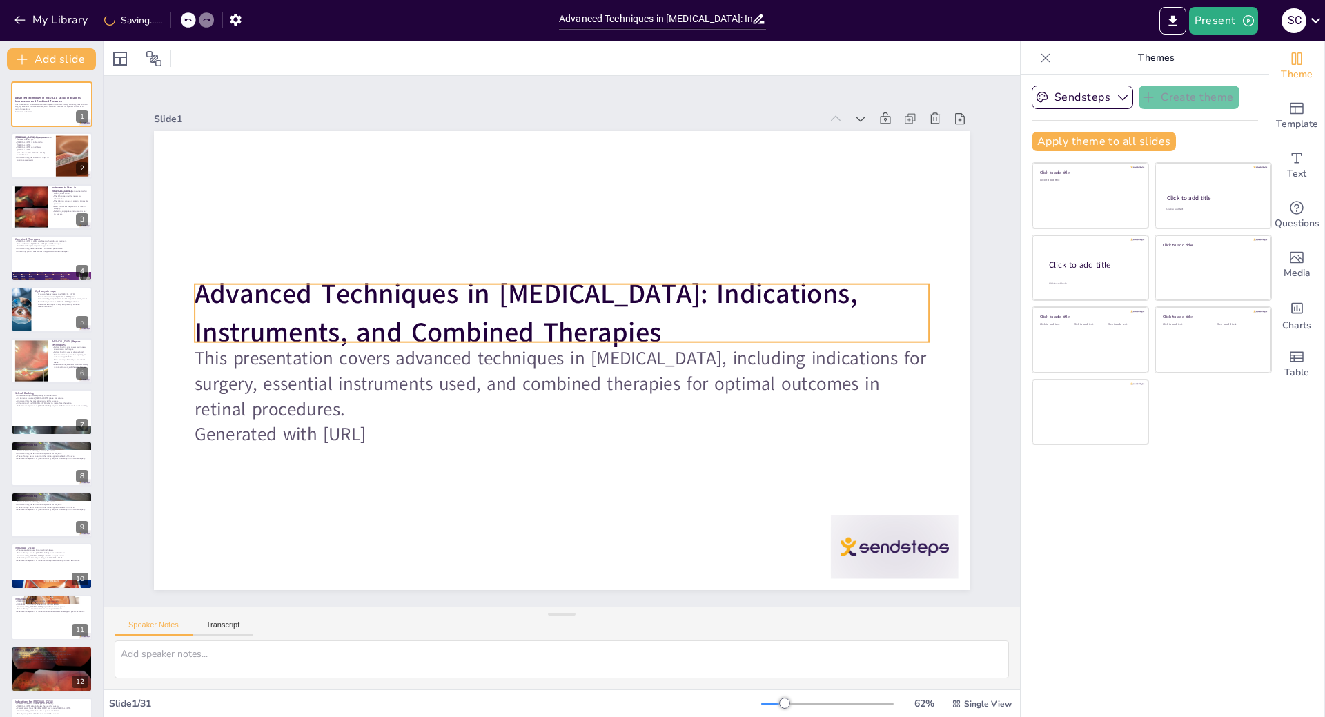
checkbox input "true"
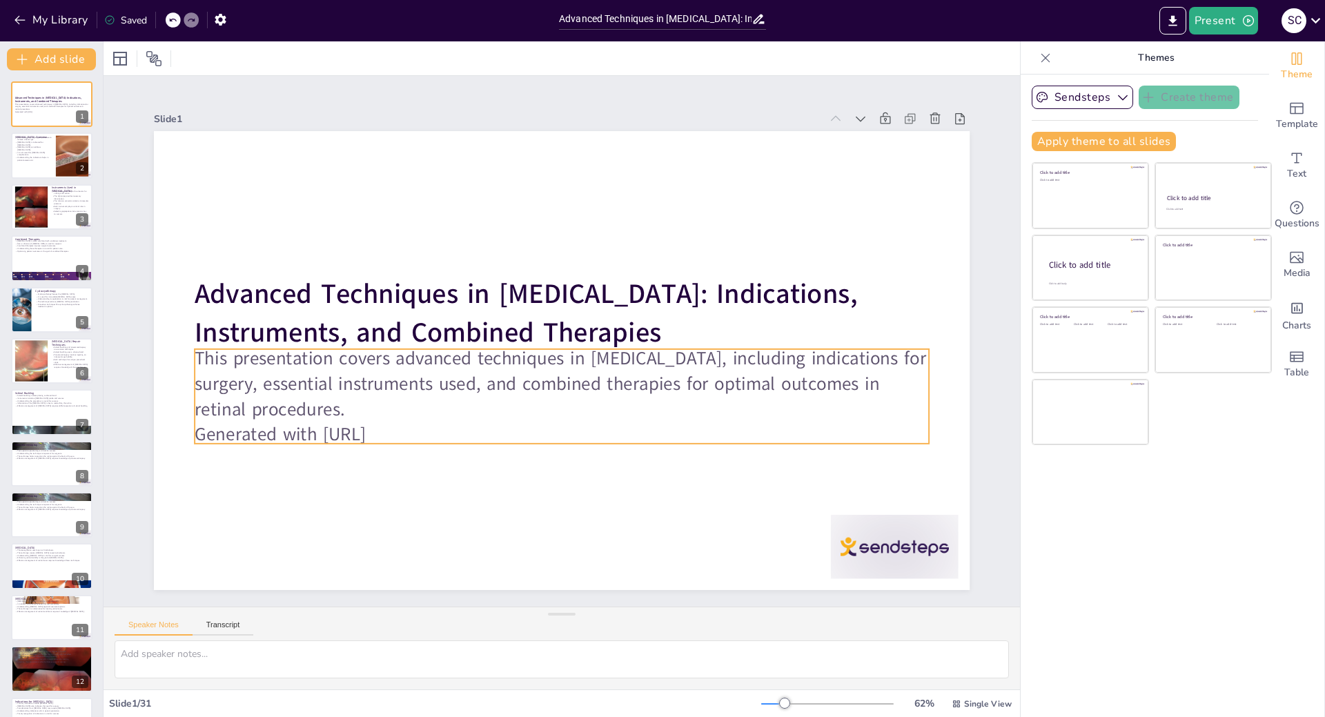
checkbox input "true"
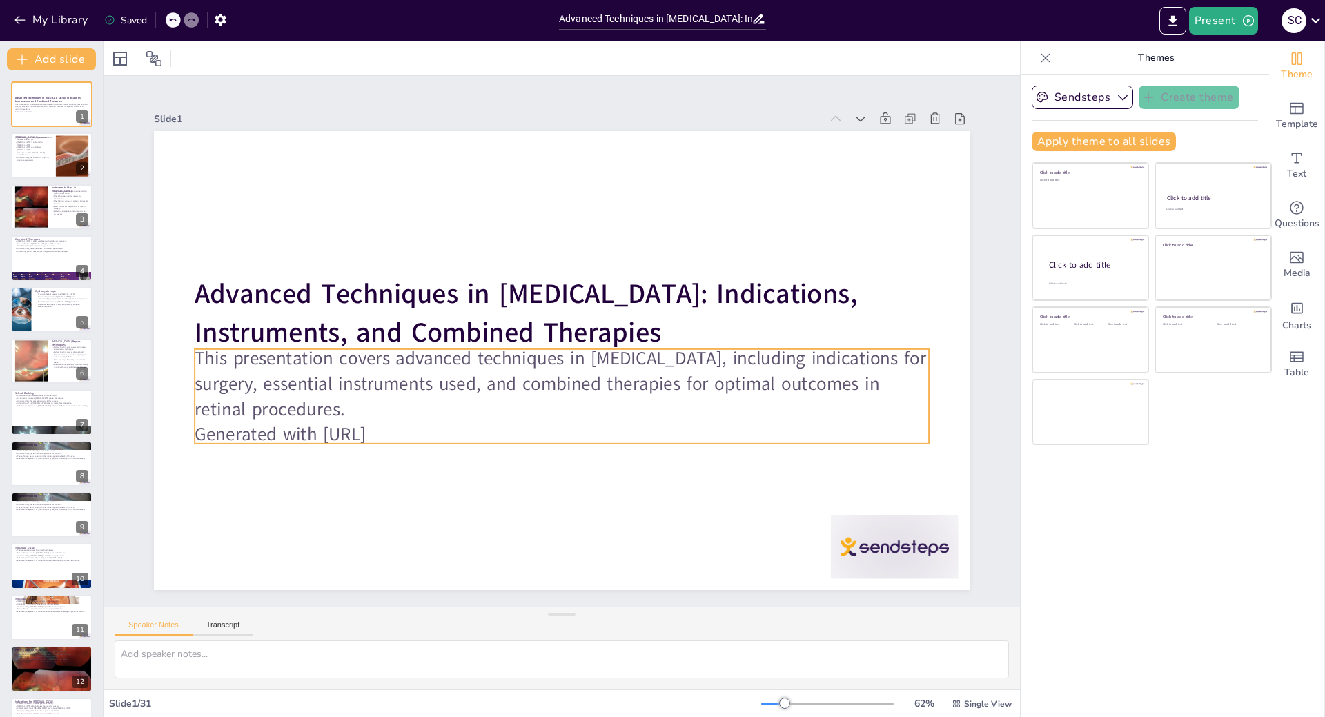
checkbox input "true"
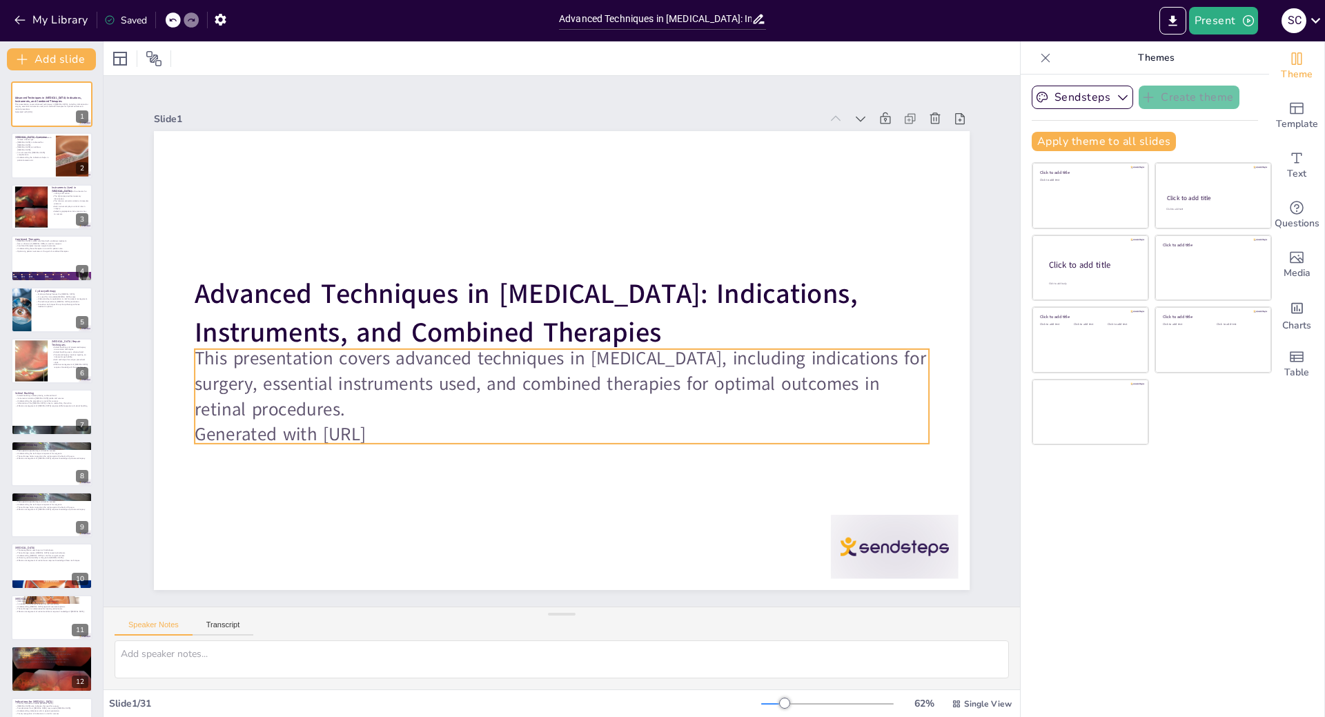
checkbox input "true"
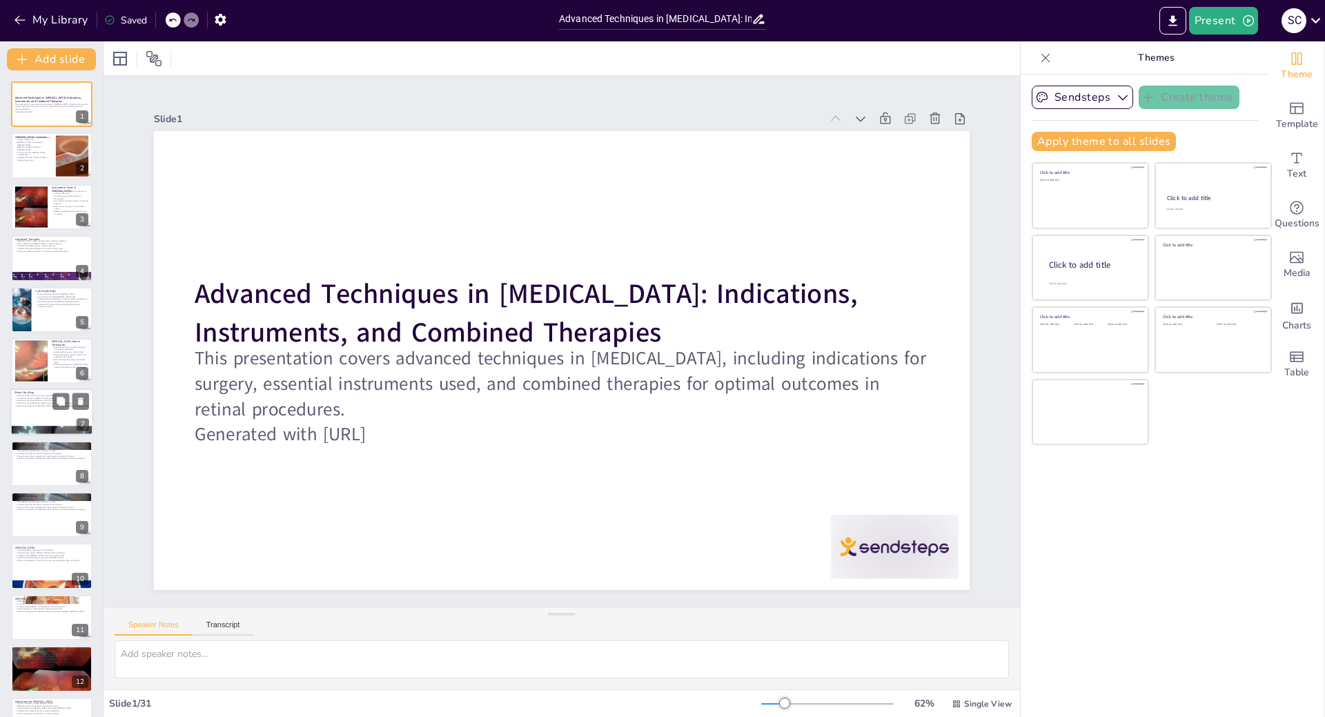
checkbox input "true"
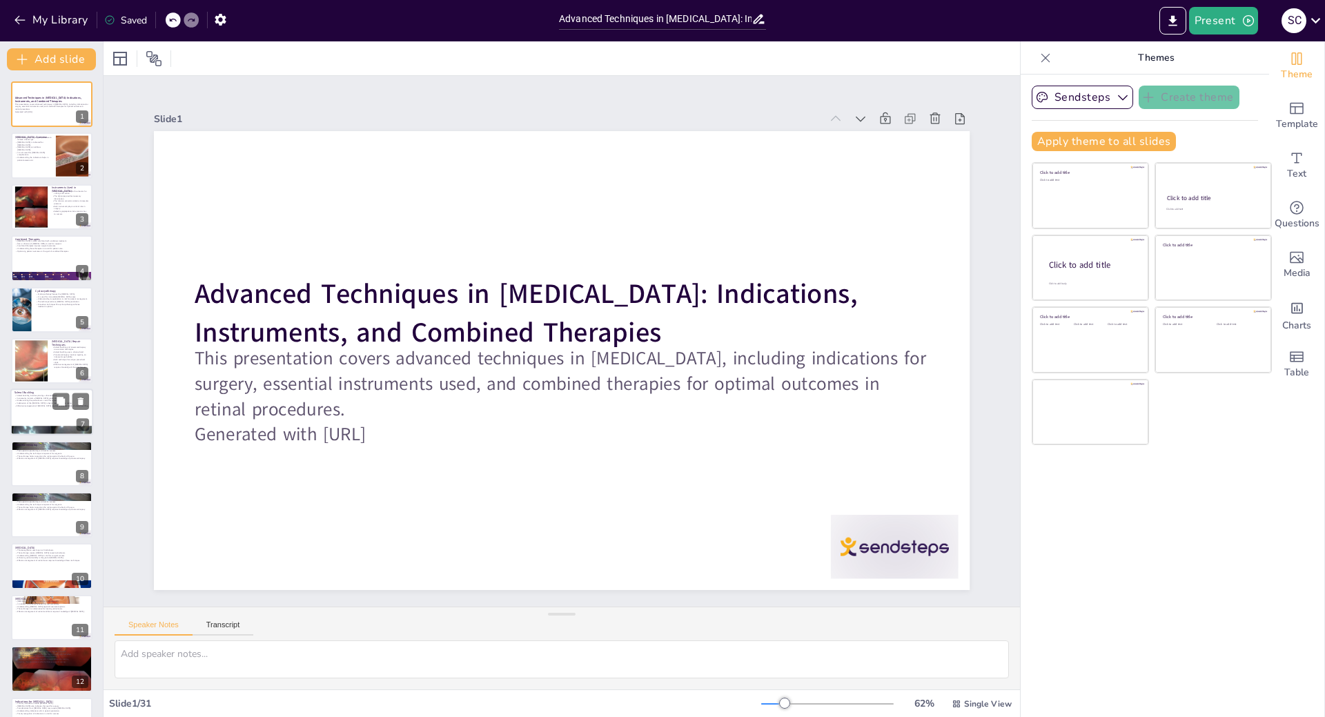
checkbox input "true"
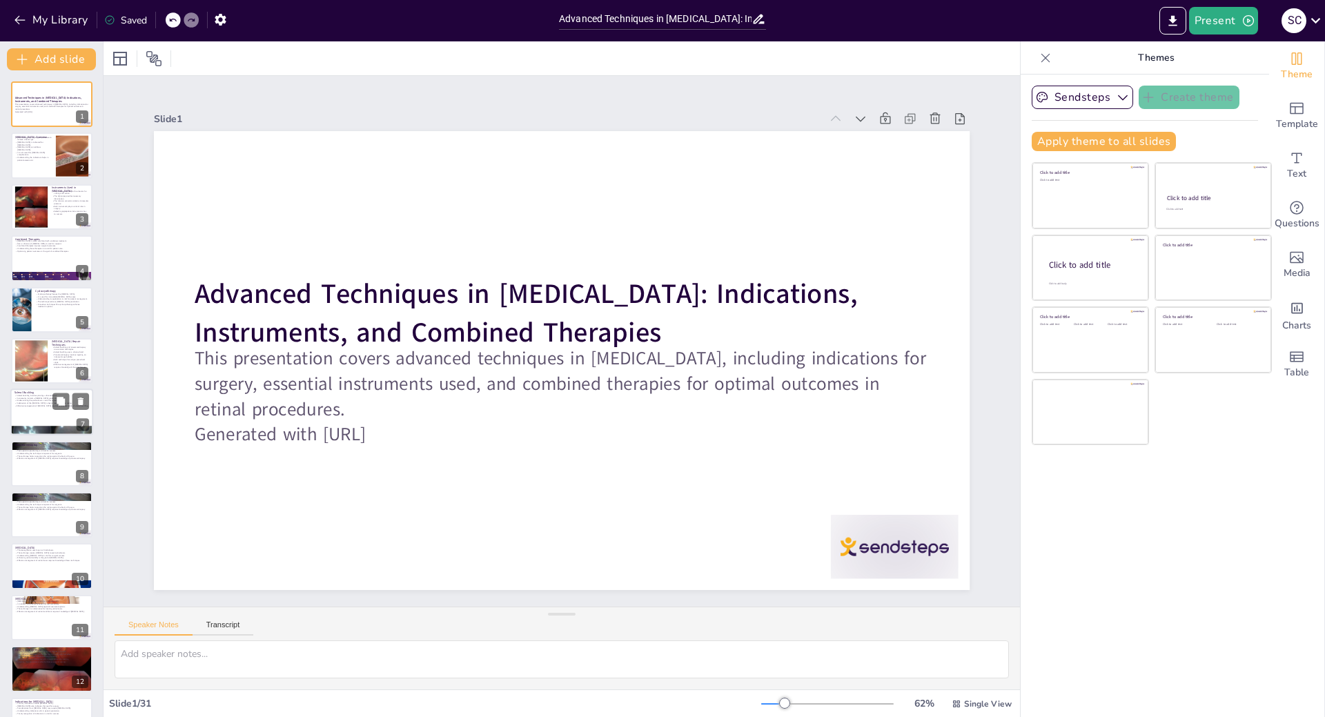
checkbox input "true"
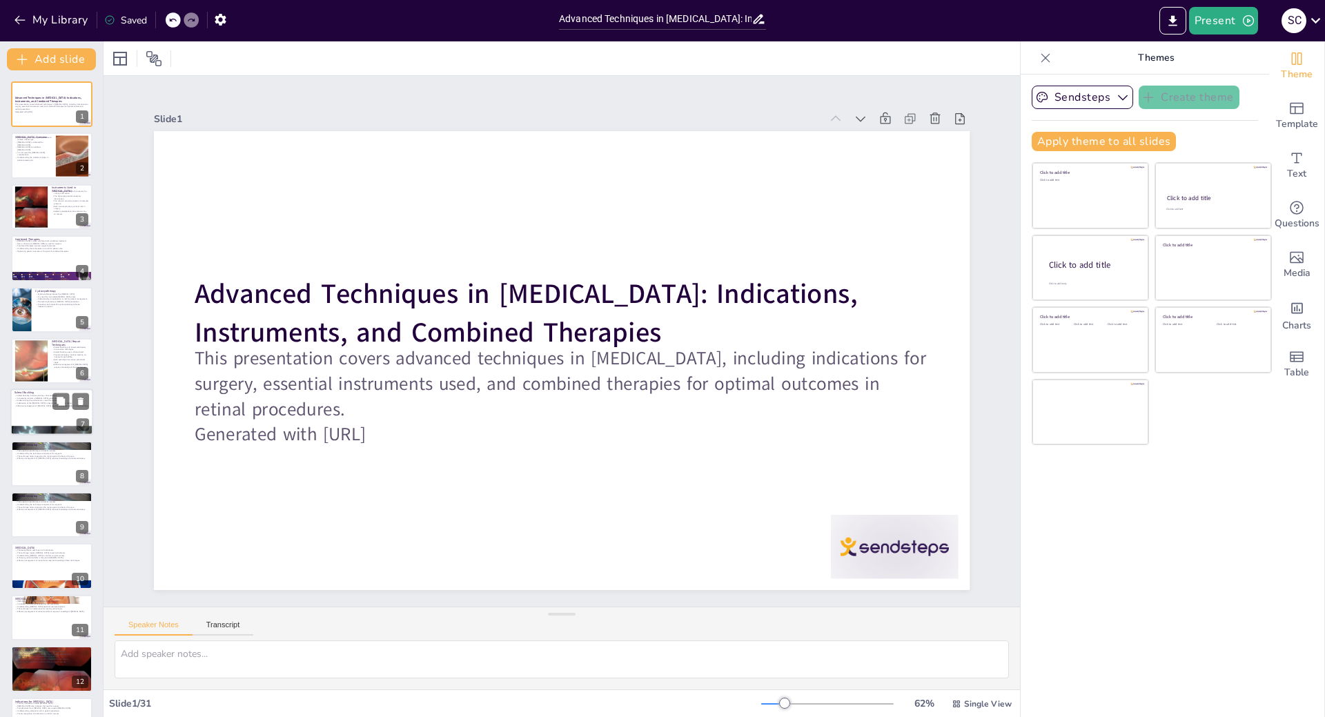
checkbox input "true"
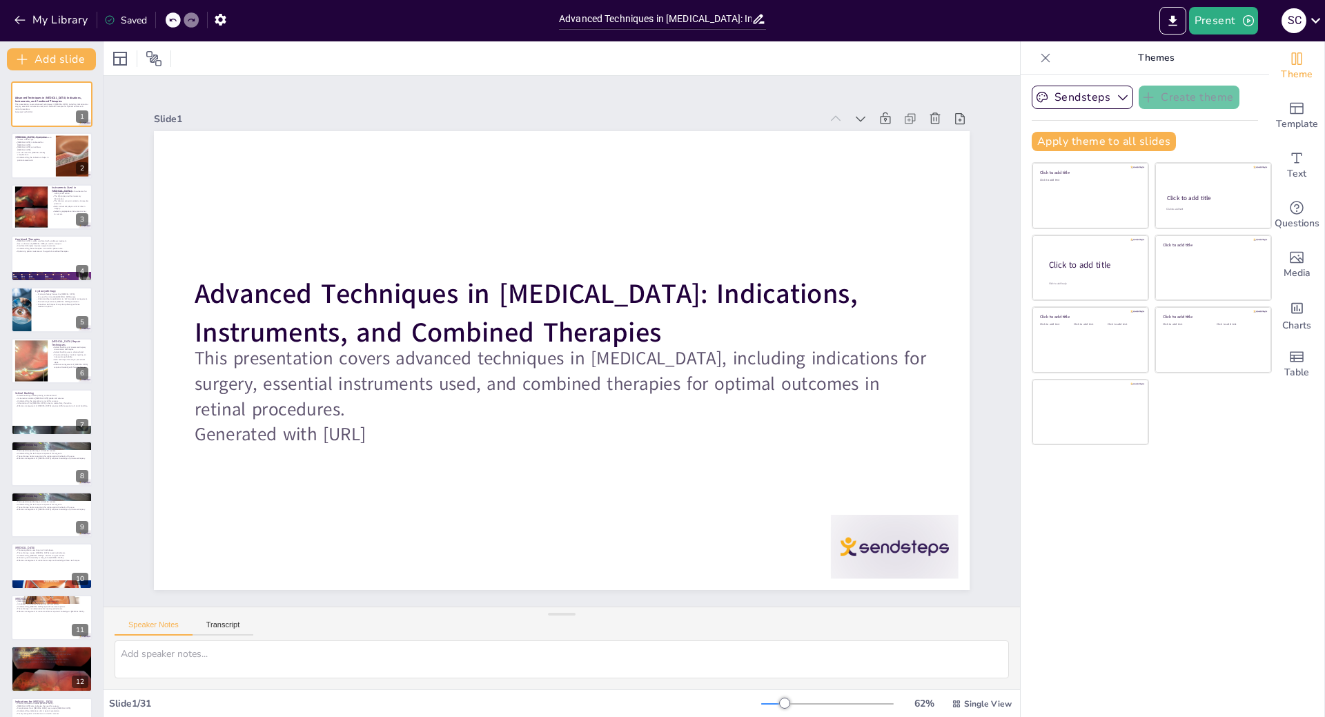
checkbox input "true"
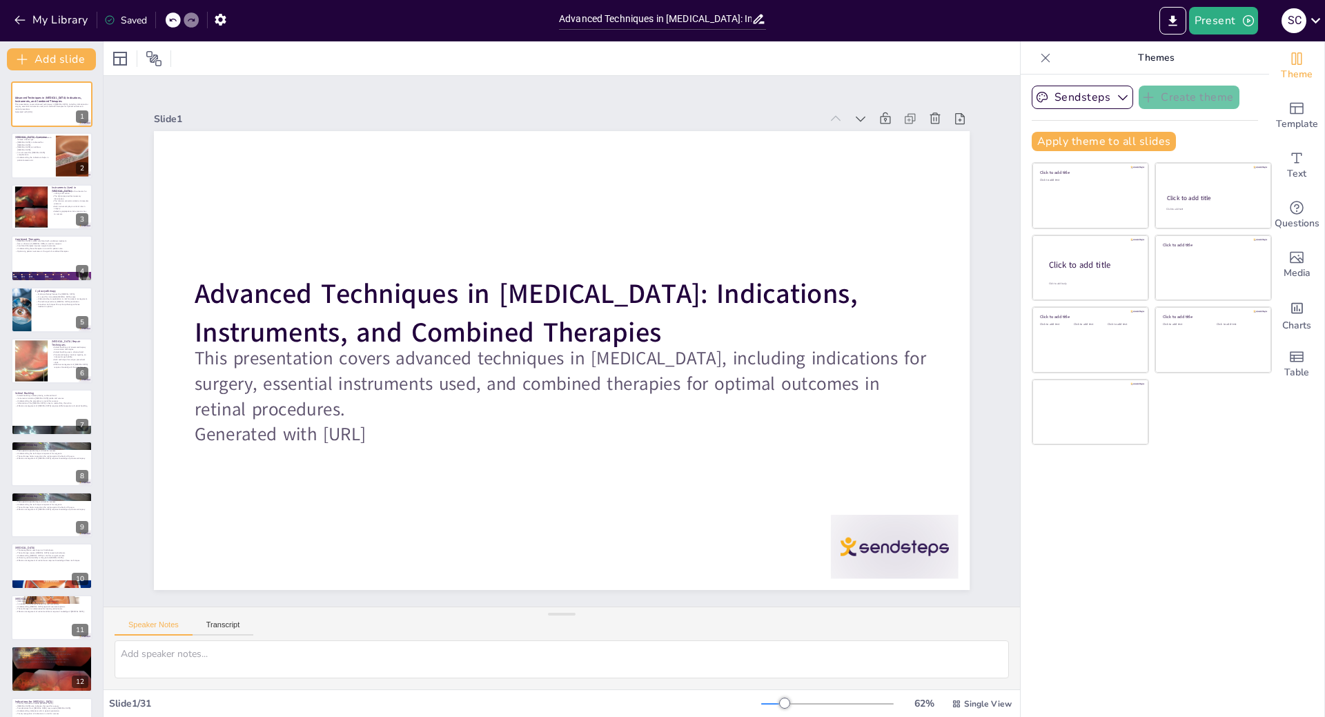
checkbox input "true"
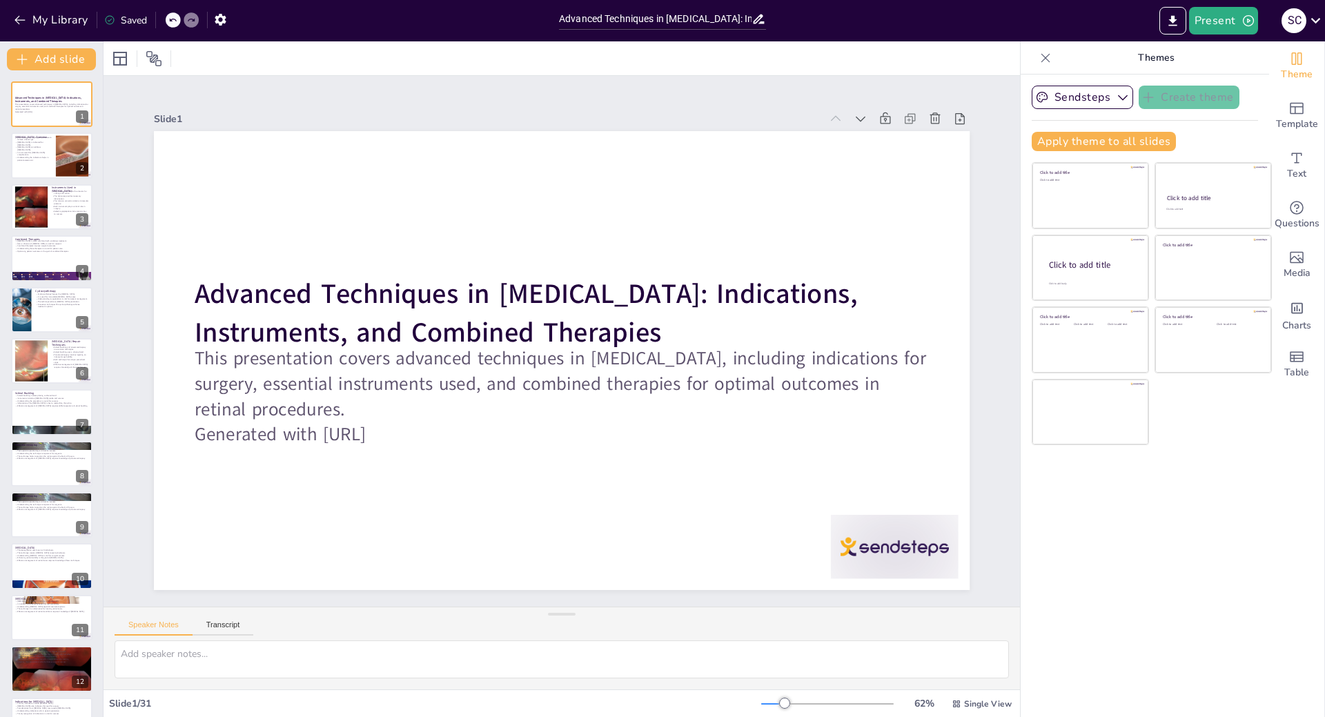
checkbox input "true"
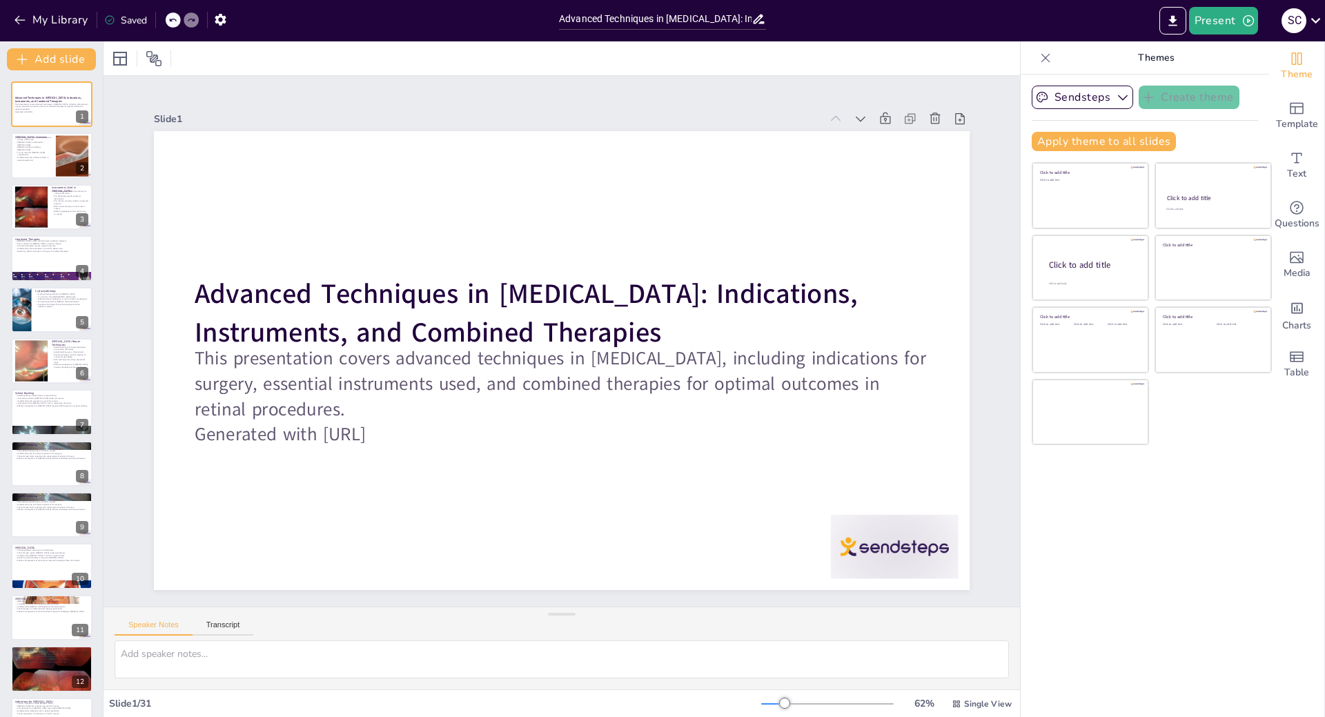
checkbox input "true"
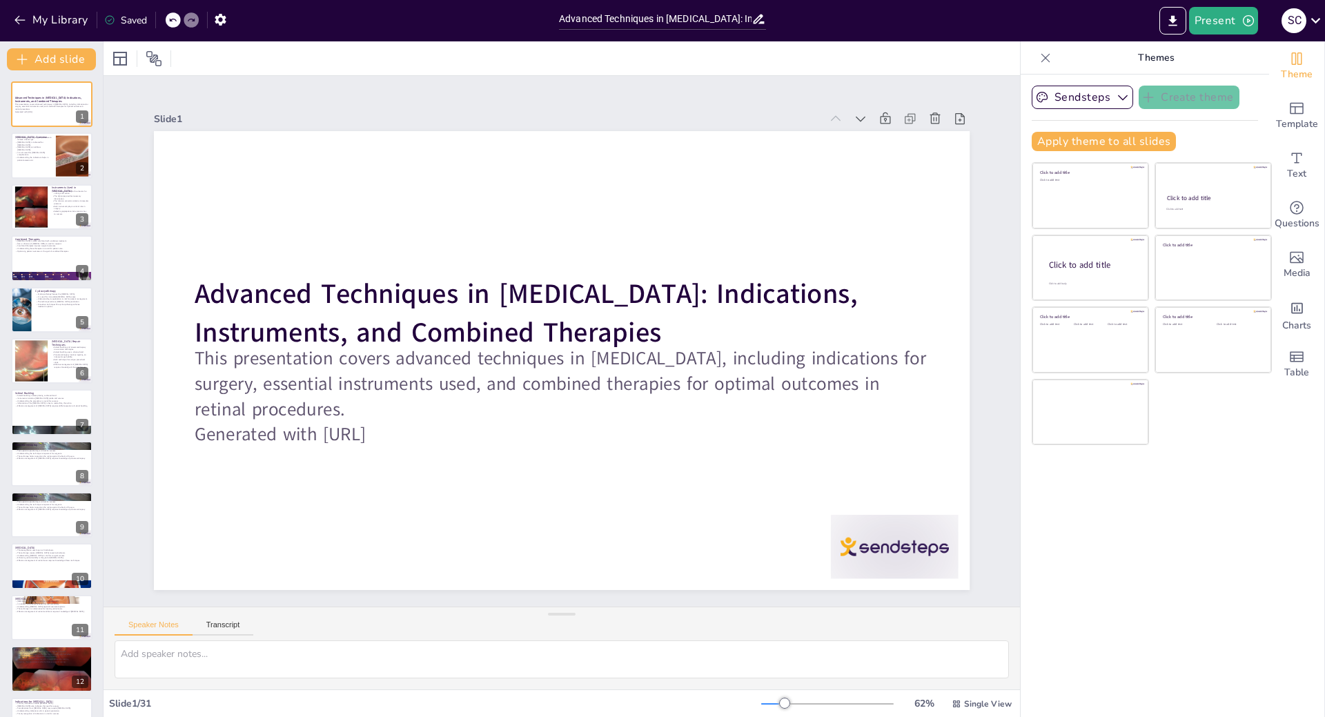
checkbox input "true"
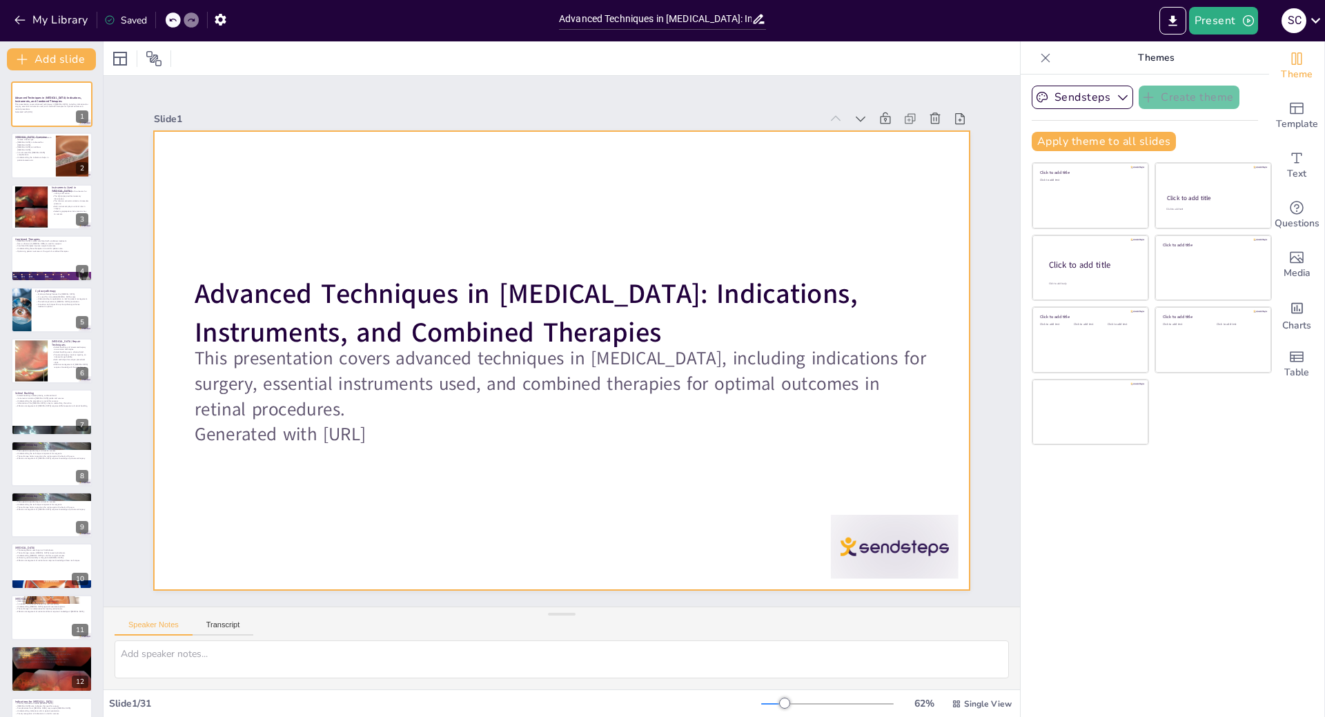
checkbox input "true"
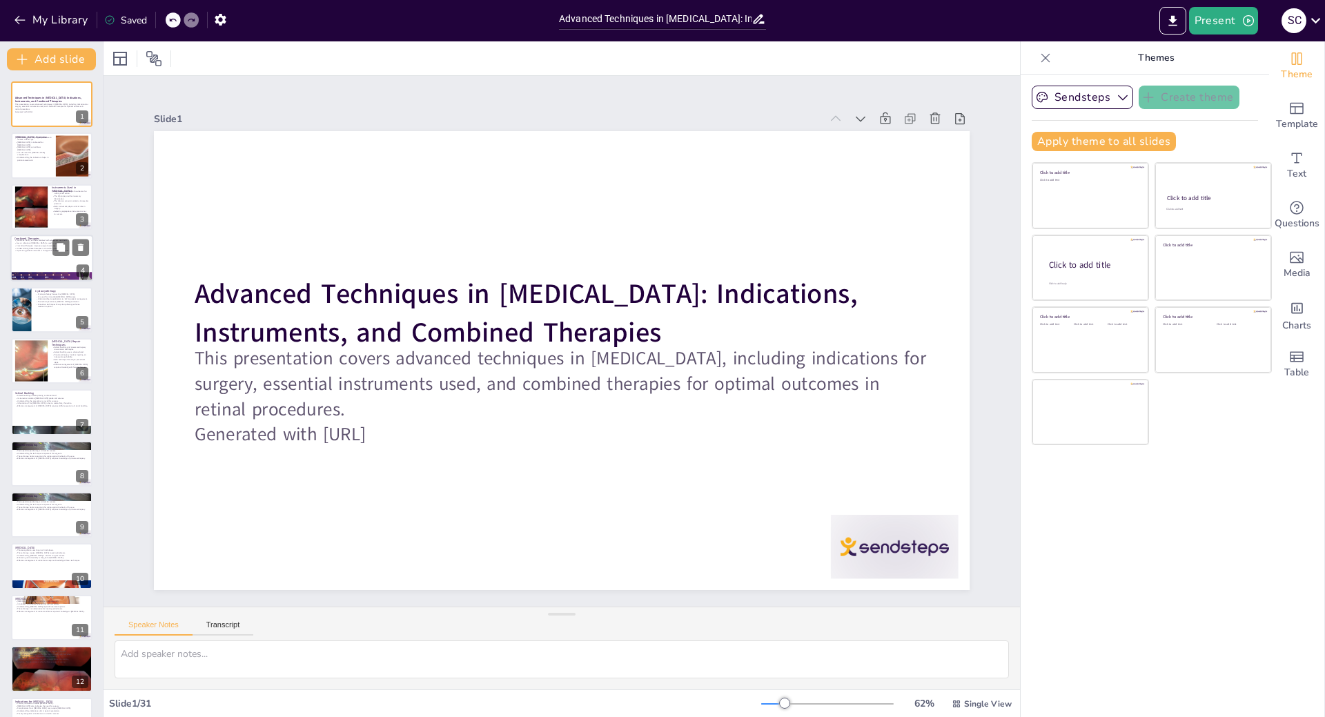
checkbox input "true"
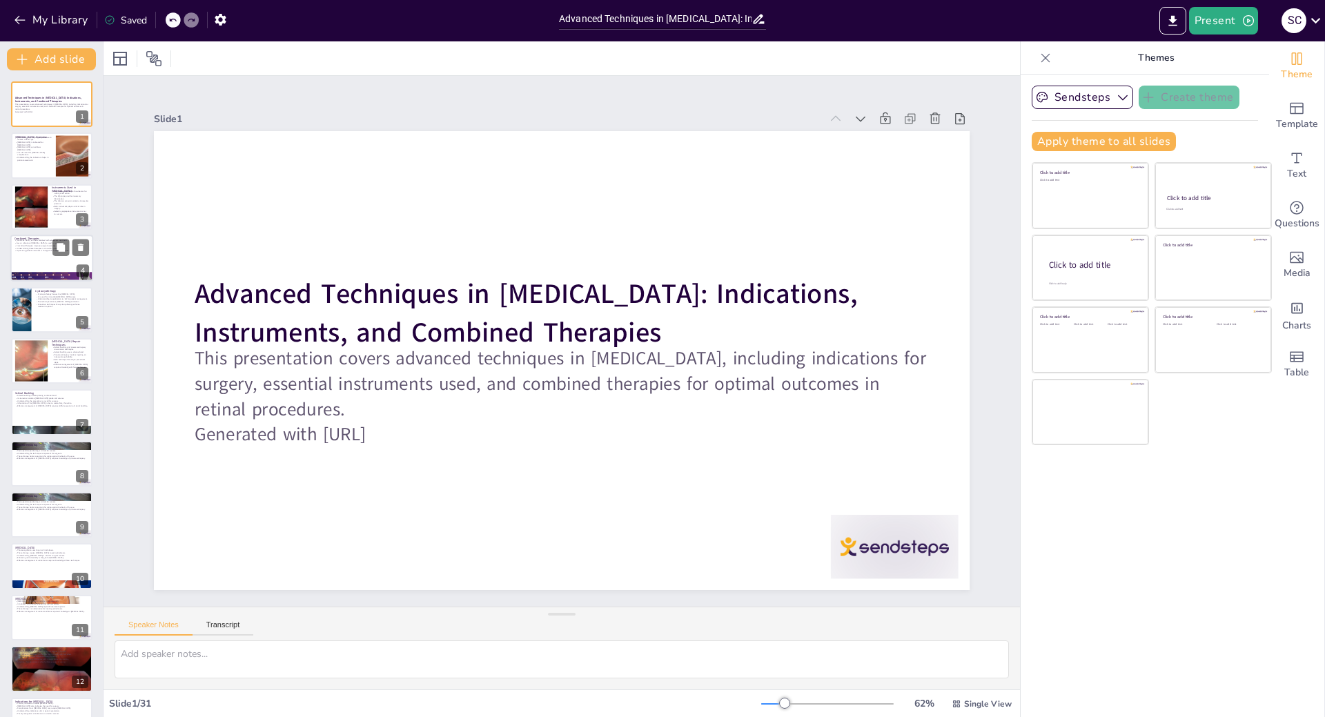
checkbox input "true"
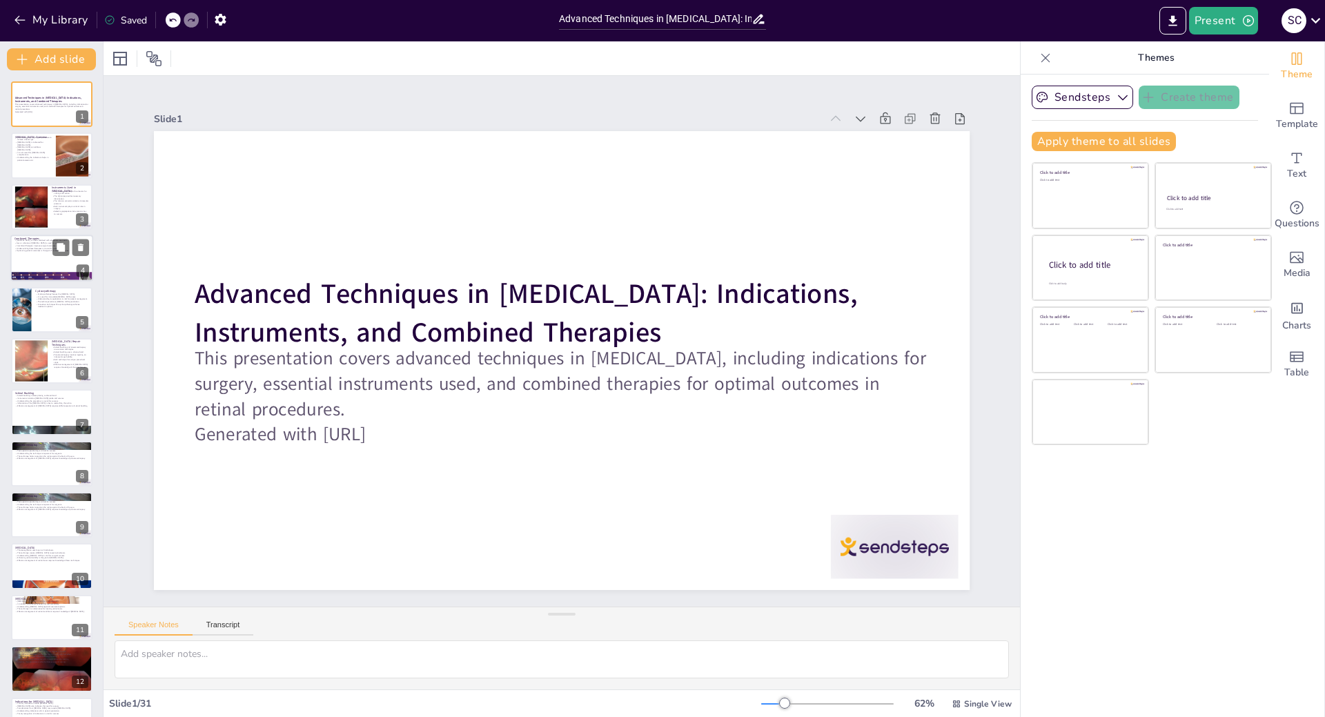
checkbox input "true"
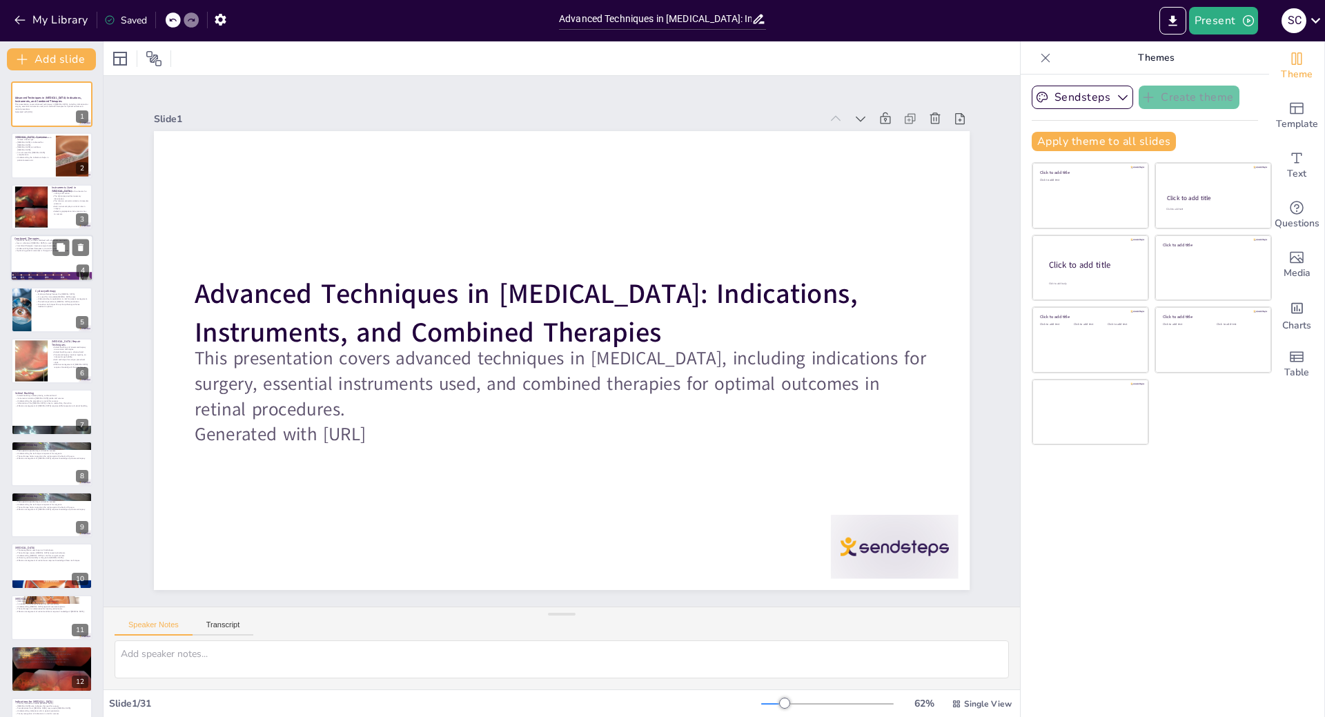
checkbox input "true"
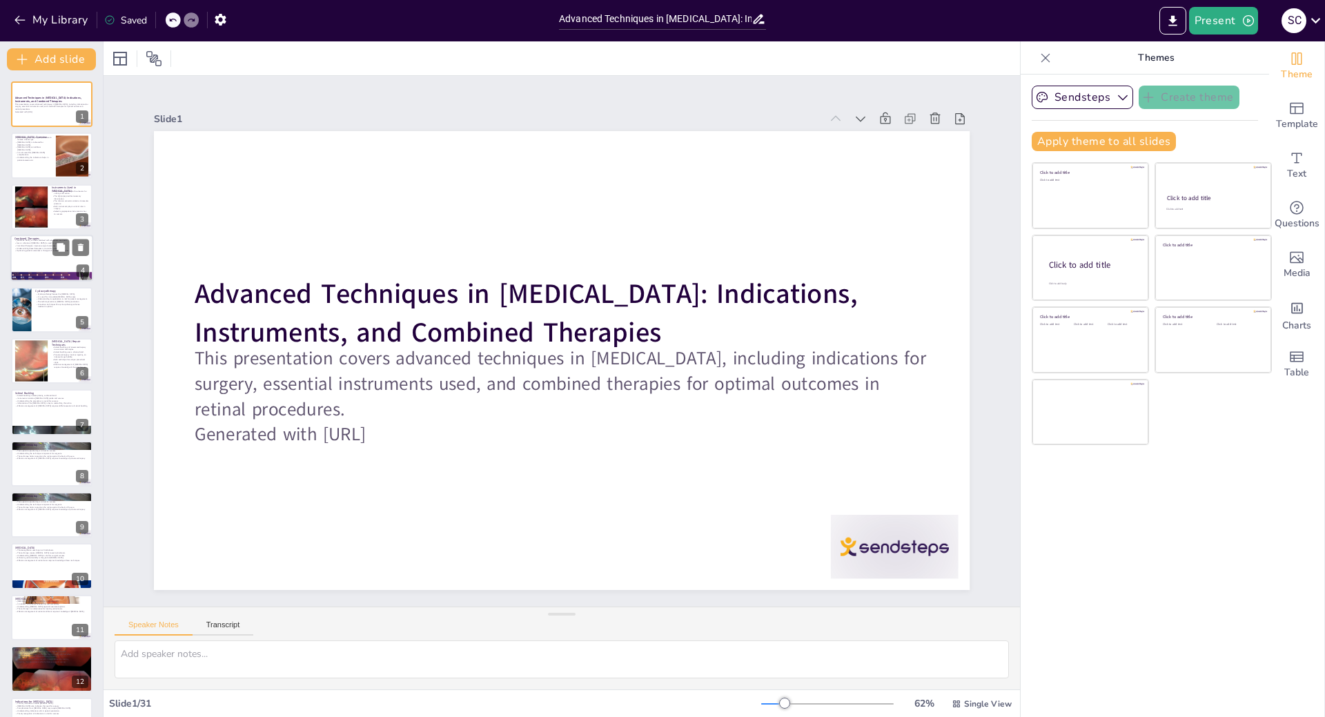
checkbox input "true"
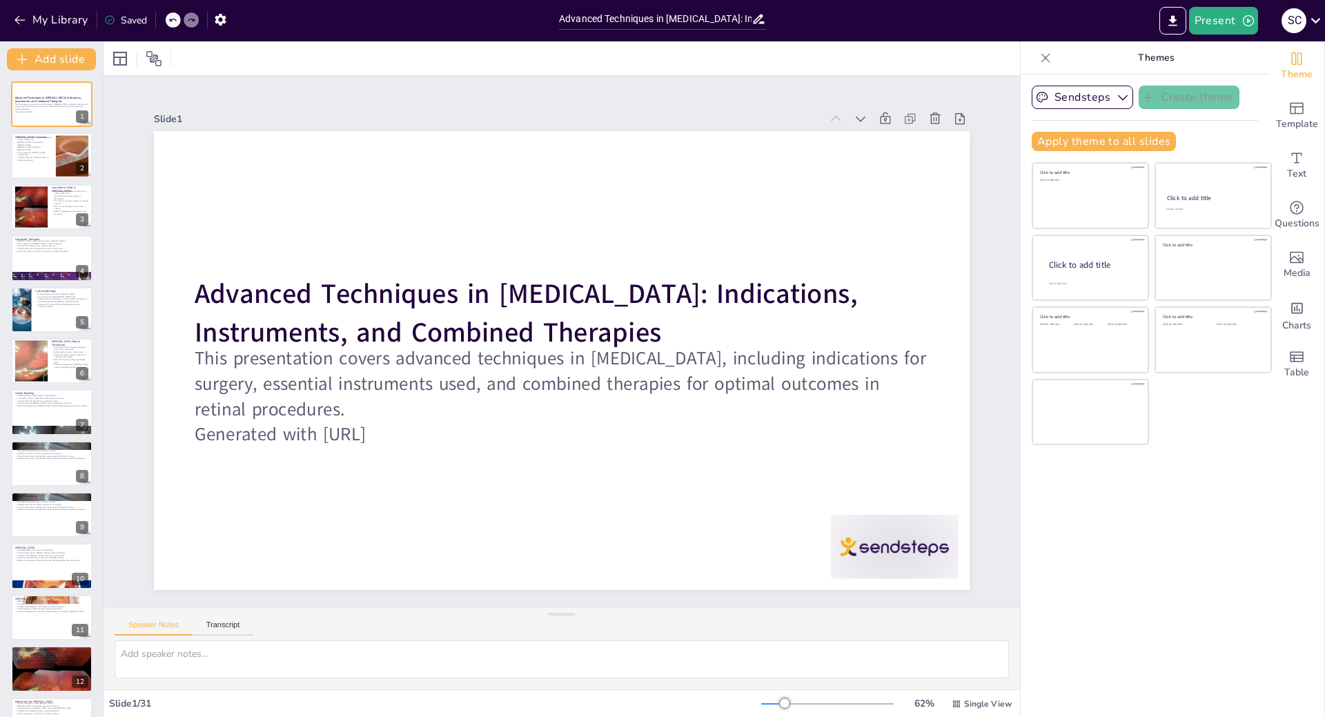
checkbox input "true"
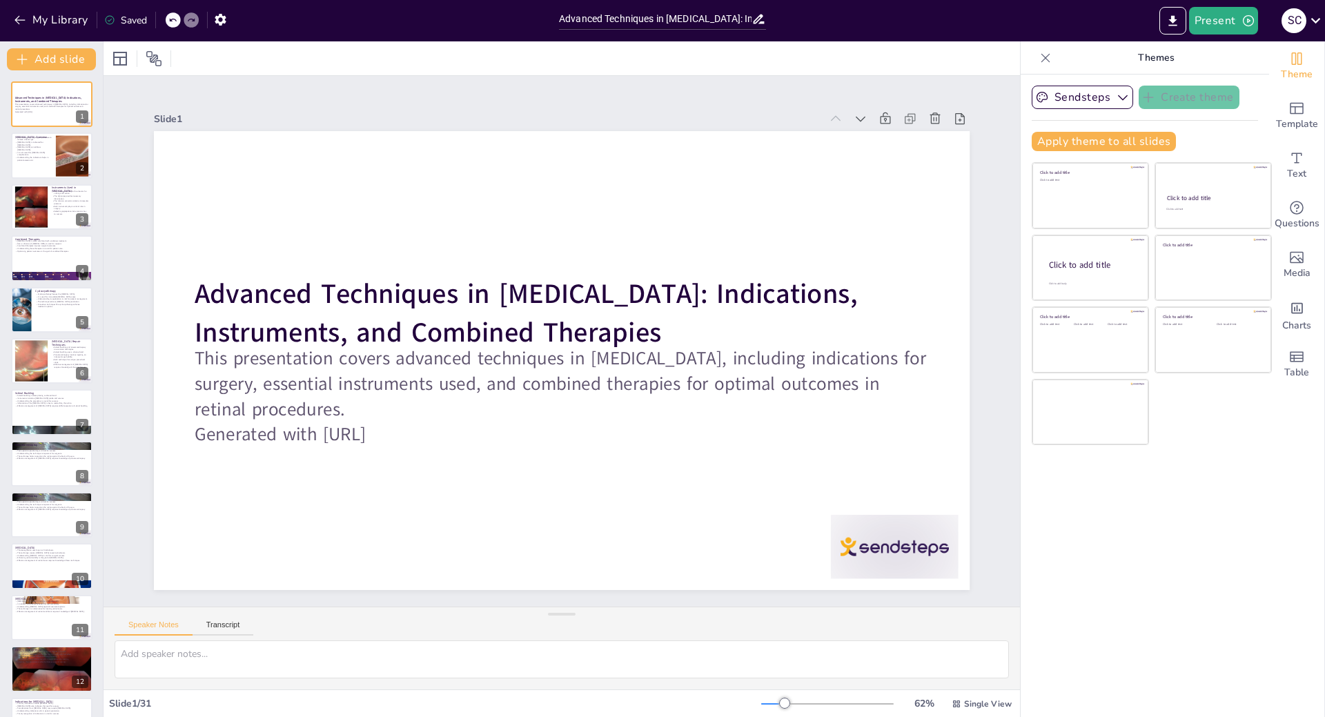
checkbox input "true"
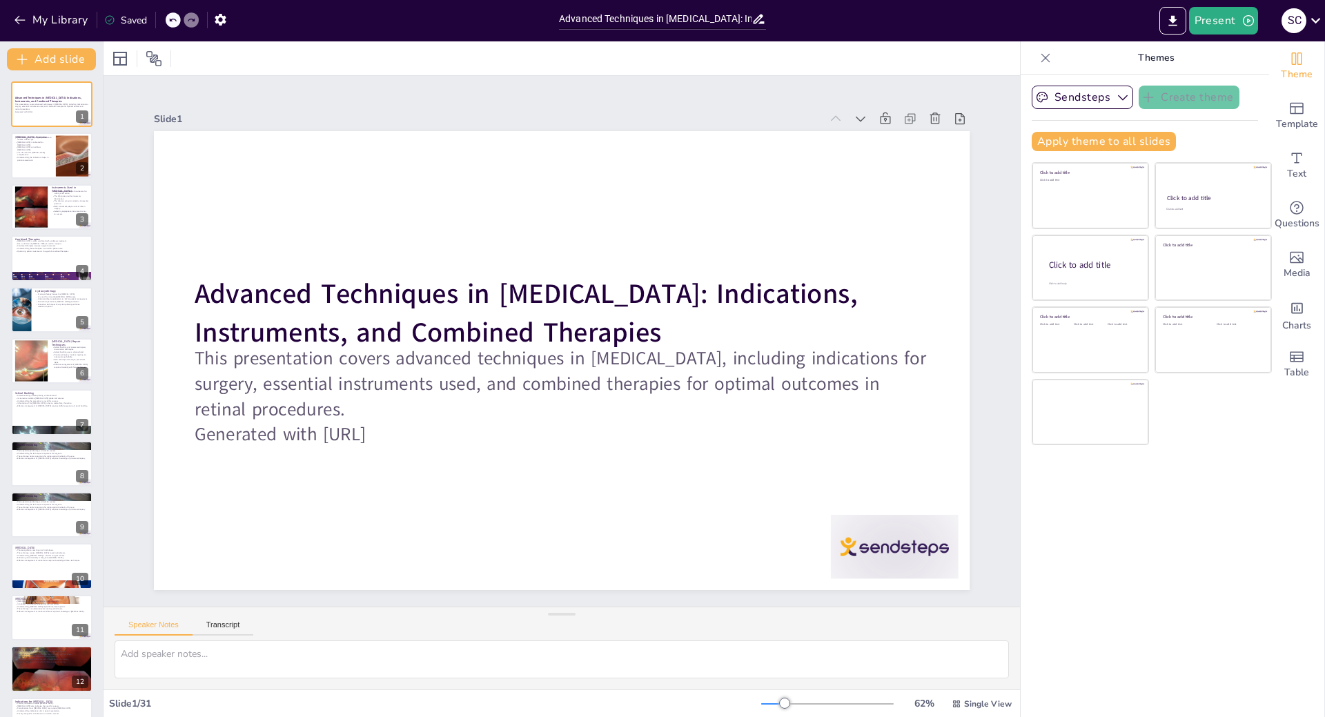
checkbox input "true"
